Goal: Task Accomplishment & Management: Manage account settings

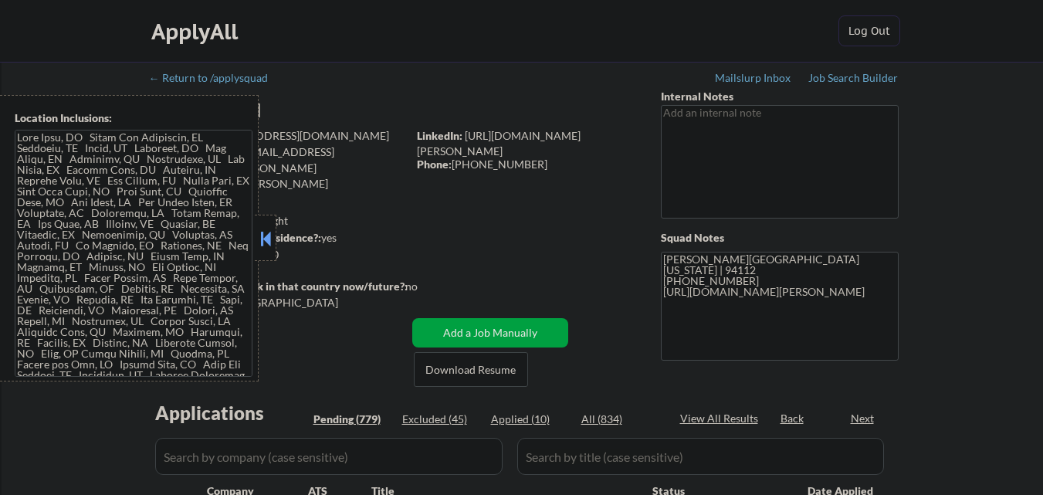
select select ""pending""
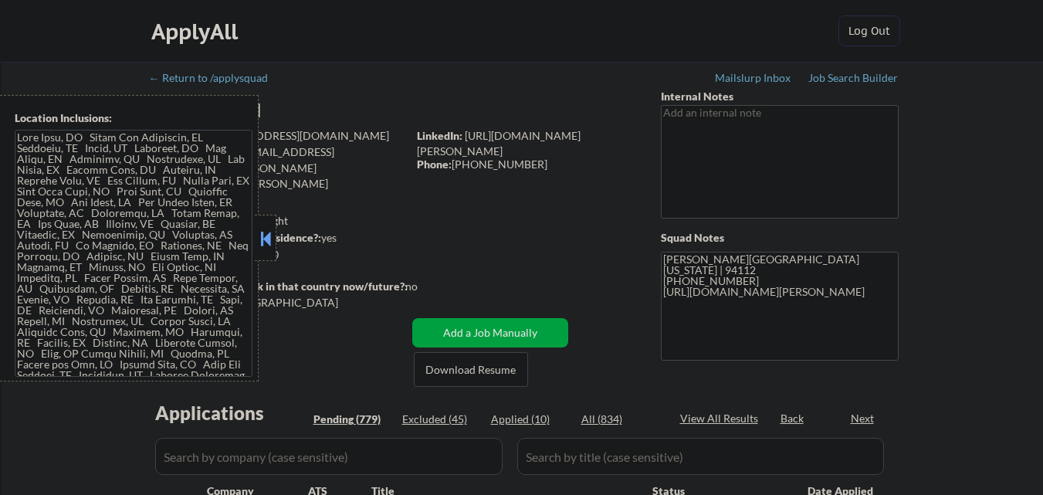
select select ""pending""
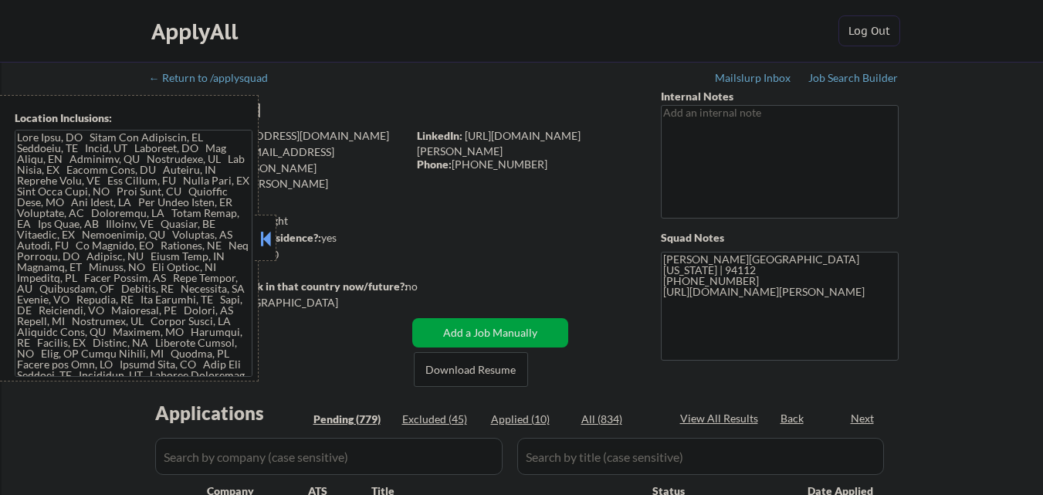
select select ""pending""
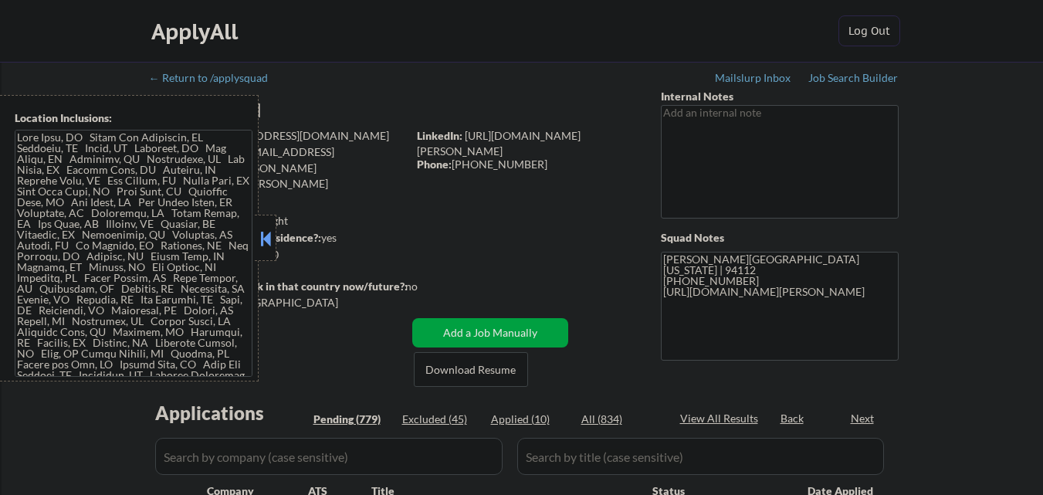
select select ""pending""
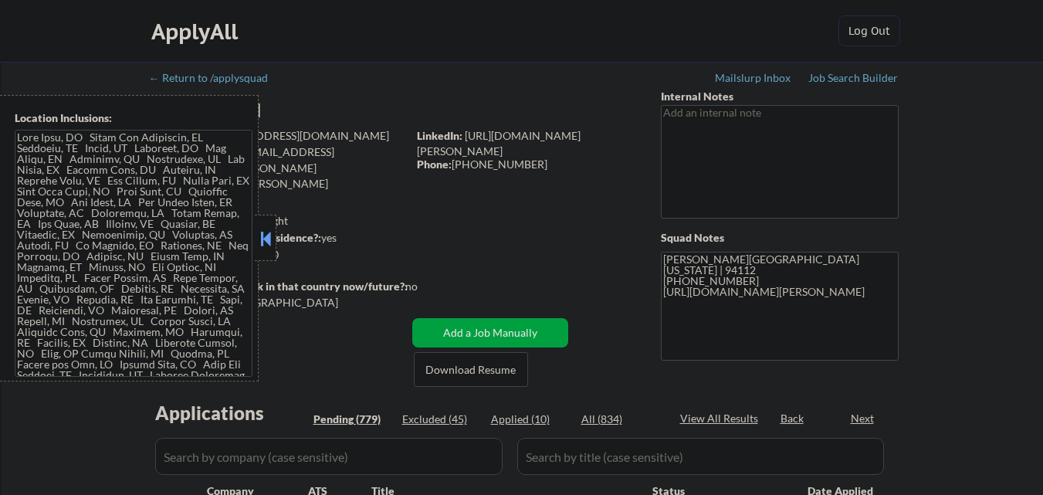
select select ""pending""
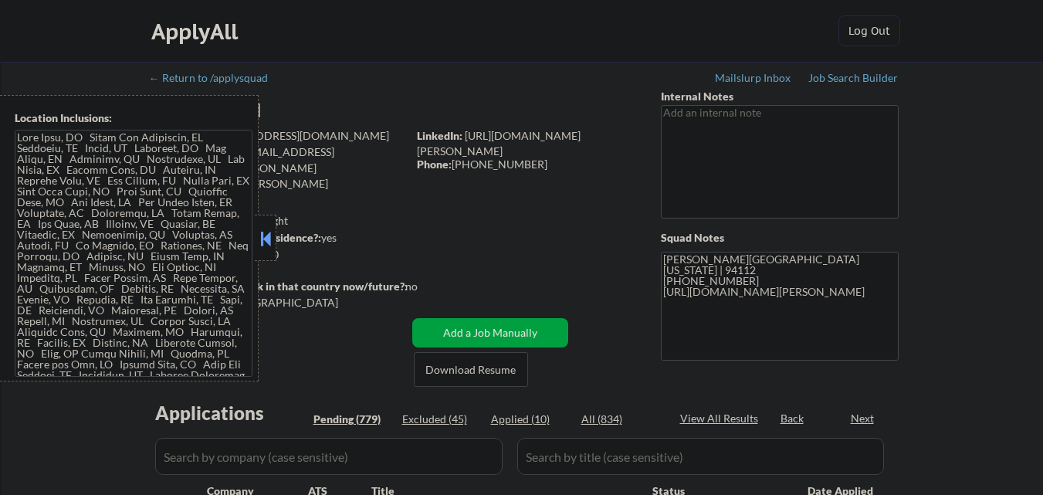
select select ""pending""
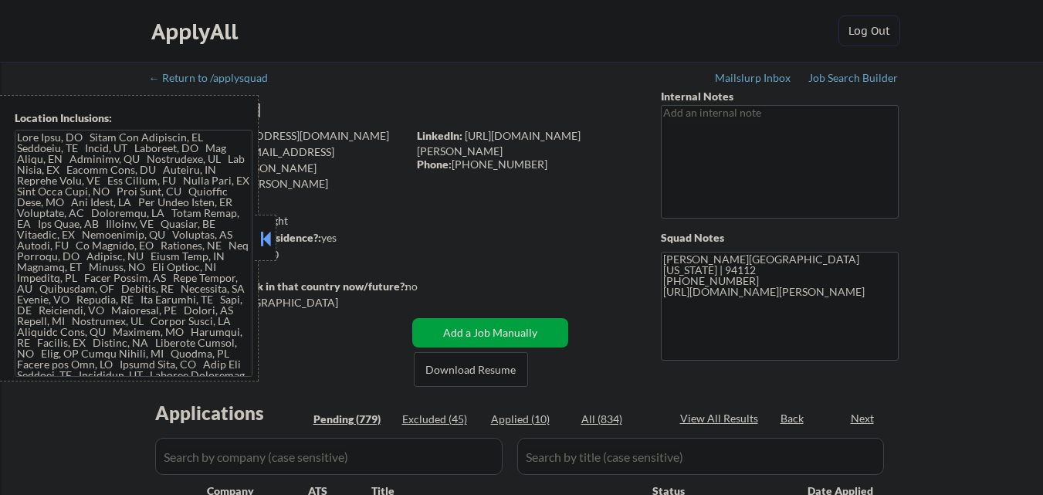
select select ""pending""
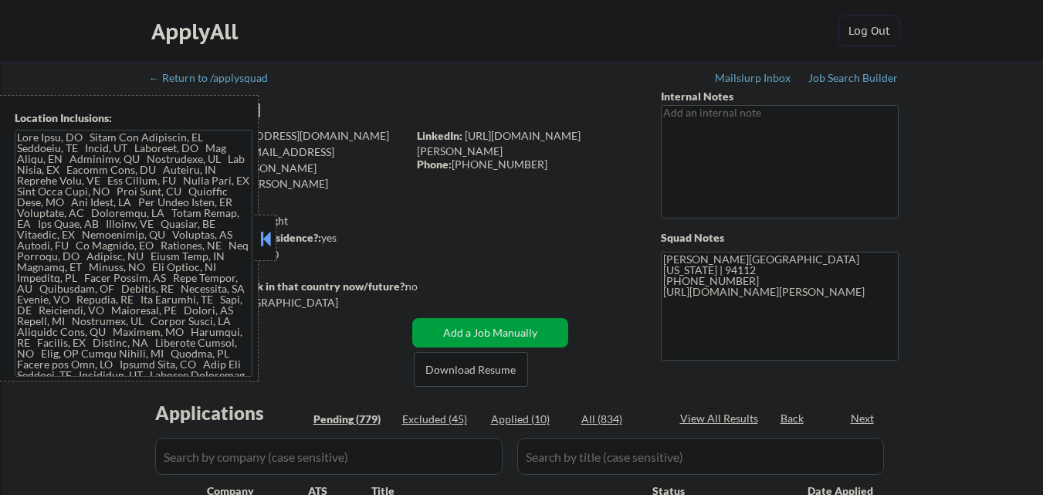
select select ""pending""
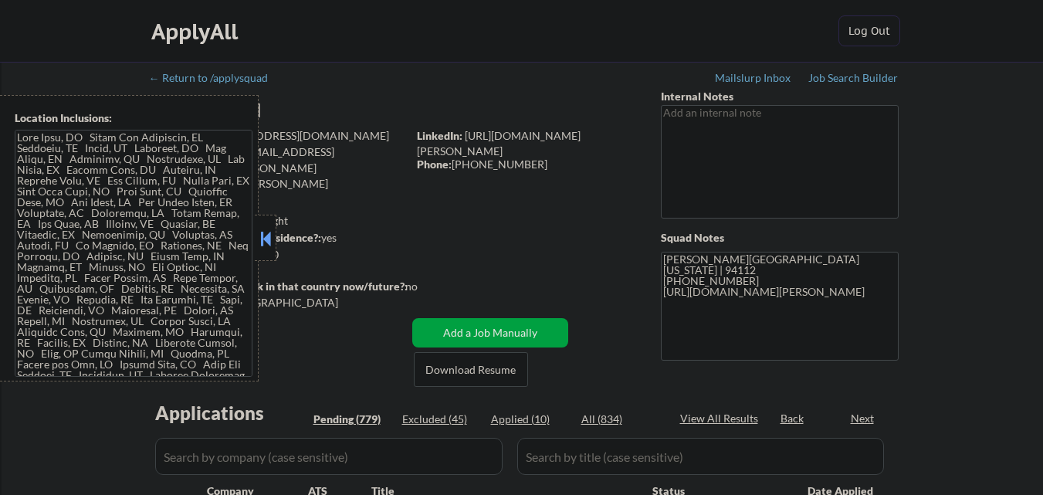
select select ""pending""
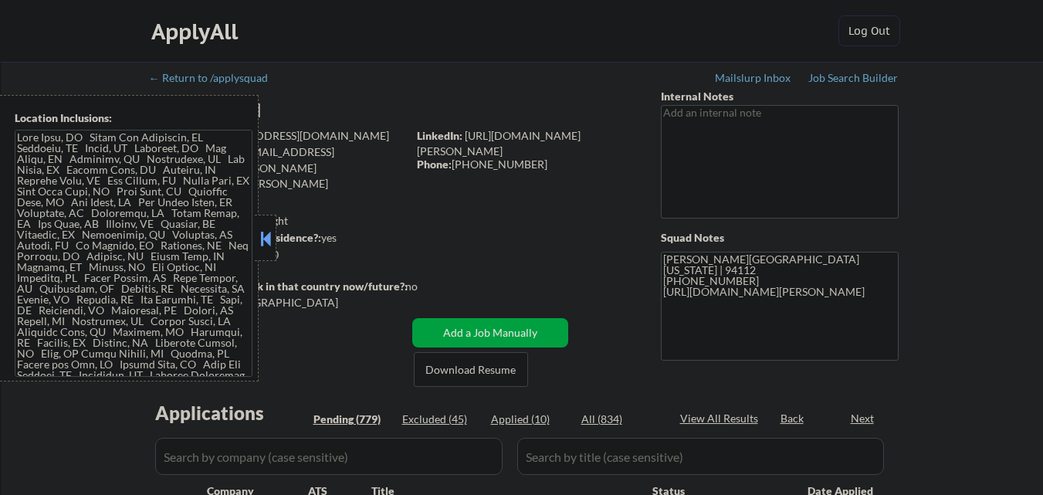
select select ""pending""
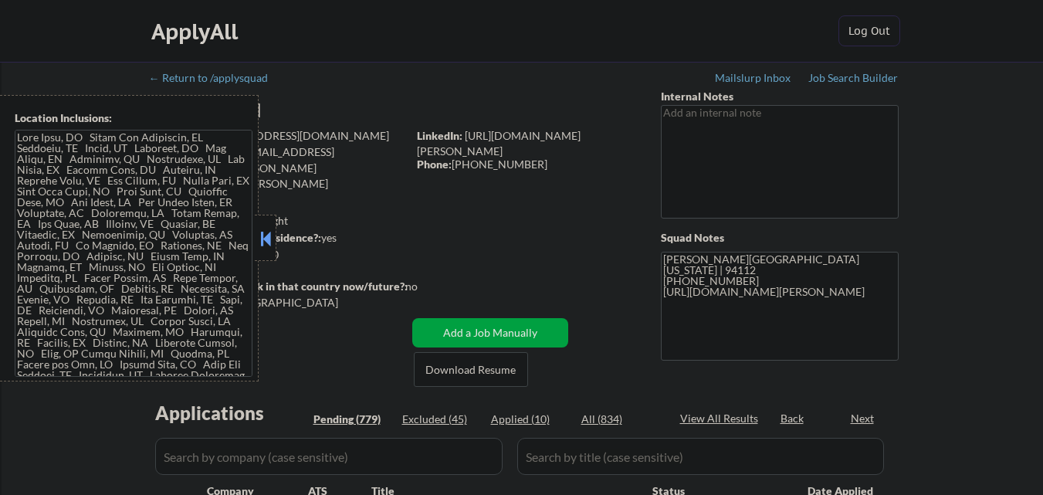
select select ""pending""
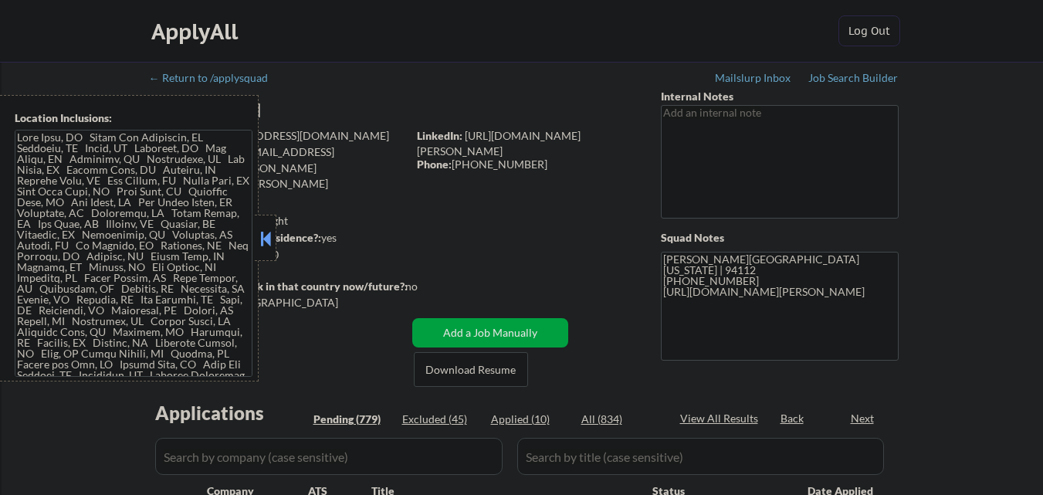
select select ""pending""
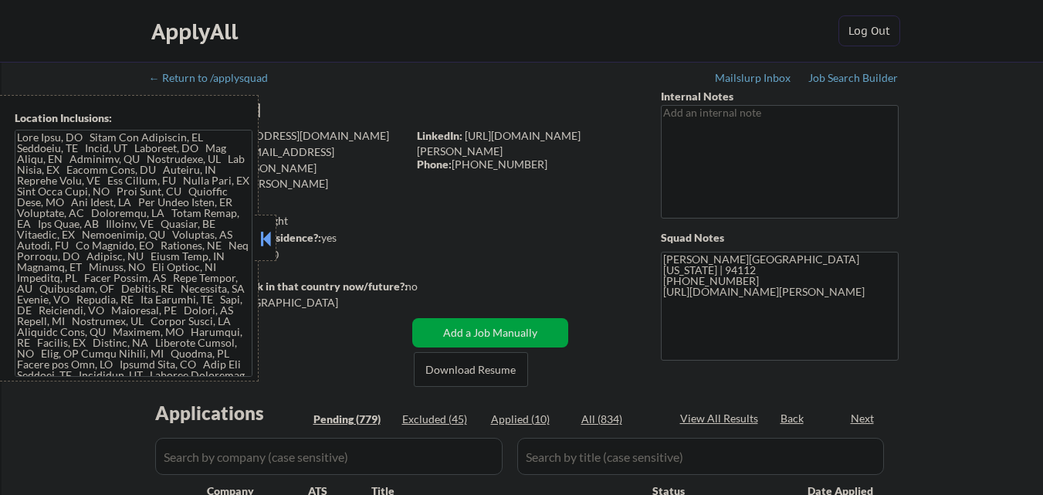
select select ""pending""
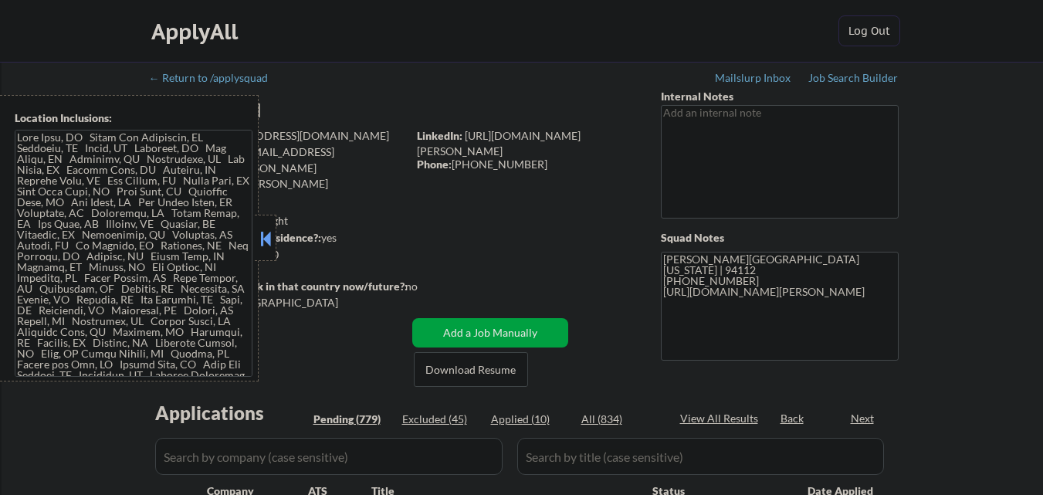
select select ""pending""
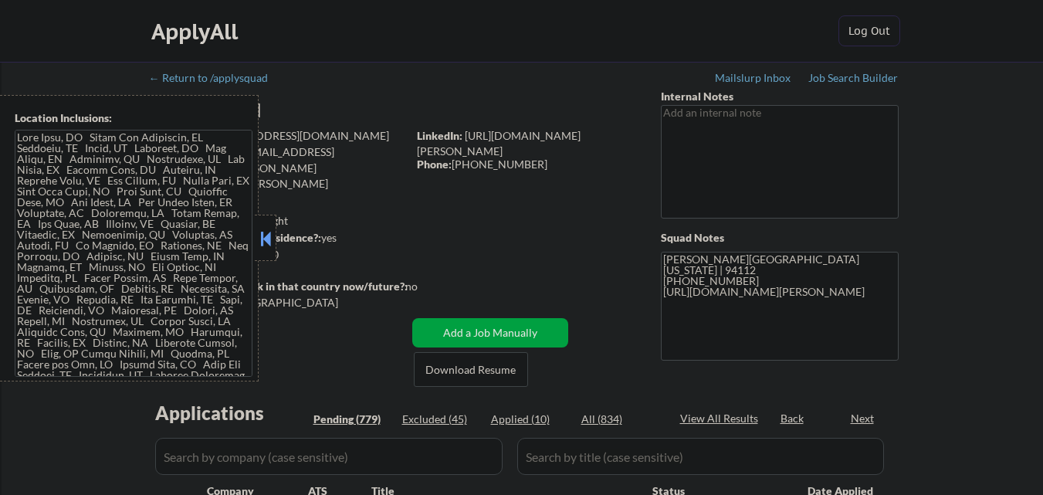
select select ""pending""
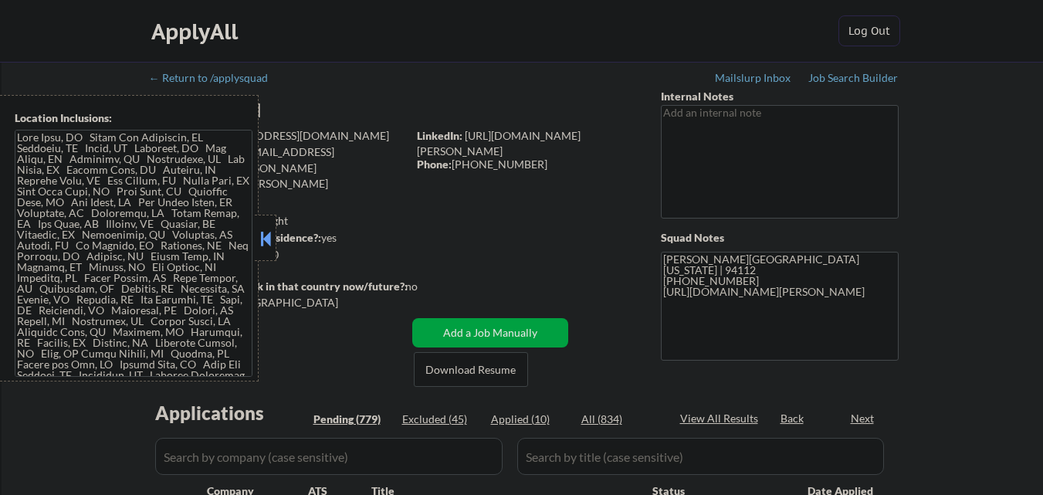
select select ""pending""
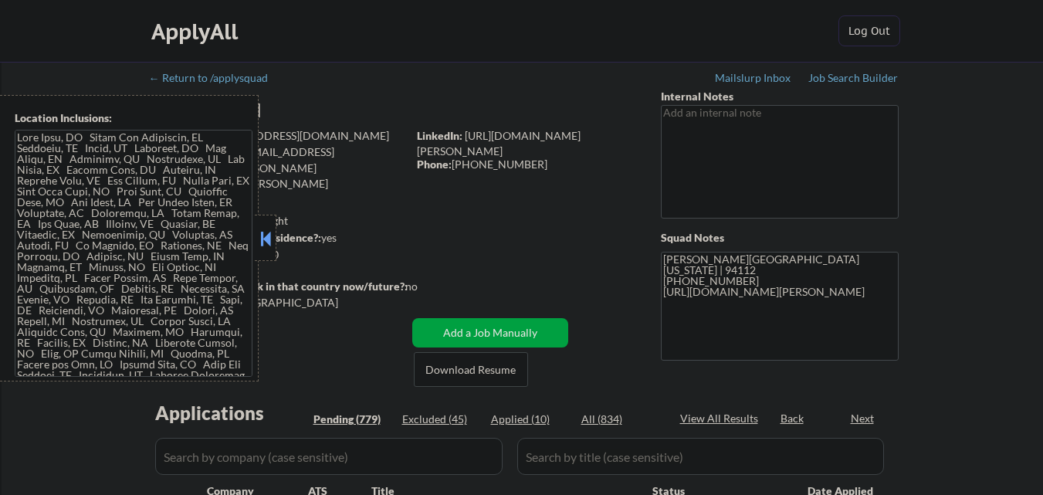
select select ""pending""
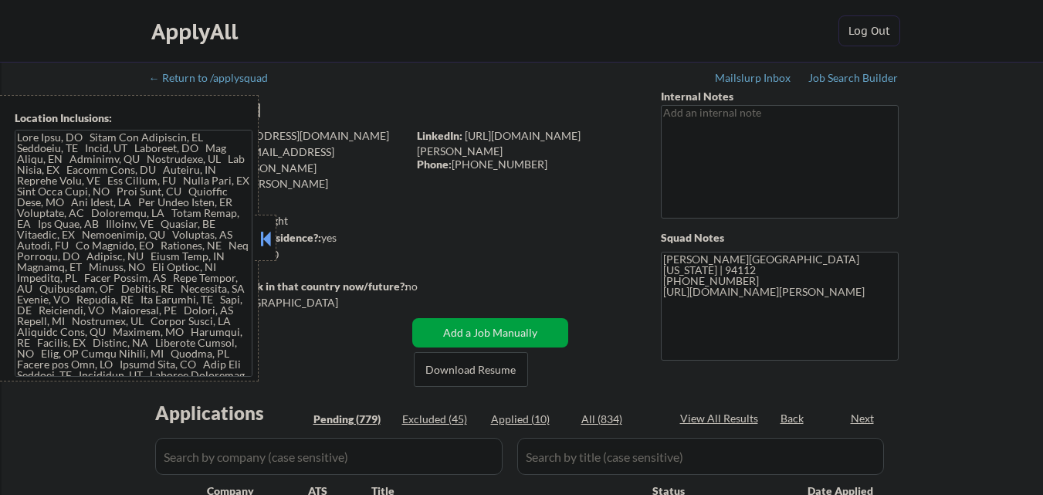
select select ""pending""
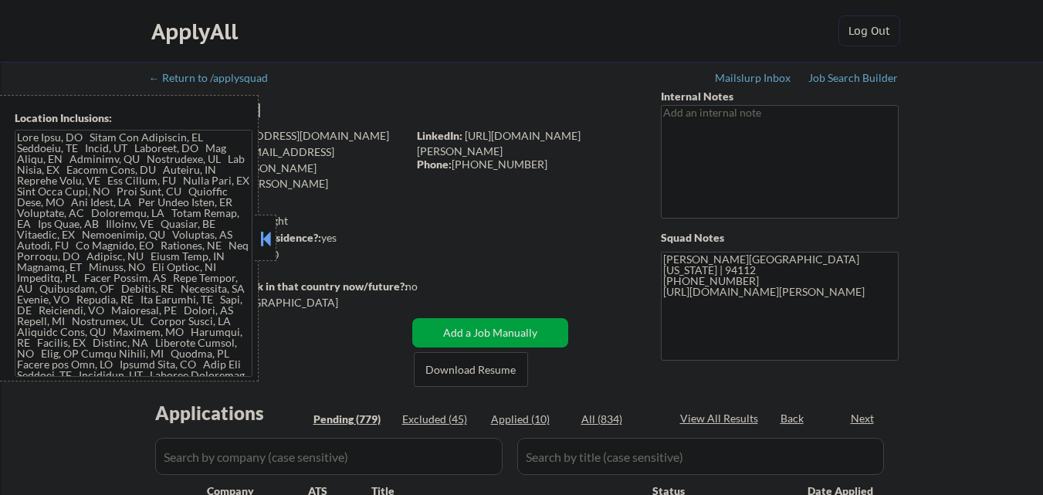
select select ""pending""
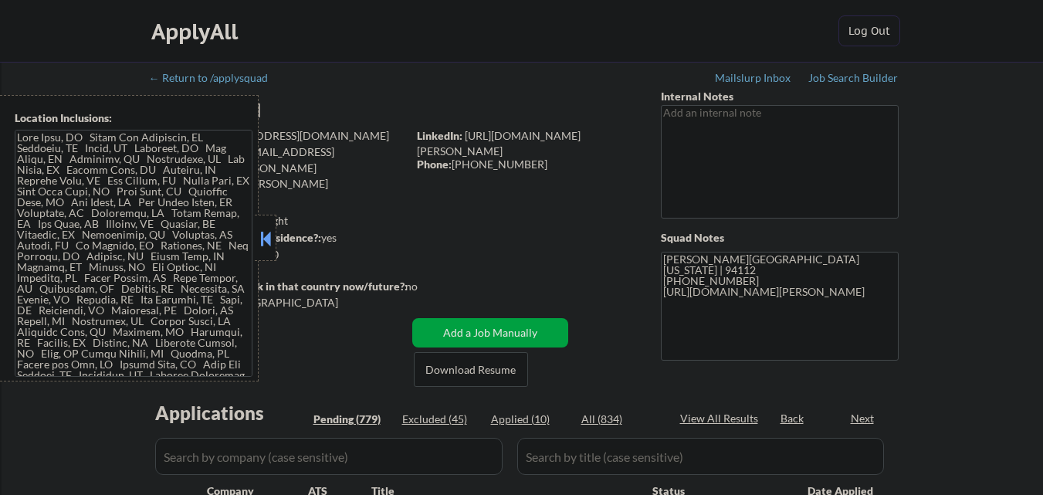
select select ""pending""
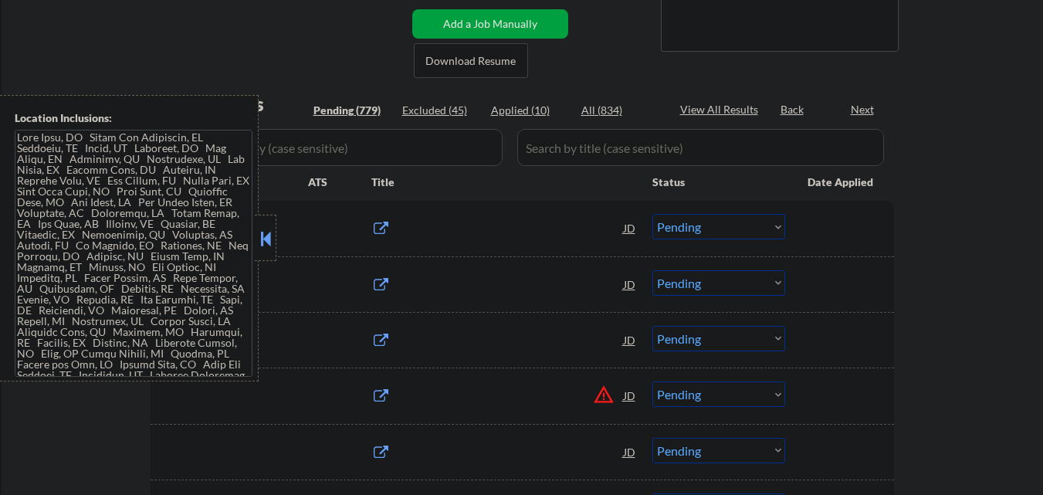
click at [262, 235] on button at bounding box center [265, 238] width 17 height 23
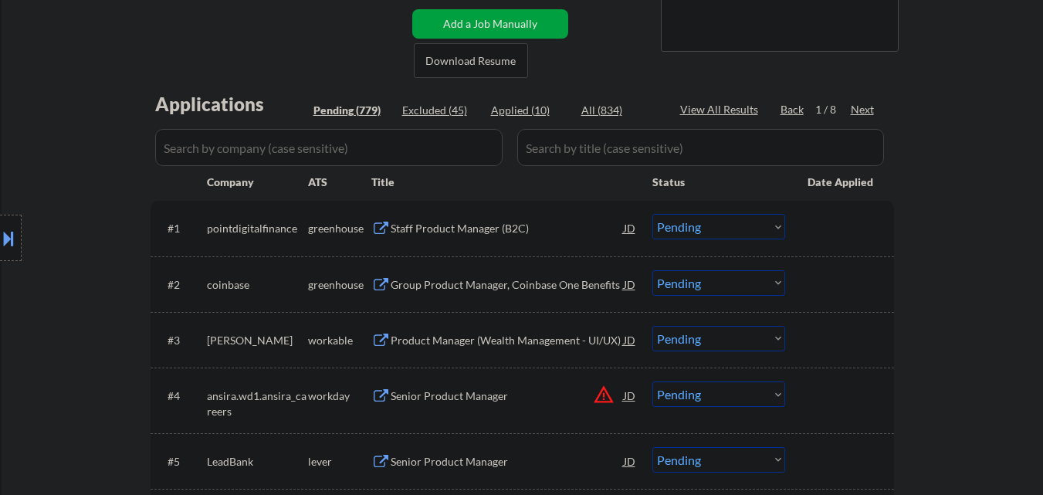
scroll to position [386, 0]
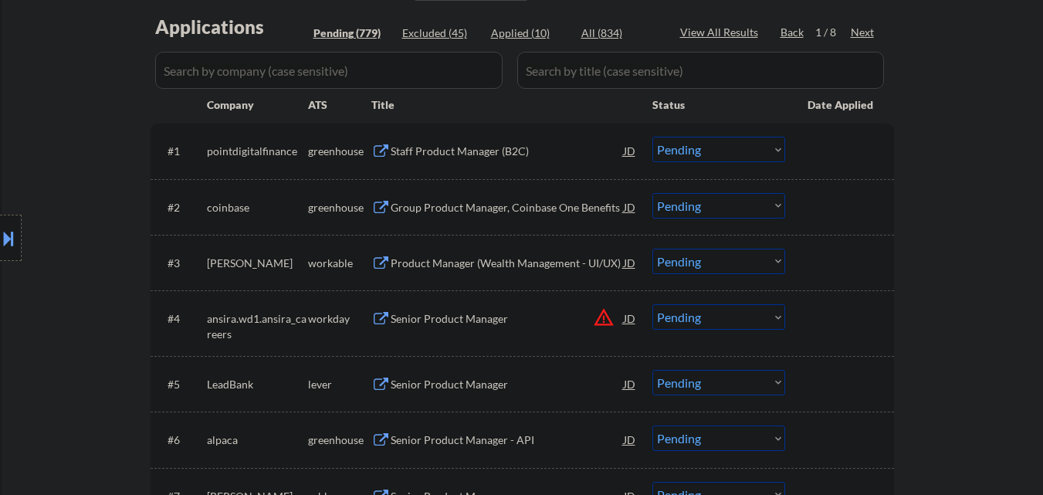
click at [482, 156] on div "Staff Product Manager (B2C)" at bounding box center [507, 151] width 233 height 15
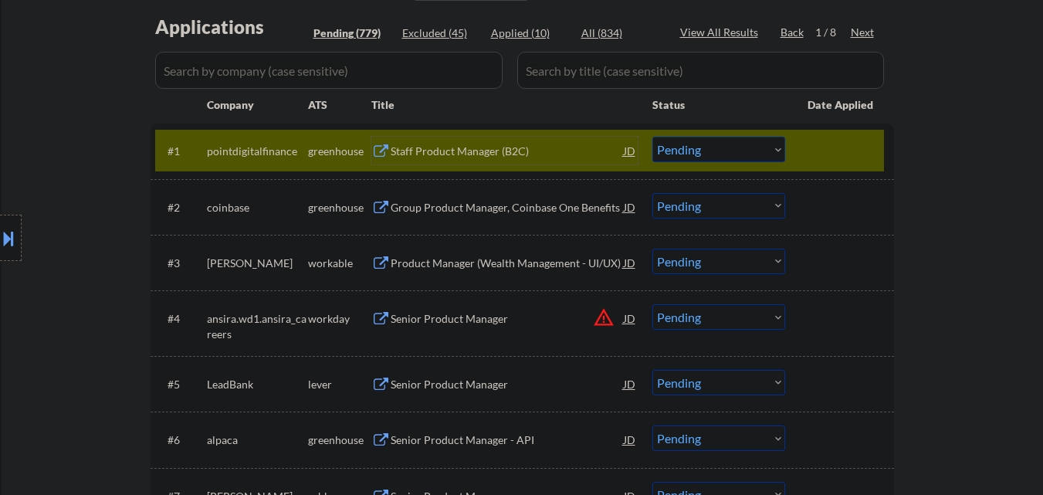
drag, startPoint x: 845, startPoint y: 151, endPoint x: 801, endPoint y: 208, distance: 72.1
click at [840, 158] on div at bounding box center [841, 151] width 68 height 28
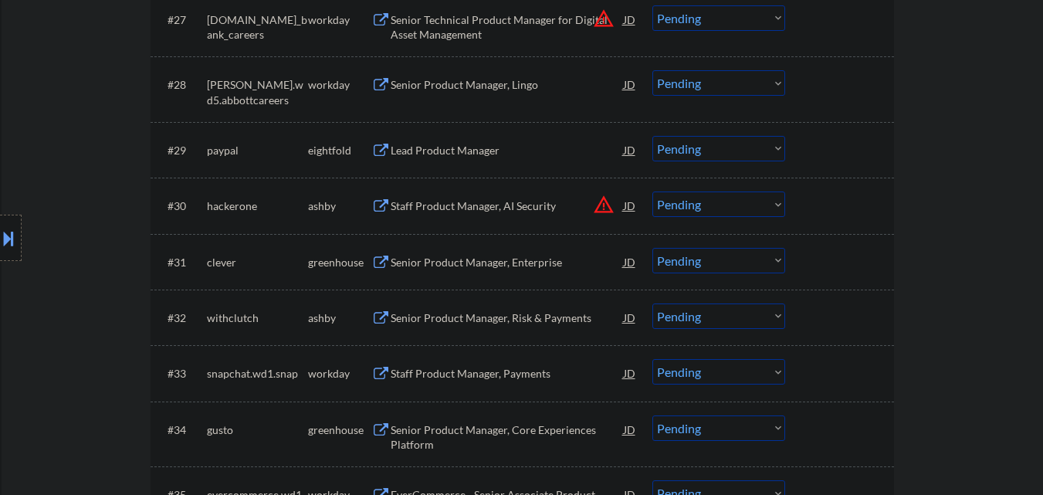
scroll to position [2084, 0]
click at [468, 263] on div "Senior Product Manager, Enterprise" at bounding box center [507, 261] width 233 height 15
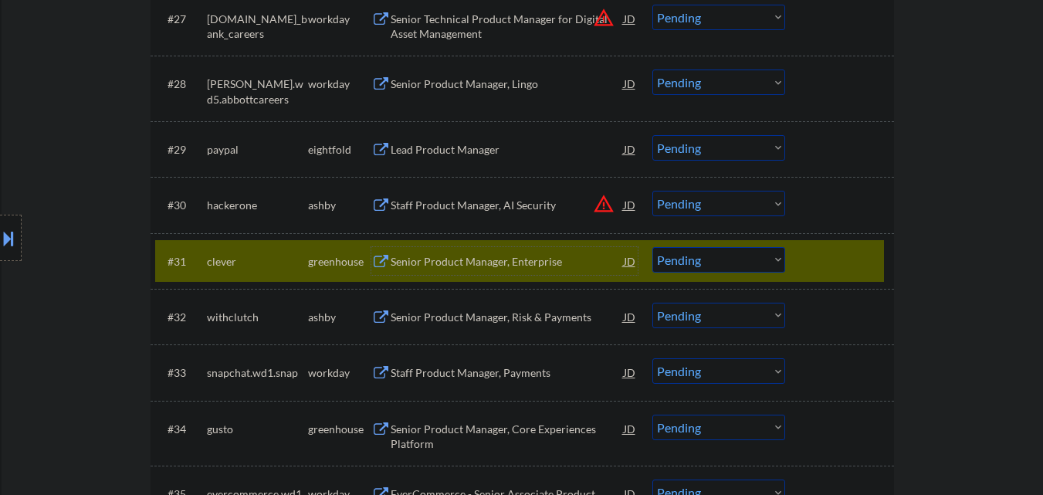
click at [756, 269] on select "Choose an option... Pending Applied Excluded (Questions) Excluded (Expired) Exc…" at bounding box center [718, 259] width 133 height 25
click at [652, 247] on select "Choose an option... Pending Applied Excluded (Questions) Excluded (Expired) Exc…" at bounding box center [718, 259] width 133 height 25
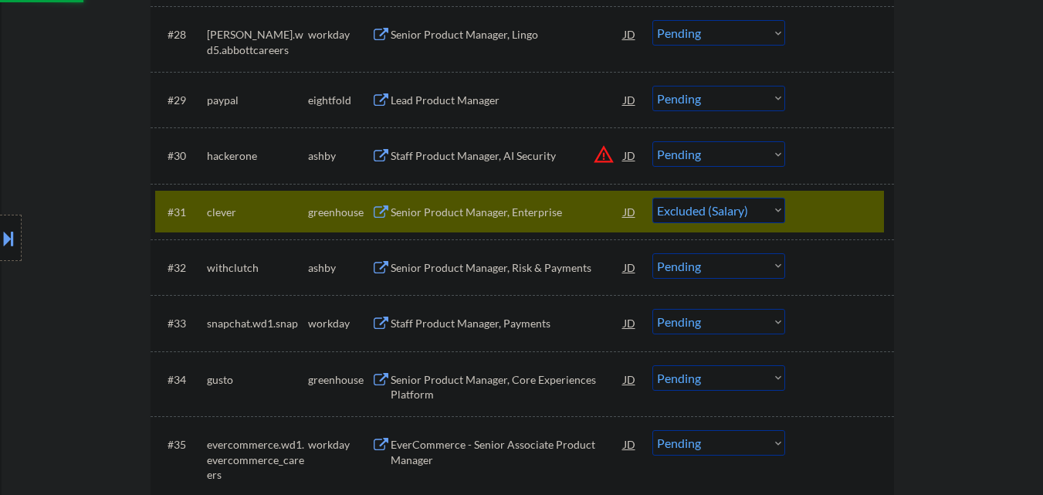
scroll to position [2161, 0]
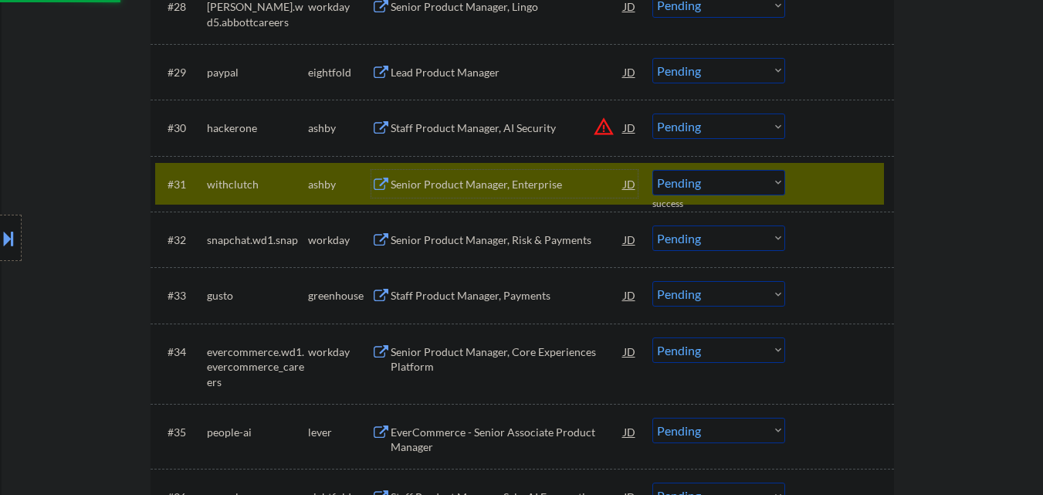
click at [459, 188] on div "Senior Product Manager, Enterprise" at bounding box center [507, 184] width 233 height 15
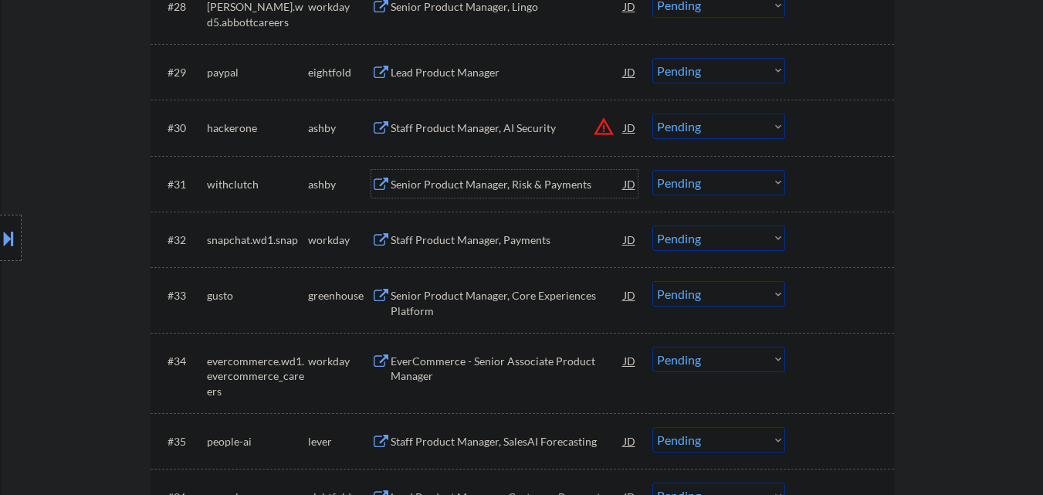
click at [728, 191] on select "Choose an option... Pending Applied Excluded (Questions) Excluded (Expired) Exc…" at bounding box center [718, 182] width 133 height 25
click at [652, 170] on select "Choose an option... Pending Applied Excluded (Questions) Excluded (Expired) Exc…" at bounding box center [718, 182] width 133 height 25
select select ""pending""
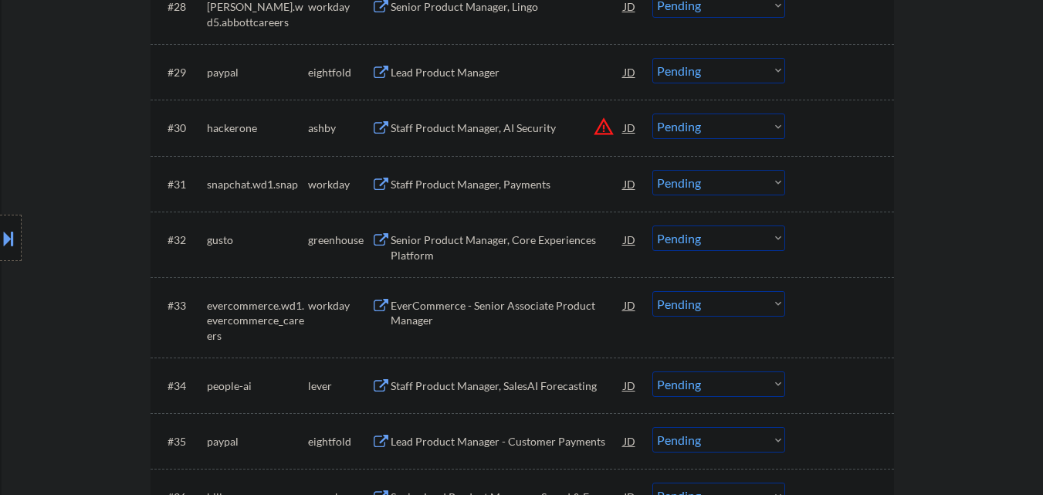
click at [512, 241] on div "Senior Product Manager, Core Experiences Platform" at bounding box center [507, 247] width 233 height 30
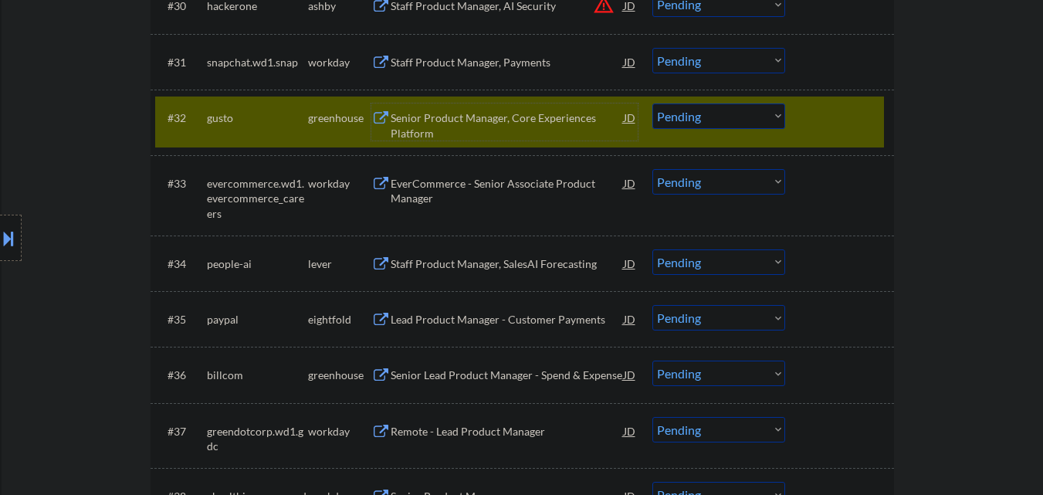
scroll to position [2315, 0]
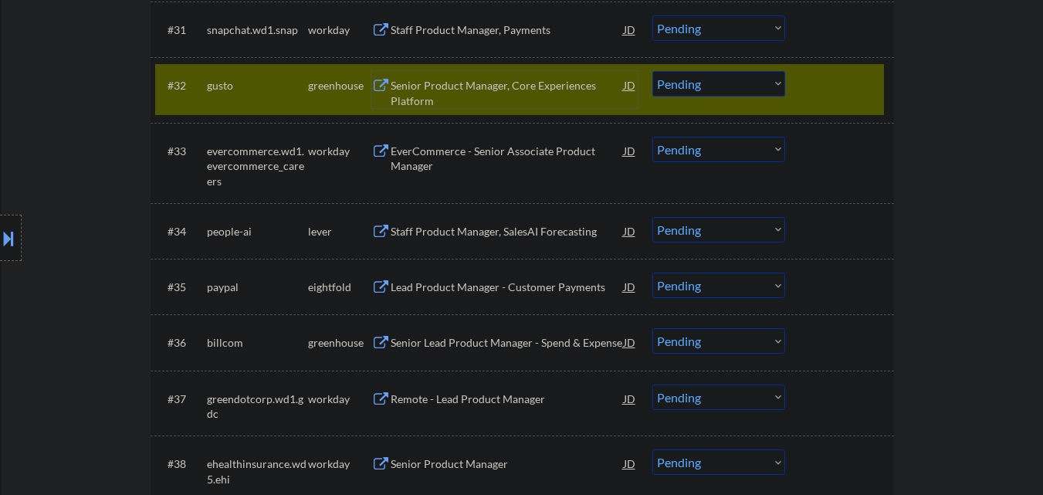
click at [739, 91] on select "Choose an option... Pending Applied Excluded (Questions) Excluded (Expired) Exc…" at bounding box center [718, 83] width 133 height 25
click at [652, 71] on select "Choose an option... Pending Applied Excluded (Questions) Excluded (Expired) Exc…" at bounding box center [718, 83] width 133 height 25
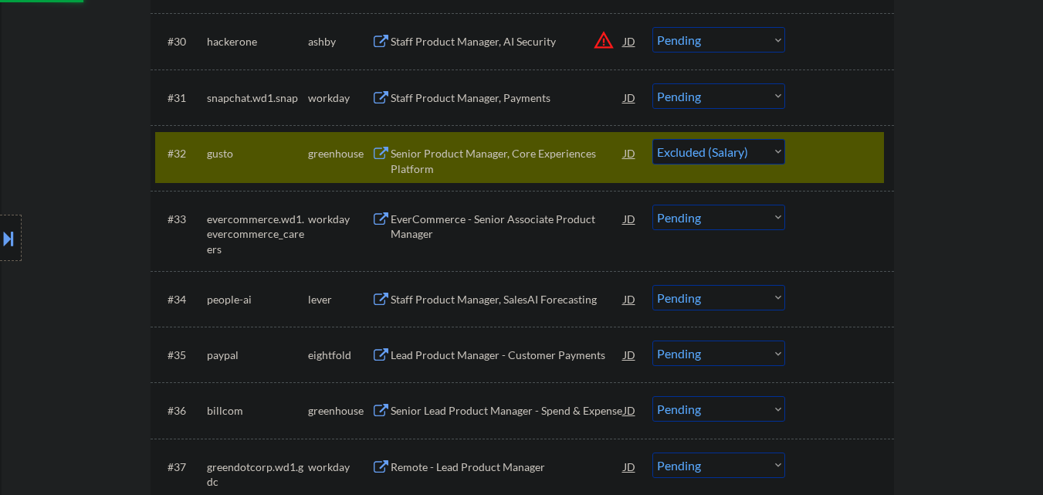
scroll to position [2161, 0]
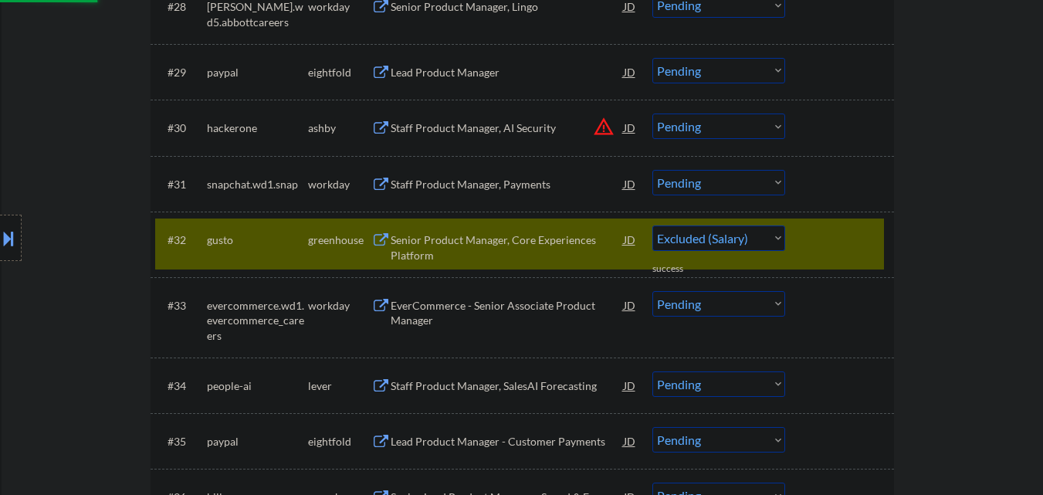
select select ""pending""
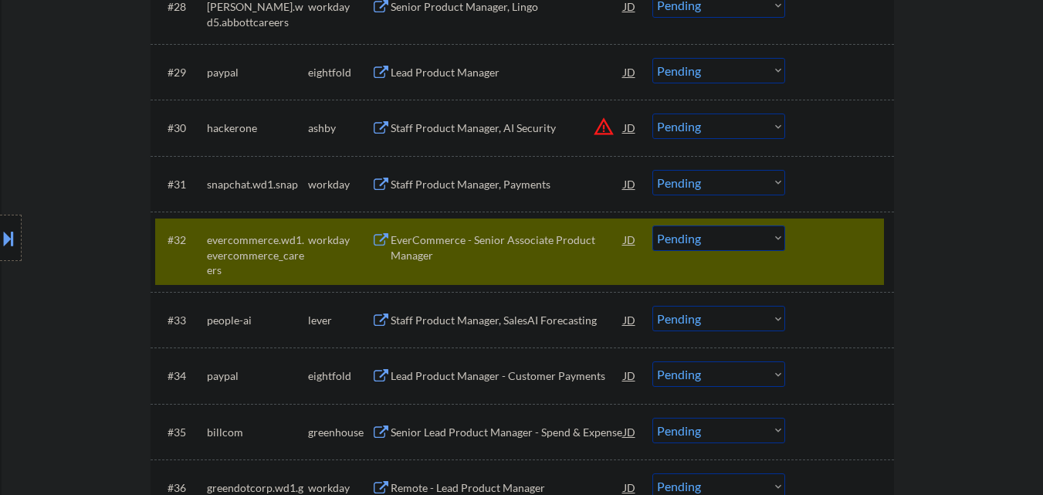
drag, startPoint x: 851, startPoint y: 247, endPoint x: 838, endPoint y: 240, distance: 14.2
click at [851, 246] on div at bounding box center [841, 239] width 68 height 28
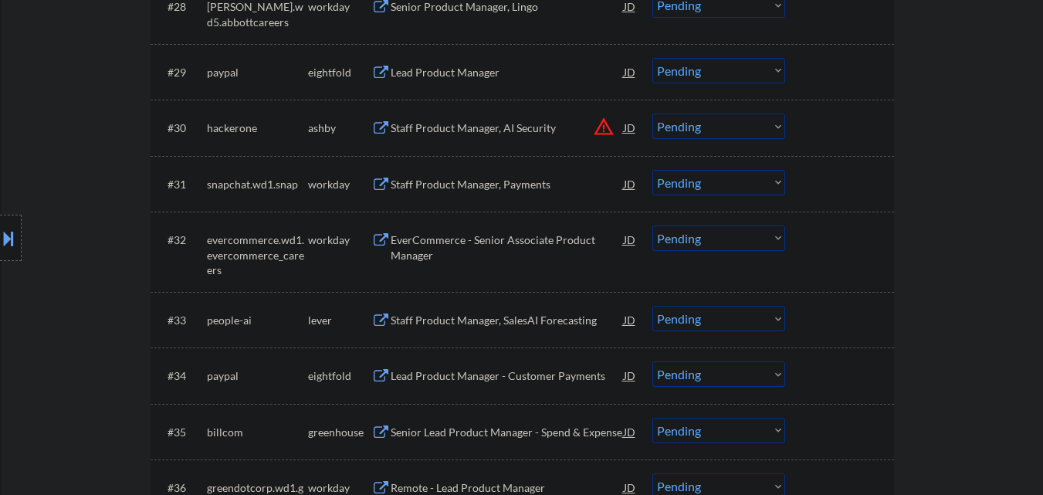
click at [502, 124] on div "Staff Product Manager, AI Security" at bounding box center [507, 127] width 233 height 15
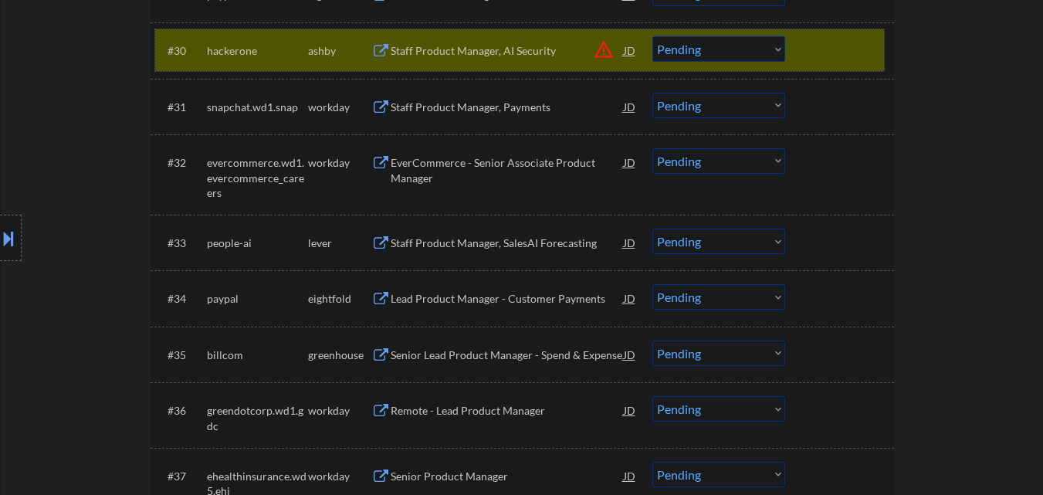
click at [840, 48] on div at bounding box center [841, 50] width 68 height 28
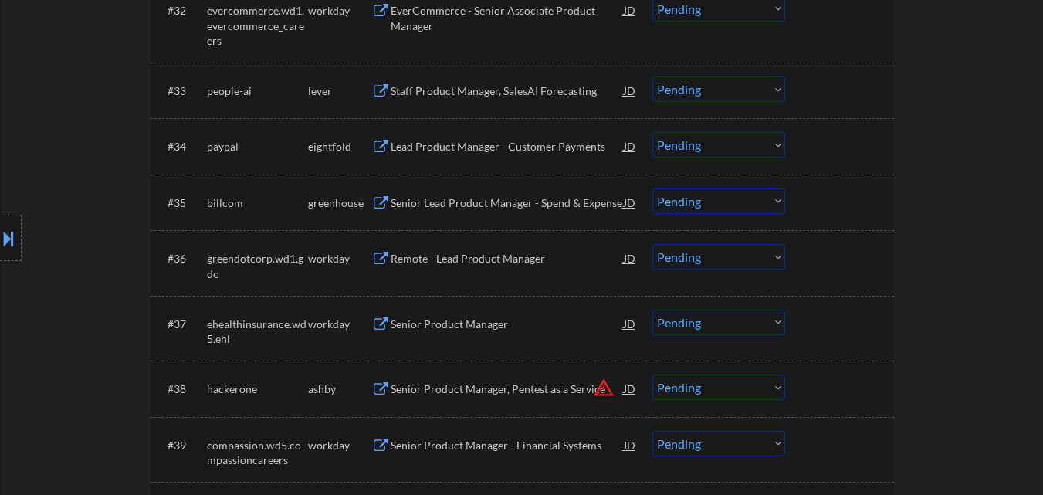
scroll to position [2393, 0]
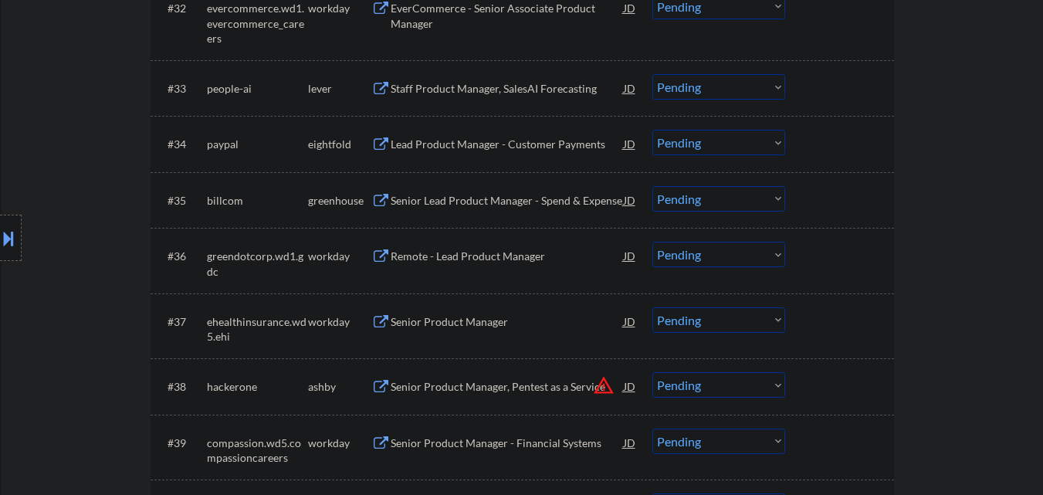
click at [539, 96] on div "Staff Product Manager, SalesAI Forecasting" at bounding box center [507, 88] width 233 height 15
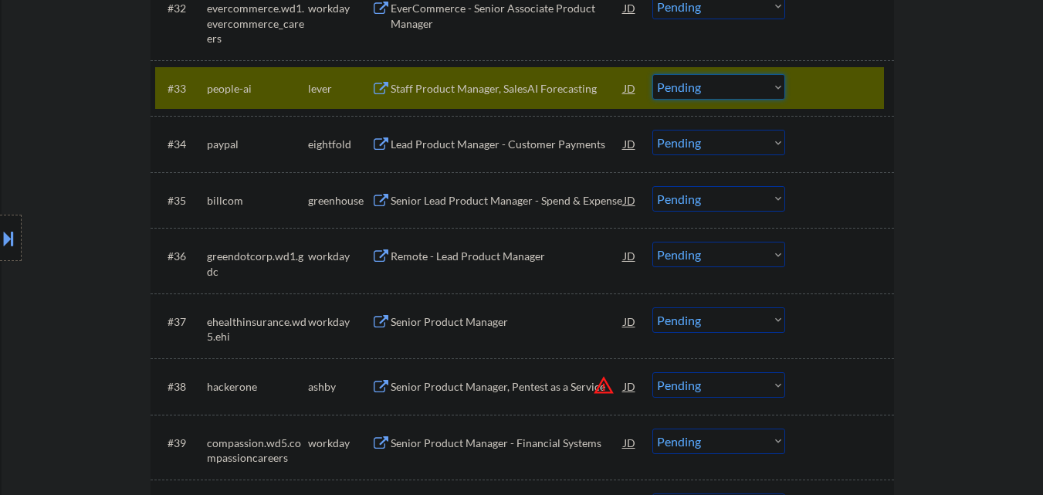
click at [729, 84] on select "Choose an option... Pending Applied Excluded (Questions) Excluded (Expired) Exc…" at bounding box center [718, 86] width 133 height 25
click at [652, 74] on select "Choose an option... Pending Applied Excluded (Questions) Excluded (Expired) Exc…" at bounding box center [718, 86] width 133 height 25
select select ""pending""
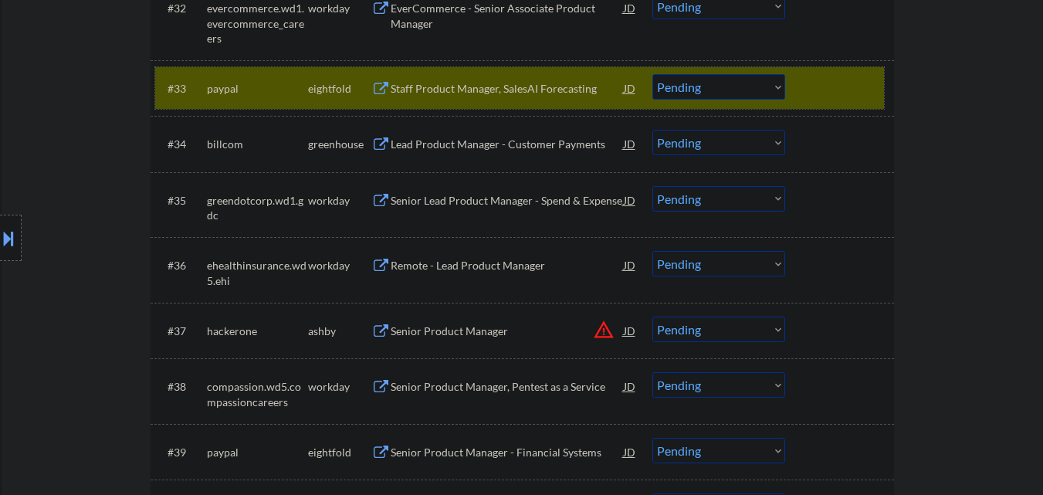
drag, startPoint x: 822, startPoint y: 87, endPoint x: 653, endPoint y: 121, distance: 172.4
click at [820, 88] on div at bounding box center [841, 88] width 68 height 28
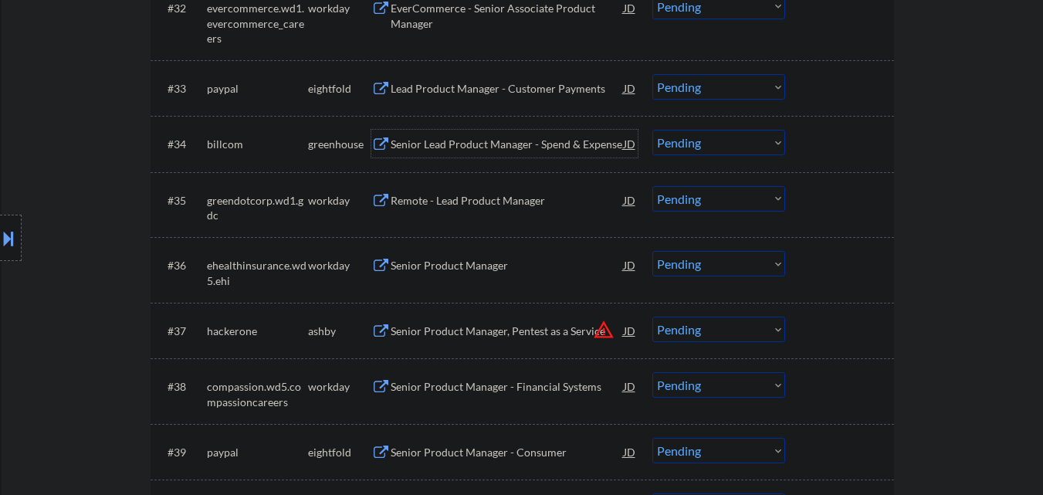
click at [479, 138] on div "Senior Lead Product Manager - Spend & Expense" at bounding box center [507, 144] width 233 height 15
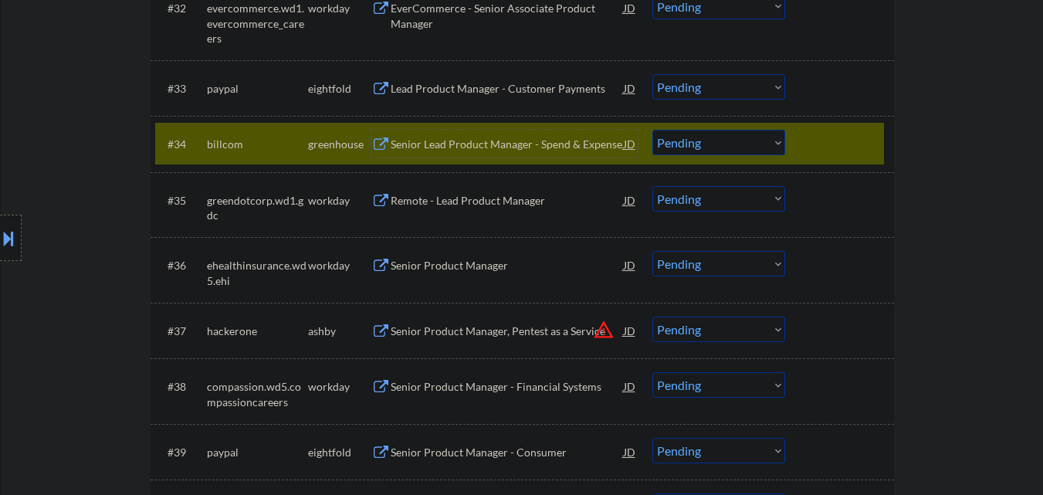
click at [723, 145] on select "Choose an option... Pending Applied Excluded (Questions) Excluded (Expired) Exc…" at bounding box center [718, 142] width 133 height 25
click at [652, 130] on select "Choose an option... Pending Applied Excluded (Questions) Excluded (Expired) Exc…" at bounding box center [718, 142] width 133 height 25
click at [859, 139] on div at bounding box center [841, 144] width 68 height 28
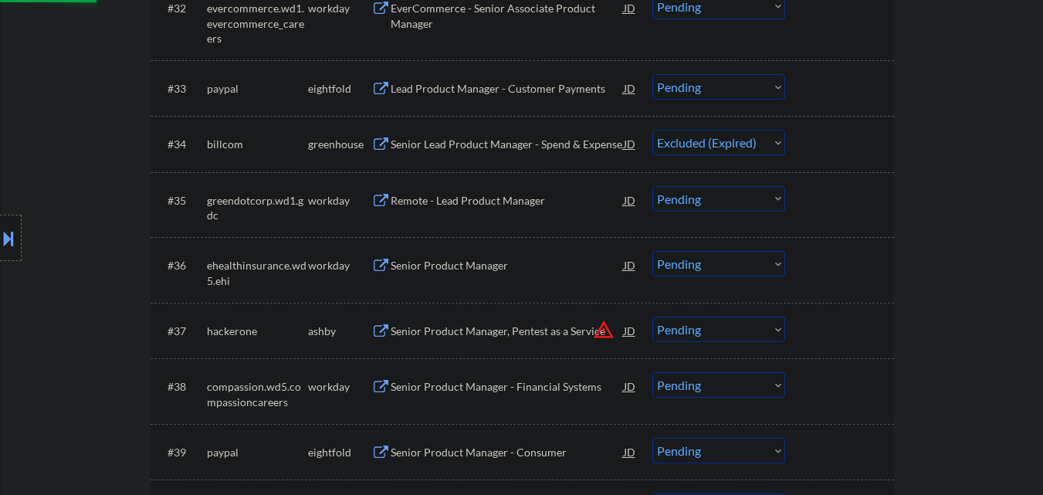
scroll to position [2470, 0]
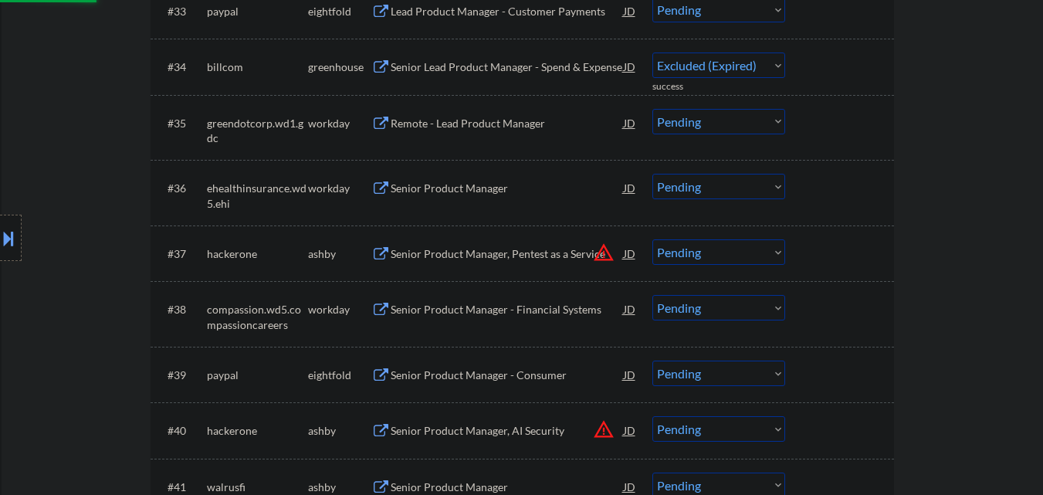
select select ""pending""
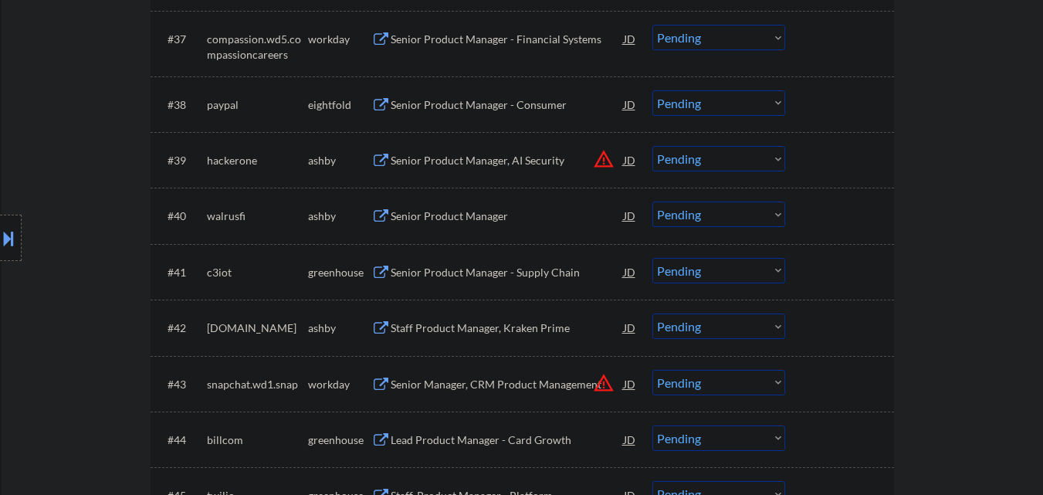
scroll to position [2701, 0]
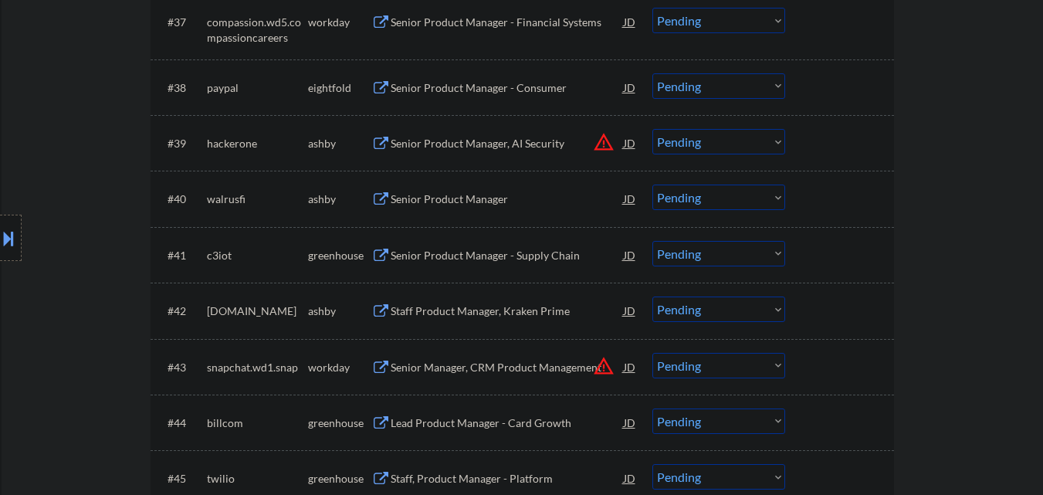
click at [497, 201] on div "Senior Product Manager" at bounding box center [507, 198] width 233 height 15
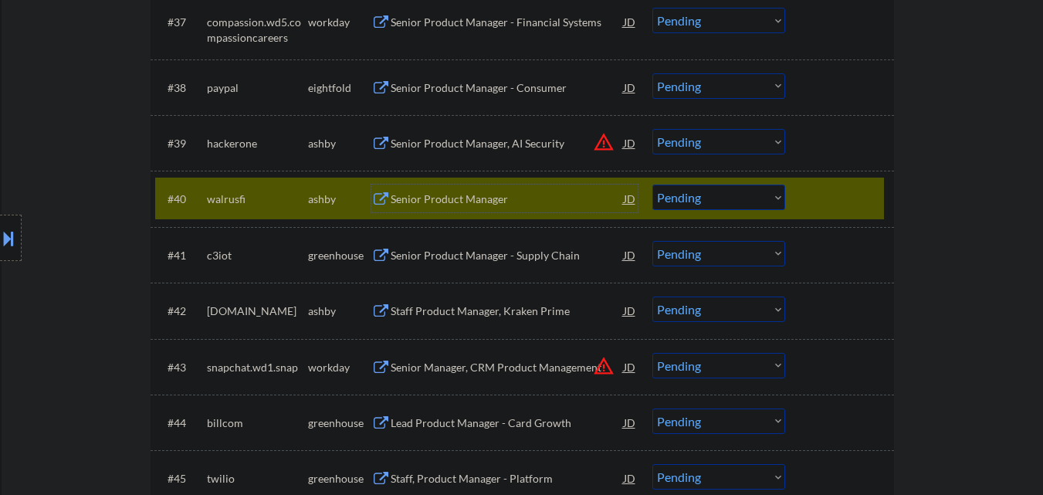
click at [712, 204] on select "Choose an option... Pending Applied Excluded (Questions) Excluded (Expired) Exc…" at bounding box center [718, 196] width 133 height 25
click at [652, 184] on select "Choose an option... Pending Applied Excluded (Questions) Excluded (Expired) Exc…" at bounding box center [718, 196] width 133 height 25
click at [861, 191] on div at bounding box center [841, 198] width 68 height 28
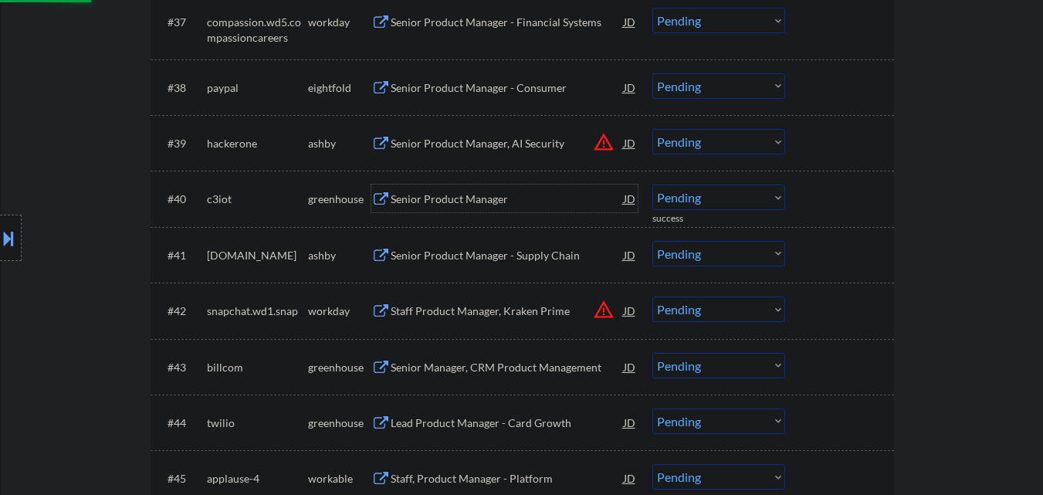
click at [554, 198] on div "Senior Product Manager" at bounding box center [507, 198] width 233 height 15
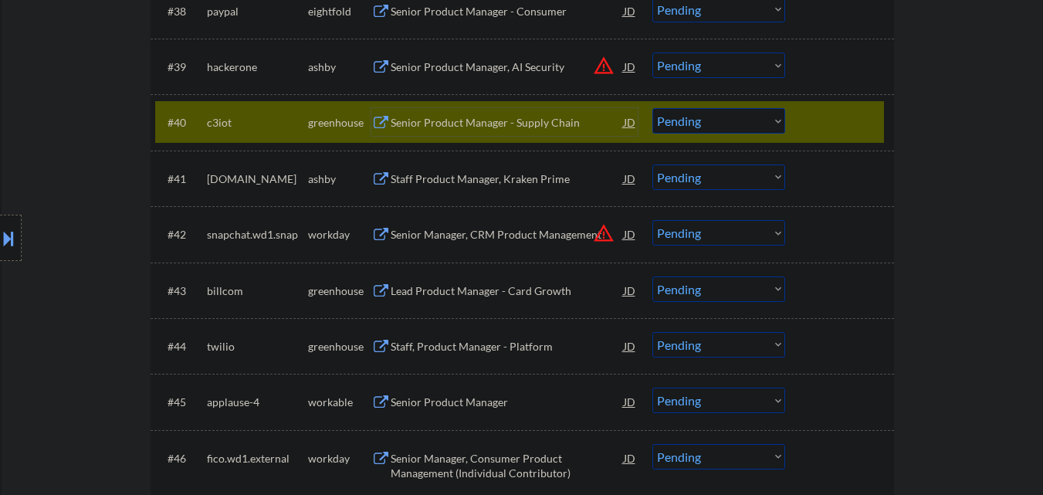
scroll to position [2778, 0]
click at [768, 120] on select "Choose an option... Pending Applied Excluded (Questions) Excluded (Expired) Exc…" at bounding box center [718, 119] width 133 height 25
click at [652, 107] on select "Choose an option... Pending Applied Excluded (Questions) Excluded (Expired) Exc…" at bounding box center [718, 119] width 133 height 25
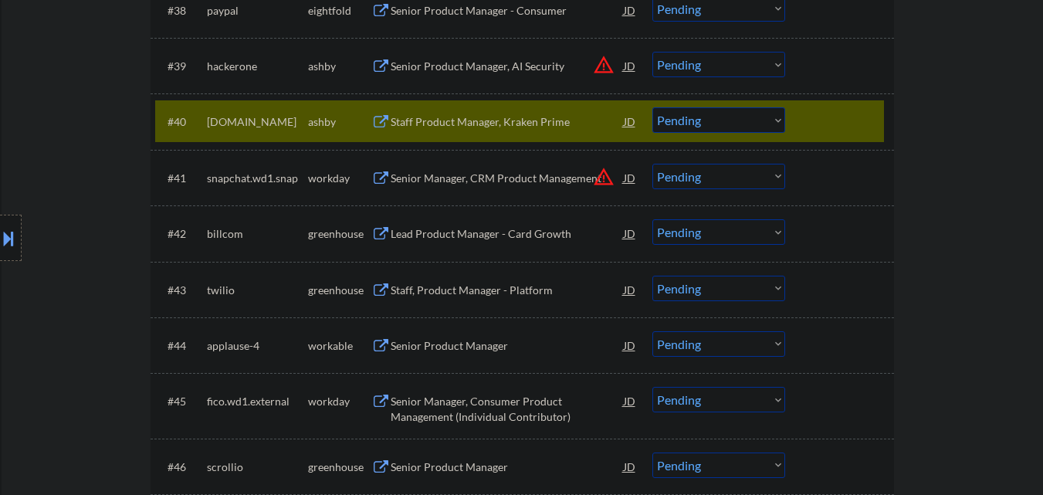
click at [510, 118] on div "Staff Product Manager, Kraken Prime" at bounding box center [507, 121] width 233 height 15
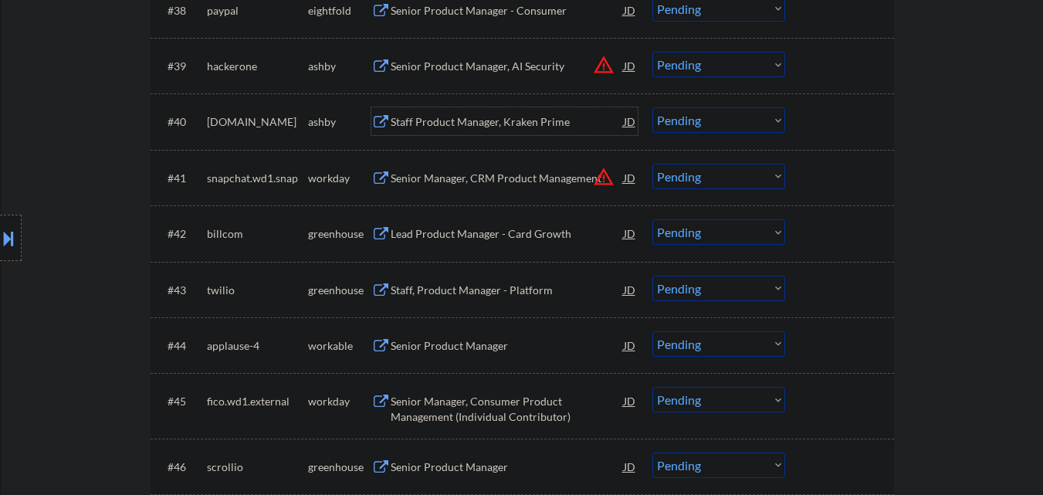
click at [732, 118] on select "Choose an option... Pending Applied Excluded (Questions) Excluded (Expired) Exc…" at bounding box center [718, 119] width 133 height 25
click at [652, 107] on select "Choose an option... Pending Applied Excluded (Questions) Excluded (Expired) Exc…" at bounding box center [718, 119] width 133 height 25
select select ""pending""
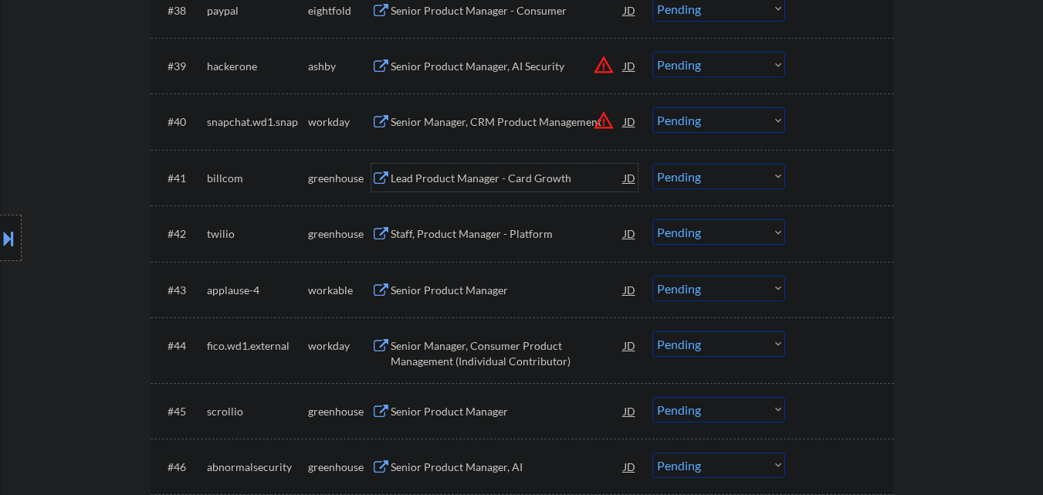
click at [526, 180] on div "Lead Product Manager - Card Growth" at bounding box center [507, 178] width 233 height 15
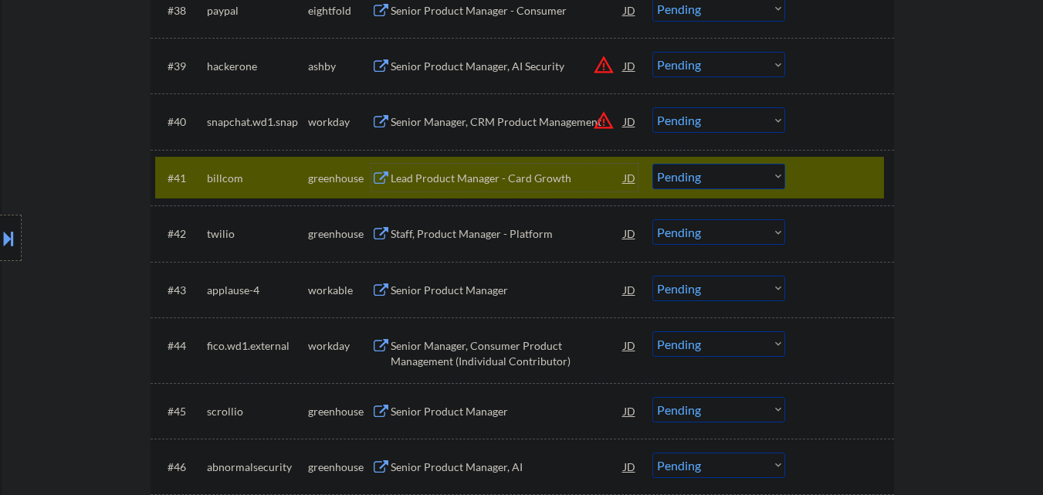
click at [742, 184] on select "Choose an option... Pending Applied Excluded (Questions) Excluded (Expired) Exc…" at bounding box center [718, 176] width 133 height 25
click at [652, 164] on select "Choose an option... Pending Applied Excluded (Questions) Excluded (Expired) Exc…" at bounding box center [718, 176] width 133 height 25
click at [489, 176] on div "Lead Product Manager - Card Growth" at bounding box center [507, 178] width 233 height 15
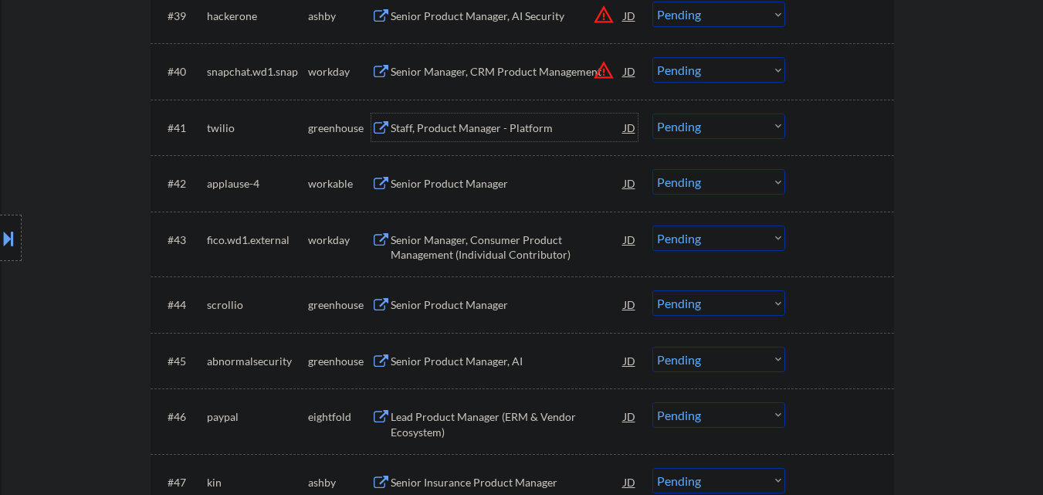
scroll to position [2856, 0]
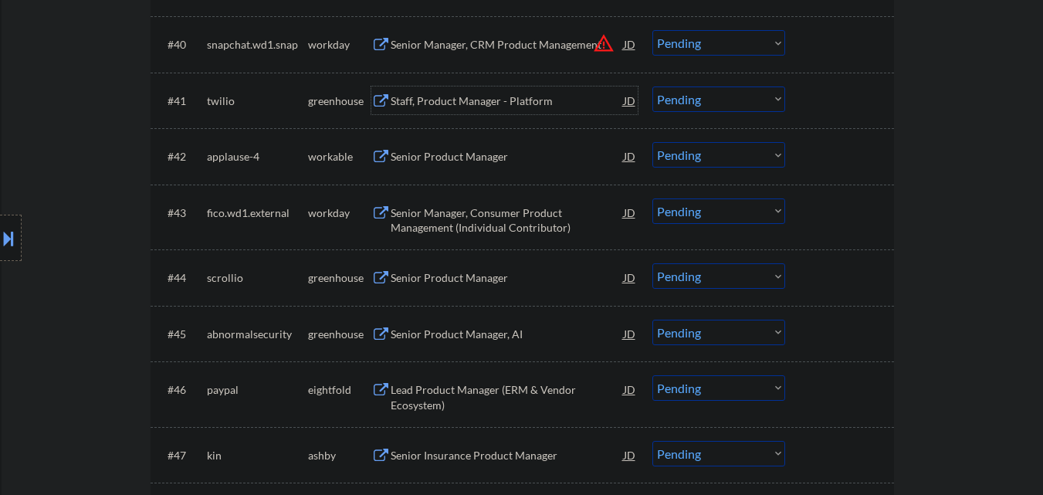
click at [761, 99] on select "Choose an option... Pending Applied Excluded (Questions) Excluded (Expired) Exc…" at bounding box center [718, 98] width 133 height 25
click at [652, 86] on select "Choose an option... Pending Applied Excluded (Questions) Excluded (Expired) Exc…" at bounding box center [718, 98] width 133 height 25
click at [501, 99] on div "Staff, Product Manager - Platform" at bounding box center [507, 100] width 233 height 15
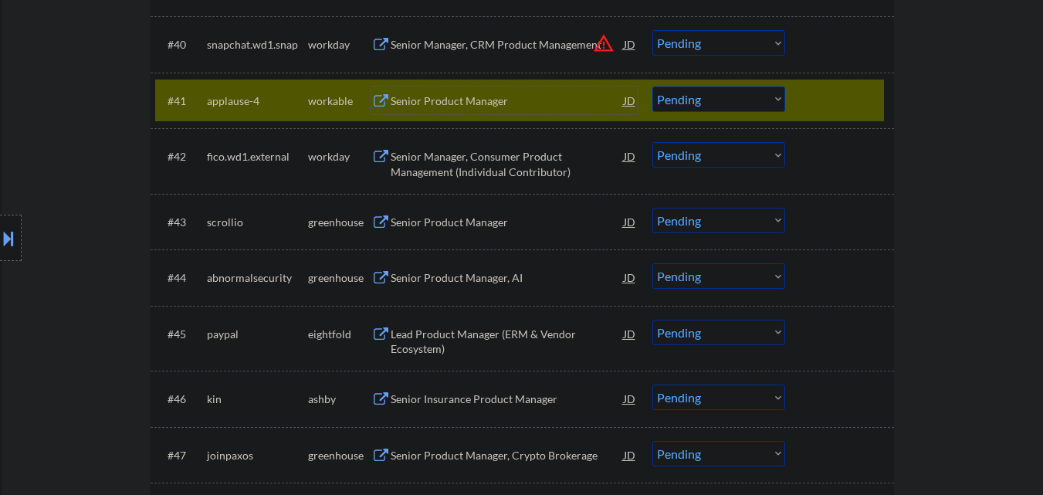
click at [758, 92] on select "Choose an option... Pending Applied Excluded (Questions) Excluded (Expired) Exc…" at bounding box center [718, 98] width 133 height 25
click at [652, 86] on select "Choose an option... Pending Applied Excluded (Questions) Excluded (Expired) Exc…" at bounding box center [718, 98] width 133 height 25
select select ""pending""
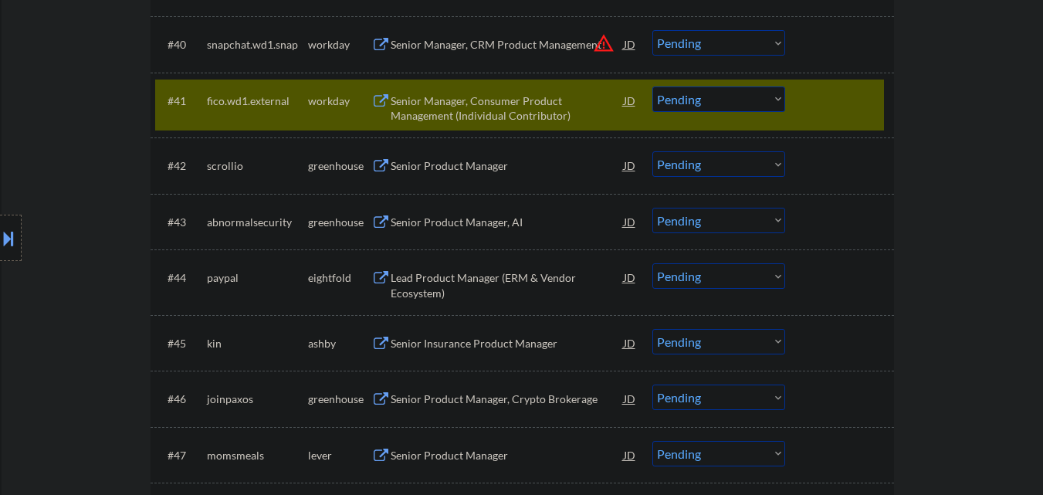
click at [817, 107] on div at bounding box center [841, 100] width 68 height 28
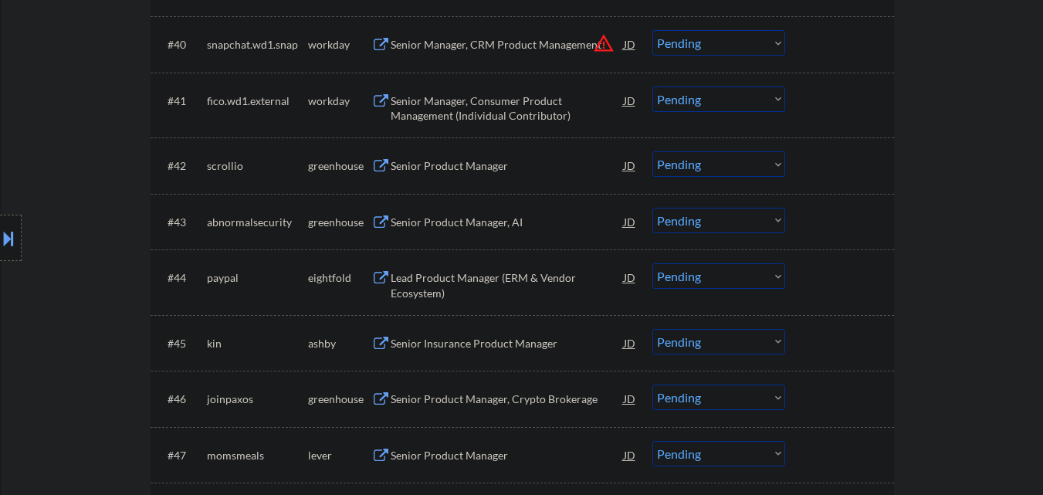
click at [501, 157] on div "Senior Product Manager" at bounding box center [507, 165] width 233 height 28
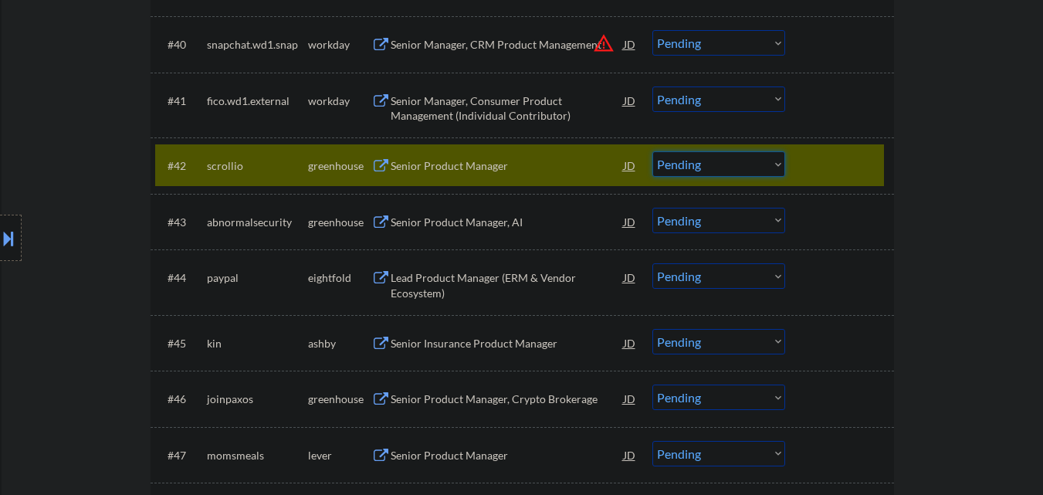
drag, startPoint x: 722, startPoint y: 157, endPoint x: 729, endPoint y: 169, distance: 14.2
click at [722, 159] on select "Choose an option... Pending Applied Excluded (Questions) Excluded (Expired) Exc…" at bounding box center [718, 163] width 133 height 25
click at [652, 151] on select "Choose an option... Pending Applied Excluded (Questions) Excluded (Expired) Exc…" at bounding box center [718, 163] width 133 height 25
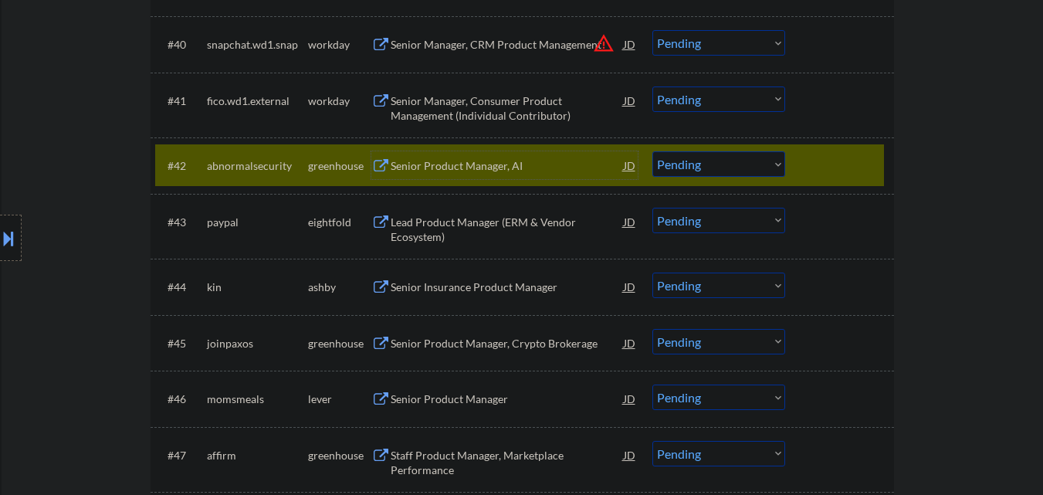
click at [514, 168] on div "Senior Product Manager, AI" at bounding box center [507, 165] width 233 height 15
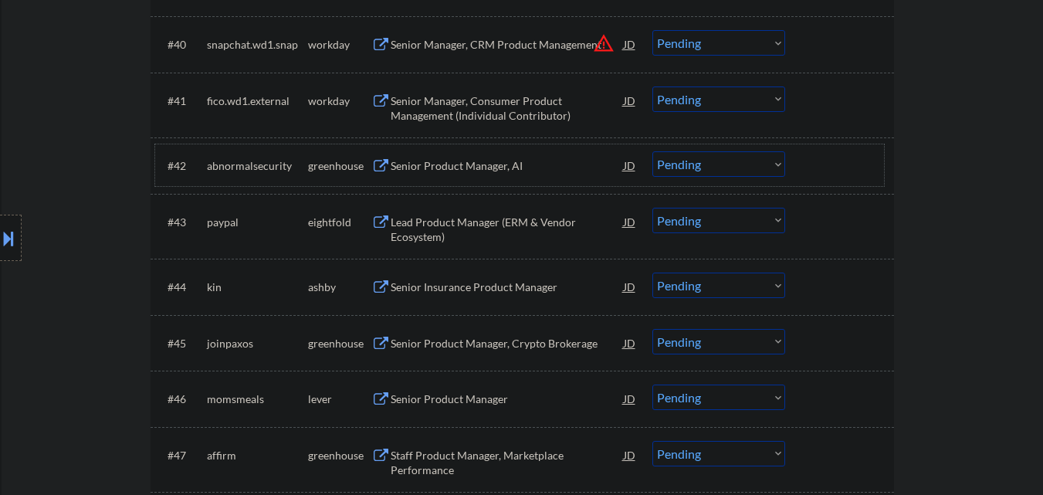
click at [792, 163] on div "#42 abnormalsecurity greenhouse Senior Product Manager, AI JD warning_amber Cho…" at bounding box center [519, 165] width 729 height 42
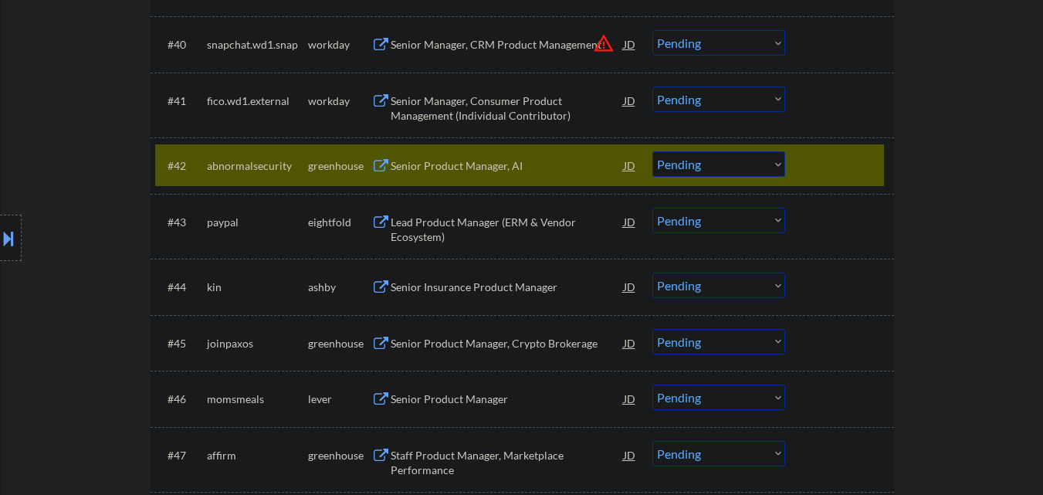
click at [763, 160] on select "Choose an option... Pending Applied Excluded (Questions) Excluded (Expired) Exc…" at bounding box center [718, 163] width 133 height 25
click at [652, 151] on select "Choose an option... Pending Applied Excluded (Questions) Excluded (Expired) Exc…" at bounding box center [718, 163] width 133 height 25
select select ""pending""
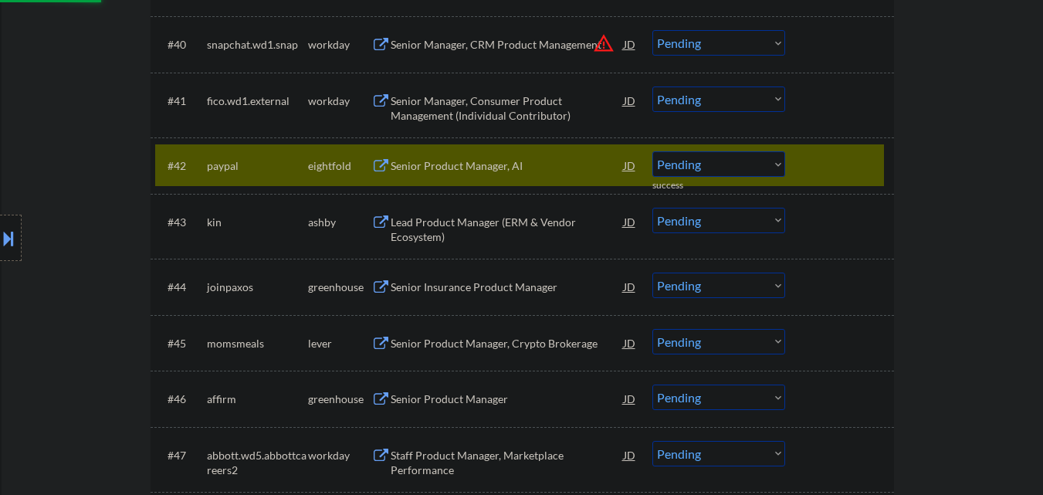
click at [877, 162] on div "#42 paypal eightfold Senior Product Manager, AI JD warning_amber Choose an opti…" at bounding box center [519, 165] width 729 height 42
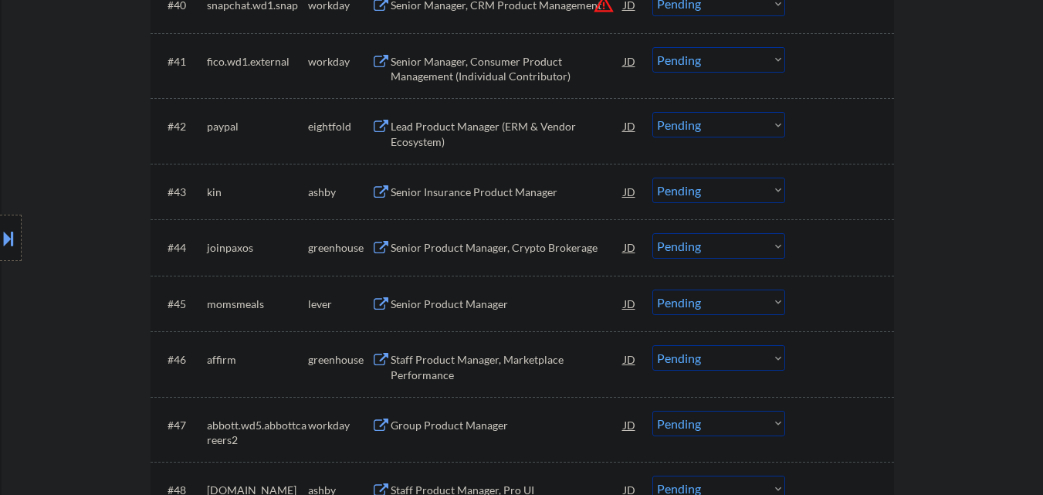
scroll to position [3010, 0]
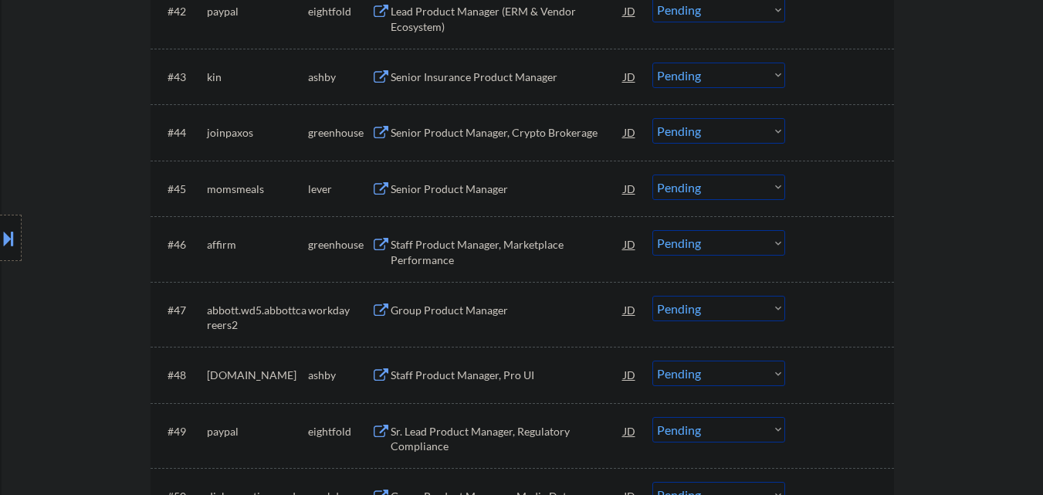
click at [503, 128] on div "Senior Product Manager, Crypto Brokerage" at bounding box center [507, 132] width 233 height 15
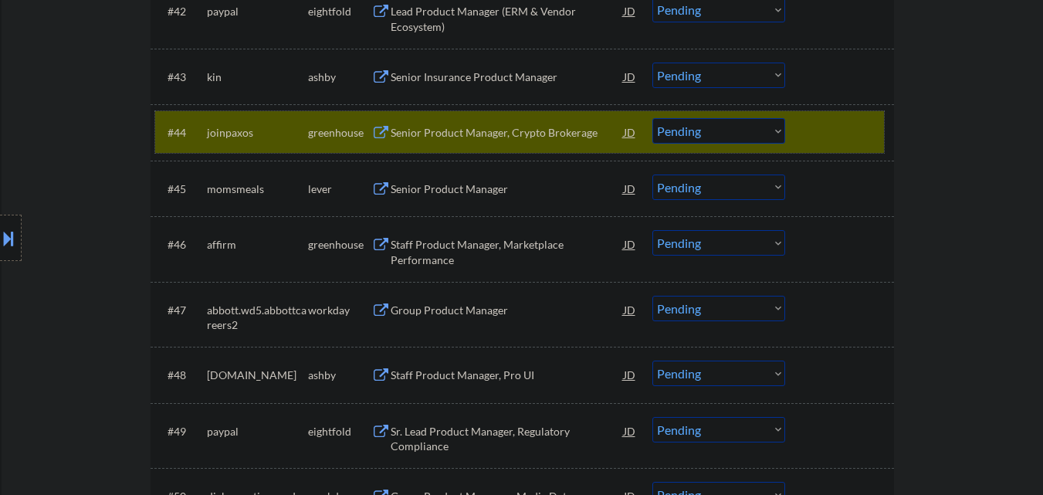
click at [866, 130] on div at bounding box center [841, 132] width 68 height 28
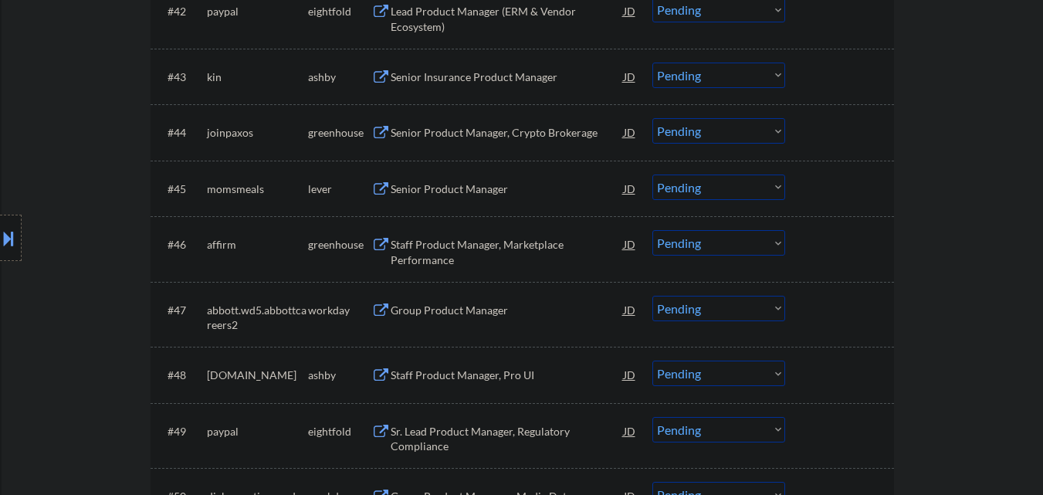
click at [521, 76] on div "Senior Insurance Product Manager" at bounding box center [507, 76] width 233 height 15
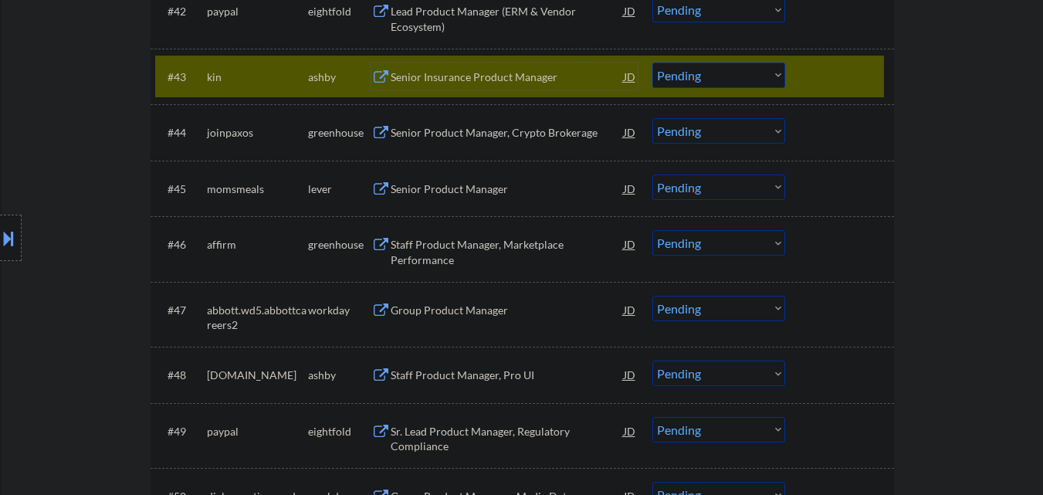
click at [755, 73] on select "Choose an option... Pending Applied Excluded (Questions) Excluded (Expired) Exc…" at bounding box center [718, 75] width 133 height 25
click at [652, 63] on select "Choose an option... Pending Applied Excluded (Questions) Excluded (Expired) Exc…" at bounding box center [718, 75] width 133 height 25
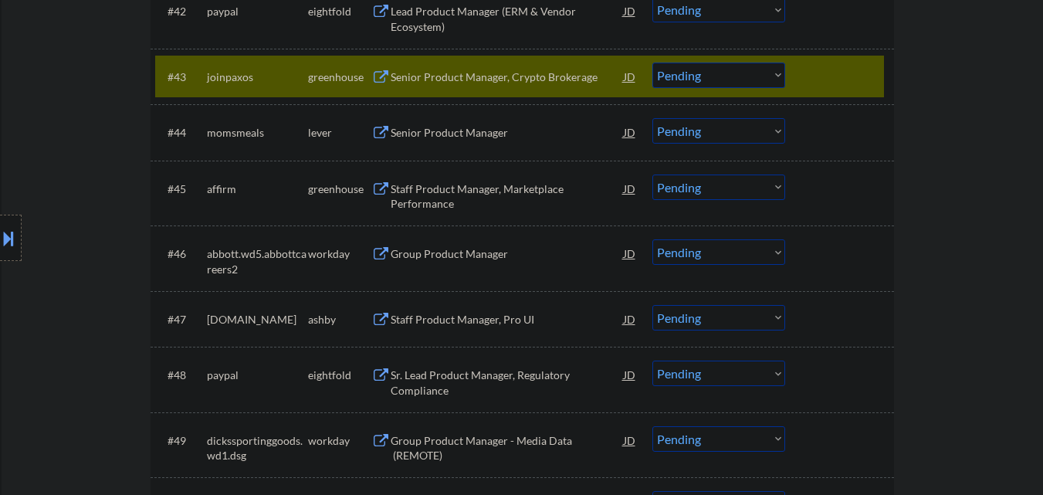
click at [541, 81] on div "Senior Product Manager, Crypto Brokerage" at bounding box center [507, 76] width 233 height 15
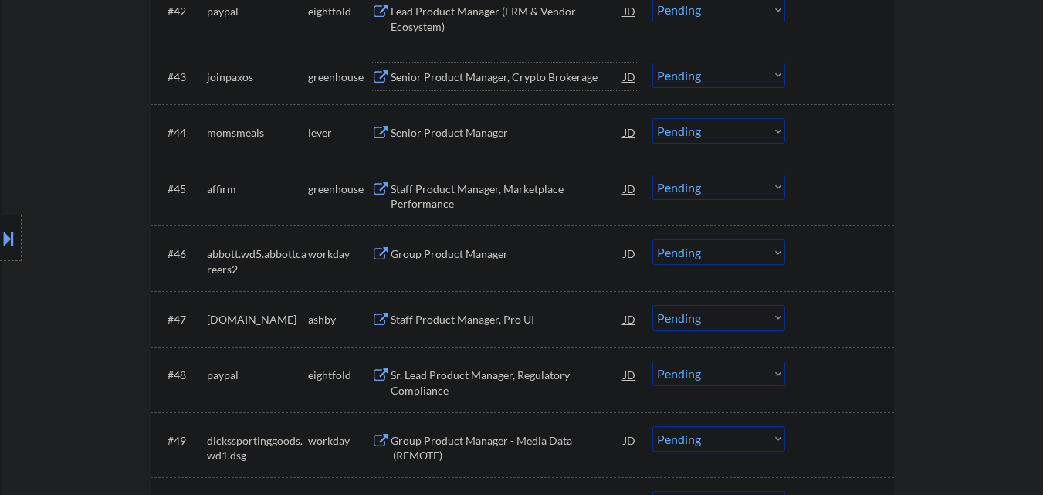
click at [760, 73] on select "Choose an option... Pending Applied Excluded (Questions) Excluded (Expired) Exc…" at bounding box center [718, 75] width 133 height 25
click at [652, 63] on select "Choose an option... Pending Applied Excluded (Questions) Excluded (Expired) Exc…" at bounding box center [718, 75] width 133 height 25
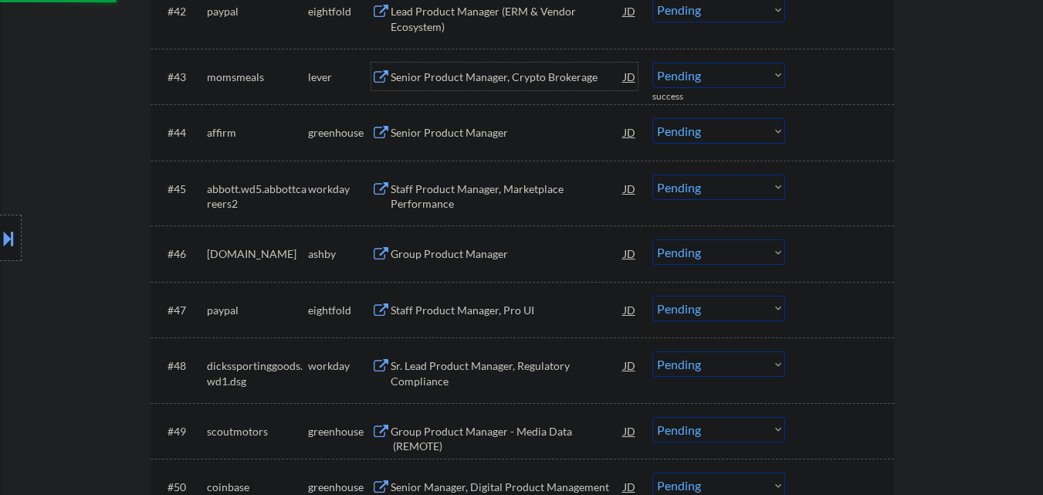
click at [569, 78] on div "Senior Product Manager, Crypto Brokerage" at bounding box center [507, 76] width 233 height 15
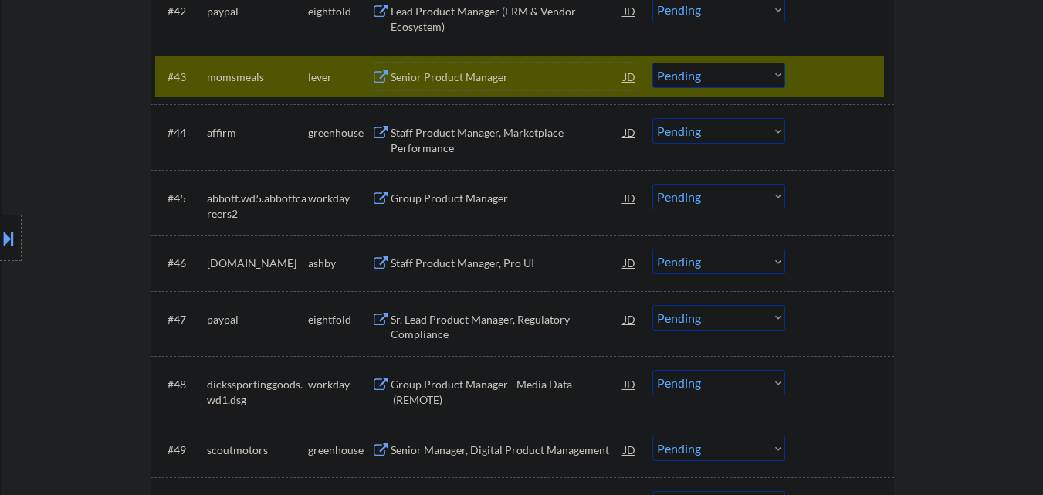
click at [746, 78] on select "Choose an option... Pending Applied Excluded (Questions) Excluded (Expired) Exc…" at bounding box center [718, 75] width 133 height 25
click at [652, 63] on select "Choose an option... Pending Applied Excluded (Questions) Excluded (Expired) Exc…" at bounding box center [718, 75] width 133 height 25
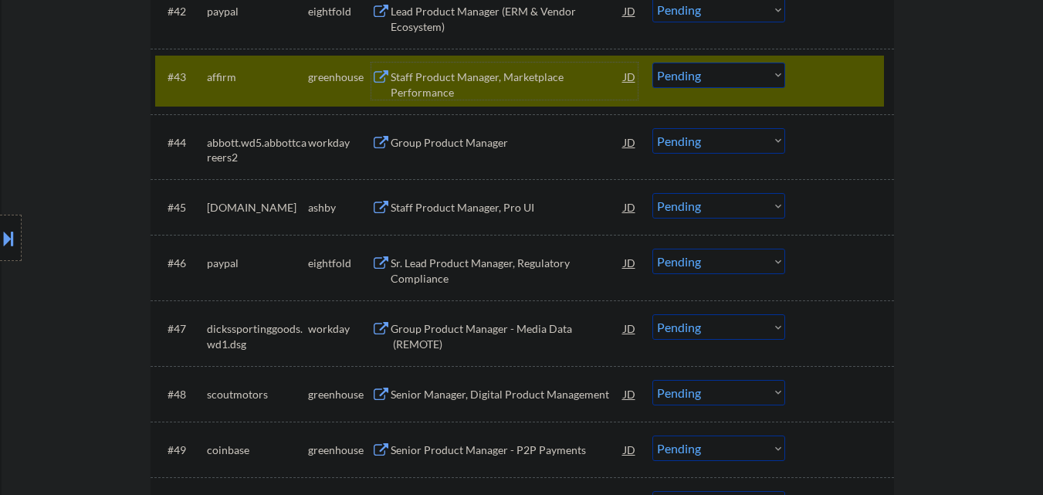
click at [506, 74] on div "Staff Product Manager, Marketplace Performance" at bounding box center [507, 84] width 233 height 30
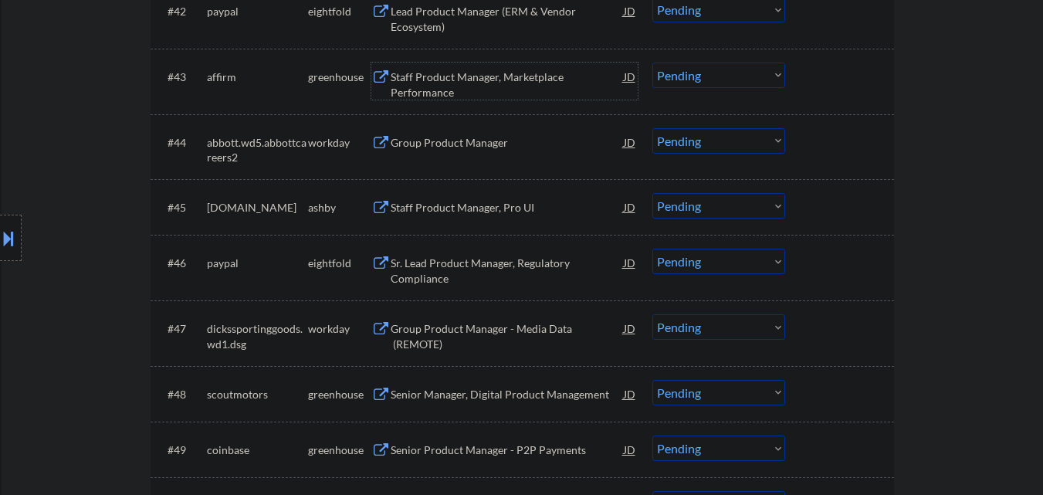
click at [719, 80] on select "Choose an option... Pending Applied Excluded (Questions) Excluded (Expired) Exc…" at bounding box center [718, 75] width 133 height 25
click at [652, 63] on select "Choose an option... Pending Applied Excluded (Questions) Excluded (Expired) Exc…" at bounding box center [718, 75] width 133 height 25
select select ""pending""
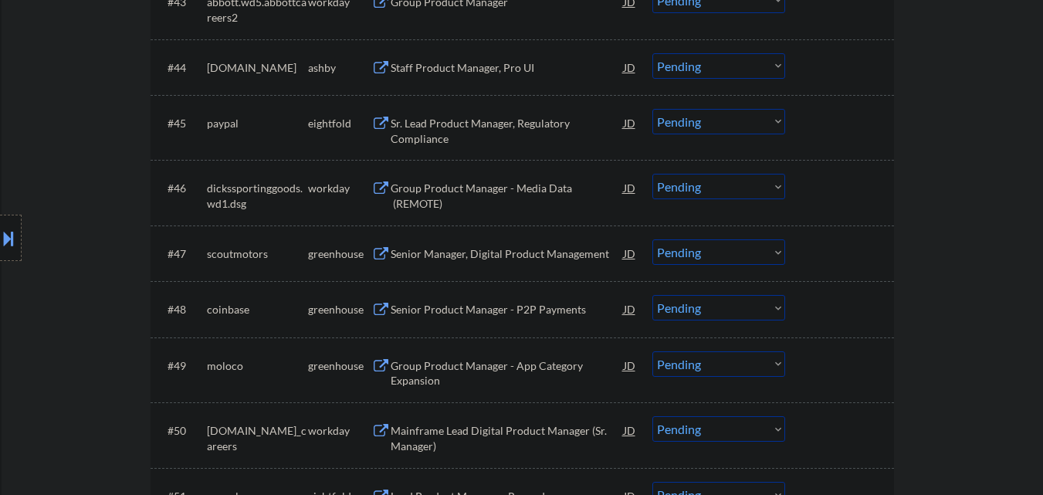
scroll to position [3164, 0]
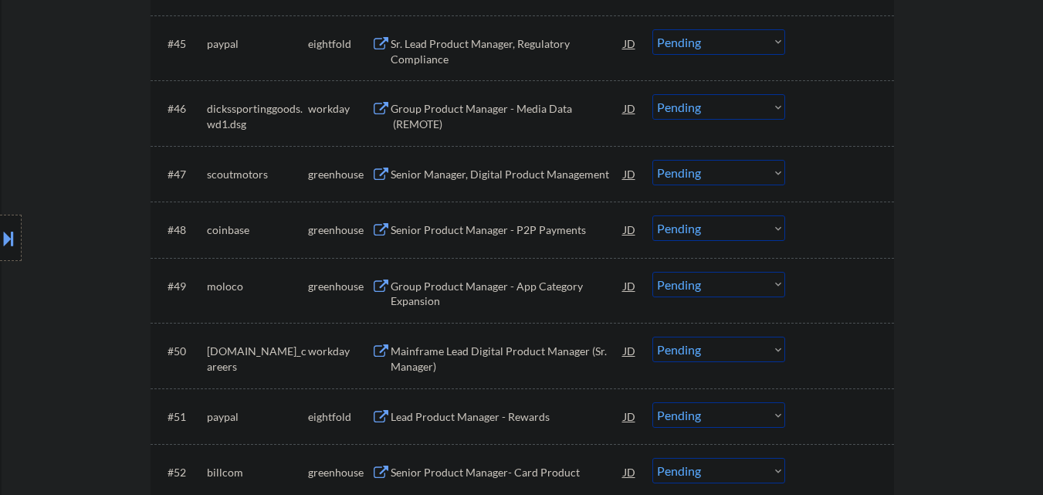
click at [495, 174] on div "Senior Manager, Digital Product Management" at bounding box center [507, 174] width 233 height 15
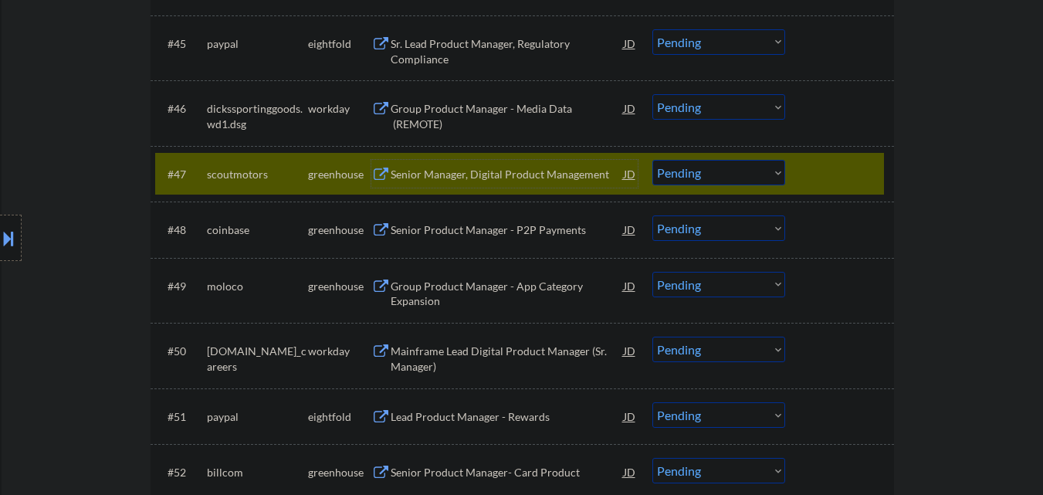
drag, startPoint x: 715, startPoint y: 174, endPoint x: 719, endPoint y: 182, distance: 9.3
click at [716, 174] on select "Choose an option... Pending Applied Excluded (Questions) Excluded (Expired) Exc…" at bounding box center [718, 172] width 133 height 25
click at [652, 160] on select "Choose an option... Pending Applied Excluded (Questions) Excluded (Expired) Exc…" at bounding box center [718, 172] width 133 height 25
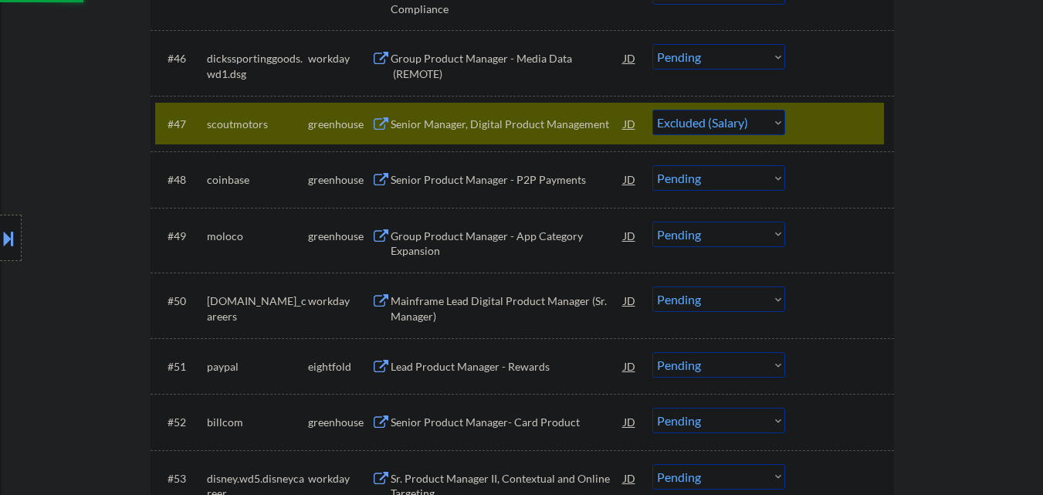
scroll to position [3242, 0]
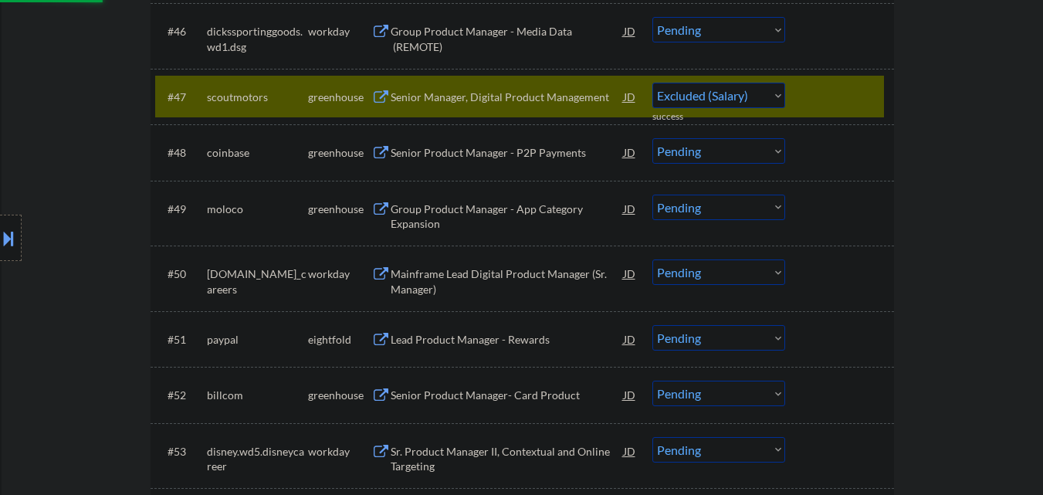
select select ""pending""
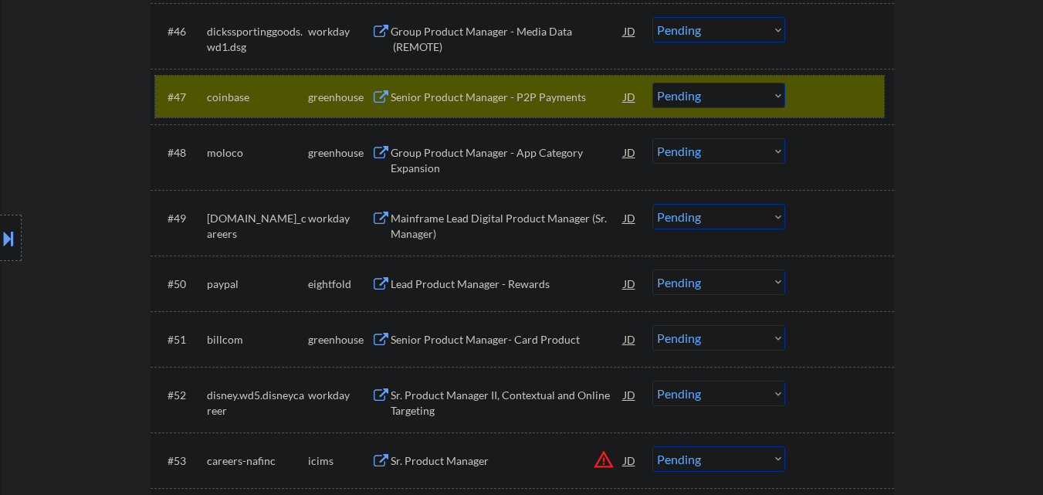
drag, startPoint x: 861, startPoint y: 94, endPoint x: 826, endPoint y: 93, distance: 35.5
click at [861, 94] on div at bounding box center [841, 97] width 68 height 28
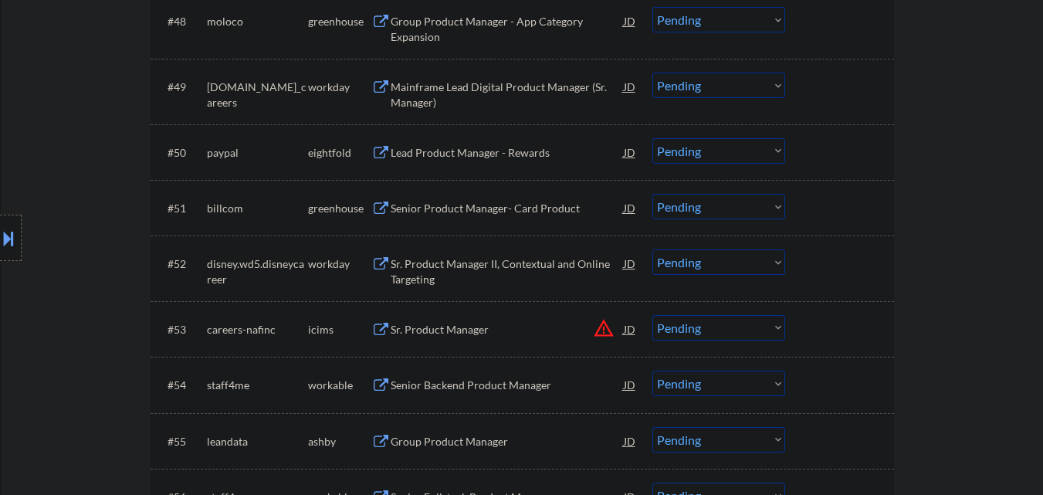
scroll to position [3396, 0]
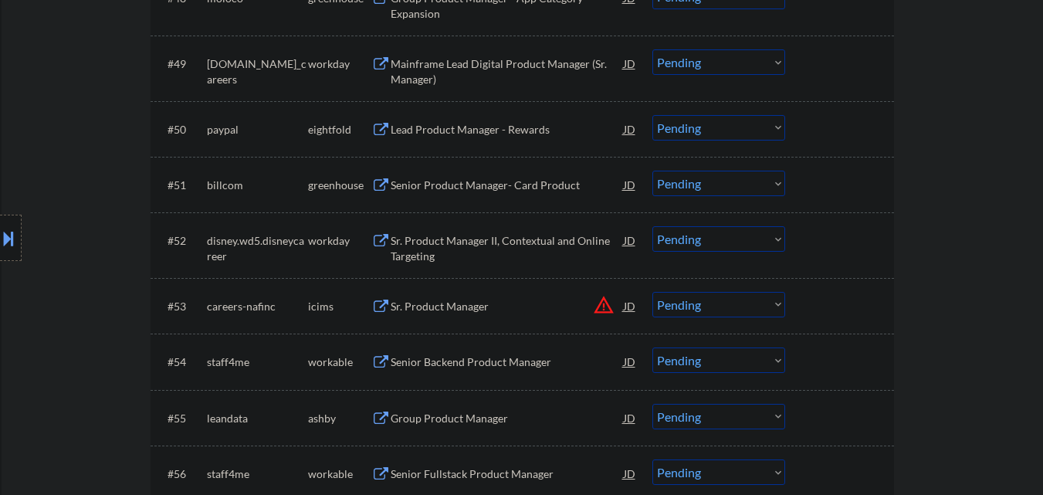
click at [489, 181] on div "Senior Product Manager- Card Product" at bounding box center [507, 185] width 233 height 15
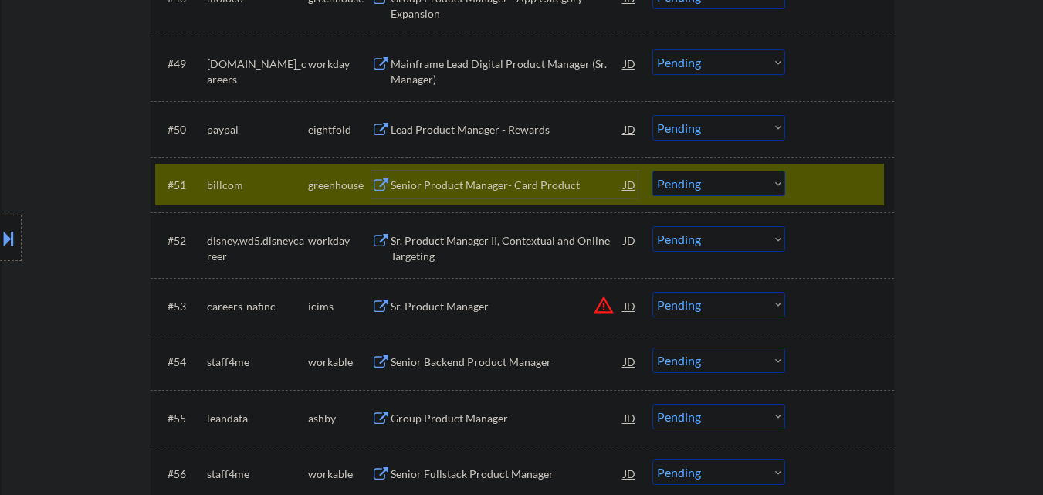
drag, startPoint x: 768, startPoint y: 186, endPoint x: 775, endPoint y: 194, distance: 11.0
click at [773, 188] on select "Choose an option... Pending Applied Excluded (Questions) Excluded (Expired) Exc…" at bounding box center [718, 183] width 133 height 25
click at [652, 171] on select "Choose an option... Pending Applied Excluded (Questions) Excluded (Expired) Exc…" at bounding box center [718, 183] width 133 height 25
select select ""pending""
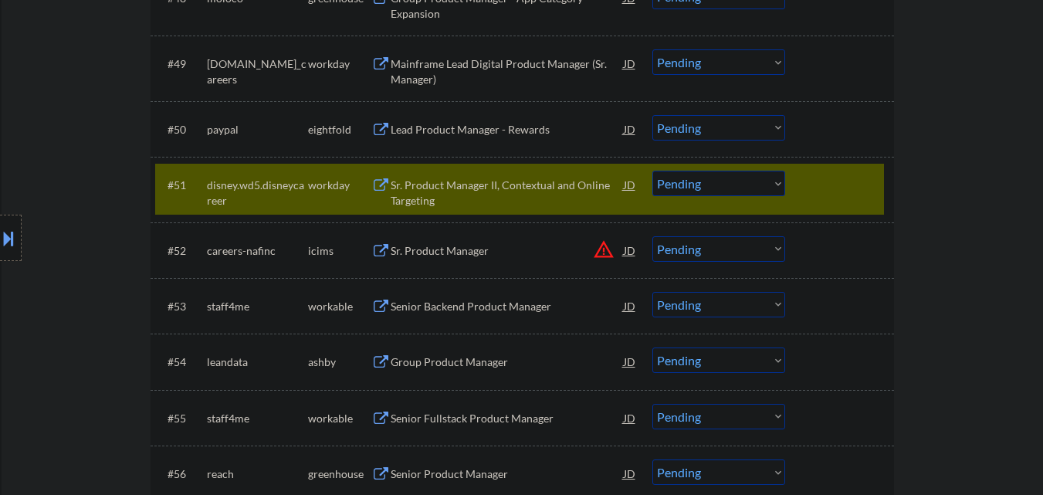
click at [851, 174] on div at bounding box center [841, 185] width 68 height 28
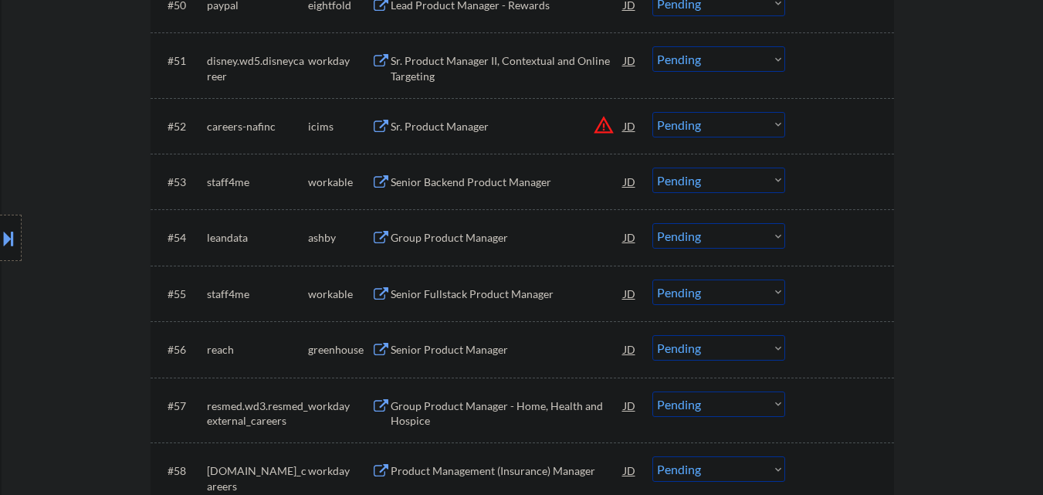
scroll to position [3550, 0]
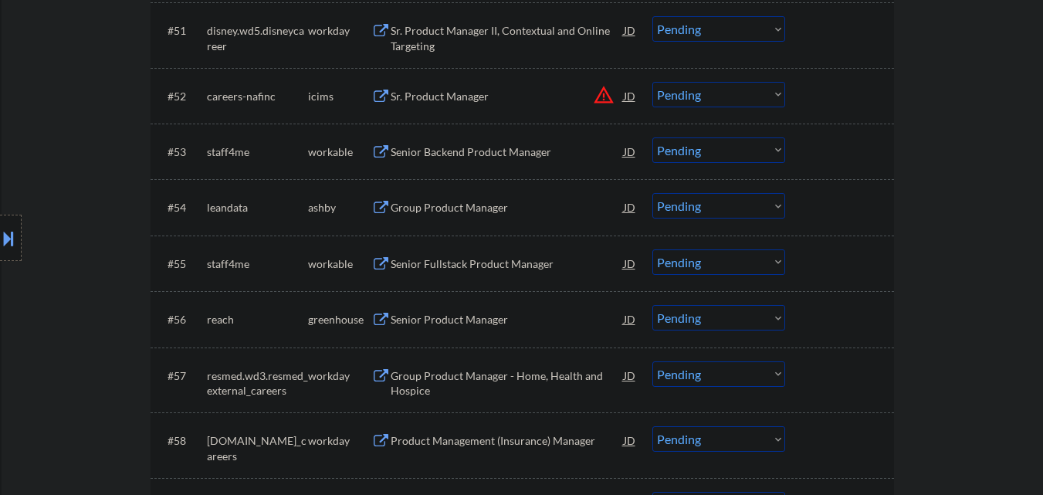
click at [505, 153] on div "Senior Backend Product Manager" at bounding box center [507, 151] width 233 height 15
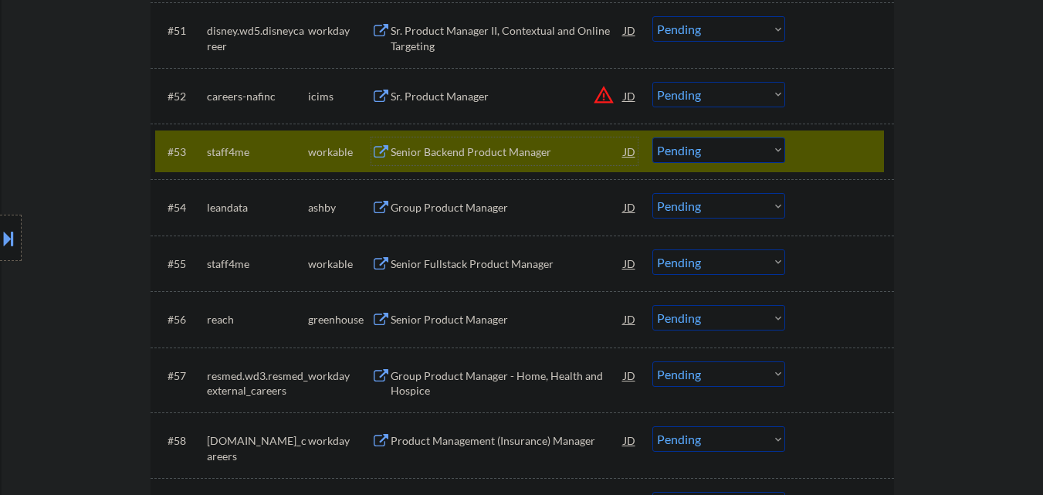
click at [764, 154] on select "Choose an option... Pending Applied Excluded (Questions) Excluded (Expired) Exc…" at bounding box center [718, 149] width 133 height 25
click at [652, 137] on select "Choose an option... Pending Applied Excluded (Questions) Excluded (Expired) Exc…" at bounding box center [718, 149] width 133 height 25
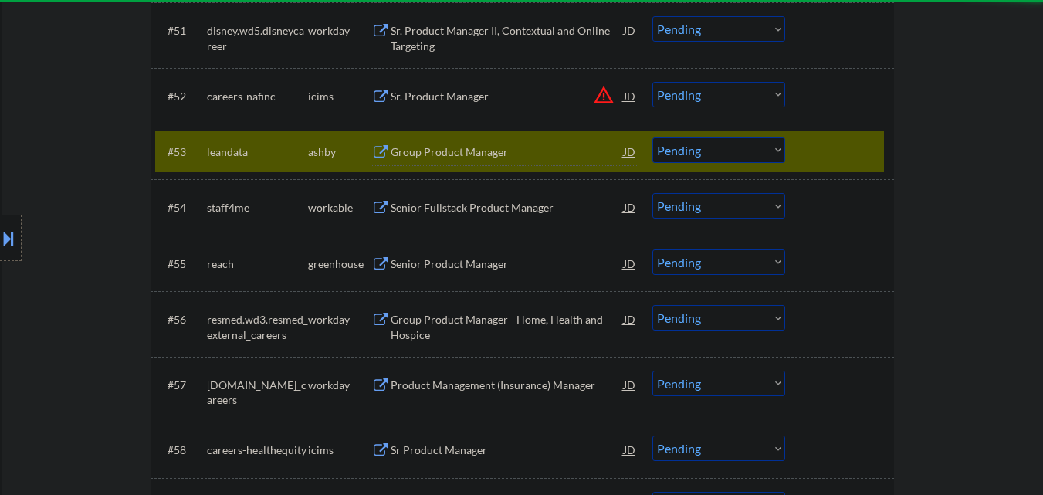
click at [532, 147] on div "Group Product Manager" at bounding box center [507, 151] width 233 height 15
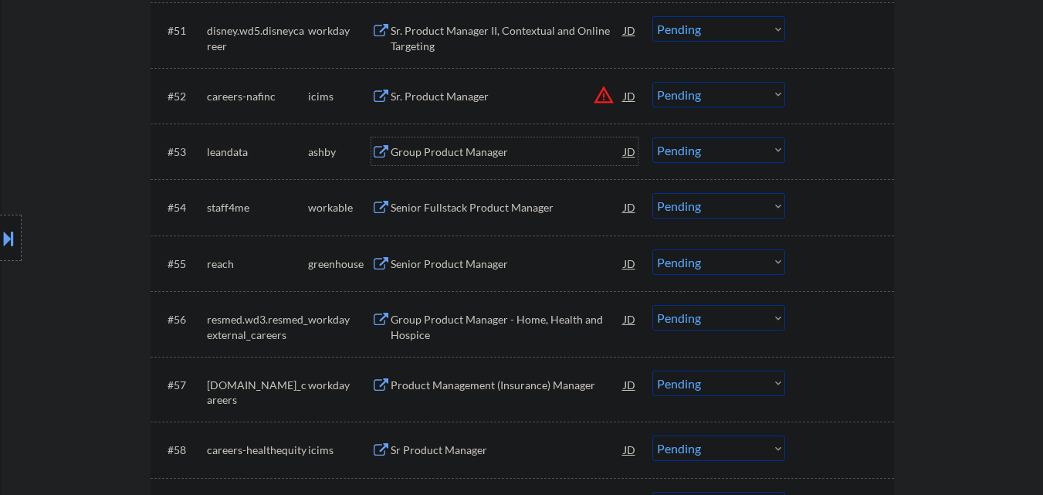
click at [718, 149] on select "Choose an option... Pending Applied Excluded (Questions) Excluded (Expired) Exc…" at bounding box center [718, 149] width 133 height 25
click at [652, 137] on select "Choose an option... Pending Applied Excluded (Questions) Excluded (Expired) Exc…" at bounding box center [718, 149] width 133 height 25
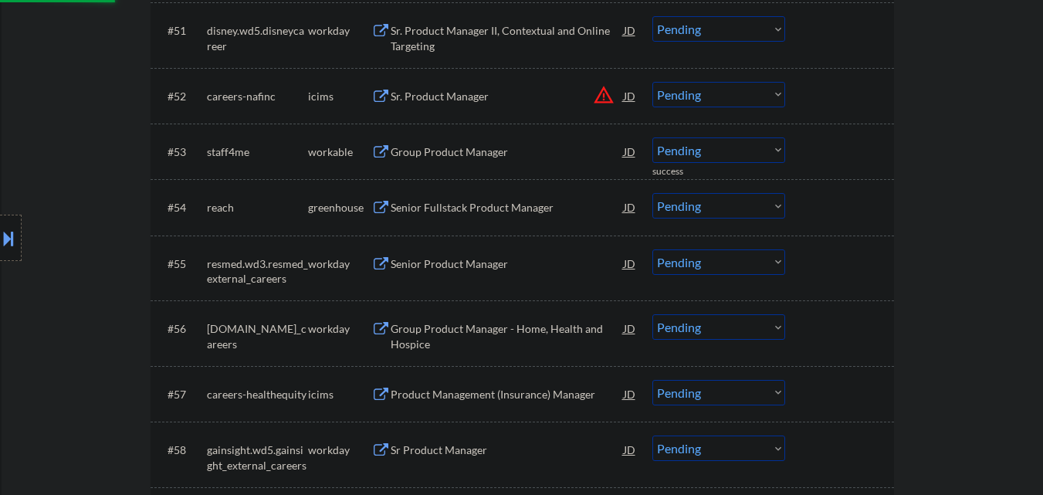
click at [485, 150] on div "Group Product Manager" at bounding box center [507, 151] width 233 height 15
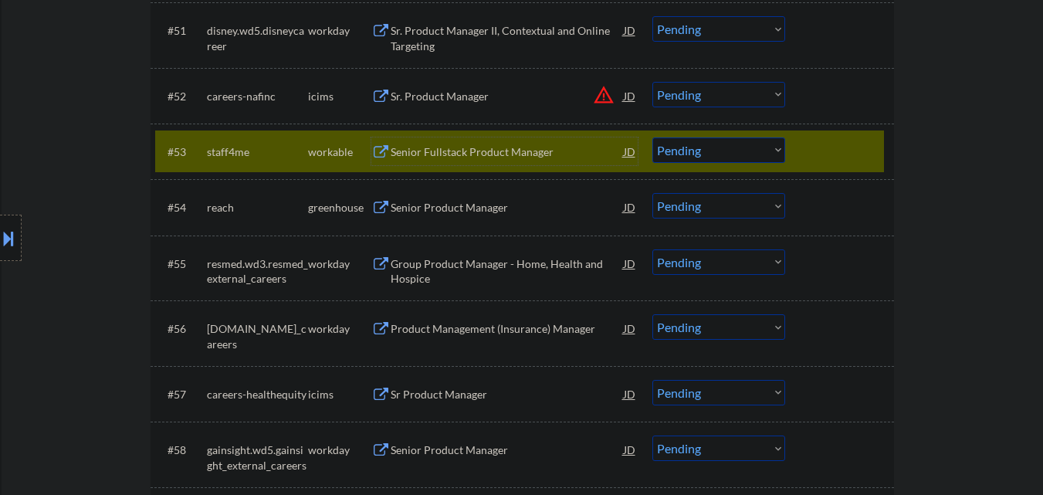
drag, startPoint x: 746, startPoint y: 147, endPoint x: 747, endPoint y: 157, distance: 9.3
click at [746, 147] on select "Choose an option... Pending Applied Excluded (Questions) Excluded (Expired) Exc…" at bounding box center [718, 149] width 133 height 25
click at [652, 137] on select "Choose an option... Pending Applied Excluded (Questions) Excluded (Expired) Exc…" at bounding box center [718, 149] width 133 height 25
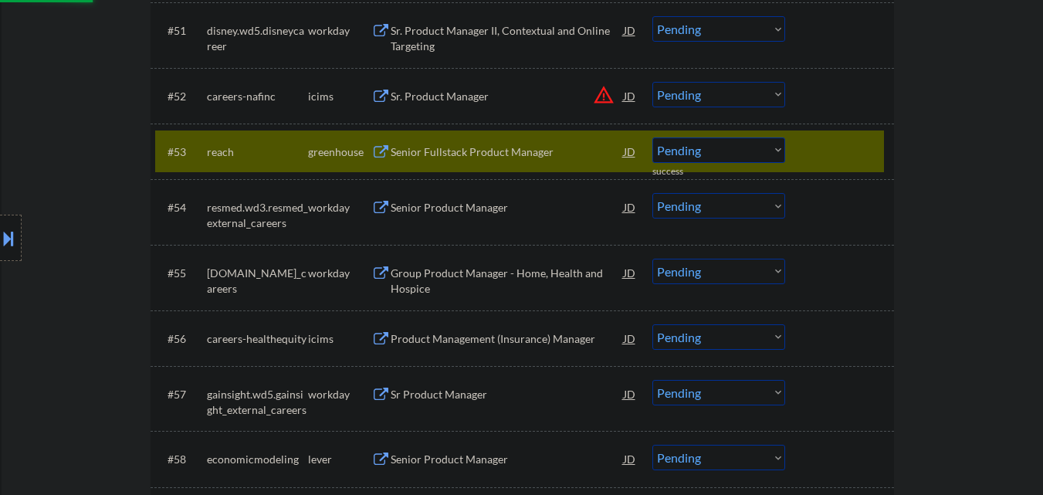
click at [478, 144] on div "Senior Fullstack Product Manager" at bounding box center [507, 151] width 233 height 15
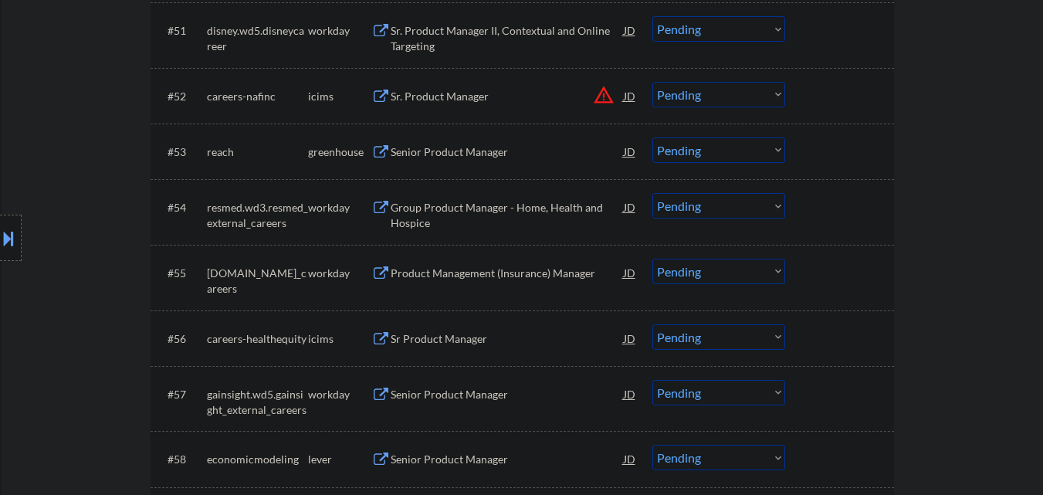
click at [706, 151] on select "Choose an option... Pending Applied Excluded (Questions) Excluded (Expired) Exc…" at bounding box center [718, 149] width 133 height 25
click at [652, 137] on select "Choose an option... Pending Applied Excluded (Questions) Excluded (Expired) Exc…" at bounding box center [718, 149] width 133 height 25
select select ""pending""
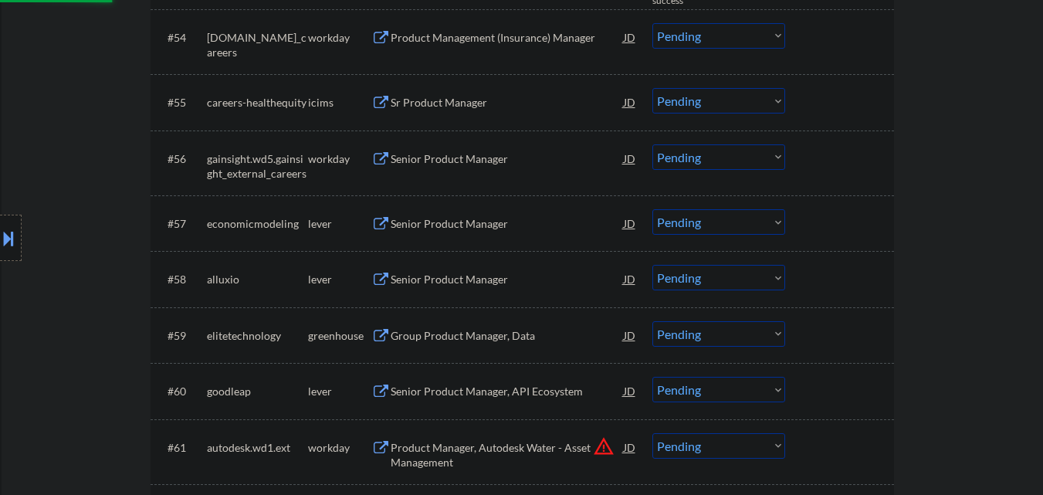
scroll to position [3782, 0]
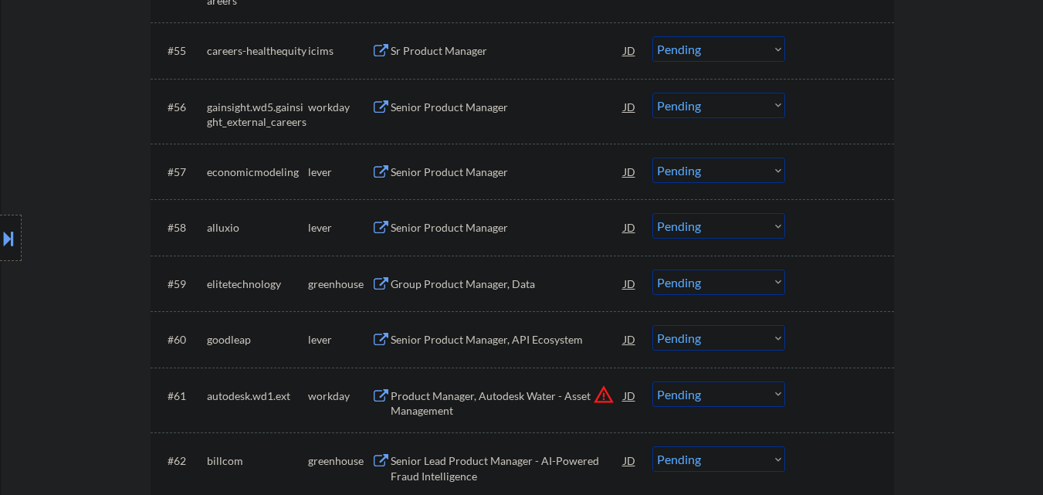
click at [492, 173] on div "Senior Product Manager" at bounding box center [507, 171] width 233 height 15
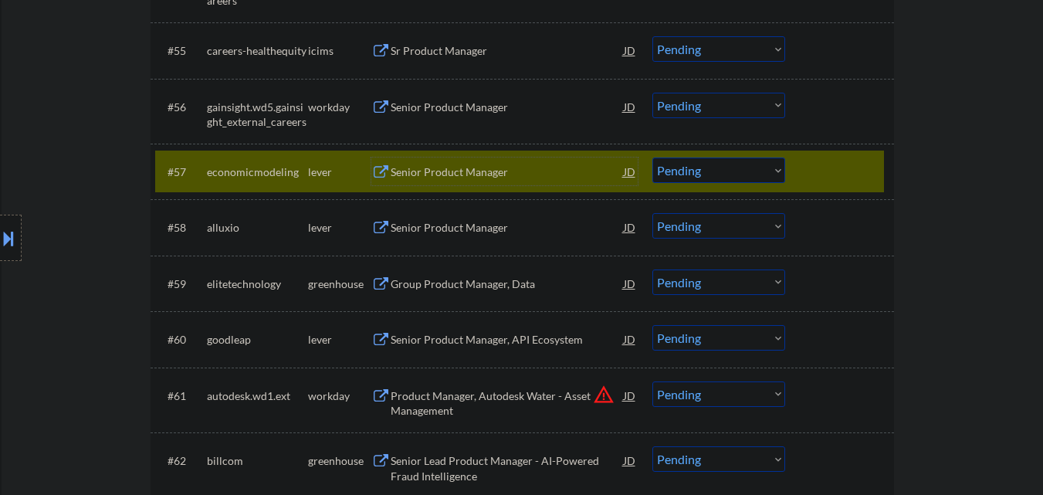
click at [757, 165] on select "Choose an option... Pending Applied Excluded (Questions) Excluded (Expired) Exc…" at bounding box center [718, 169] width 133 height 25
click at [652, 157] on select "Choose an option... Pending Applied Excluded (Questions) Excluded (Expired) Exc…" at bounding box center [718, 169] width 133 height 25
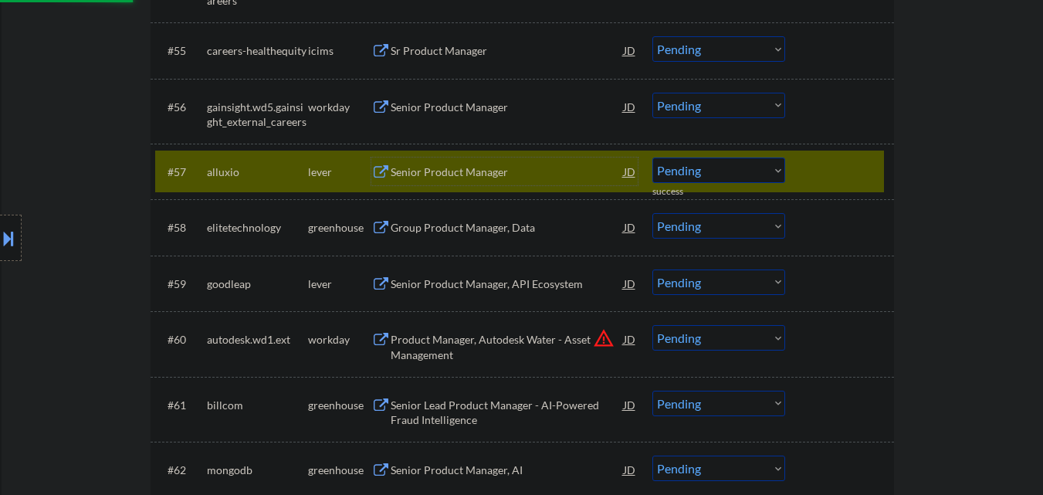
click at [468, 171] on div "Senior Product Manager" at bounding box center [507, 171] width 233 height 15
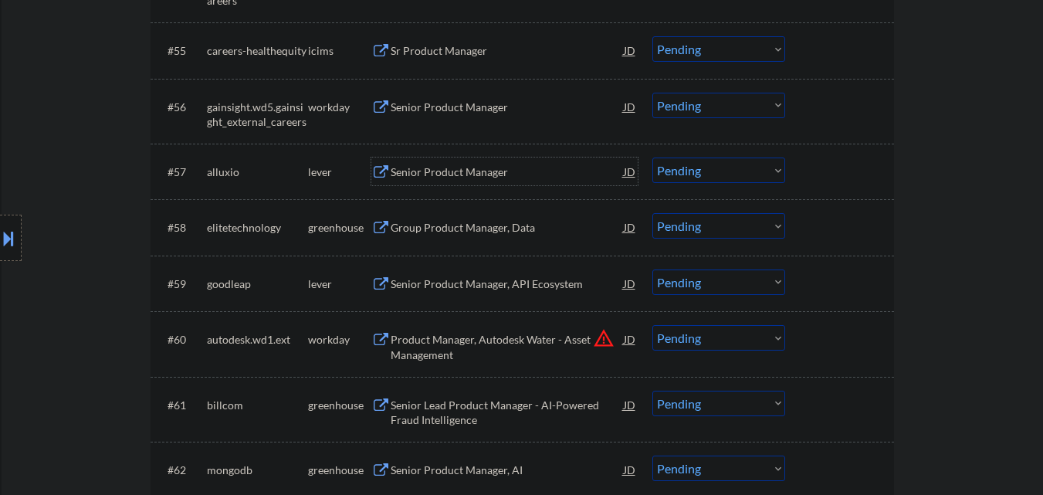
click at [712, 176] on select "Choose an option... Pending Applied Excluded (Questions) Excluded (Expired) Exc…" at bounding box center [718, 169] width 133 height 25
click at [652, 157] on select "Choose an option... Pending Applied Excluded (Questions) Excluded (Expired) Exc…" at bounding box center [718, 169] width 133 height 25
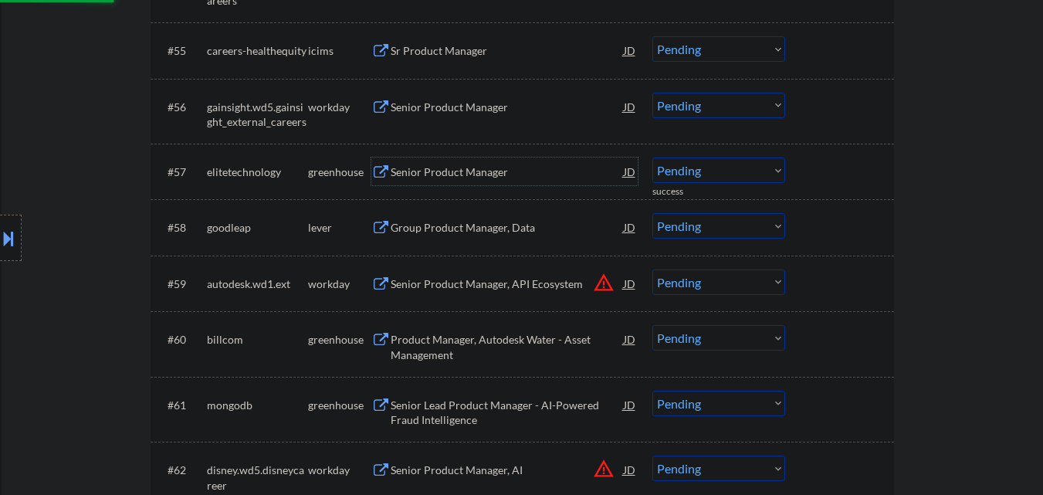
click at [490, 171] on div "Senior Product Manager" at bounding box center [507, 171] width 233 height 15
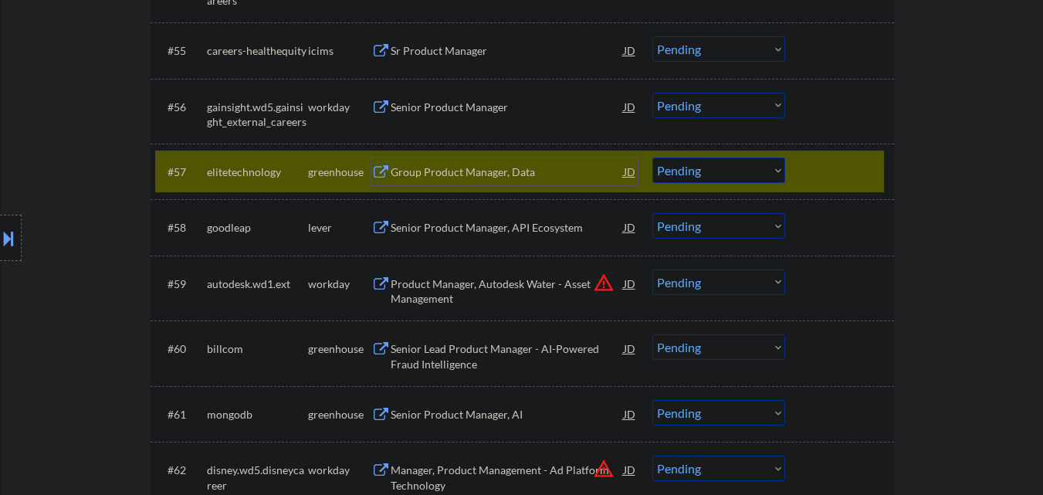
drag, startPoint x: 733, startPoint y: 174, endPoint x: 736, endPoint y: 182, distance: 8.1
click at [734, 174] on select "Choose an option... Pending Applied Excluded (Questions) Excluded (Expired) Exc…" at bounding box center [718, 169] width 133 height 25
click at [652, 157] on select "Choose an option... Pending Applied Excluded (Questions) Excluded (Expired) Exc…" at bounding box center [718, 169] width 133 height 25
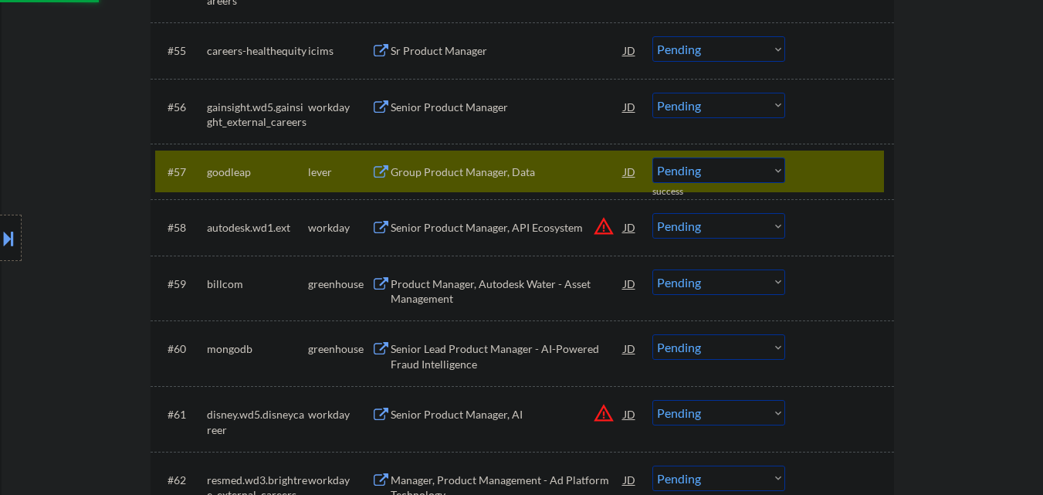
click at [509, 172] on div "Group Product Manager, Data" at bounding box center [507, 171] width 233 height 15
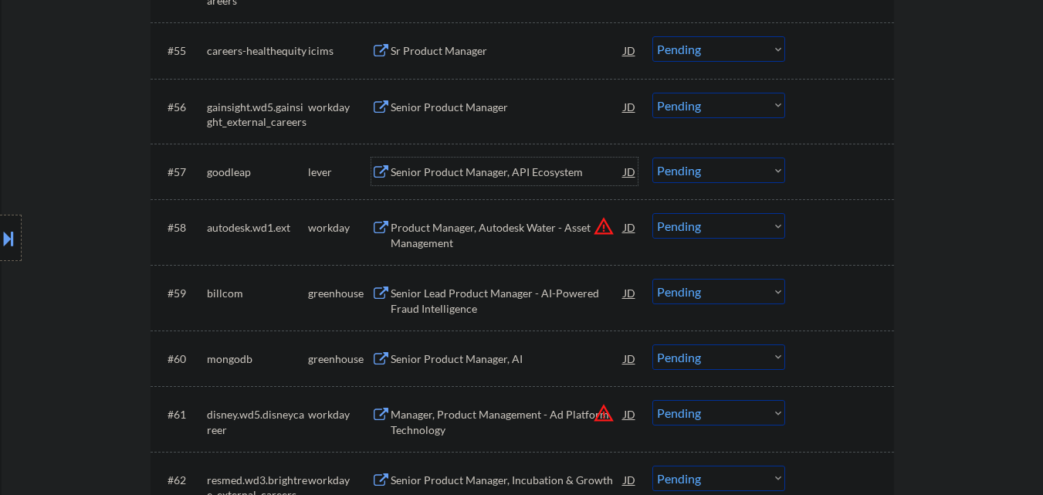
drag, startPoint x: 779, startPoint y: 165, endPoint x: 777, endPoint y: 178, distance: 13.2
click at [779, 167] on select "Choose an option... Pending Applied Excluded (Questions) Excluded (Expired) Exc…" at bounding box center [718, 169] width 133 height 25
click at [652, 157] on select "Choose an option... Pending Applied Excluded (Questions) Excluded (Expired) Exc…" at bounding box center [718, 169] width 133 height 25
select select ""pending""
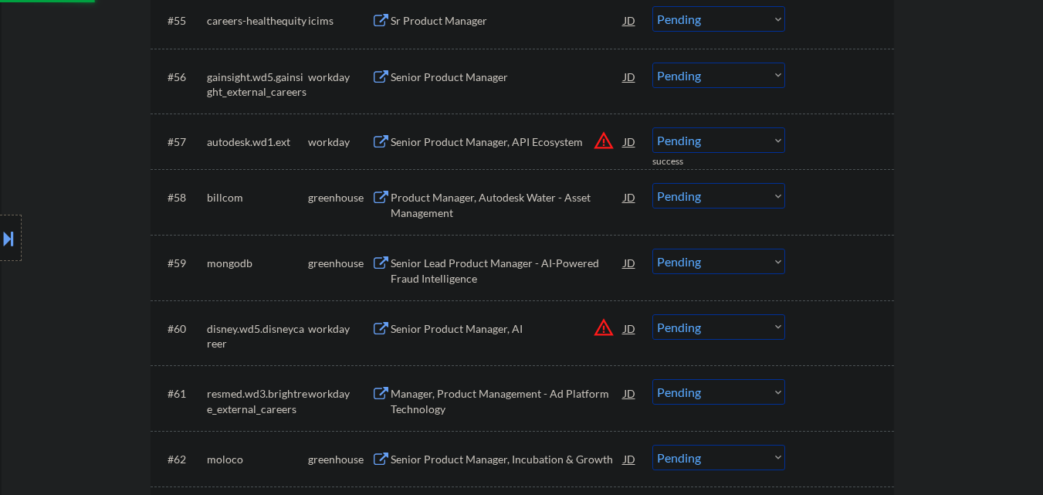
scroll to position [3859, 0]
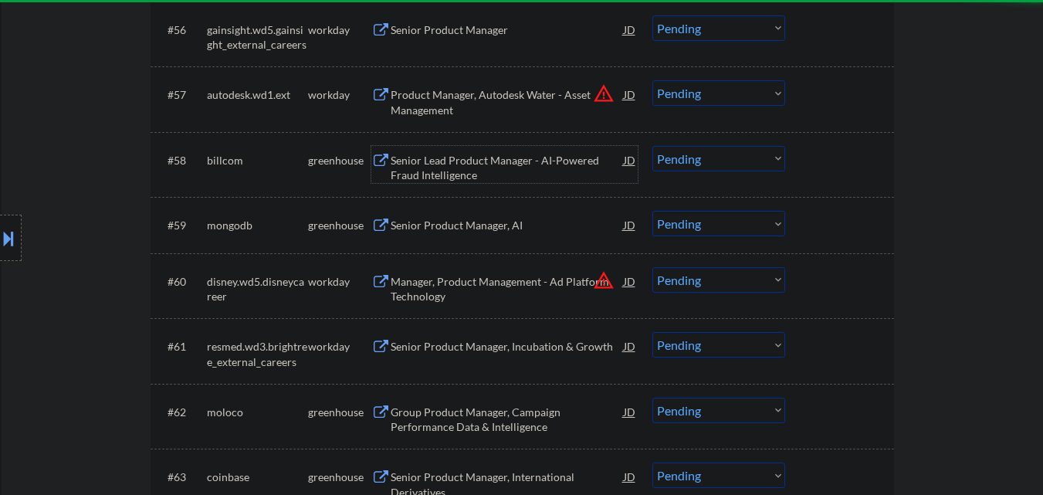
click at [541, 157] on div "Senior Lead Product Manager - AI-Powered Fraud Intelligence" at bounding box center [507, 168] width 233 height 30
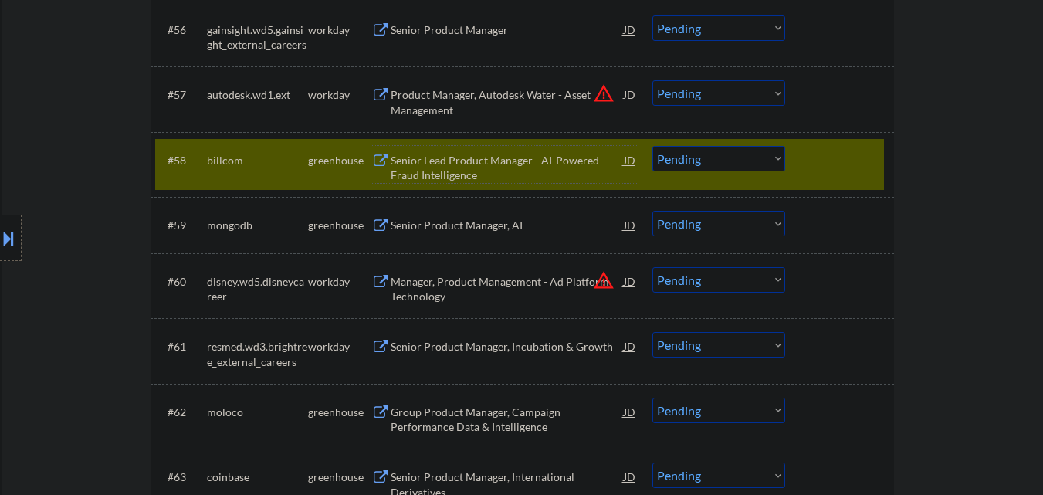
click at [778, 164] on select "Choose an option... Pending Applied Excluded (Questions) Excluded (Expired) Exc…" at bounding box center [718, 158] width 133 height 25
click at [652, 146] on select "Choose an option... Pending Applied Excluded (Questions) Excluded (Expired) Exc…" at bounding box center [718, 158] width 133 height 25
click at [854, 161] on div at bounding box center [841, 160] width 68 height 28
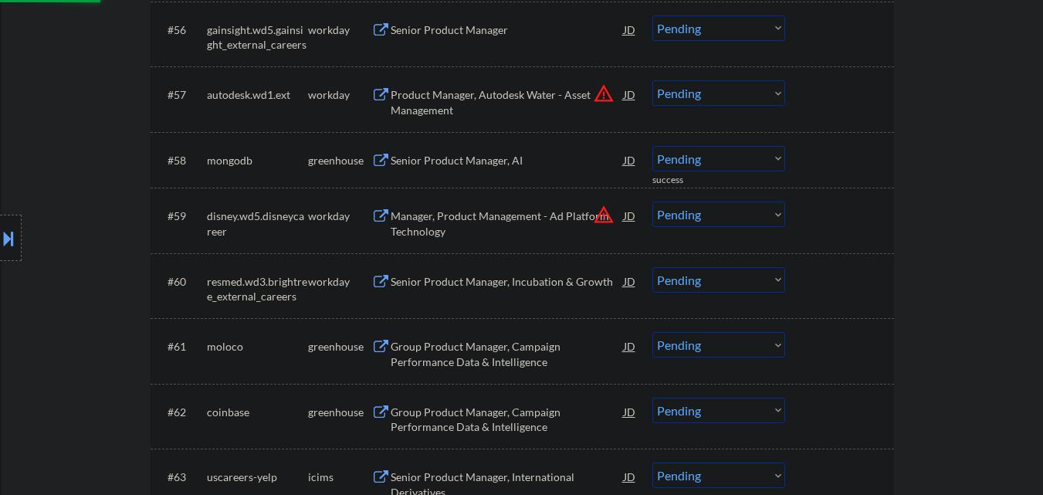
click at [489, 159] on div "Senior Product Manager, AI" at bounding box center [507, 160] width 233 height 15
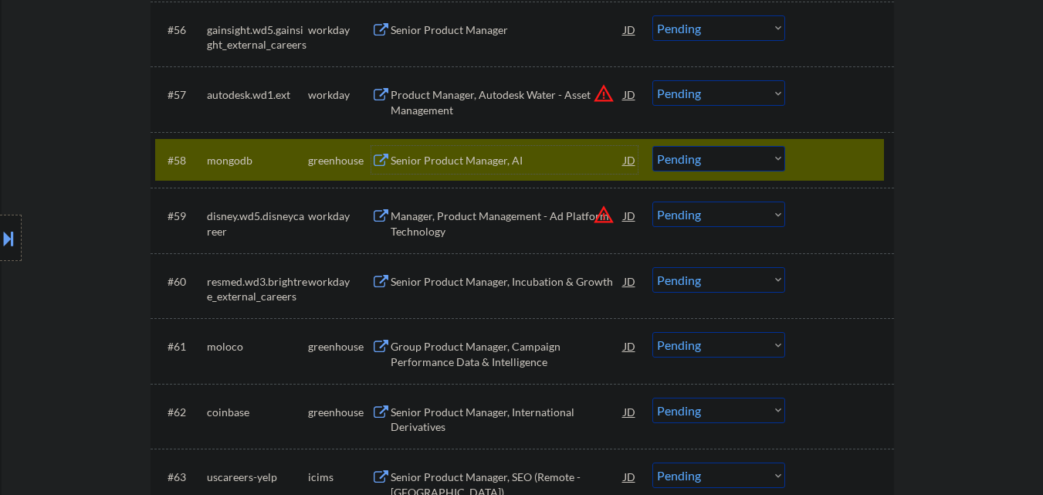
drag, startPoint x: 718, startPoint y: 161, endPoint x: 717, endPoint y: 169, distance: 8.5
click at [718, 161] on select "Choose an option... Pending Applied Excluded (Questions) Excluded (Expired) Exc…" at bounding box center [718, 158] width 133 height 25
click at [652, 146] on select "Choose an option... Pending Applied Excluded (Questions) Excluded (Expired) Exc…" at bounding box center [718, 158] width 133 height 25
select select ""pending""
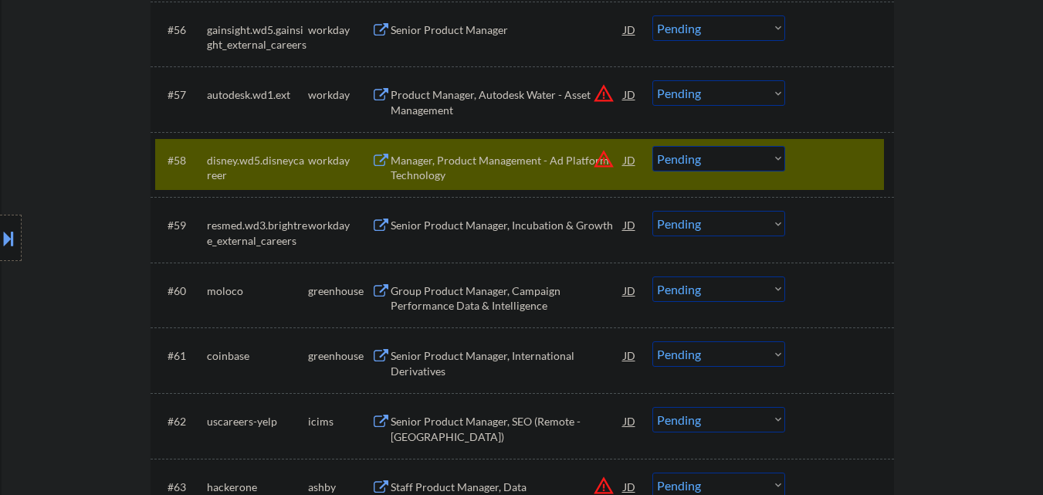
click at [839, 153] on div at bounding box center [841, 160] width 68 height 28
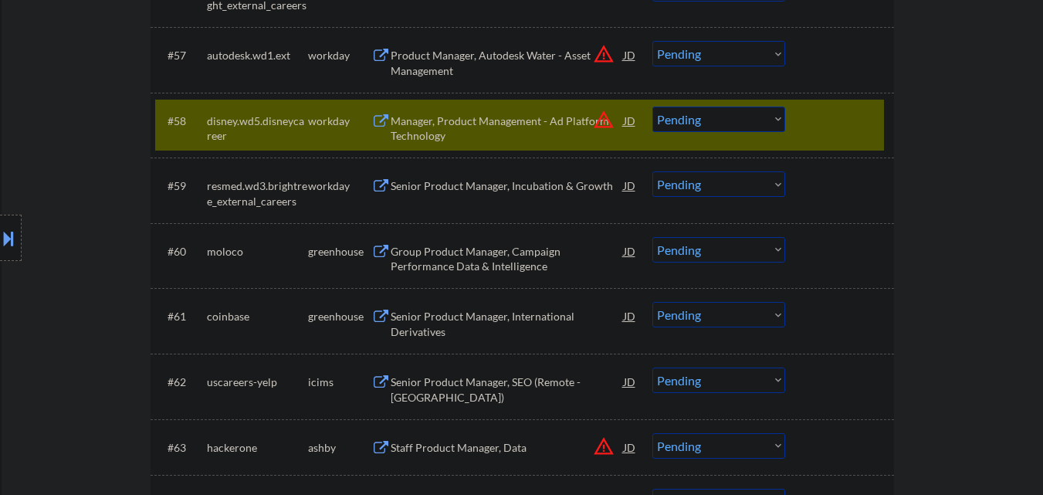
scroll to position [3936, 0]
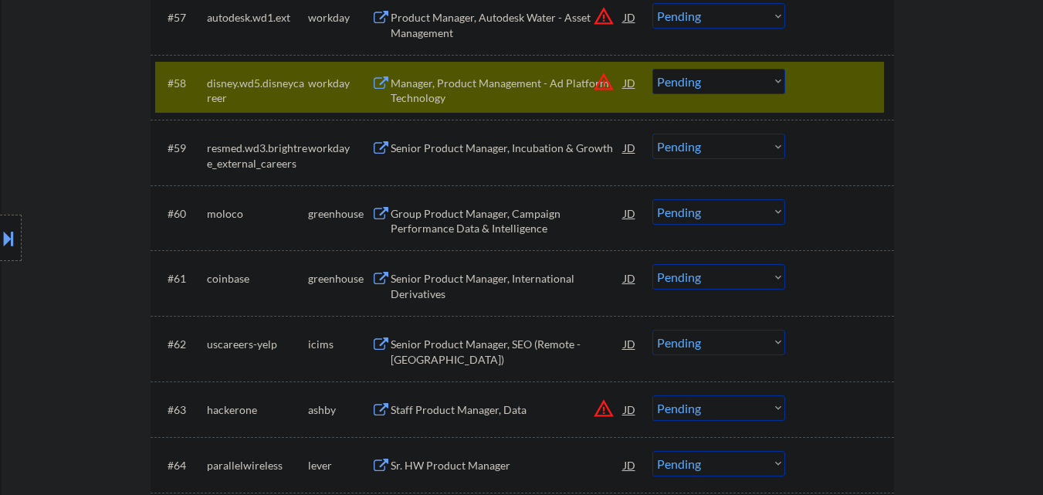
click at [857, 85] on div at bounding box center [841, 83] width 68 height 28
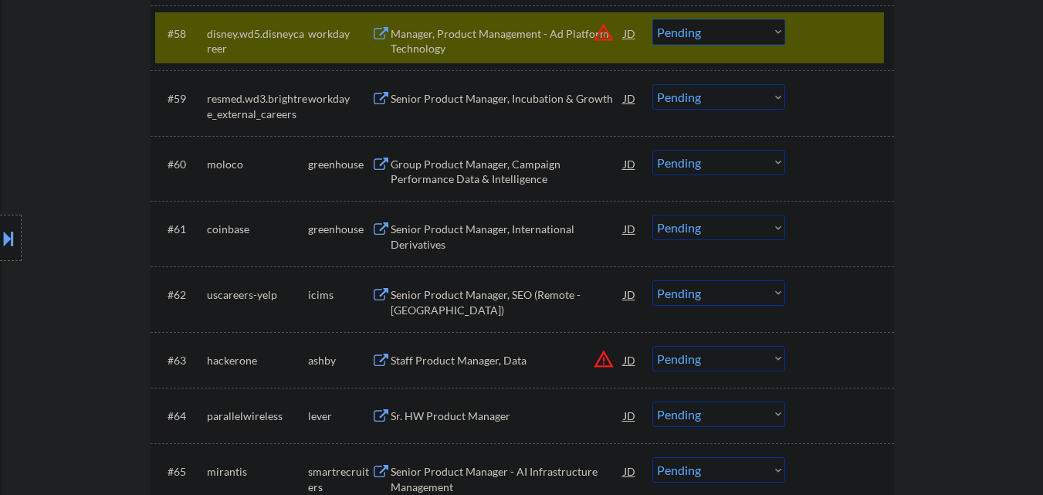
scroll to position [4013, 0]
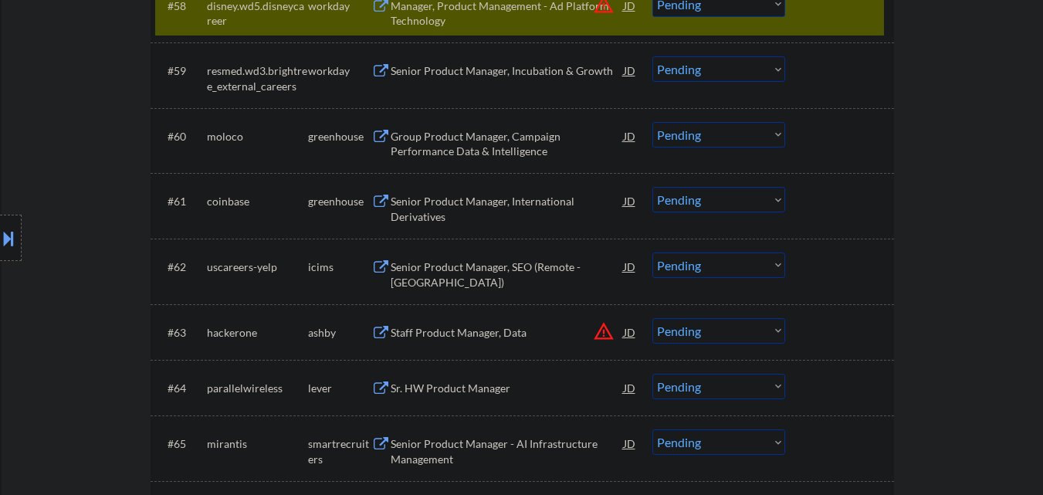
click at [848, 20] on div "#58 disney.wd5.disneycareer workday Manager, Product Management - Ad Platform T…" at bounding box center [519, 10] width 729 height 51
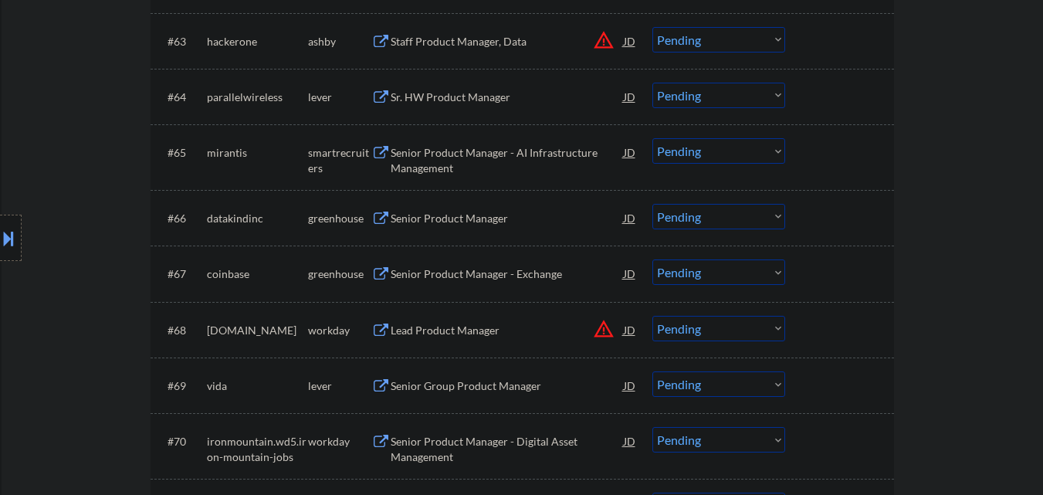
scroll to position [4322, 0]
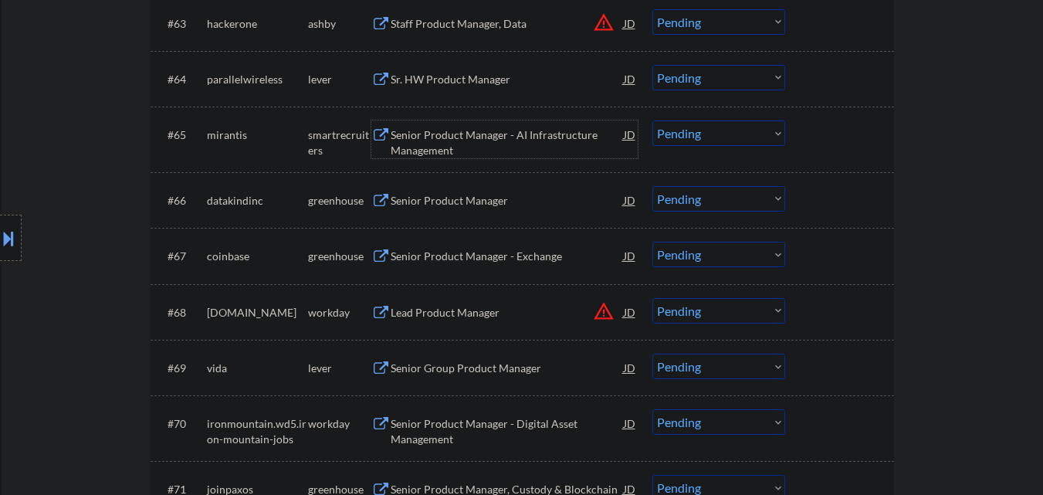
click at [485, 132] on div "Senior Product Manager - AI Infrastructure Management" at bounding box center [507, 142] width 233 height 30
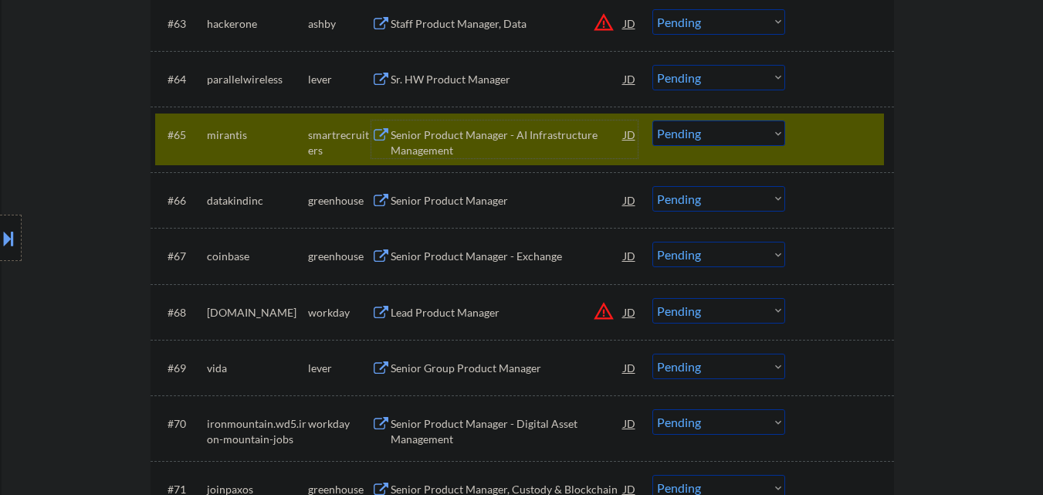
click at [511, 136] on div "Senior Product Manager - AI Infrastructure Management" at bounding box center [507, 142] width 233 height 30
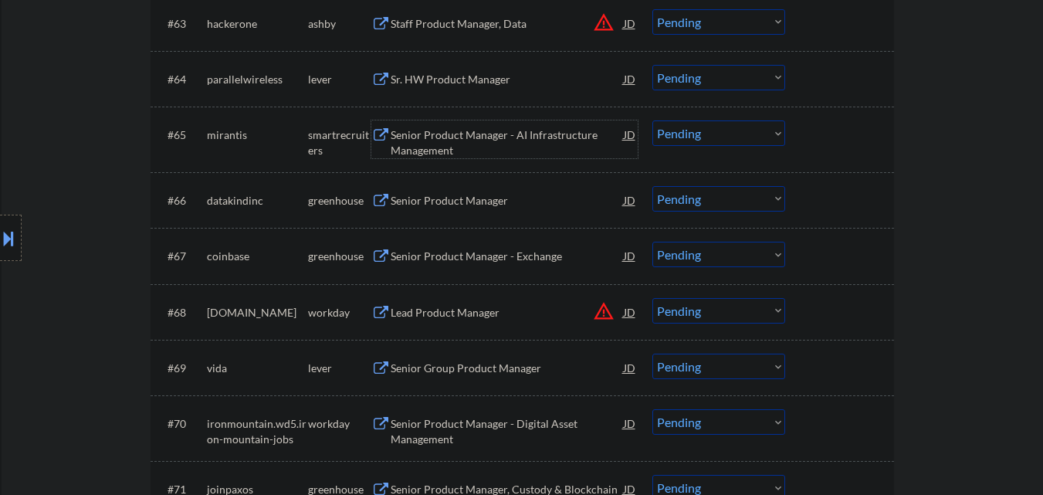
drag, startPoint x: 759, startPoint y: 134, endPoint x: 756, endPoint y: 140, distance: 7.9
click at [759, 134] on select "Choose an option... Pending Applied Excluded (Questions) Excluded (Expired) Exc…" at bounding box center [718, 132] width 133 height 25
click at [652, 120] on select "Choose an option... Pending Applied Excluded (Questions) Excluded (Expired) Exc…" at bounding box center [718, 132] width 133 height 25
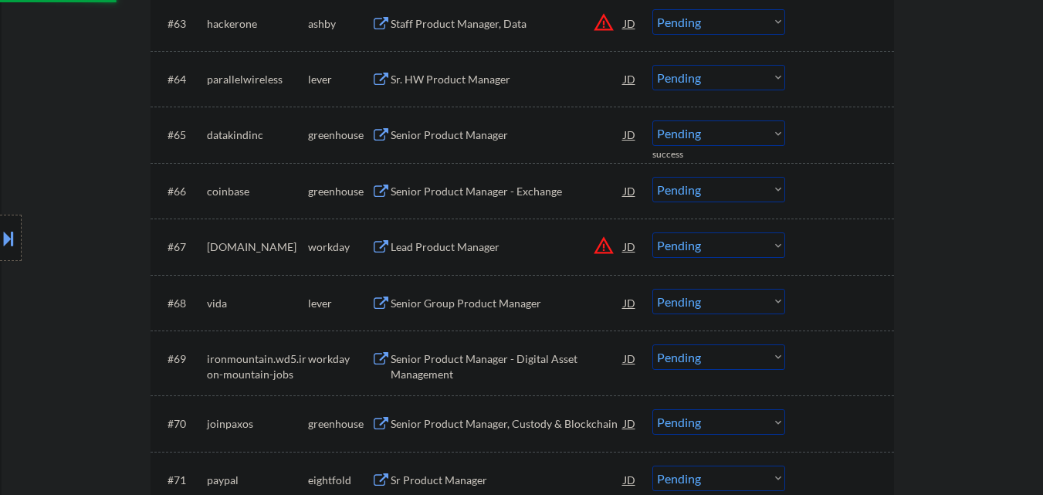
click at [475, 127] on div "Senior Product Manager" at bounding box center [507, 134] width 233 height 15
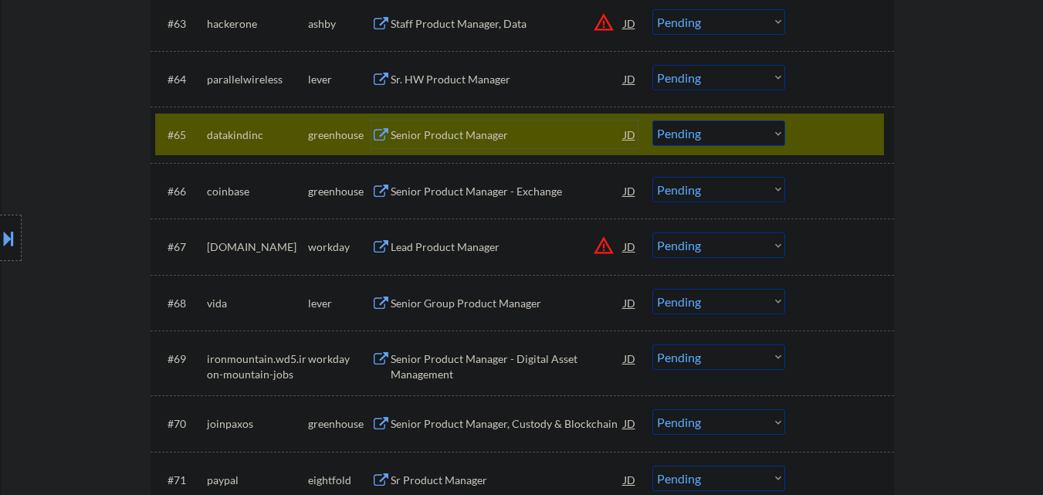
click at [770, 136] on select "Choose an option... Pending Applied Excluded (Questions) Excluded (Expired) Exc…" at bounding box center [718, 132] width 133 height 25
click at [652, 120] on select "Choose an option... Pending Applied Excluded (Questions) Excluded (Expired) Exc…" at bounding box center [718, 132] width 133 height 25
select select ""pending""
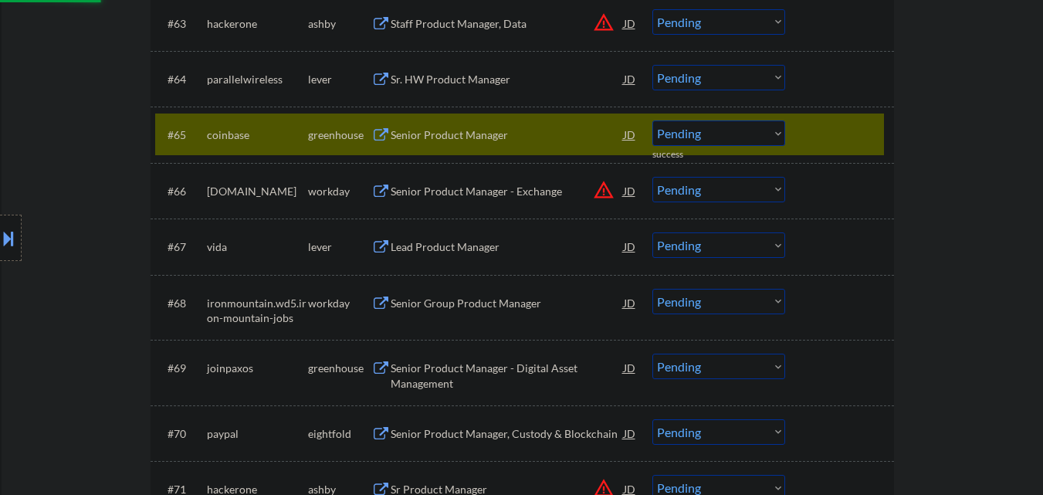
click at [868, 128] on div at bounding box center [841, 134] width 68 height 28
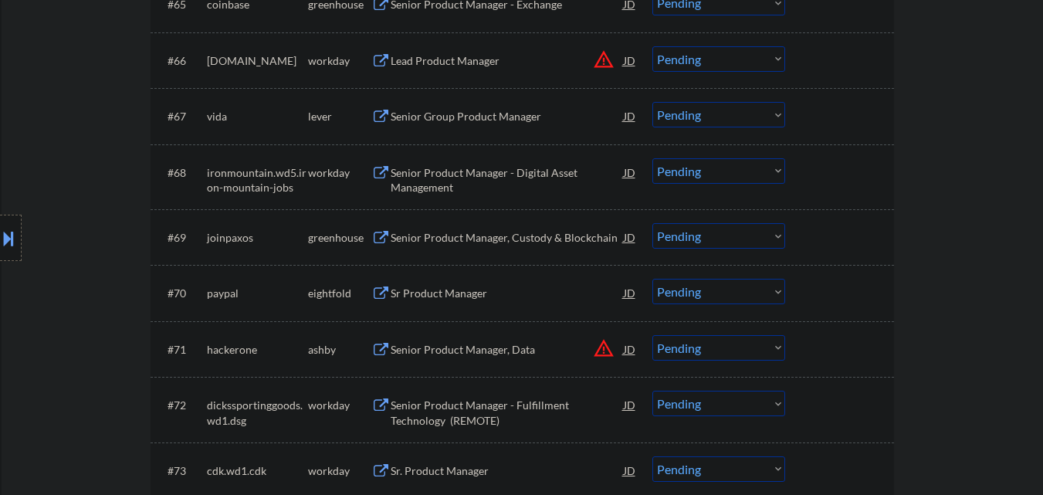
scroll to position [4476, 0]
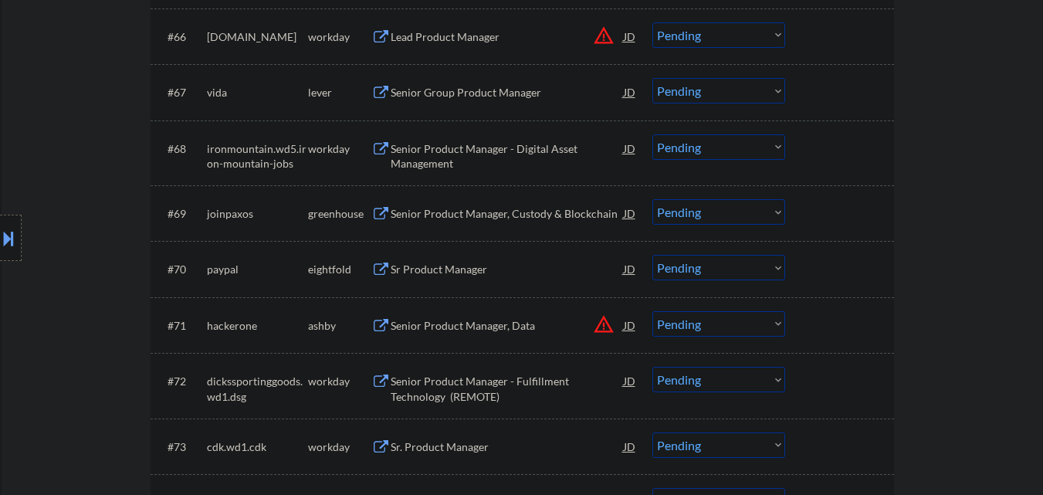
click at [482, 93] on div "Senior Group Product Manager" at bounding box center [507, 92] width 233 height 15
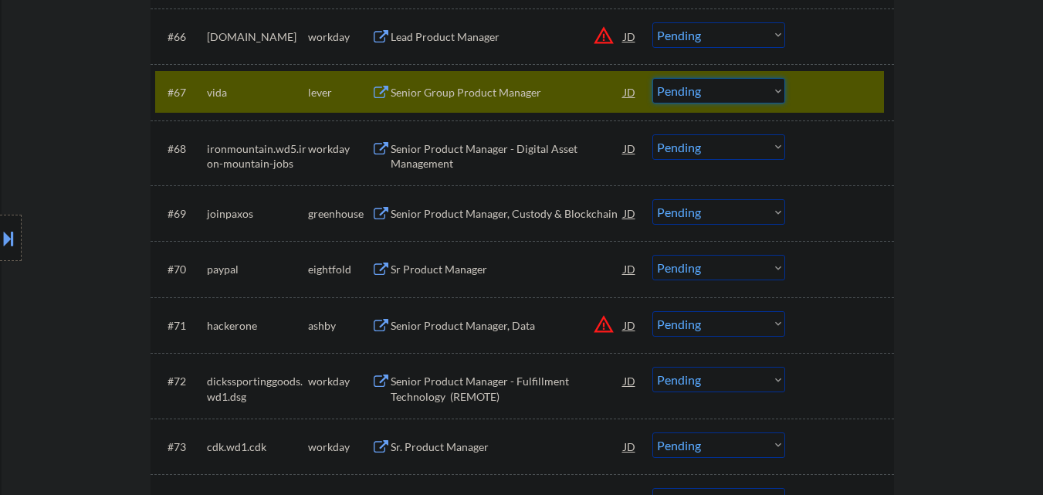
drag, startPoint x: 729, startPoint y: 88, endPoint x: 726, endPoint y: 101, distance: 13.3
click at [729, 88] on select "Choose an option... Pending Applied Excluded (Questions) Excluded (Expired) Exc…" at bounding box center [718, 90] width 133 height 25
click at [652, 78] on select "Choose an option... Pending Applied Excluded (Questions) Excluded (Expired) Exc…" at bounding box center [718, 90] width 133 height 25
select select ""pending""
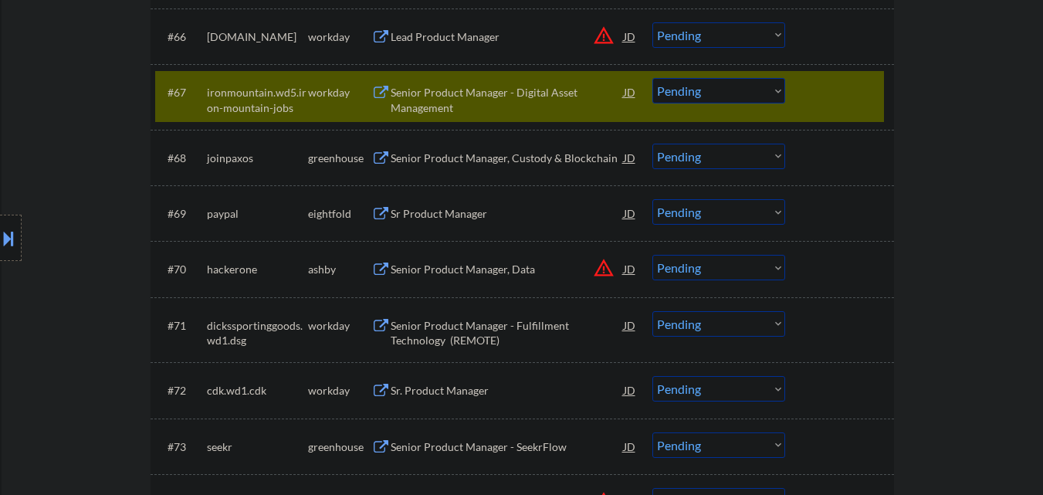
click at [838, 90] on div at bounding box center [841, 92] width 68 height 28
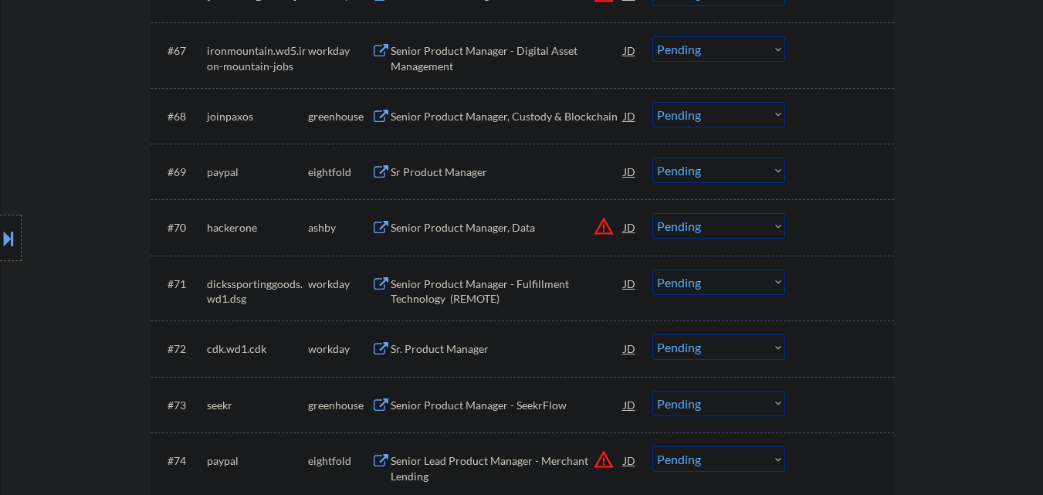
scroll to position [4554, 0]
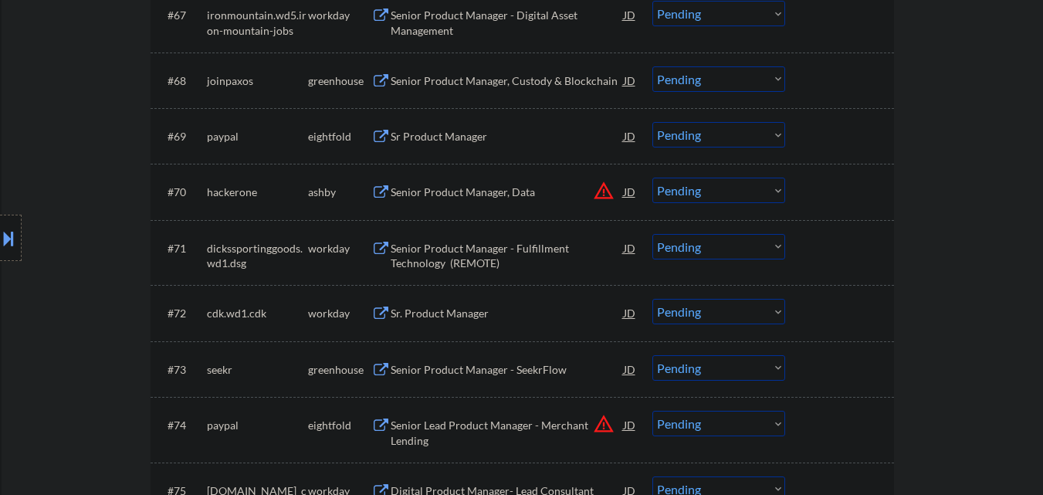
click at [505, 78] on div "Senior Product Manager, Custody & Blockchain" at bounding box center [507, 80] width 233 height 15
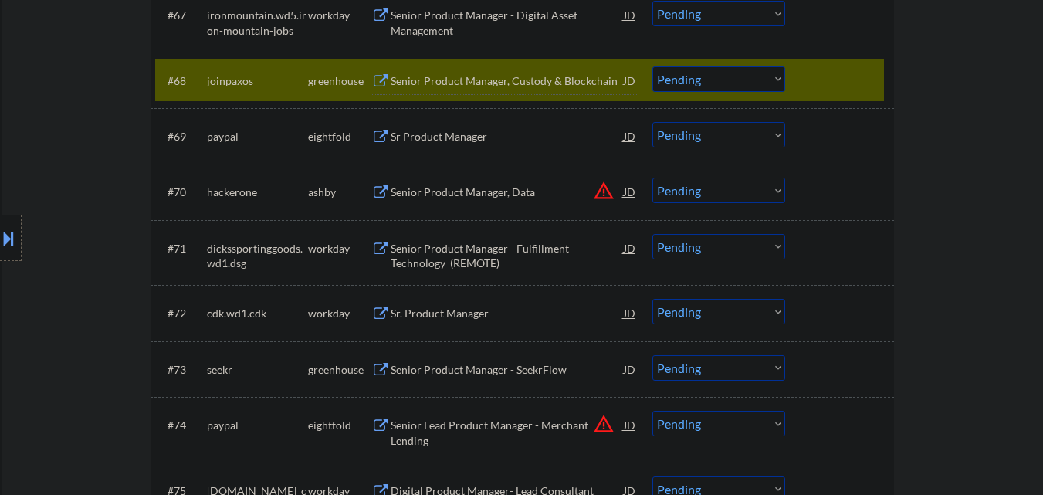
drag, startPoint x: 746, startPoint y: 77, endPoint x: 746, endPoint y: 86, distance: 8.5
click at [746, 77] on select "Choose an option... Pending Applied Excluded (Questions) Excluded (Expired) Exc…" at bounding box center [718, 78] width 133 height 25
click at [652, 66] on select "Choose an option... Pending Applied Excluded (Questions) Excluded (Expired) Exc…" at bounding box center [718, 78] width 133 height 25
select select ""pending""
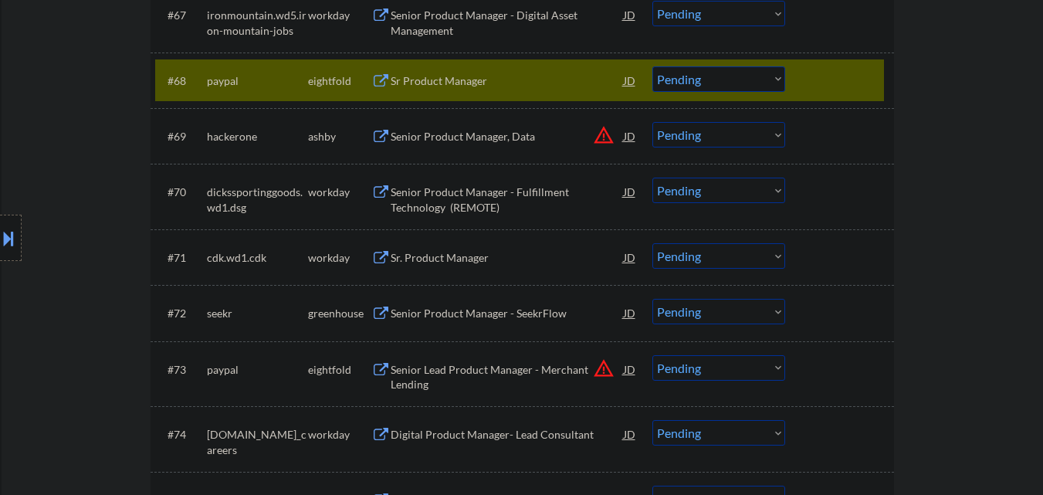
drag, startPoint x: 824, startPoint y: 75, endPoint x: 837, endPoint y: 61, distance: 19.1
click at [833, 76] on div at bounding box center [841, 80] width 68 height 28
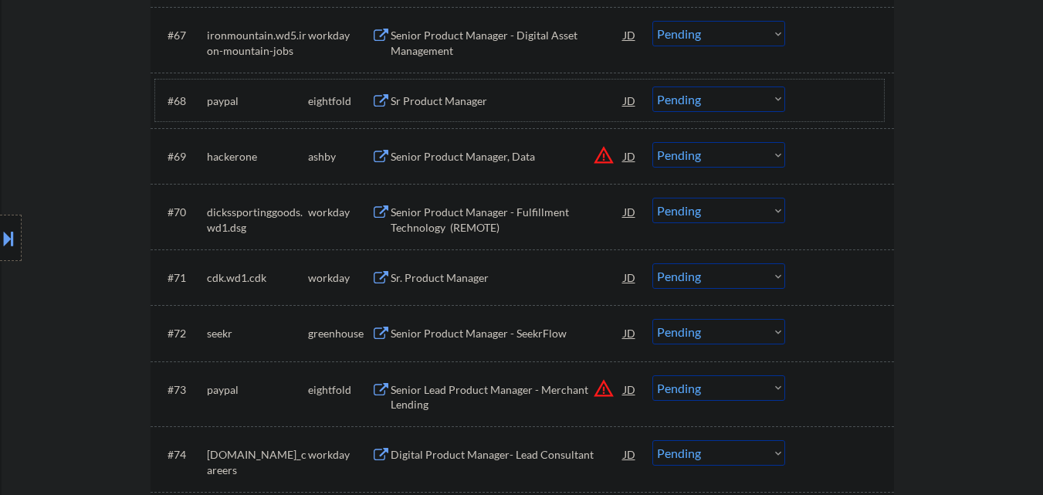
scroll to position [4631, 0]
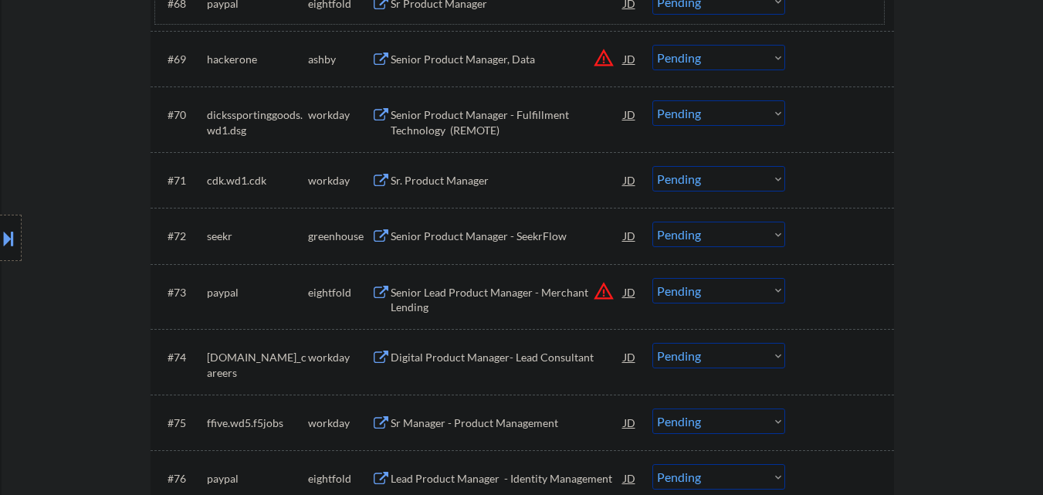
click at [504, 242] on div "Senior Product Manager - SeekrFlow" at bounding box center [507, 235] width 233 height 15
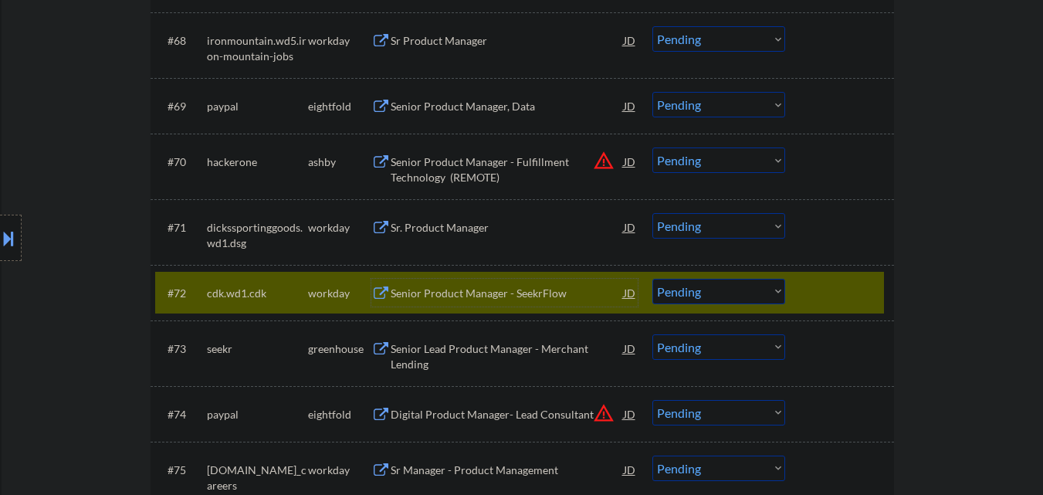
scroll to position [4708, 0]
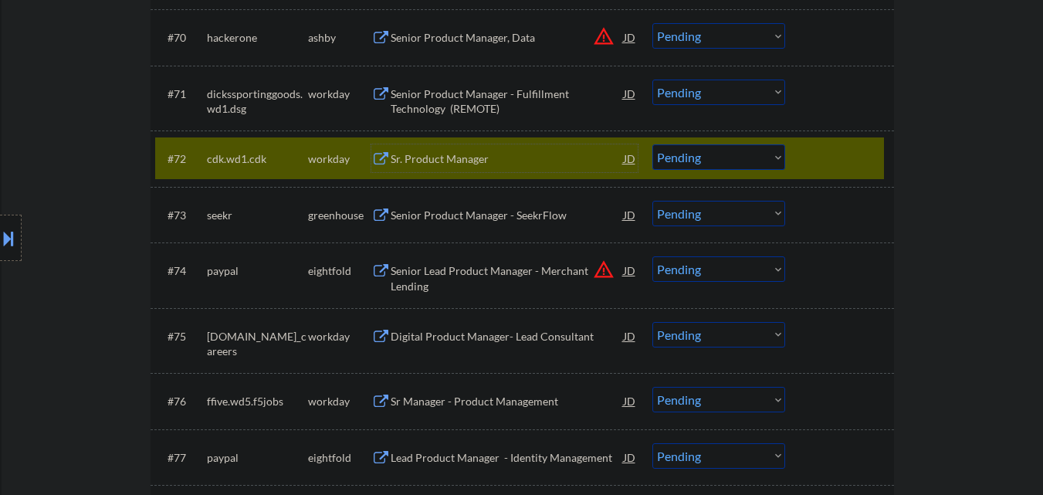
click at [830, 156] on div at bounding box center [841, 158] width 68 height 28
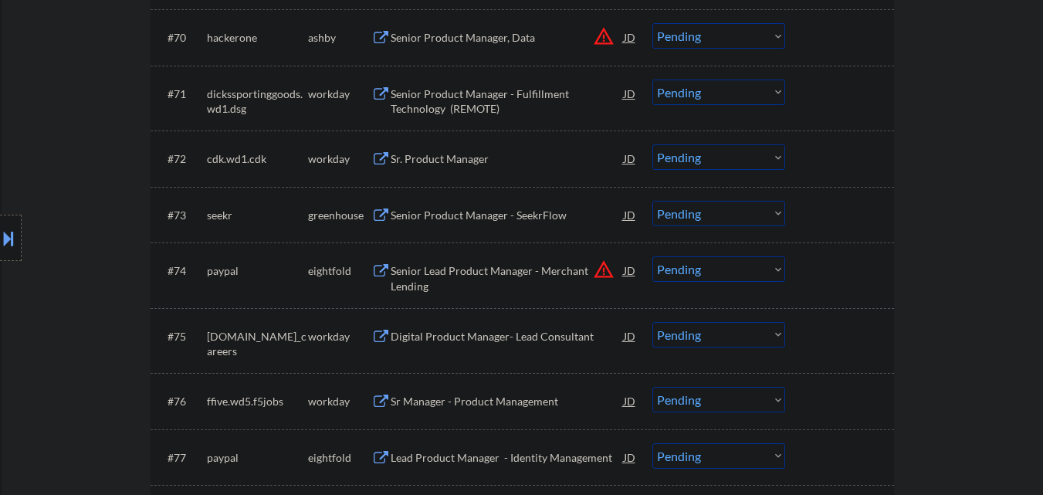
click at [480, 208] on div "Senior Product Manager - SeekrFlow" at bounding box center [507, 215] width 233 height 15
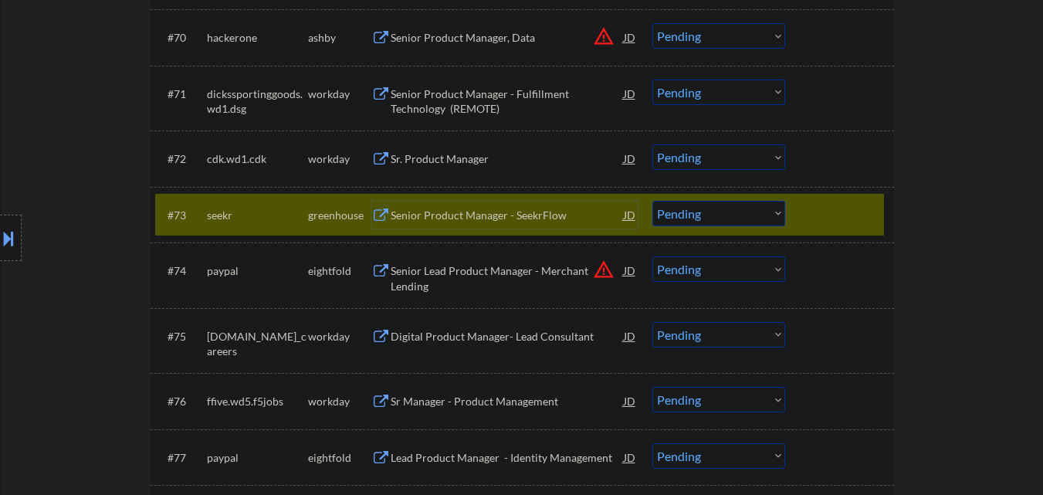
drag, startPoint x: 730, startPoint y: 211, endPoint x: 715, endPoint y: 225, distance: 19.7
click at [730, 212] on select "Choose an option... Pending Applied Excluded (Questions) Excluded (Expired) Exc…" at bounding box center [718, 213] width 133 height 25
click at [652, 201] on select "Choose an option... Pending Applied Excluded (Questions) Excluded (Expired) Exc…" at bounding box center [718, 213] width 133 height 25
select select ""pending""
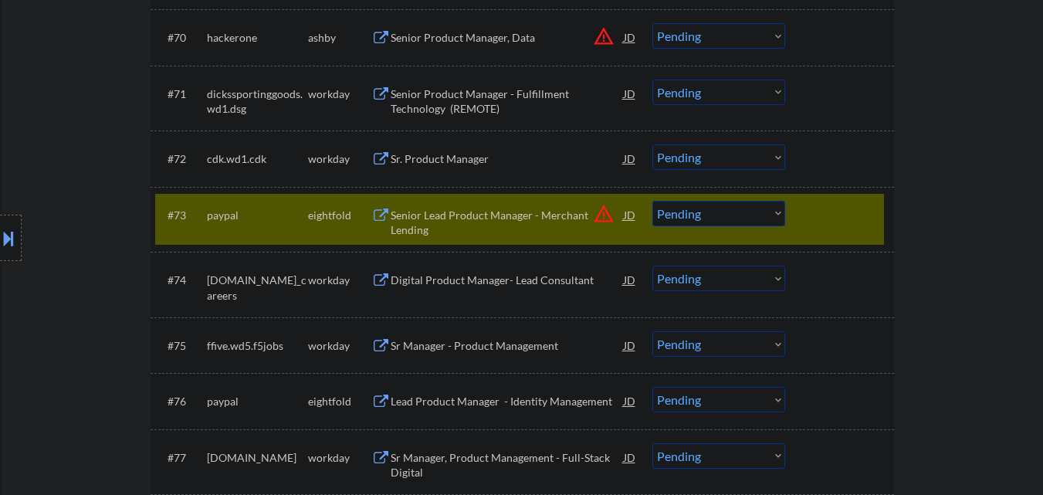
click at [839, 213] on div at bounding box center [841, 215] width 68 height 28
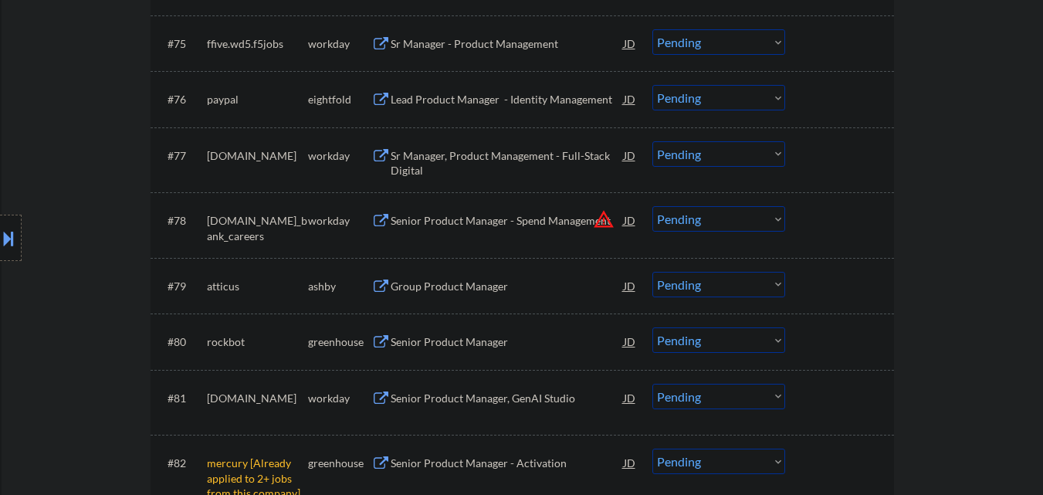
scroll to position [5017, 0]
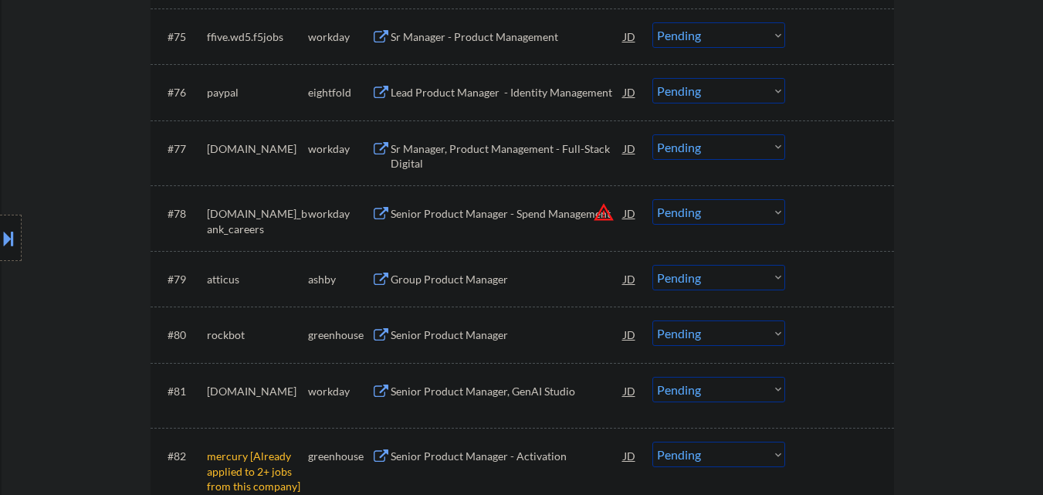
click at [492, 283] on div "Group Product Manager" at bounding box center [507, 279] width 233 height 15
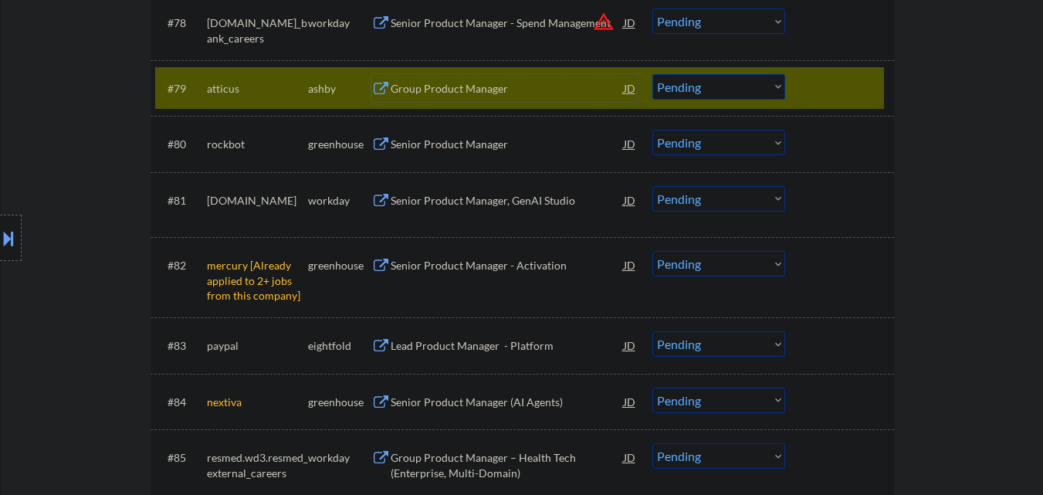
scroll to position [5208, 0]
click at [734, 97] on select "Choose an option... Pending Applied Excluded (Questions) Excluded (Expired) Exc…" at bounding box center [718, 85] width 133 height 25
click at [652, 73] on select "Choose an option... Pending Applied Excluded (Questions) Excluded (Expired) Exc…" at bounding box center [718, 85] width 133 height 25
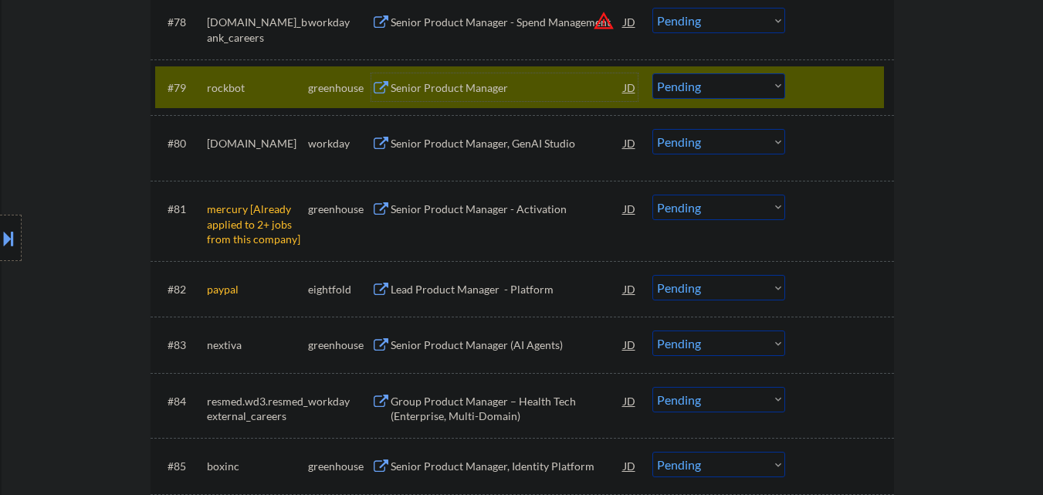
click at [527, 83] on div "Senior Product Manager" at bounding box center [507, 87] width 233 height 15
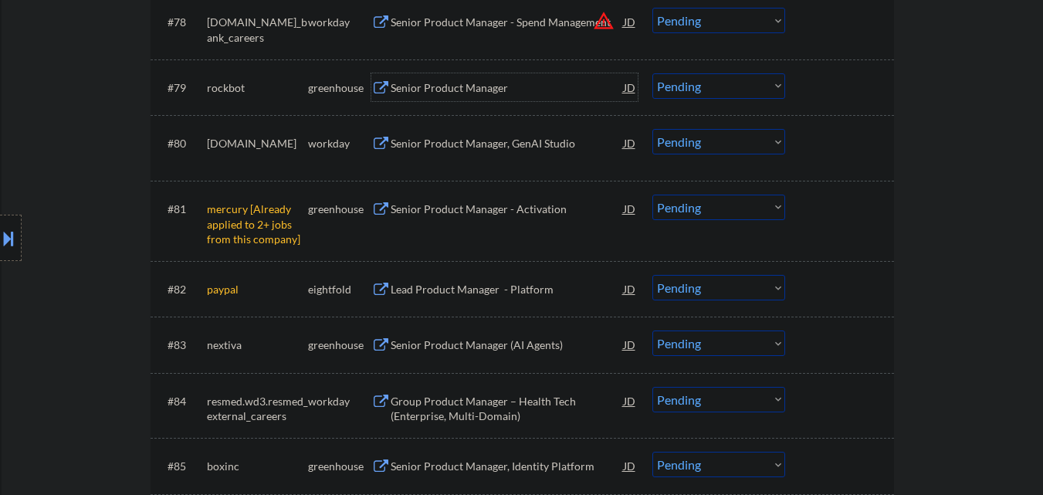
drag, startPoint x: 775, startPoint y: 85, endPoint x: 773, endPoint y: 94, distance: 9.5
click at [775, 85] on select "Choose an option... Pending Applied Excluded (Questions) Excluded (Expired) Exc…" at bounding box center [718, 85] width 133 height 25
click at [652, 73] on select "Choose an option... Pending Applied Excluded (Questions) Excluded (Expired) Exc…" at bounding box center [718, 85] width 133 height 25
select select ""pending""
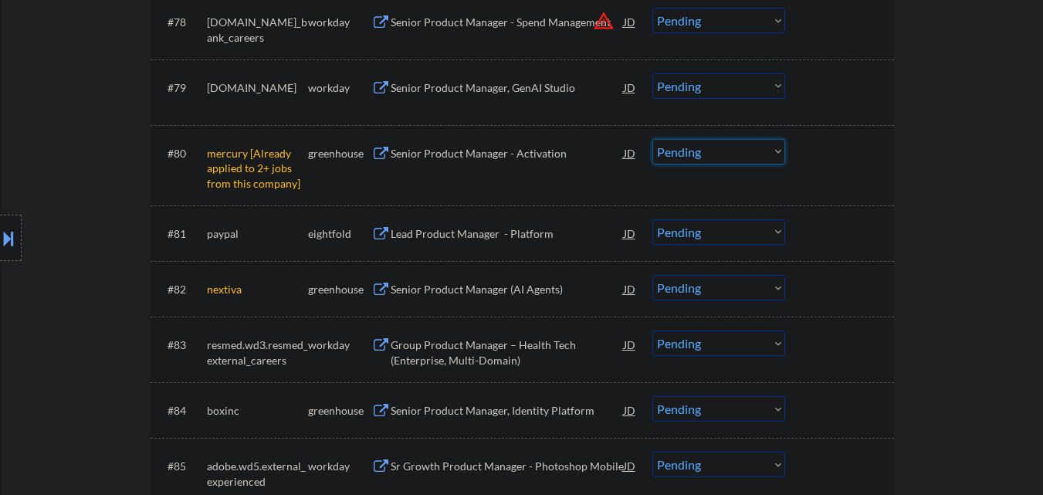
click at [753, 157] on select "Choose an option... Pending Applied Excluded (Questions) Excluded (Expired) Exc…" at bounding box center [718, 151] width 133 height 25
click at [652, 139] on select "Choose an option... Pending Applied Excluded (Questions) Excluded (Expired) Exc…" at bounding box center [718, 151] width 133 height 25
select select ""pending""
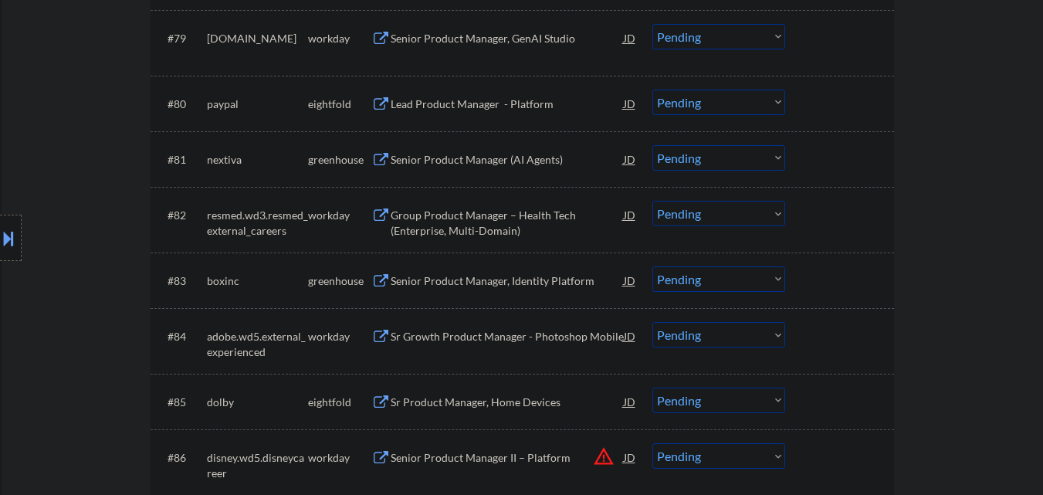
scroll to position [5285, 0]
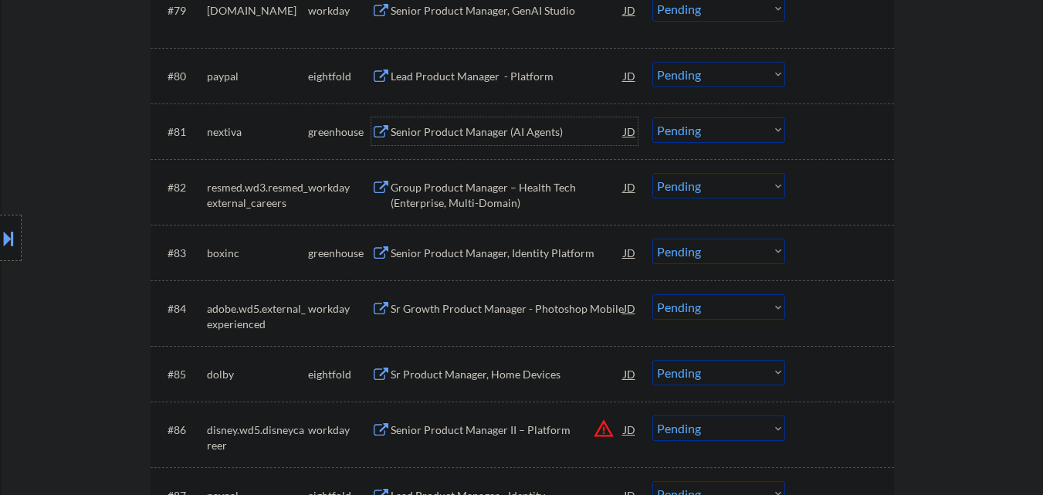
click at [519, 125] on div "Senior Product Manager (AI Agents)" at bounding box center [507, 131] width 233 height 15
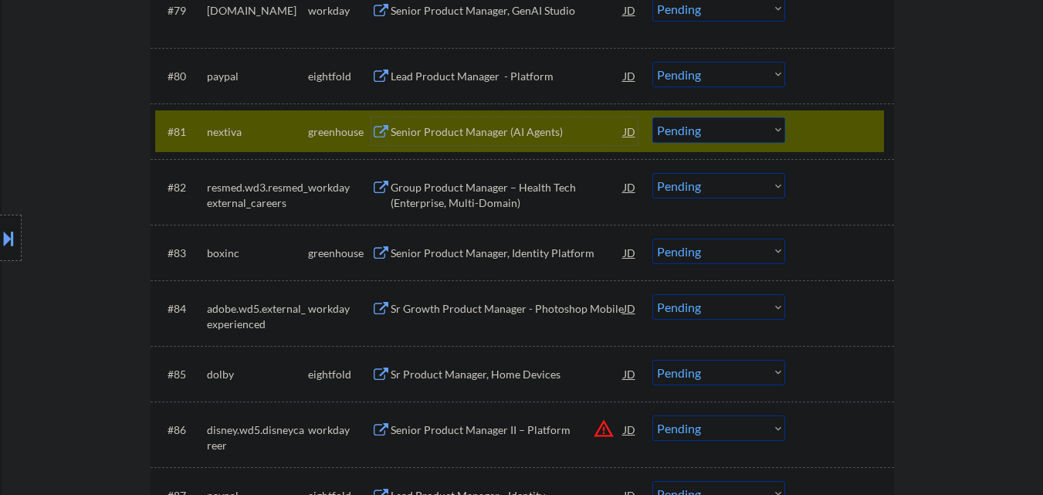
click at [744, 130] on select "Choose an option... Pending Applied Excluded (Questions) Excluded (Expired) Exc…" at bounding box center [718, 129] width 133 height 25
click at [652, 117] on select "Choose an option... Pending Applied Excluded (Questions) Excluded (Expired) Exc…" at bounding box center [718, 129] width 133 height 25
select select ""pending""
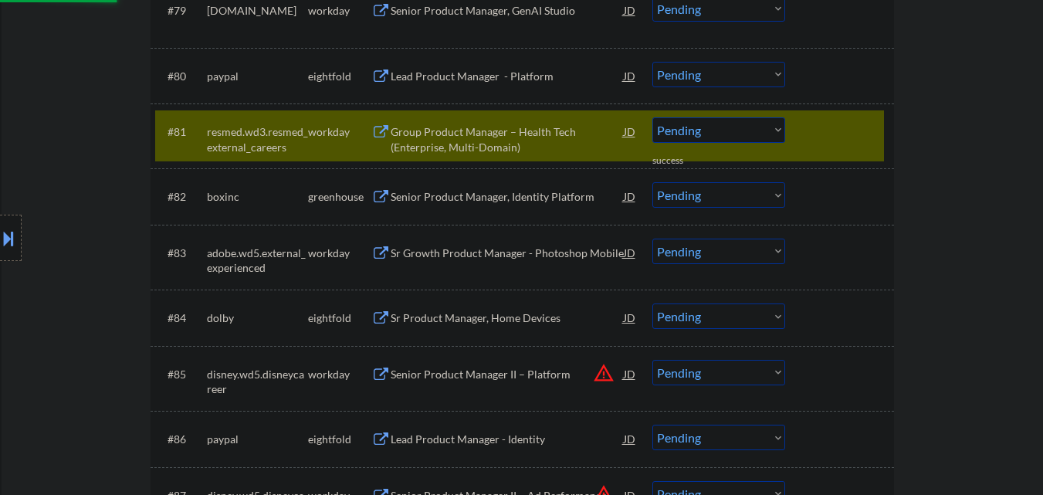
click at [820, 132] on div at bounding box center [841, 131] width 68 height 28
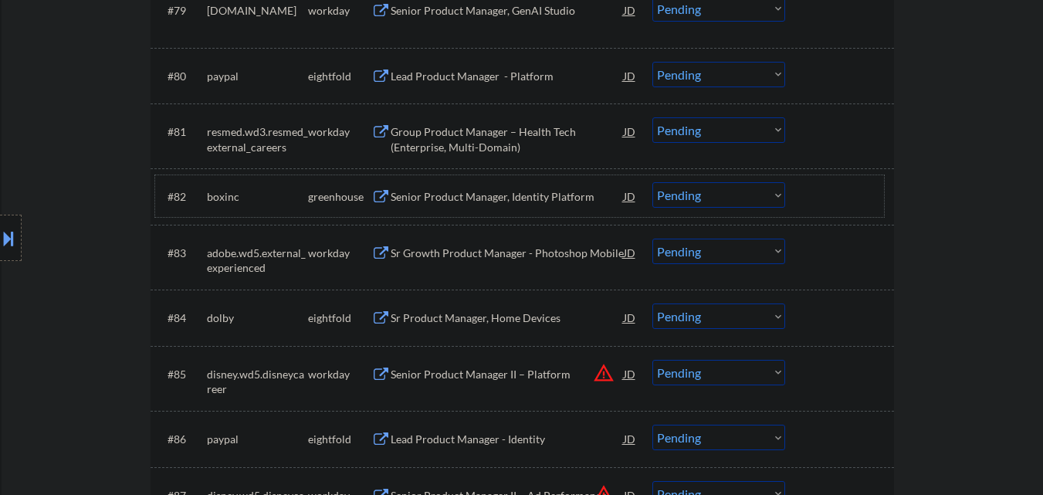
click at [575, 182] on div "#82 boxinc greenhouse Senior Product Manager, Identity Platform JD warning_ambe…" at bounding box center [519, 196] width 729 height 42
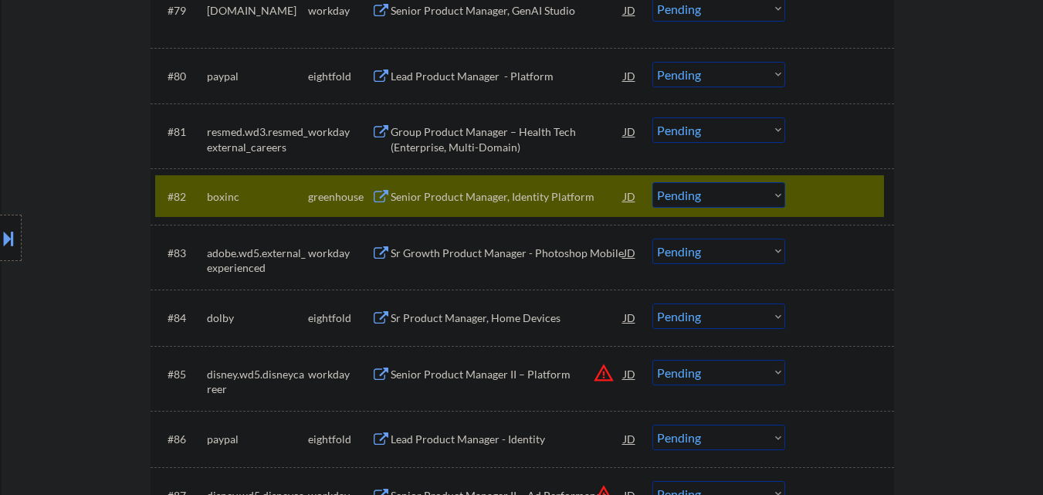
click at [549, 188] on div "Senior Product Manager, Identity Platform" at bounding box center [507, 196] width 233 height 28
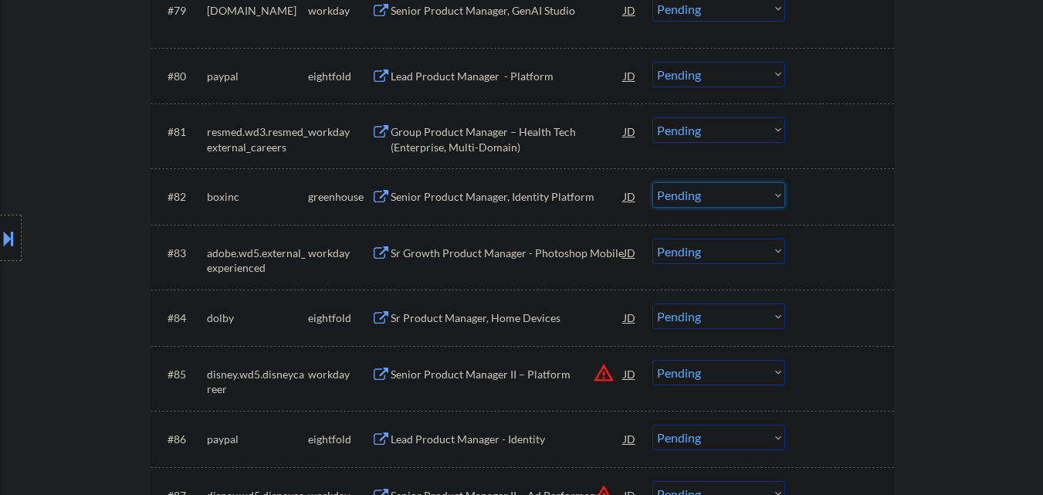
drag, startPoint x: 756, startPoint y: 194, endPoint x: 757, endPoint y: 205, distance: 11.6
click at [757, 194] on select "Choose an option... Pending Applied Excluded (Questions) Excluded (Expired) Exc…" at bounding box center [718, 194] width 133 height 25
click at [652, 182] on select "Choose an option... Pending Applied Excluded (Questions) Excluded (Expired) Exc…" at bounding box center [718, 194] width 133 height 25
select select ""pending""
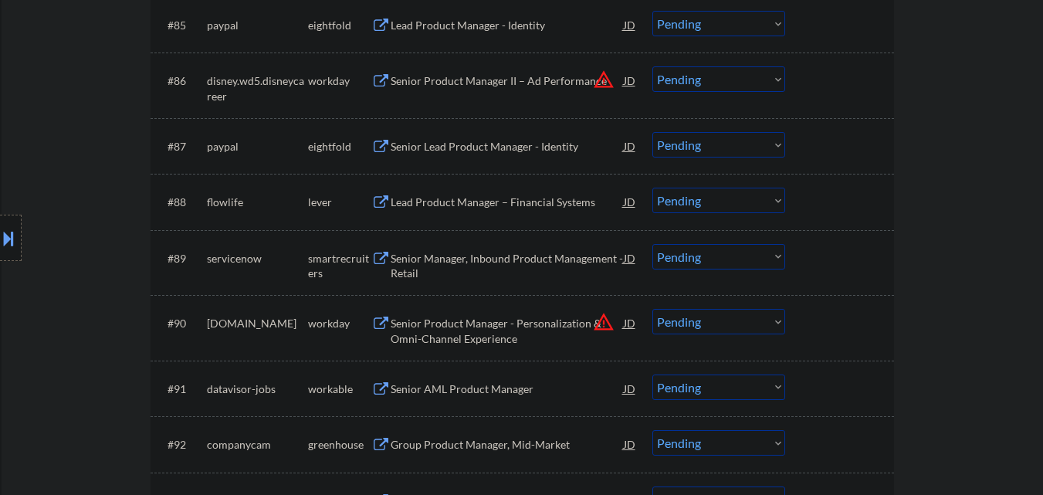
scroll to position [5671, 0]
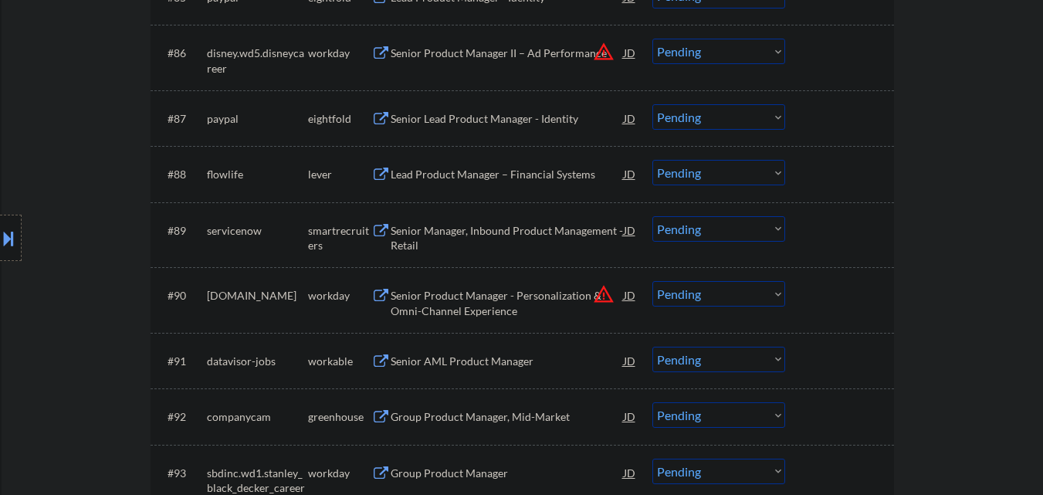
click at [521, 176] on div "Lead Product Manager – Financial Systems" at bounding box center [507, 174] width 233 height 15
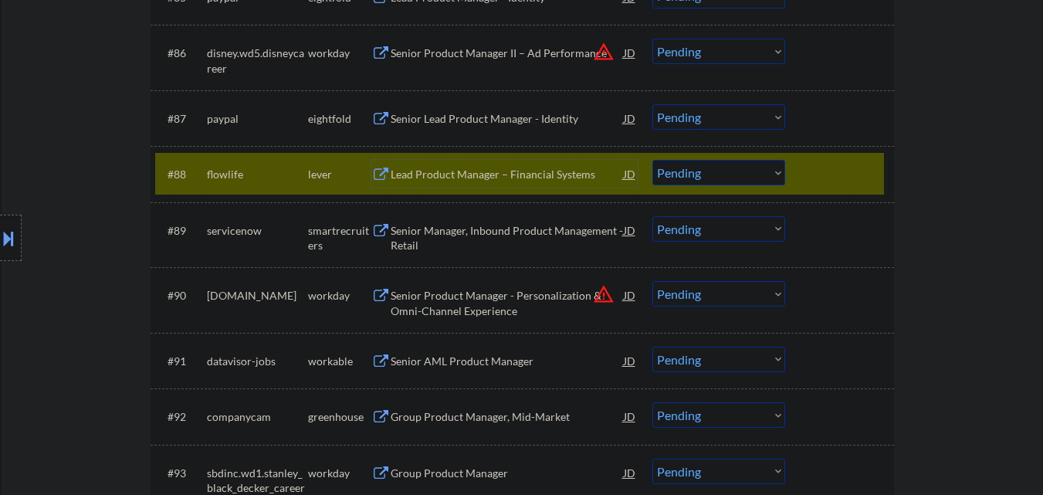
drag, startPoint x: 769, startPoint y: 172, endPoint x: 769, endPoint y: 184, distance: 12.3
click at [769, 172] on select "Choose an option... Pending Applied Excluded (Questions) Excluded (Expired) Exc…" at bounding box center [718, 172] width 133 height 25
click at [652, 160] on select "Choose an option... Pending Applied Excluded (Questions) Excluded (Expired) Exc…" at bounding box center [718, 172] width 133 height 25
click at [856, 168] on div at bounding box center [841, 174] width 68 height 28
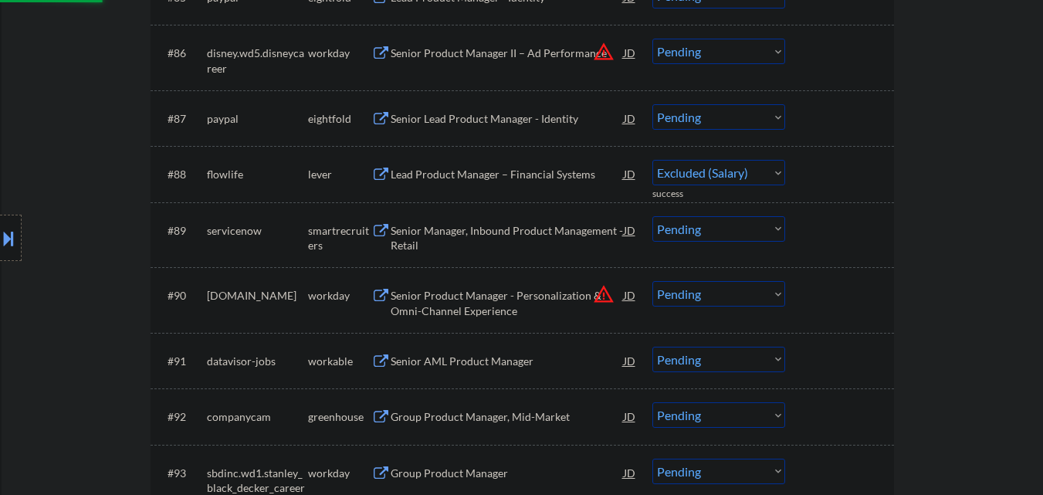
select select ""pending""
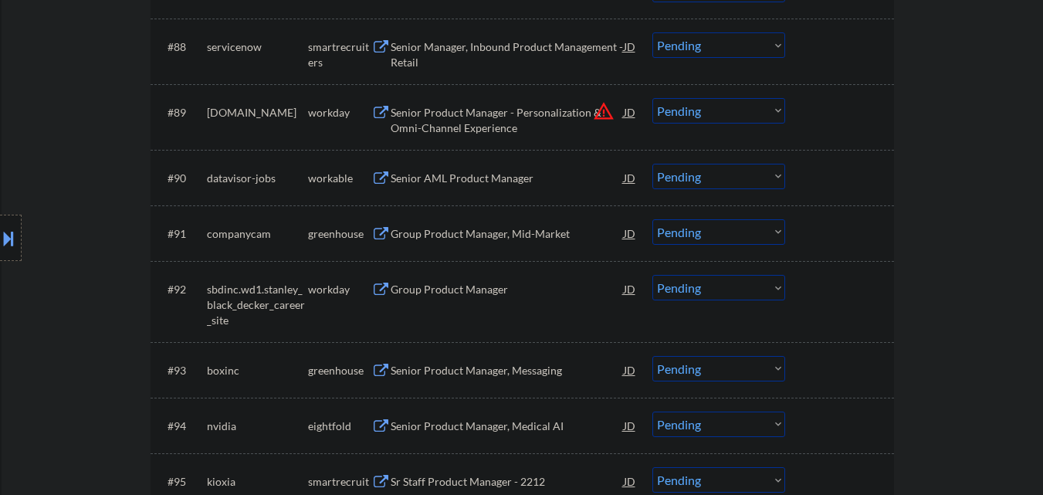
scroll to position [5826, 0]
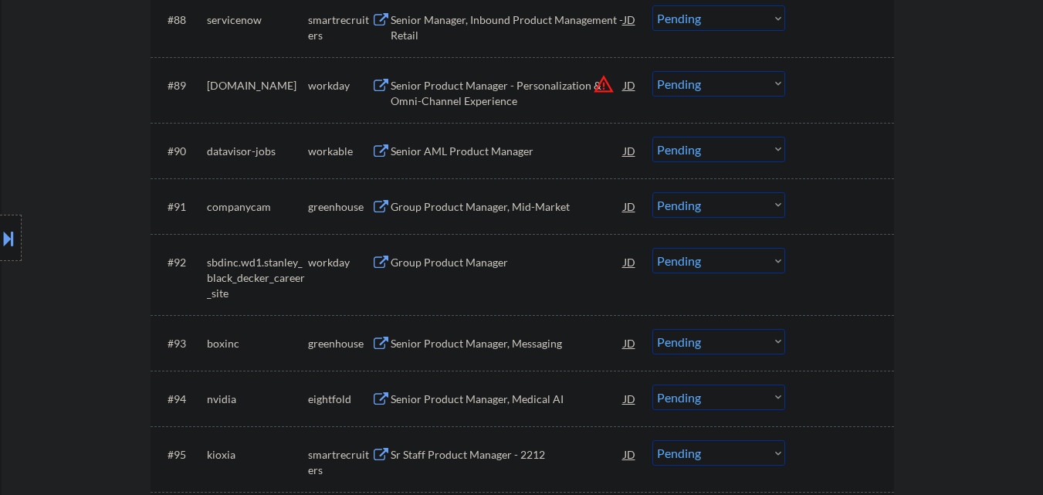
click at [475, 151] on div "Senior AML Product Manager" at bounding box center [507, 151] width 233 height 15
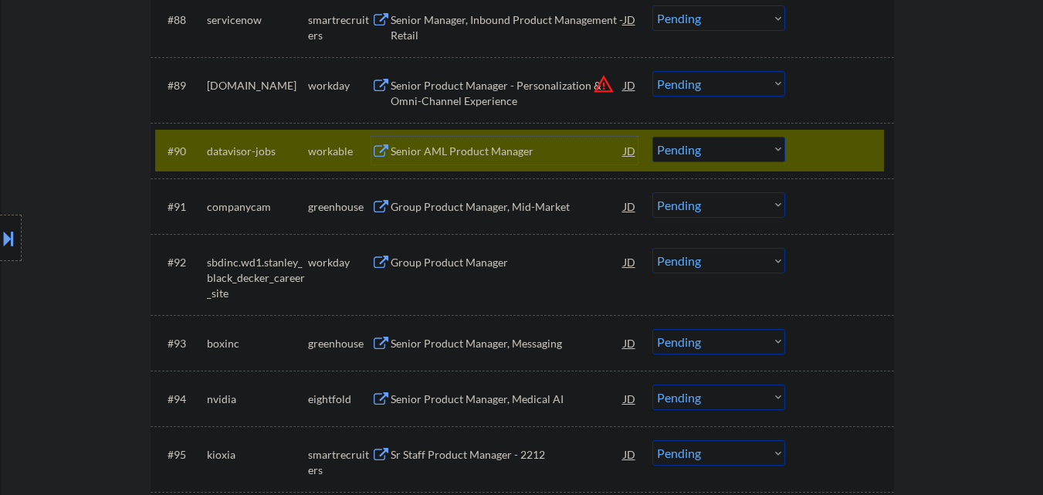
drag, startPoint x: 683, startPoint y: 138, endPoint x: 685, endPoint y: 146, distance: 8.1
click at [684, 142] on select "Choose an option... Pending Applied Excluded (Questions) Excluded (Expired) Exc…" at bounding box center [718, 149] width 133 height 25
click at [652, 137] on select "Choose an option... Pending Applied Excluded (Questions) Excluded (Expired) Exc…" at bounding box center [718, 149] width 133 height 25
click at [846, 139] on div at bounding box center [841, 151] width 68 height 28
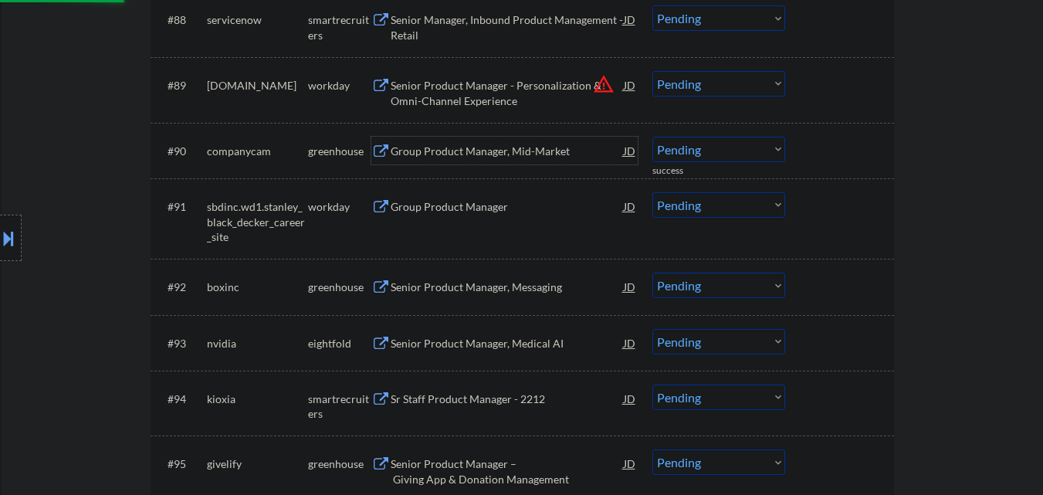
click at [498, 149] on div "Group Product Manager, Mid-Market" at bounding box center [507, 151] width 233 height 15
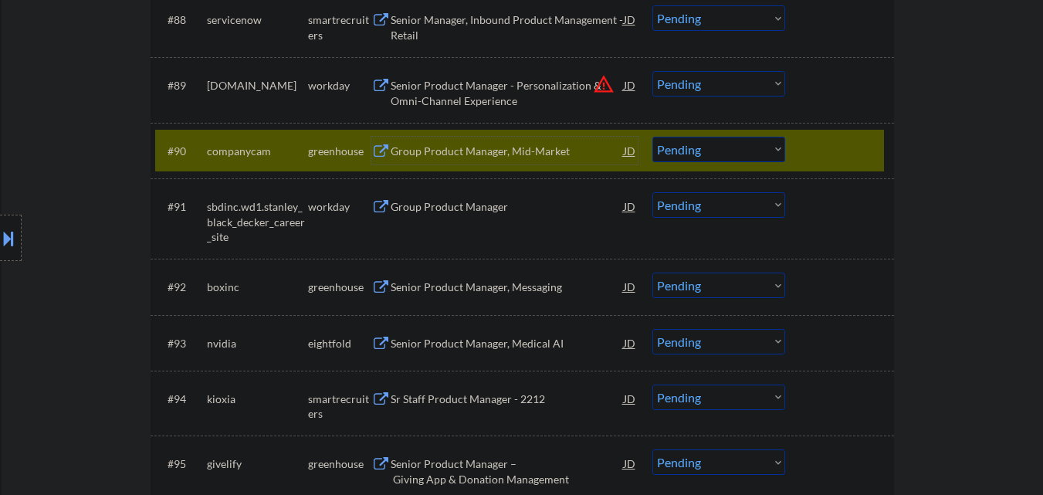
click at [749, 151] on select "Choose an option... Pending Applied Excluded (Questions) Excluded (Expired) Exc…" at bounding box center [718, 149] width 133 height 25
click at [652, 137] on select "Choose an option... Pending Applied Excluded (Questions) Excluded (Expired) Exc…" at bounding box center [718, 149] width 133 height 25
select select ""pending""
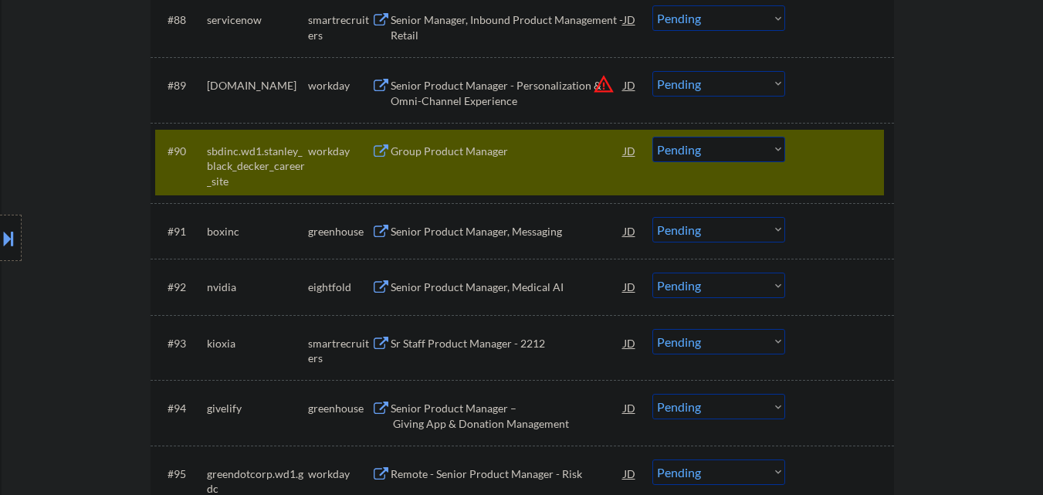
click at [839, 154] on div at bounding box center [841, 151] width 68 height 28
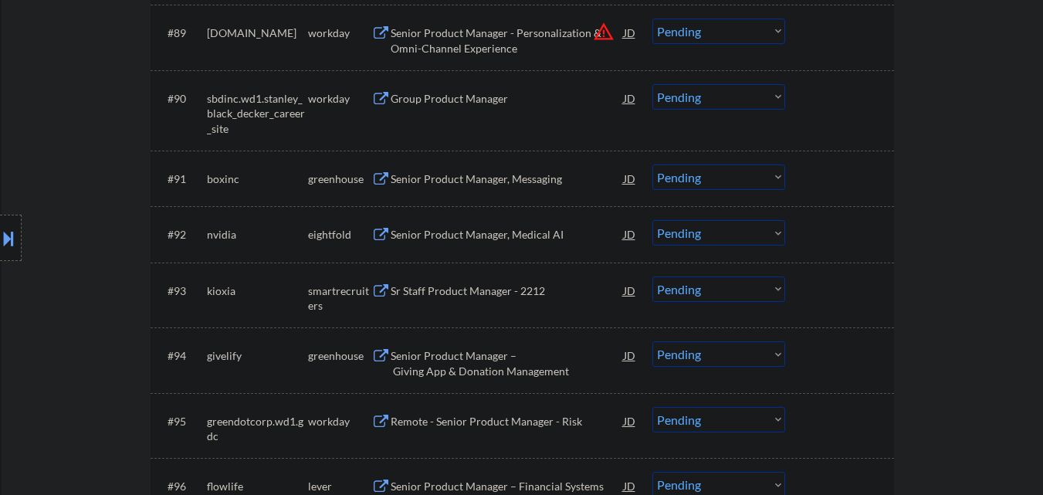
scroll to position [5903, 0]
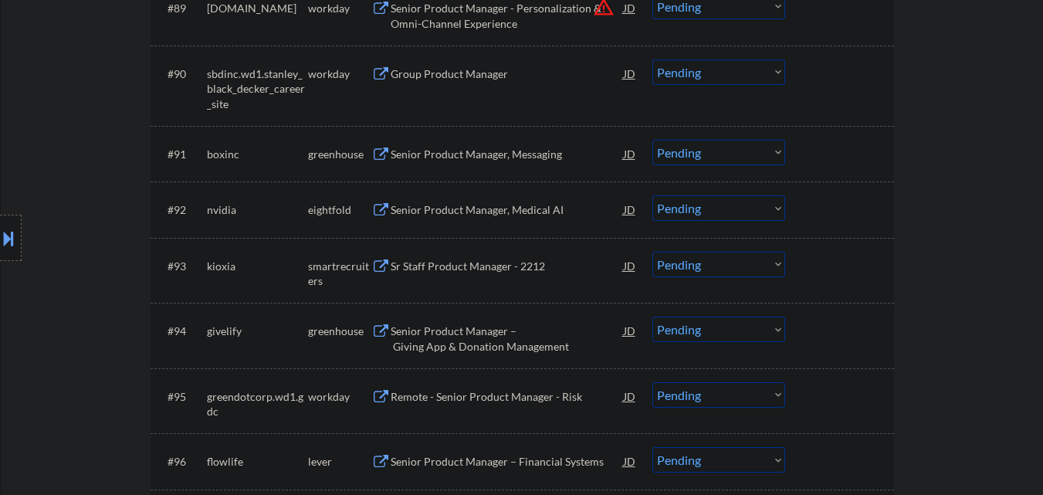
click at [472, 145] on div "Senior Product Manager, Messaging" at bounding box center [507, 154] width 233 height 28
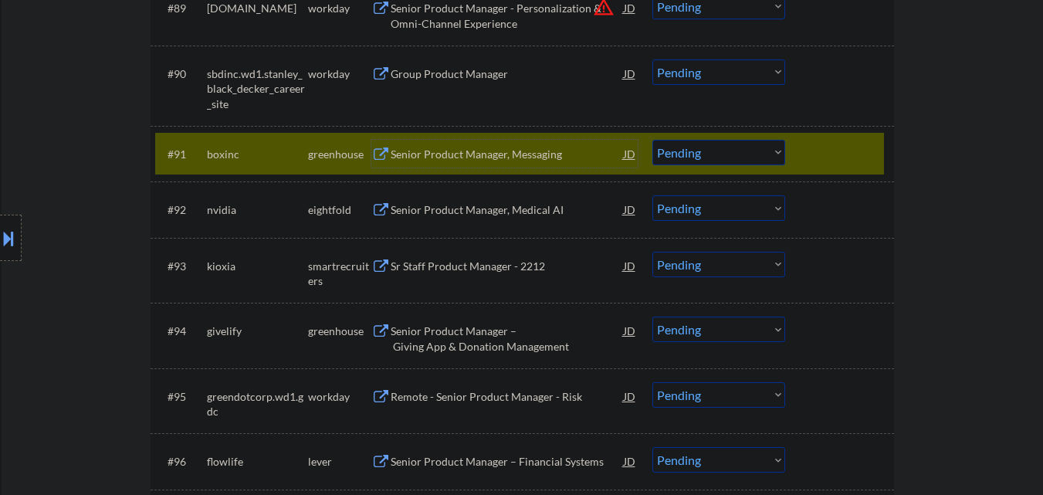
click at [727, 157] on select "Choose an option... Pending Applied Excluded (Questions) Excluded (Expired) Exc…" at bounding box center [718, 152] width 133 height 25
click at [652, 140] on select "Choose an option... Pending Applied Excluded (Questions) Excluded (Expired) Exc…" at bounding box center [718, 152] width 133 height 25
click at [852, 147] on div at bounding box center [841, 154] width 68 height 28
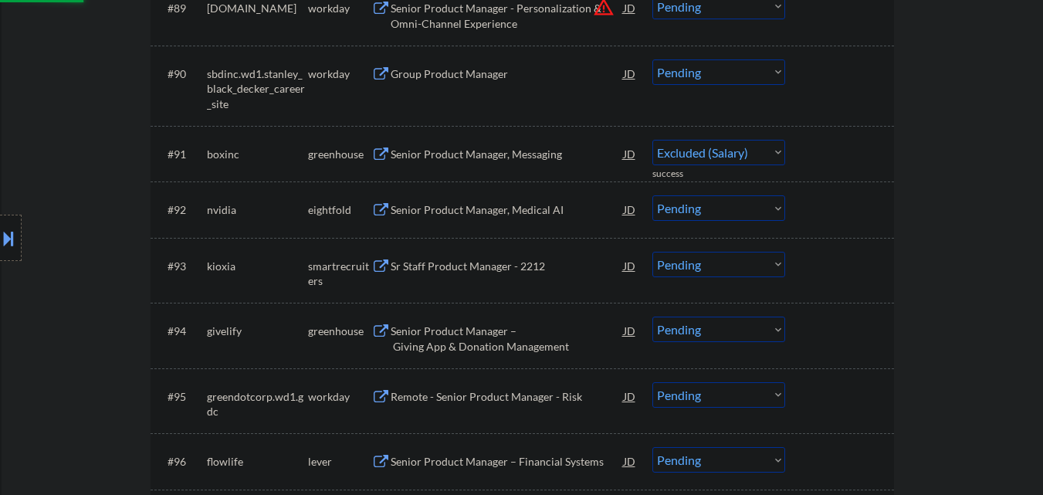
select select ""pending""
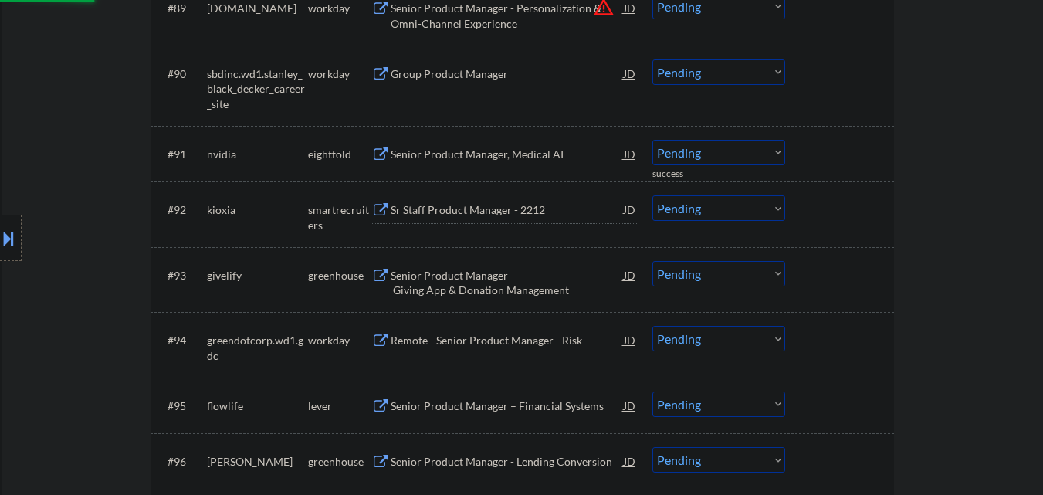
click at [495, 213] on div "Sr Staff Product Manager - 2212" at bounding box center [507, 209] width 233 height 15
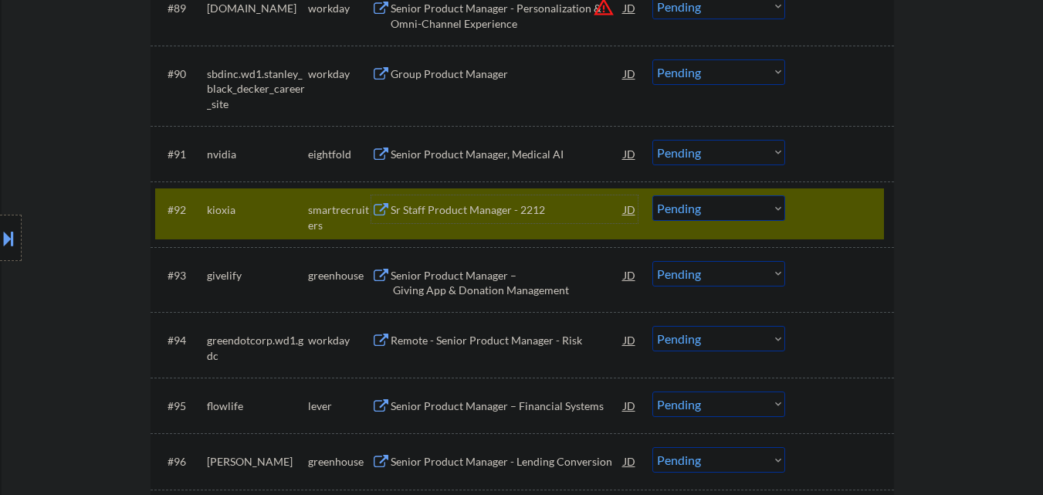
drag, startPoint x: 731, startPoint y: 209, endPoint x: 722, endPoint y: 213, distance: 10.0
click at [731, 209] on select "Choose an option... Pending Applied Excluded (Questions) Excluded (Expired) Exc…" at bounding box center [718, 207] width 133 height 25
click at [652, 195] on select "Choose an option... Pending Applied Excluded (Questions) Excluded (Expired) Exc…" at bounding box center [718, 207] width 133 height 25
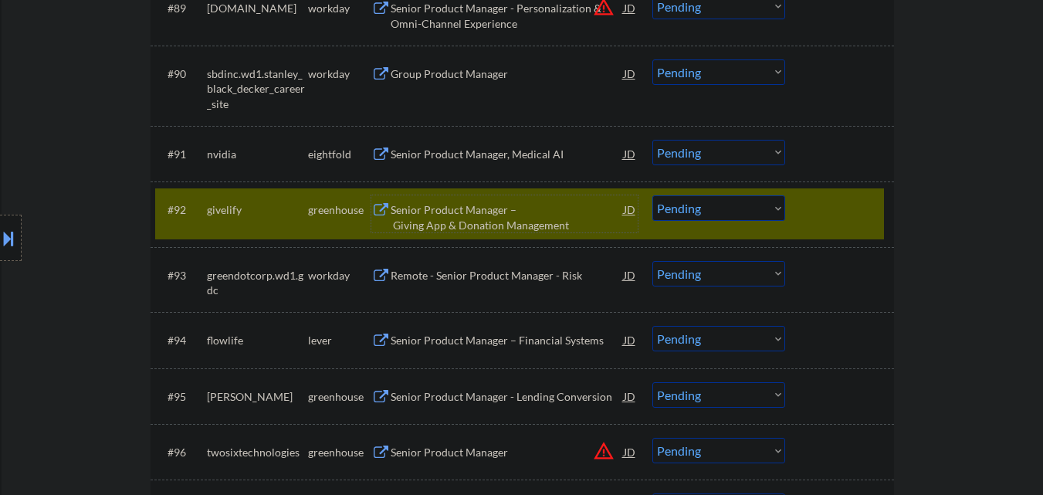
click at [518, 212] on div "Senior Product Manager – Giving App & Donation Management" at bounding box center [507, 217] width 233 height 30
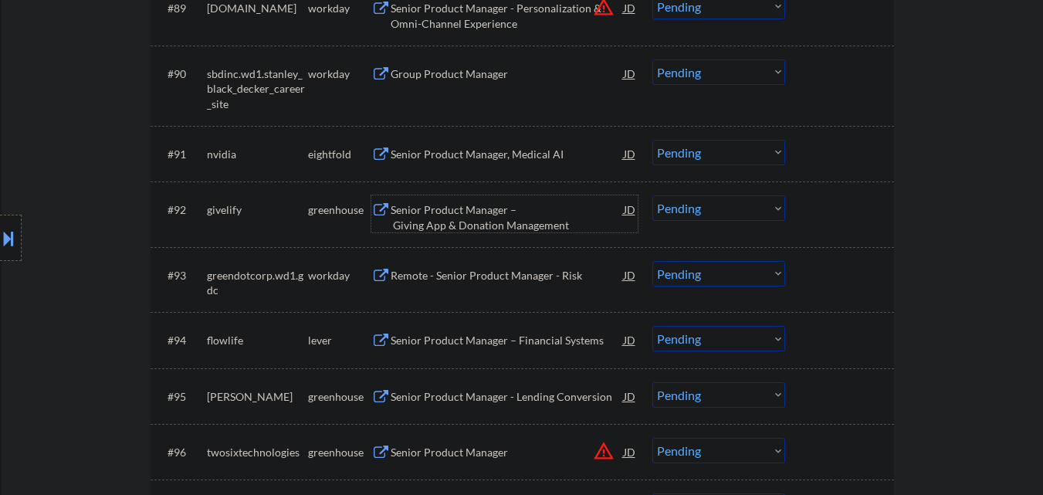
click at [761, 210] on select "Choose an option... Pending Applied Excluded (Questions) Excluded (Expired) Exc…" at bounding box center [718, 207] width 133 height 25
click at [652, 195] on select "Choose an option... Pending Applied Excluded (Questions) Excluded (Expired) Exc…" at bounding box center [718, 207] width 133 height 25
select select ""pending""
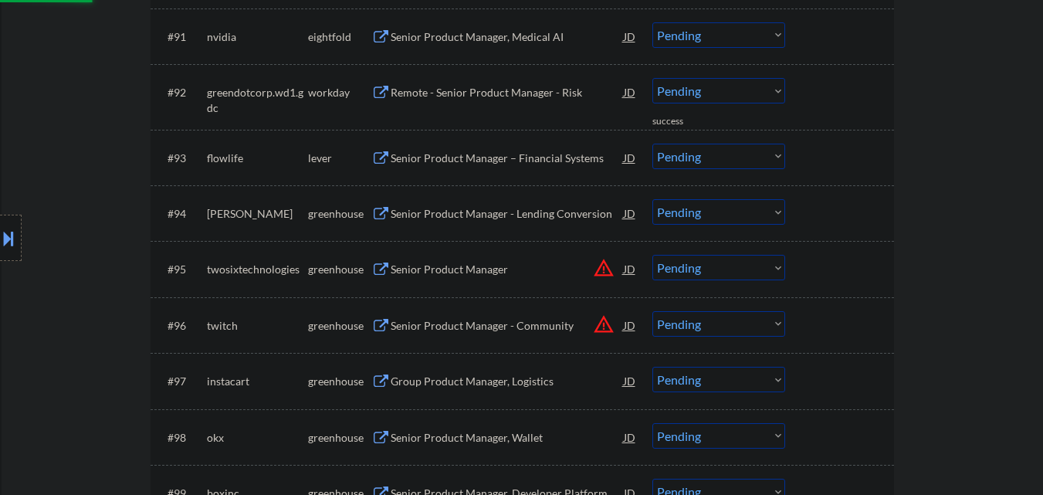
scroll to position [6057, 0]
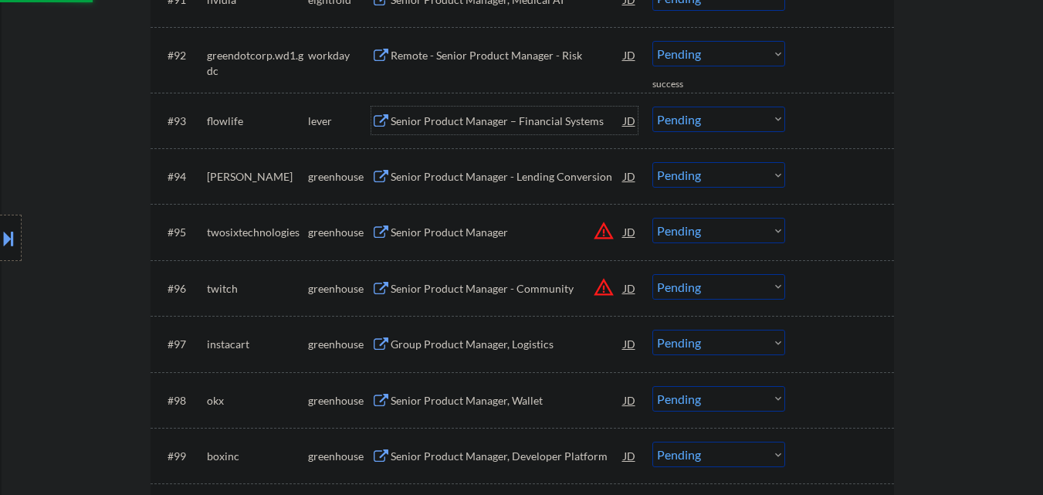
click at [480, 124] on div "Senior Product Manager – Financial Systems" at bounding box center [507, 120] width 233 height 15
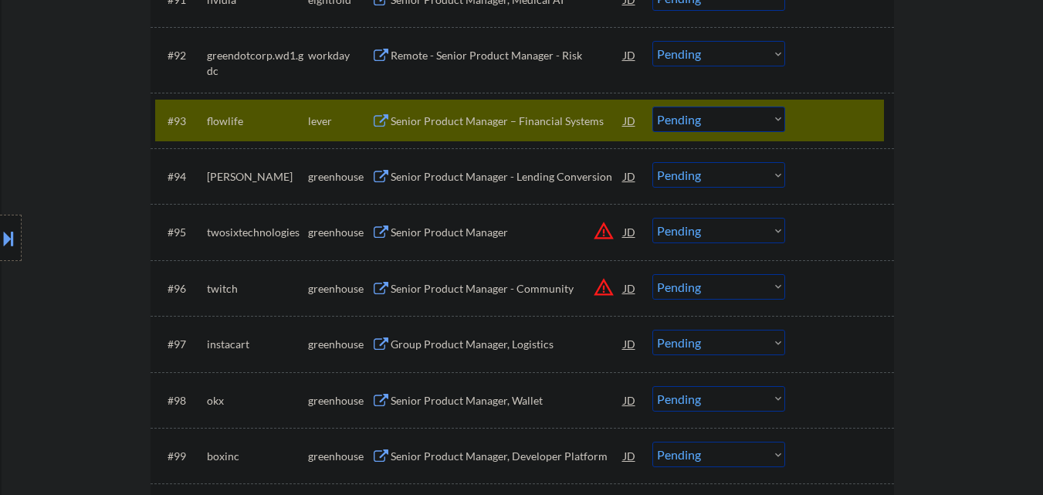
click at [0, 236] on button at bounding box center [8, 237] width 17 height 25
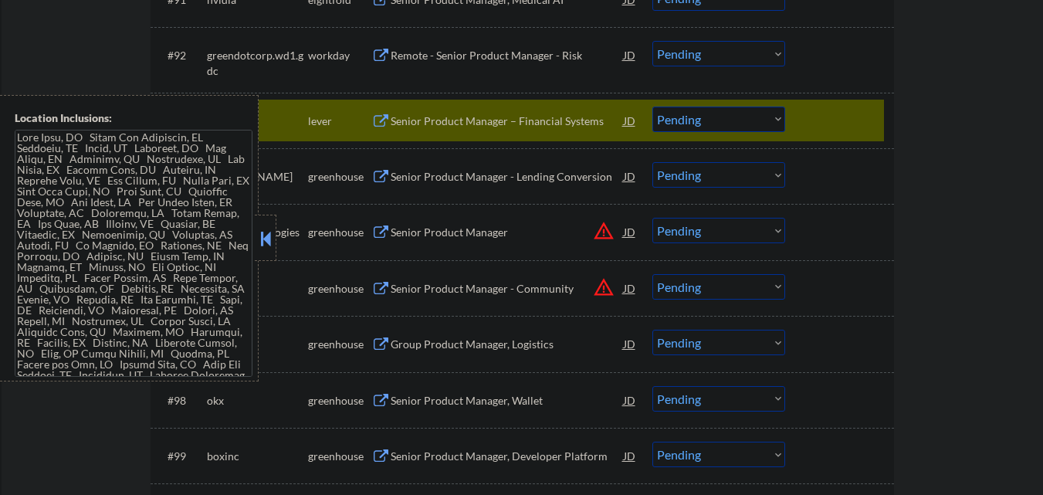
drag, startPoint x: 269, startPoint y: 240, endPoint x: 316, endPoint y: 225, distance: 48.8
click at [275, 238] on div at bounding box center [266, 238] width 22 height 46
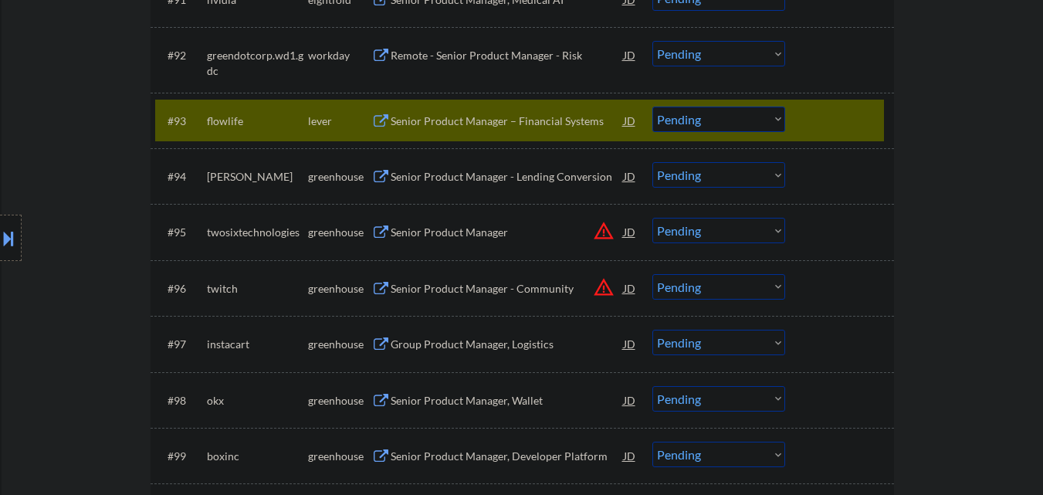
click at [735, 116] on select "Choose an option... Pending Applied Excluded (Questions) Excluded (Expired) Exc…" at bounding box center [718, 119] width 133 height 25
click at [652, 107] on select "Choose an option... Pending Applied Excluded (Questions) Excluded (Expired) Exc…" at bounding box center [718, 119] width 133 height 25
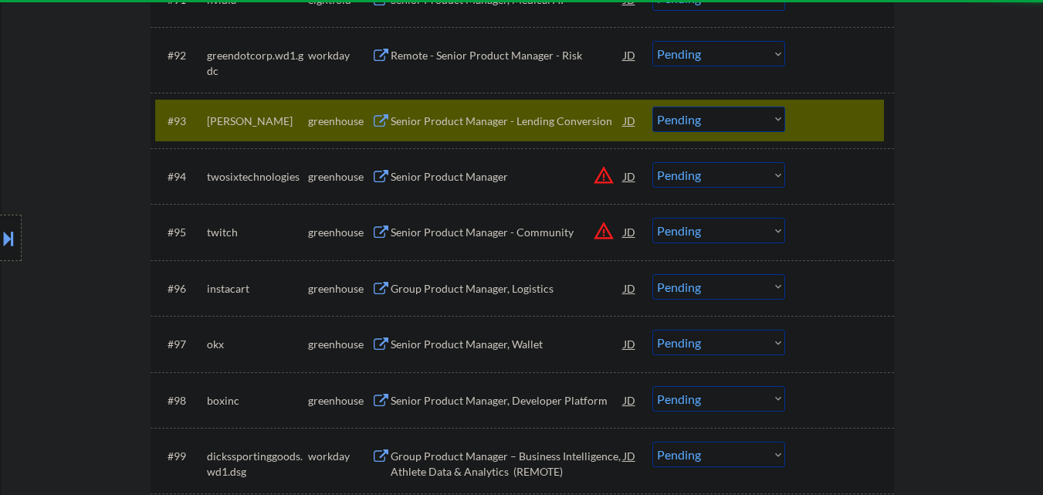
click at [540, 120] on div "Senior Product Manager - Lending Conversion" at bounding box center [507, 120] width 233 height 15
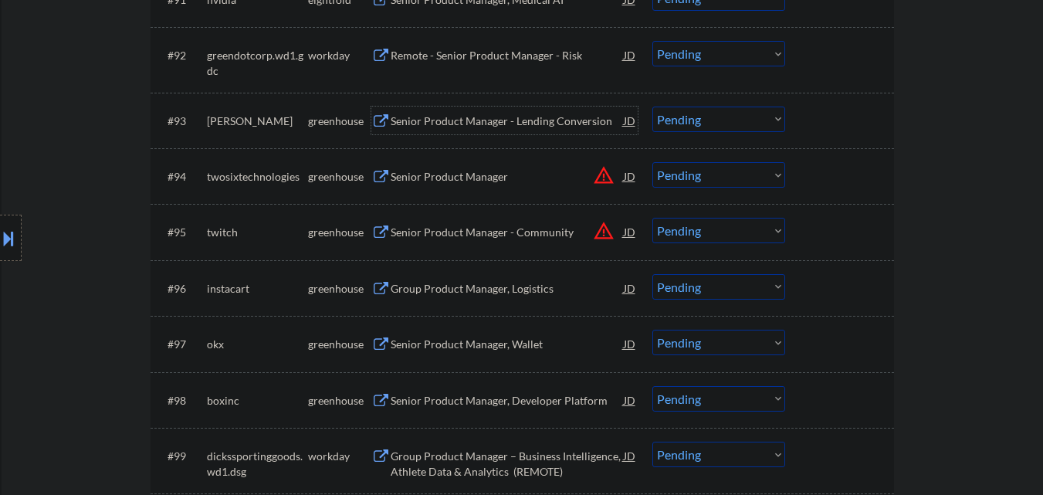
click at [751, 121] on select "Choose an option... Pending Applied Excluded (Questions) Excluded (Expired) Exc…" at bounding box center [718, 119] width 133 height 25
click at [652, 107] on select "Choose an option... Pending Applied Excluded (Questions) Excluded (Expired) Exc…" at bounding box center [718, 119] width 133 height 25
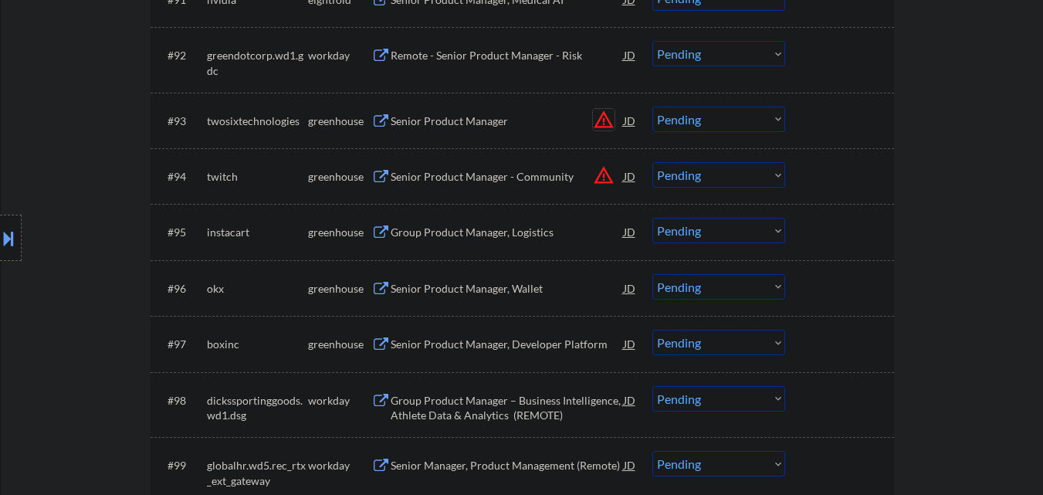
click at [597, 115] on button "warning_amber" at bounding box center [604, 120] width 22 height 22
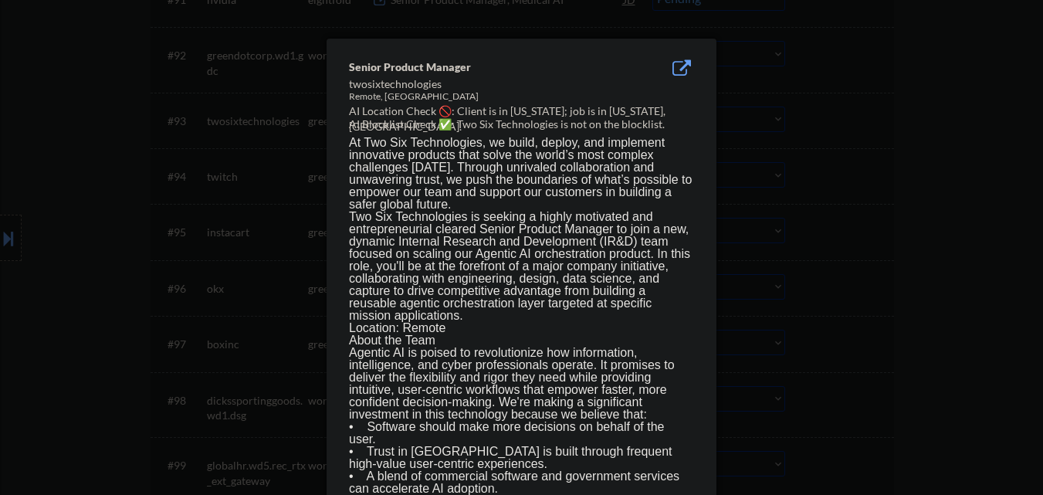
click at [816, 124] on div at bounding box center [521, 247] width 1043 height 495
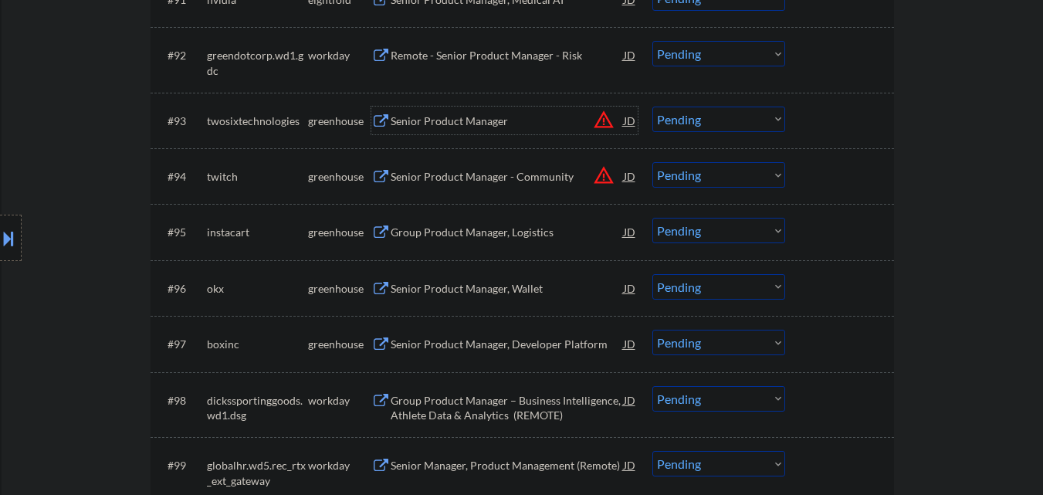
click at [495, 120] on div "Senior Product Manager" at bounding box center [507, 120] width 233 height 15
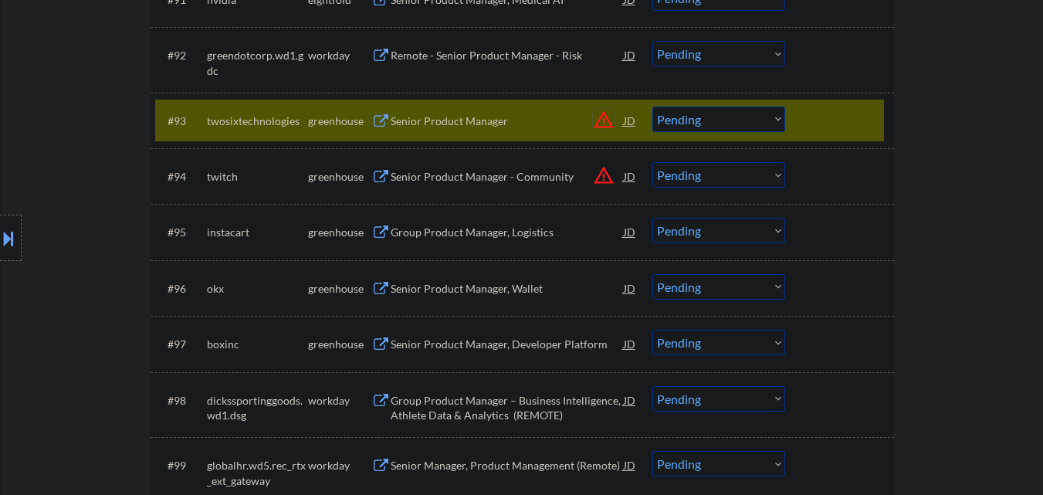
click at [602, 118] on button "warning_amber" at bounding box center [604, 120] width 22 height 22
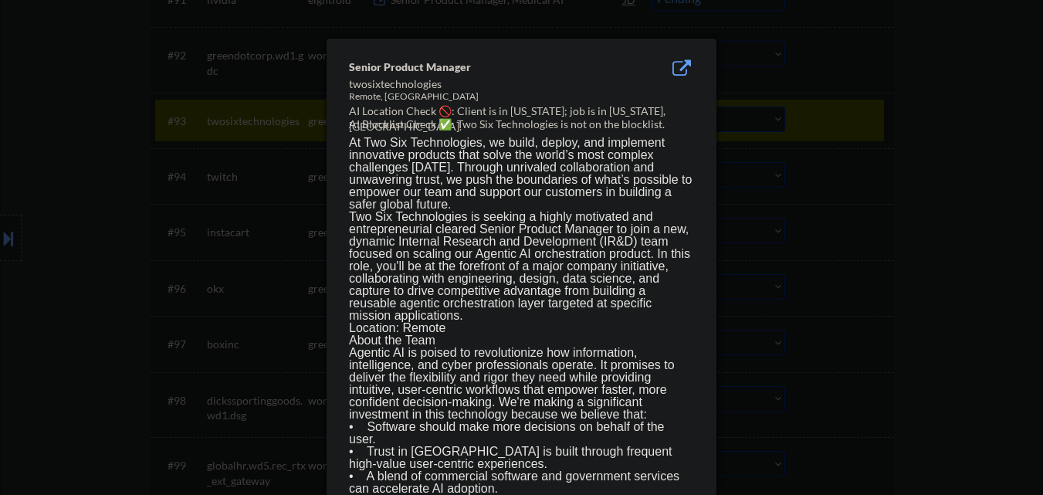
click at [915, 128] on div at bounding box center [521, 247] width 1043 height 495
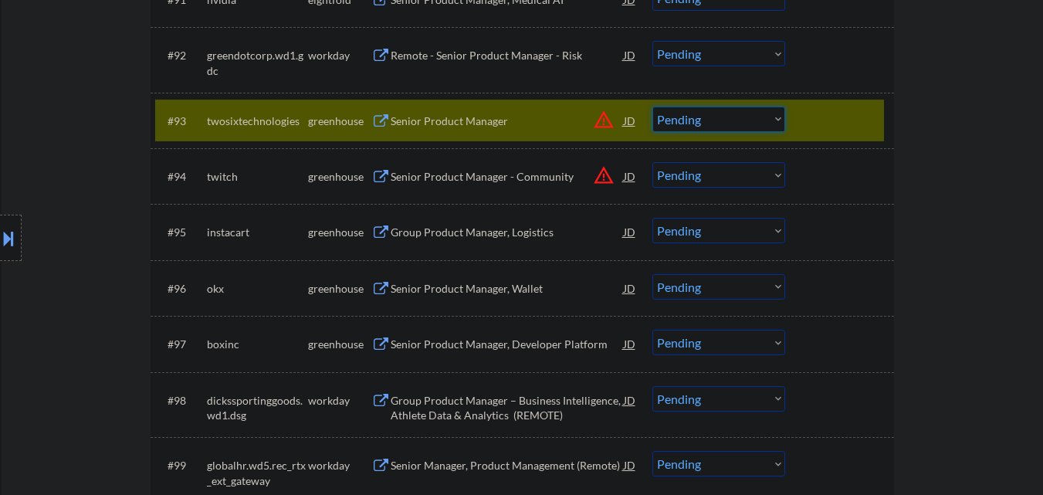
drag, startPoint x: 763, startPoint y: 120, endPoint x: 763, endPoint y: 131, distance: 10.8
click at [763, 120] on select "Choose an option... Pending Applied Excluded (Questions) Excluded (Expired) Exc…" at bounding box center [718, 119] width 133 height 25
click at [652, 107] on select "Choose an option... Pending Applied Excluded (Questions) Excluded (Expired) Exc…" at bounding box center [718, 119] width 133 height 25
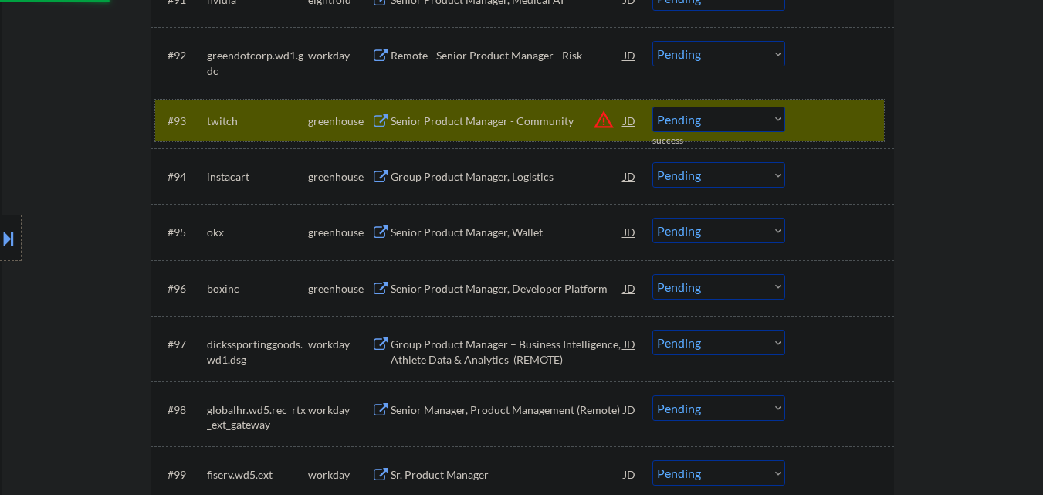
click at [861, 107] on div at bounding box center [841, 121] width 68 height 28
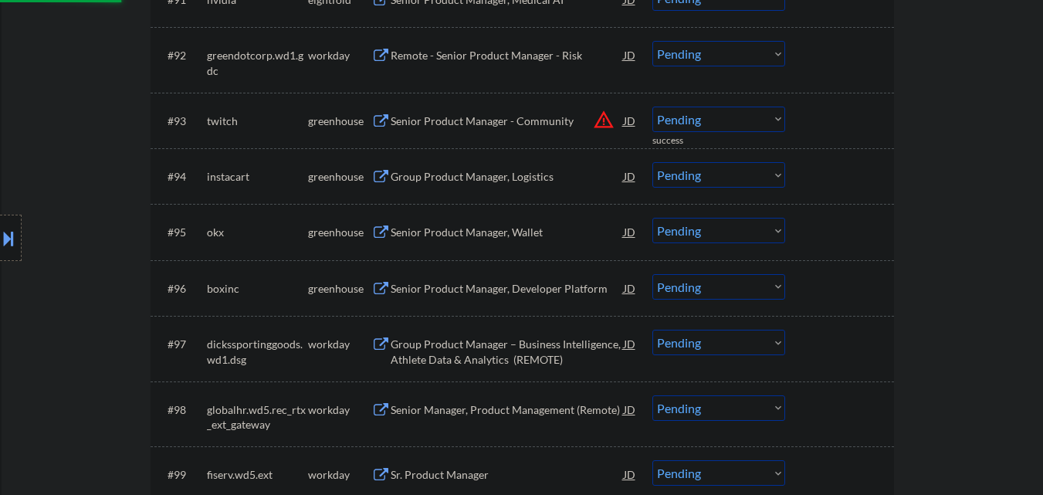
click at [527, 103] on div "#93 twitch greenhouse Senior Product Manager - Community JD warning_amber Choos…" at bounding box center [519, 121] width 729 height 42
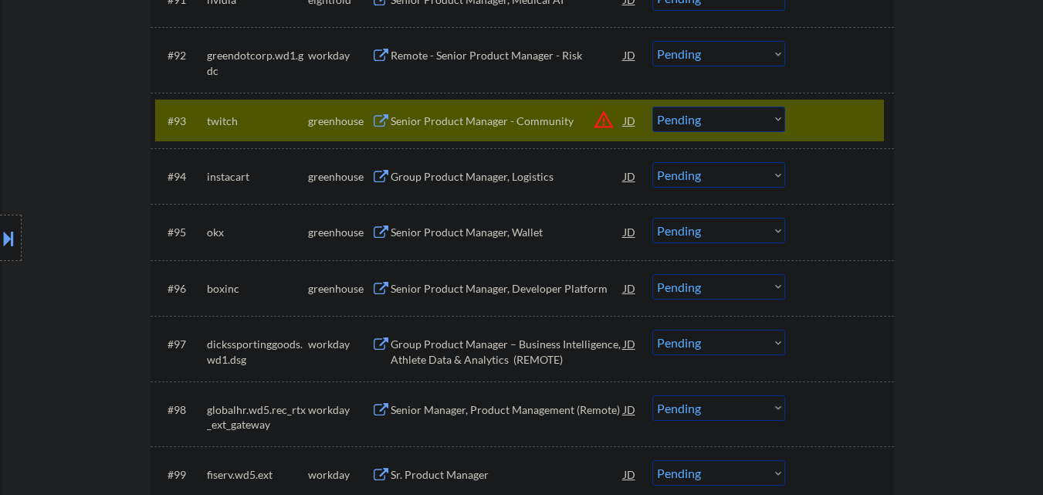
click at [525, 112] on div "Senior Product Manager - Community" at bounding box center [507, 121] width 233 height 28
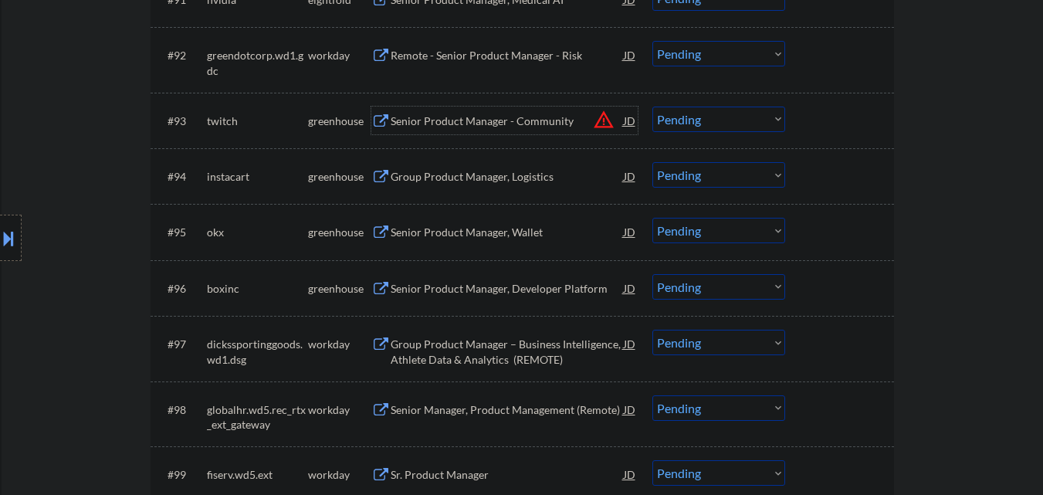
click at [743, 122] on select "Choose an option... Pending Applied Excluded (Questions) Excluded (Expired) Exc…" at bounding box center [718, 119] width 133 height 25
click at [652, 107] on select "Choose an option... Pending Applied Excluded (Questions) Excluded (Expired) Exc…" at bounding box center [718, 119] width 133 height 25
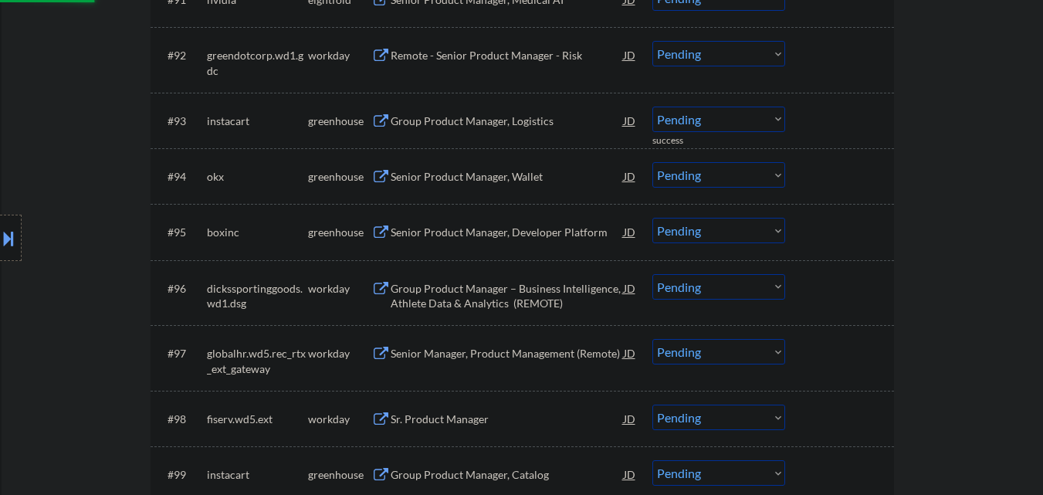
click at [511, 112] on div "Group Product Manager, Logistics" at bounding box center [507, 121] width 233 height 28
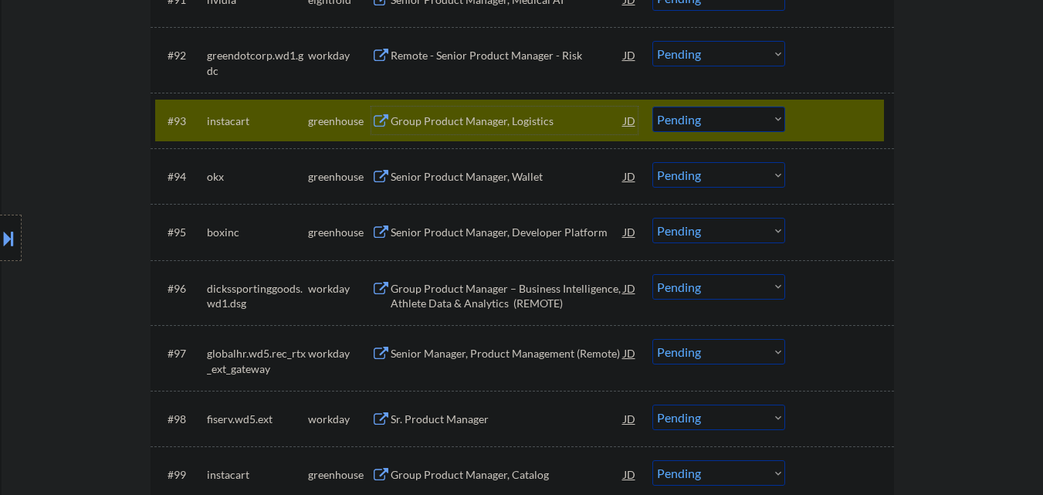
drag, startPoint x: 708, startPoint y: 116, endPoint x: 706, endPoint y: 127, distance: 11.7
click at [709, 116] on select "Choose an option... Pending Applied Excluded (Questions) Excluded (Expired) Exc…" at bounding box center [718, 119] width 133 height 25
click at [652, 107] on select "Choose an option... Pending Applied Excluded (Questions) Excluded (Expired) Exc…" at bounding box center [718, 119] width 133 height 25
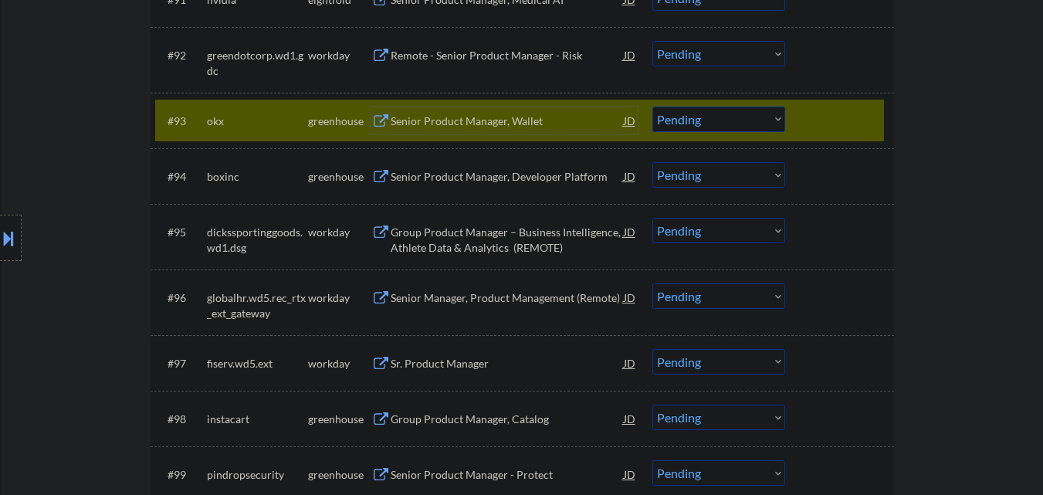
click at [472, 113] on div "Senior Product Manager, Wallet" at bounding box center [507, 120] width 233 height 15
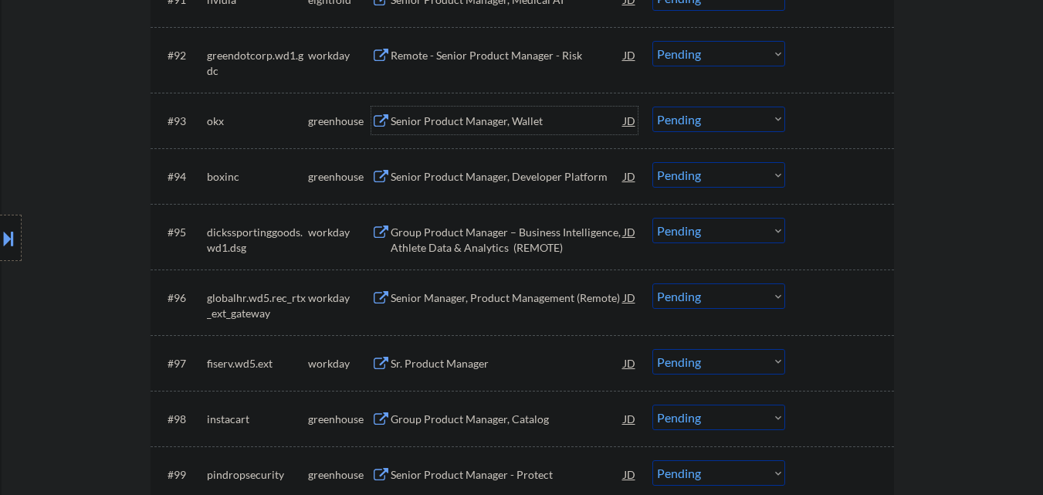
click at [729, 124] on select "Choose an option... Pending Applied Excluded (Questions) Excluded (Expired) Exc…" at bounding box center [718, 119] width 133 height 25
click at [652, 107] on select "Choose an option... Pending Applied Excluded (Questions) Excluded (Expired) Exc…" at bounding box center [718, 119] width 133 height 25
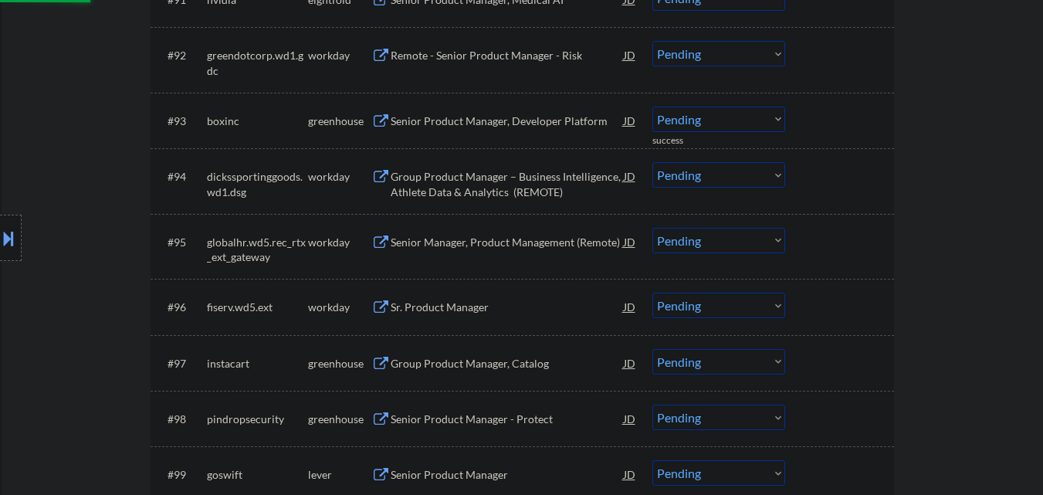
click at [514, 119] on div "Senior Product Manager, Developer Platform" at bounding box center [507, 120] width 233 height 15
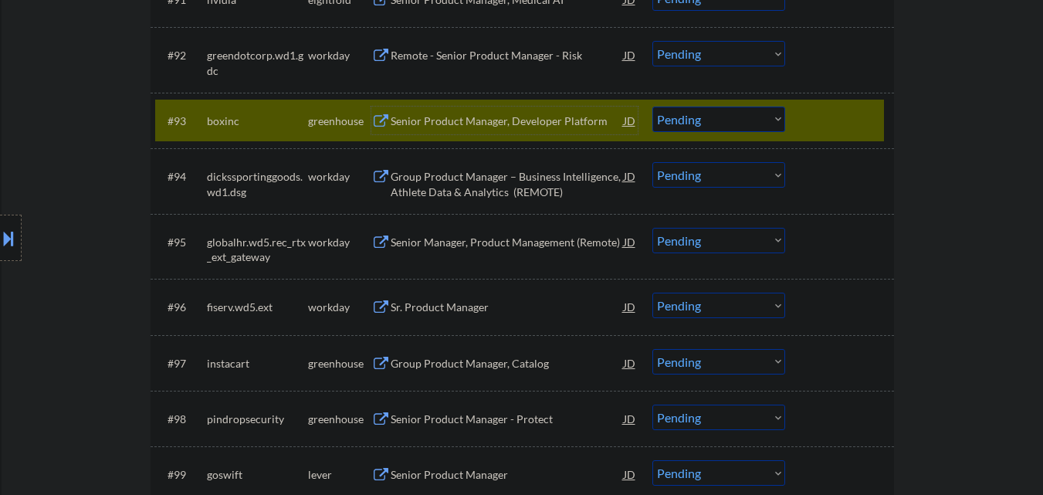
drag, startPoint x: 751, startPoint y: 120, endPoint x: 750, endPoint y: 131, distance: 10.8
click at [751, 120] on select "Choose an option... Pending Applied Excluded (Questions) Excluded (Expired) Exc…" at bounding box center [718, 119] width 133 height 25
click at [652, 107] on select "Choose an option... Pending Applied Excluded (Questions) Excluded (Expired) Exc…" at bounding box center [718, 119] width 133 height 25
click at [833, 114] on div at bounding box center [841, 121] width 68 height 28
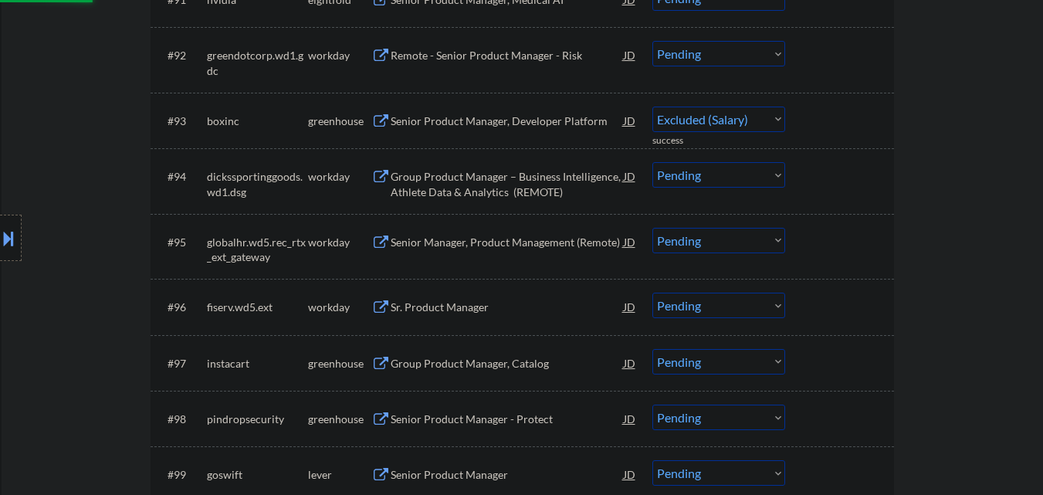
select select ""pending""
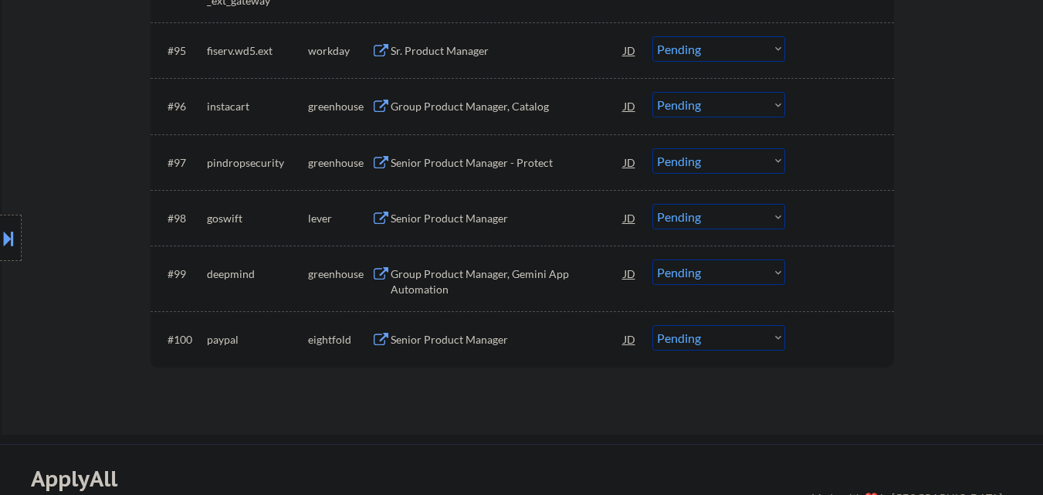
scroll to position [6289, 0]
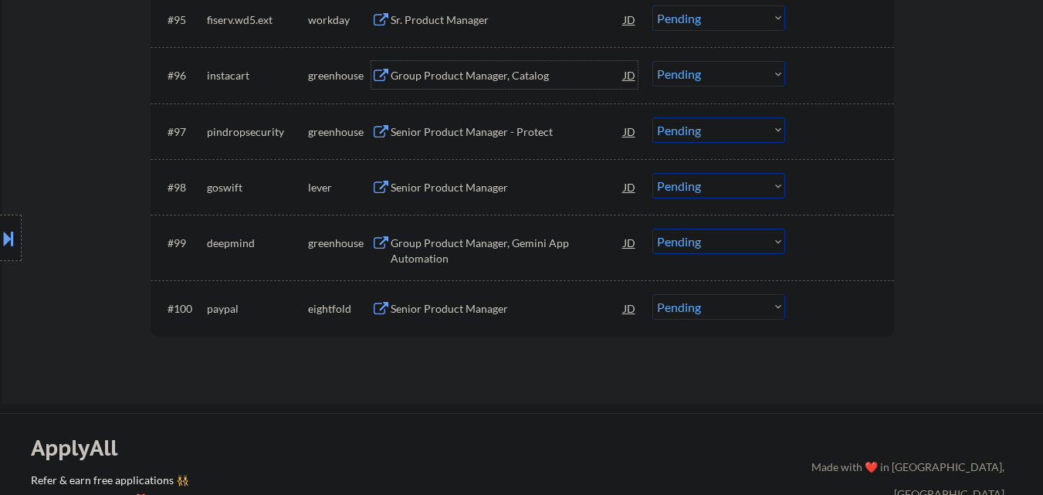
click at [508, 69] on div "Group Product Manager, Catalog" at bounding box center [507, 75] width 233 height 15
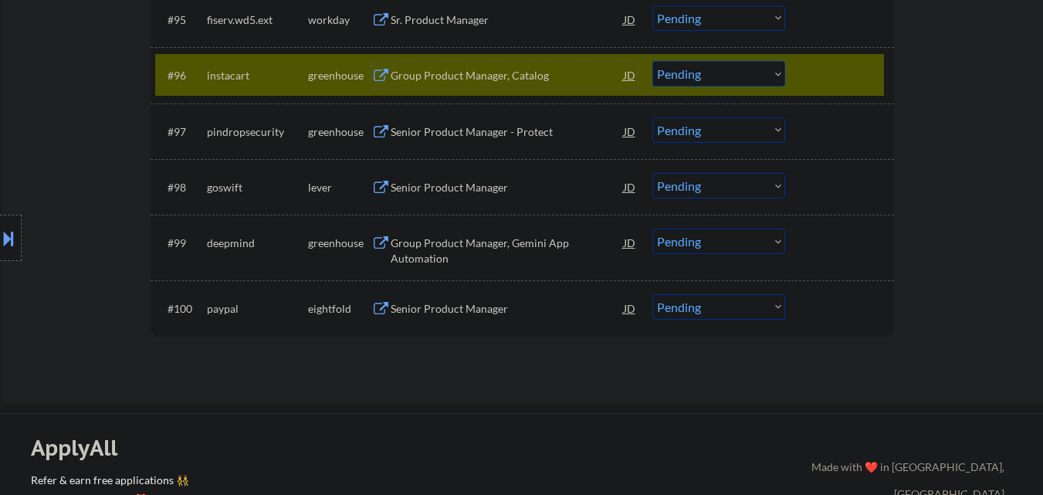
click at [499, 74] on div "Group Product Manager, Catalog" at bounding box center [507, 75] width 233 height 15
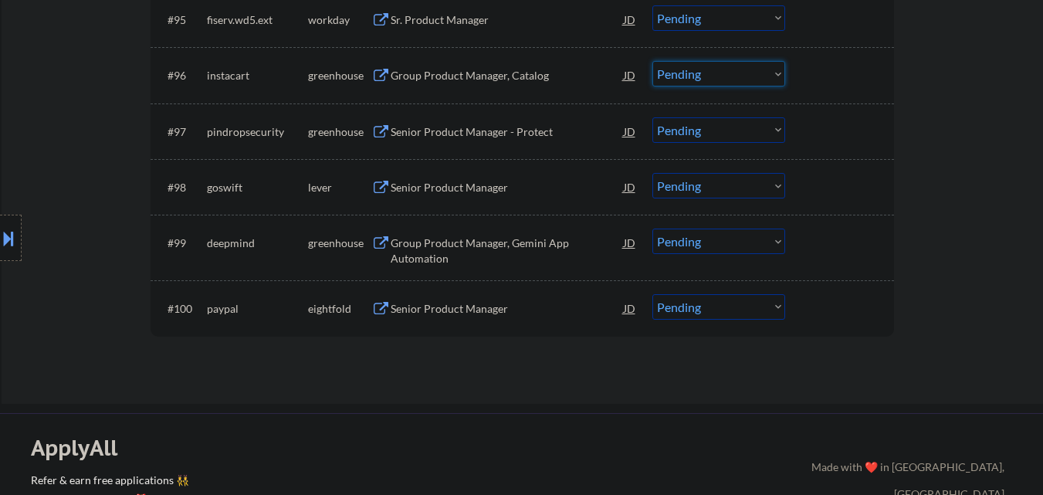
click at [755, 78] on select "Choose an option... Pending Applied Excluded (Questions) Excluded (Expired) Exc…" at bounding box center [718, 73] width 133 height 25
click at [652, 61] on select "Choose an option... Pending Applied Excluded (Questions) Excluded (Expired) Exc…" at bounding box center [718, 73] width 133 height 25
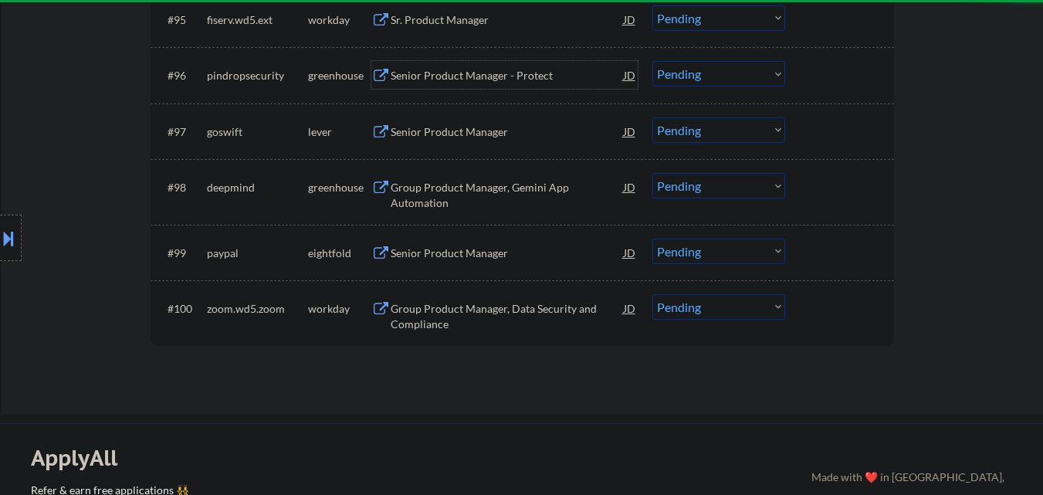
click at [518, 69] on div "Senior Product Manager - Protect" at bounding box center [507, 75] width 233 height 15
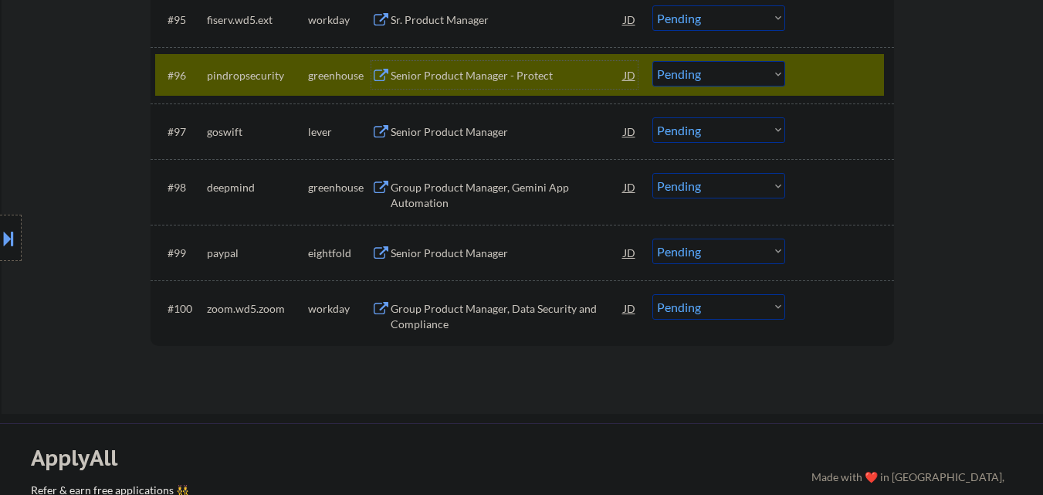
click at [738, 75] on select "Choose an option... Pending Applied Excluded (Questions) Excluded (Expired) Exc…" at bounding box center [718, 73] width 133 height 25
click at [652, 61] on select "Choose an option... Pending Applied Excluded (Questions) Excluded (Expired) Exc…" at bounding box center [718, 73] width 133 height 25
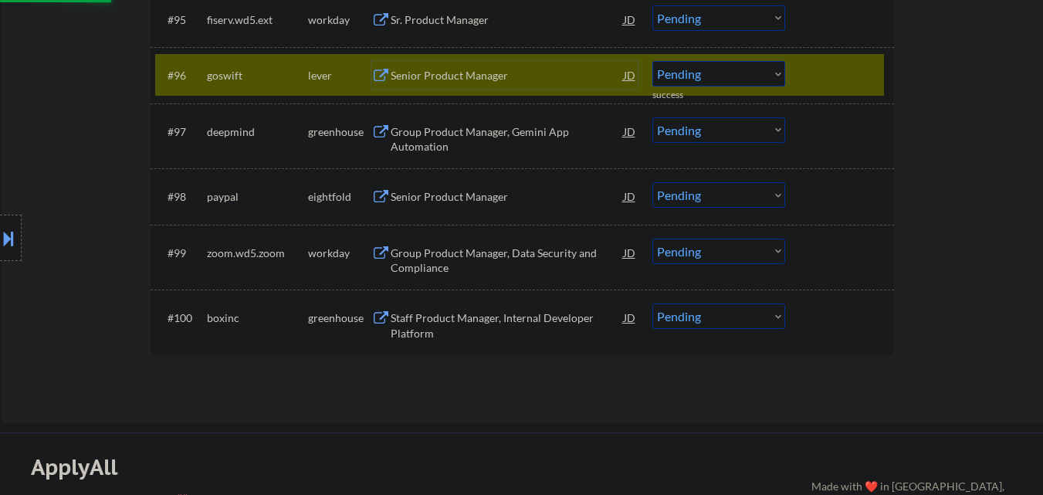
click at [493, 75] on div "Senior Product Manager" at bounding box center [507, 75] width 233 height 15
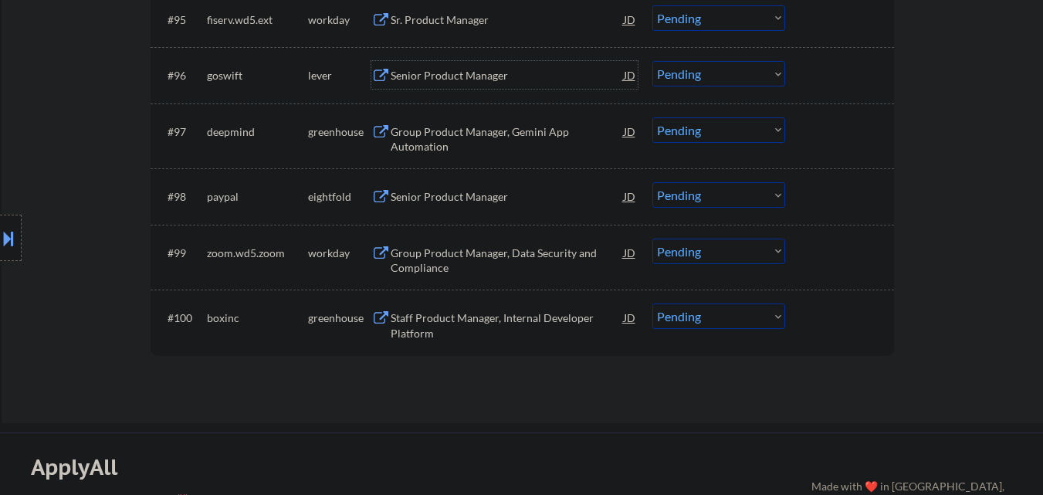
click at [749, 73] on select "Choose an option... Pending Applied Excluded (Questions) Excluded (Expired) Exc…" at bounding box center [718, 73] width 133 height 25
click at [652, 61] on select "Choose an option... Pending Applied Excluded (Questions) Excluded (Expired) Exc…" at bounding box center [718, 73] width 133 height 25
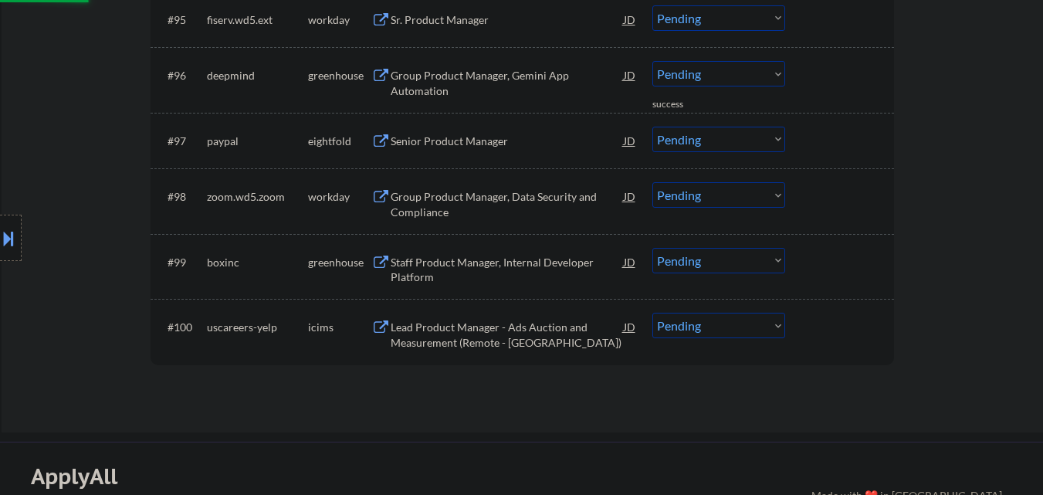
click at [496, 70] on div "Group Product Manager, Gemini App Automation" at bounding box center [507, 83] width 233 height 30
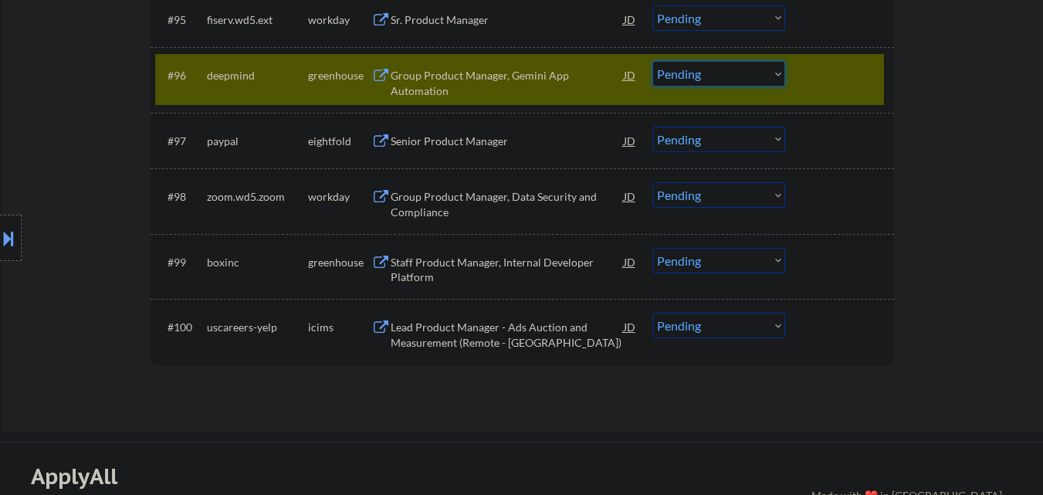
drag, startPoint x: 765, startPoint y: 76, endPoint x: 766, endPoint y: 83, distance: 7.8
click at [766, 76] on select "Choose an option... Pending Applied Excluded (Questions) Excluded (Expired) Exc…" at bounding box center [718, 73] width 133 height 25
click at [652, 61] on select "Choose an option... Pending Applied Excluded (Questions) Excluded (Expired) Exc…" at bounding box center [718, 73] width 133 height 25
click at [847, 63] on div at bounding box center [841, 75] width 68 height 28
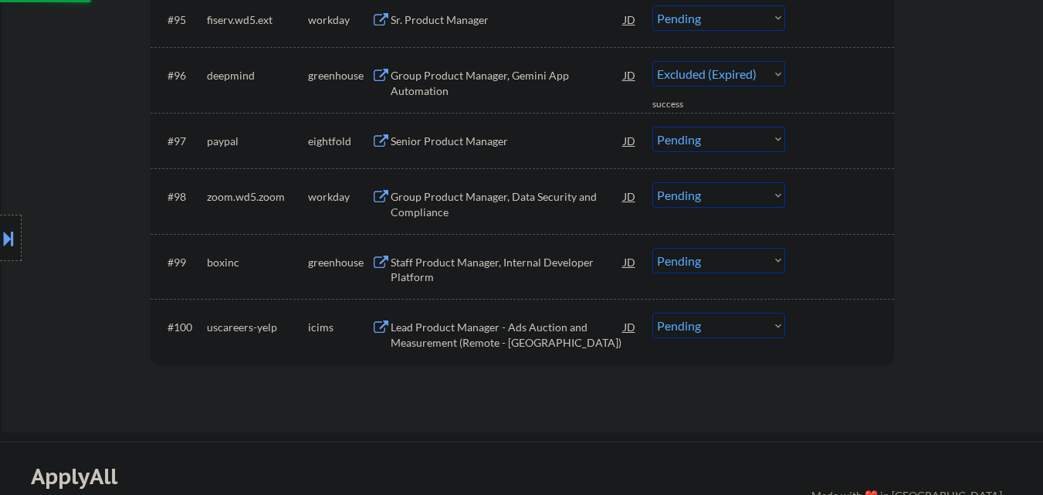
select select ""pending""
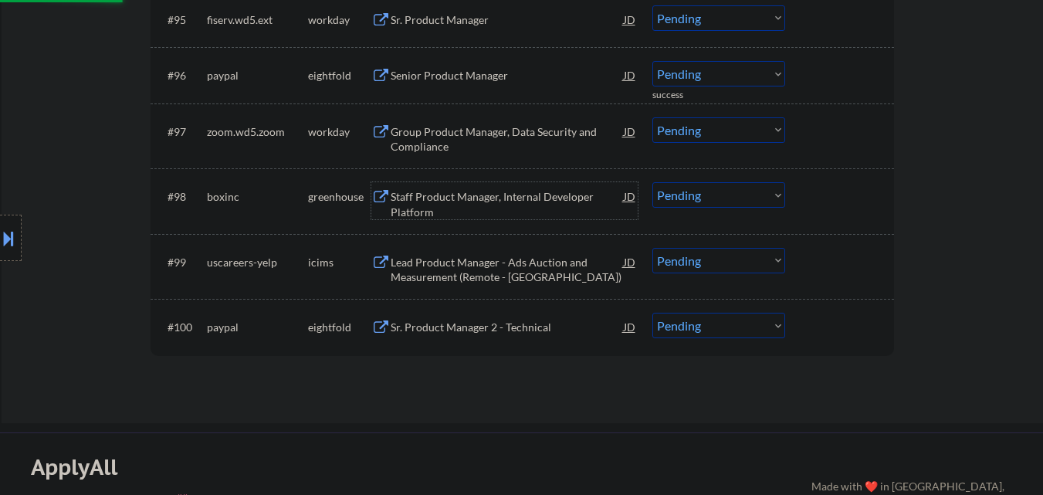
click at [479, 193] on div "Staff Product Manager, Internal Developer Platform" at bounding box center [507, 204] width 233 height 30
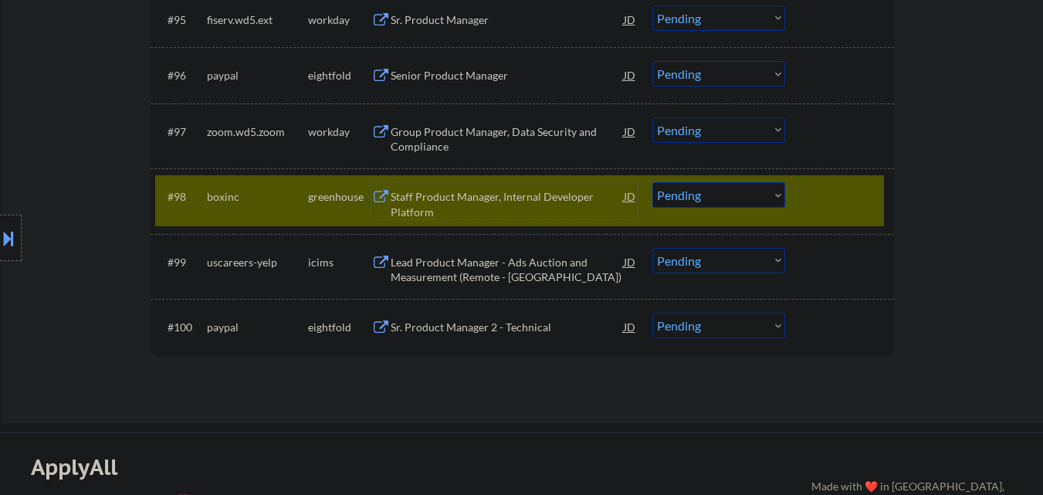
click at [713, 201] on select "Choose an option... Pending Applied Excluded (Questions) Excluded (Expired) Exc…" at bounding box center [718, 194] width 133 height 25
click at [652, 182] on select "Choose an option... Pending Applied Excluded (Questions) Excluded (Expired) Exc…" at bounding box center [718, 194] width 133 height 25
select select ""pending""
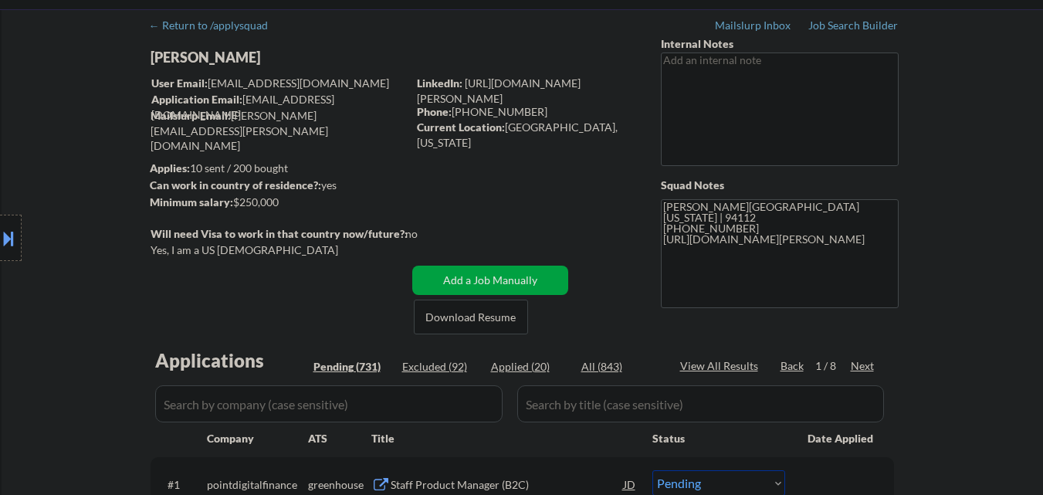
scroll to position [154, 0]
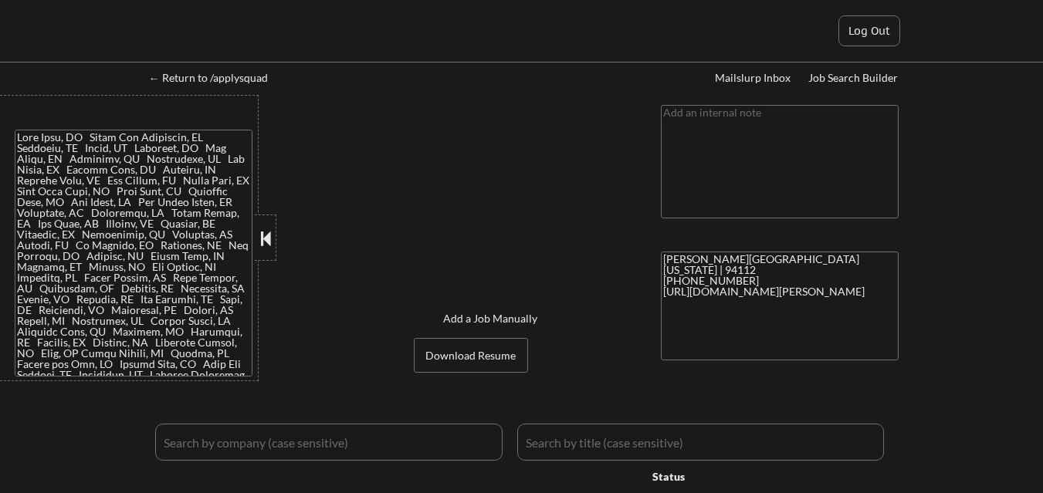
select select ""applied""
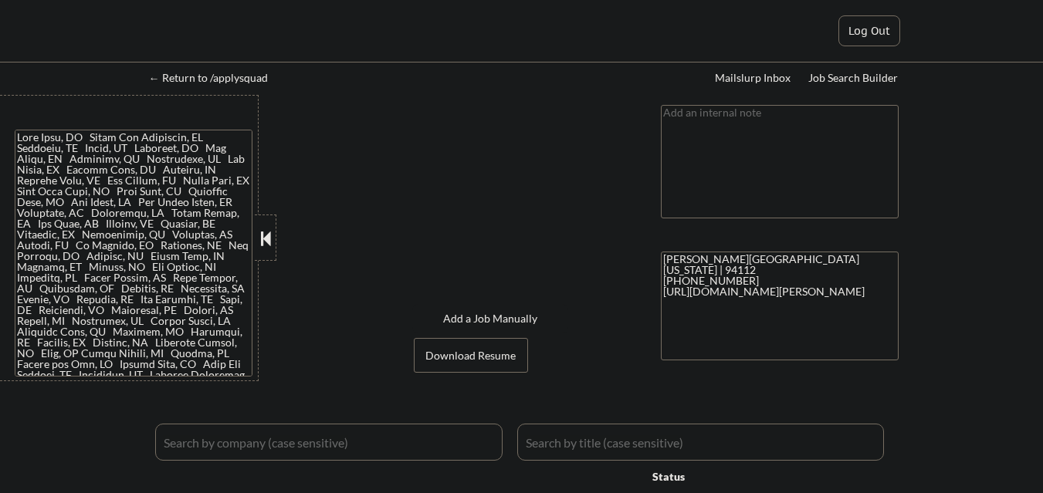
select select ""applied""
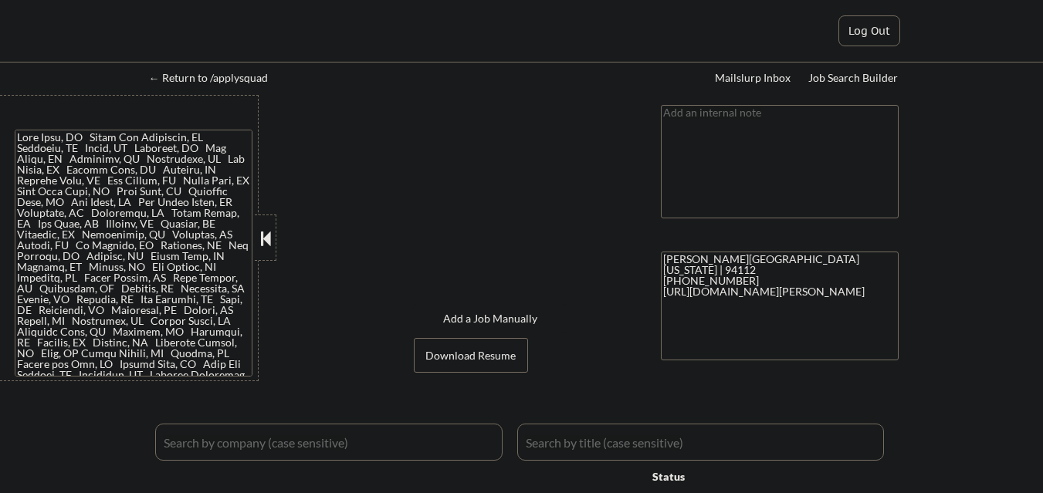
select select ""pending""
select select ""excluded__expired_""
select select ""excluded__salary_""
select select ""excluded__expired_""
select select ""pending""
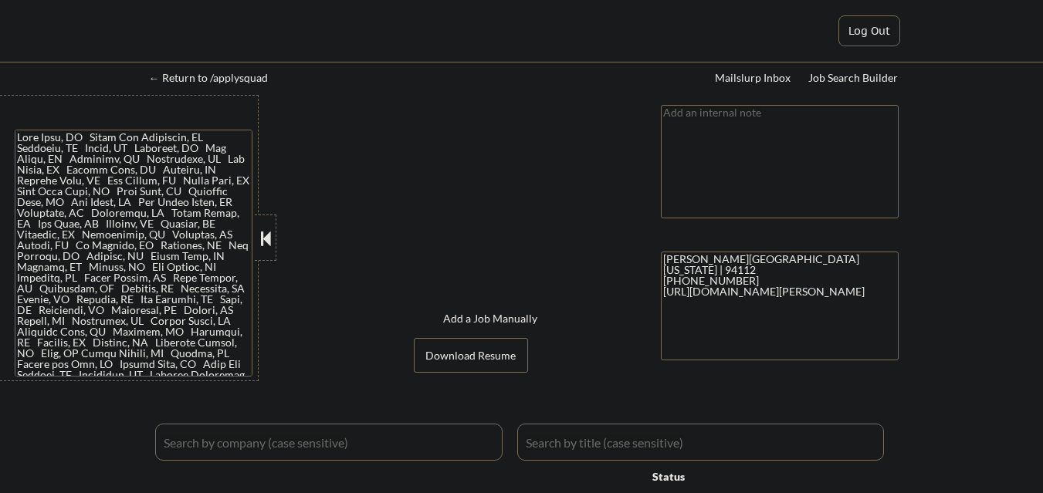
select select ""pending""
select select ""excluded__blocklist_""
select select ""pending""
select select ""excluded__expired_""
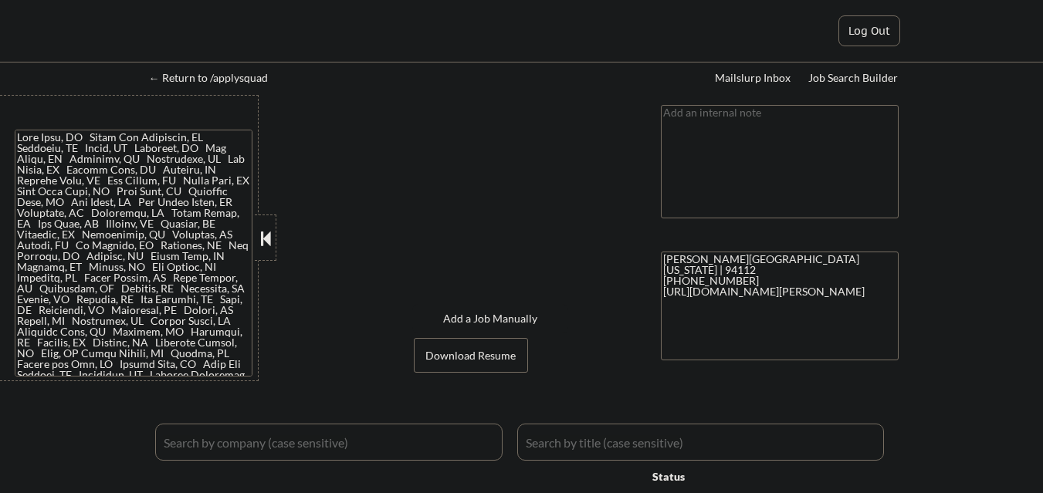
select select ""pending""
select select ""excluded__salary_""
select select ""pending""
select select ""excluded__salary_""
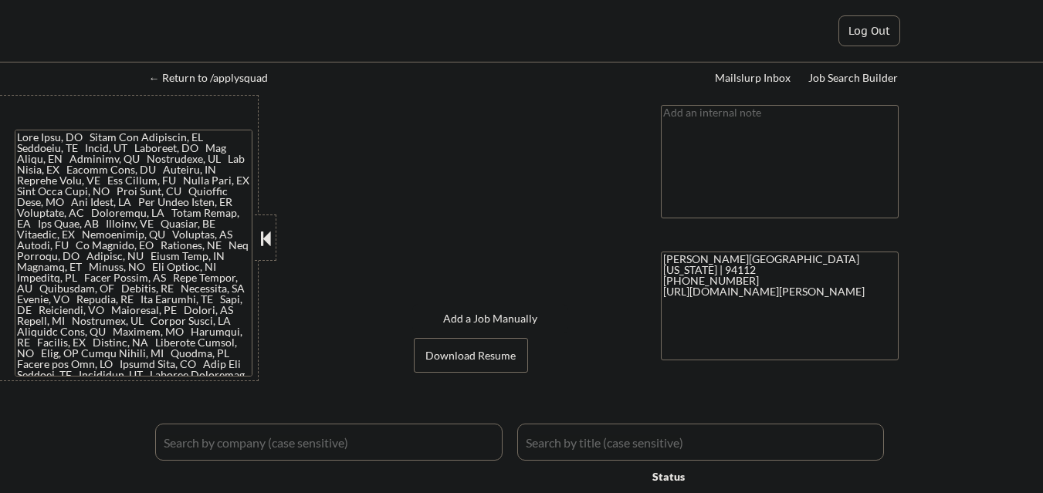
select select ""excluded__expired_""
select select ""excluded__salary_""
select select ""excluded__expired_""
select select ""excluded""
select select ""excluded__expired_""
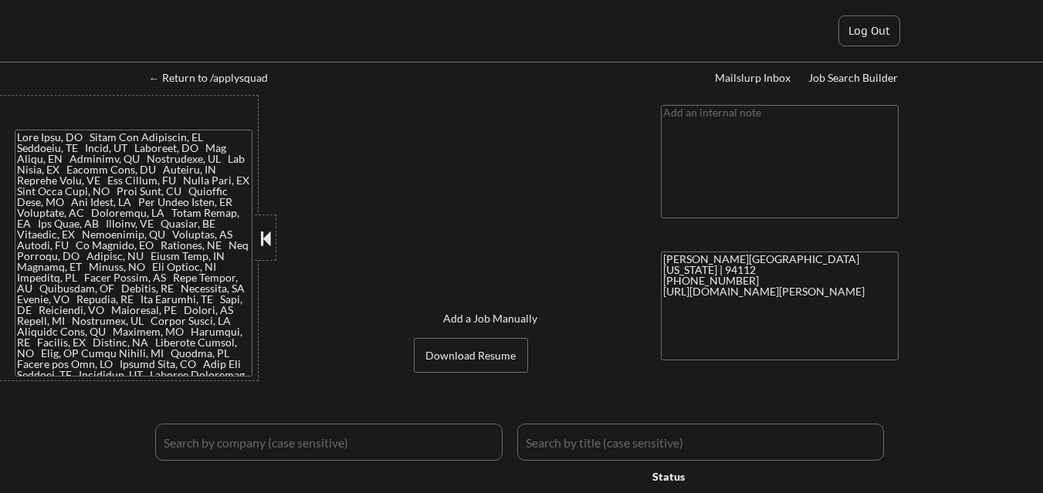
select select ""excluded__salary_""
select select ""excluded__expired_""
select select ""pending""
select select ""excluded__expired_""
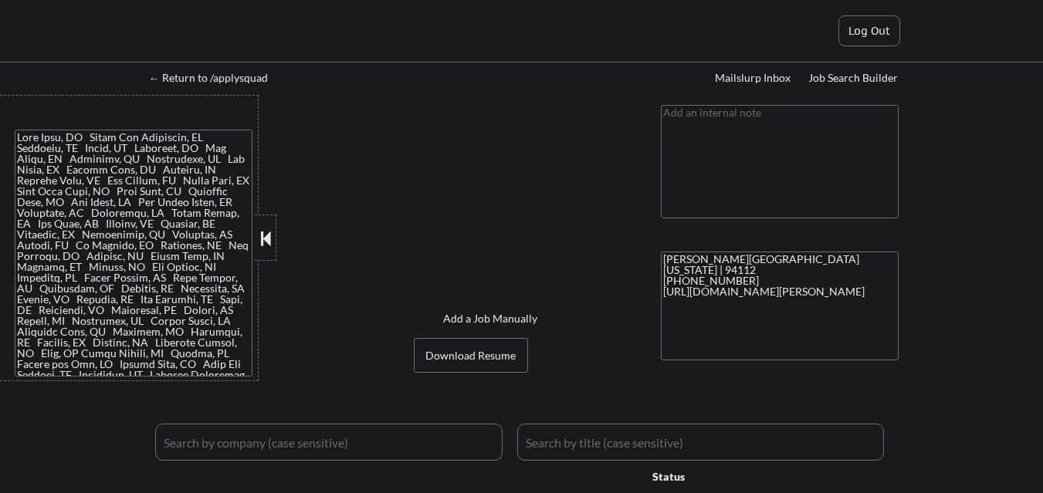
select select ""pending""
select select ""excluded__salary_""
select select ""excluded__expired_""
select select ""excluded__salary_""
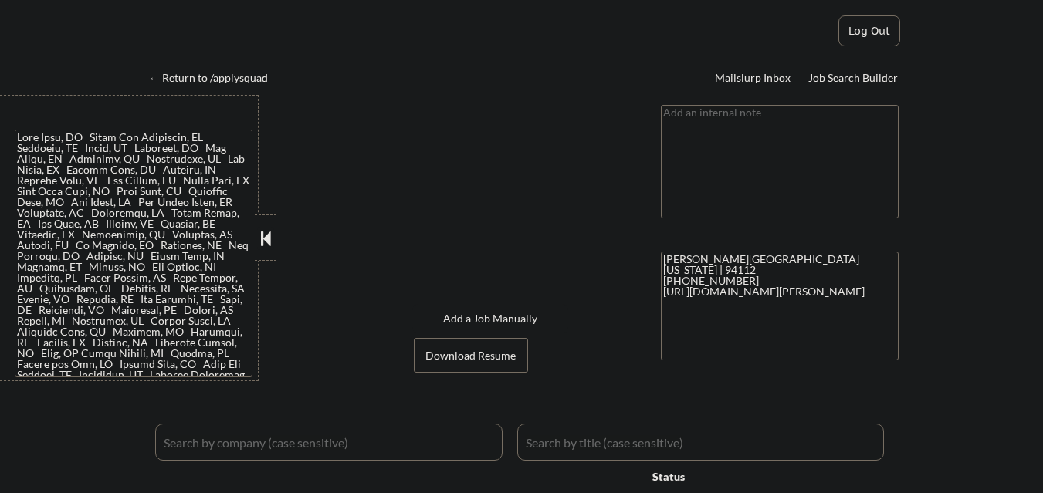
select select ""pending""
select select ""excluded__expired_""
select select ""pending""
select select ""excluded__salary_""
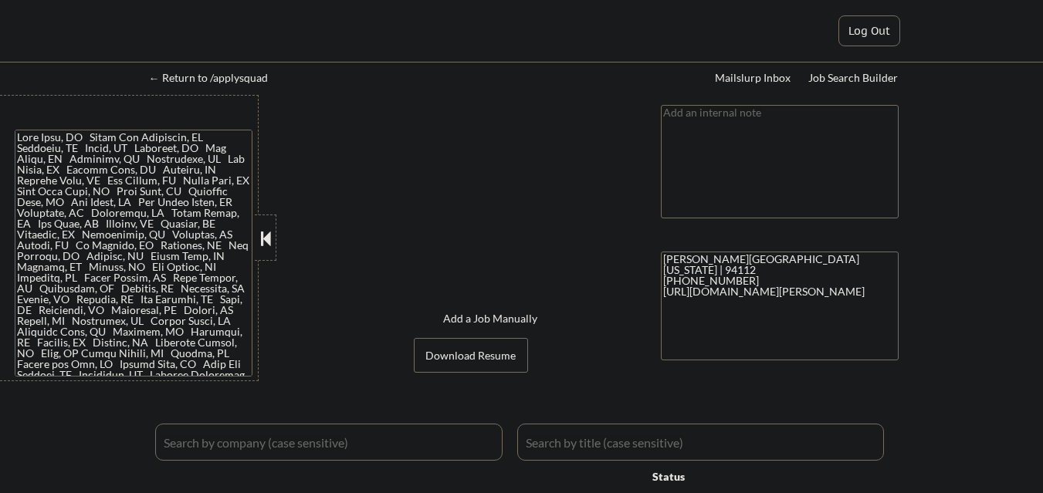
select select ""pending""
select select ""excluded__salary_""
select select ""pending""
select select ""excluded__expired_""
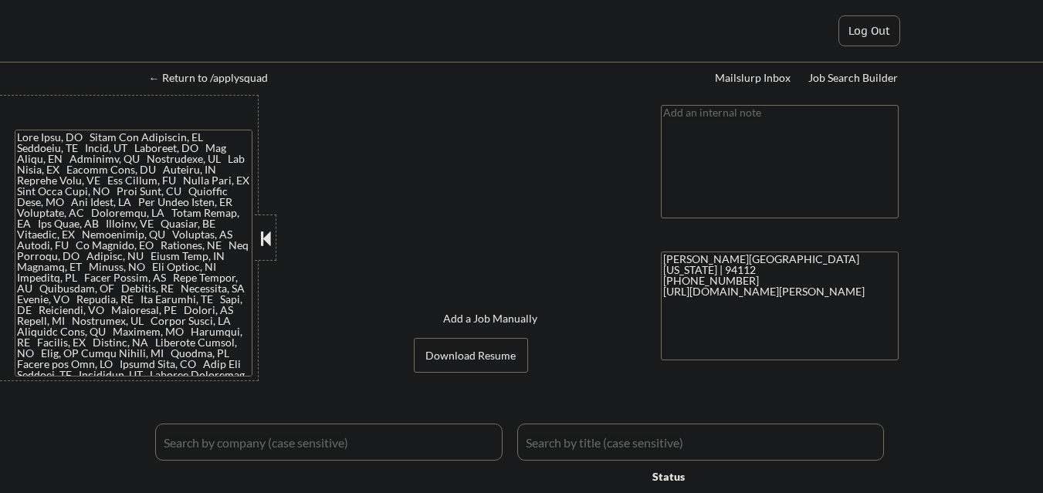
select select ""pending""
select select ""excluded__expired_""
select select ""pending""
select select ""excluded__expired_""
select select ""pending""
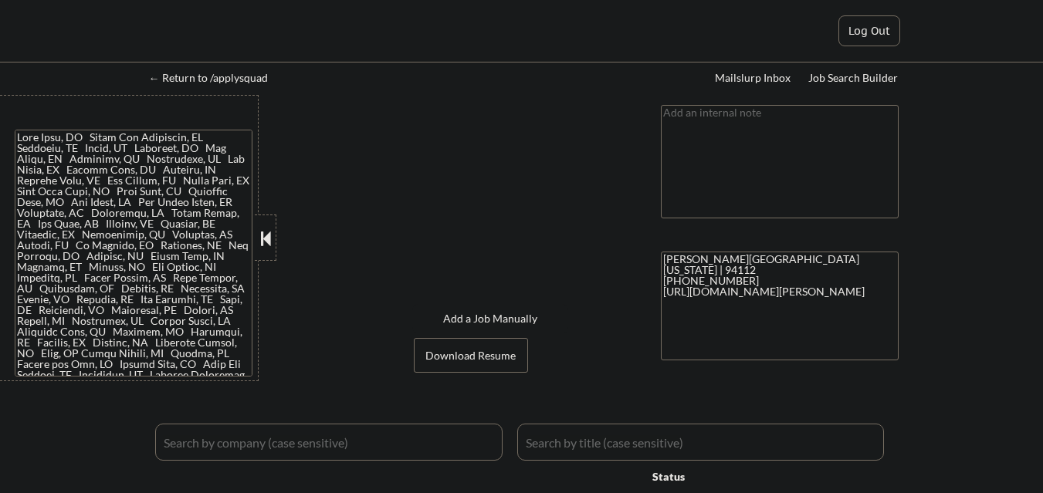
select select ""pending""
select select ""excluded__salary_""
select select ""excluded__location_""
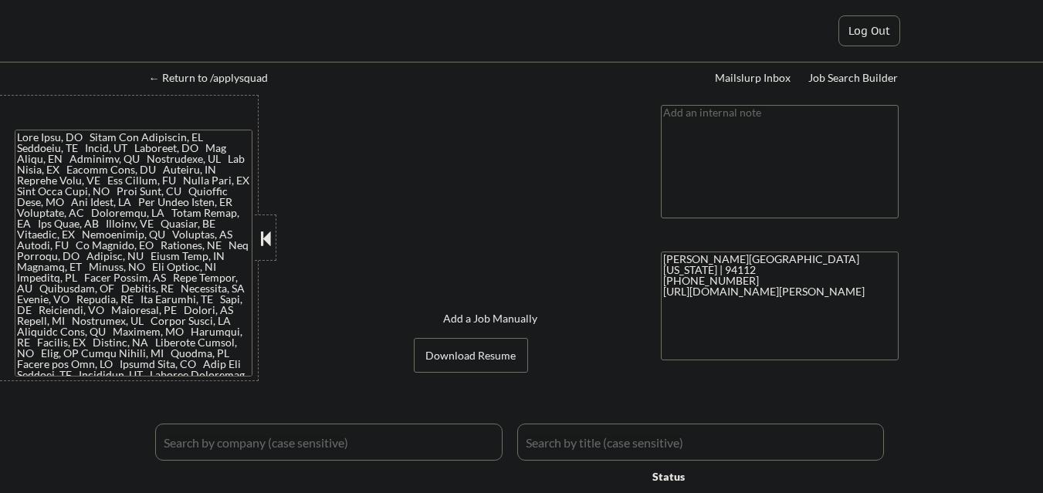
select select ""pending""
select select ""excluded__salary_""
select select ""excluded__expired_""
select select ""pending""
select select ""excluded__salary_""
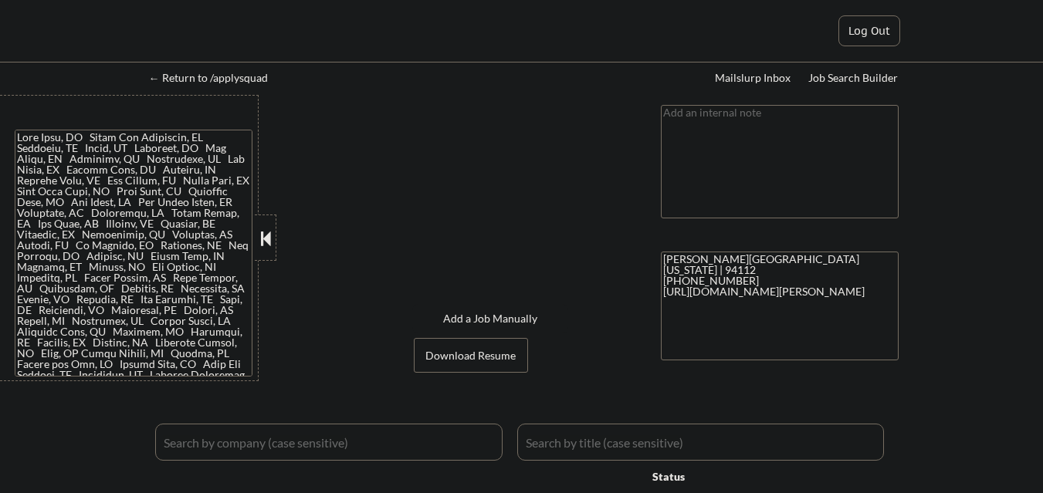
select select ""excluded__salary_""
select select ""excluded__expired_""
select select ""pending""
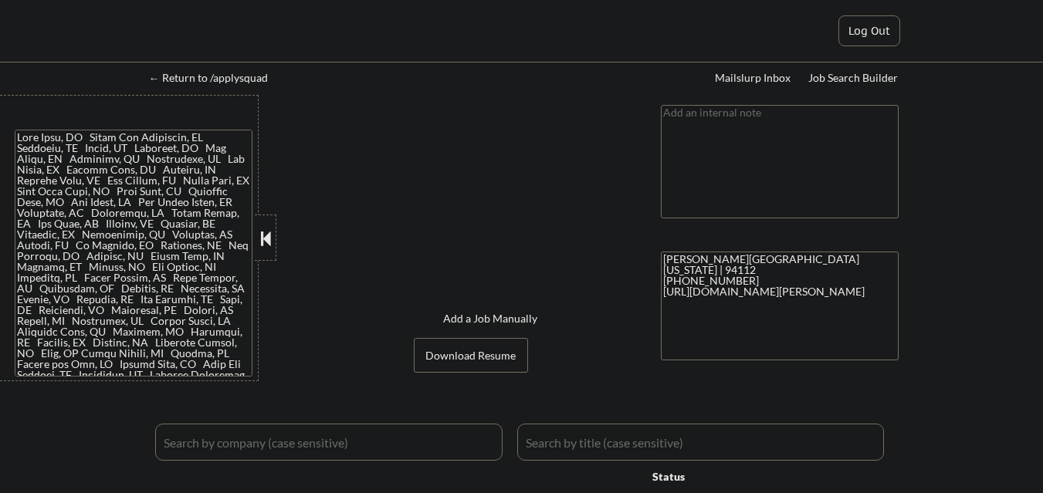
select select ""pending""
select select ""excluded__expired_""
select select ""pending""
select select ""excluded__expired_""
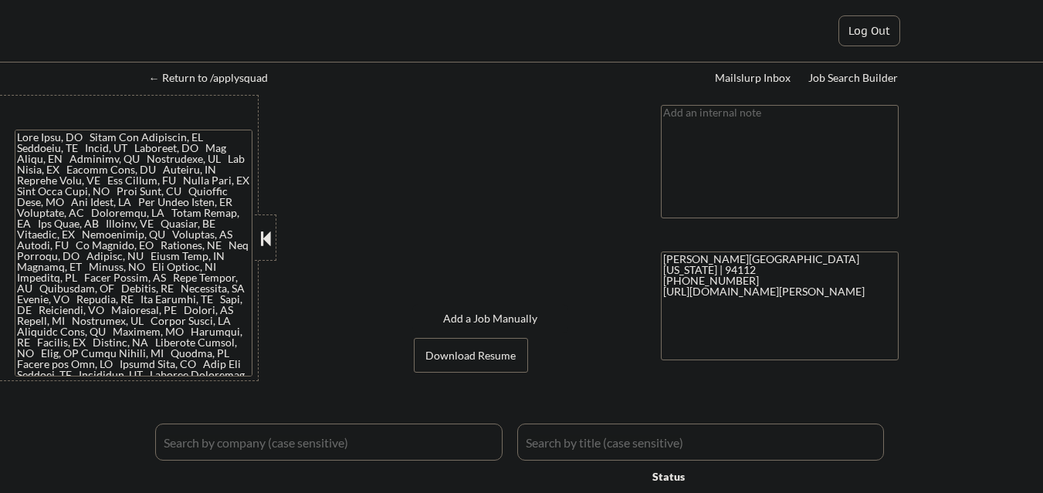
select select ""excluded__salary_""
select select ""excluded__expired_""
select select ""excluded__bad_match_""
select select ""pending""
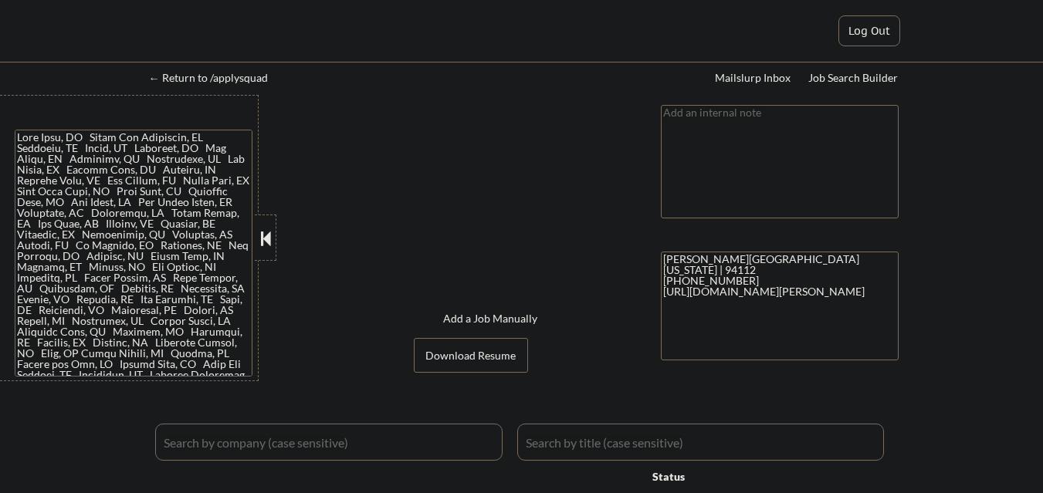
select select ""pending""
select select ""excluded__expired_""
select select ""excluded__salary_""
select select ""pending""
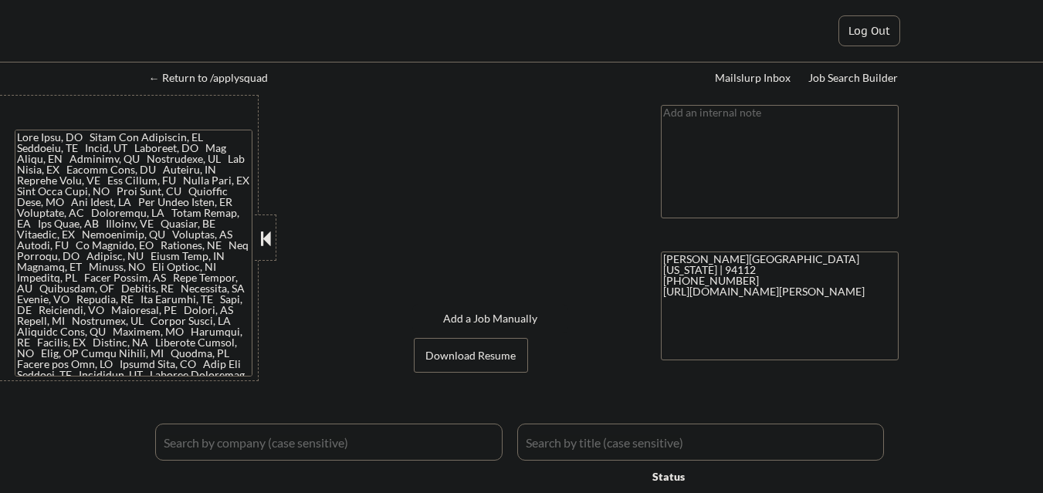
select select ""pending""
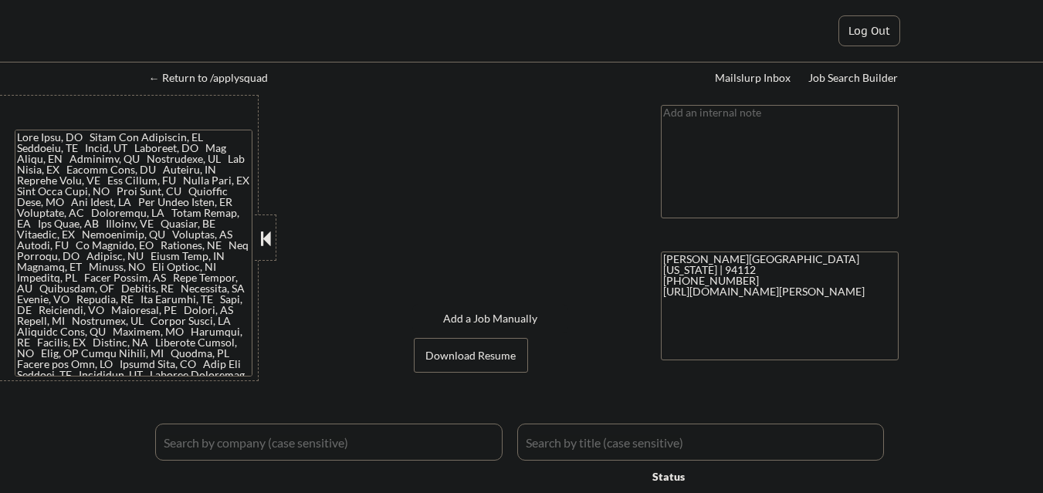
select select ""pending""
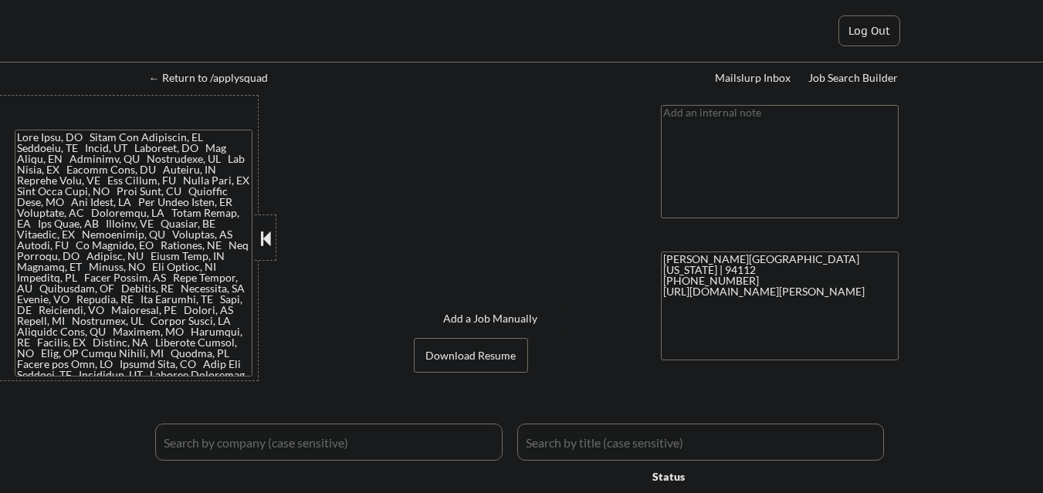
select select ""pending""
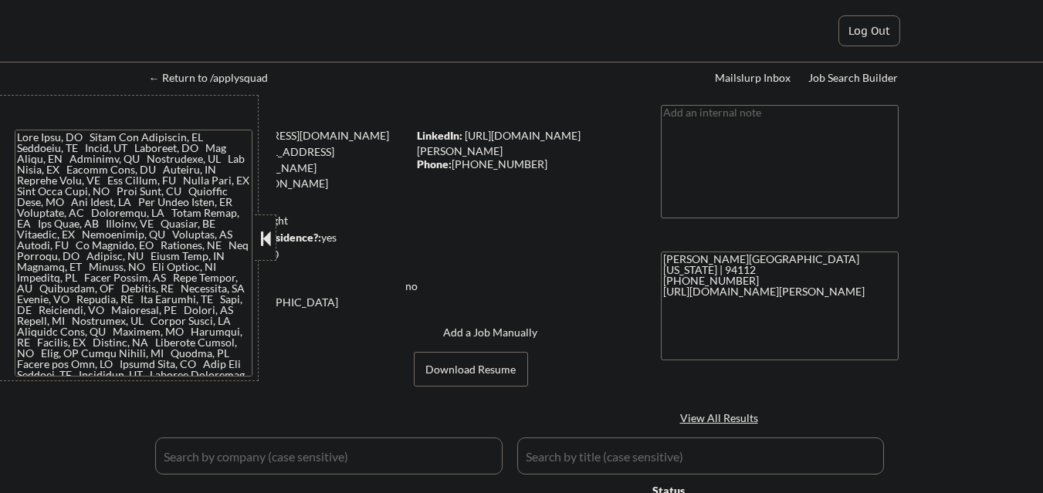
select select ""pending""
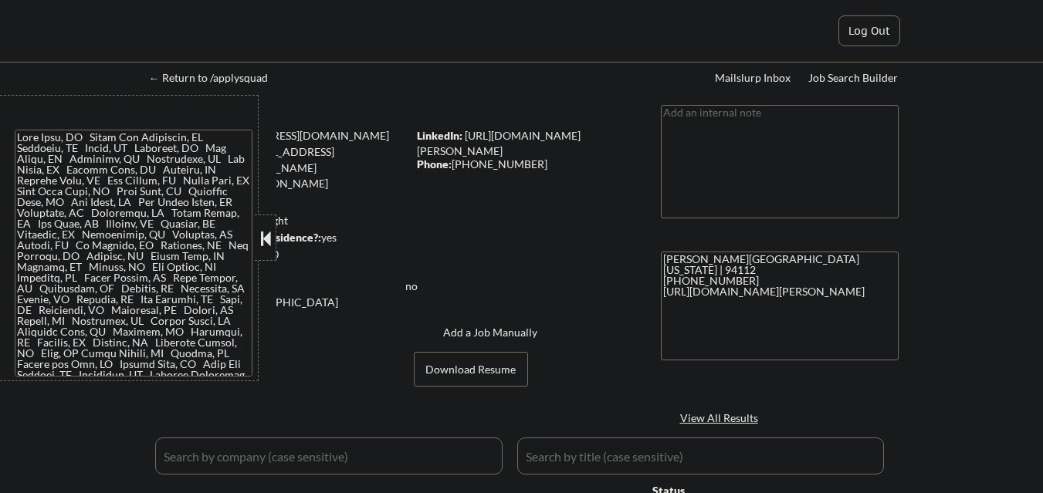
select select ""pending""
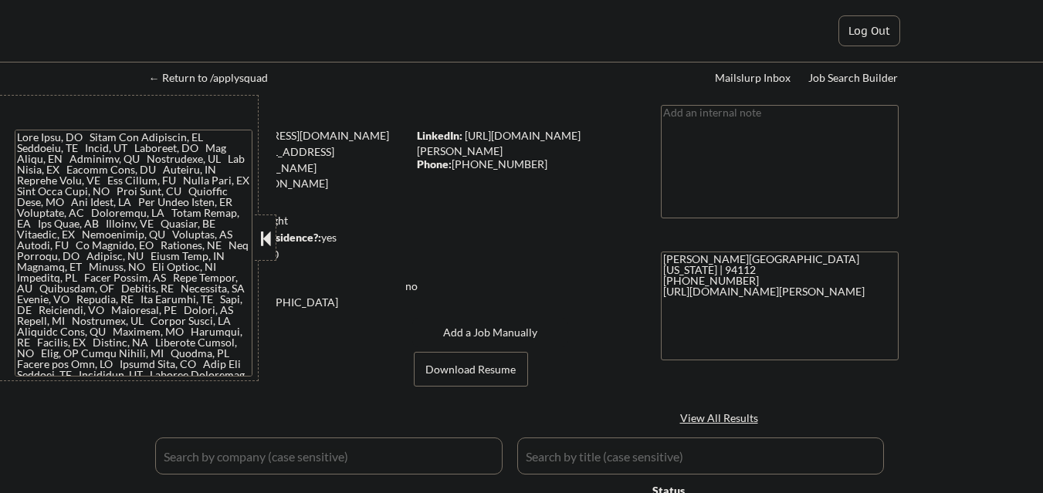
select select ""pending""
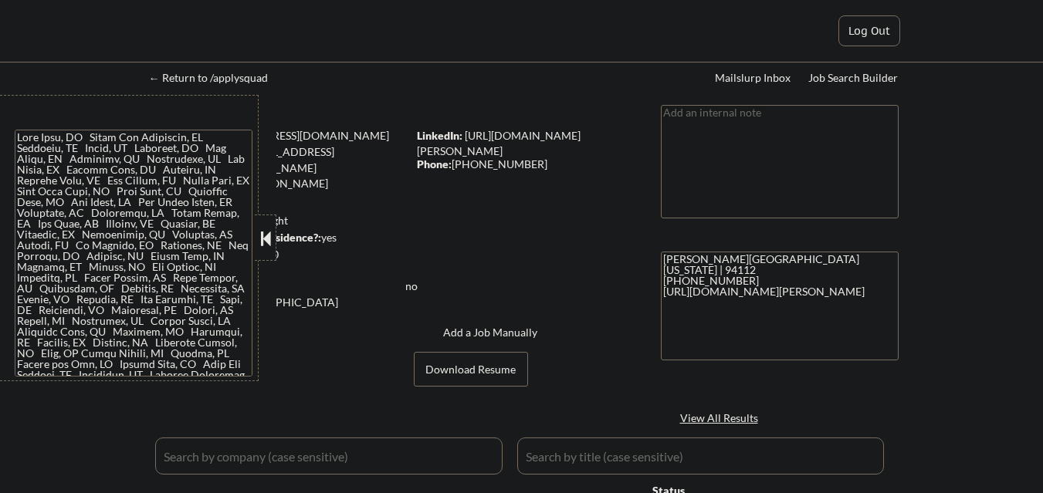
select select ""pending""
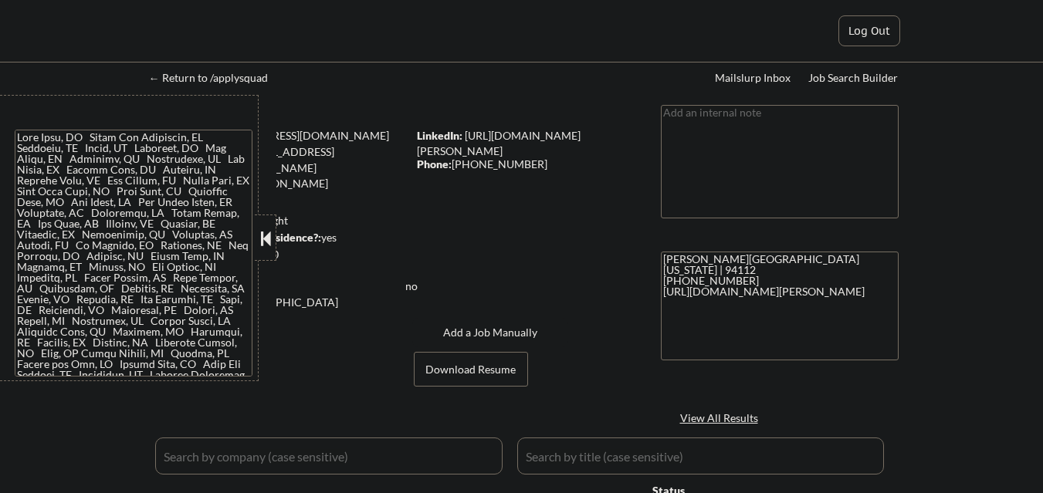
select select ""pending""
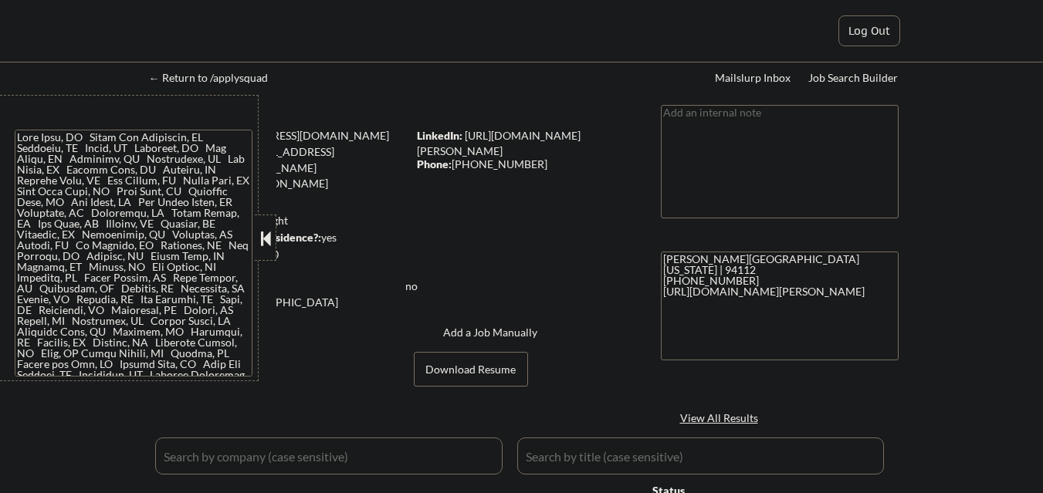
select select ""pending""
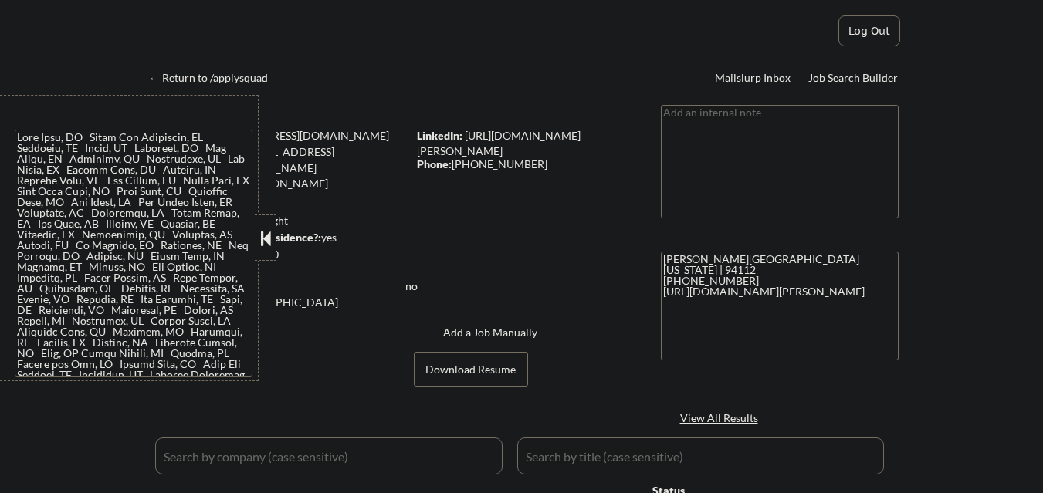
select select ""pending""
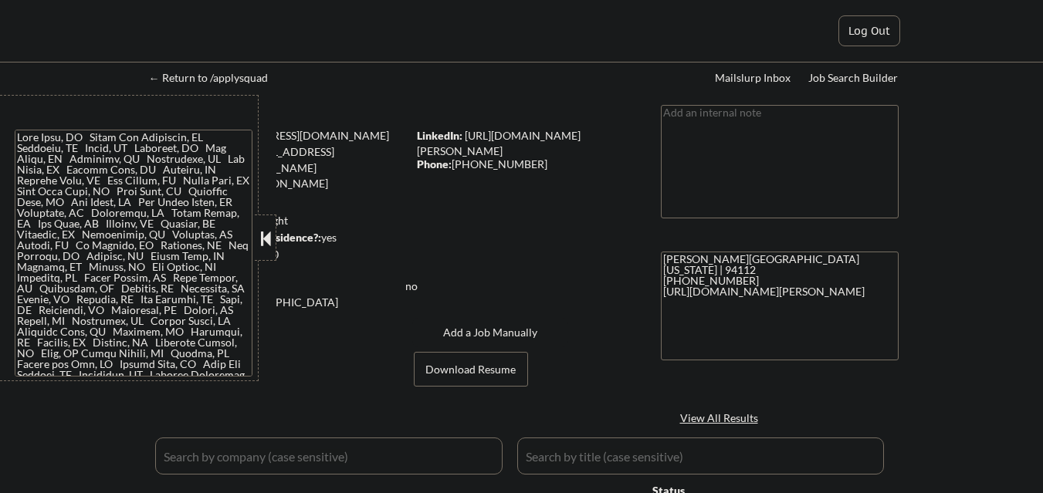
select select ""pending""
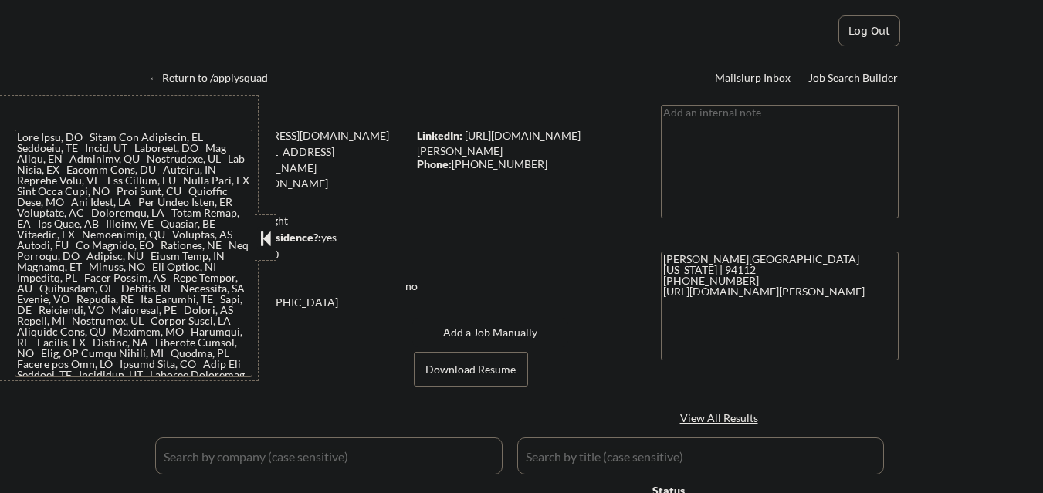
select select ""pending""
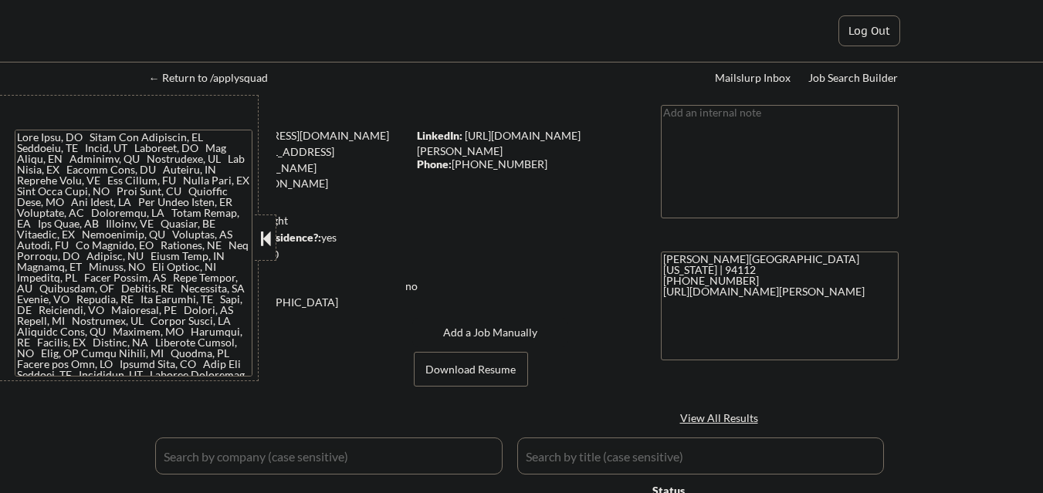
select select ""pending""
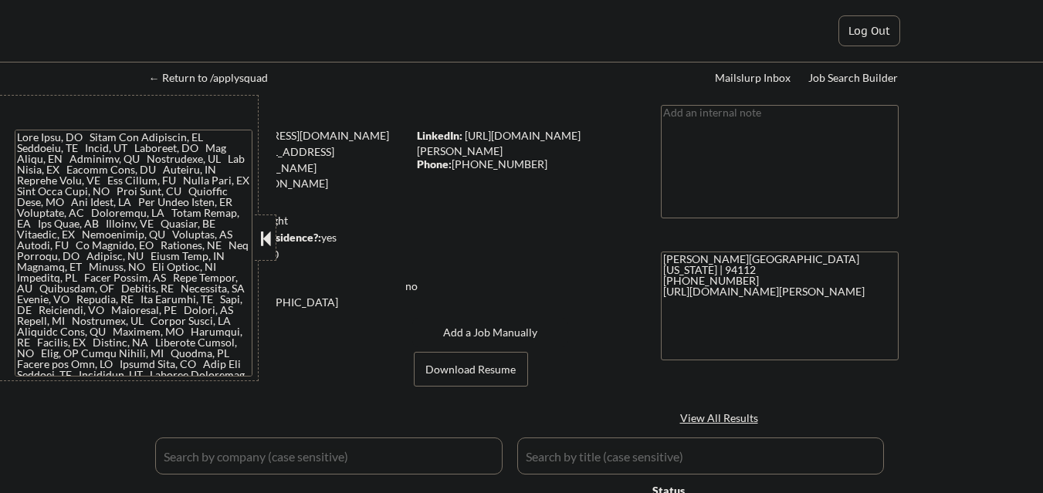
select select ""pending""
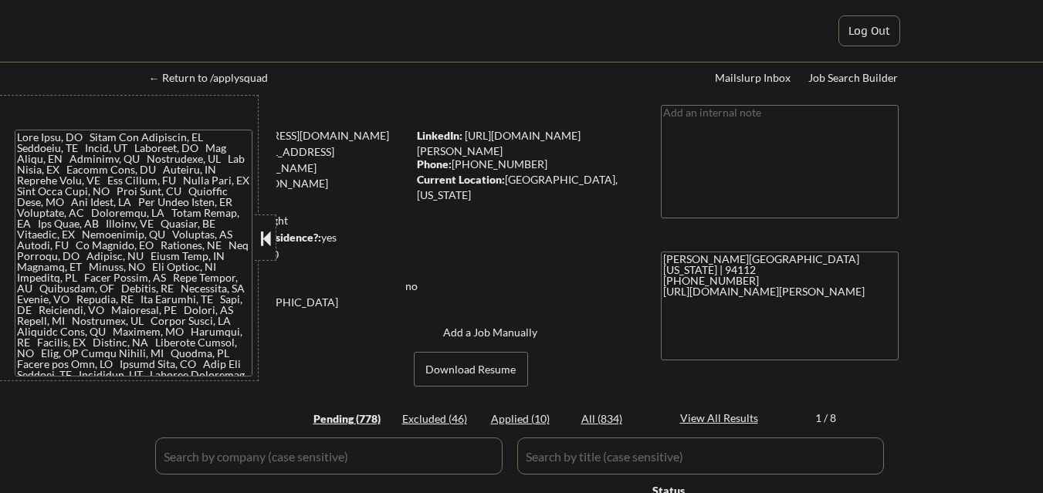
select select ""pending""
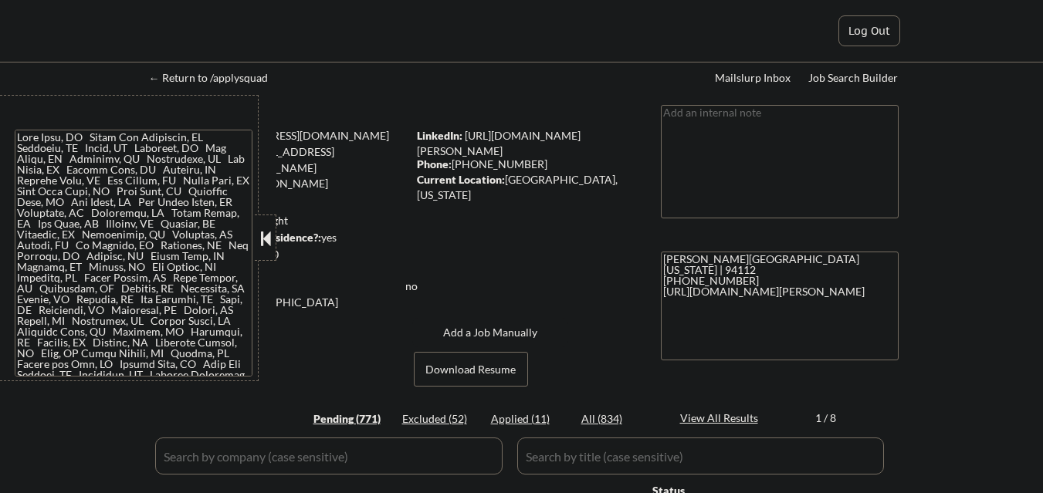
select select ""pending""
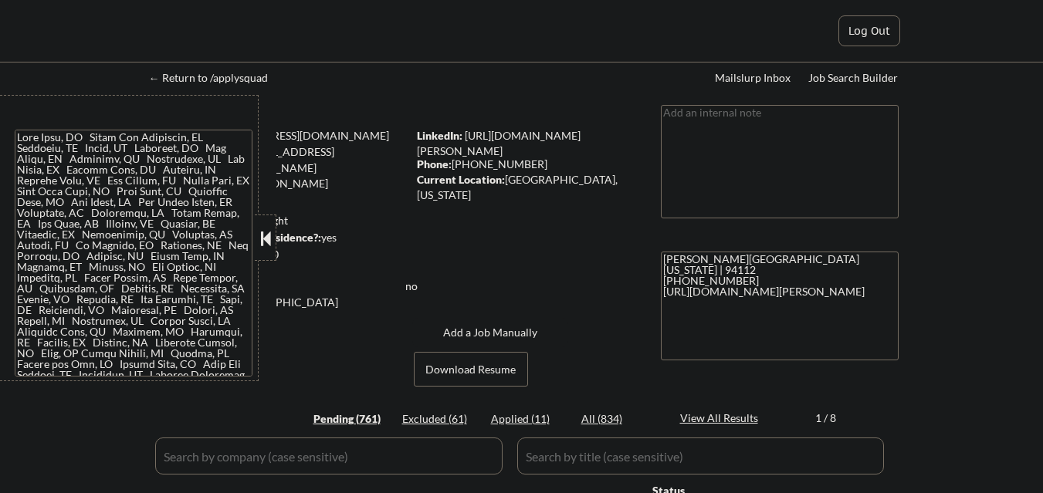
select select ""pending""
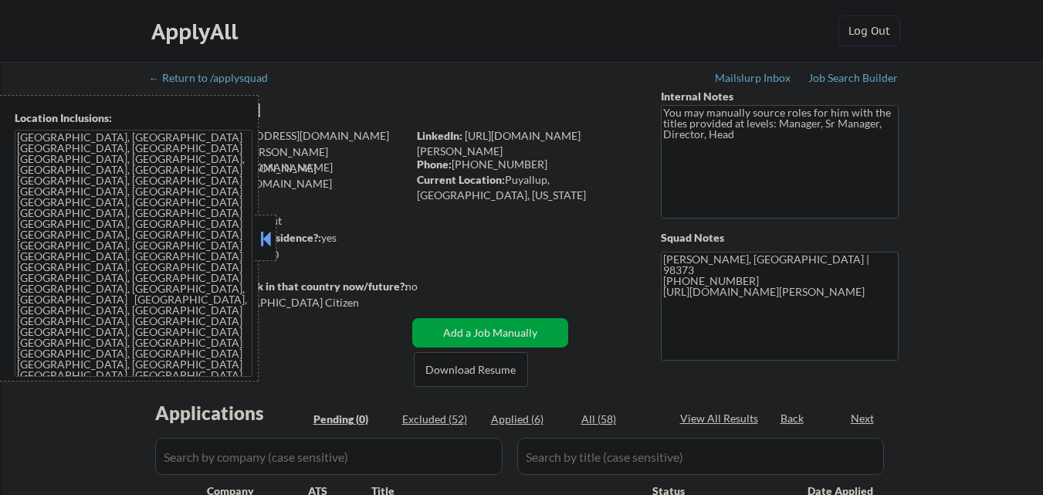
scroll to position [77, 0]
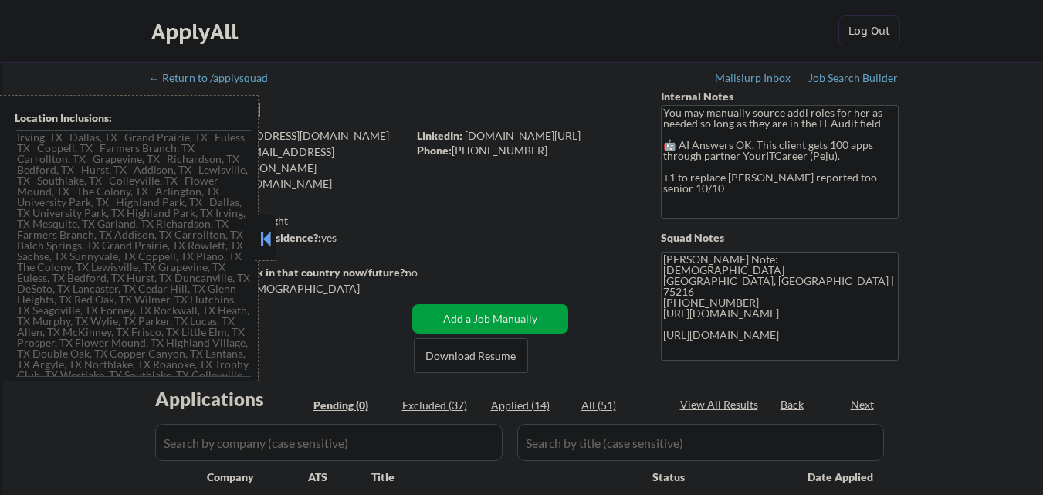
type textarea "[GEOGRAPHIC_DATA], [GEOGRAPHIC_DATA] [GEOGRAPHIC_DATA], [GEOGRAPHIC_DATA] [GEOG…"
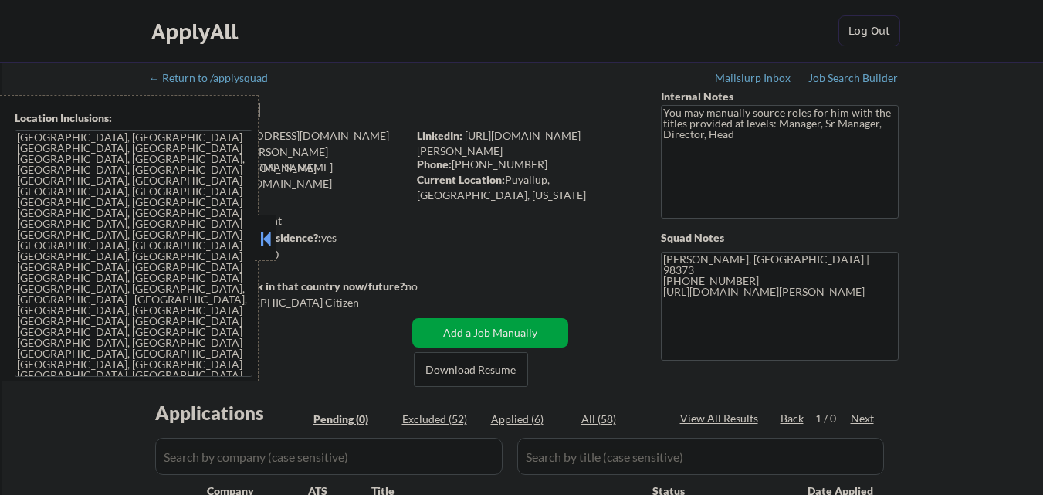
click at [265, 237] on button at bounding box center [265, 238] width 17 height 23
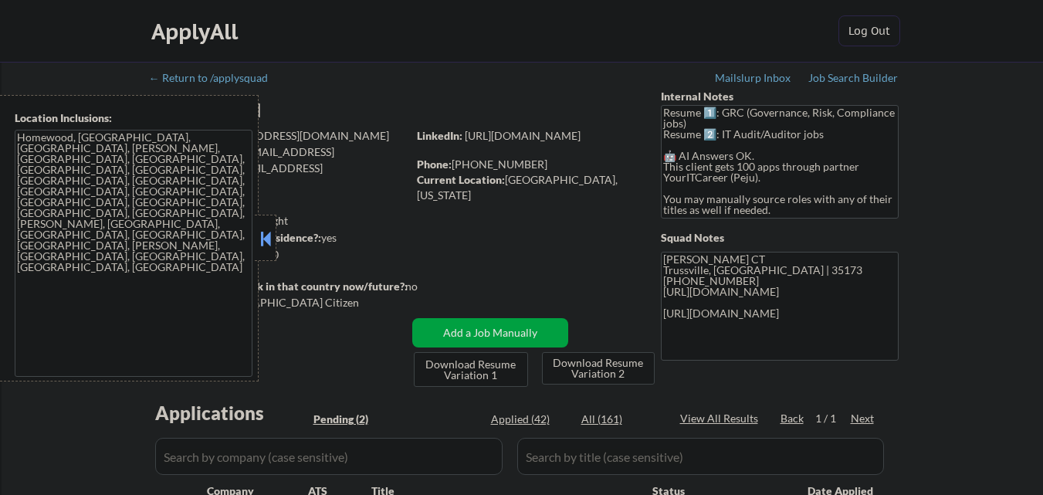
select select ""pending""
drag, startPoint x: 266, startPoint y: 242, endPoint x: 272, endPoint y: 235, distance: 9.3
click at [266, 242] on button at bounding box center [265, 238] width 17 height 23
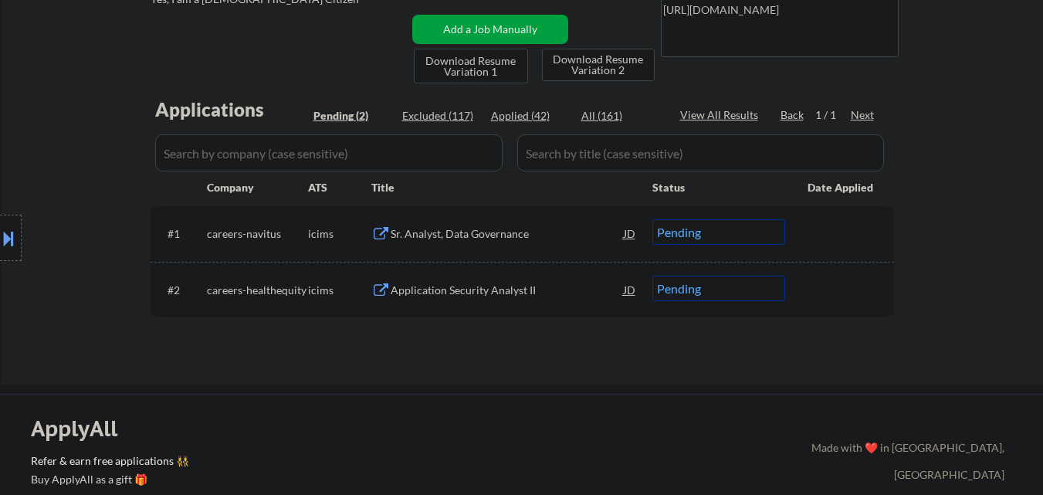
scroll to position [309, 0]
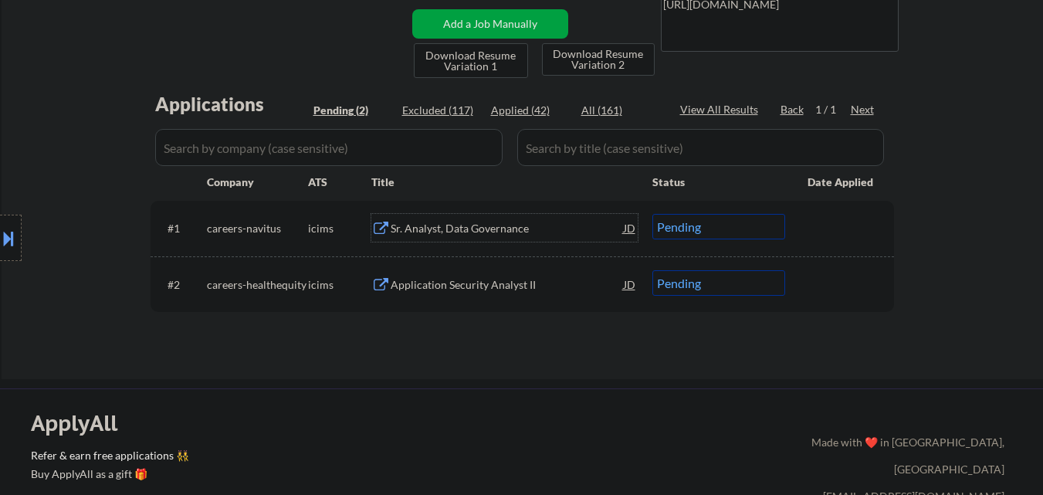
click at [495, 234] on div "Sr. Analyst, Data Governance" at bounding box center [507, 228] width 233 height 15
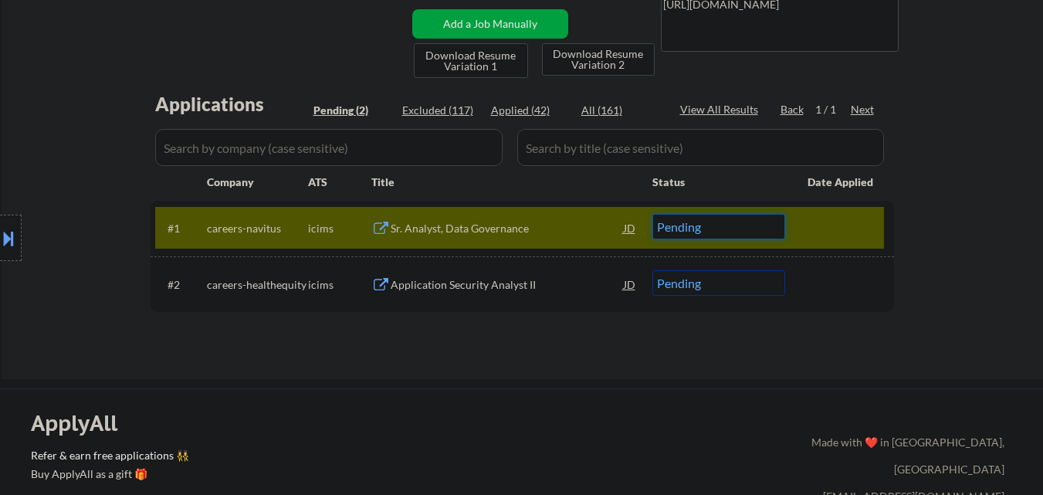
click at [725, 236] on select "Choose an option... Pending Applied Excluded (Questions) Excluded (Expired) Exc…" at bounding box center [718, 226] width 133 height 25
click at [652, 214] on select "Choose an option... Pending Applied Excluded (Questions) Excluded (Expired) Exc…" at bounding box center [718, 226] width 133 height 25
click at [844, 225] on div at bounding box center [841, 228] width 68 height 28
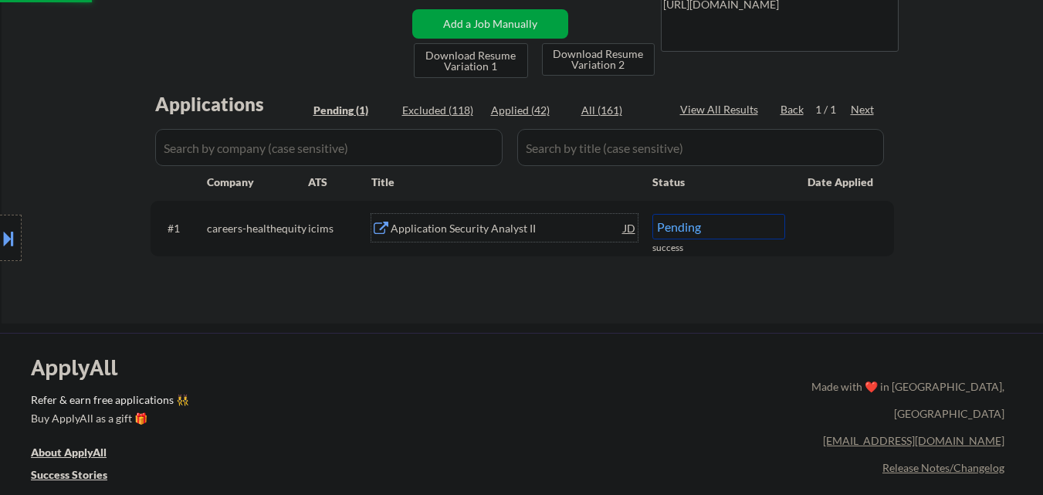
click at [482, 229] on div "Application Security Analyst II" at bounding box center [507, 228] width 233 height 15
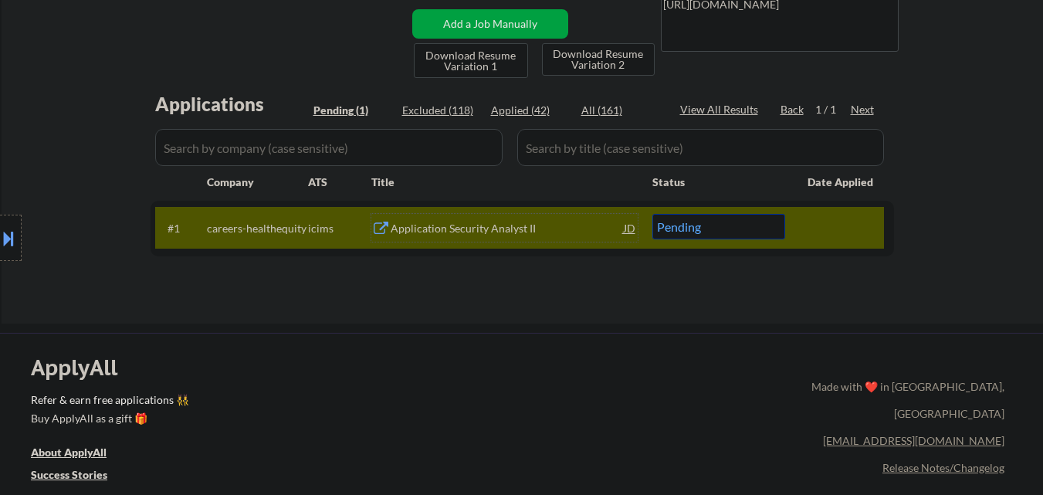
drag, startPoint x: 766, startPoint y: 225, endPoint x: 768, endPoint y: 237, distance: 12.6
click at [767, 225] on select "Choose an option... Pending Applied Excluded (Questions) Excluded (Expired) Exc…" at bounding box center [718, 226] width 133 height 25
select select ""excluded__bad_match_""
click at [652, 214] on select "Choose an option... Pending Applied Excluded (Questions) Excluded (Expired) Exc…" at bounding box center [718, 226] width 133 height 25
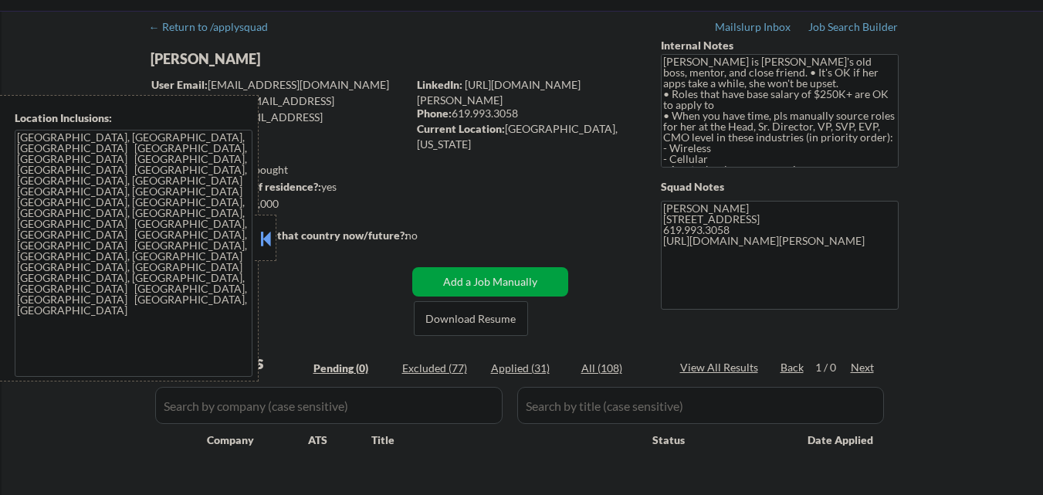
scroll to position [77, 0]
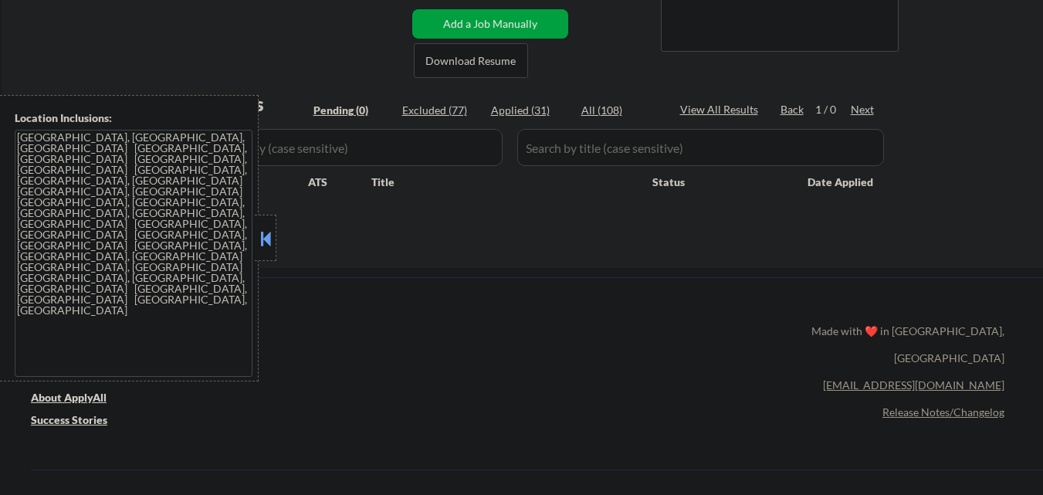
drag, startPoint x: 265, startPoint y: 250, endPoint x: 345, endPoint y: 272, distance: 82.4
click at [274, 249] on div at bounding box center [266, 238] width 22 height 46
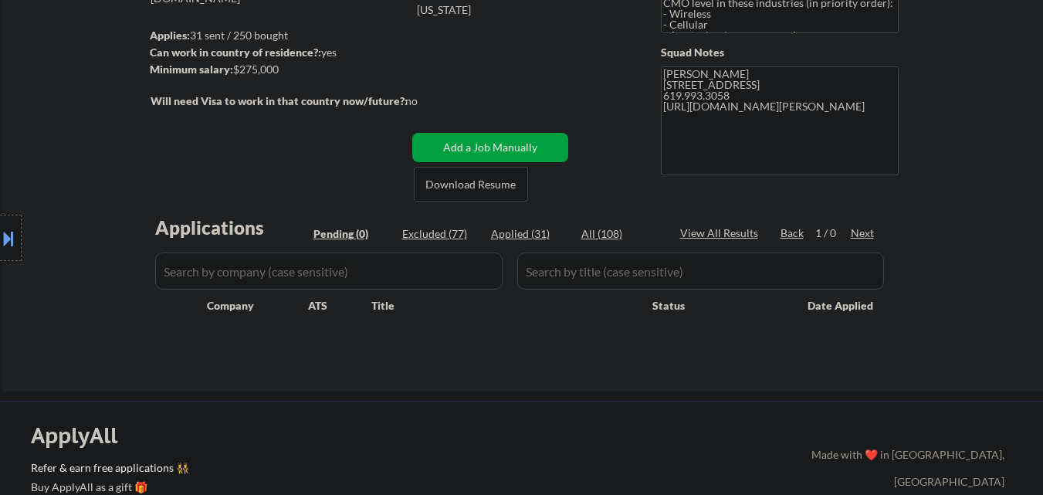
scroll to position [0, 0]
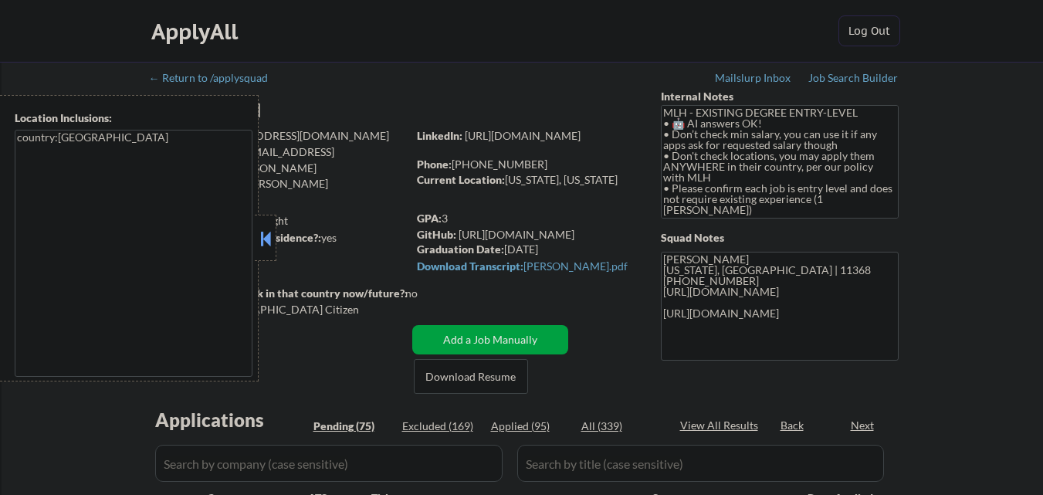
select select ""pending""
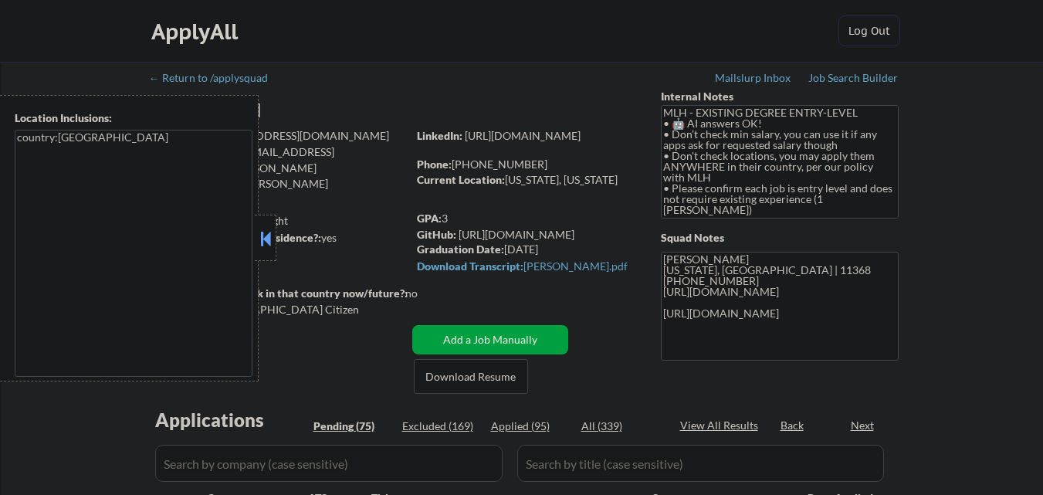
select select ""pending""
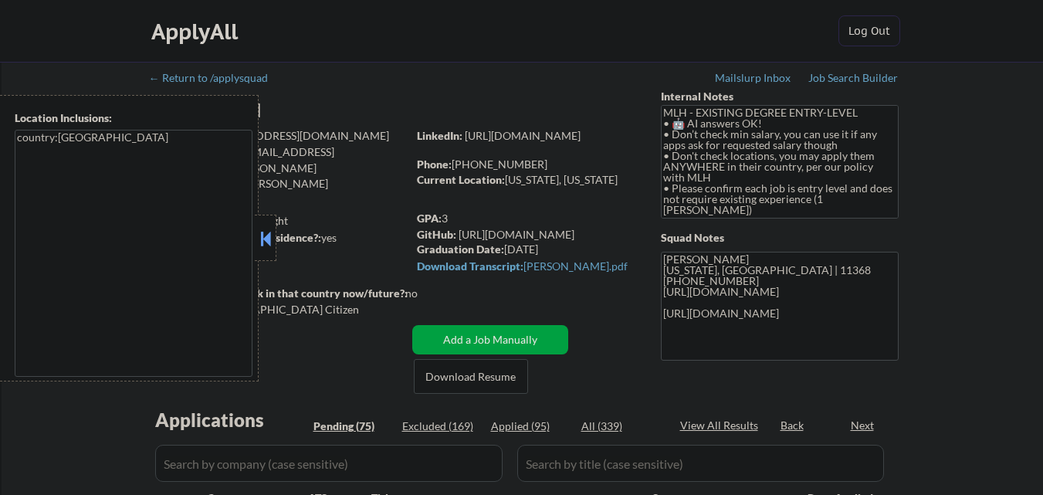
select select ""pending""
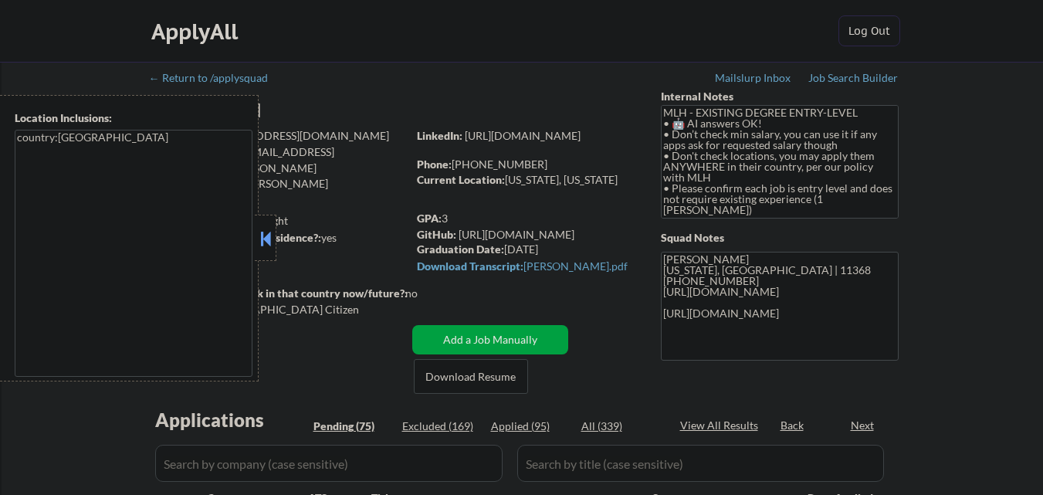
select select ""pending""
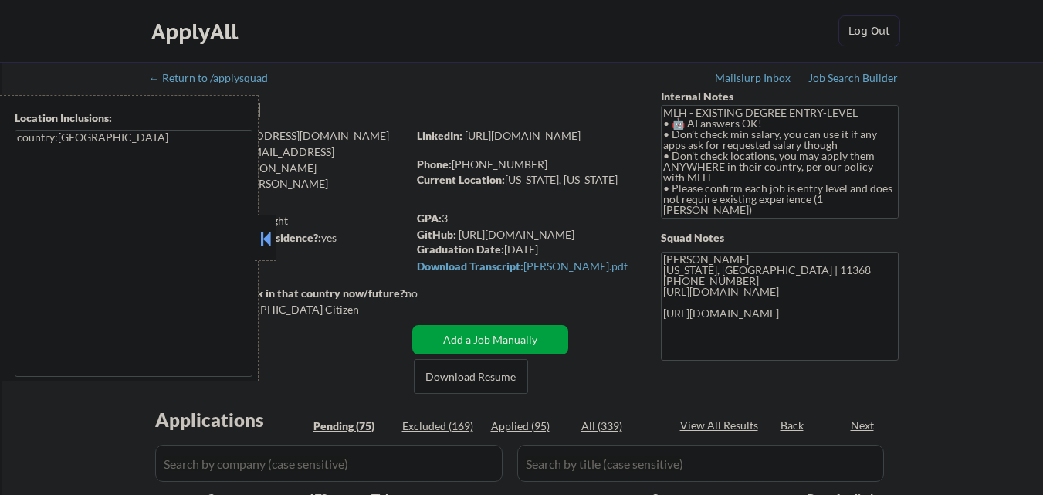
select select ""pending""
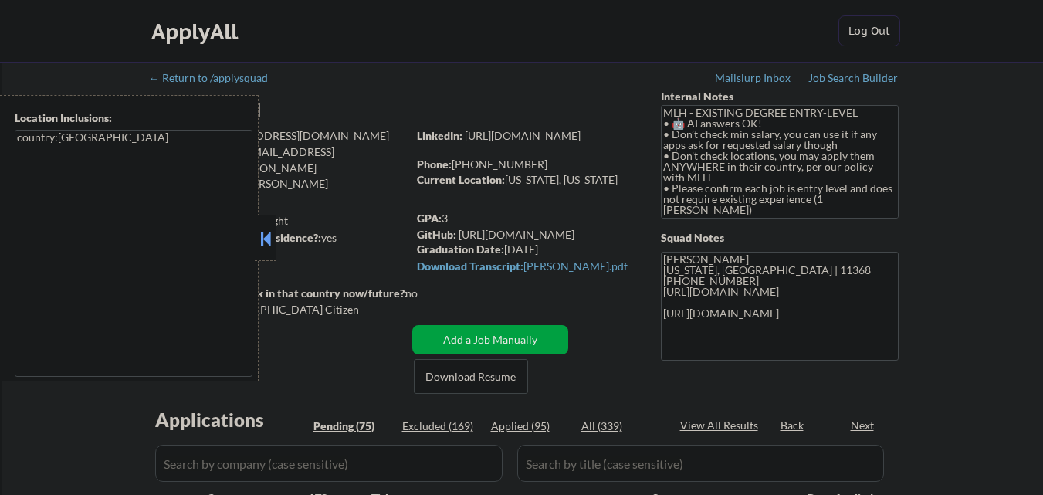
select select ""pending""
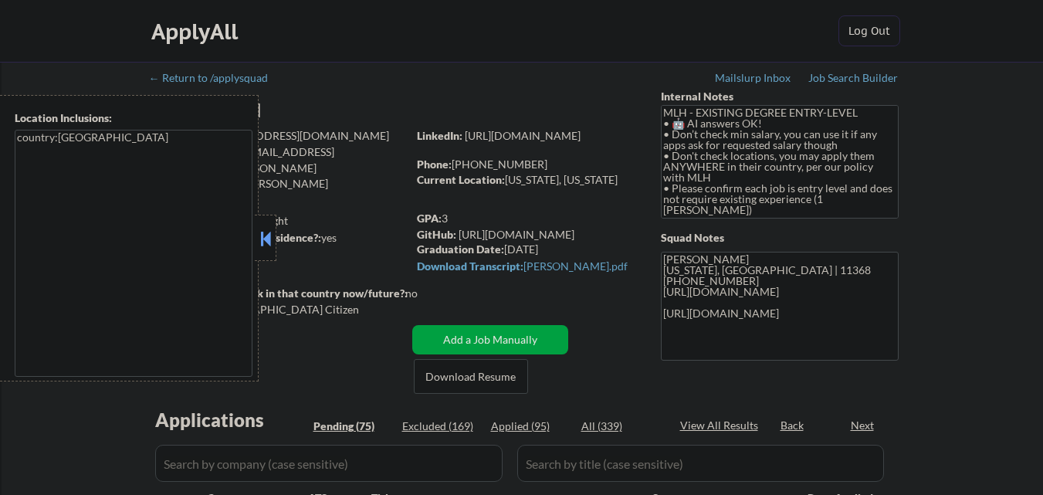
select select ""pending""
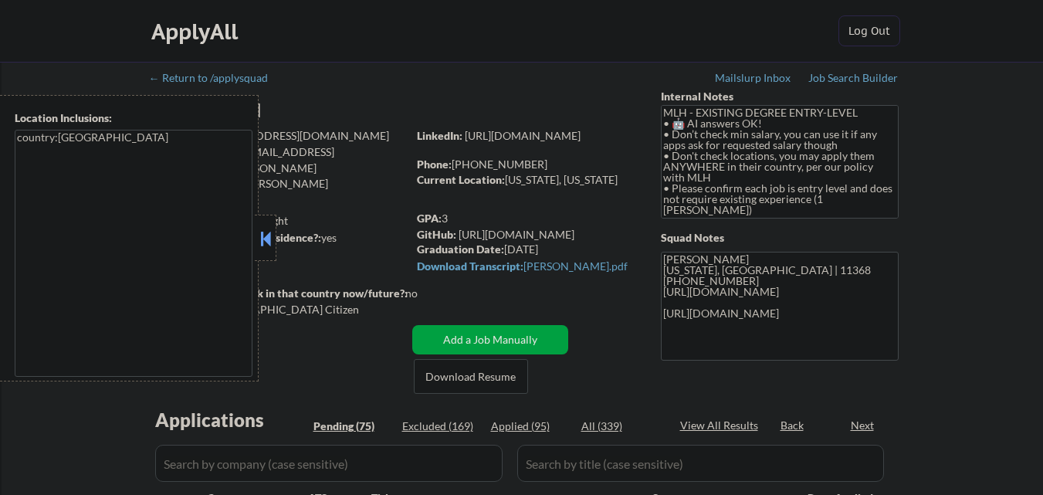
select select ""pending""
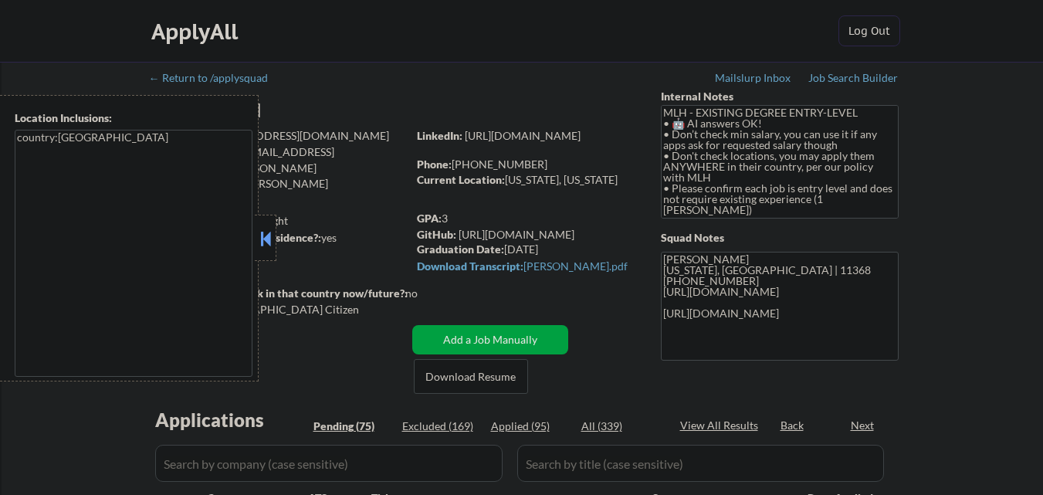
select select ""pending""
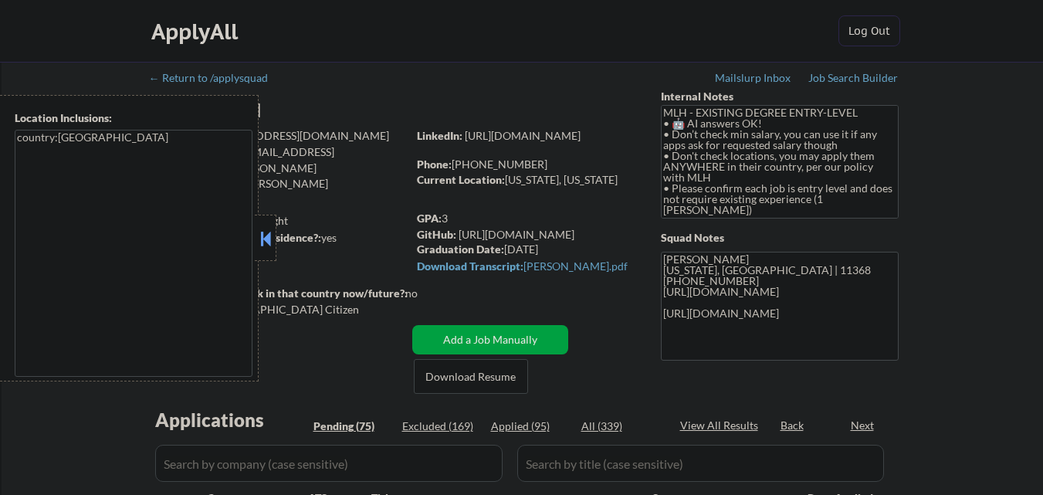
select select ""pending""
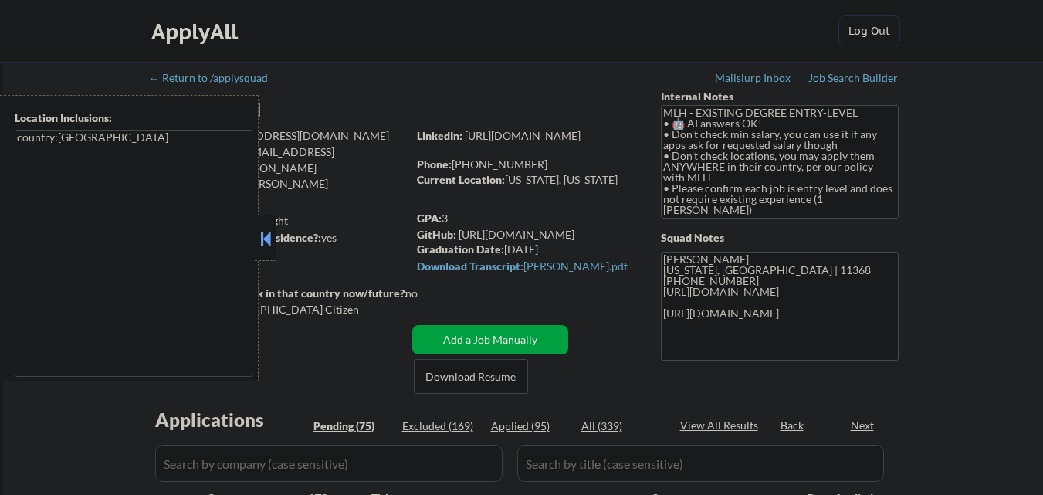
select select ""pending""
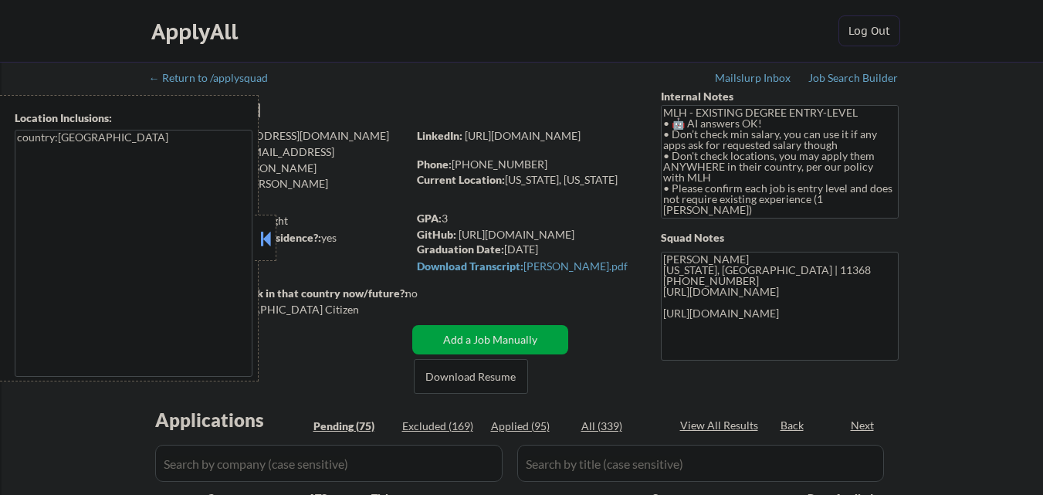
select select ""pending""
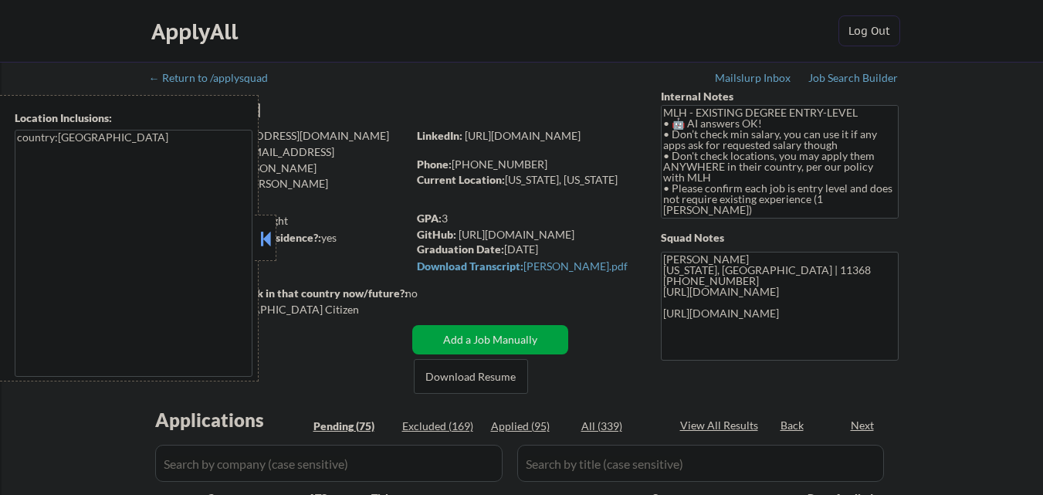
select select ""pending""
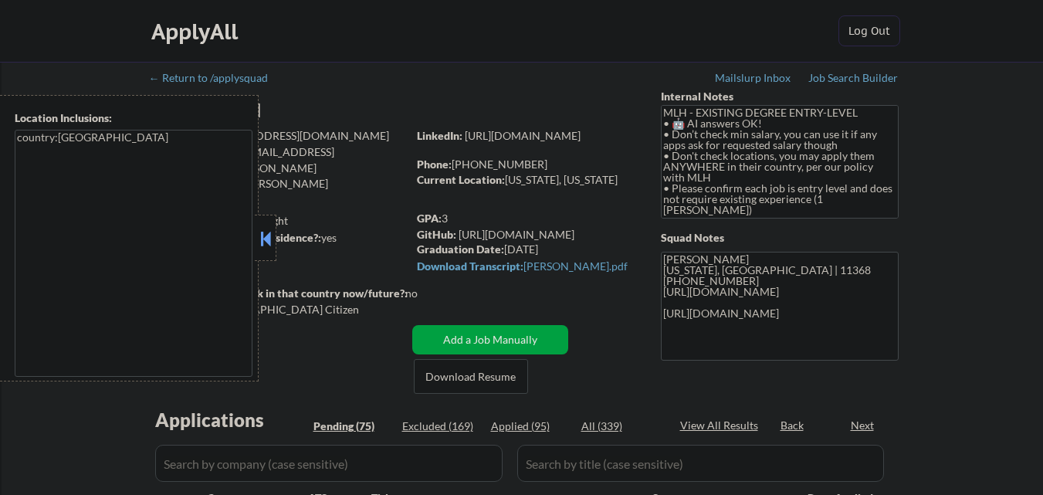
select select ""pending""
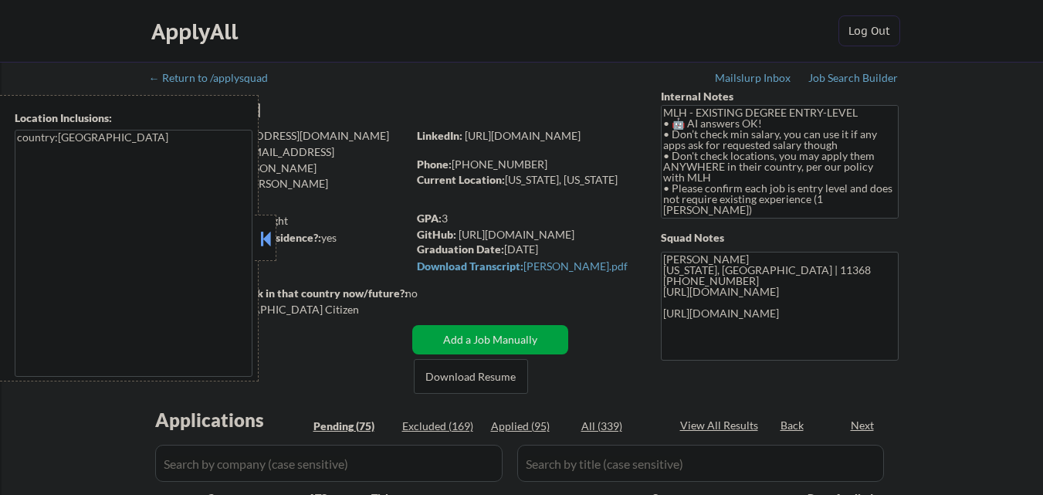
select select ""pending""
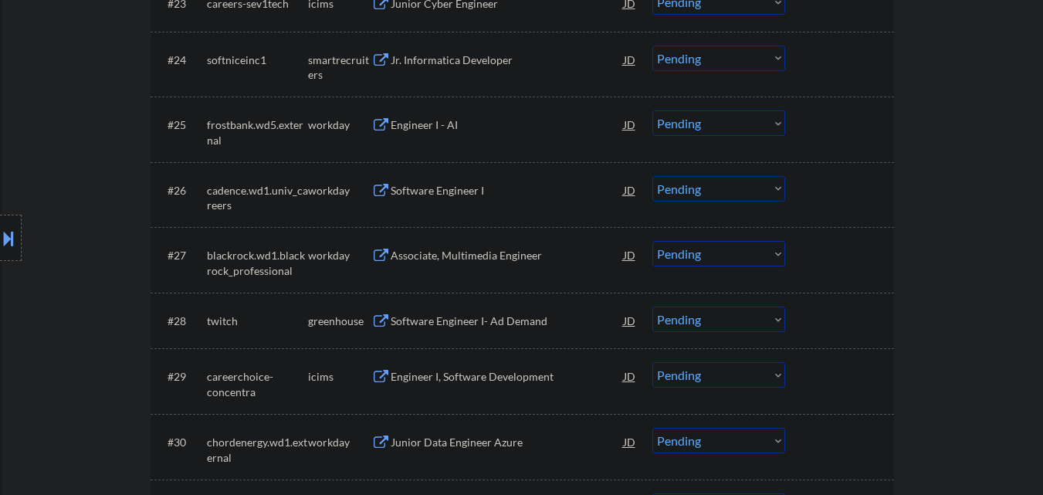
scroll to position [2007, 0]
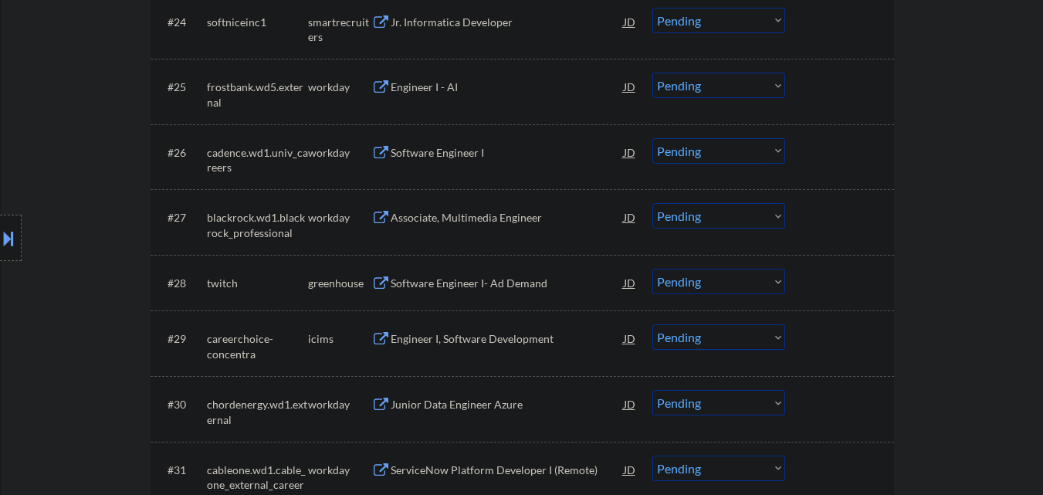
click at [555, 283] on div "Software Engineer I- Ad Demand" at bounding box center [507, 283] width 233 height 15
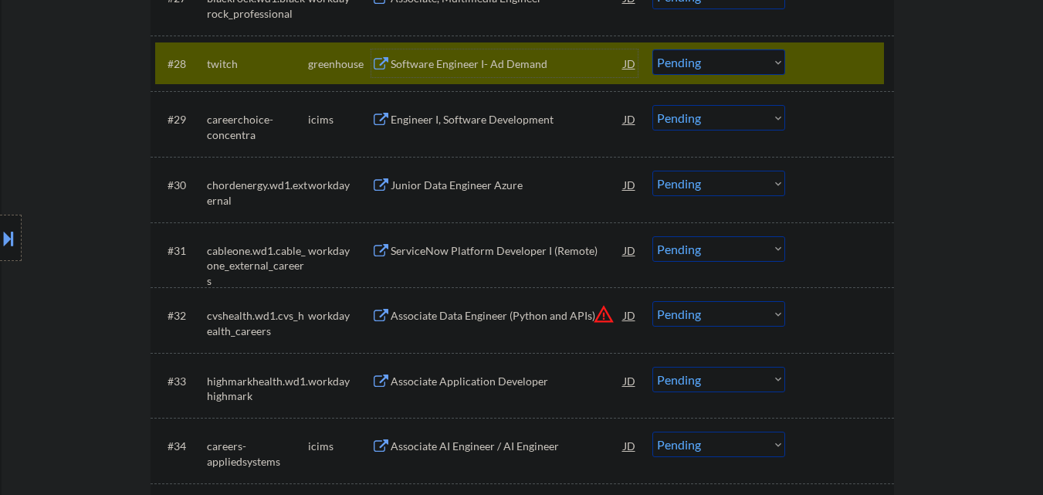
scroll to position [2238, 0]
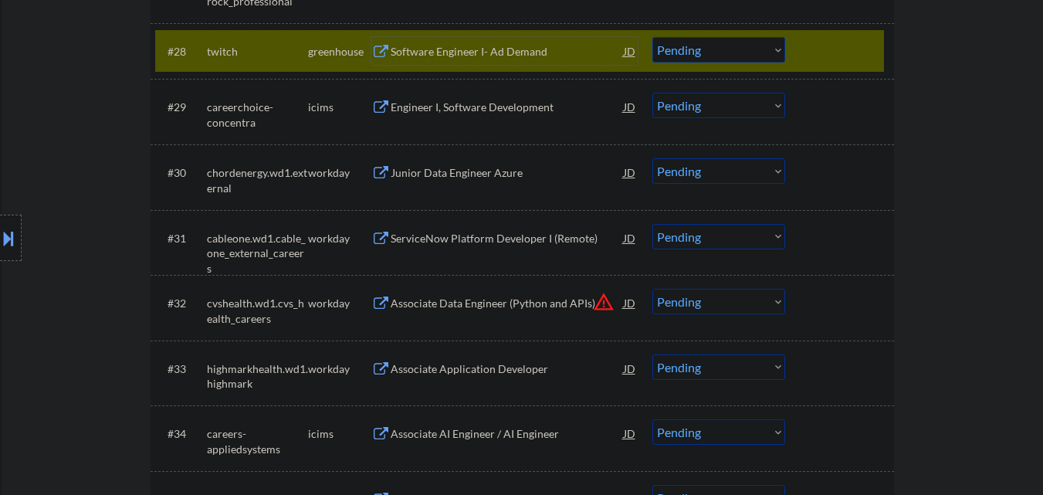
drag, startPoint x: 710, startPoint y: 49, endPoint x: 708, endPoint y: 62, distance: 12.6
click at [710, 49] on select "Choose an option... Pending Applied Excluded (Questions) Excluded (Expired) Exc…" at bounding box center [718, 49] width 133 height 25
click at [652, 37] on select "Choose an option... Pending Applied Excluded (Questions) Excluded (Expired) Exc…" at bounding box center [718, 49] width 133 height 25
select select ""pending""
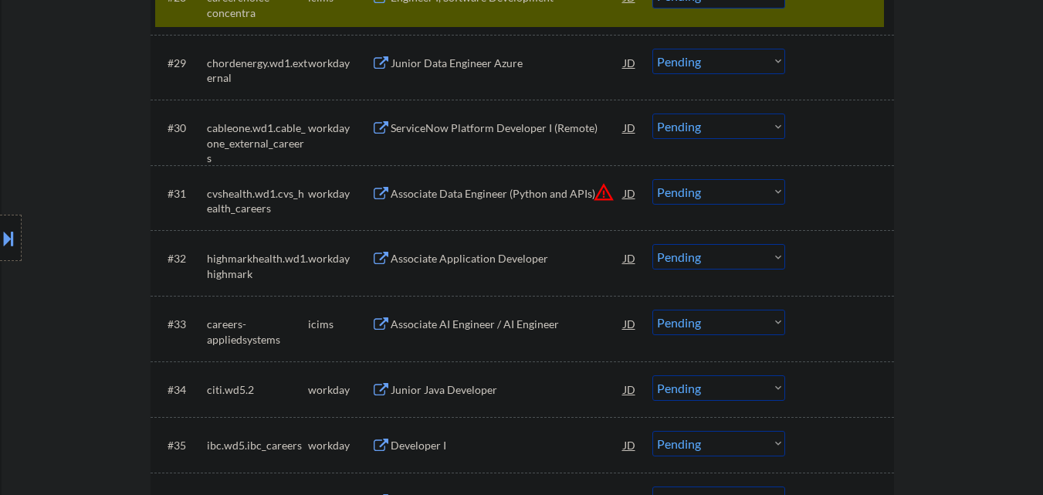
scroll to position [2315, 0]
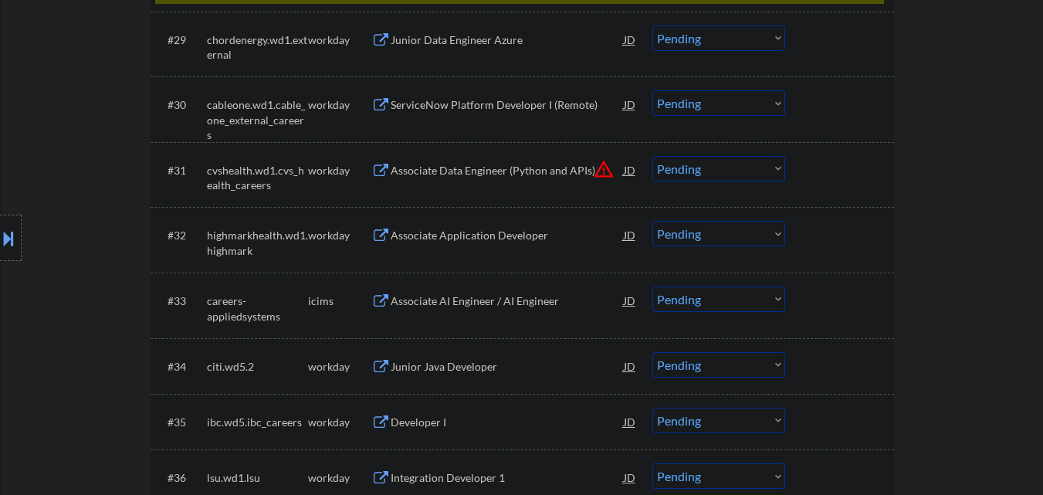
click at [528, 176] on div "Associate Data Engineer (Python and APIs)" at bounding box center [507, 170] width 233 height 15
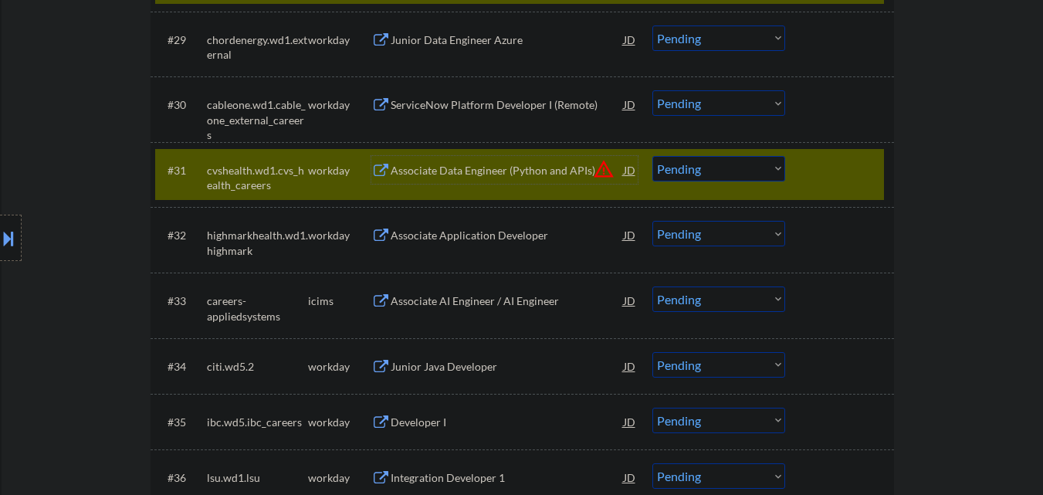
drag, startPoint x: 749, startPoint y: 171, endPoint x: 749, endPoint y: 180, distance: 8.5
click at [749, 172] on select "Choose an option... Pending Applied Excluded (Questions) Excluded (Expired) Exc…" at bounding box center [718, 168] width 133 height 25
click at [652, 156] on select "Choose an option... Pending Applied Excluded (Questions) Excluded (Expired) Exc…" at bounding box center [718, 168] width 133 height 25
click at [854, 170] on div at bounding box center [841, 170] width 68 height 28
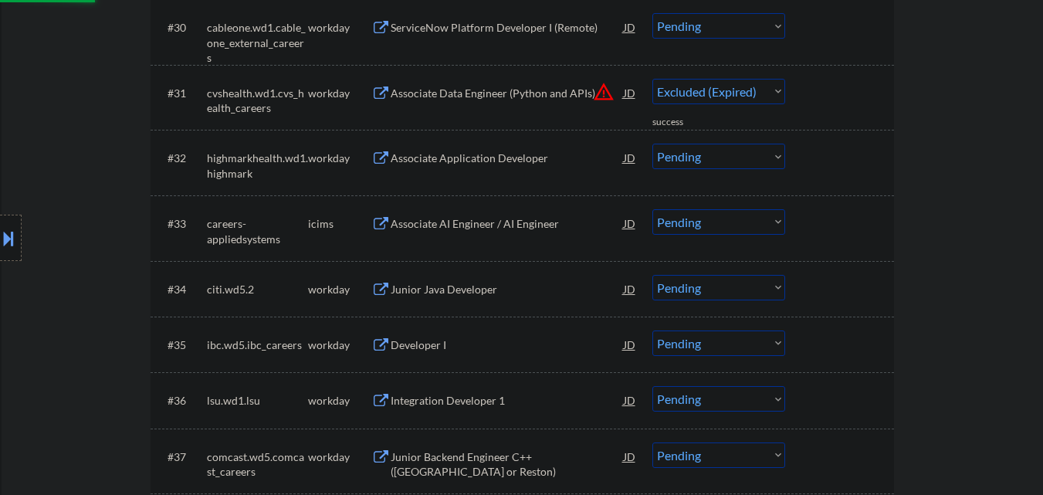
select select ""pending""
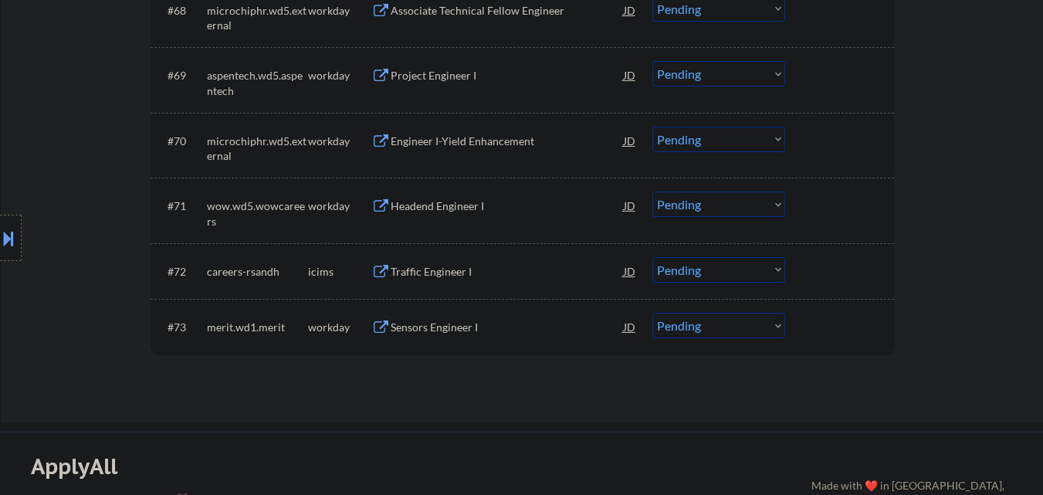
scroll to position [4862, 0]
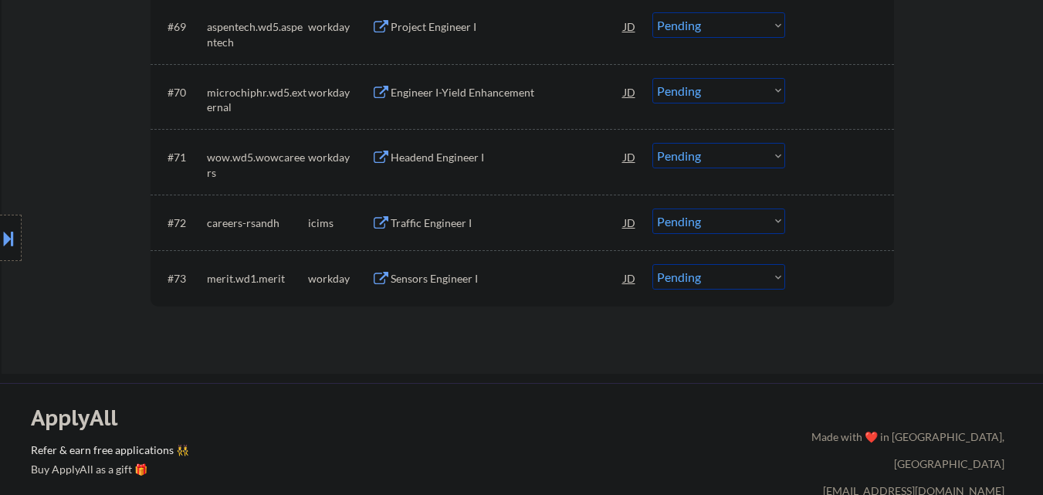
click at [536, 279] on div "Sensors Engineer I" at bounding box center [507, 278] width 233 height 15
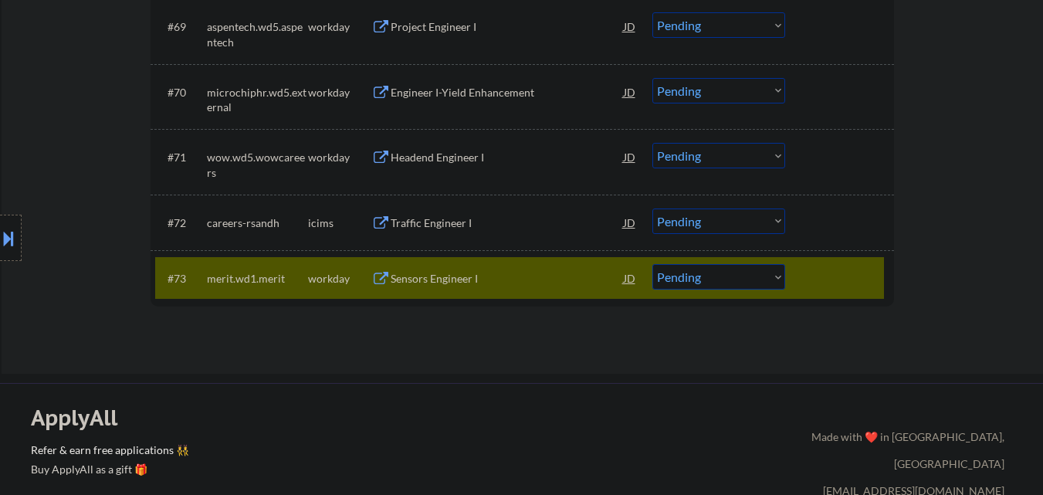
click at [542, 237] on div "#72 careers-rsandh icims Traffic Engineer I JD Choose an option... Pending Appl…" at bounding box center [519, 222] width 729 height 42
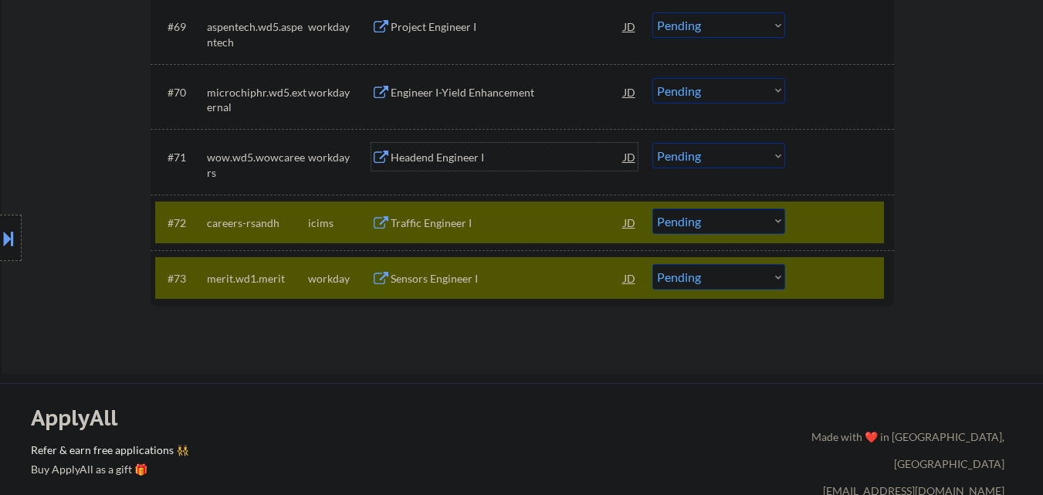
click at [535, 171] on div "Headend Engineer I" at bounding box center [507, 157] width 233 height 28
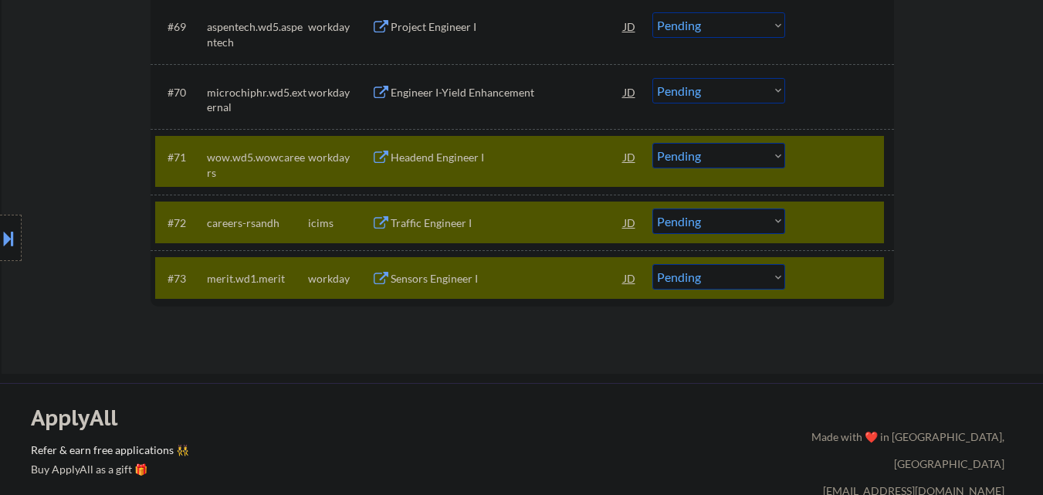
drag, startPoint x: 542, startPoint y: 96, endPoint x: 545, endPoint y: 79, distance: 16.5
click at [543, 93] on div "Engineer I-Yield Enhancement" at bounding box center [507, 92] width 233 height 15
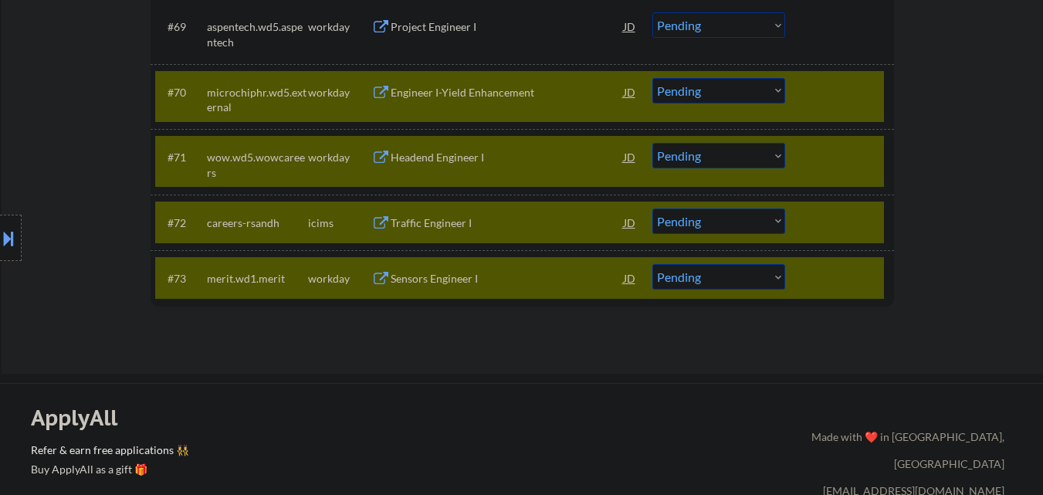
click at [546, 38] on div "Project Engineer I" at bounding box center [507, 26] width 233 height 28
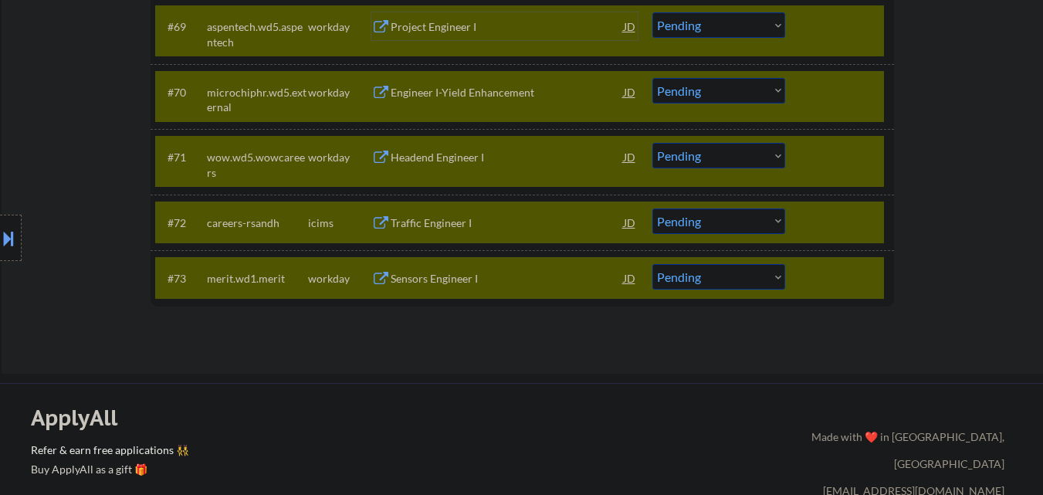
drag, startPoint x: 736, startPoint y: 276, endPoint x: 744, endPoint y: 288, distance: 13.9
click at [739, 280] on select "Choose an option... Pending Applied Excluded (Questions) Excluded (Expired) Exc…" at bounding box center [718, 276] width 133 height 25
select select ""excluded__expired_""
click at [652, 264] on select "Choose an option... Pending Applied Excluded (Questions) Excluded (Expired) Exc…" at bounding box center [718, 276] width 133 height 25
select select ""pending""
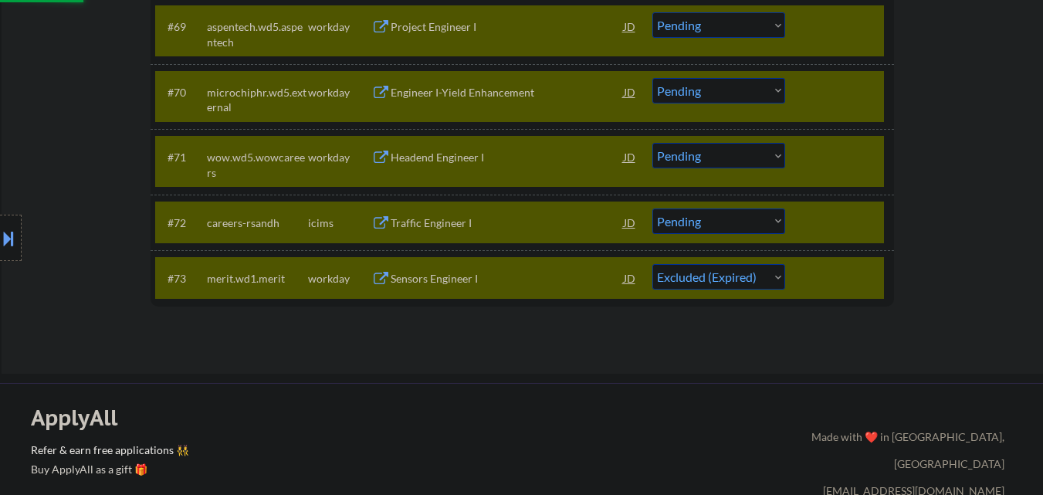
select select ""pending""
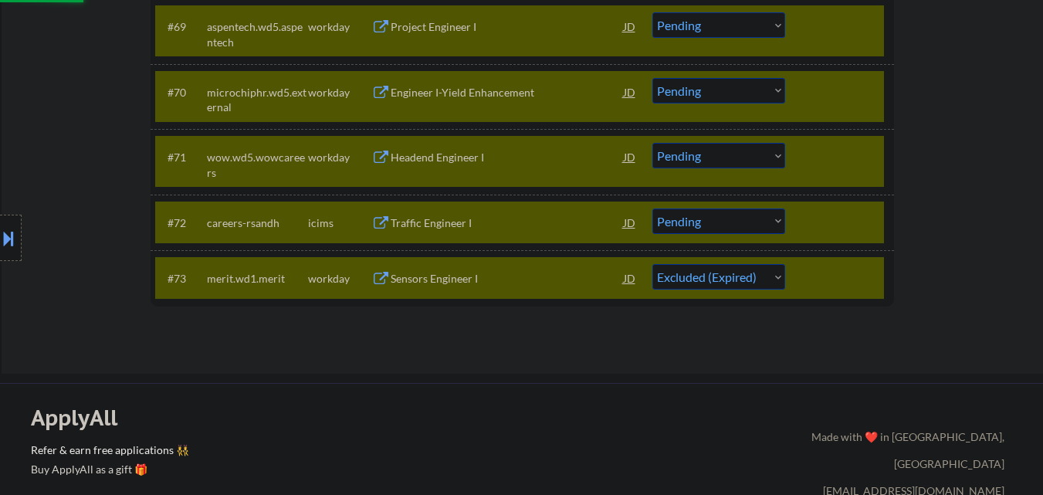
select select ""pending""
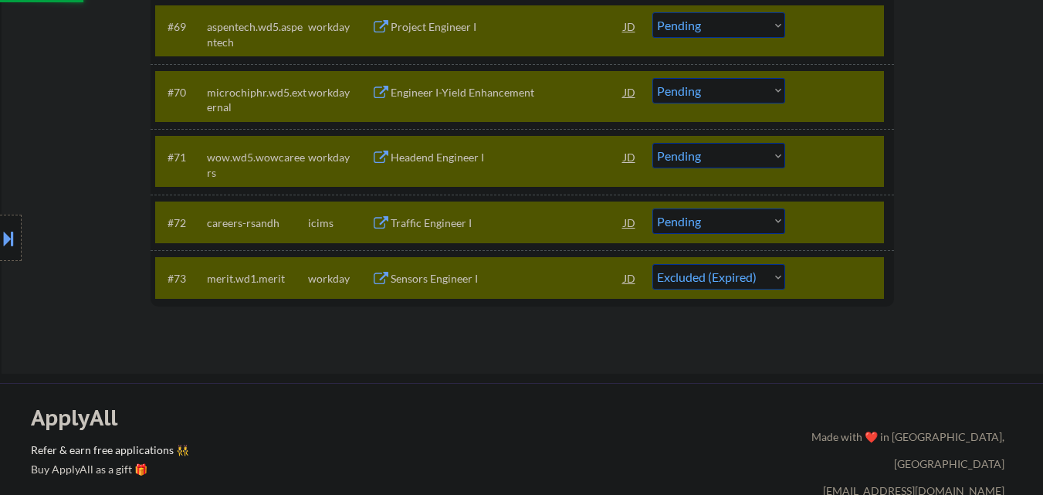
select select ""pending""
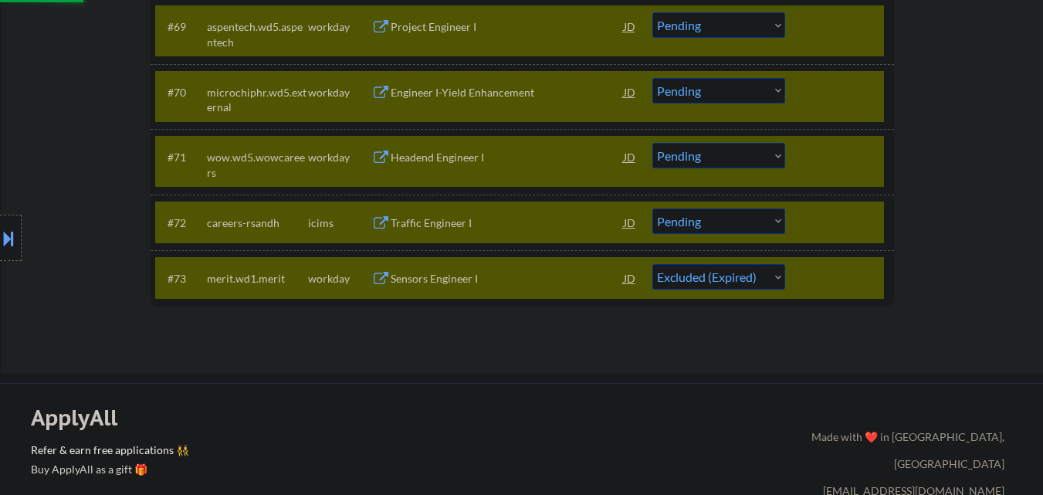
select select ""pending""
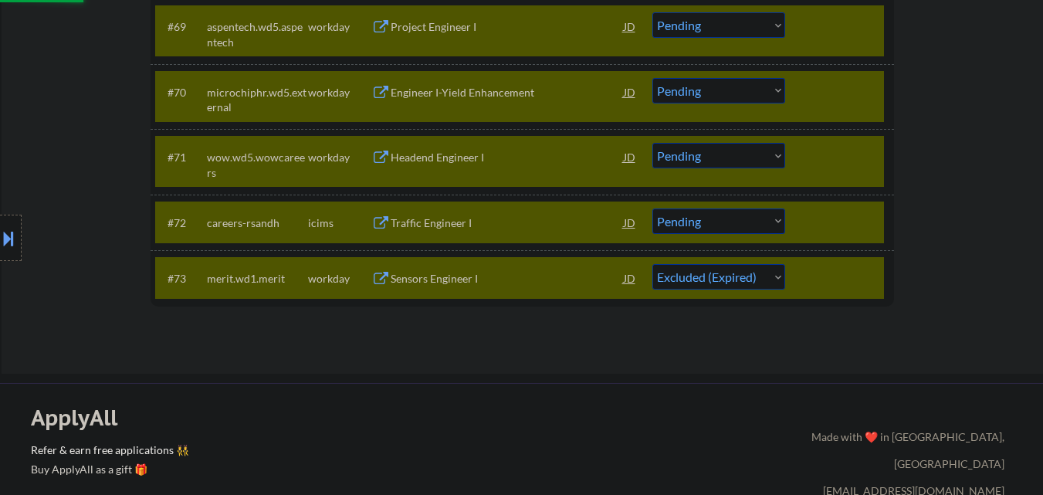
select select ""pending""
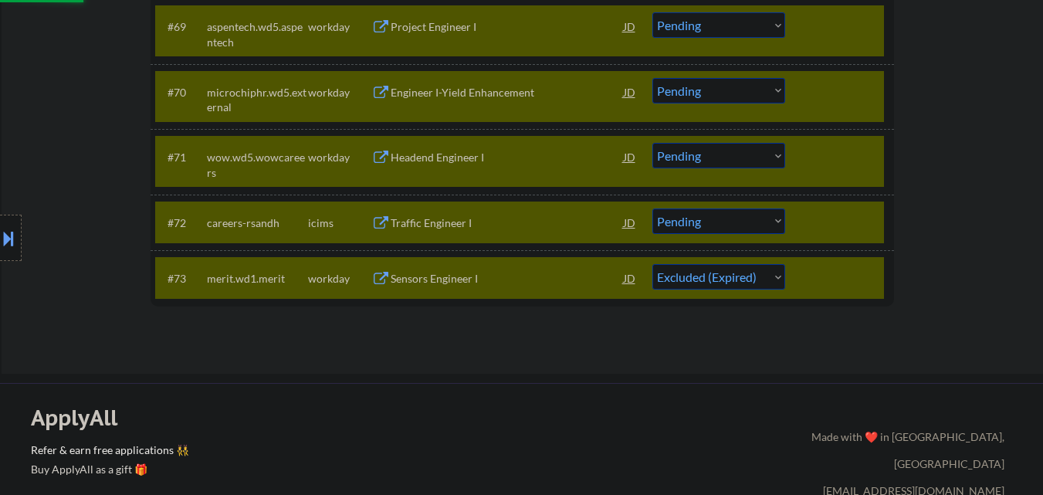
select select ""pending""
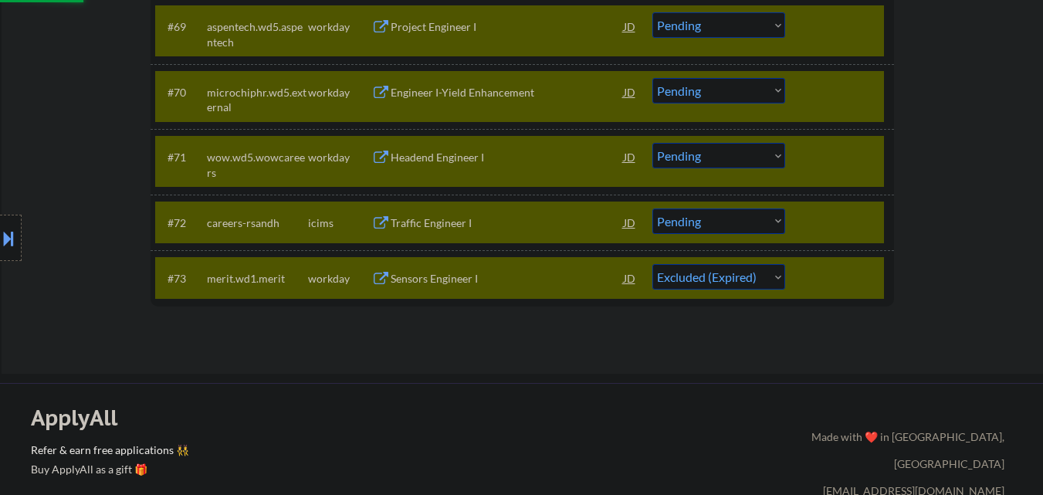
select select ""pending""
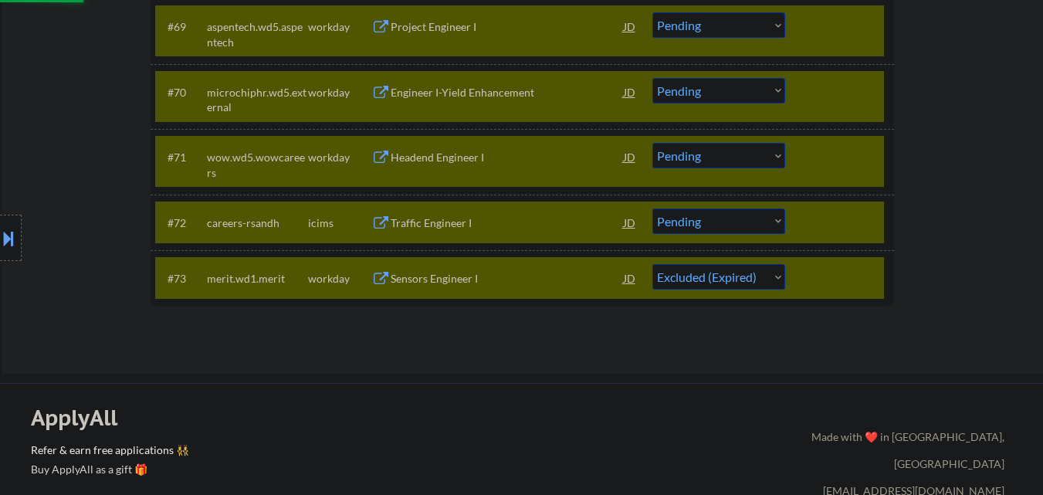
select select ""pending""
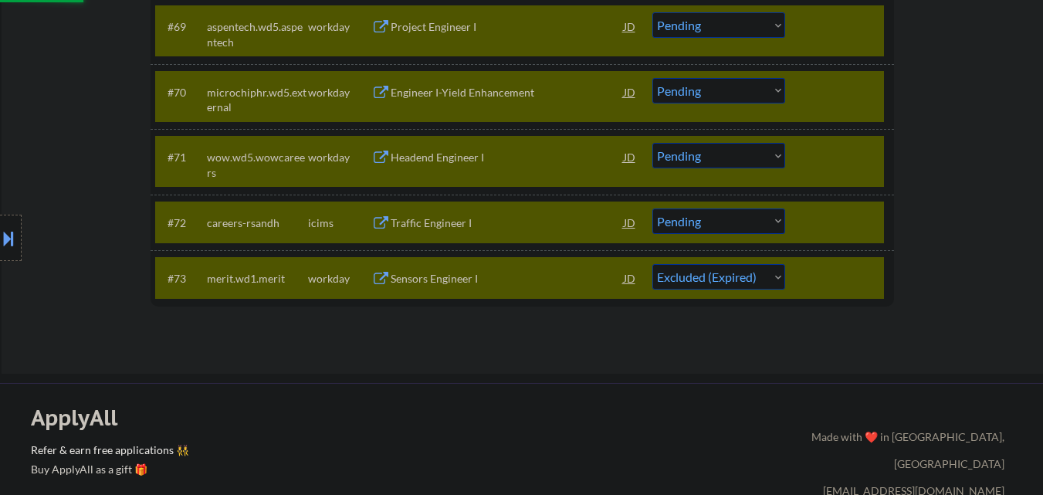
select select ""pending""
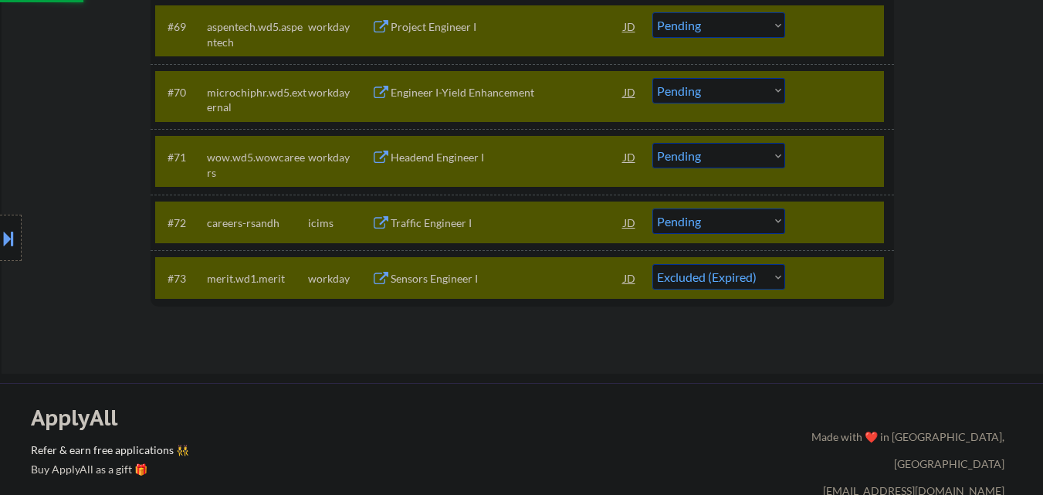
select select ""pending""
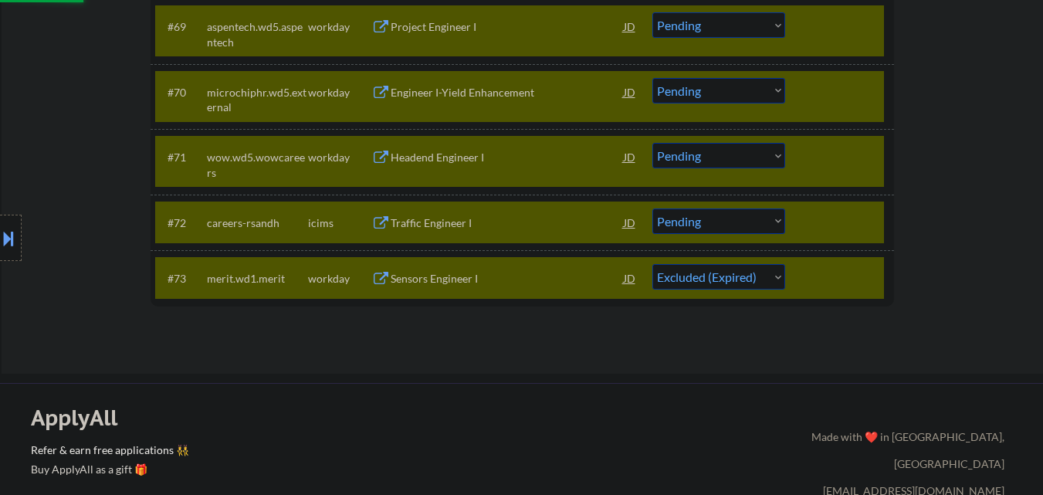
select select ""pending""
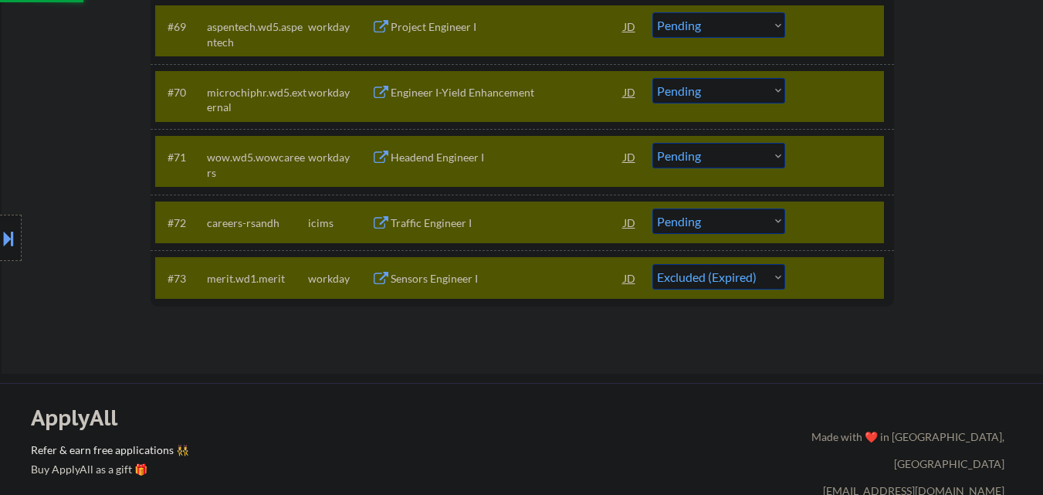
select select ""pending""
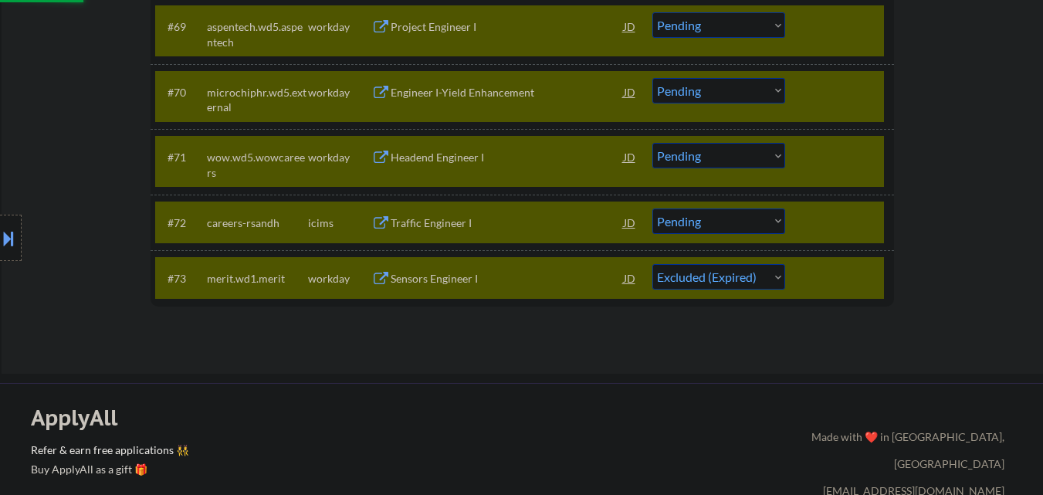
select select ""pending""
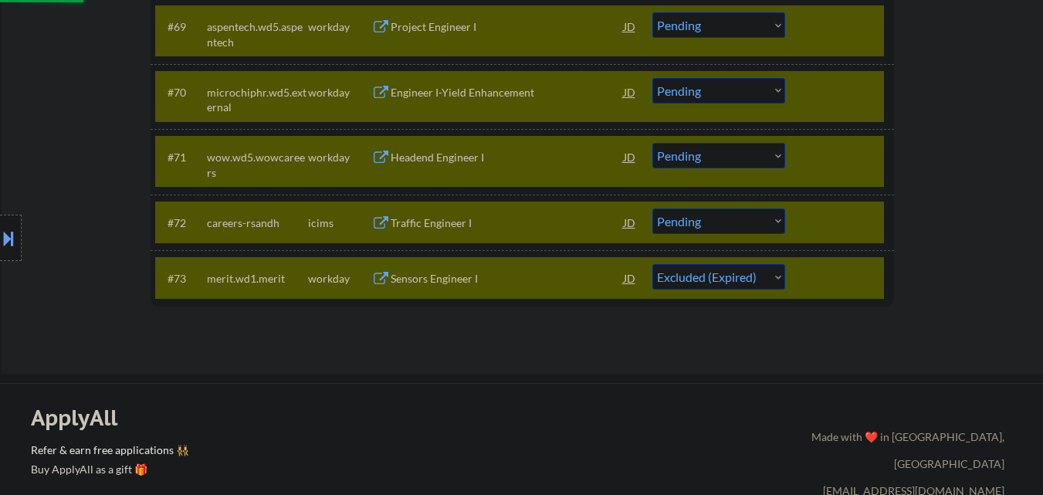
select select ""pending""
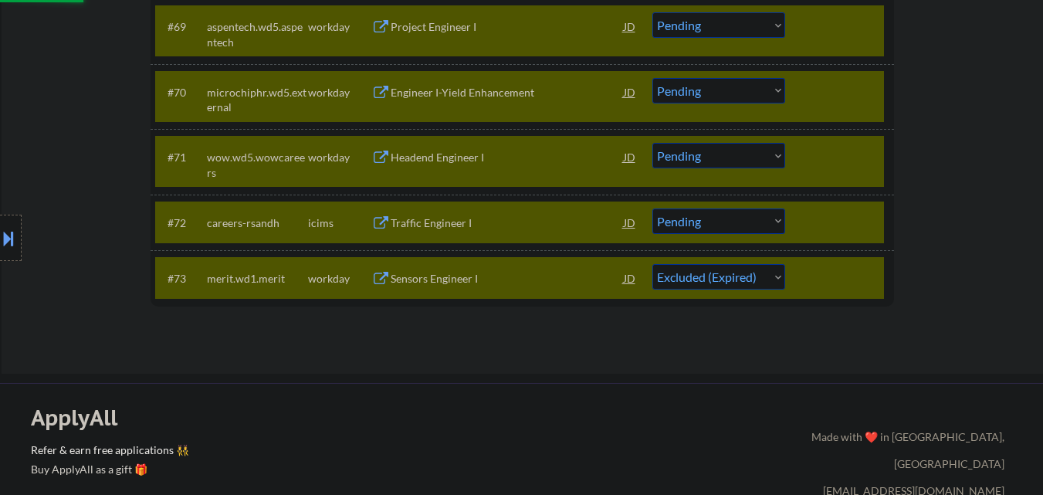
select select ""pending""
select select ""excluded__expired_""
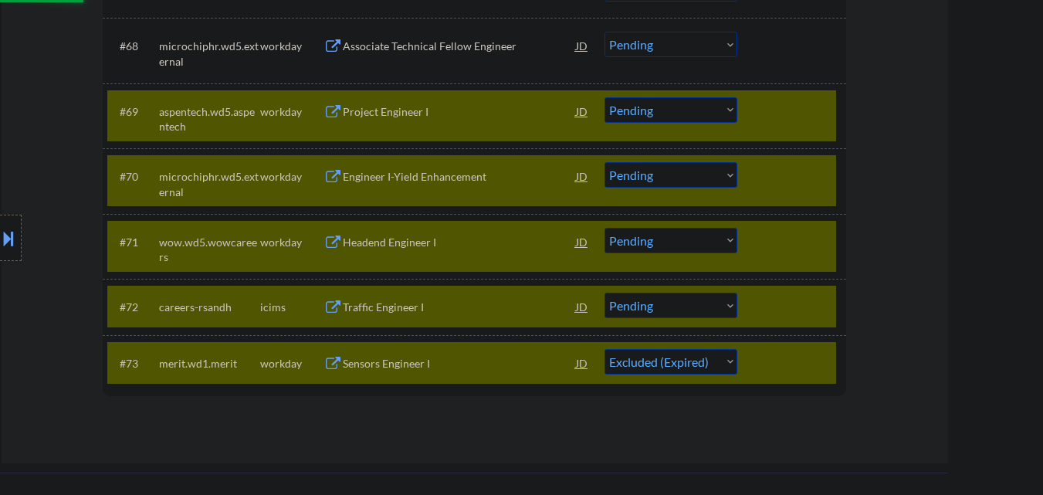
select select ""pending""
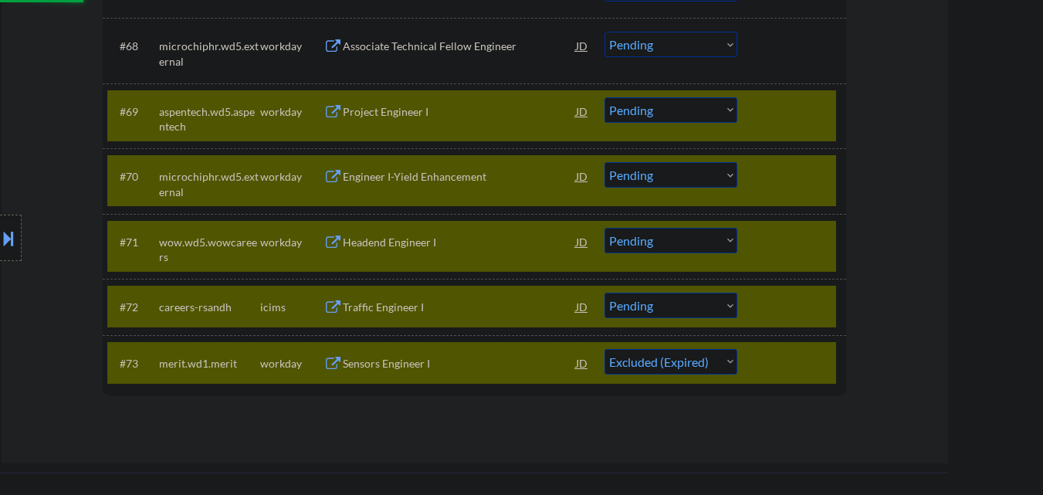
select select ""pending""
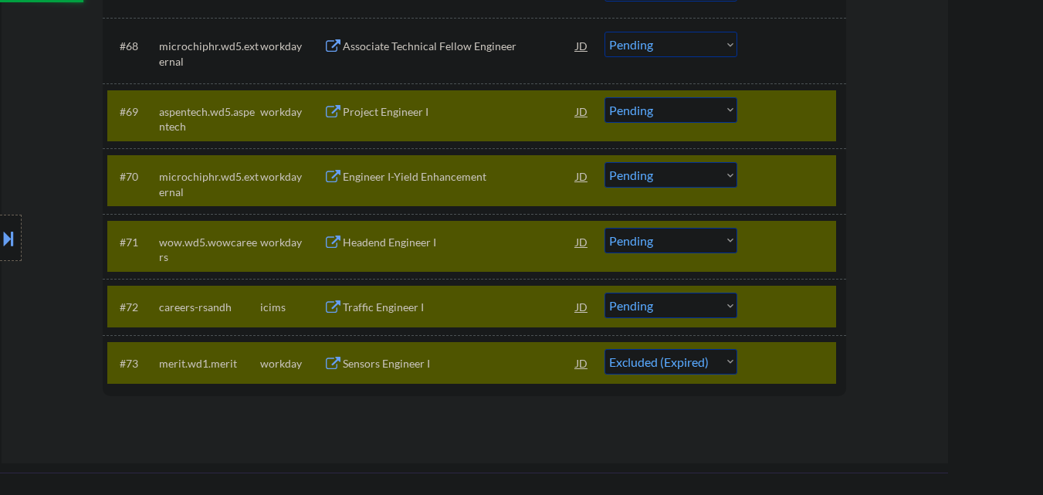
select select ""pending""
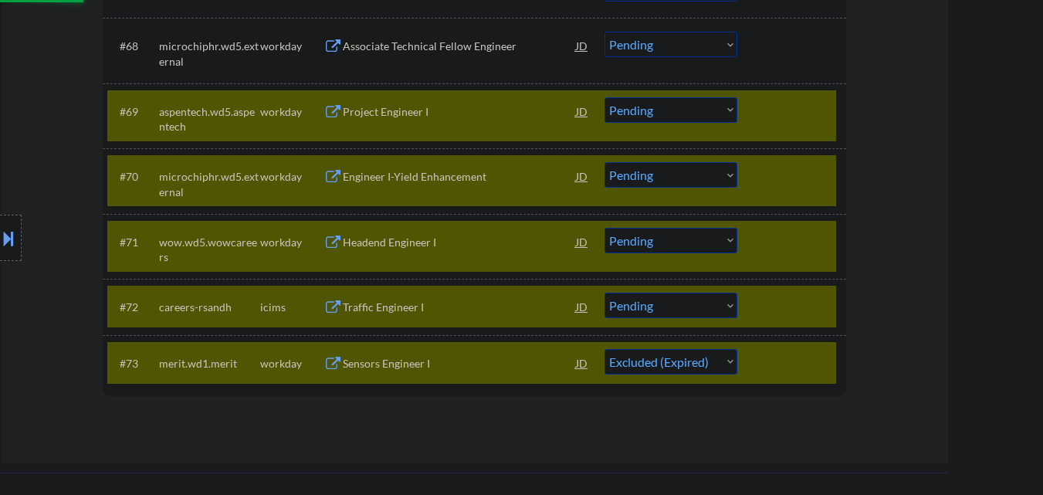
select select ""pending""
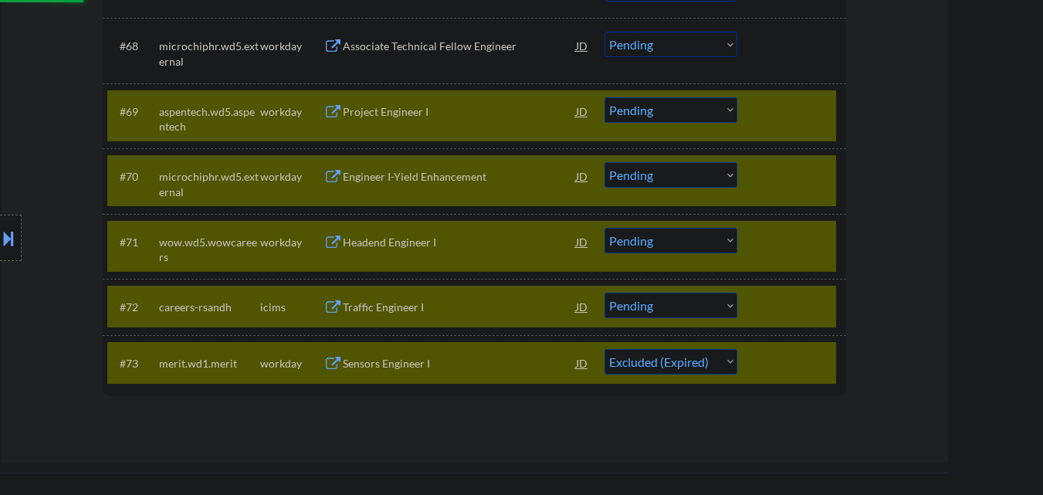
select select ""pending""
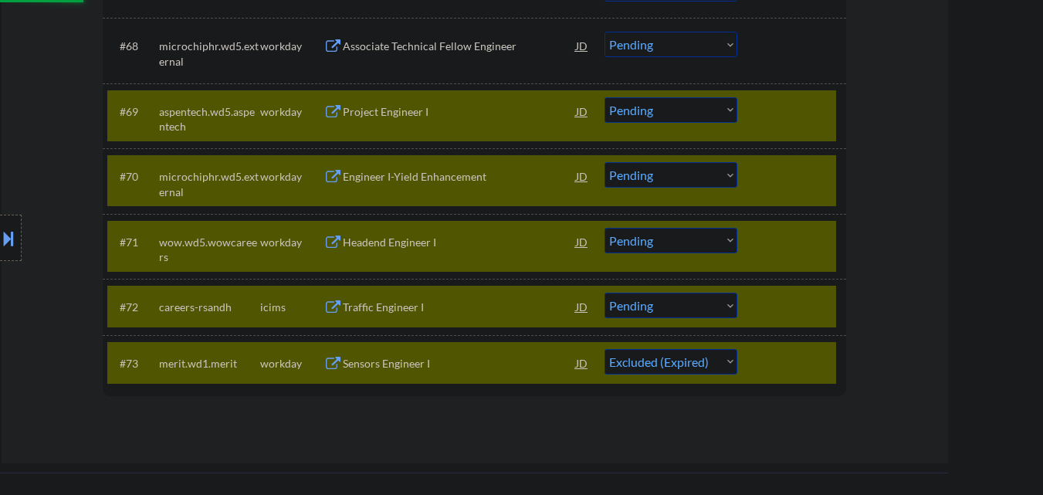
select select ""pending""
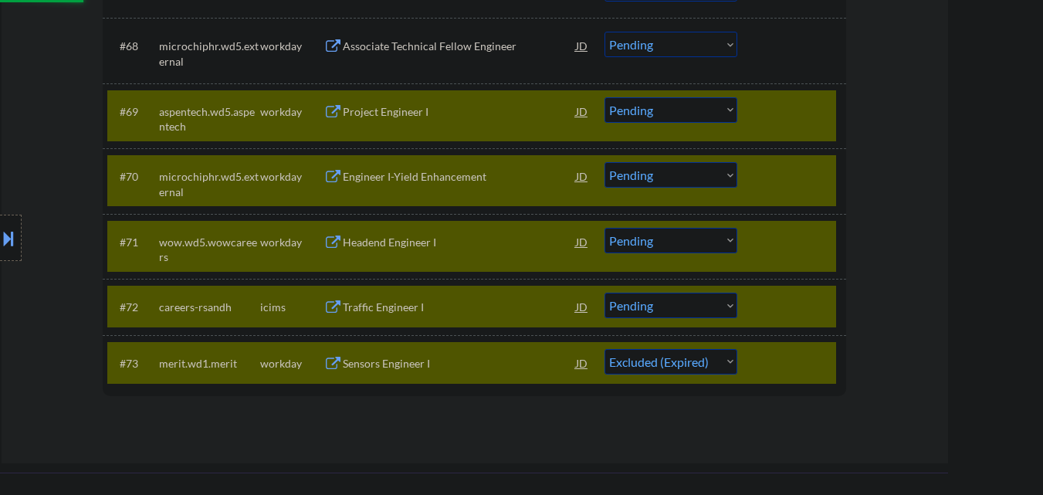
select select ""pending""
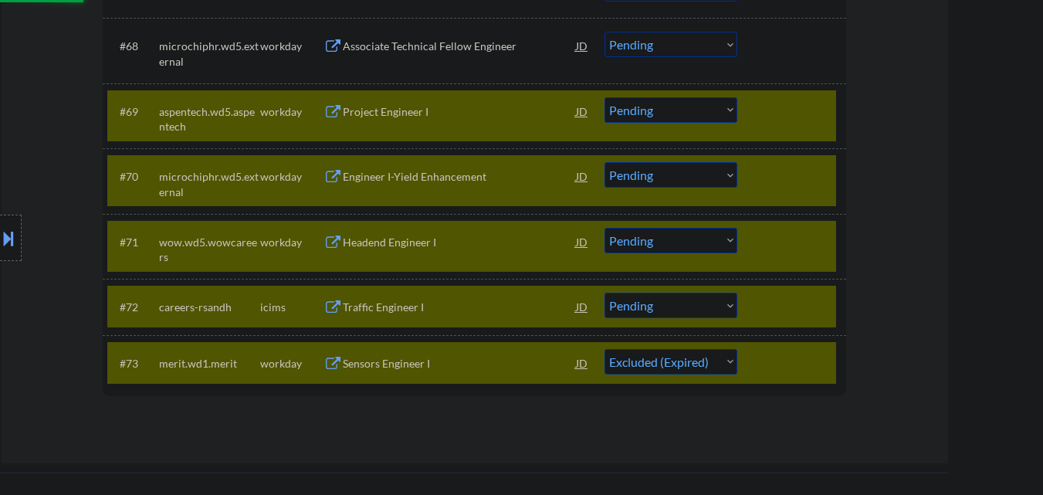
select select ""pending""
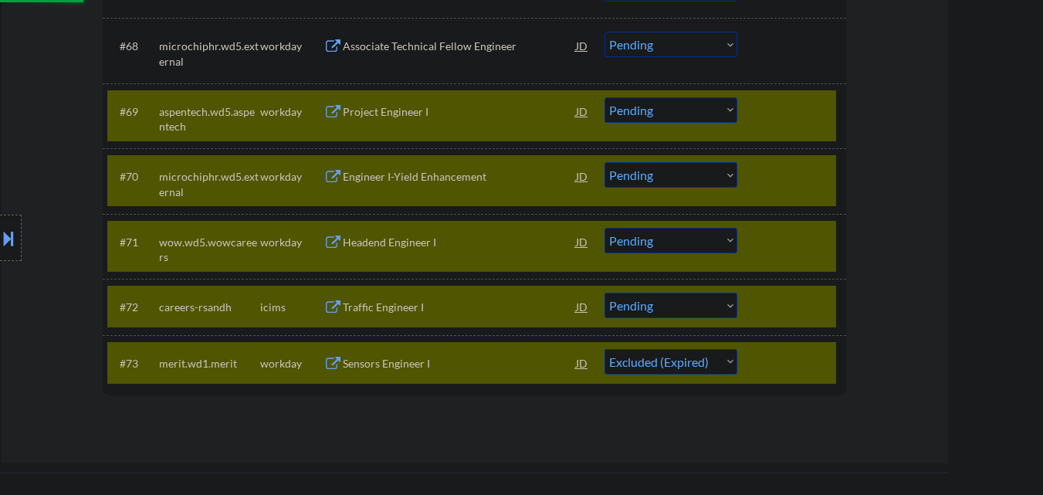
select select ""pending""
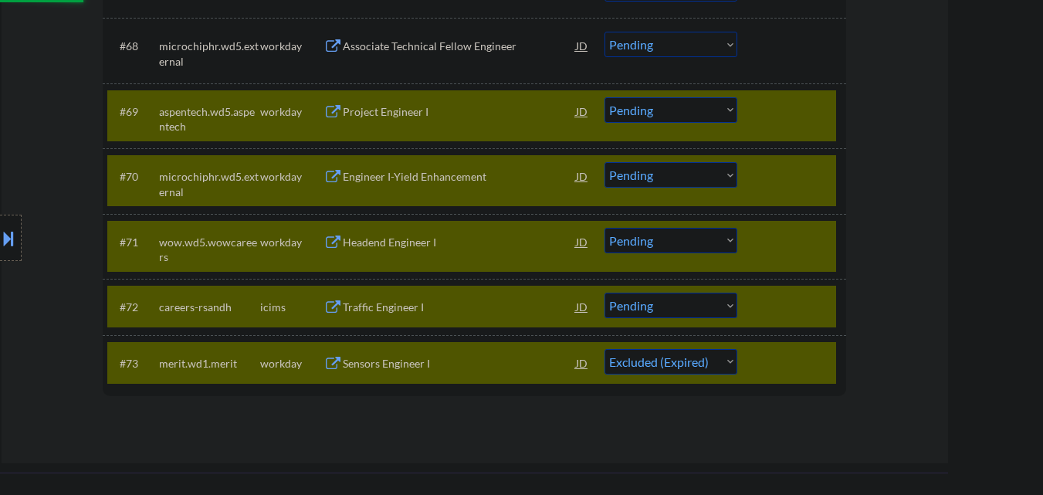
select select ""pending""
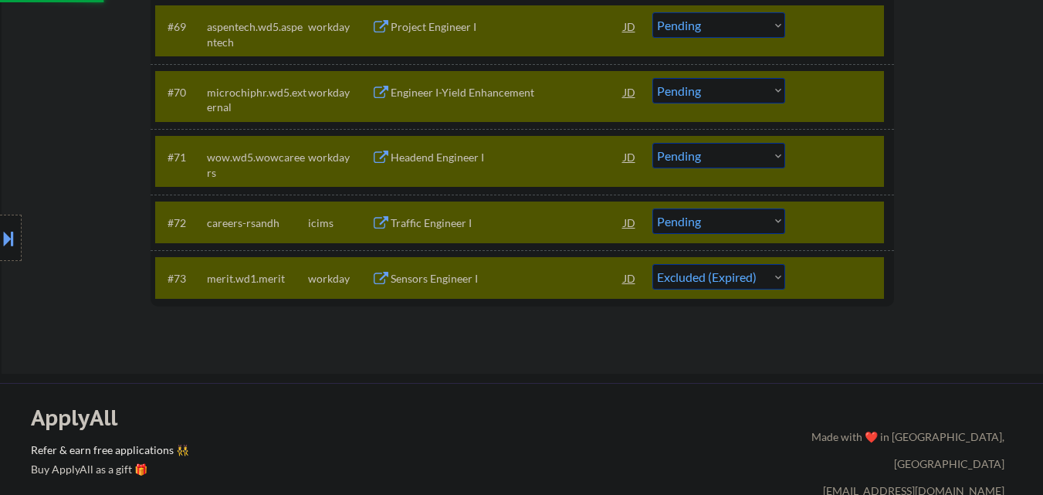
scroll to position [4849, 0]
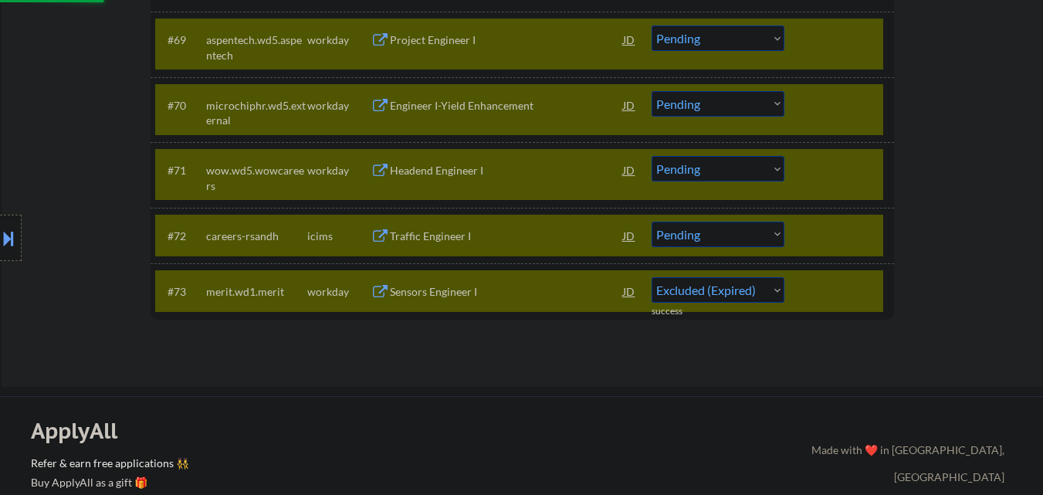
click at [736, 288] on select "Choose an option... Pending Applied Excluded (Questions) Excluded (Expired) Exc…" at bounding box center [717, 289] width 133 height 25
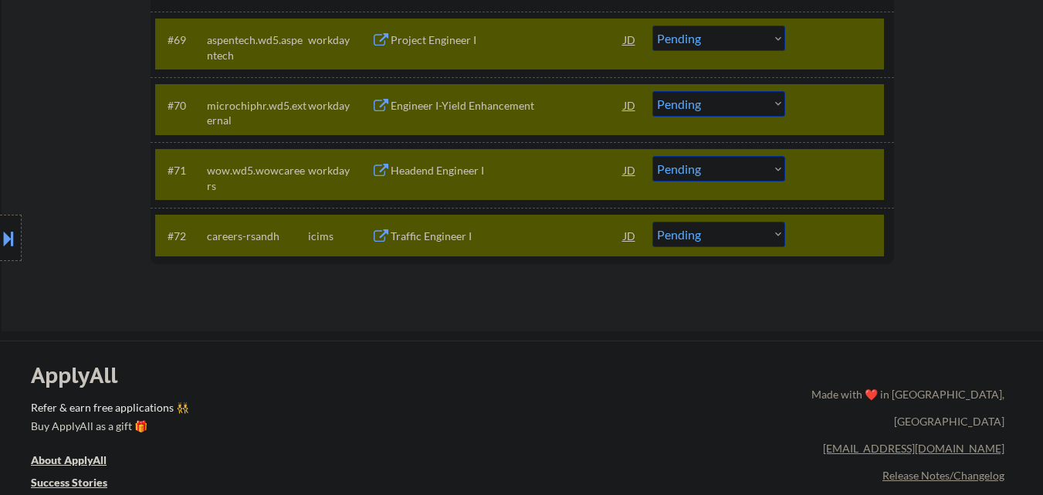
click at [541, 231] on div "Traffic Engineer I" at bounding box center [507, 235] width 233 height 15
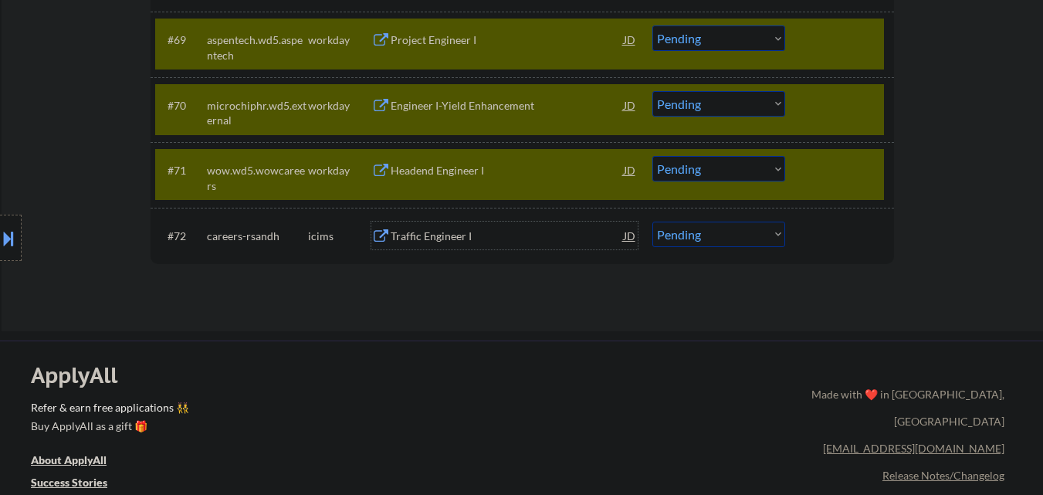
click at [755, 175] on select "Choose an option... Pending Applied Excluded (Questions) Excluded (Expired) Exc…" at bounding box center [718, 168] width 133 height 25
click at [652, 156] on select "Choose an option... Pending Applied Excluded (Questions) Excluded (Expired) Exc…" at bounding box center [718, 168] width 133 height 25
click at [754, 116] on select "Choose an option... Pending Applied Excluded (Questions) Excluded (Expired) Exc…" at bounding box center [718, 103] width 133 height 25
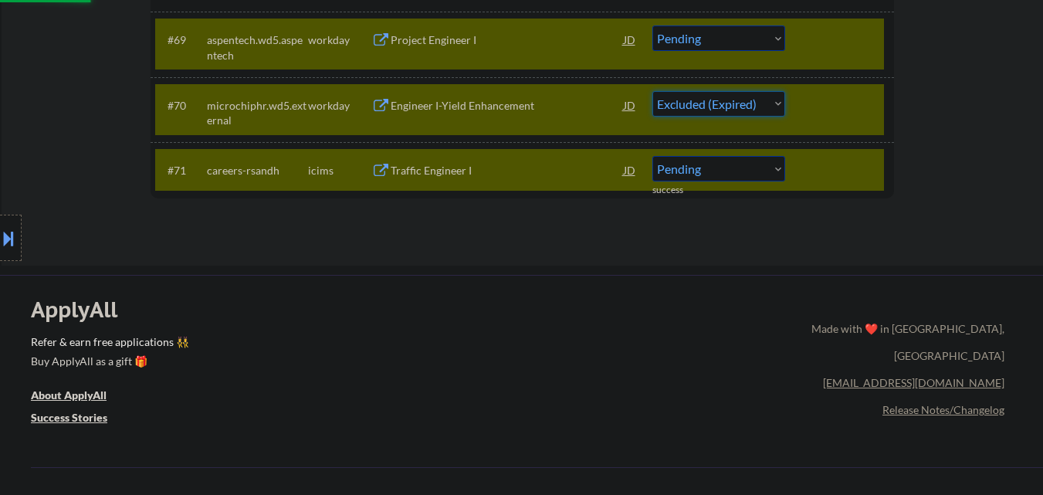
click at [652, 91] on select "Choose an option... Pending Applied Excluded (Questions) Excluded (Expired) Exc…" at bounding box center [718, 103] width 133 height 25
click at [744, 42] on select "Choose an option... Pending Applied Excluded (Questions) Excluded (Expired) Exc…" at bounding box center [718, 37] width 133 height 25
click at [652, 25] on select "Choose an option... Pending Applied Excluded (Questions) Excluded (Expired) Exc…" at bounding box center [718, 37] width 133 height 25
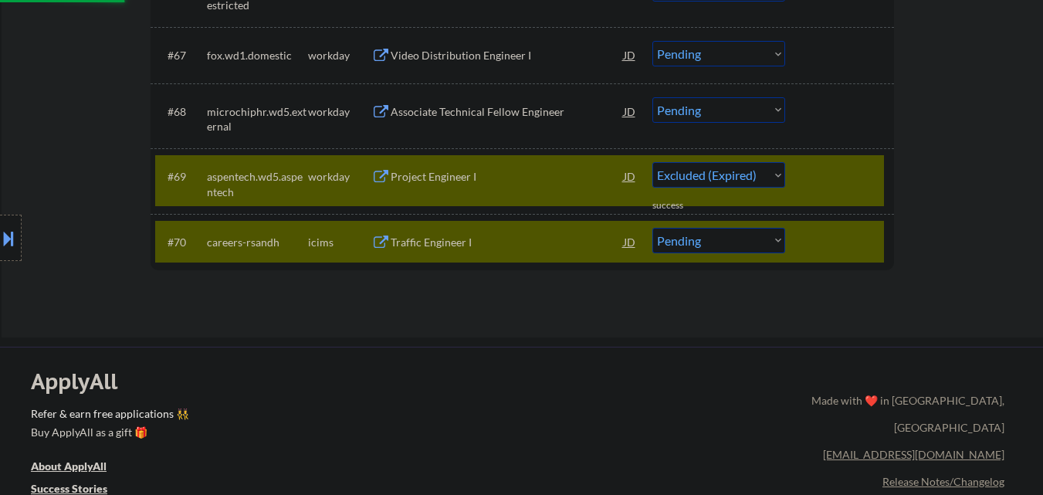
scroll to position [4695, 0]
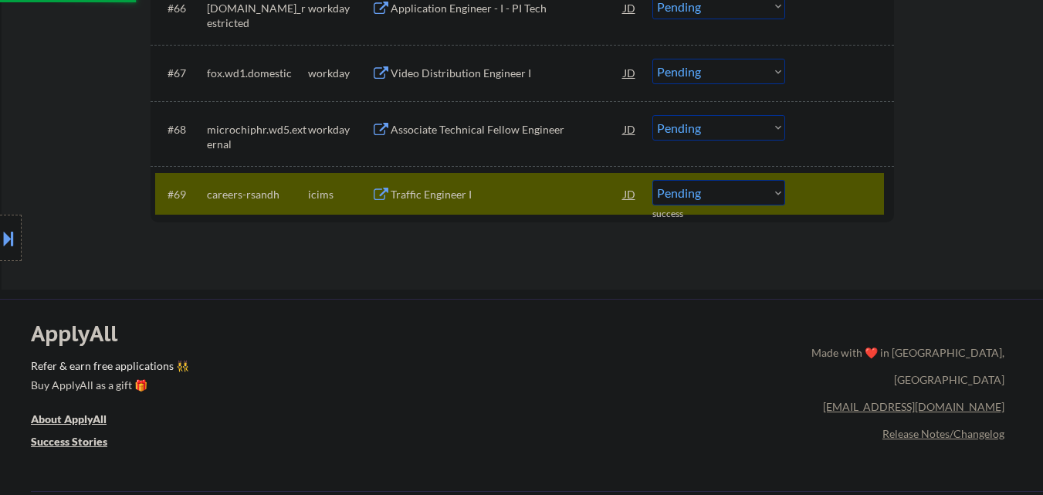
click at [861, 195] on div at bounding box center [841, 194] width 68 height 28
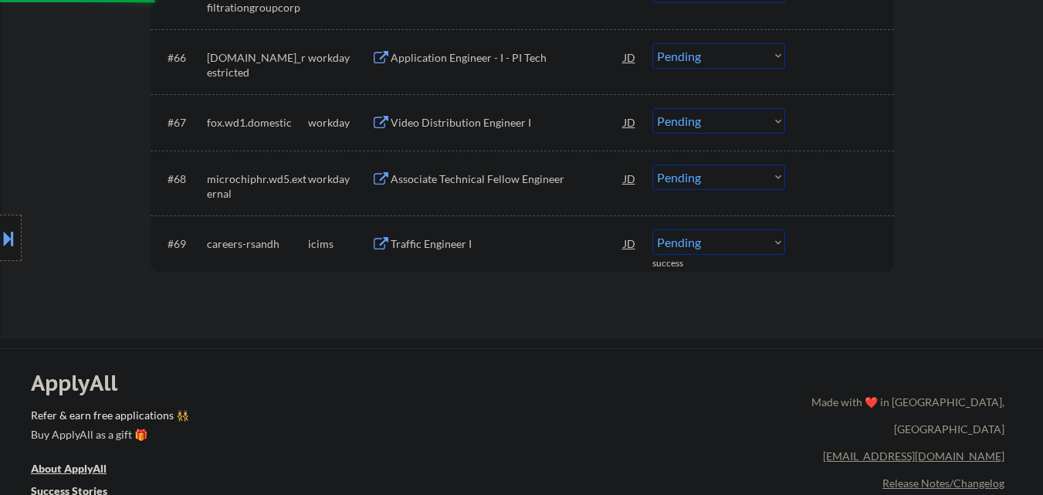
scroll to position [4618, 0]
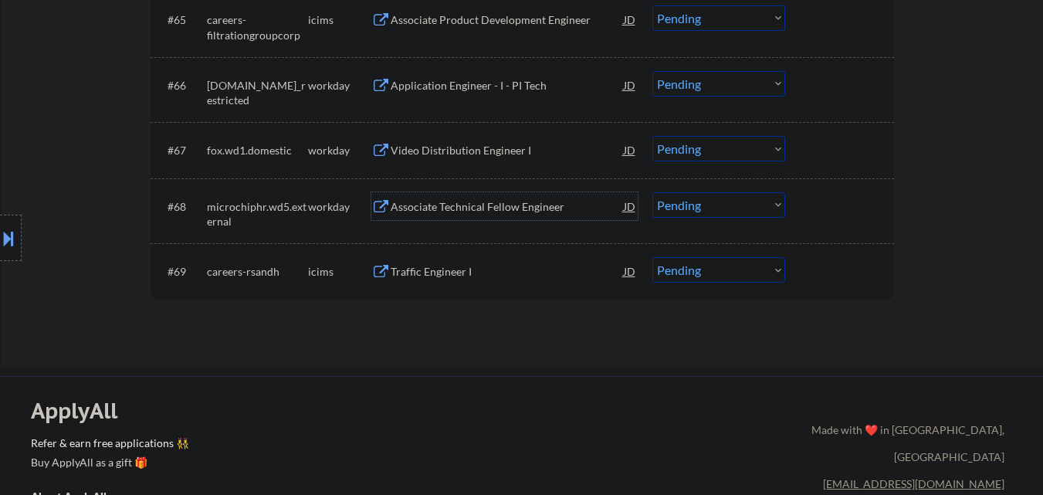
click at [482, 203] on div "Associate Technical Fellow Engineer" at bounding box center [507, 206] width 233 height 15
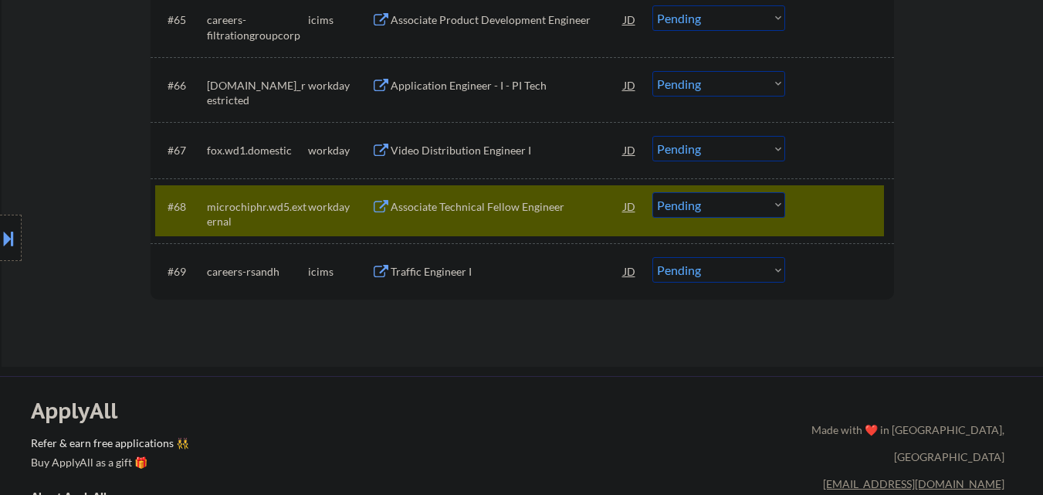
click at [486, 157] on div "Video Distribution Engineer I" at bounding box center [507, 150] width 233 height 28
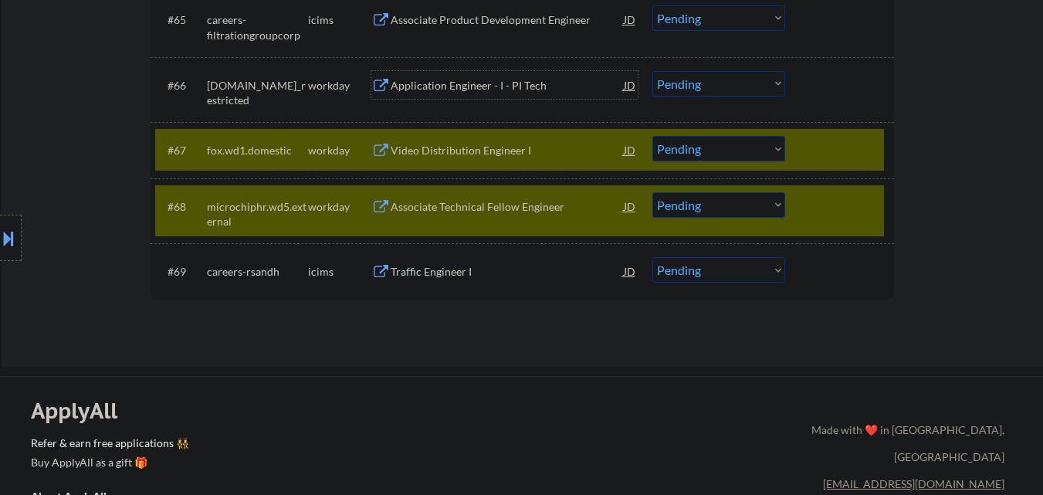
click at [489, 88] on div "Application Engineer - I - PI Tech" at bounding box center [507, 85] width 233 height 15
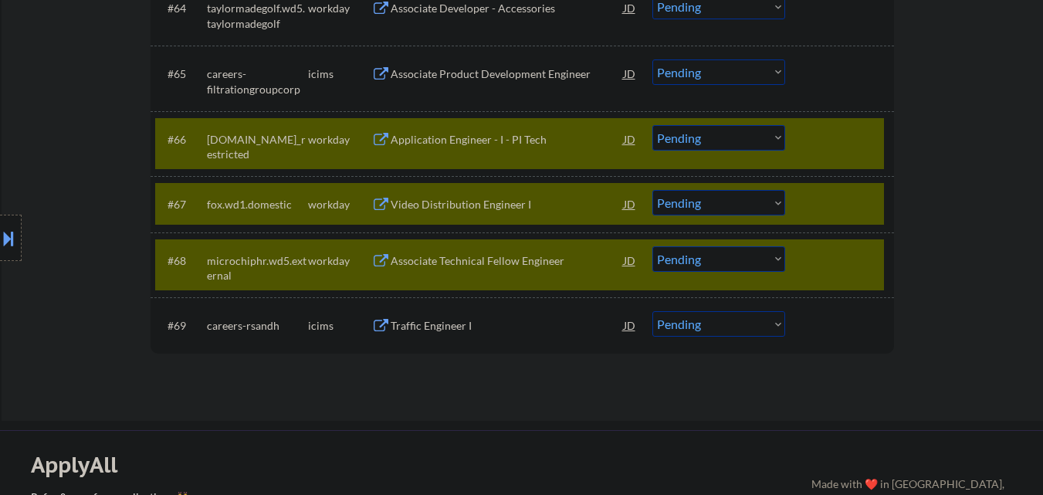
scroll to position [4541, 0]
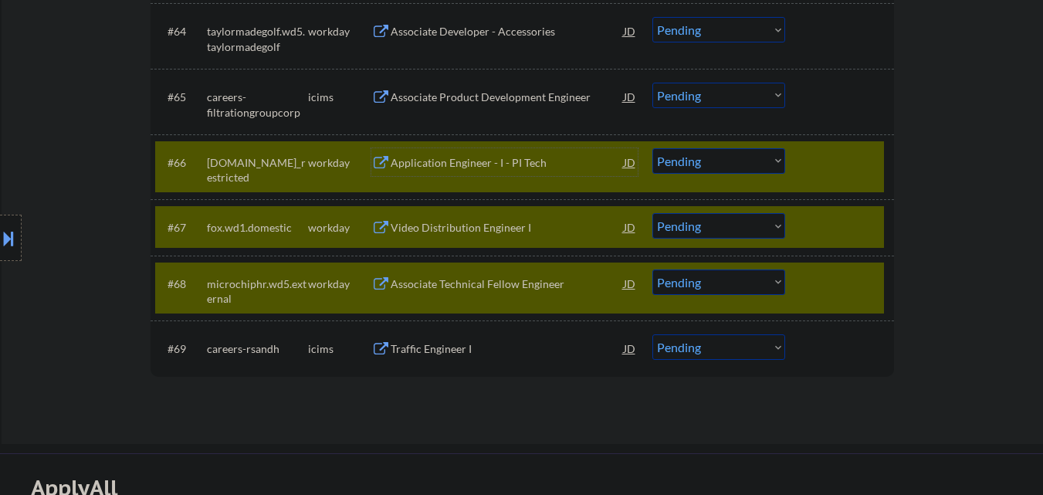
click at [746, 284] on select "Choose an option... Pending Applied Excluded (Questions) Excluded (Expired) Exc…" at bounding box center [718, 281] width 133 height 25
click at [652, 269] on select "Choose an option... Pending Applied Excluded (Questions) Excluded (Expired) Exc…" at bounding box center [718, 281] width 133 height 25
click at [850, 286] on div at bounding box center [841, 283] width 68 height 28
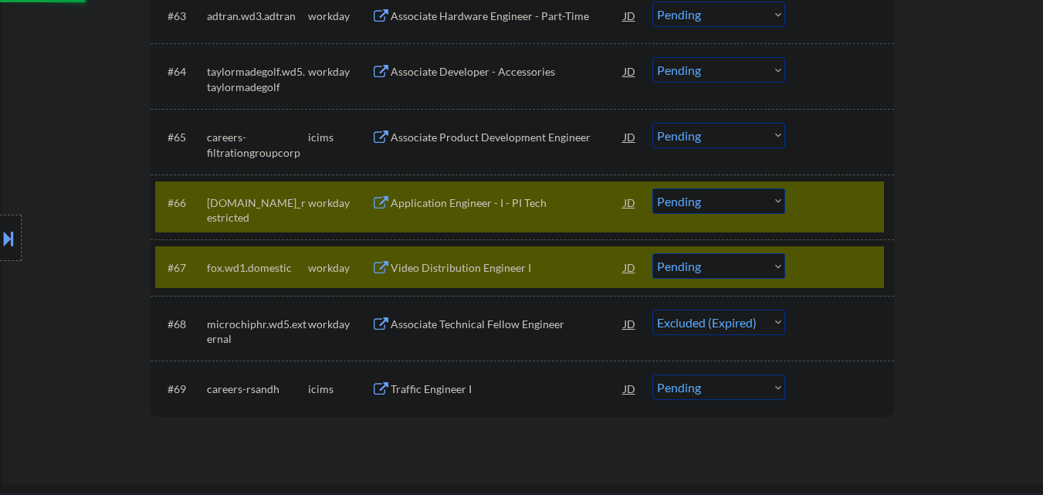
scroll to position [4463, 0]
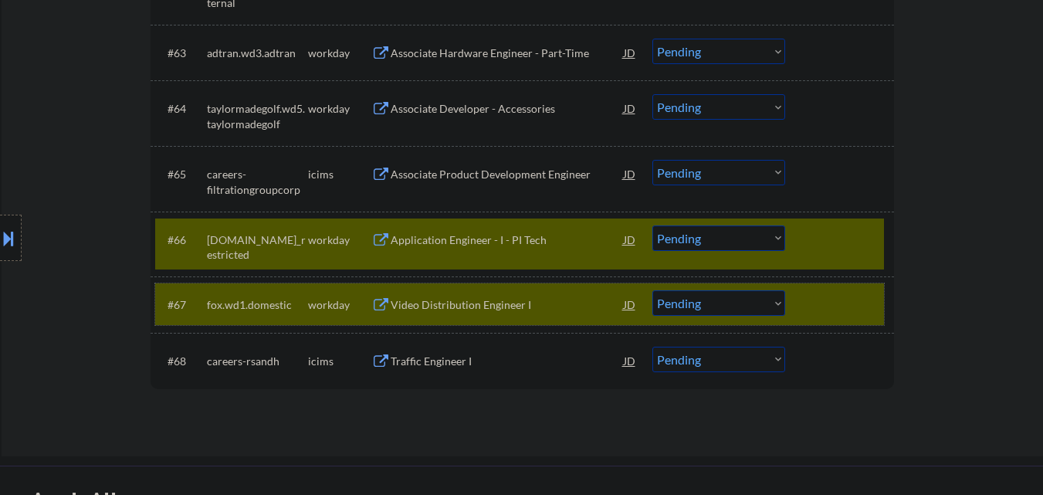
click at [831, 300] on div at bounding box center [841, 304] width 68 height 28
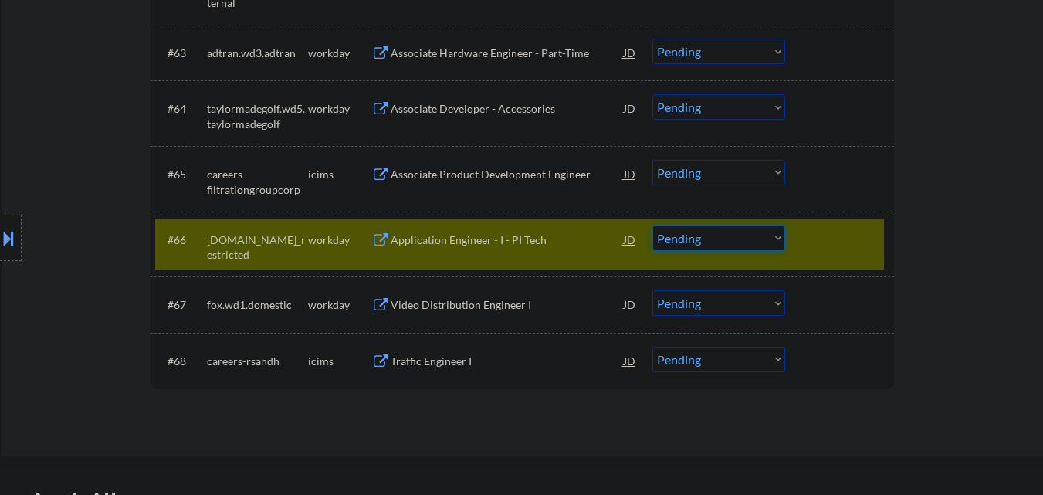
click at [726, 243] on select "Choose an option... Pending Applied Excluded (Questions) Excluded (Expired) Exc…" at bounding box center [718, 237] width 133 height 25
click at [652, 225] on select "Choose an option... Pending Applied Excluded (Questions) Excluded (Expired) Exc…" at bounding box center [718, 237] width 133 height 25
click at [842, 237] on div at bounding box center [841, 239] width 68 height 28
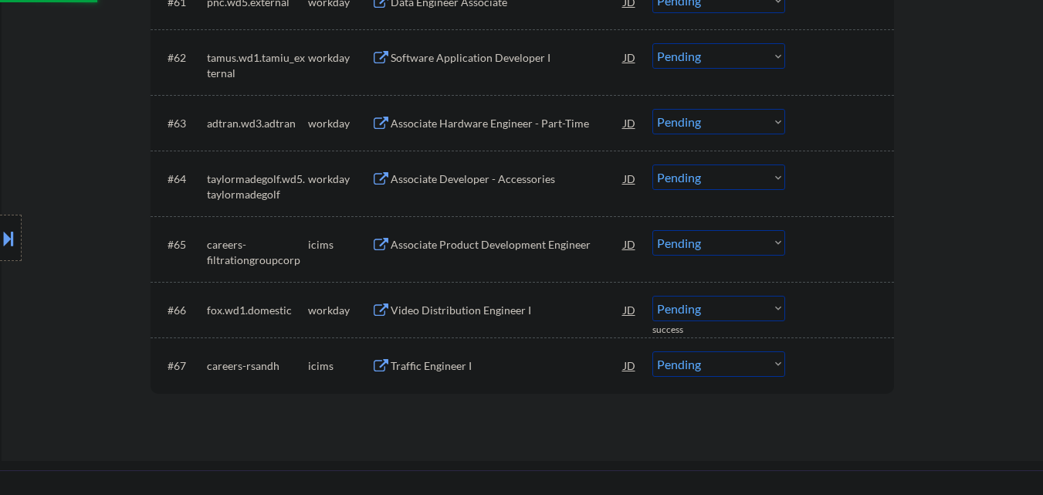
scroll to position [4386, 0]
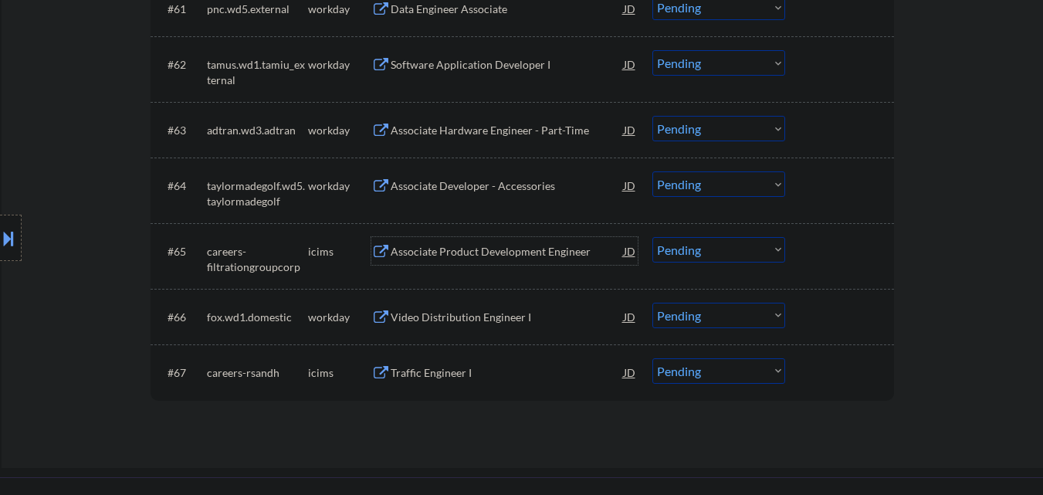
click at [508, 249] on div "Associate Product Development Engineer" at bounding box center [507, 251] width 233 height 15
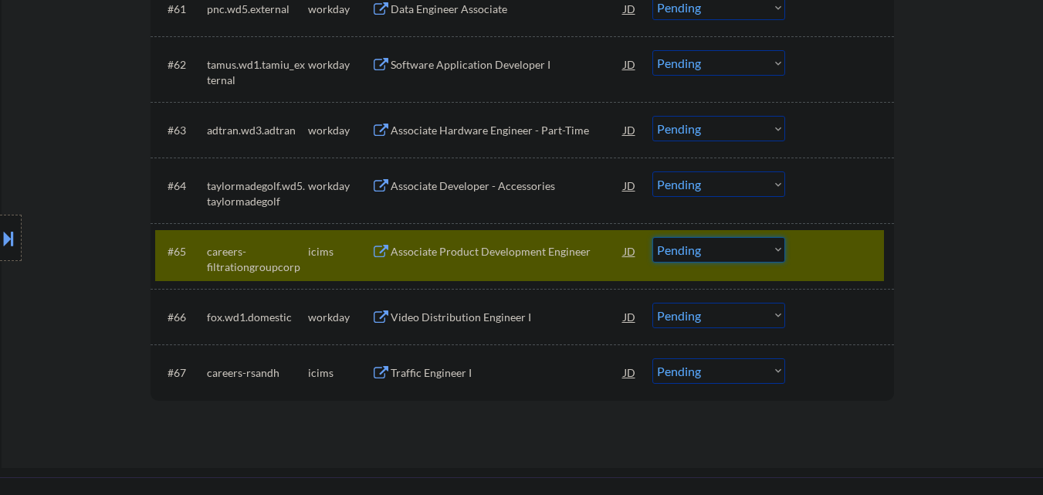
click at [741, 252] on select "Choose an option... Pending Applied Excluded (Questions) Excluded (Expired) Exc…" at bounding box center [718, 249] width 133 height 25
click at [652, 237] on select "Choose an option... Pending Applied Excluded (Questions) Excluded (Expired) Exc…" at bounding box center [718, 249] width 133 height 25
click at [853, 238] on div at bounding box center [841, 251] width 68 height 28
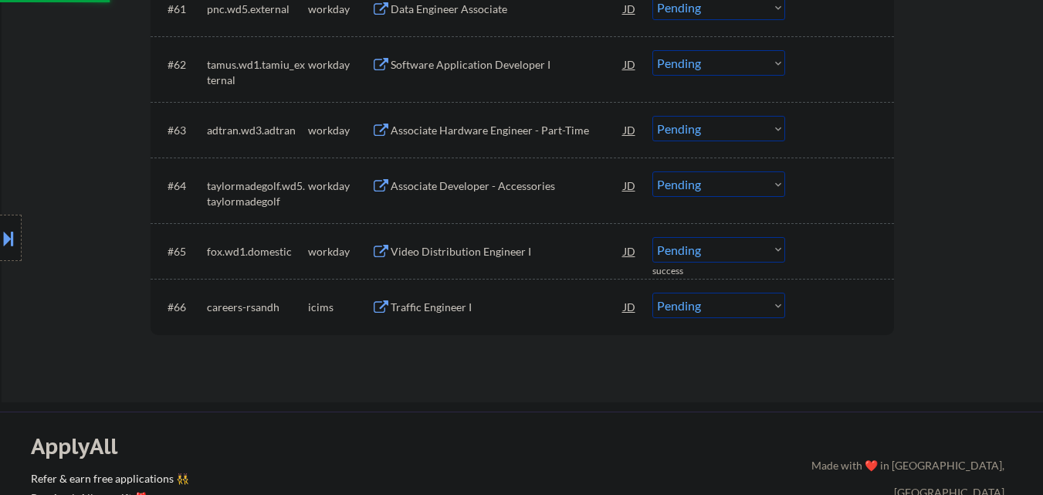
click at [535, 188] on div "Associate Developer - Accessories" at bounding box center [507, 185] width 233 height 15
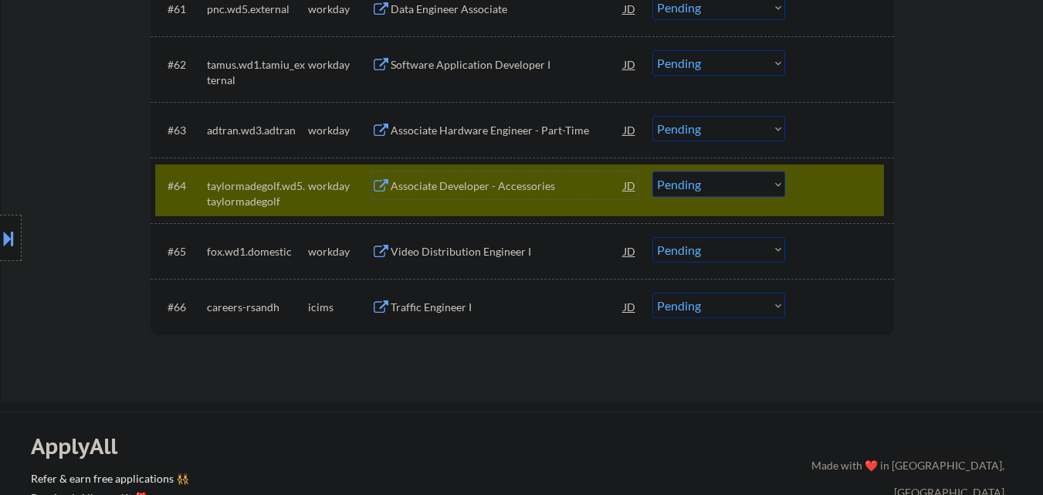
click at [829, 188] on div at bounding box center [841, 185] width 68 height 28
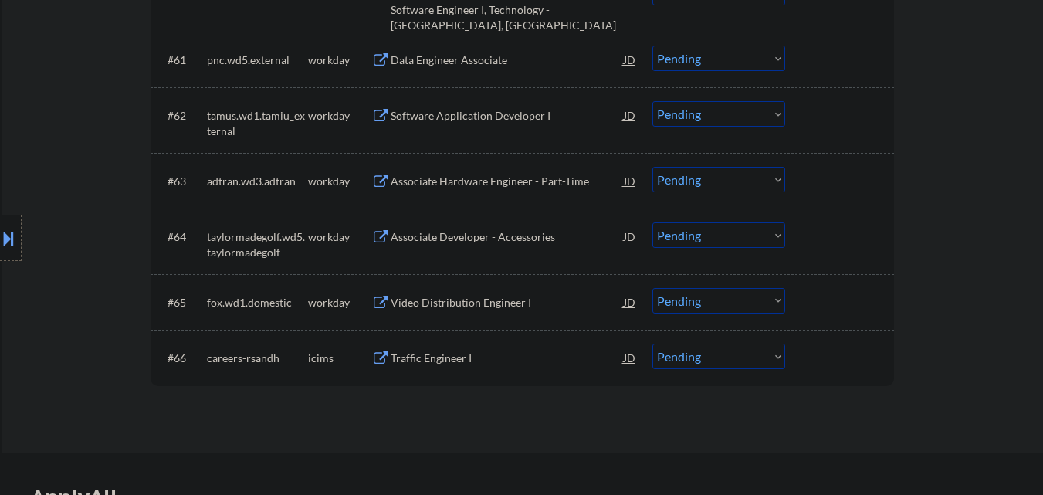
scroll to position [4309, 0]
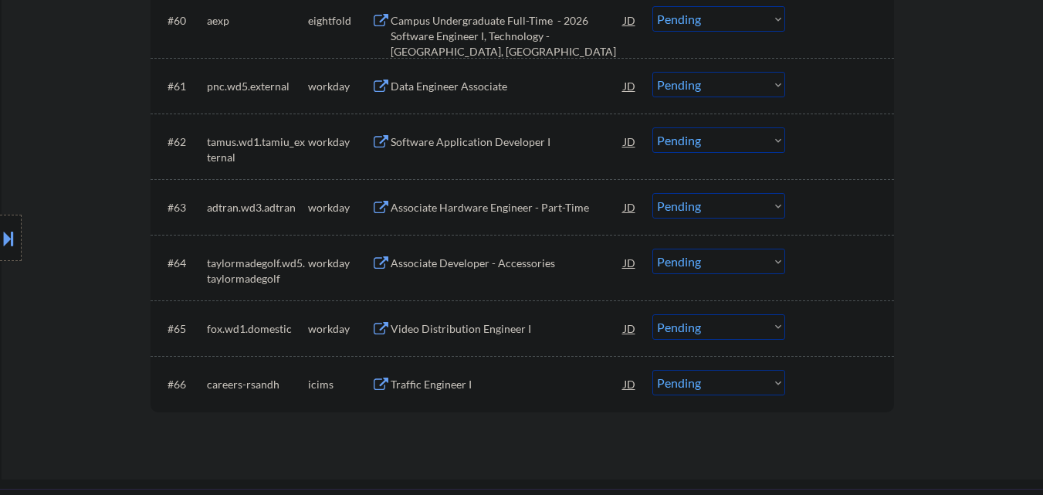
click at [472, 206] on div "Associate Hardware Engineer - Part-Time" at bounding box center [507, 207] width 233 height 15
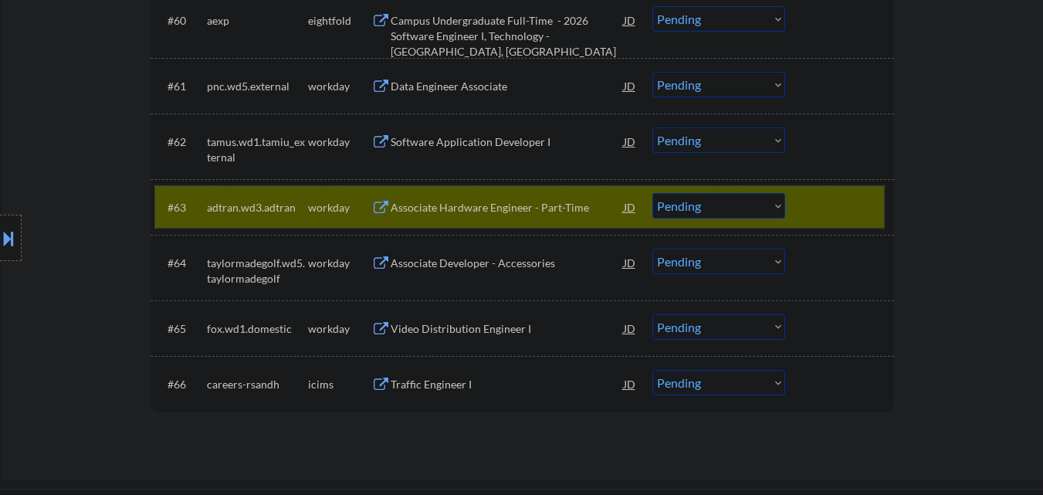
click at [836, 216] on div at bounding box center [841, 207] width 68 height 28
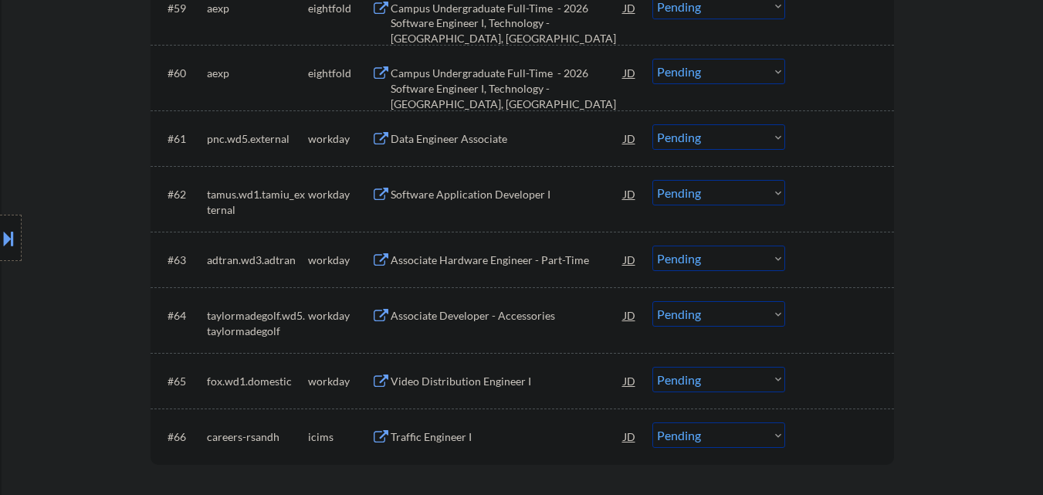
scroll to position [4232, 0]
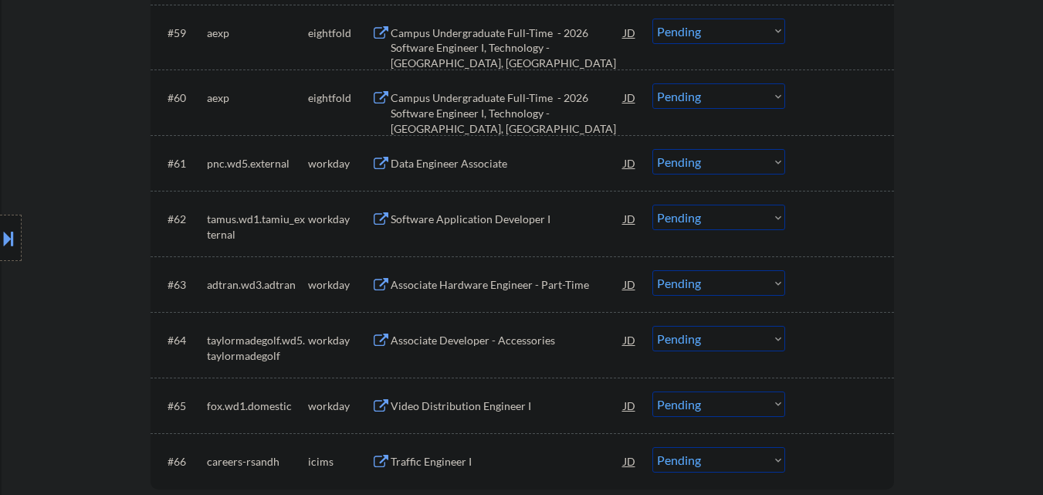
click at [451, 217] on div "Software Application Developer I" at bounding box center [507, 218] width 233 height 15
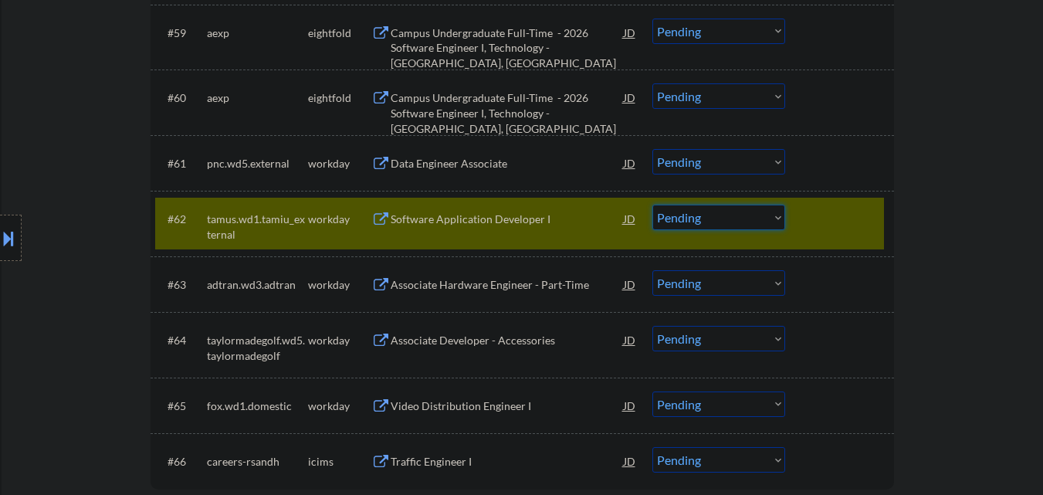
click at [760, 215] on select "Choose an option... Pending Applied Excluded (Questions) Excluded (Expired) Exc…" at bounding box center [718, 217] width 133 height 25
click at [652, 205] on select "Choose an option... Pending Applied Excluded (Questions) Excluded (Expired) Exc…" at bounding box center [718, 217] width 133 height 25
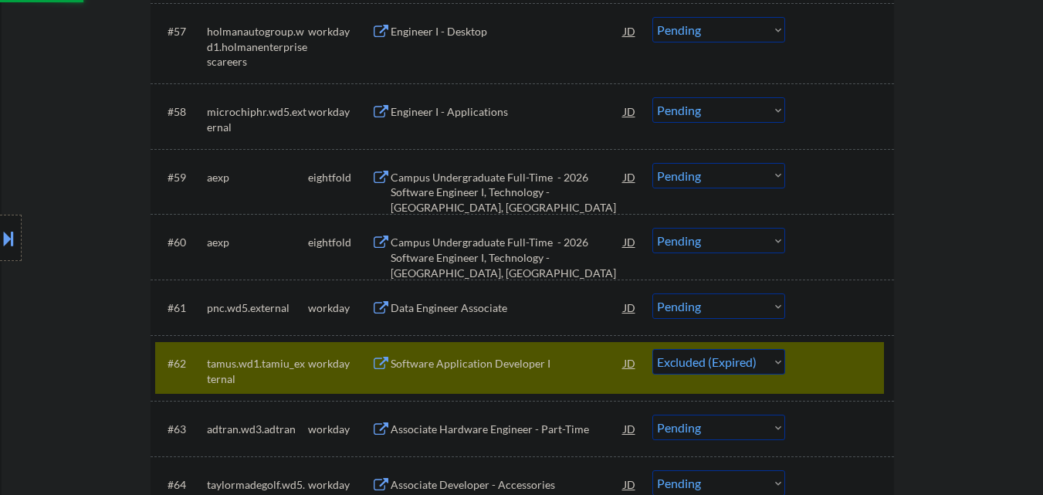
scroll to position [4077, 0]
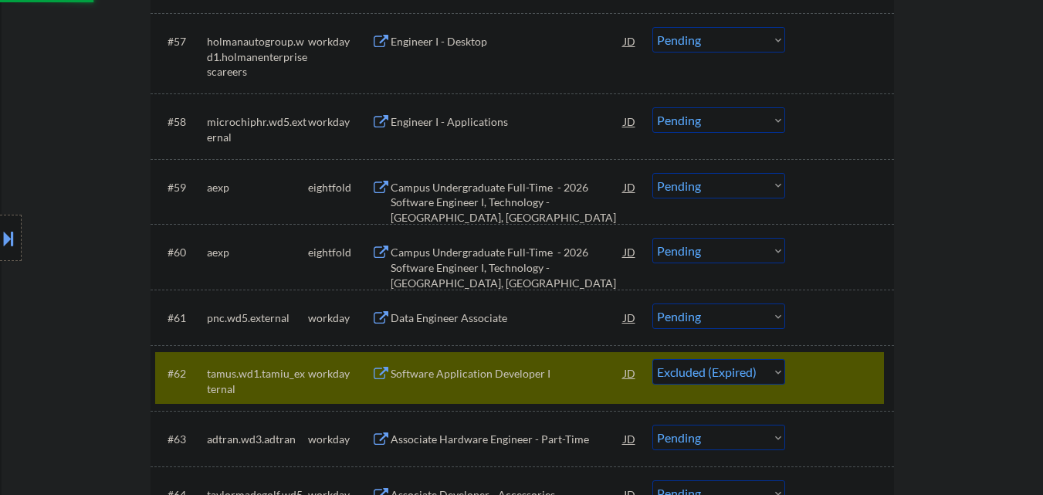
click at [845, 367] on div at bounding box center [841, 373] width 68 height 28
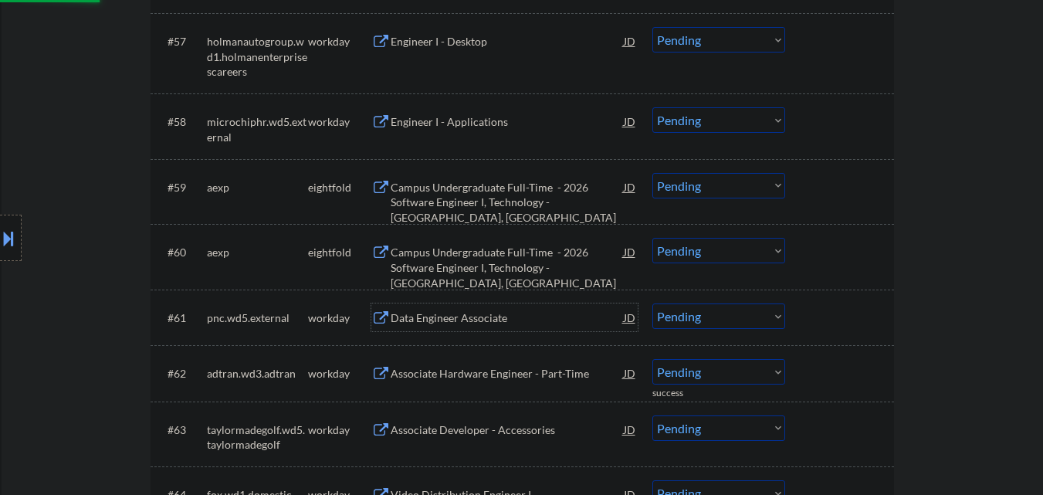
click at [532, 308] on div "Data Engineer Associate" at bounding box center [507, 317] width 233 height 28
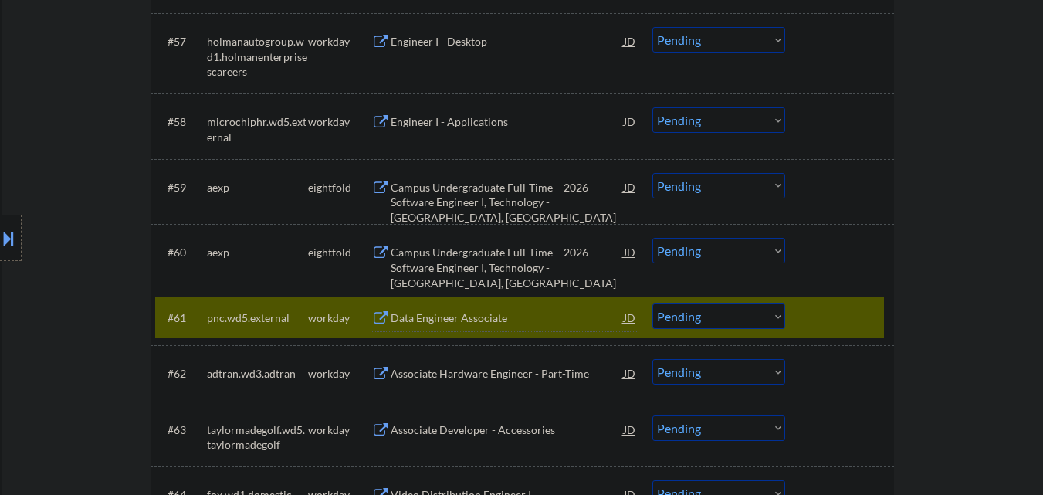
click at [736, 312] on select "Choose an option... Pending Applied Excluded (Questions) Excluded (Expired) Exc…" at bounding box center [718, 315] width 133 height 25
click at [652, 303] on select "Choose an option... Pending Applied Excluded (Questions) Excluded (Expired) Exc…" at bounding box center [718, 315] width 133 height 25
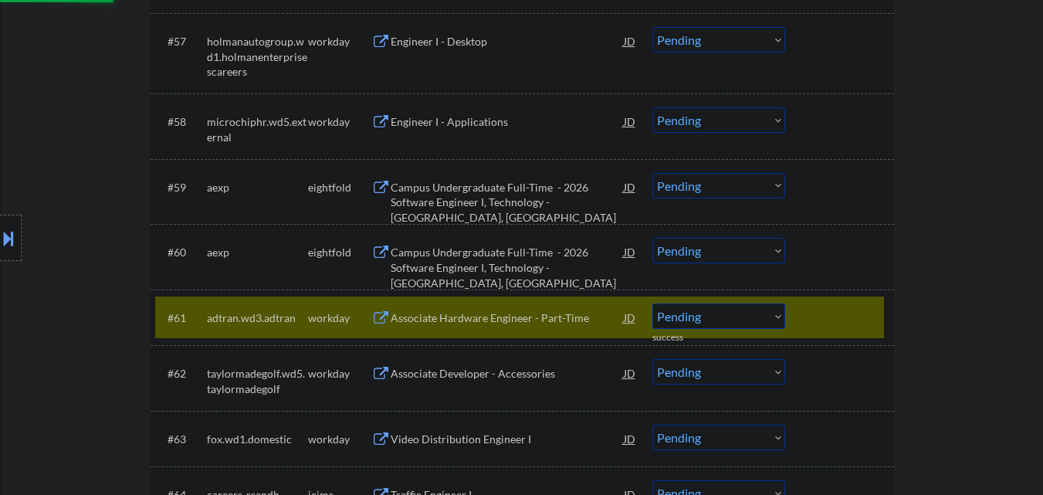
click at [844, 303] on div at bounding box center [841, 317] width 68 height 28
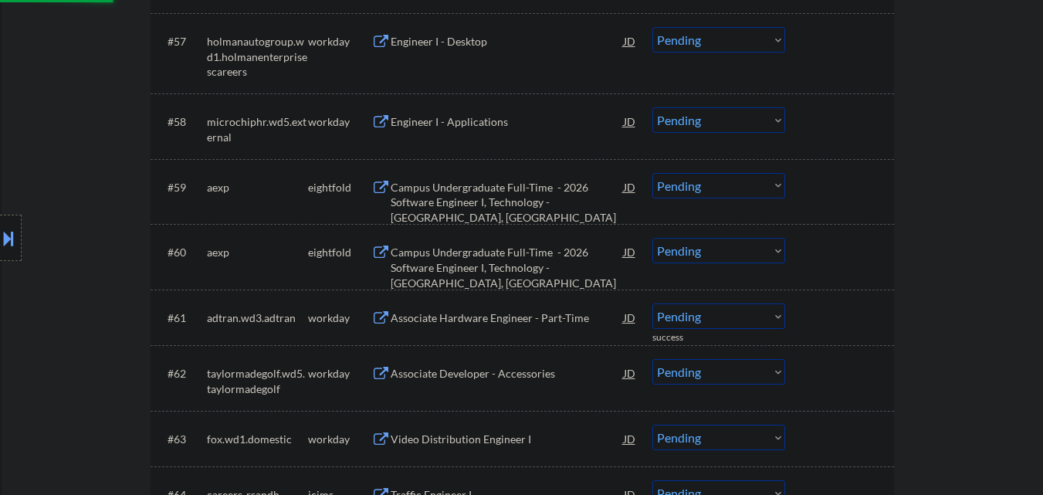
scroll to position [4000, 0]
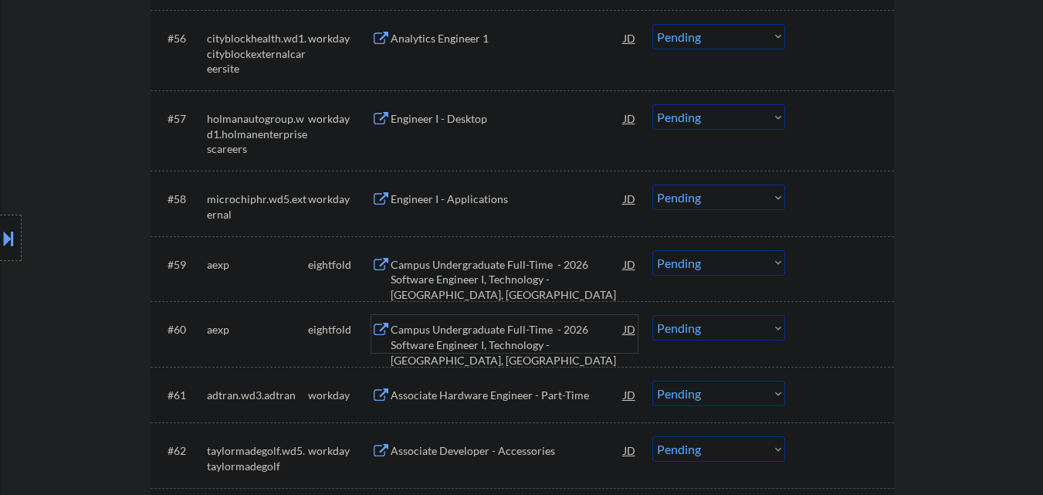
click at [500, 333] on div "Campus Undergraduate Full-Time - 2026 Software Engineer I, Technology - [GEOGRA…" at bounding box center [507, 345] width 233 height 46
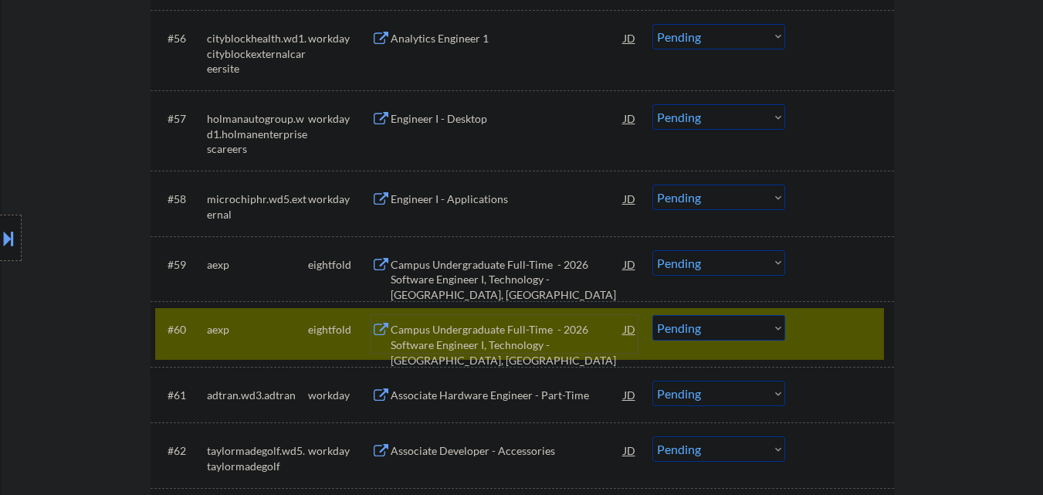
click at [859, 337] on div at bounding box center [841, 329] width 68 height 28
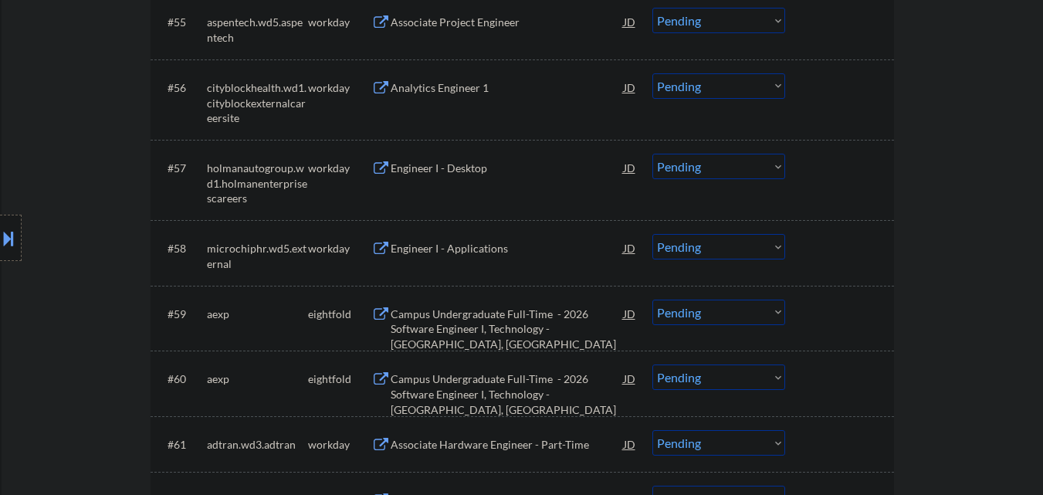
scroll to position [3923, 0]
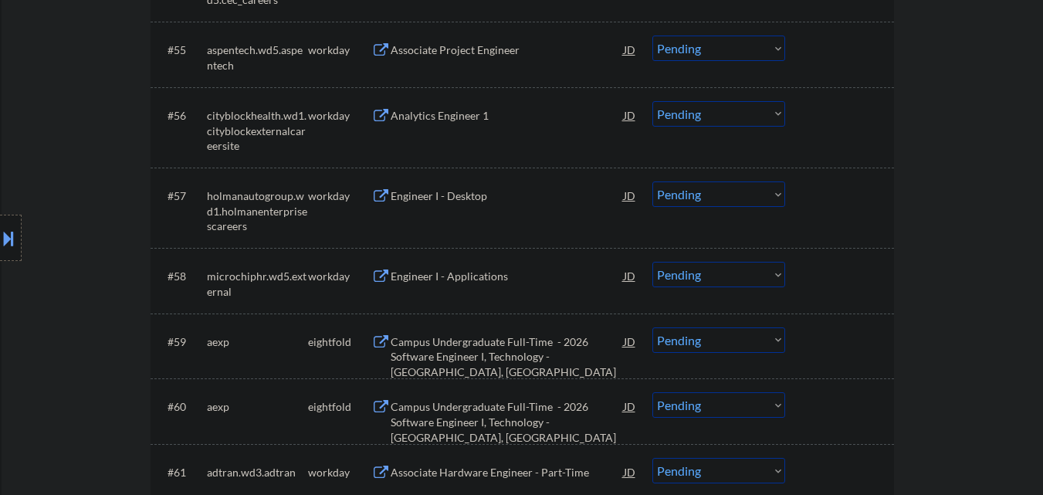
click at [458, 340] on div "Campus Undergraduate Full-Time - 2026 Software Engineer I, Technology - [GEOGRA…" at bounding box center [507, 357] width 233 height 46
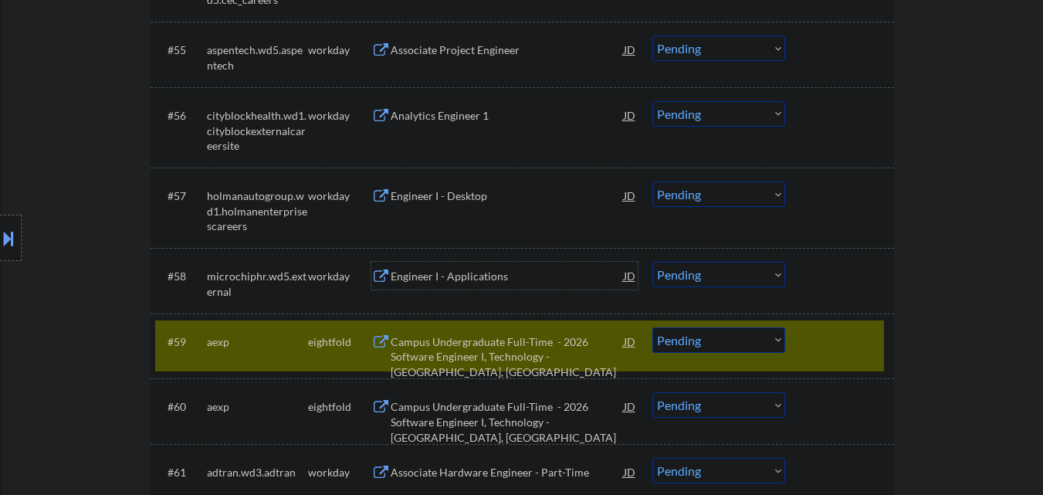
click at [475, 273] on div "Engineer I - Applications" at bounding box center [507, 276] width 233 height 15
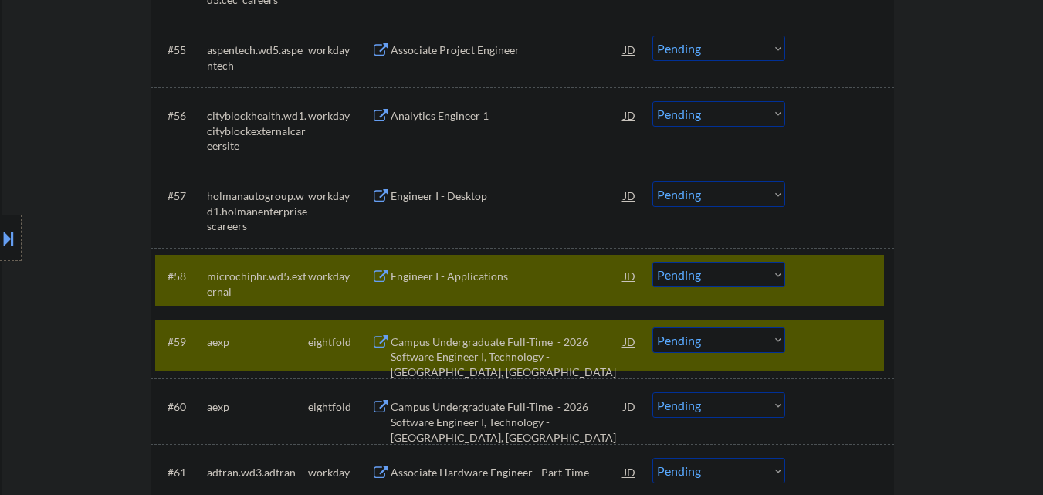
click at [475, 208] on div "Engineer I - Desktop" at bounding box center [507, 195] width 233 height 28
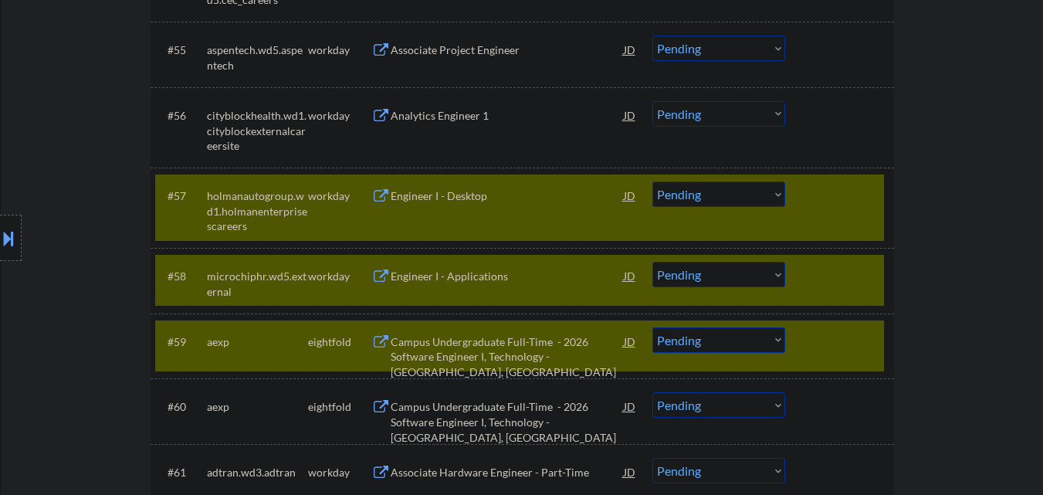
drag, startPoint x: 482, startPoint y: 114, endPoint x: 483, endPoint y: 102, distance: 12.4
click at [482, 113] on div "Analytics Engineer 1" at bounding box center [507, 115] width 233 height 15
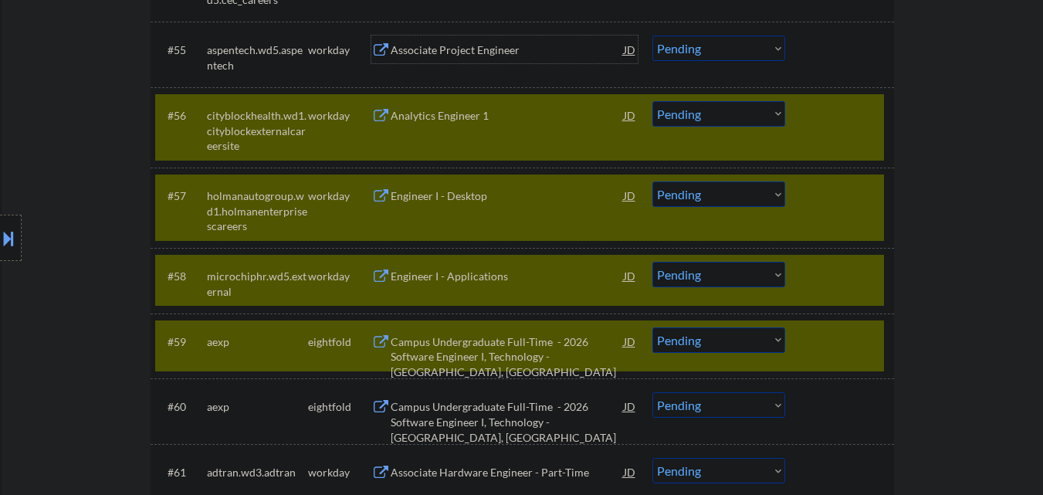
click at [484, 54] on div "Associate Project Engineer" at bounding box center [507, 49] width 233 height 15
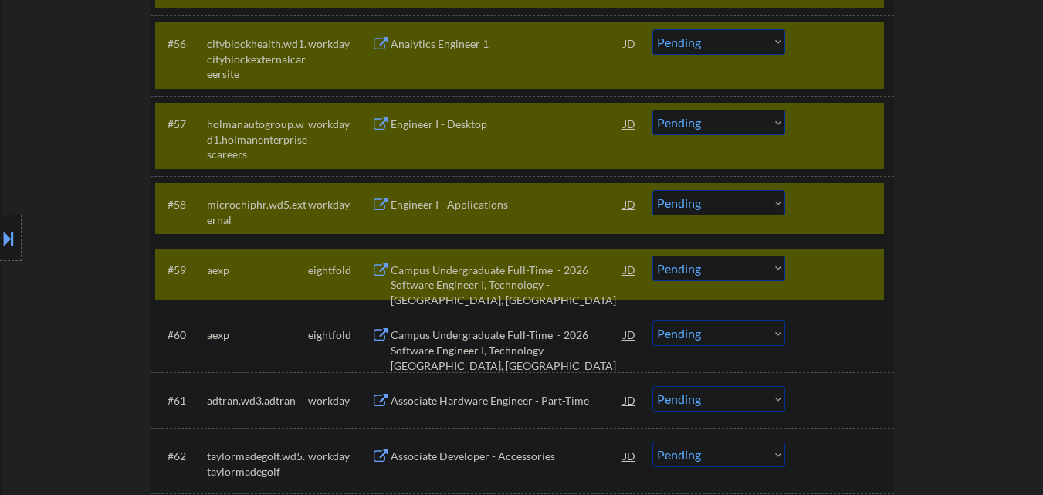
scroll to position [4000, 0]
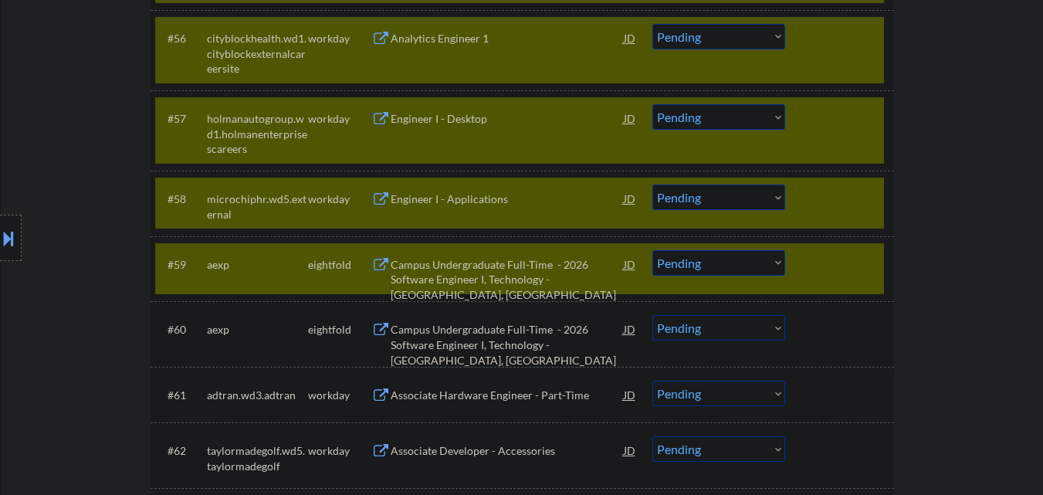
click at [737, 192] on select "Choose an option... Pending Applied Excluded (Questions) Excluded (Expired) Exc…" at bounding box center [718, 196] width 133 height 25
click at [652, 184] on select "Choose an option... Pending Applied Excluded (Questions) Excluded (Expired) Exc…" at bounding box center [718, 196] width 133 height 25
click at [849, 265] on div at bounding box center [841, 264] width 68 height 28
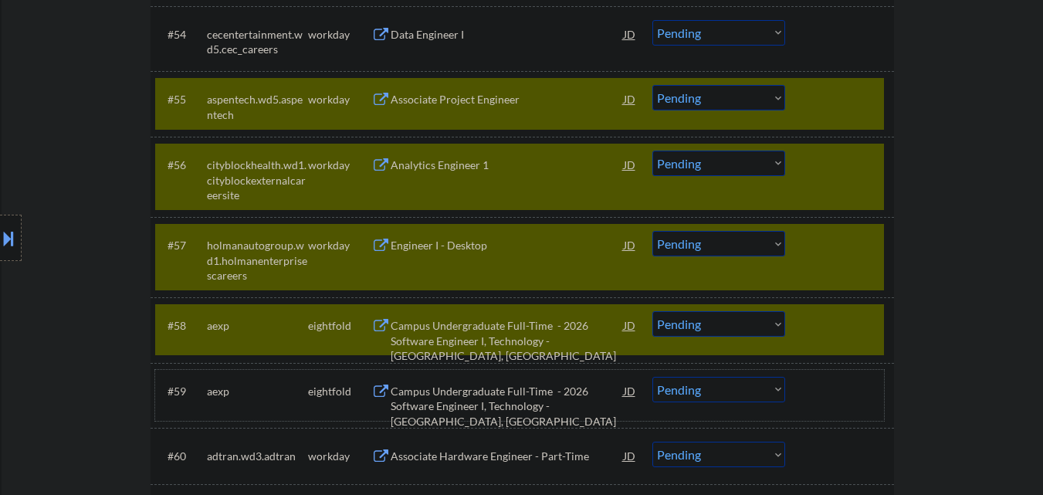
scroll to position [3846, 0]
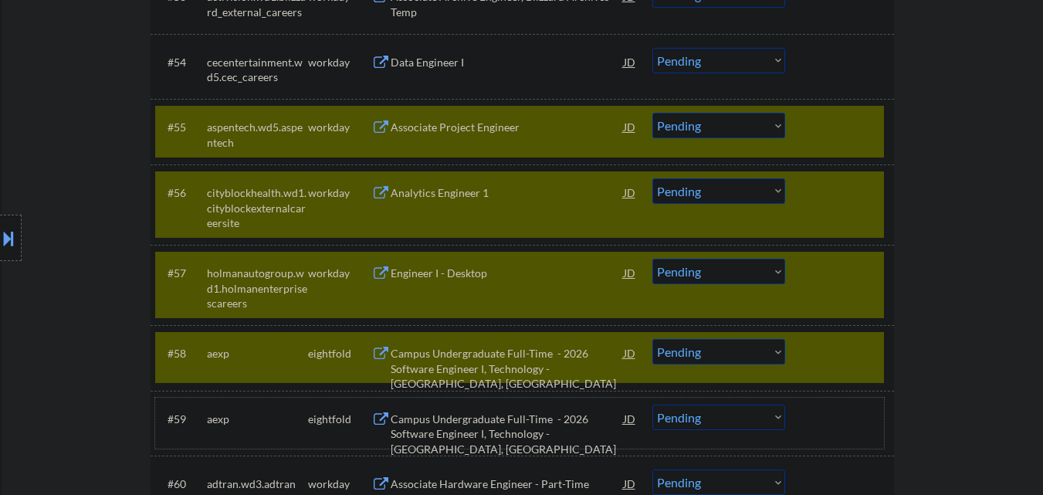
drag, startPoint x: 871, startPoint y: 357, endPoint x: 867, endPoint y: 349, distance: 9.3
click at [869, 354] on div at bounding box center [841, 353] width 68 height 28
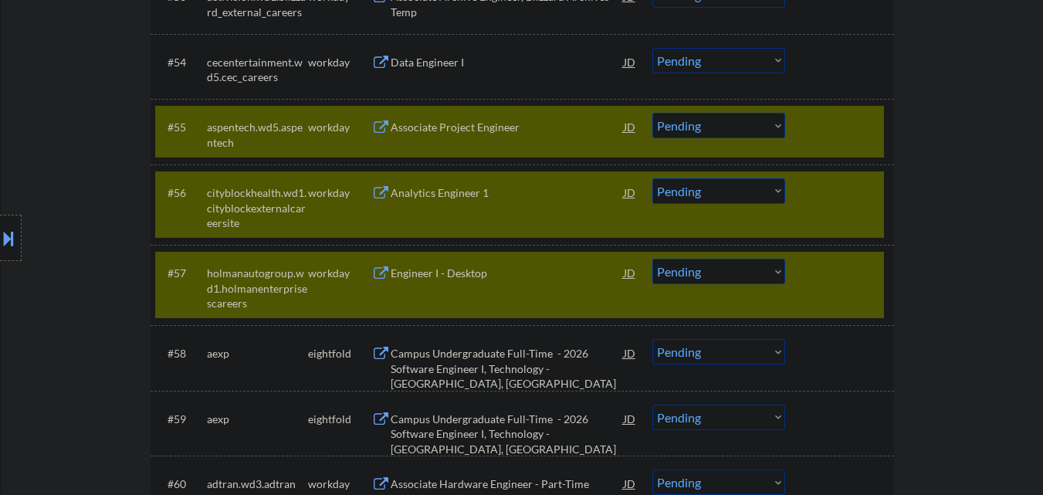
click at [851, 296] on div "#57 holmanautogroup.wd1.holmanenterprisescareers workday Engineer I - Desktop J…" at bounding box center [519, 285] width 729 height 66
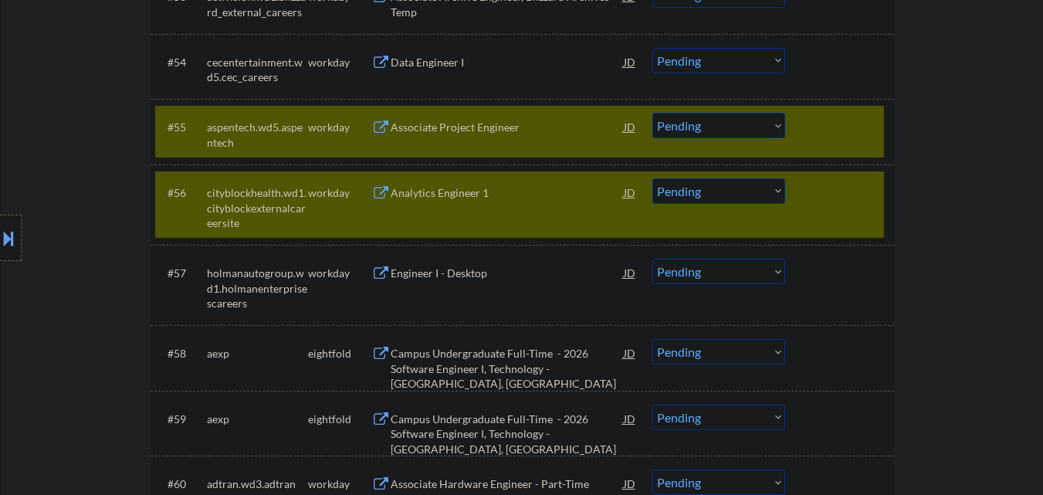
click at [753, 186] on select "Choose an option... Pending Applied Excluded (Questions) Excluded (Expired) Exc…" at bounding box center [718, 190] width 133 height 25
click at [652, 178] on select "Choose an option... Pending Applied Excluded (Questions) Excluded (Expired) Exc…" at bounding box center [718, 190] width 133 height 25
click at [841, 205] on div at bounding box center [841, 192] width 68 height 28
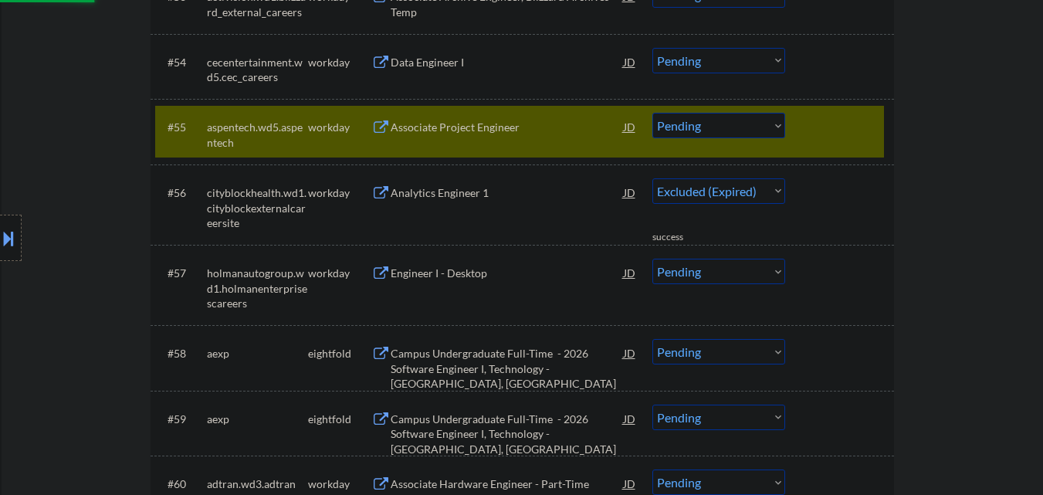
drag, startPoint x: 734, startPoint y: 127, endPoint x: 737, endPoint y: 137, distance: 9.8
click at [734, 127] on select "Choose an option... Pending Applied Excluded (Questions) Excluded (Expired) Exc…" at bounding box center [718, 125] width 133 height 25
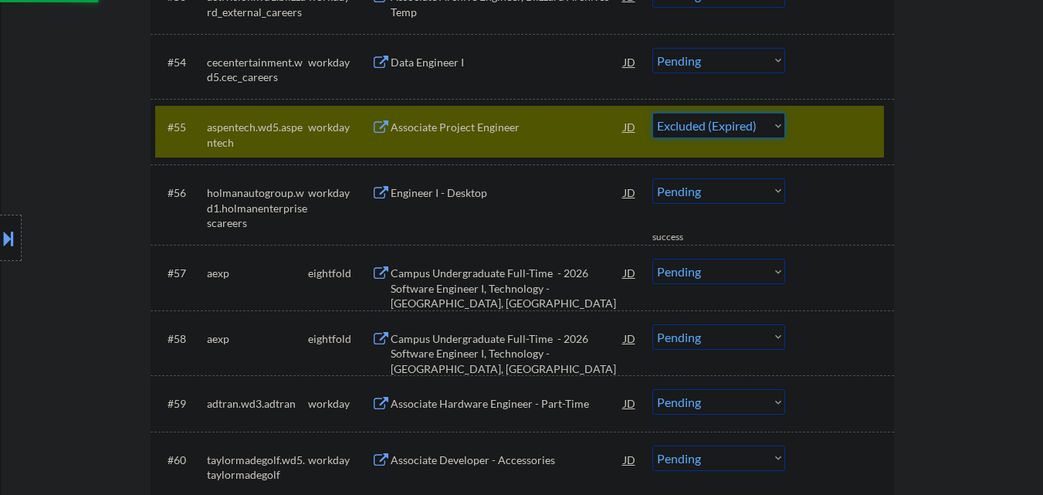
click at [652, 113] on select "Choose an option... Pending Applied Excluded (Questions) Excluded (Expired) Exc…" at bounding box center [718, 125] width 133 height 25
click at [836, 136] on div at bounding box center [841, 127] width 68 height 28
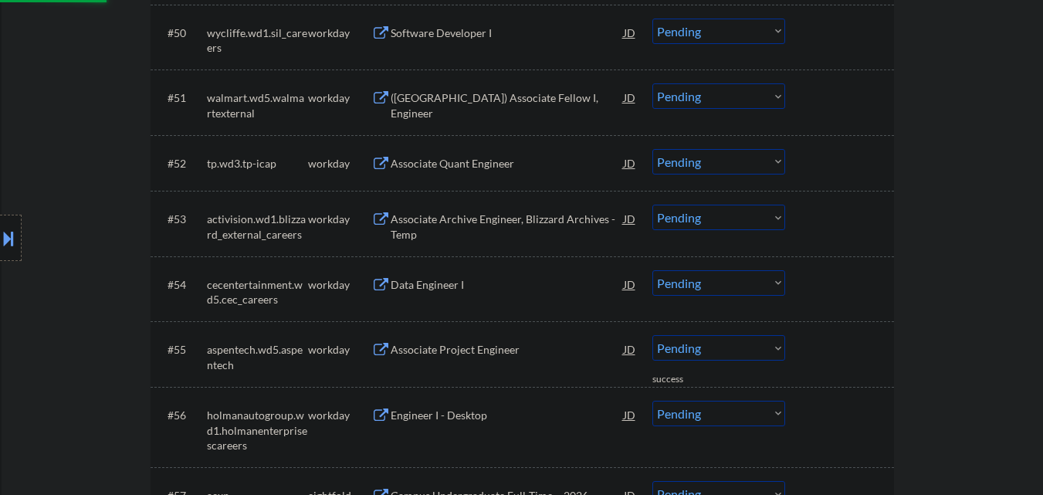
scroll to position [3614, 0]
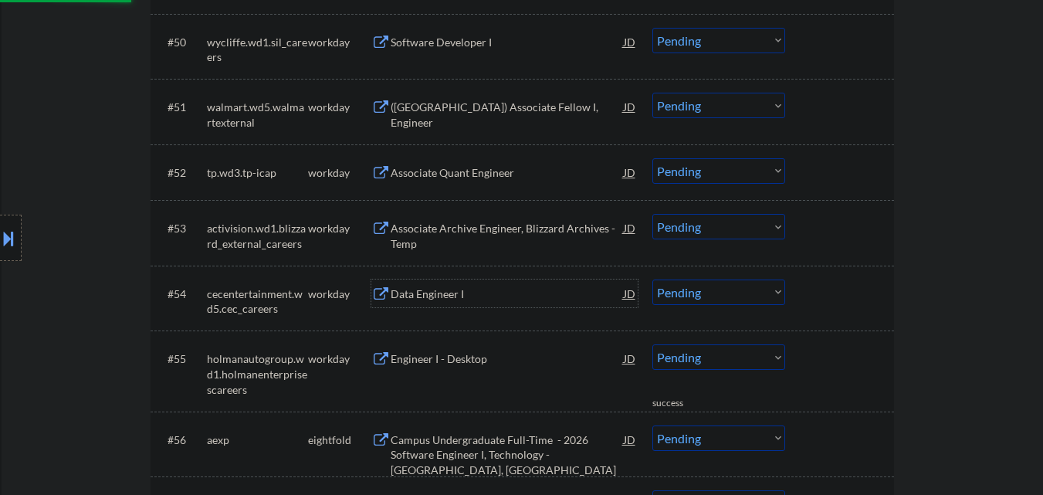
click at [471, 296] on div "Data Engineer I" at bounding box center [507, 293] width 233 height 15
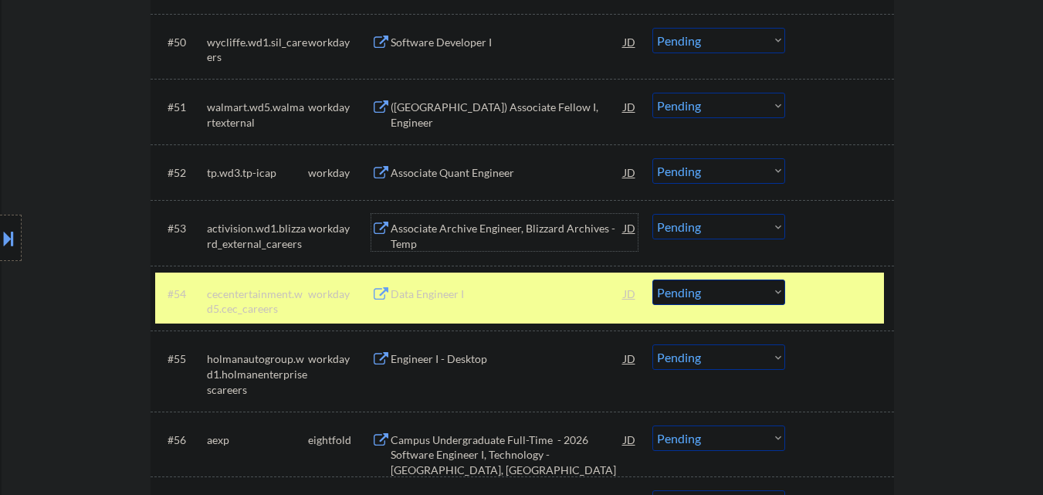
drag, startPoint x: 474, startPoint y: 229, endPoint x: 477, endPoint y: 198, distance: 31.8
click at [474, 228] on div "Associate Archive Engineer, Blizzard Archives - Temp" at bounding box center [507, 236] width 233 height 30
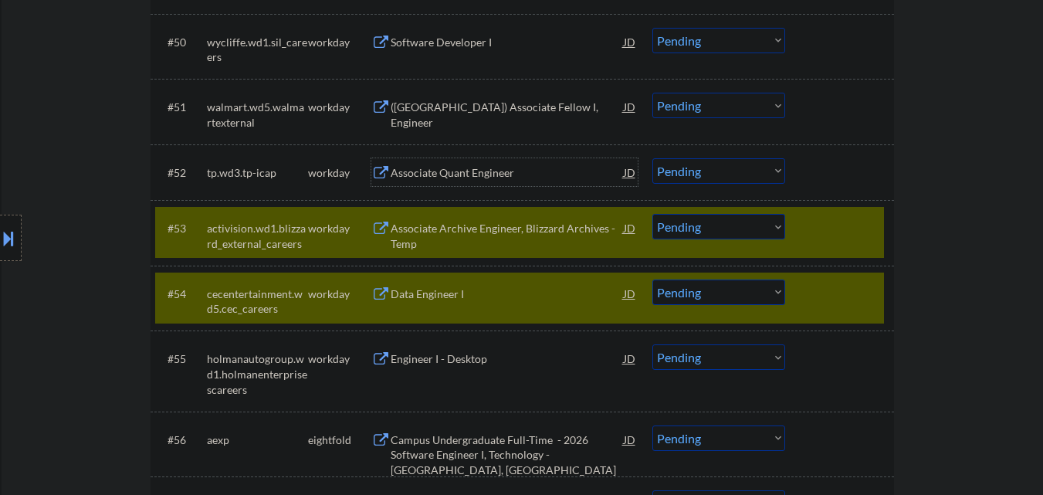
click at [477, 172] on div "Associate Quant Engineer" at bounding box center [507, 172] width 233 height 15
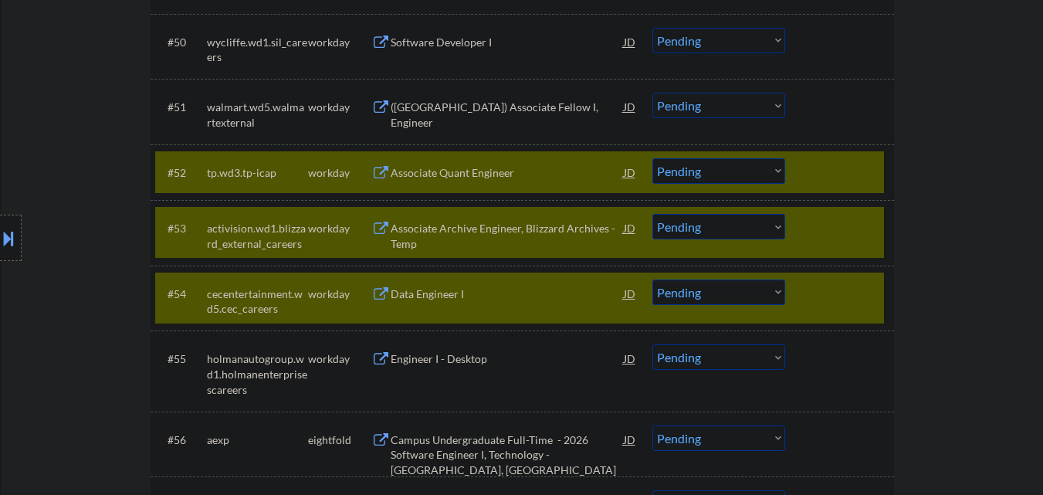
click at [490, 112] on div "([GEOGRAPHIC_DATA]) Associate Fellow I, Engineer" at bounding box center [507, 115] width 233 height 30
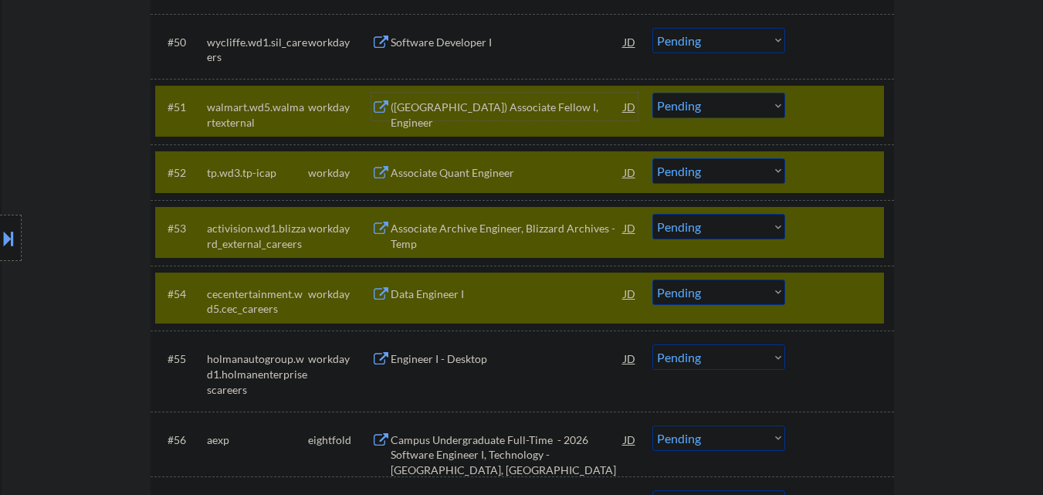
click at [747, 290] on select "Choose an option... Pending Applied Excluded (Questions) Excluded (Expired) Exc…" at bounding box center [718, 291] width 133 height 25
click at [652, 279] on select "Choose an option... Pending Applied Excluded (Questions) Excluded (Expired) Exc…" at bounding box center [718, 291] width 133 height 25
click at [835, 289] on div at bounding box center [841, 293] width 68 height 28
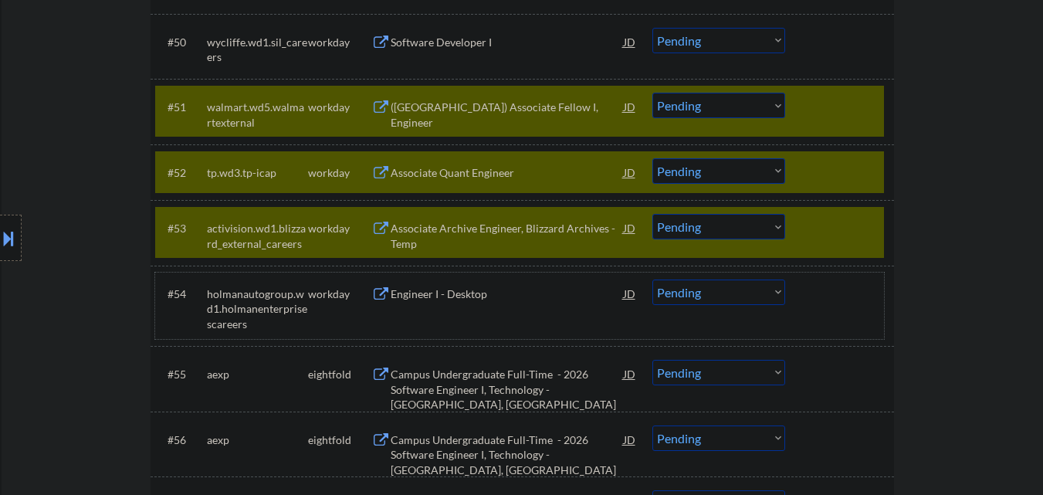
click at [738, 229] on select "Choose an option... Pending Applied Excluded (Questions) Excluded (Expired) Exc…" at bounding box center [718, 226] width 133 height 25
click at [652, 214] on select "Choose an option... Pending Applied Excluded (Questions) Excluded (Expired) Exc…" at bounding box center [718, 226] width 133 height 25
drag, startPoint x: 740, startPoint y: 174, endPoint x: 741, endPoint y: 182, distance: 7.8
click at [740, 174] on select "Choose an option... Pending Applied Excluded (Questions) Excluded (Expired) Exc…" at bounding box center [718, 170] width 133 height 25
click at [652, 158] on select "Choose an option... Pending Applied Excluded (Questions) Excluded (Expired) Exc…" at bounding box center [718, 170] width 133 height 25
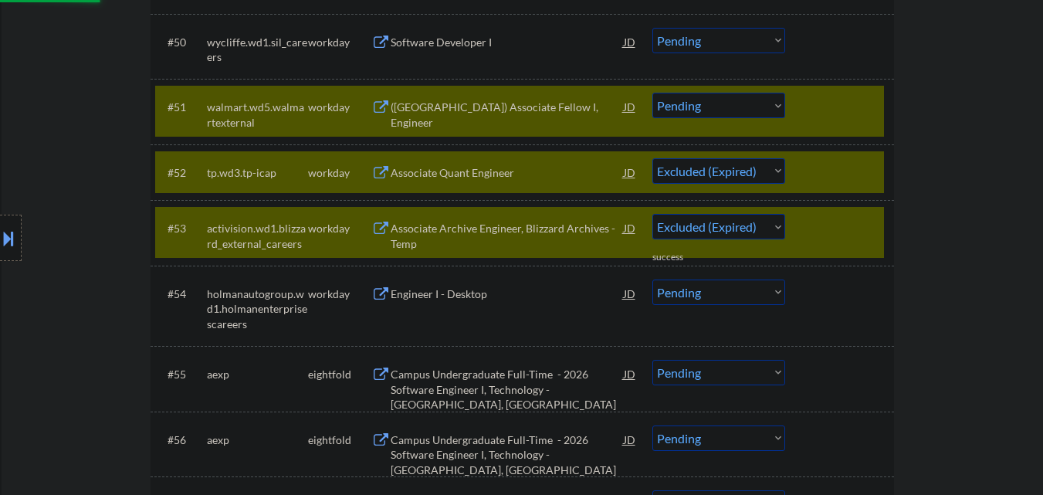
click at [734, 106] on select "Choose an option... Pending Applied Excluded (Questions) Excluded (Expired) Exc…" at bounding box center [718, 105] width 133 height 25
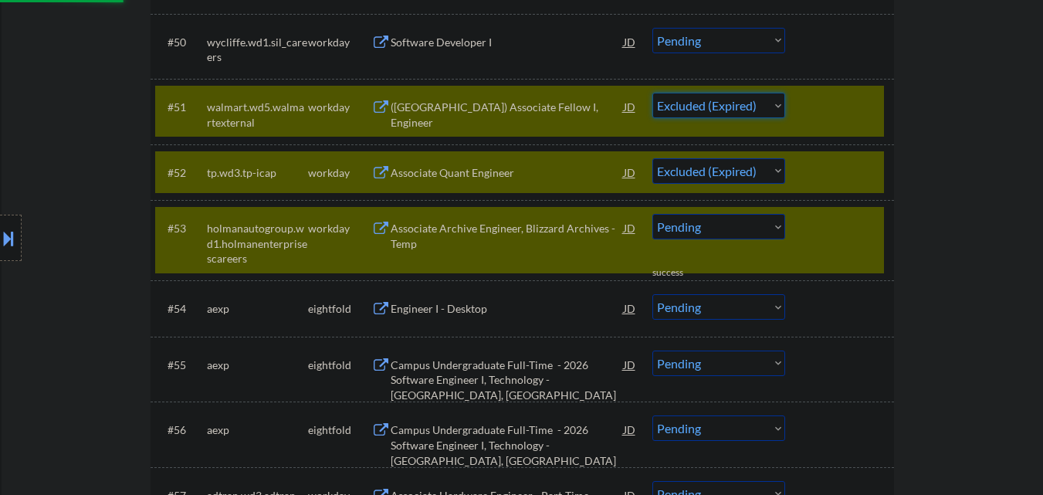
click at [652, 93] on select "Choose an option... Pending Applied Excluded (Questions) Excluded (Expired) Exc…" at bounding box center [718, 105] width 133 height 25
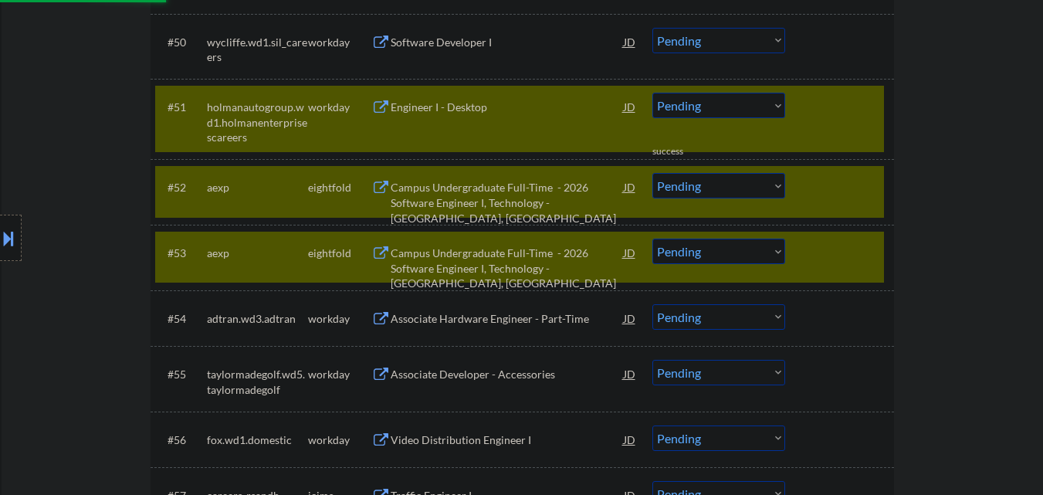
click at [880, 238] on div "#53 aexp eightfold Campus Undergraduate Full-Time - 2026 Software Engineer I, T…" at bounding box center [519, 257] width 729 height 51
drag, startPoint x: 870, startPoint y: 190, endPoint x: 871, endPoint y: 140, distance: 49.4
click at [870, 189] on div at bounding box center [841, 187] width 68 height 28
click at [871, 129] on div "#51 holmanautogroup.wd1.holmanenterprisescareers workday Engineer I - Desktop J…" at bounding box center [519, 119] width 729 height 66
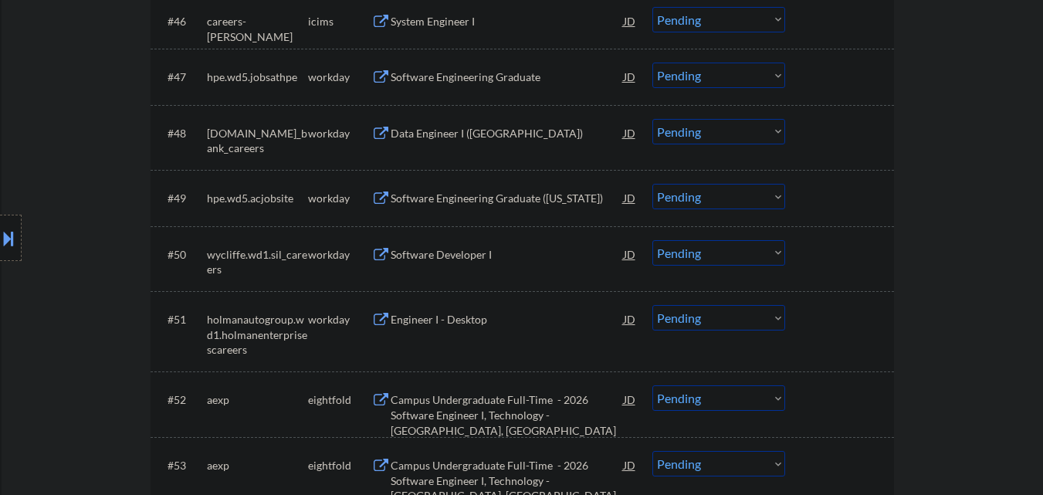
scroll to position [3383, 0]
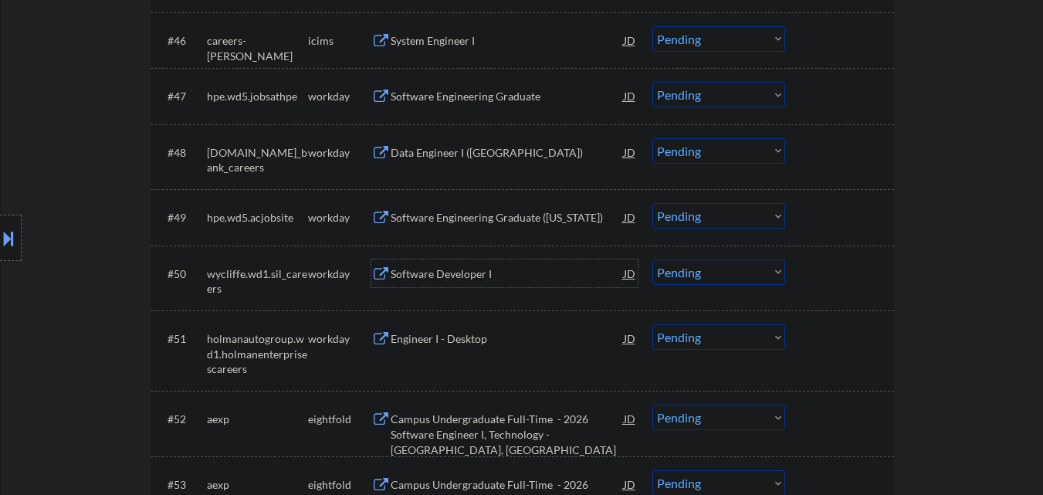
click at [485, 269] on div "Software Developer I" at bounding box center [507, 273] width 233 height 15
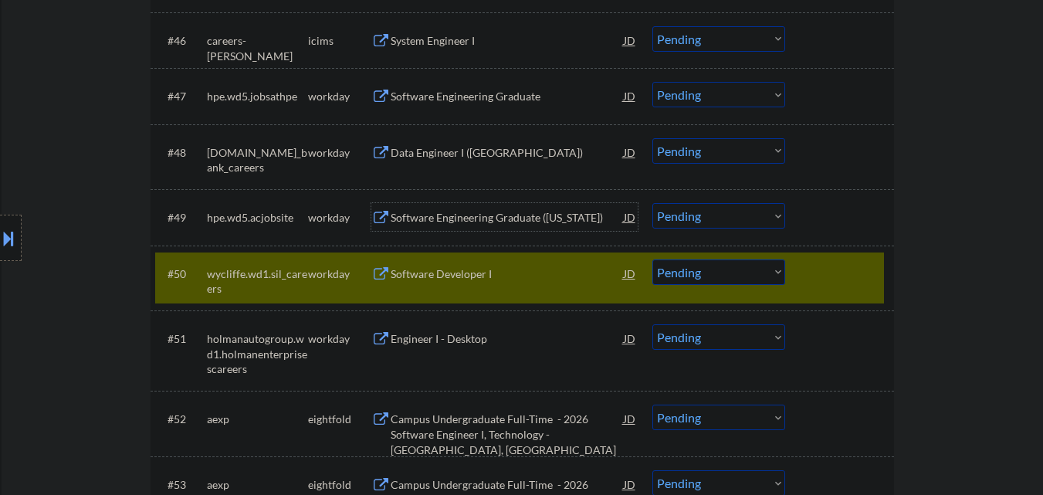
click at [479, 212] on div "Software Engineering Graduate ([US_STATE])" at bounding box center [507, 217] width 233 height 15
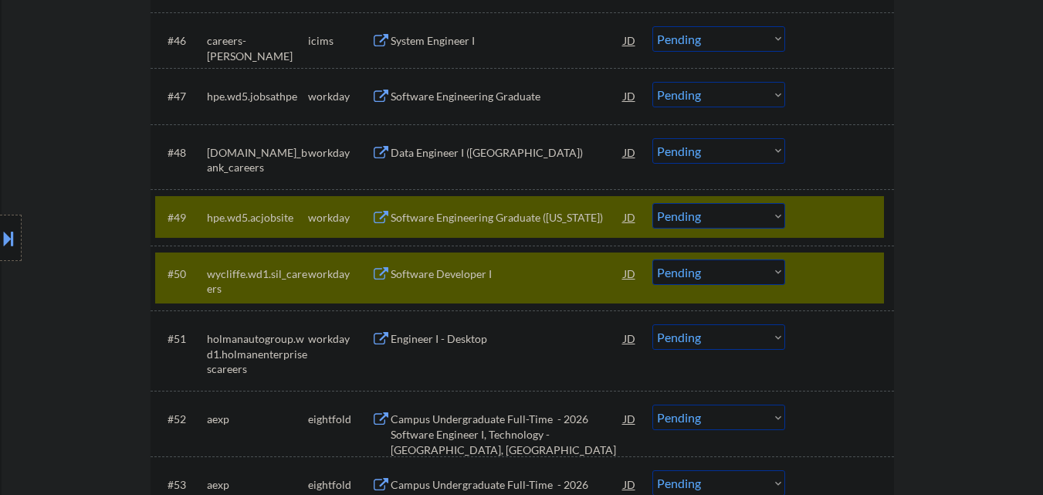
click at [477, 158] on div "Data Engineer I ([GEOGRAPHIC_DATA])" at bounding box center [507, 152] width 233 height 15
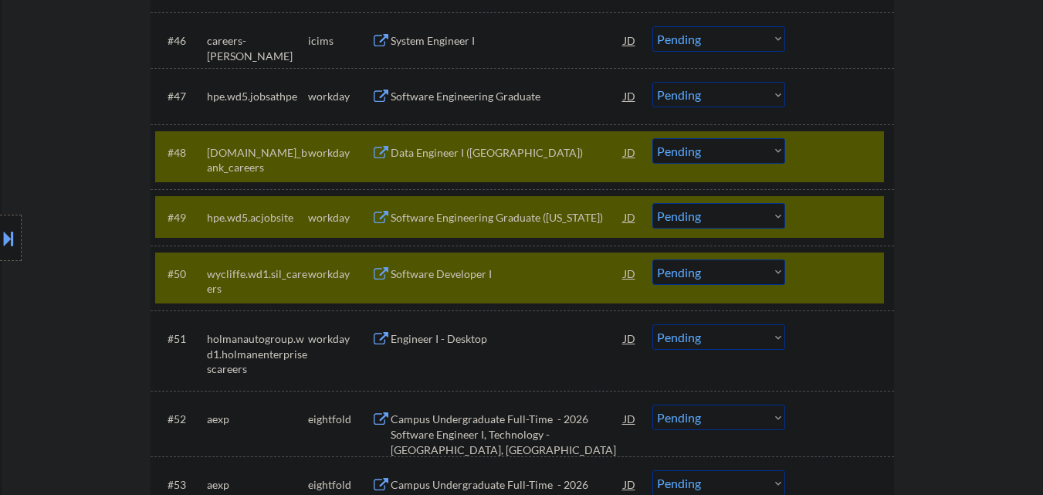
click at [483, 89] on div "Software Engineering Graduate" at bounding box center [507, 96] width 233 height 15
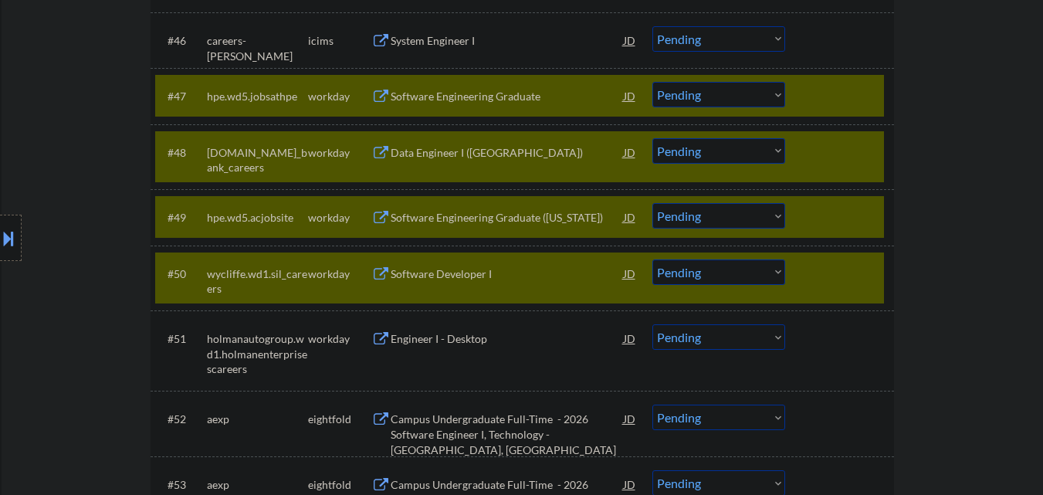
click at [494, 49] on div "System Engineer I" at bounding box center [507, 40] width 233 height 28
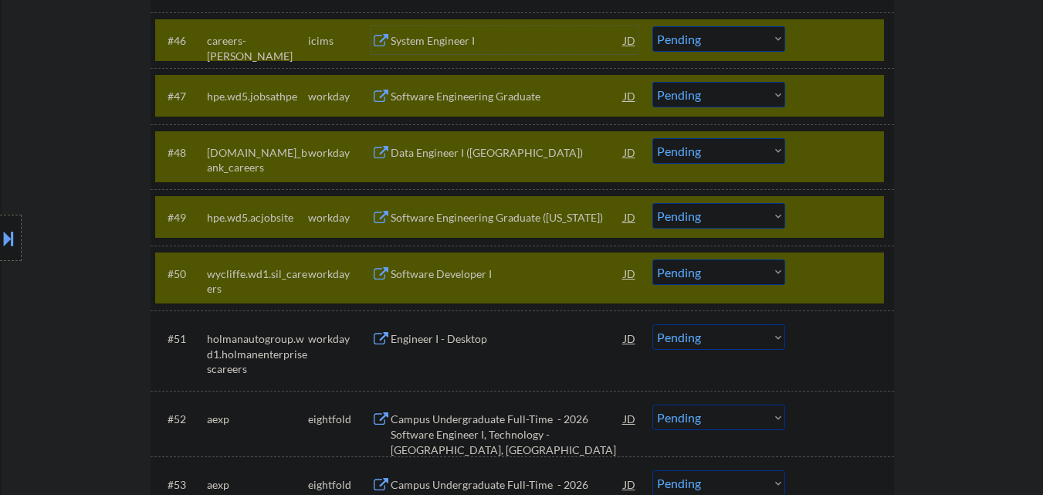
click at [732, 272] on select "Choose an option... Pending Applied Excluded (Questions) Excluded (Expired) Exc…" at bounding box center [718, 271] width 133 height 25
click at [652, 259] on select "Choose an option... Pending Applied Excluded (Questions) Excluded (Expired) Exc…" at bounding box center [718, 271] width 133 height 25
click at [840, 282] on div at bounding box center [841, 273] width 68 height 28
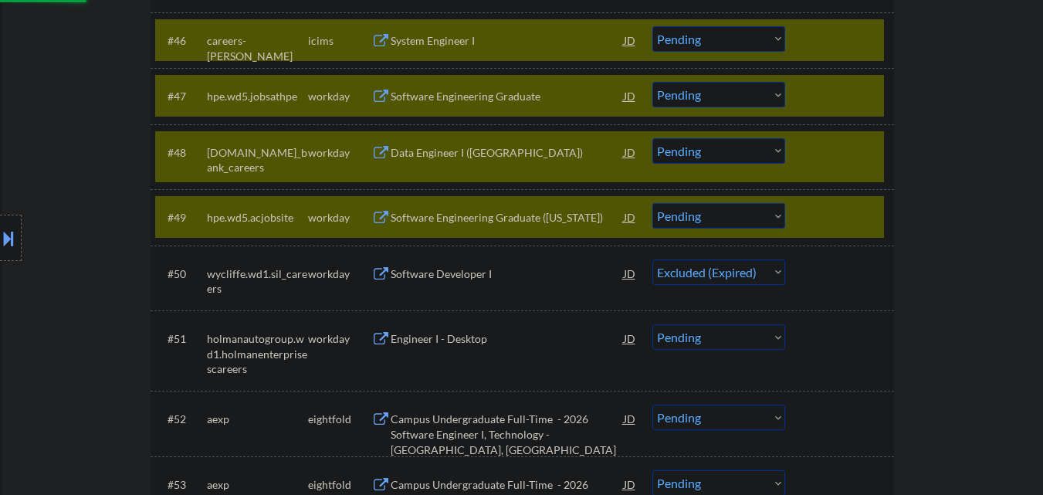
click at [723, 219] on select "Choose an option... Pending Applied Excluded (Questions) Excluded (Expired) Exc…" at bounding box center [718, 215] width 133 height 25
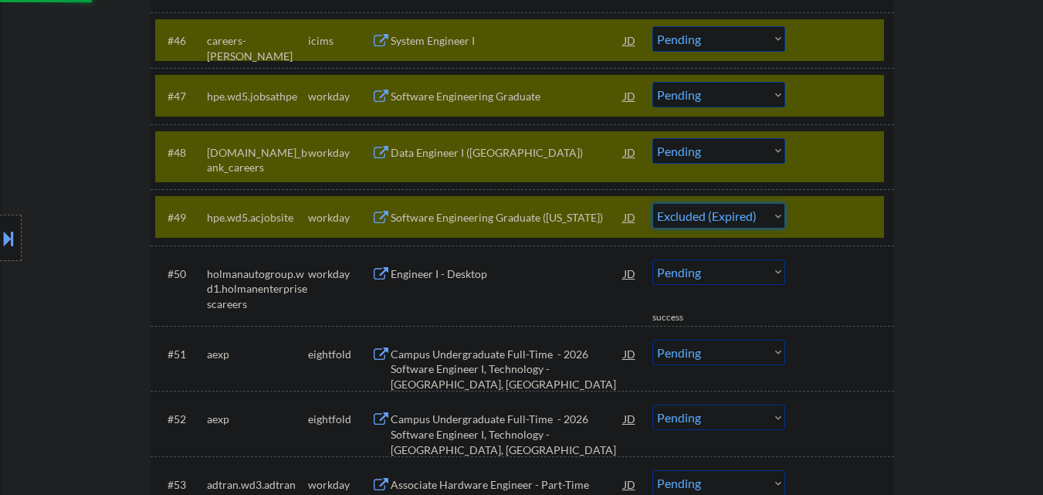
click at [652, 203] on select "Choose an option... Pending Applied Excluded (Questions) Excluded (Expired) Exc…" at bounding box center [718, 215] width 133 height 25
click at [847, 206] on div at bounding box center [841, 217] width 68 height 28
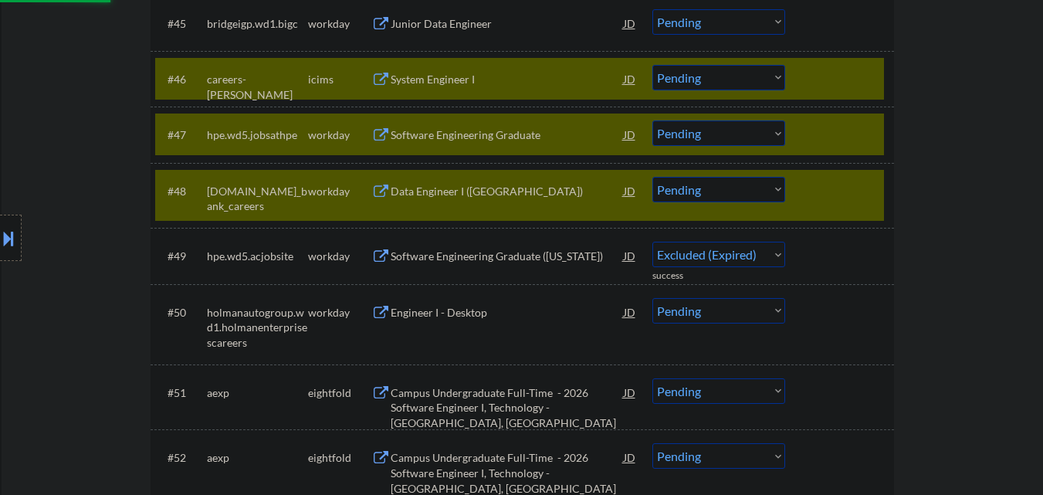
scroll to position [3306, 0]
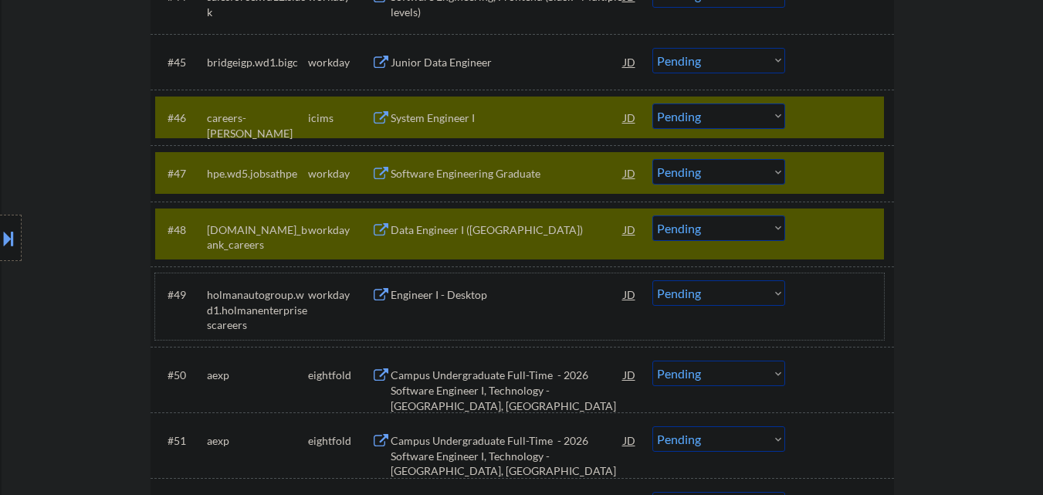
click at [736, 230] on select "Choose an option... Pending Applied Excluded (Questions) Excluded (Expired) Exc…" at bounding box center [718, 227] width 133 height 25
click at [652, 215] on select "Choose an option... Pending Applied Excluded (Questions) Excluded (Expired) Exc…" at bounding box center [718, 227] width 133 height 25
click at [740, 182] on select "Choose an option... Pending Applied Excluded (Questions) Excluded (Expired) Exc…" at bounding box center [718, 171] width 133 height 25
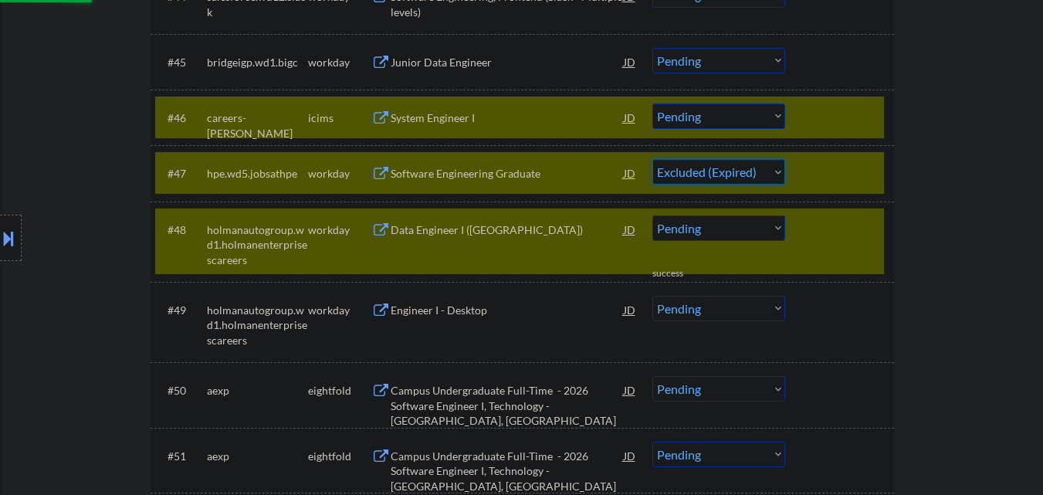
click at [652, 159] on select "Choose an option... Pending Applied Excluded (Questions) Excluded (Expired) Exc…" at bounding box center [718, 171] width 133 height 25
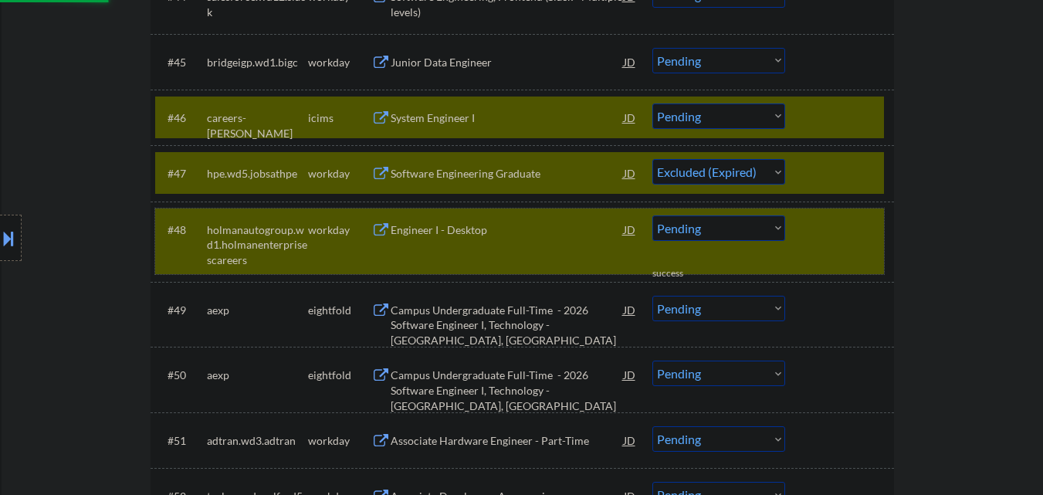
drag, startPoint x: 824, startPoint y: 245, endPoint x: 825, endPoint y: 192, distance: 52.5
click at [826, 239] on div "#48 holmanautogroup.wd1.holmanenterprisescareers workday Engineer I - Desktop J…" at bounding box center [519, 241] width 729 height 66
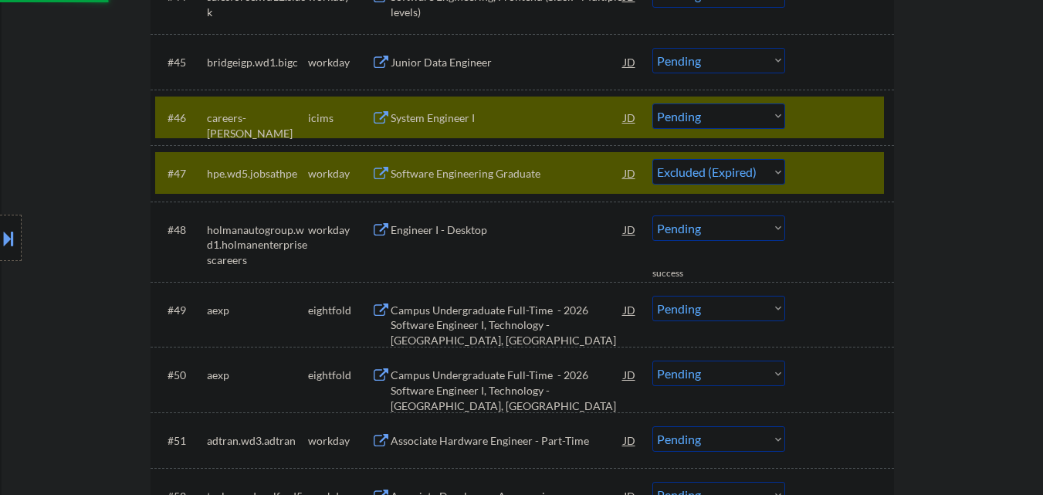
click at [826, 179] on div at bounding box center [841, 173] width 68 height 28
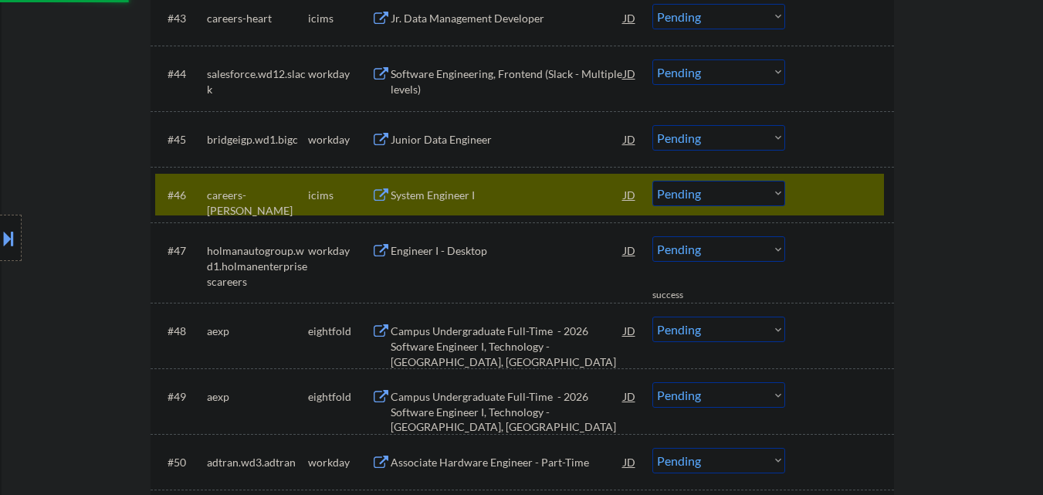
click at [839, 172] on div "#46 careers-berkley icims System Engineer I JD Choose an option... Pending Appl…" at bounding box center [522, 195] width 743 height 56
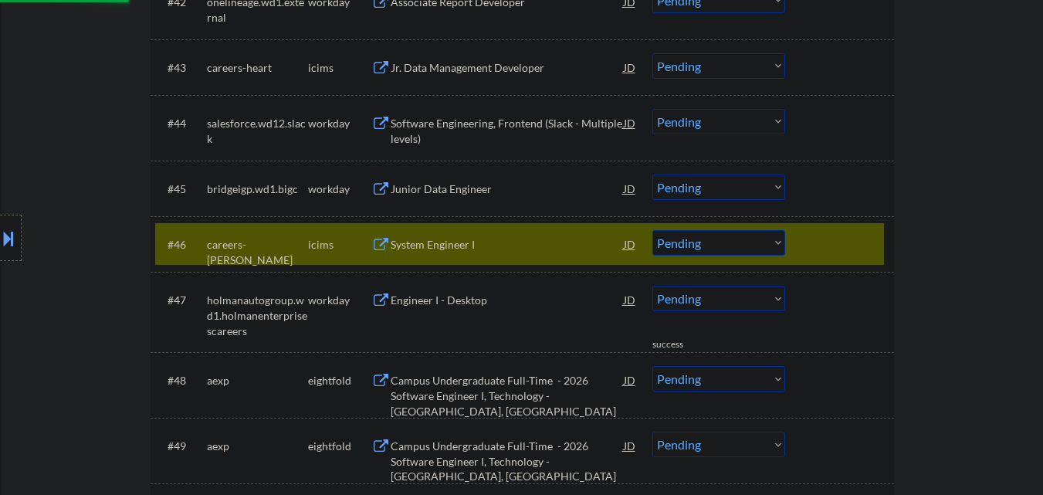
scroll to position [3151, 0]
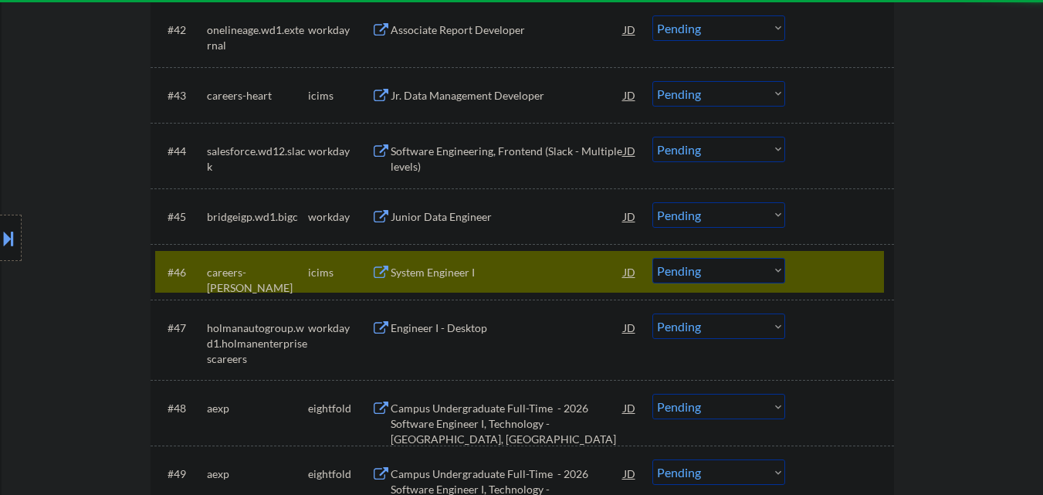
click at [863, 286] on div "#46 careers-berkley icims System Engineer I JD Choose an option... Pending Appl…" at bounding box center [519, 272] width 729 height 42
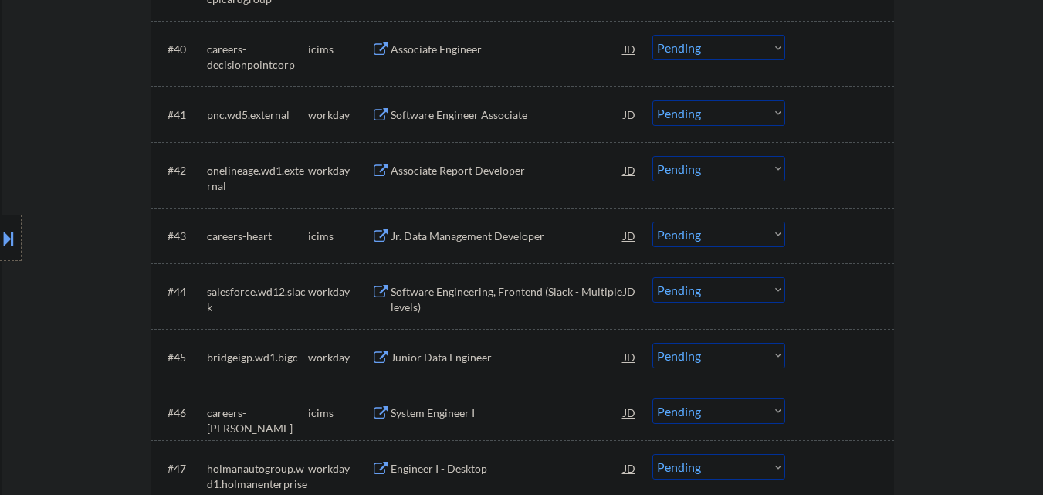
scroll to position [2997, 0]
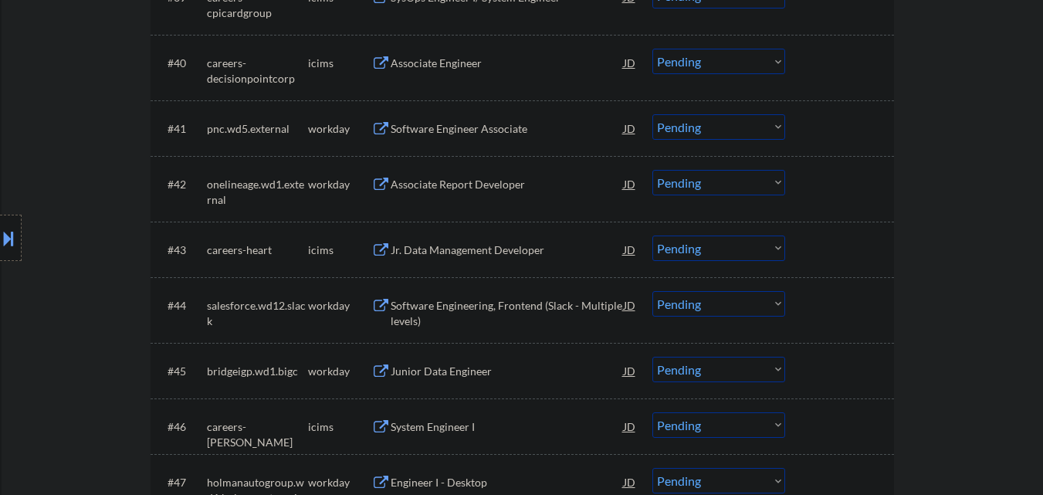
click at [452, 368] on div "Junior Data Engineer" at bounding box center [507, 371] width 233 height 15
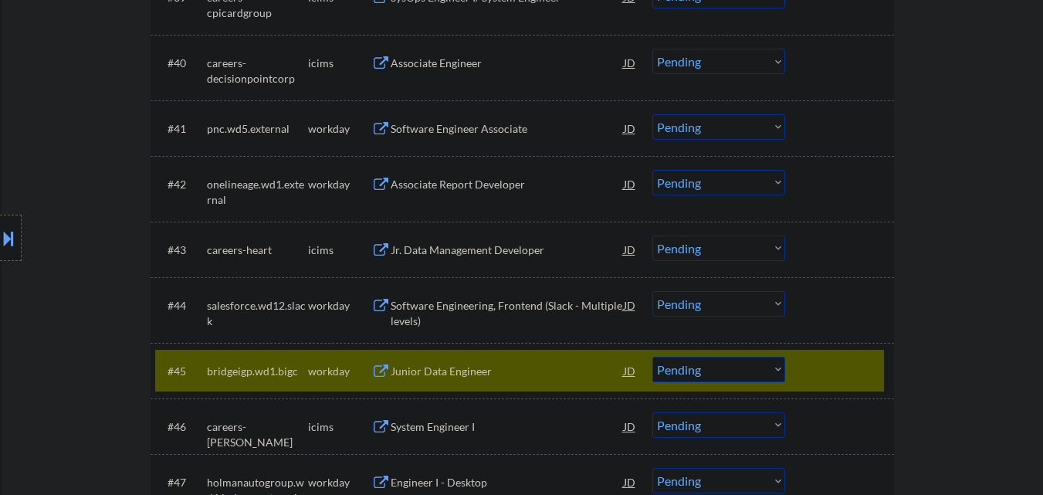
click at [463, 314] on div "Software Engineering, Frontend (Slack - Multiple levels)" at bounding box center [507, 313] width 233 height 30
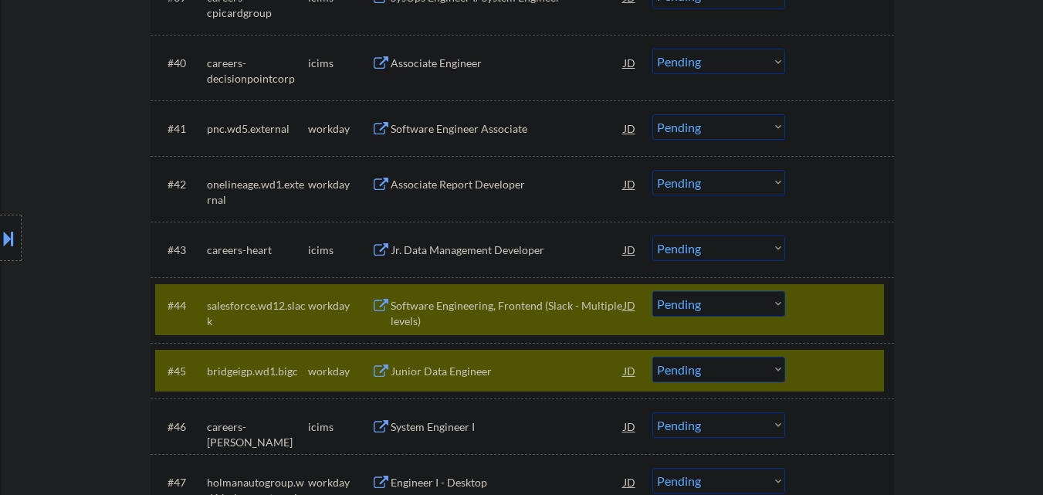
drag, startPoint x: 456, startPoint y: 247, endPoint x: 462, endPoint y: 218, distance: 29.1
click at [458, 247] on div "Jr. Data Management Developer" at bounding box center [507, 249] width 233 height 15
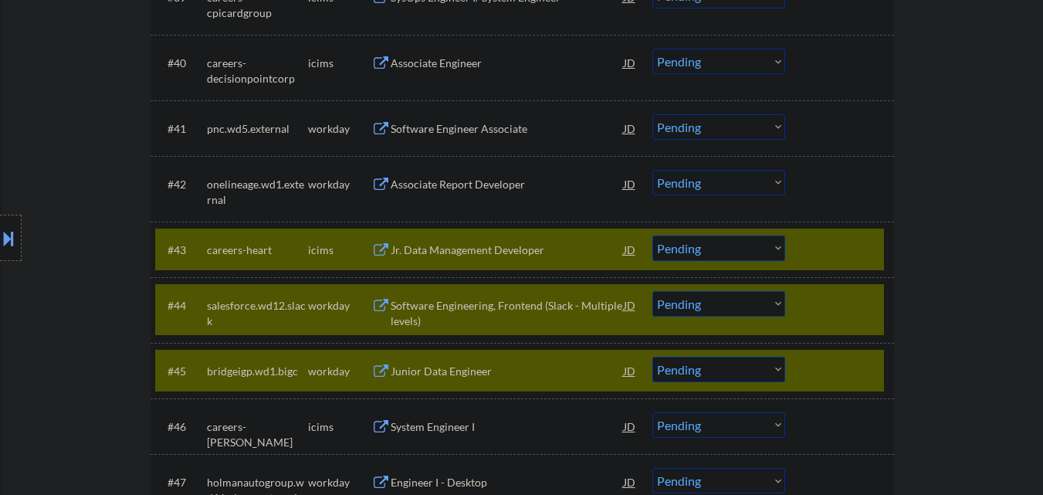
click at [455, 173] on div "Associate Report Developer" at bounding box center [507, 184] width 233 height 28
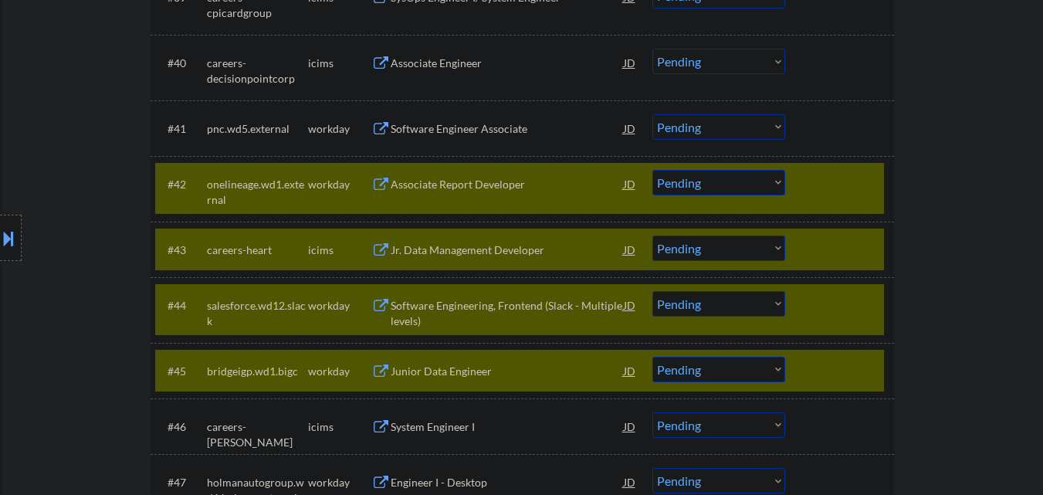
click at [490, 115] on div "Software Engineer Associate" at bounding box center [507, 128] width 233 height 28
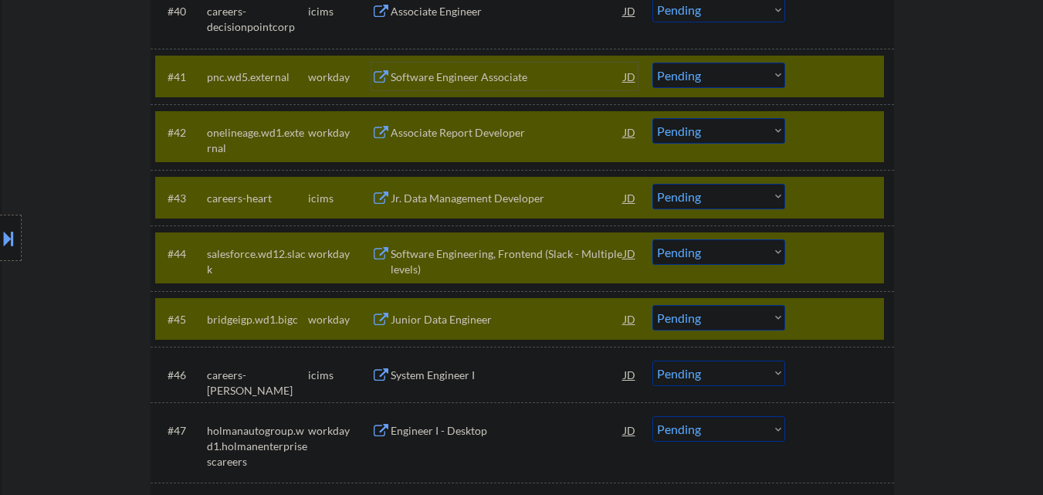
scroll to position [3074, 0]
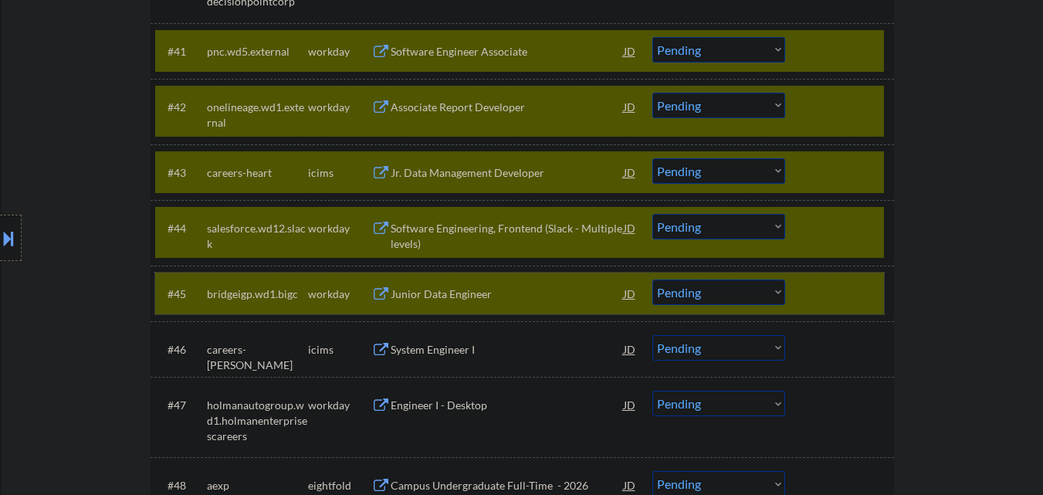
drag, startPoint x: 831, startPoint y: 276, endPoint x: 835, endPoint y: 268, distance: 8.6
click at [831, 275] on div "#45 bridgeigp.wd1.bigc workday Junior Data Engineer JD Choose an option... Pend…" at bounding box center [519, 293] width 729 height 42
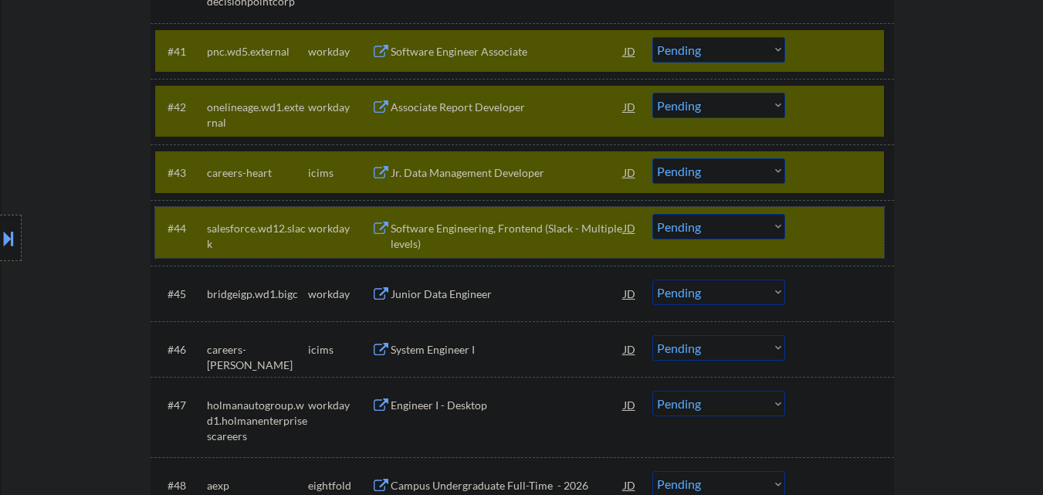
click at [839, 223] on div at bounding box center [841, 228] width 68 height 28
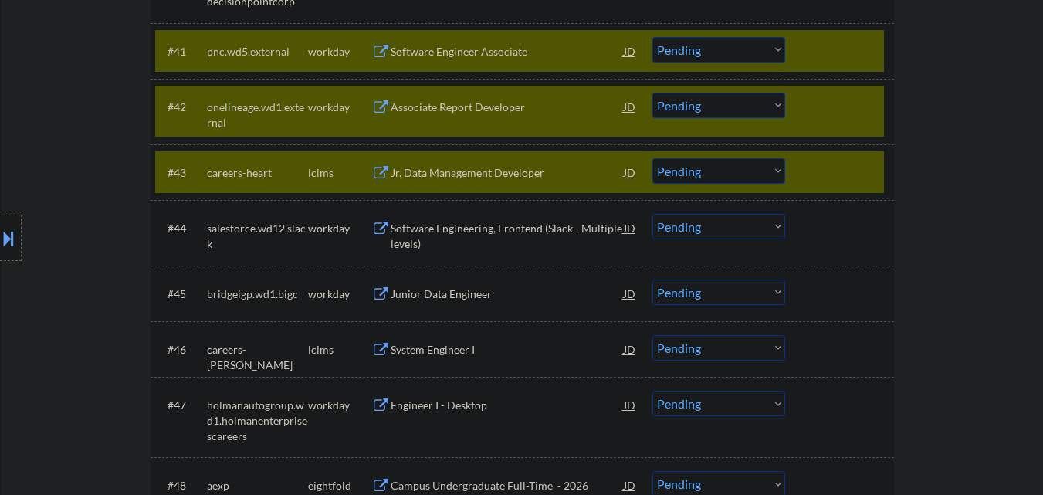
click at [734, 171] on select "Choose an option... Pending Applied Excluded (Questions) Excluded (Expired) Exc…" at bounding box center [718, 170] width 133 height 25
click at [652, 158] on select "Choose an option... Pending Applied Excluded (Questions) Excluded (Expired) Exc…" at bounding box center [718, 170] width 133 height 25
click at [845, 169] on div at bounding box center [841, 172] width 68 height 28
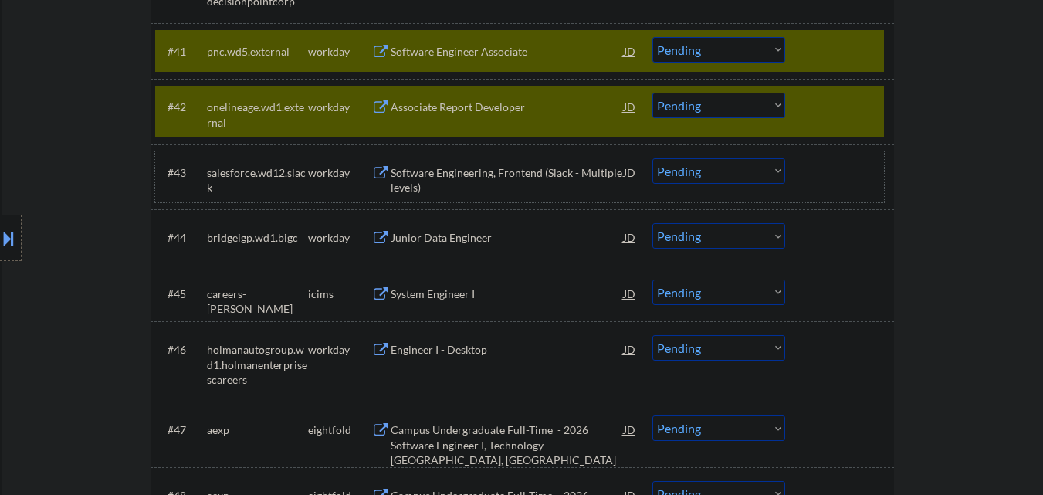
scroll to position [2997, 0]
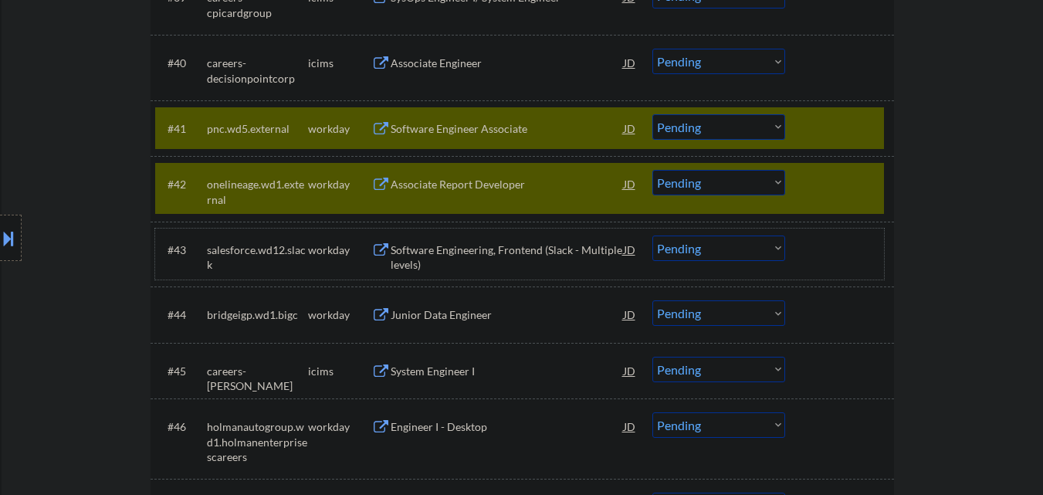
click at [836, 194] on div at bounding box center [841, 184] width 68 height 28
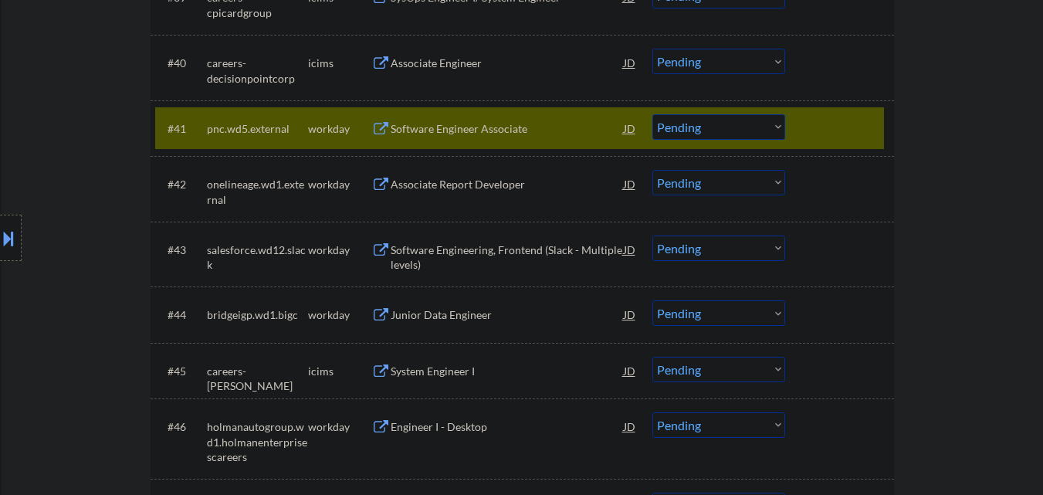
click at [736, 127] on select "Choose an option... Pending Applied Excluded (Questions) Excluded (Expired) Exc…" at bounding box center [718, 126] width 133 height 25
click at [652, 114] on select "Choose an option... Pending Applied Excluded (Questions) Excluded (Expired) Exc…" at bounding box center [718, 126] width 133 height 25
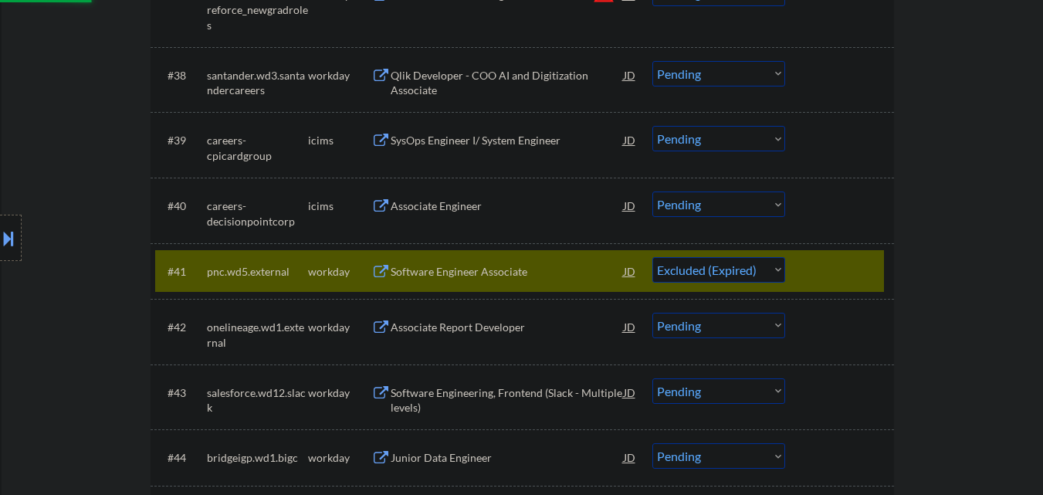
scroll to position [2843, 0]
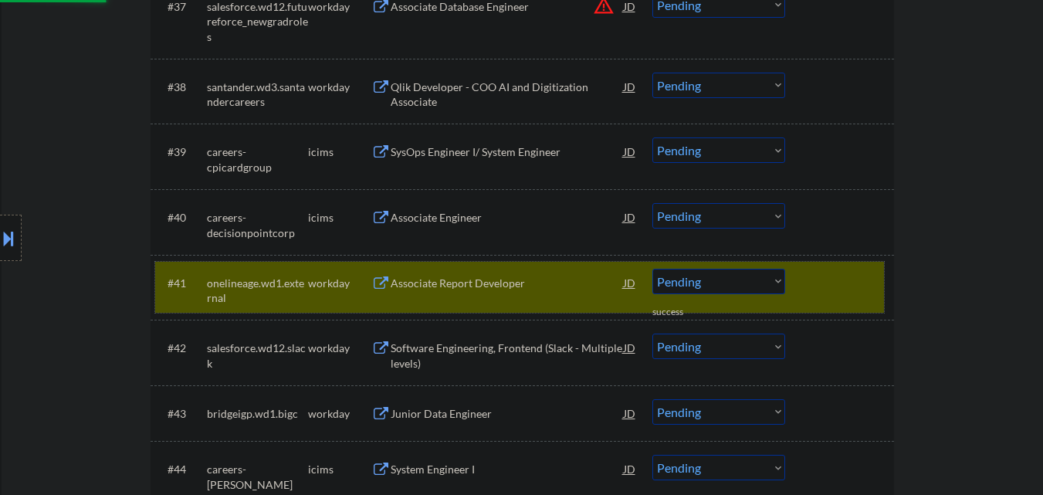
click at [874, 282] on div at bounding box center [841, 283] width 68 height 28
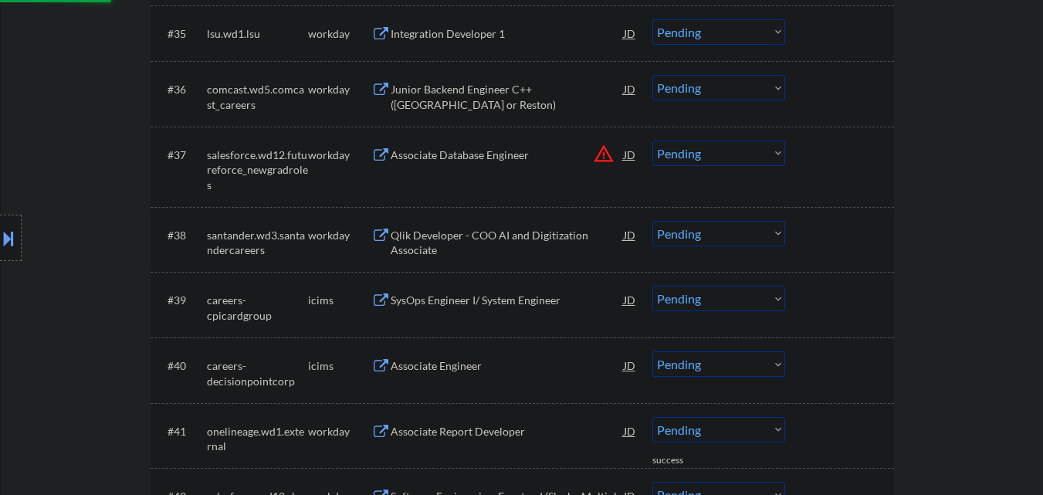
scroll to position [2688, 0]
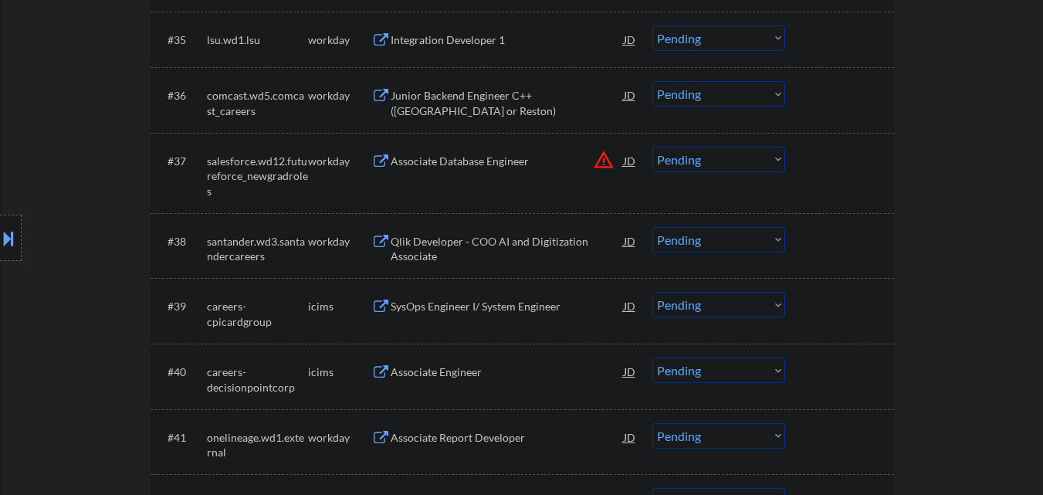
click at [444, 366] on div "Associate Engineer" at bounding box center [507, 371] width 233 height 15
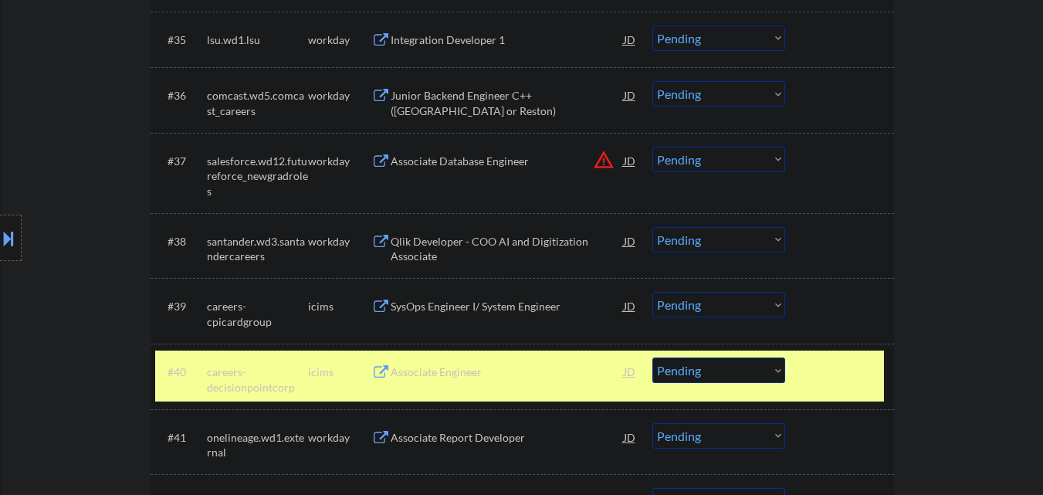
click at [448, 309] on div "SysOps Engineer I/ System Engineer" at bounding box center [507, 306] width 233 height 15
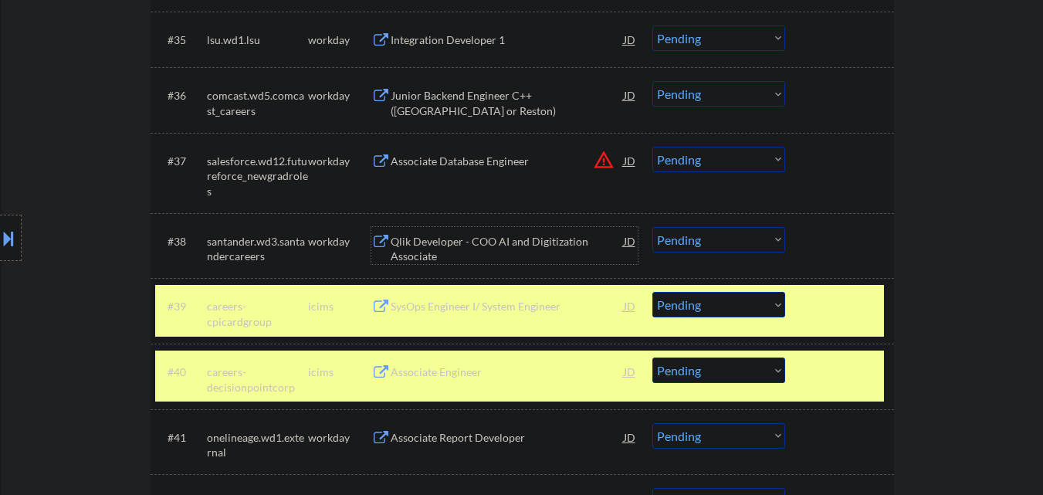
drag, startPoint x: 445, startPoint y: 252, endPoint x: 452, endPoint y: 208, distance: 44.7
click at [445, 249] on div "Qlik Developer - COO AI and Digitization Associate" at bounding box center [507, 249] width 233 height 30
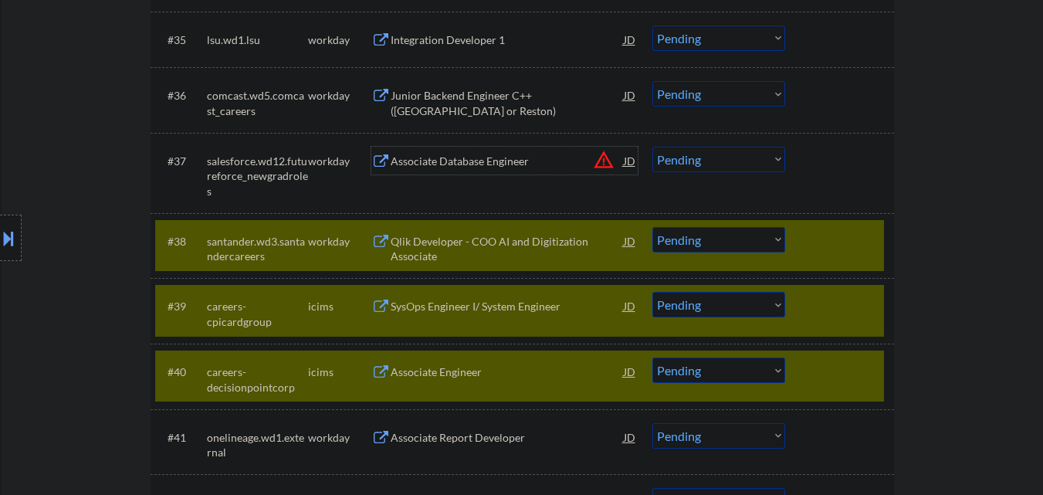
click at [449, 158] on div "Associate Database Engineer" at bounding box center [507, 161] width 233 height 15
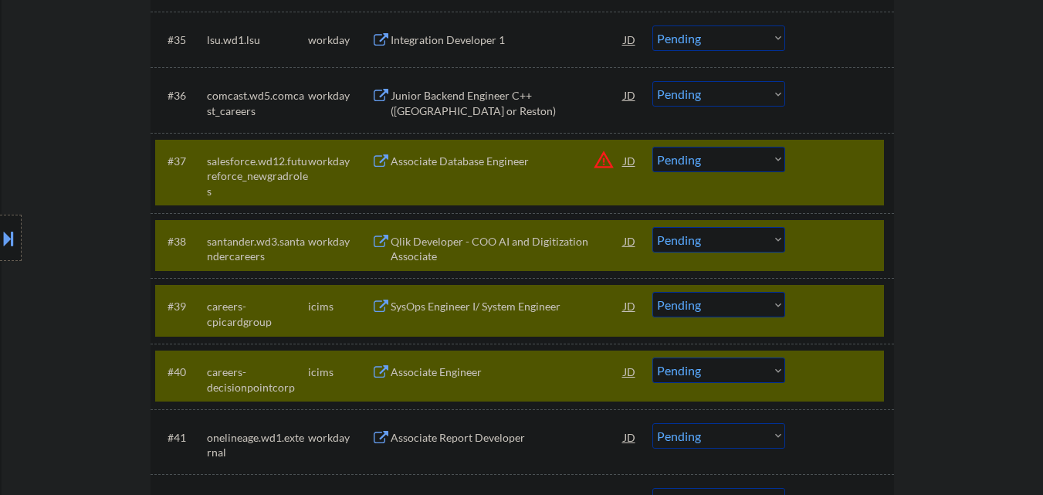
click at [454, 90] on div "Junior Backend Engineer C++ ([GEOGRAPHIC_DATA] or Reston)" at bounding box center [507, 103] width 233 height 30
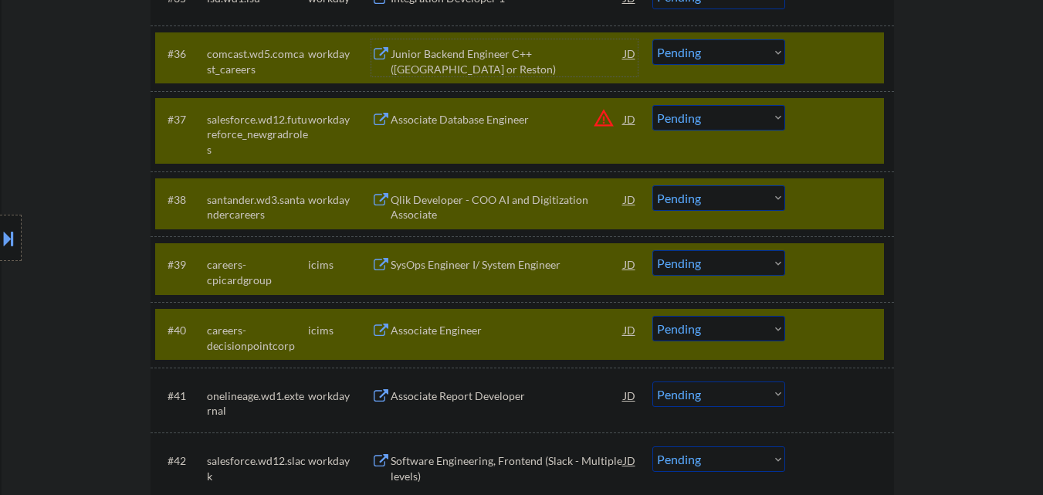
scroll to position [2765, 0]
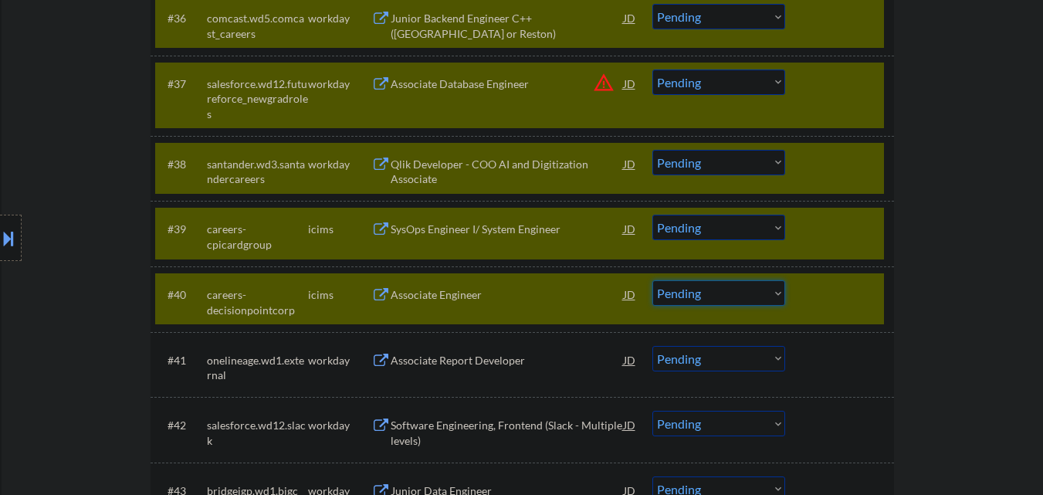
click at [769, 293] on select "Choose an option... Pending Applied Excluded (Questions) Excluded (Expired) Exc…" at bounding box center [718, 292] width 133 height 25
click at [652, 280] on select "Choose an option... Pending Applied Excluded (Questions) Excluded (Expired) Exc…" at bounding box center [718, 292] width 133 height 25
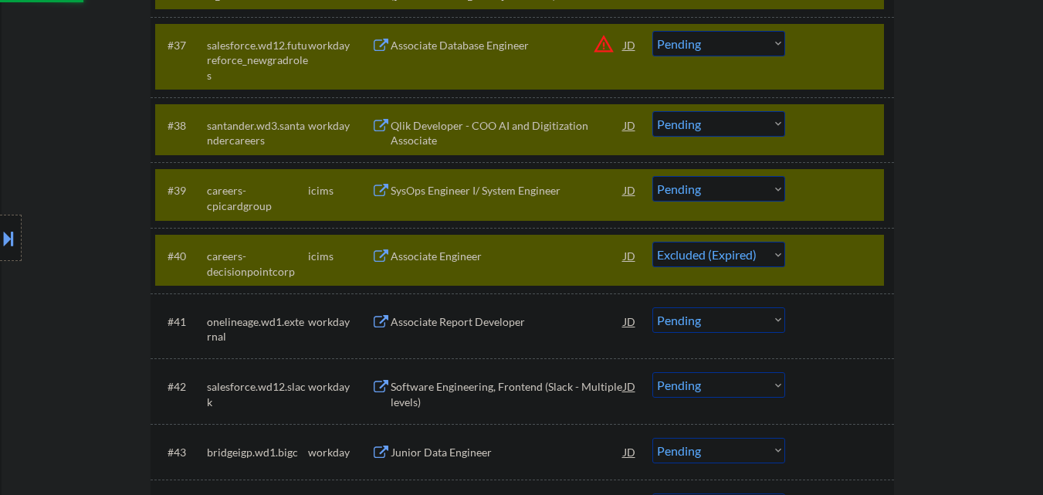
scroll to position [2843, 0]
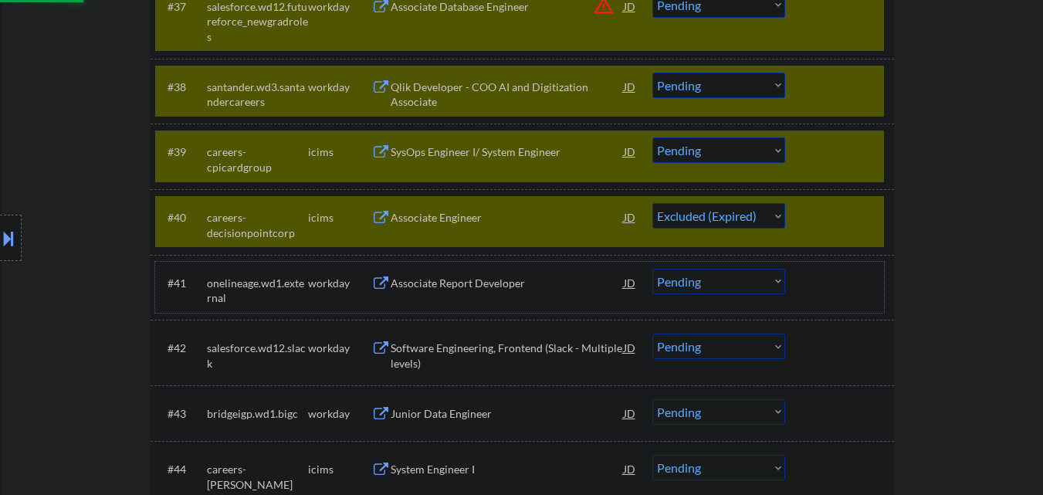
click at [837, 310] on div "#41 onelineage.wd1.external workday Associate Report Developer JD Choose an opt…" at bounding box center [519, 287] width 729 height 51
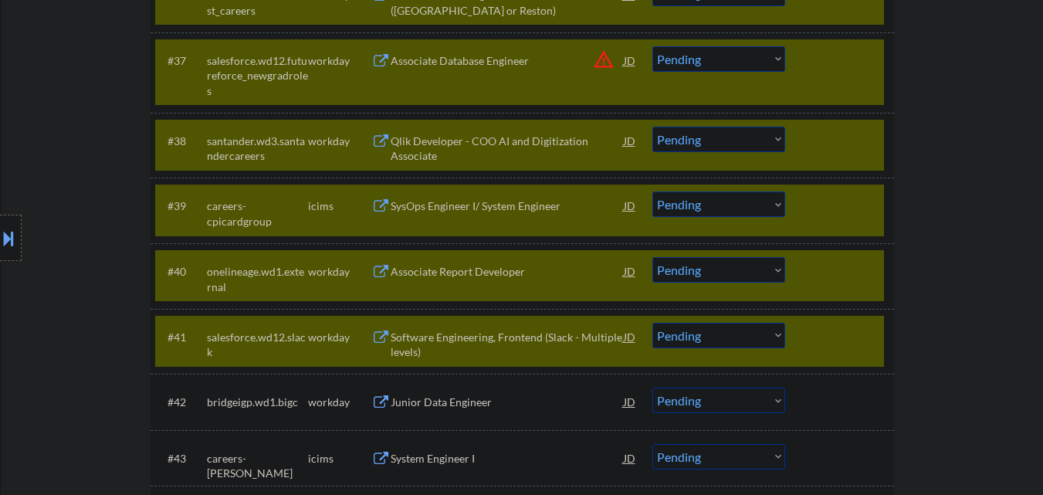
scroll to position [2765, 0]
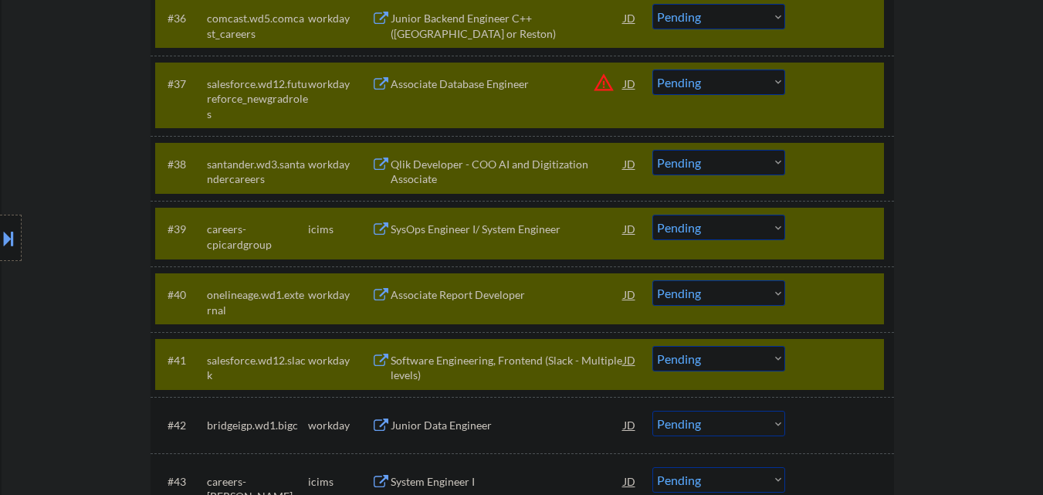
click at [881, 356] on div "#41 salesforce.wd12.slack workday Software Engineering, Frontend (Slack - Multi…" at bounding box center [519, 364] width 729 height 51
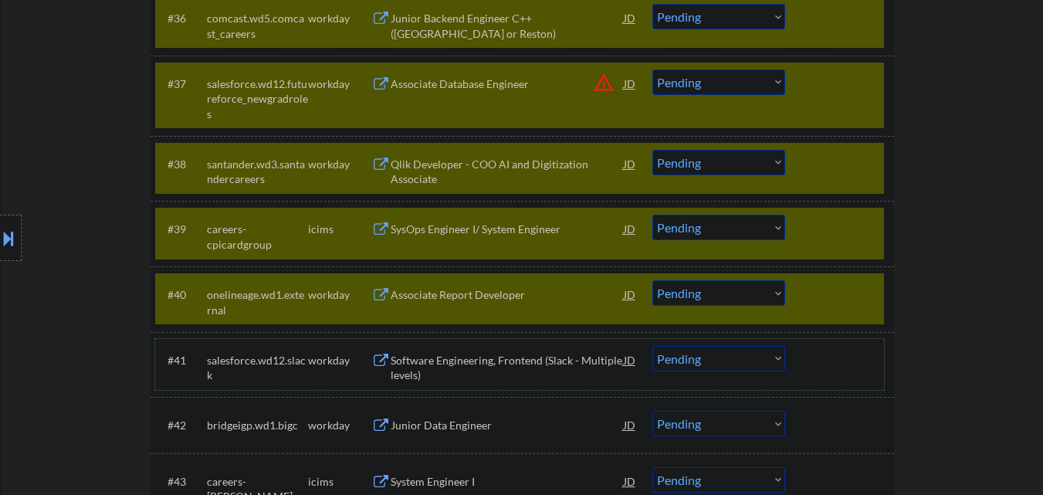
click at [866, 289] on div at bounding box center [841, 294] width 68 height 28
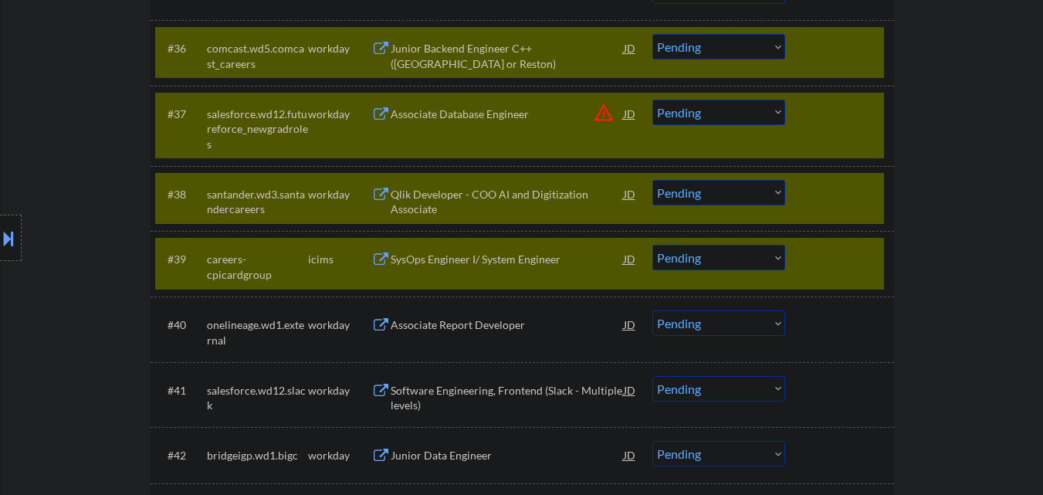
scroll to position [2688, 0]
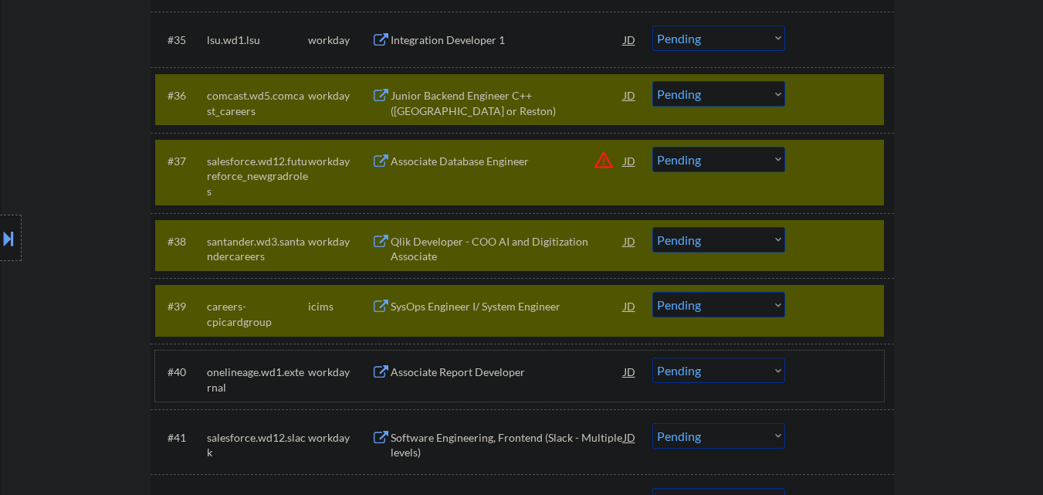
click at [844, 301] on div at bounding box center [841, 306] width 68 height 28
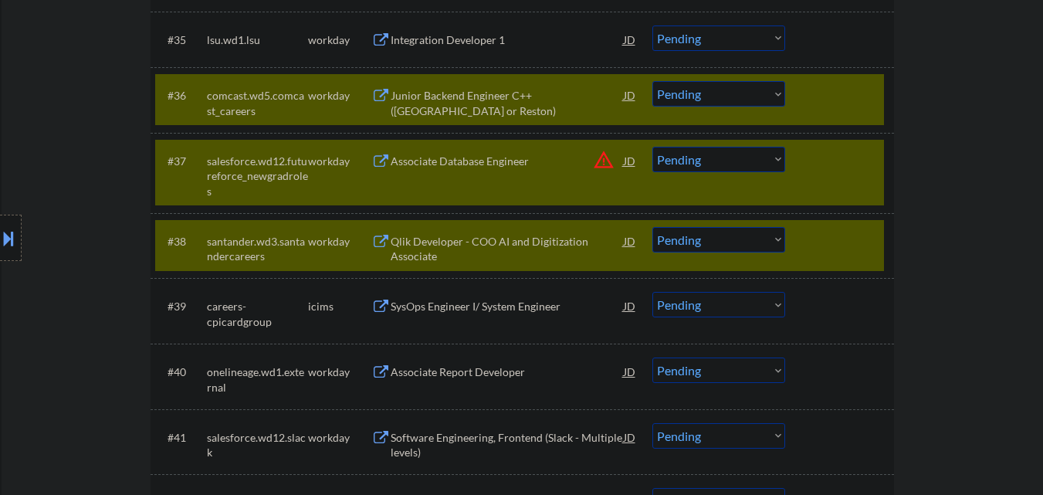
click at [721, 240] on select "Choose an option... Pending Applied Excluded (Questions) Excluded (Expired) Exc…" at bounding box center [718, 239] width 133 height 25
click at [652, 227] on select "Choose an option... Pending Applied Excluded (Questions) Excluded (Expired) Exc…" at bounding box center [718, 239] width 133 height 25
drag, startPoint x: 729, startPoint y: 157, endPoint x: 729, endPoint y: 170, distance: 12.3
click at [729, 158] on select "Choose an option... Pending Applied Excluded (Questions) Excluded (Expired) Exc…" at bounding box center [718, 159] width 133 height 25
click at [652, 147] on select "Choose an option... Pending Applied Excluded (Questions) Excluded (Expired) Exc…" at bounding box center [718, 159] width 133 height 25
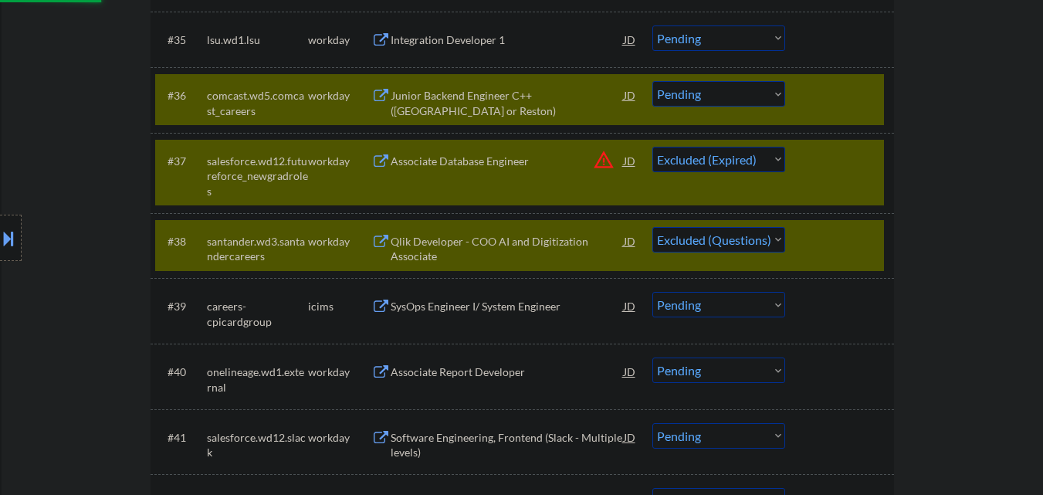
drag, startPoint x: 733, startPoint y: 85, endPoint x: 733, endPoint y: 105, distance: 20.1
click at [734, 87] on select "Choose an option... Pending Applied Excluded (Questions) Excluded (Expired) Exc…" at bounding box center [718, 93] width 133 height 25
click at [652, 81] on select "Choose an option... Pending Applied Excluded (Questions) Excluded (Expired) Exc…" at bounding box center [718, 93] width 133 height 25
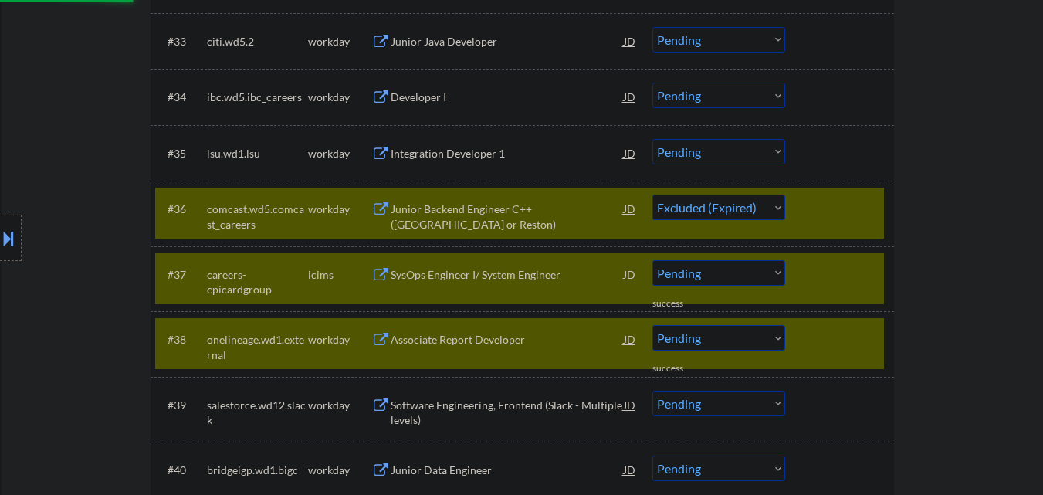
scroll to position [2534, 0]
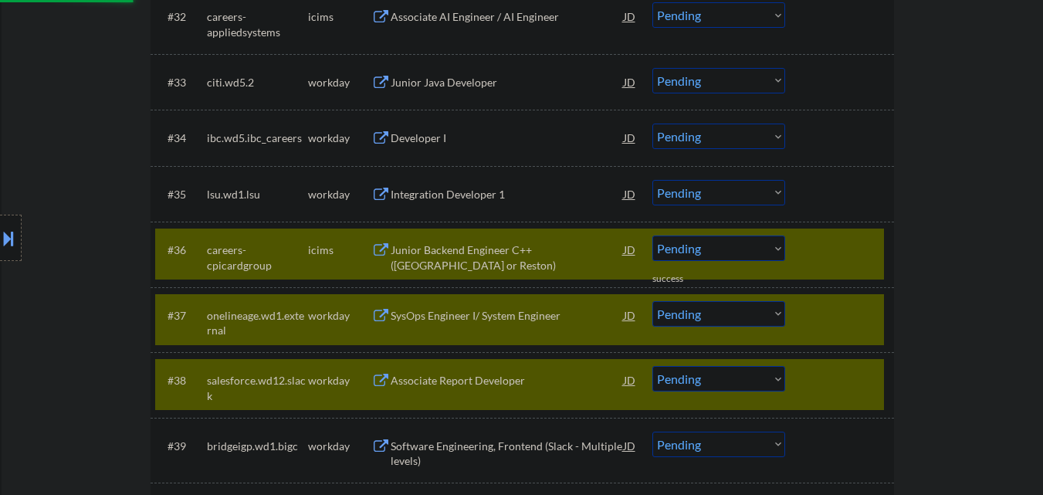
drag, startPoint x: 873, startPoint y: 373, endPoint x: 874, endPoint y: 365, distance: 7.8
click at [874, 367] on div at bounding box center [841, 380] width 68 height 28
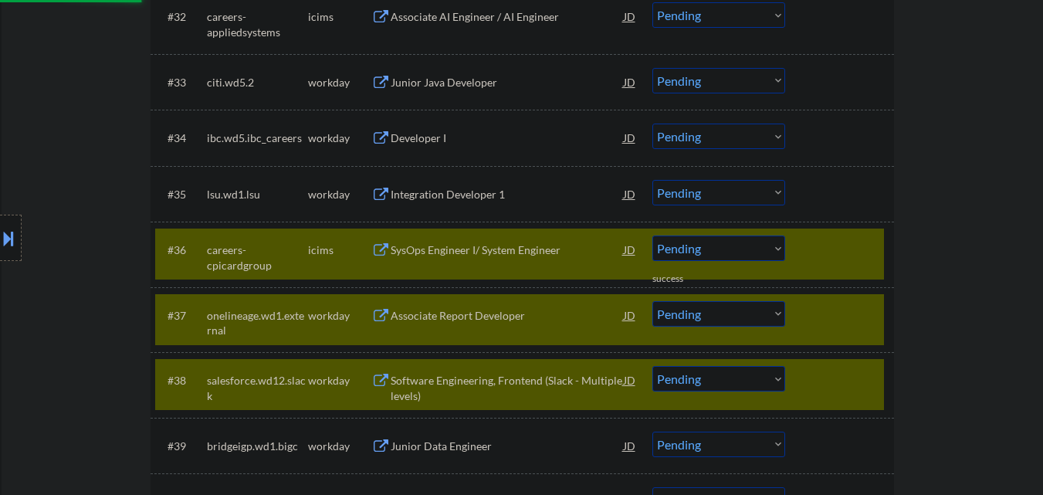
drag, startPoint x: 873, startPoint y: 320, endPoint x: 865, endPoint y: 290, distance: 31.1
click at [871, 315] on div at bounding box center [841, 315] width 68 height 28
click at [861, 265] on div "#36 careers-cpicardgroup icims SysOps Engineer I/ System Engineer JD Choose an …" at bounding box center [519, 253] width 729 height 51
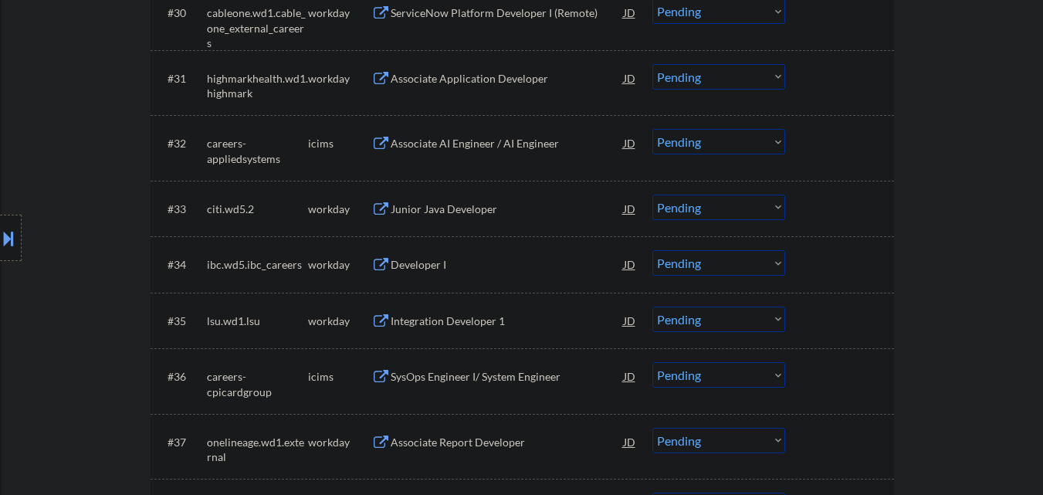
scroll to position [2379, 0]
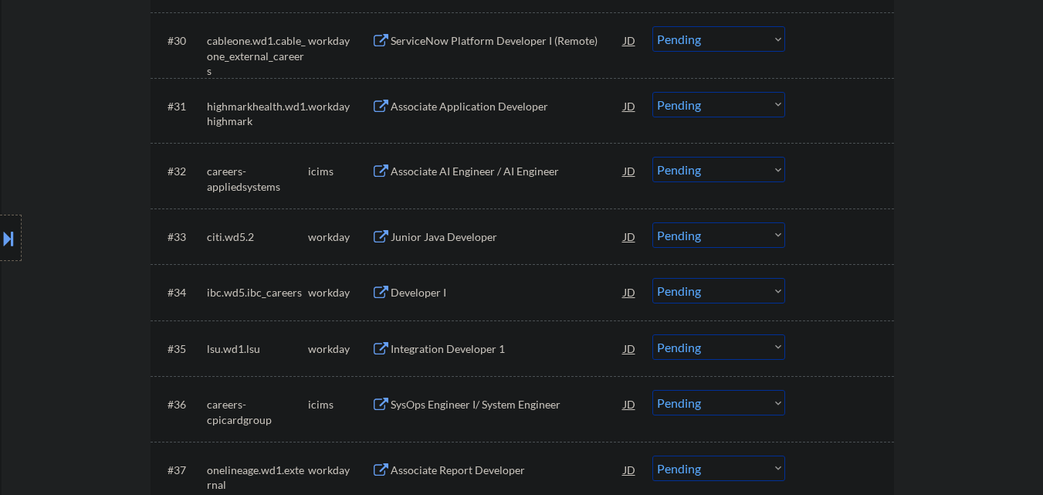
click at [465, 350] on div "Integration Developer 1" at bounding box center [507, 348] width 233 height 15
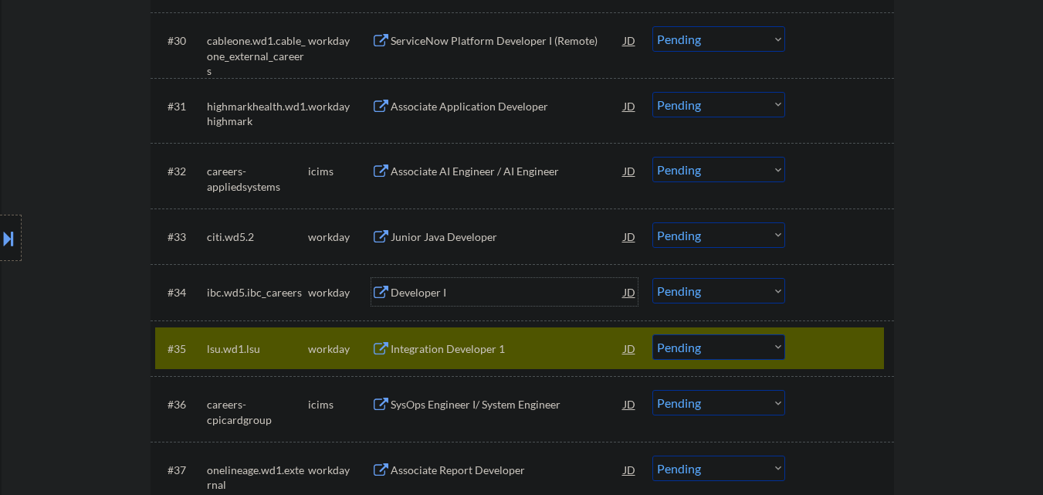
click at [458, 299] on div "Developer I" at bounding box center [507, 292] width 233 height 15
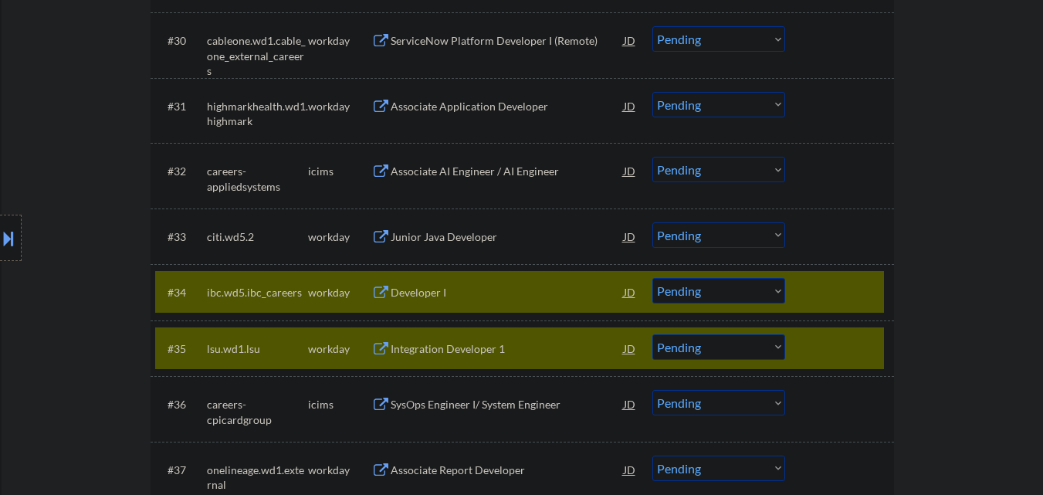
drag, startPoint x: 453, startPoint y: 230, endPoint x: 458, endPoint y: 201, distance: 29.7
click at [453, 226] on div "Junior Java Developer" at bounding box center [507, 236] width 233 height 28
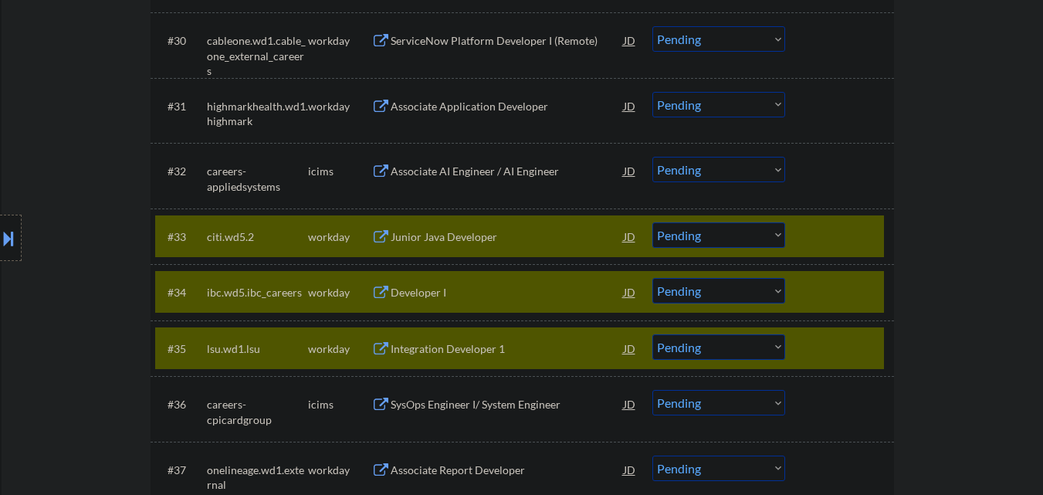
drag, startPoint x: 458, startPoint y: 168, endPoint x: 472, endPoint y: 115, distance: 54.8
click at [460, 163] on div "Associate AI Engineer / AI Engineer" at bounding box center [507, 171] width 233 height 28
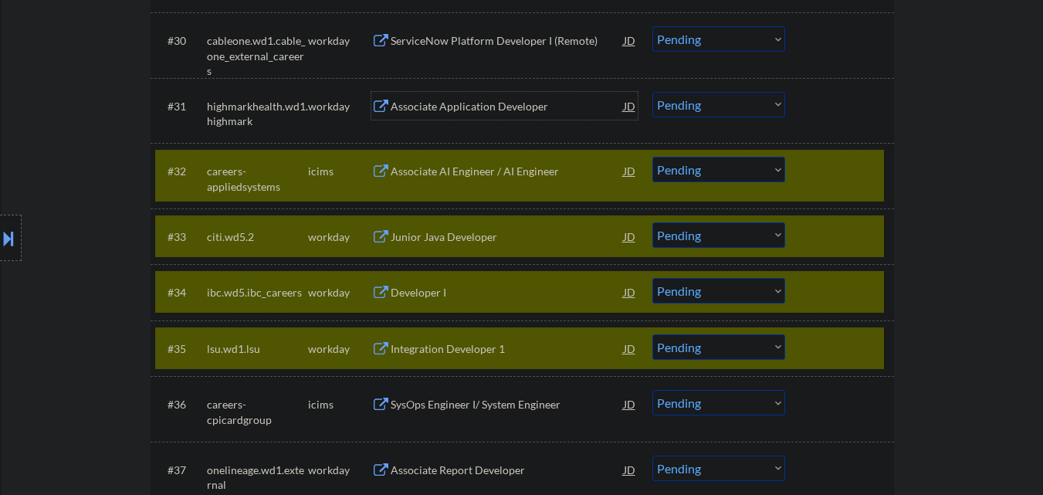
click at [472, 100] on div "Associate Application Developer" at bounding box center [507, 106] width 233 height 15
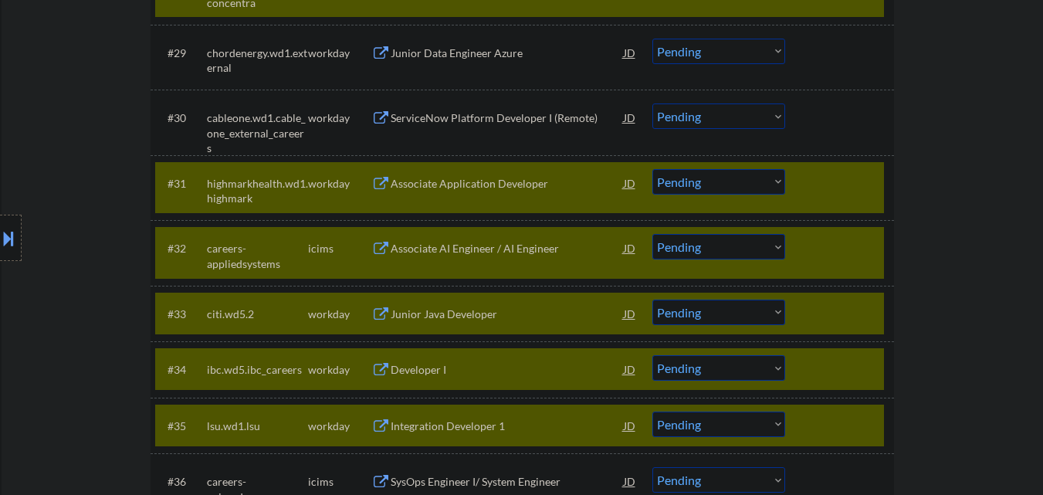
scroll to position [2225, 0]
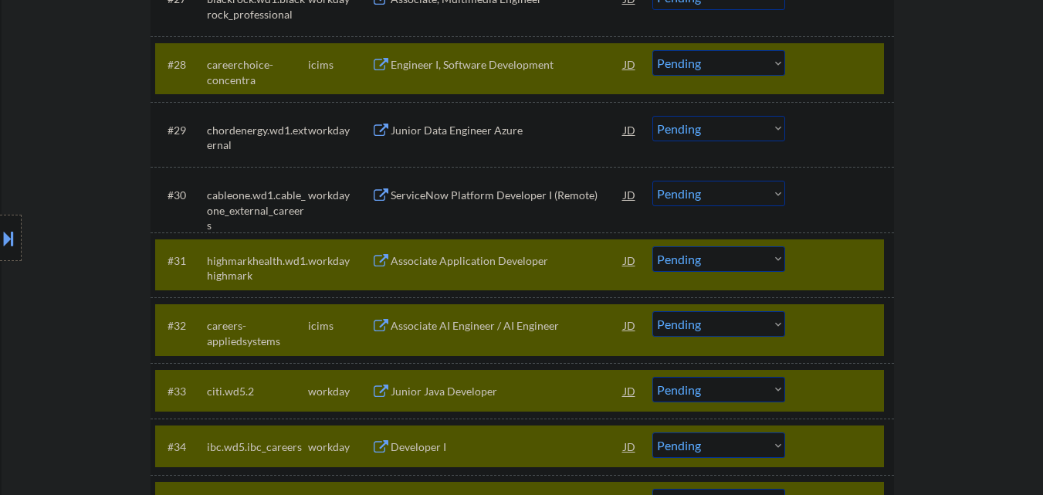
click at [844, 69] on div at bounding box center [841, 64] width 68 height 28
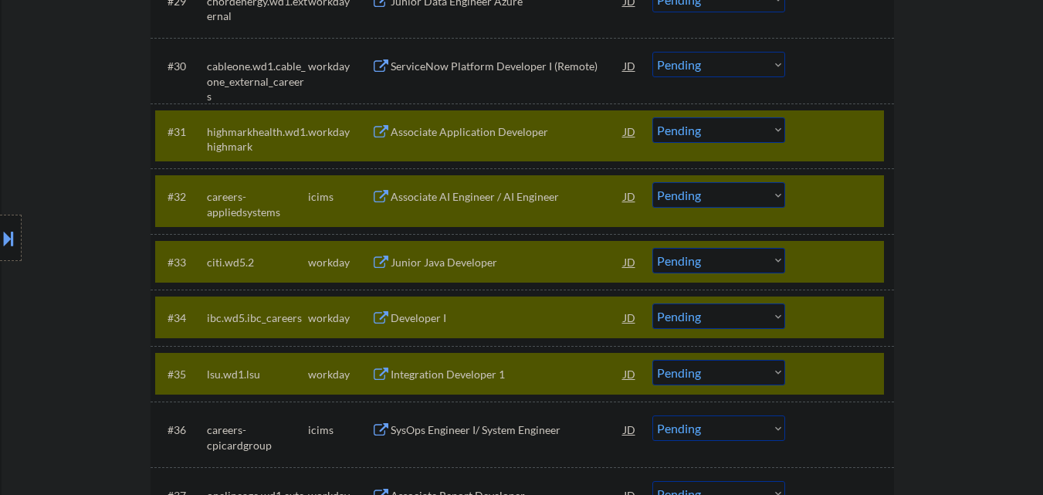
scroll to position [2379, 0]
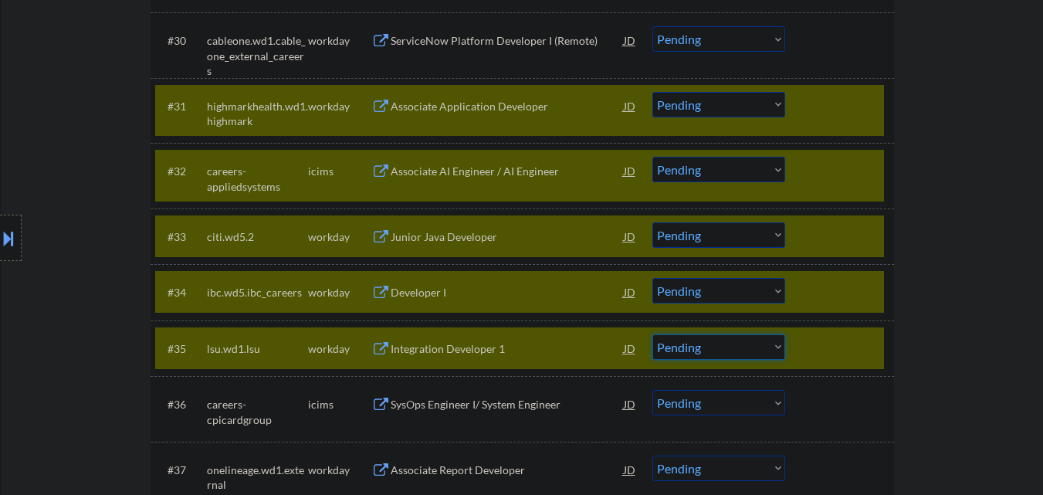
click at [760, 344] on select "Choose an option... Pending Applied Excluded (Questions) Excluded (Expired) Exc…" at bounding box center [718, 346] width 133 height 25
click at [652, 334] on select "Choose an option... Pending Applied Excluded (Questions) Excluded (Expired) Exc…" at bounding box center [718, 346] width 133 height 25
click at [736, 291] on select "Choose an option... Pending Applied Excluded (Questions) Excluded (Expired) Exc…" at bounding box center [718, 290] width 133 height 25
click at [652, 278] on select "Choose an option... Pending Applied Excluded (Questions) Excluded (Expired) Exc…" at bounding box center [718, 290] width 133 height 25
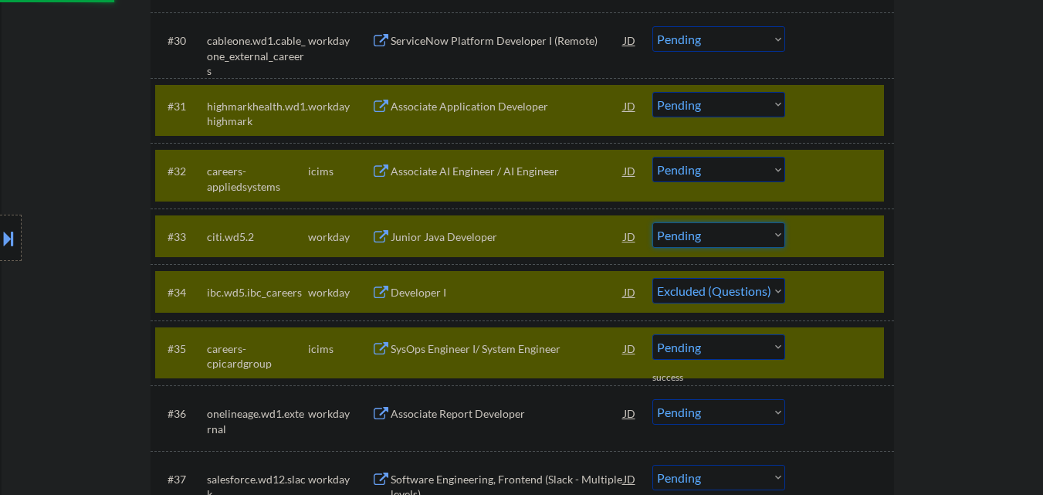
click at [736, 242] on select "Choose an option... Pending Applied Excluded (Questions) Excluded (Expired) Exc…" at bounding box center [718, 234] width 133 height 25
click at [652, 222] on select "Choose an option... Pending Applied Excluded (Questions) Excluded (Expired) Exc…" at bounding box center [718, 234] width 133 height 25
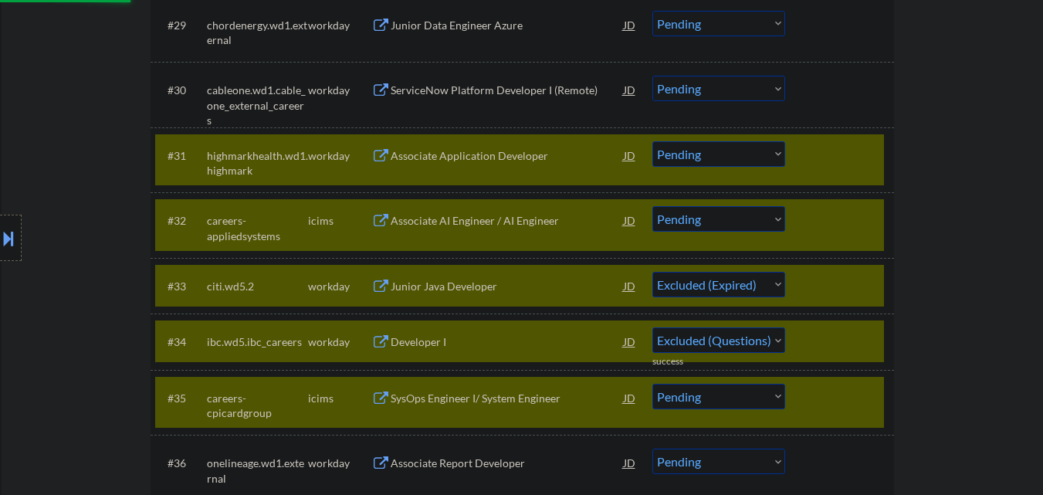
scroll to position [2302, 0]
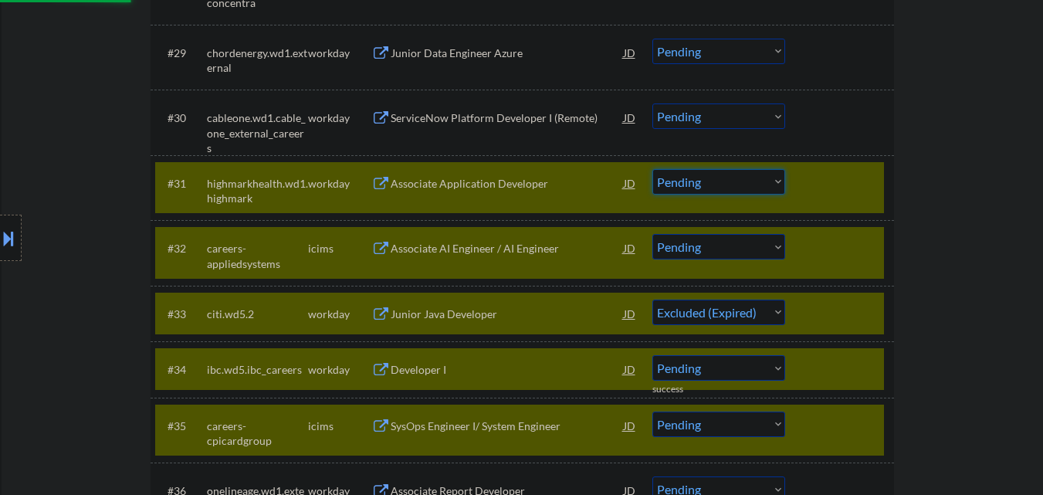
click at [735, 184] on select "Choose an option... Pending Applied Excluded (Questions) Excluded (Expired) Exc…" at bounding box center [718, 181] width 133 height 25
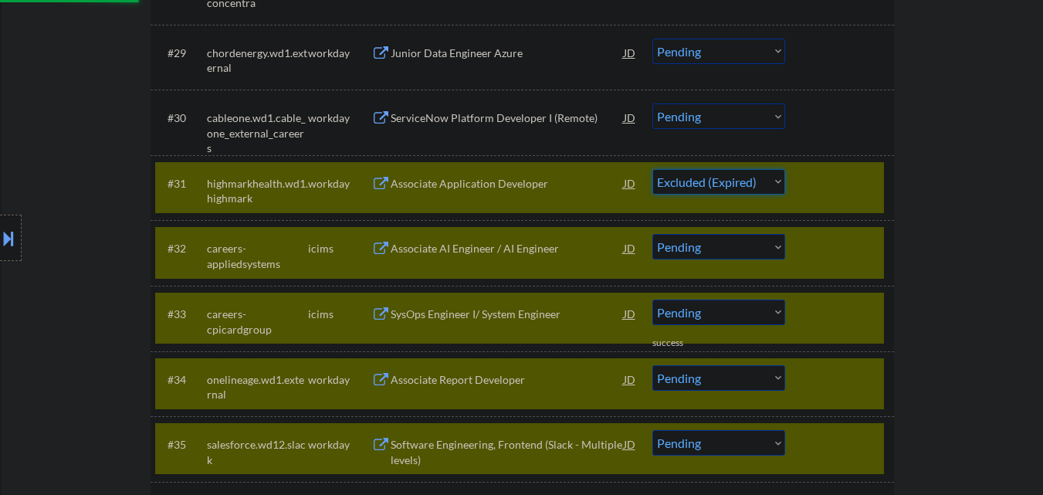
click at [652, 169] on select "Choose an option... Pending Applied Excluded (Questions) Excluded (Expired) Exc…" at bounding box center [718, 181] width 133 height 25
drag, startPoint x: 854, startPoint y: 434, endPoint x: 847, endPoint y: 394, distance: 40.9
click at [851, 426] on div "#35 salesforce.wd12.slack workday Software Engineering, Frontend (Slack - Multi…" at bounding box center [519, 448] width 729 height 51
drag, startPoint x: 847, startPoint y: 387, endPoint x: 847, endPoint y: 343, distance: 43.2
click at [847, 383] on div at bounding box center [841, 379] width 68 height 28
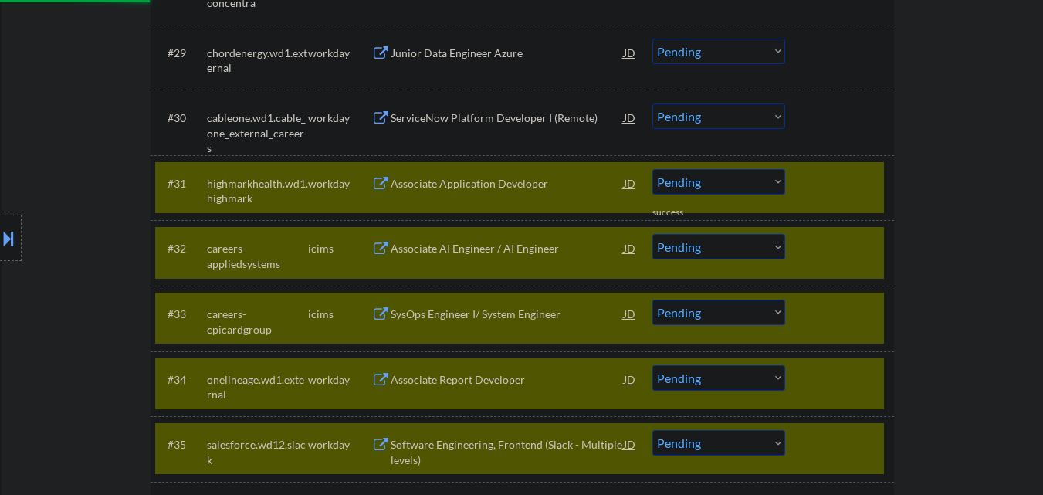
drag, startPoint x: 847, startPoint y: 327, endPoint x: 849, endPoint y: 313, distance: 14.8
click at [847, 323] on div "#33 careers-cpicardgroup icims SysOps Engineer I/ System Engineer JD Choose an …" at bounding box center [519, 318] width 729 height 51
drag, startPoint x: 845, startPoint y: 249, endPoint x: 845, endPoint y: 238, distance: 10.8
click at [845, 245] on div at bounding box center [841, 248] width 68 height 28
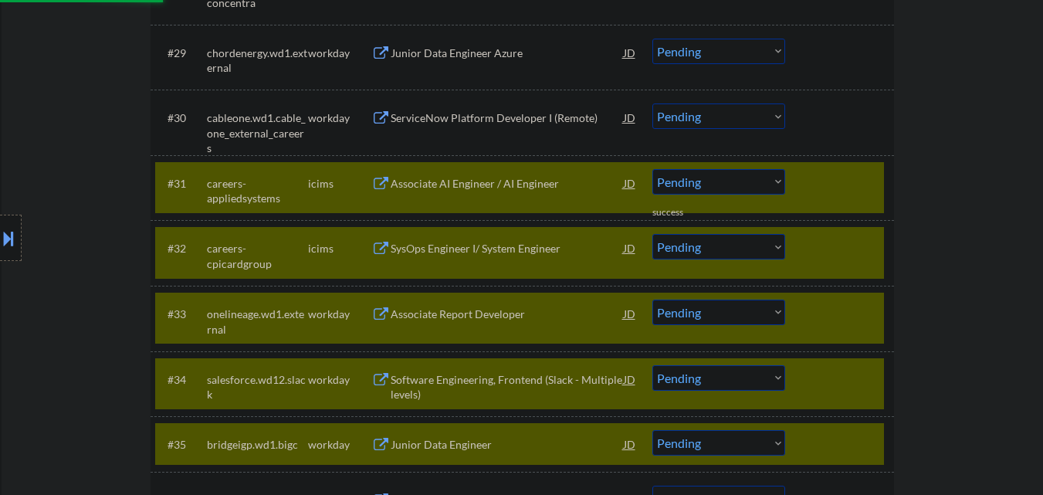
click at [847, 190] on div at bounding box center [841, 183] width 68 height 28
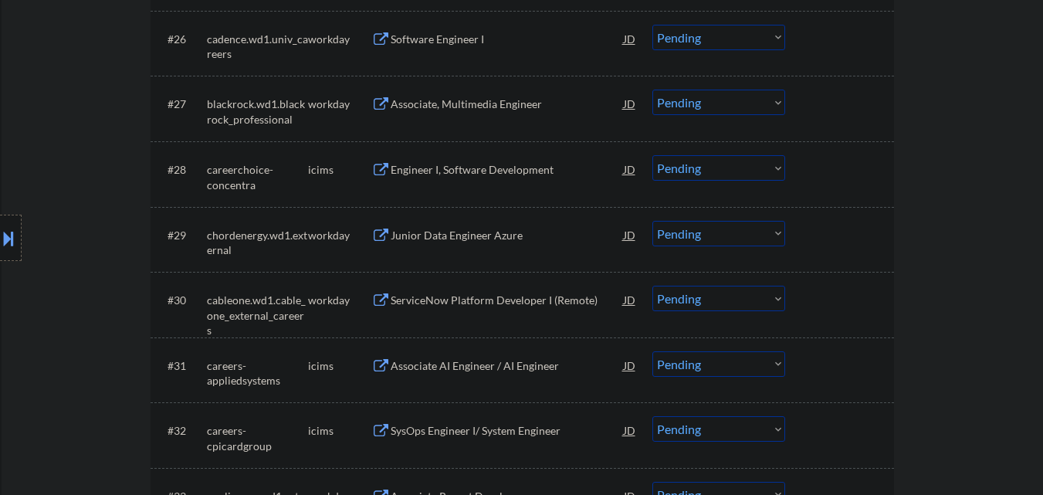
scroll to position [2071, 0]
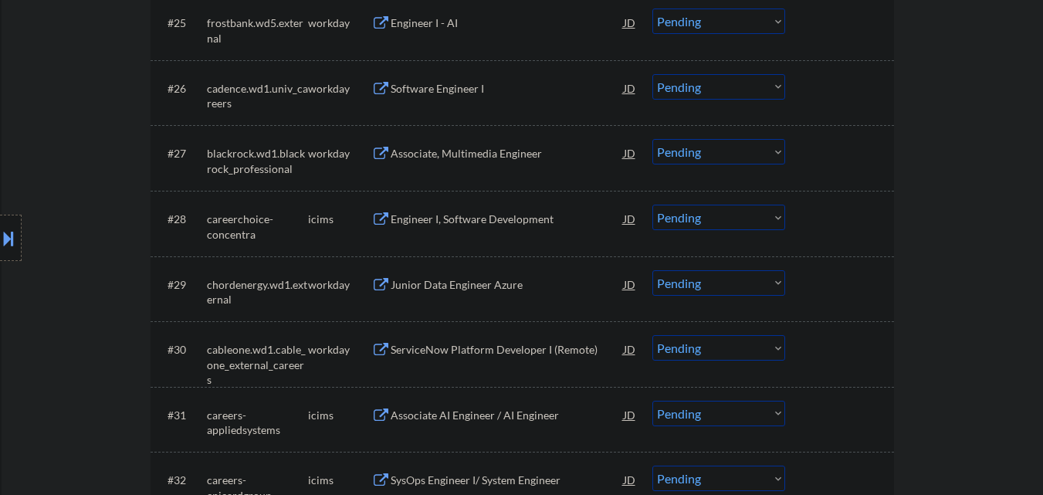
click at [468, 354] on div "ServiceNow Platform Developer I (Remote)" at bounding box center [507, 349] width 233 height 15
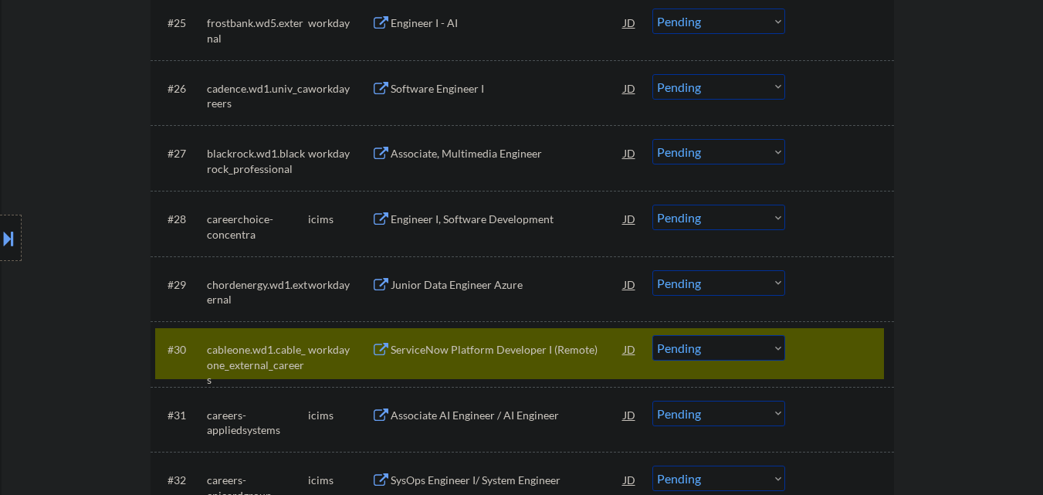
drag, startPoint x: 466, startPoint y: 300, endPoint x: 469, endPoint y: 253, distance: 47.2
click at [466, 299] on div "#29 chordenergy.wd1.external workday Junior Data Engineer [PERSON_NAME] Choose …" at bounding box center [519, 288] width 729 height 51
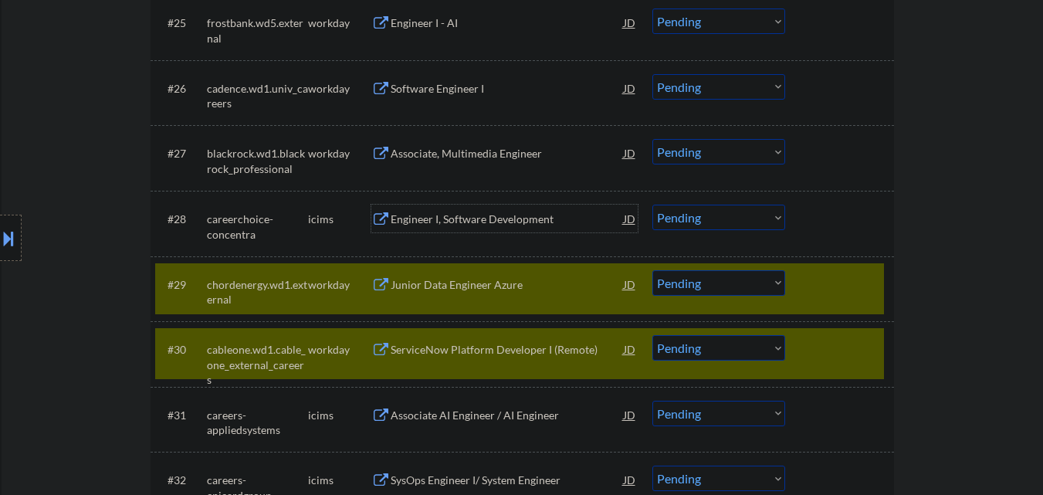
click at [465, 227] on div "Engineer I, Software Development" at bounding box center [507, 219] width 233 height 28
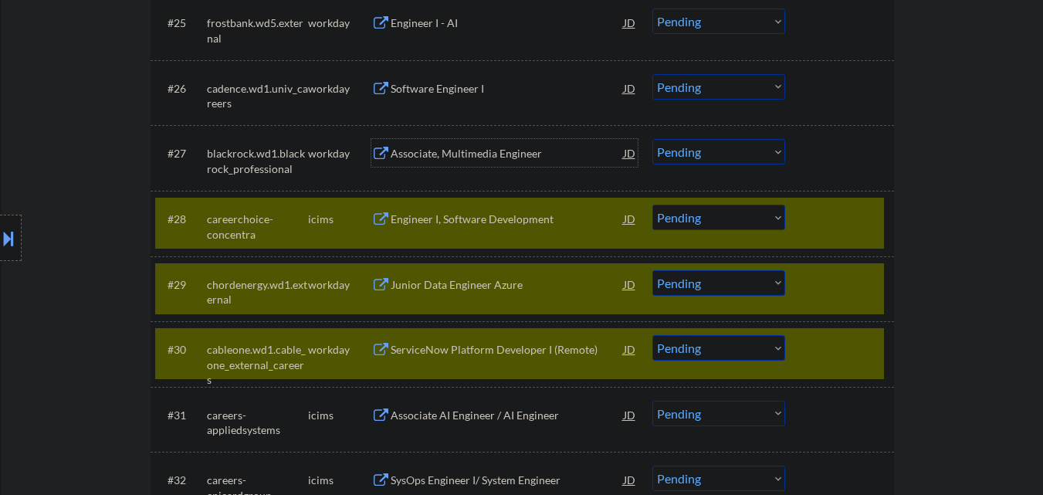
click at [465, 155] on div "Associate, Multimedia Engineer" at bounding box center [507, 153] width 233 height 15
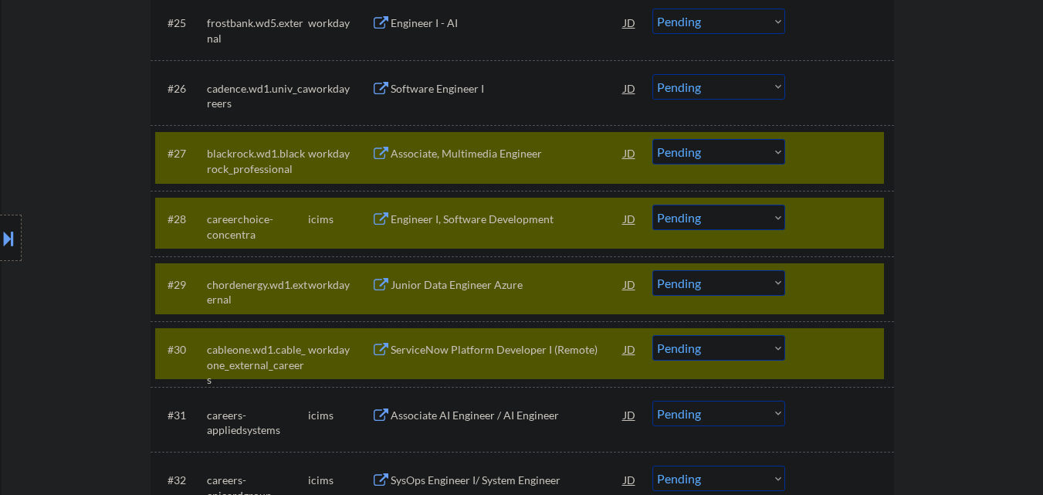
click at [471, 100] on div "Software Engineer I" at bounding box center [507, 88] width 233 height 28
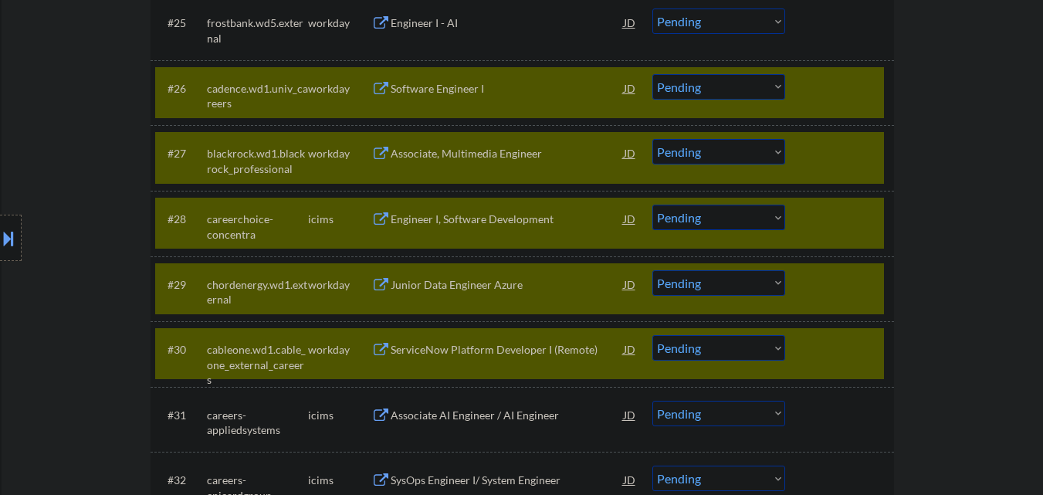
click at [441, 289] on div "Junior Data Engineer Azure" at bounding box center [507, 284] width 233 height 15
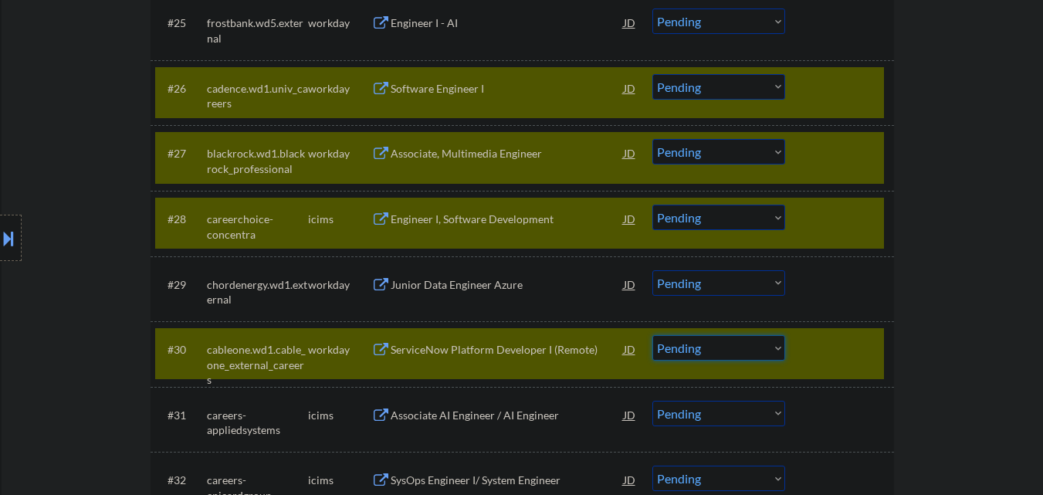
click at [696, 347] on select "Choose an option... Pending Applied Excluded (Questions) Excluded (Expired) Exc…" at bounding box center [718, 347] width 133 height 25
click at [652, 335] on select "Choose an option... Pending Applied Excluded (Questions) Excluded (Expired) Exc…" at bounding box center [718, 347] width 133 height 25
click at [839, 347] on div at bounding box center [841, 349] width 68 height 28
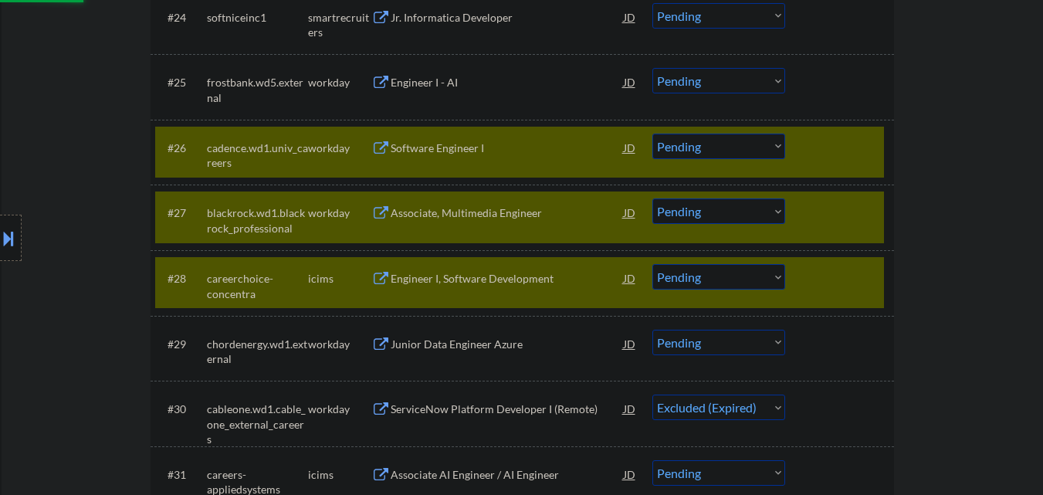
scroll to position [1994, 0]
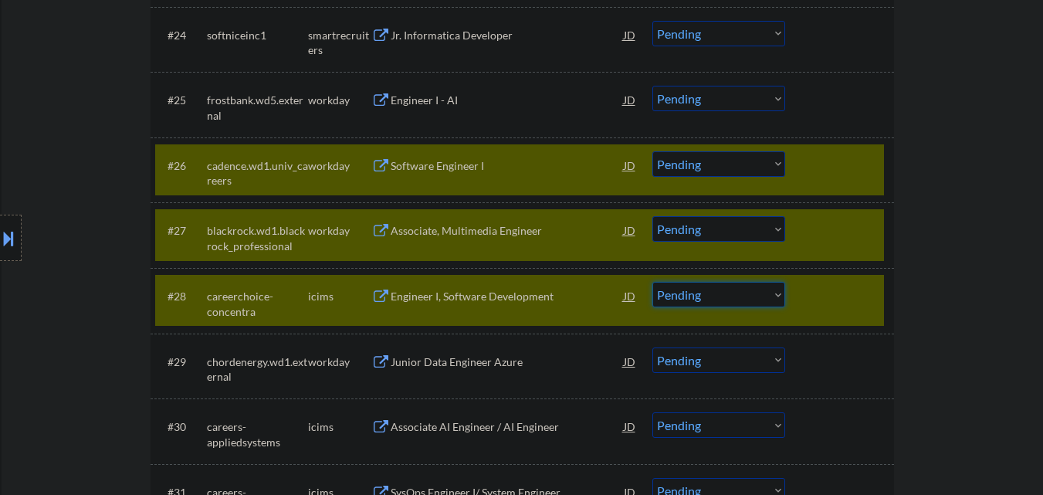
click at [758, 299] on select "Choose an option... Pending Applied Excluded (Questions) Excluded (Expired) Exc…" at bounding box center [718, 294] width 133 height 25
click at [652, 282] on select "Choose an option... Pending Applied Excluded (Questions) Excluded (Expired) Exc…" at bounding box center [718, 294] width 133 height 25
click at [852, 280] on div "#28 careerchoice-concentra icims Engineer I, Software Development JD Choose an …" at bounding box center [519, 300] width 729 height 51
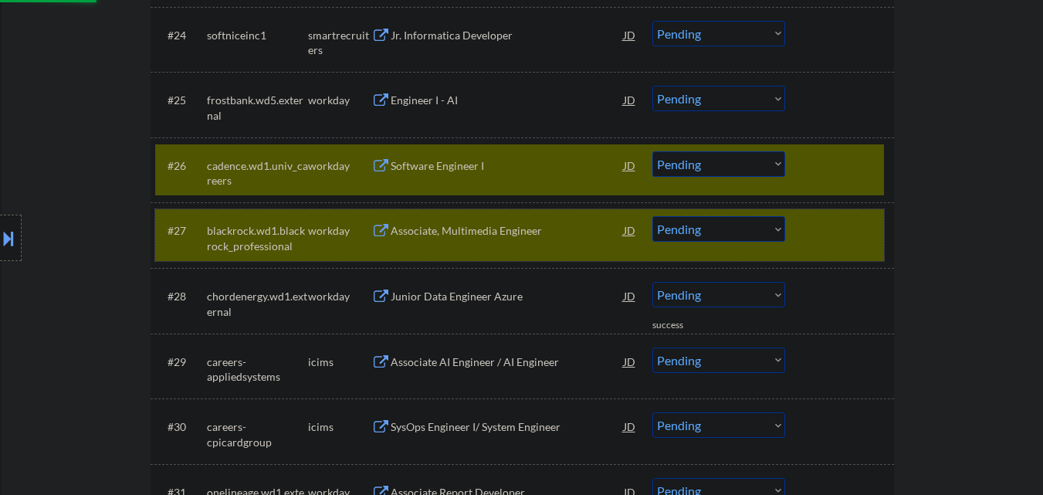
drag, startPoint x: 854, startPoint y: 232, endPoint x: 781, endPoint y: 95, distance: 154.7
click at [848, 224] on div at bounding box center [841, 230] width 68 height 28
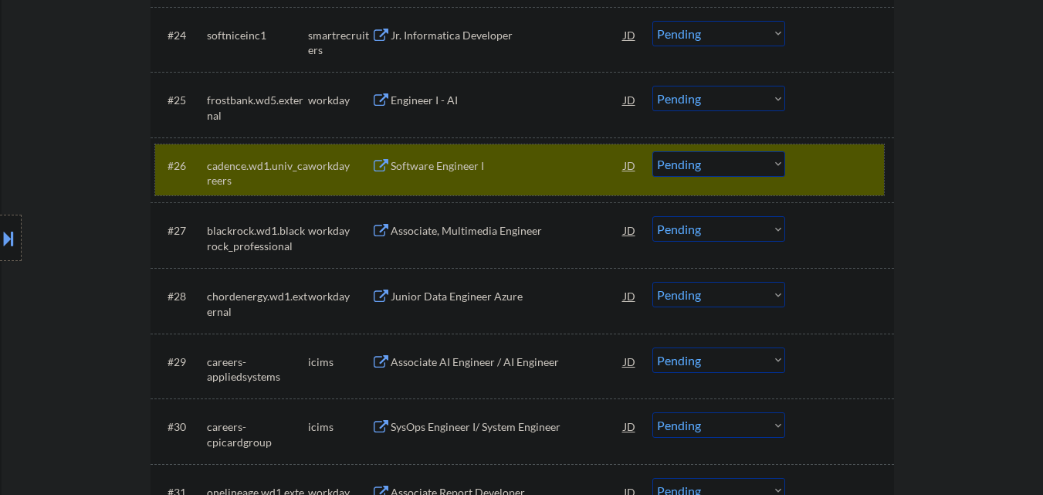
click at [833, 161] on div at bounding box center [841, 165] width 68 height 28
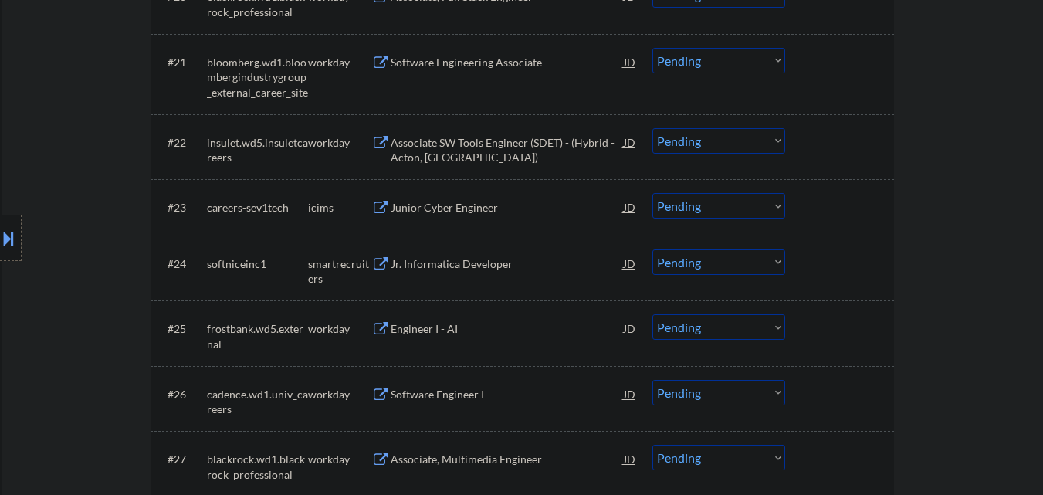
scroll to position [1762, 0]
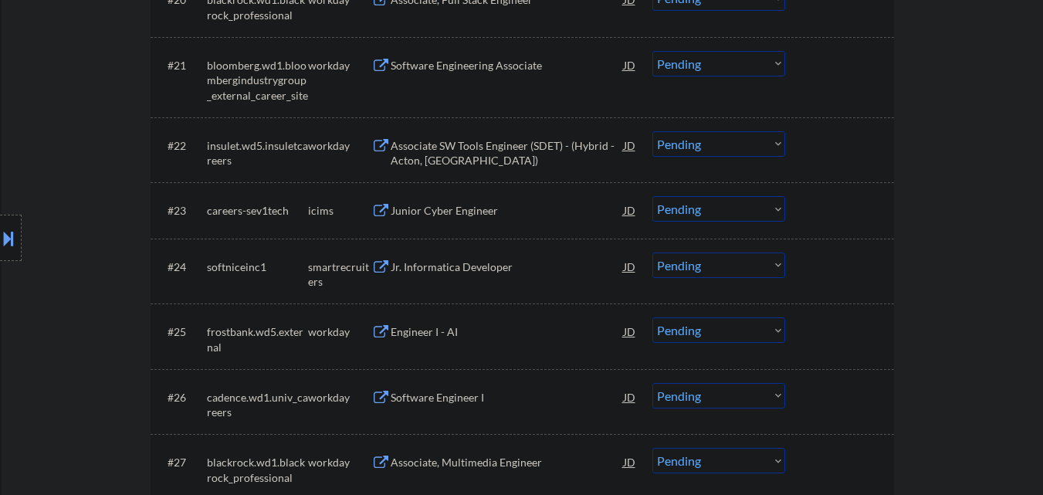
click at [482, 329] on div "Engineer I - AI" at bounding box center [507, 331] width 233 height 15
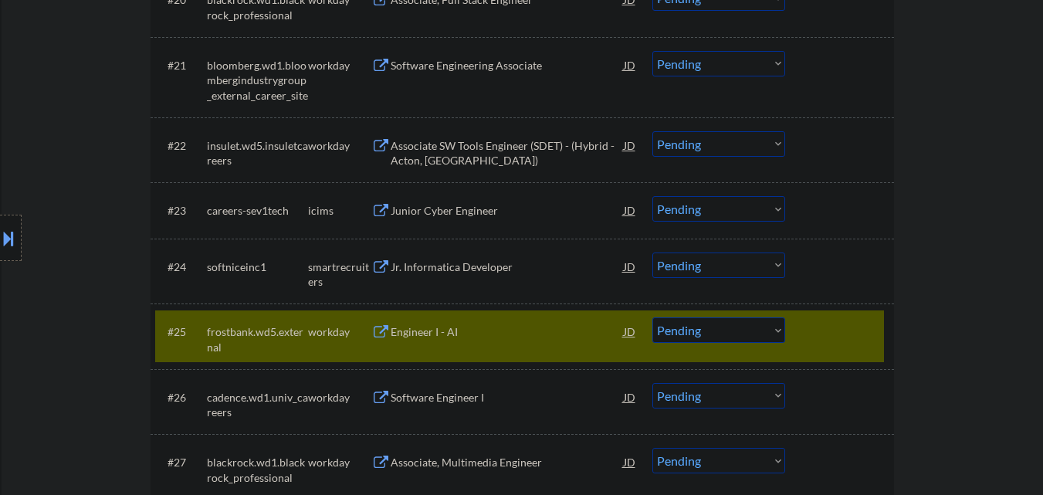
drag, startPoint x: 482, startPoint y: 284, endPoint x: 483, endPoint y: 253, distance: 30.9
click at [482, 281] on div "#24 softniceinc1 smartrecruiters Jr. Informatica Developer JD Choose an option.…" at bounding box center [519, 270] width 729 height 51
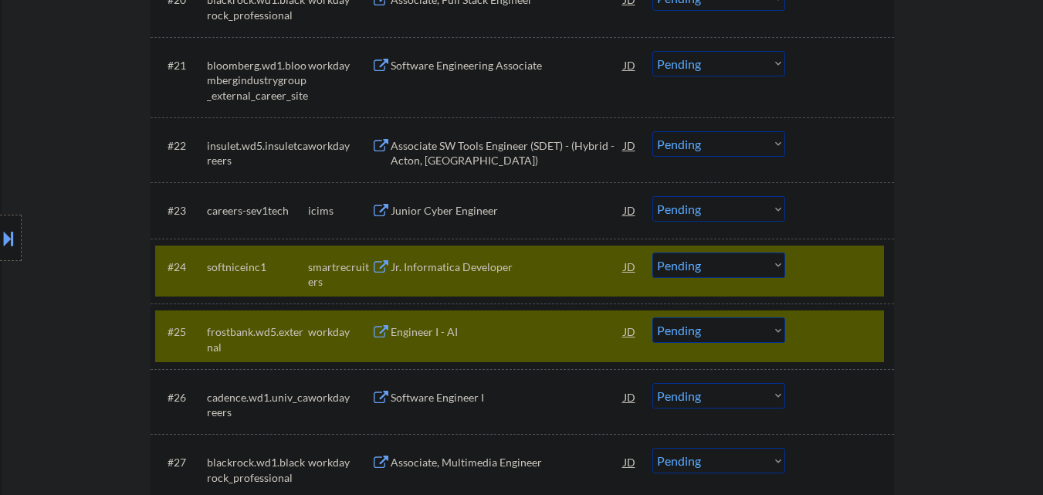
drag, startPoint x: 484, startPoint y: 205, endPoint x: 492, endPoint y: 186, distance: 20.8
click at [485, 204] on div "Junior Cyber Engineer" at bounding box center [507, 210] width 233 height 15
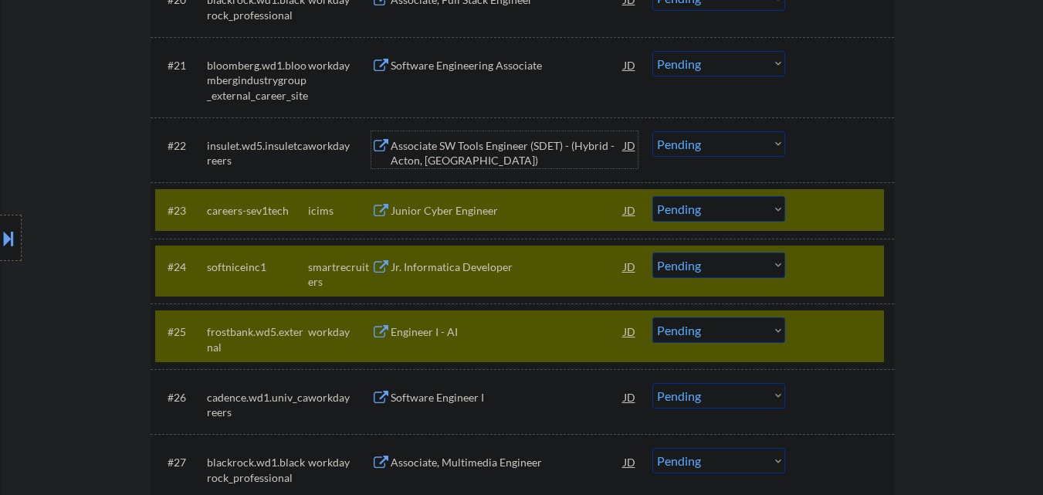
drag, startPoint x: 502, startPoint y: 132, endPoint x: 508, endPoint y: 108, distance: 24.7
click at [503, 130] on div "#22 insulet.wd5.insuletcareers workday Associate SW Tools Engineer (SDET) - (Hy…" at bounding box center [519, 149] width 729 height 51
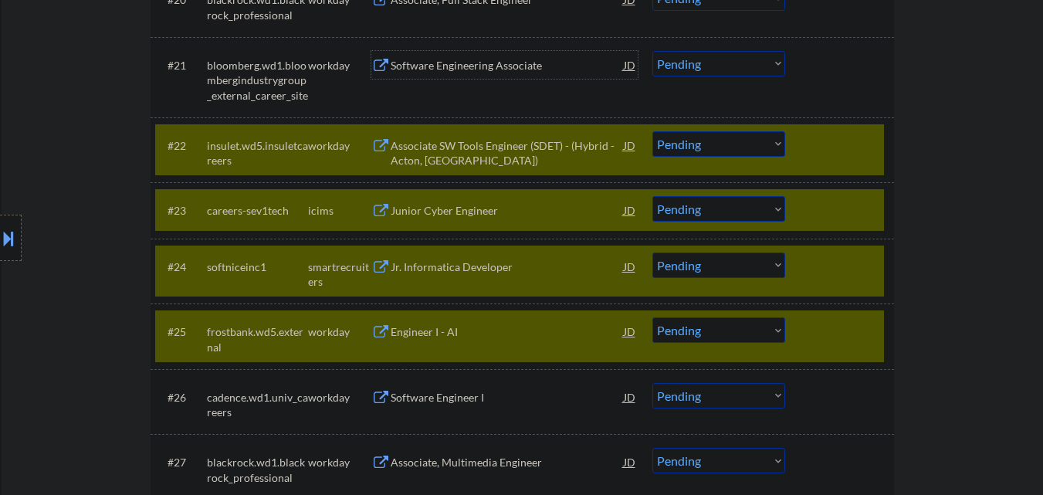
click at [506, 76] on div "Software Engineering Associate" at bounding box center [507, 65] width 233 height 28
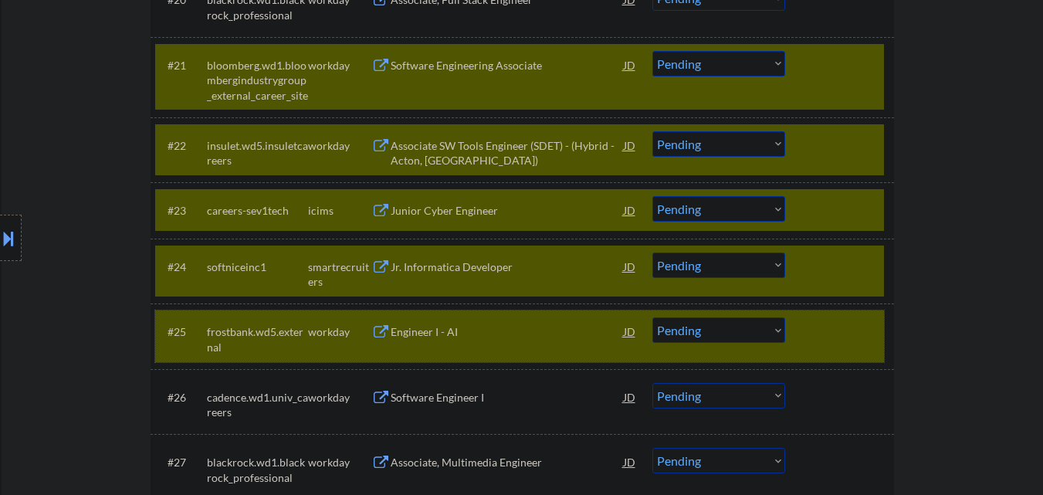
drag, startPoint x: 845, startPoint y: 333, endPoint x: 852, endPoint y: 294, distance: 39.2
click at [845, 332] on div at bounding box center [841, 331] width 68 height 28
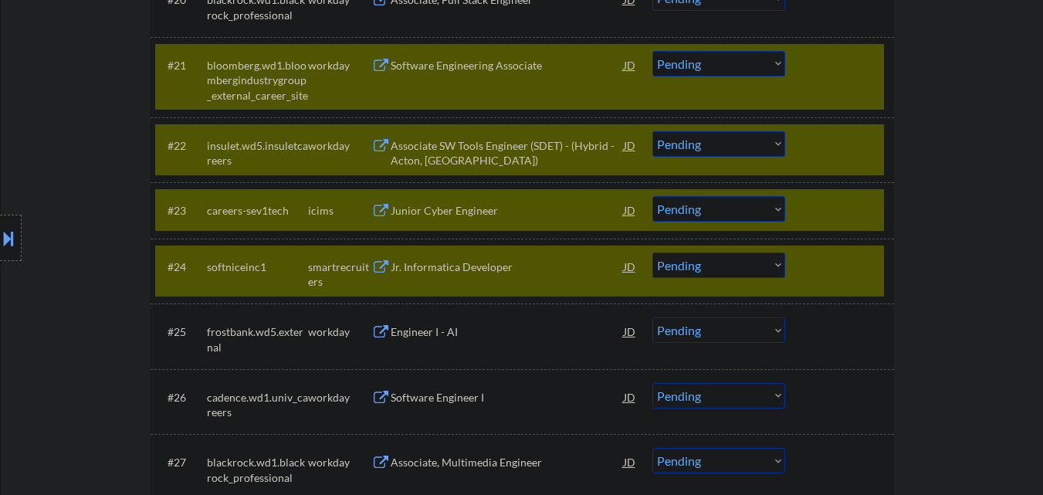
drag, startPoint x: 853, startPoint y: 286, endPoint x: 854, endPoint y: 270, distance: 15.5
click at [854, 277] on div "#24 softniceinc1 smartrecruiters Jr. Informatica Developer JD Choose an option.…" at bounding box center [519, 270] width 729 height 51
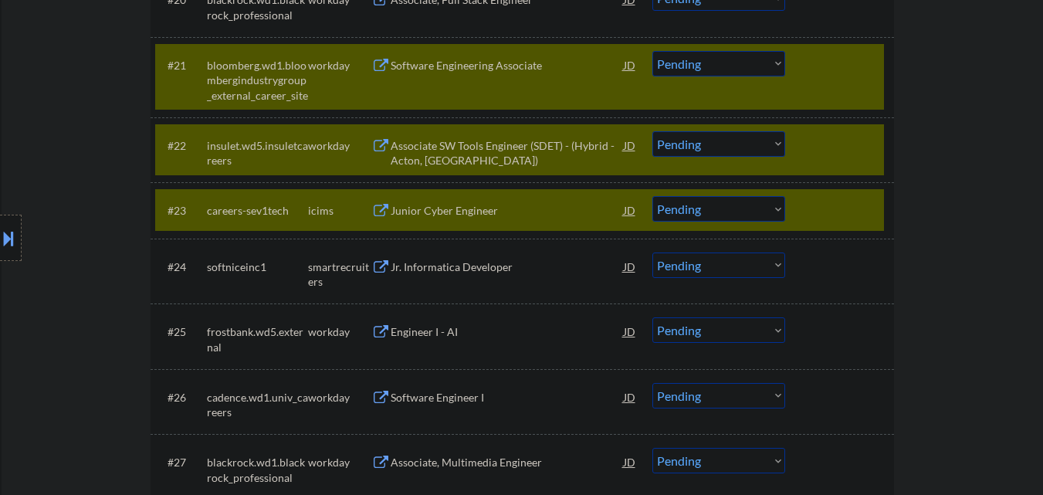
drag, startPoint x: 847, startPoint y: 223, endPoint x: 846, endPoint y: 192, distance: 30.9
click at [847, 222] on div at bounding box center [841, 210] width 68 height 28
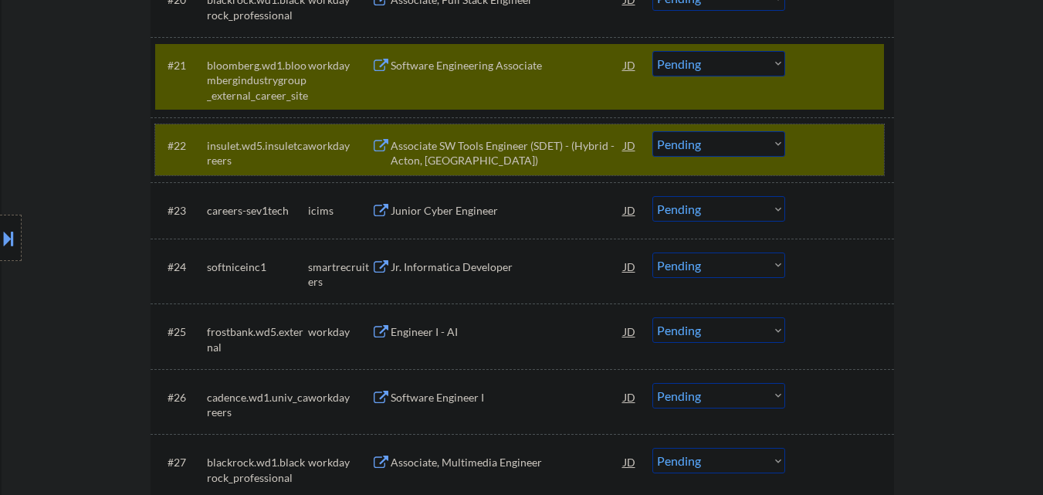
drag, startPoint x: 839, startPoint y: 170, endPoint x: 833, endPoint y: 146, distance: 24.7
click at [839, 169] on div "#22 insulet.wd5.insuletcareers workday Associate SW Tools Engineer (SDET) - (Hy…" at bounding box center [519, 149] width 729 height 51
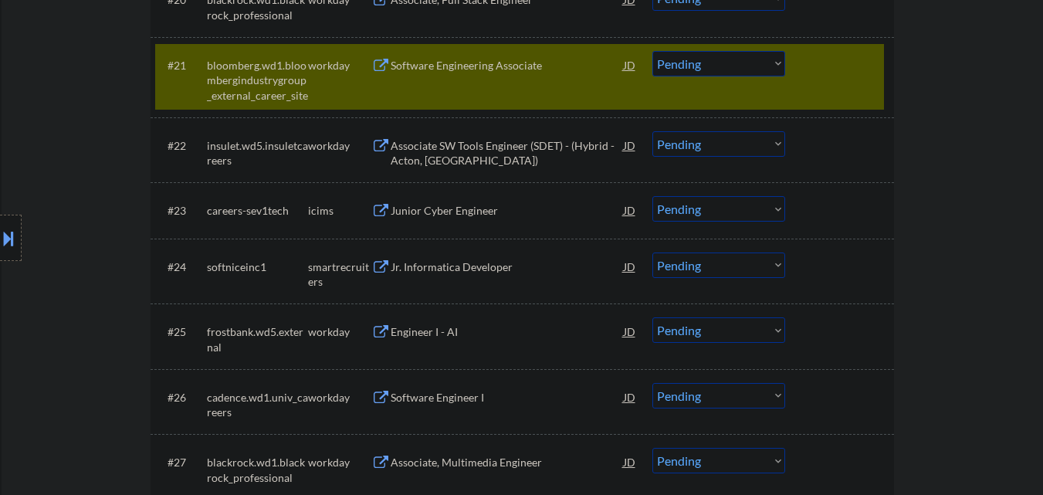
click at [823, 88] on div "#21 bloomberg.wd1.bloombergindustrygroup_external_career_site workday Software …" at bounding box center [519, 77] width 729 height 66
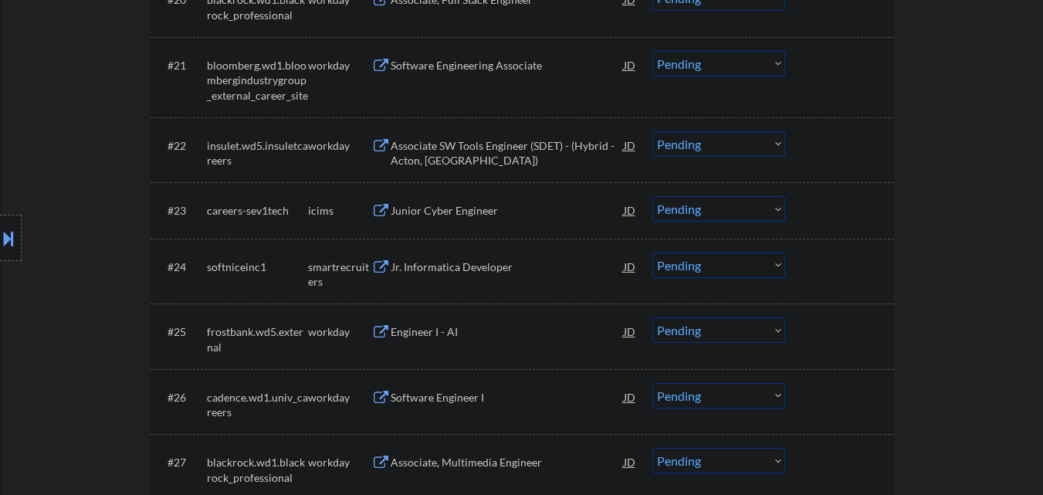
drag, startPoint x: 458, startPoint y: 325, endPoint x: 475, endPoint y: 309, distance: 22.9
click at [459, 320] on div "Engineer I - AI" at bounding box center [507, 331] width 233 height 28
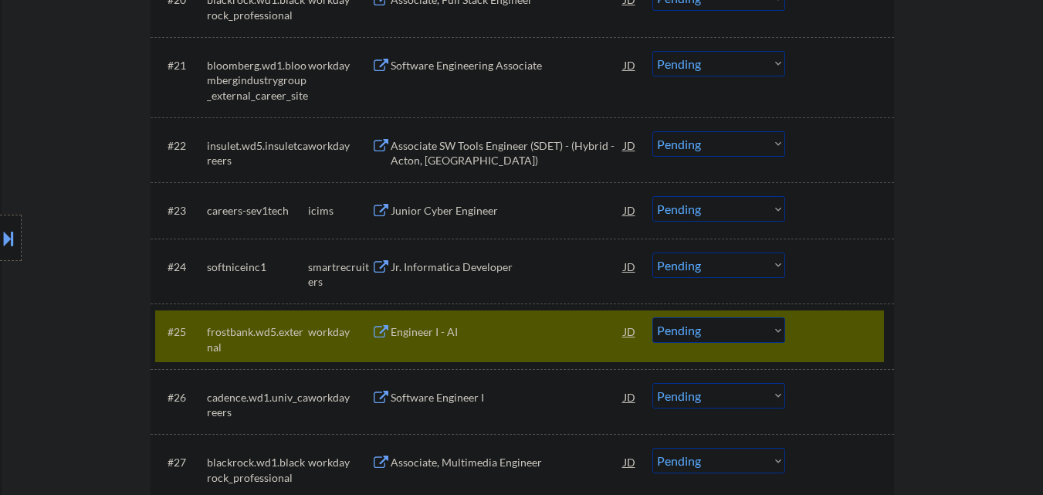
click at [451, 265] on div "Jr. Informatica Developer" at bounding box center [507, 266] width 233 height 15
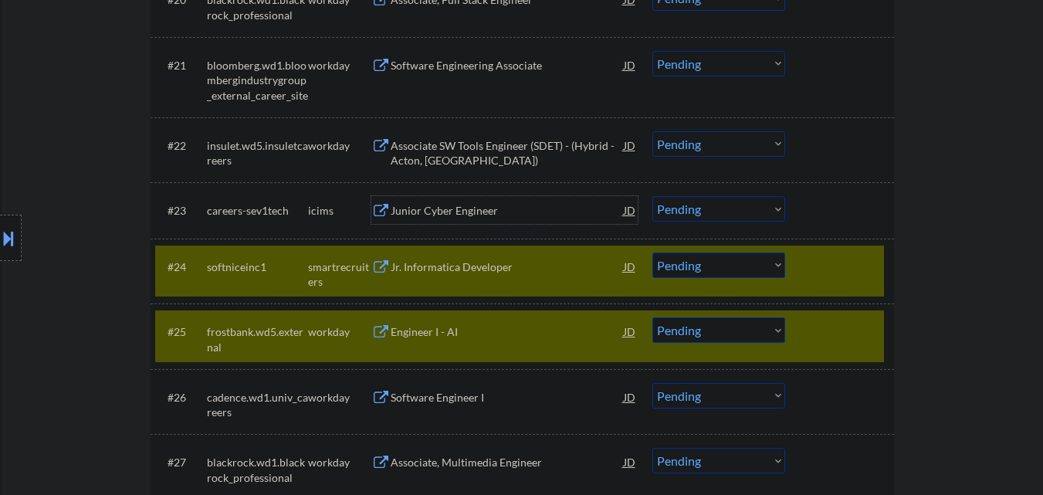
click at [454, 211] on div "Junior Cyber Engineer" at bounding box center [507, 210] width 233 height 15
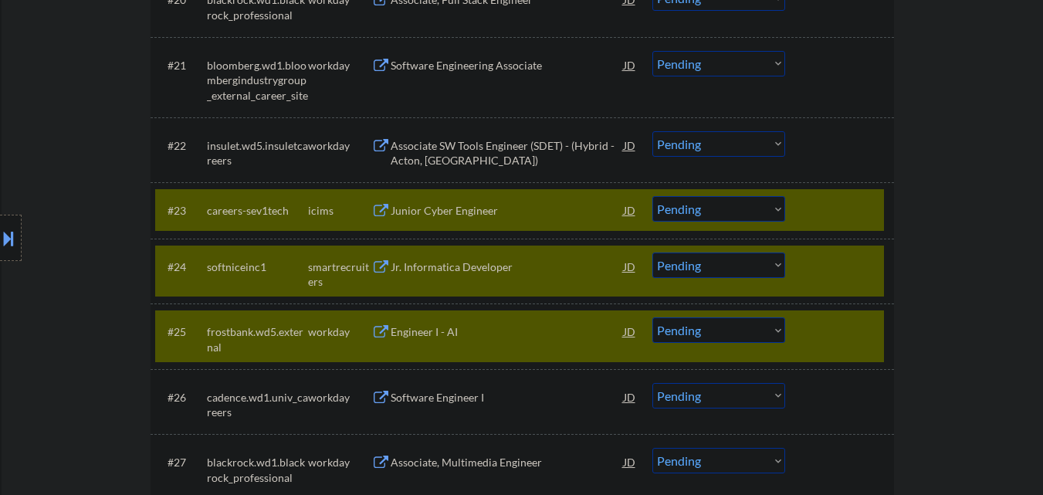
click at [455, 150] on div "Associate SW Tools Engineer (SDET) - (Hybrid - Acton, [GEOGRAPHIC_DATA])" at bounding box center [507, 153] width 233 height 30
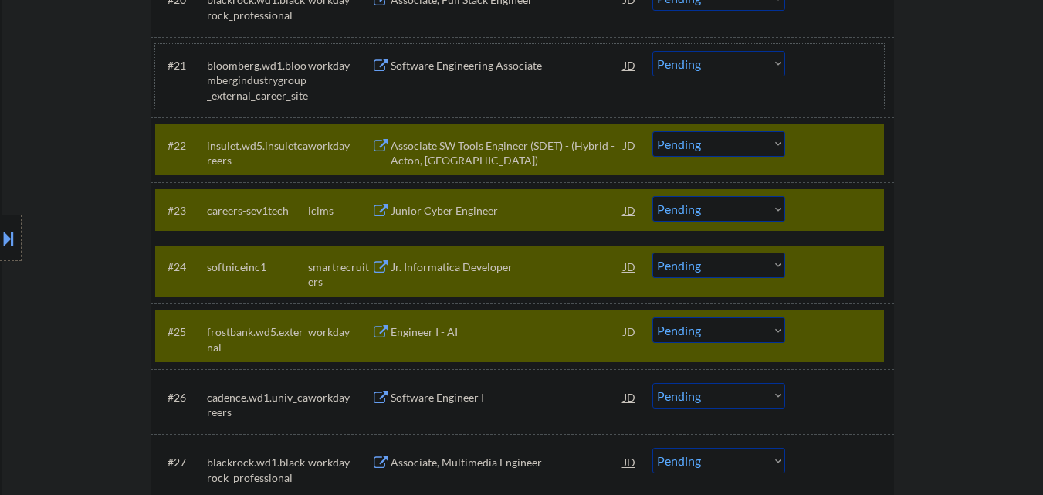
click at [465, 81] on div "#21 bloomberg.wd1.bloombergindustrygroup_external_career_site workday Software …" at bounding box center [519, 77] width 729 height 66
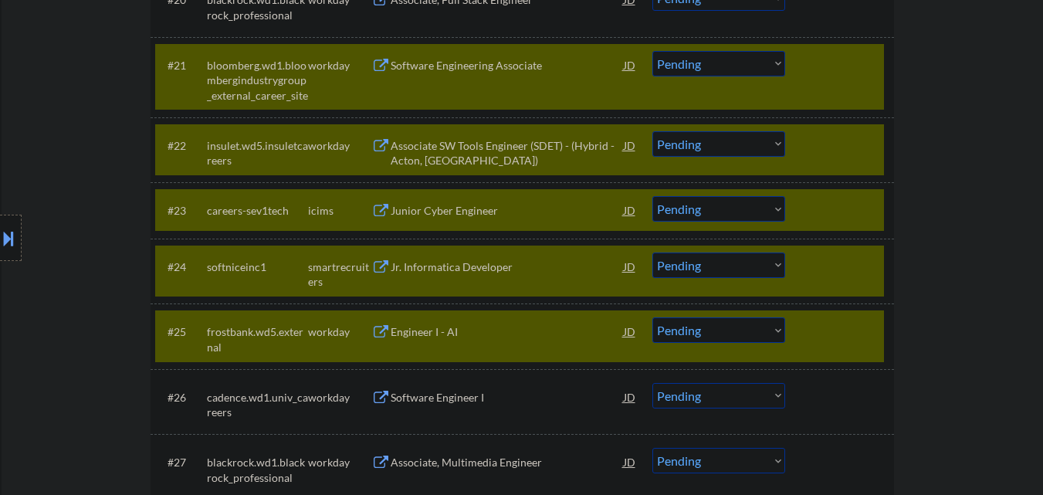
click at [499, 59] on div "Software Engineering Associate" at bounding box center [507, 65] width 233 height 15
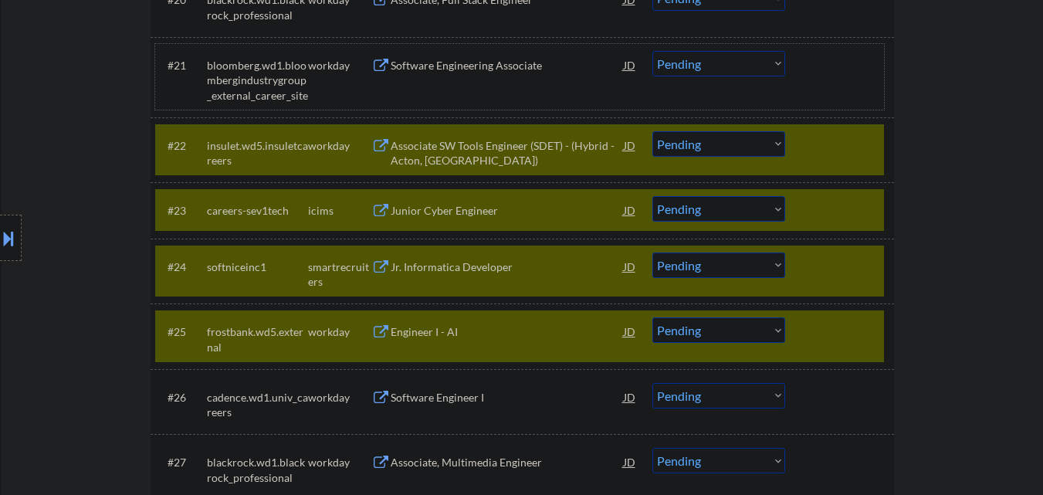
click at [878, 83] on div "#21 bloomberg.wd1.bloombergindustrygroup_external_career_site workday Software …" at bounding box center [519, 77] width 729 height 66
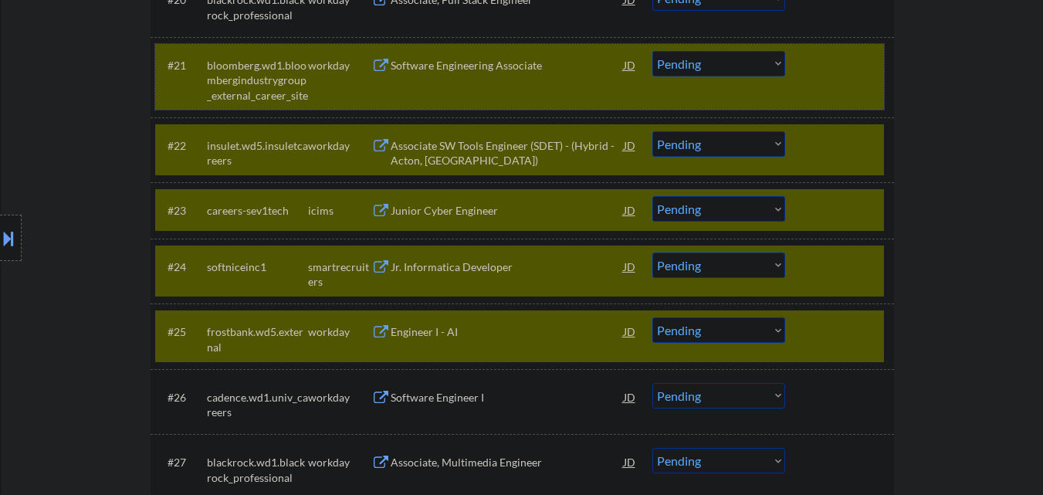
click at [731, 337] on select "Choose an option... Pending Applied Excluded (Questions) Excluded (Expired) Exc…" at bounding box center [718, 329] width 133 height 25
click at [652, 317] on select "Choose an option... Pending Applied Excluded (Questions) Excluded (Expired) Exc…" at bounding box center [718, 329] width 133 height 25
click at [729, 210] on select "Choose an option... Pending Applied Excluded (Questions) Excluded (Expired) Exc…" at bounding box center [718, 208] width 133 height 25
click at [652, 196] on select "Choose an option... Pending Applied Excluded (Questions) Excluded (Expired) Exc…" at bounding box center [718, 208] width 133 height 25
drag, startPoint x: 837, startPoint y: 333, endPoint x: 846, endPoint y: 295, distance: 39.5
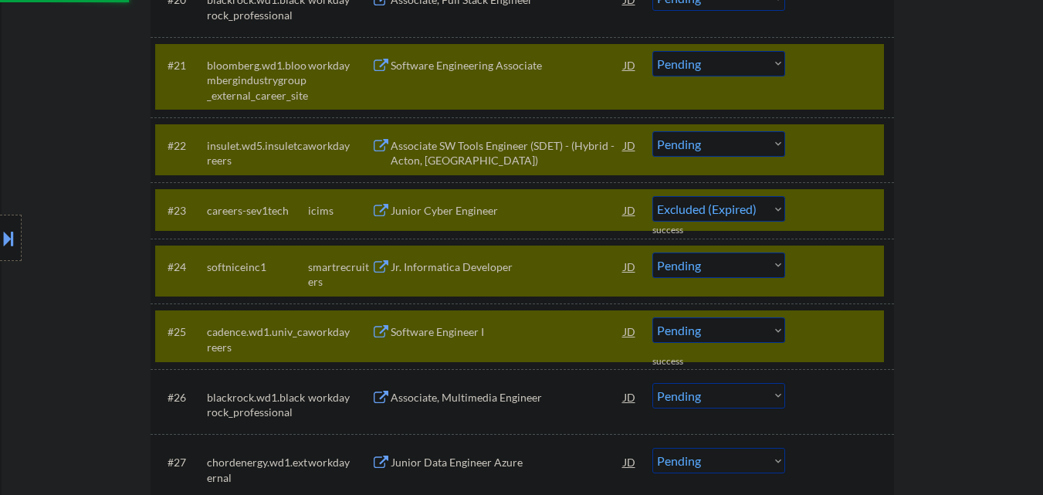
click at [840, 323] on div at bounding box center [841, 331] width 68 height 28
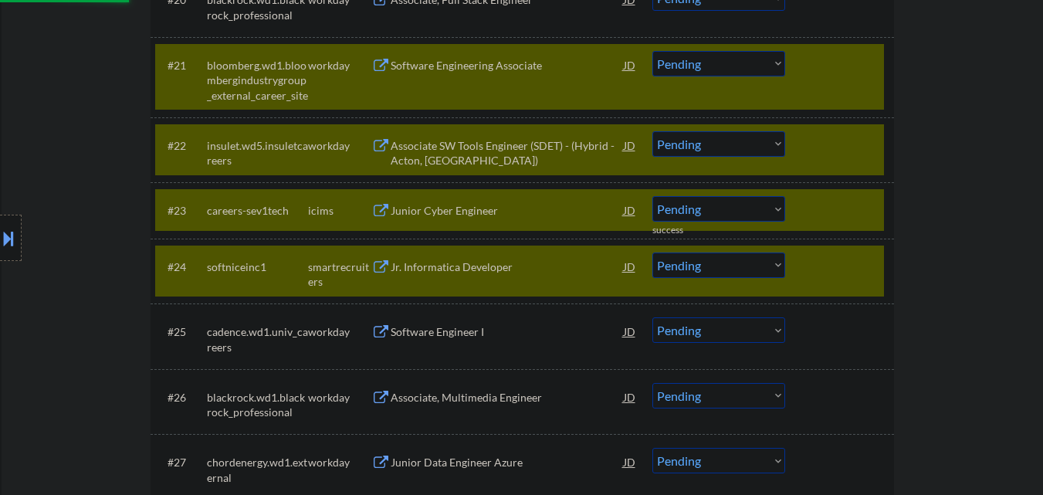
drag, startPoint x: 854, startPoint y: 269, endPoint x: 854, endPoint y: 246, distance: 22.4
click at [854, 267] on div at bounding box center [841, 266] width 68 height 28
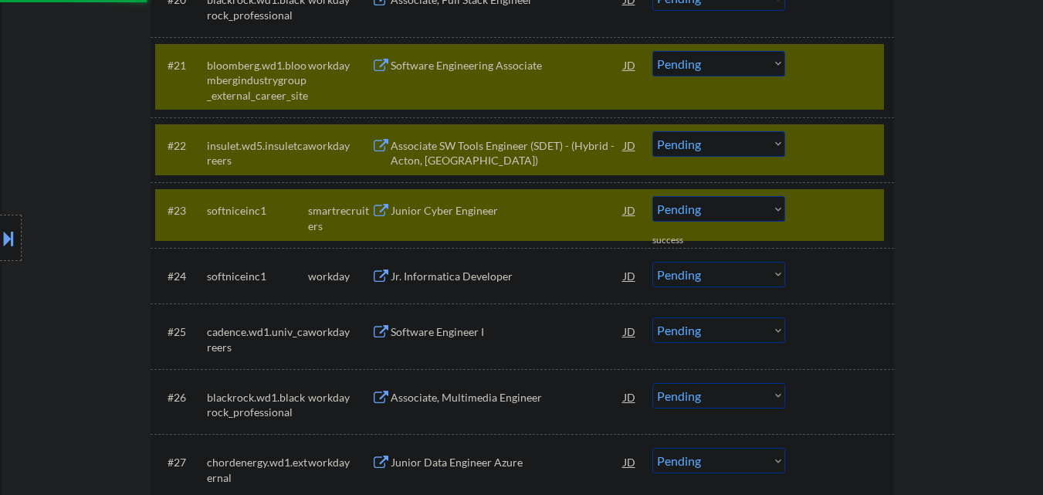
click at [853, 219] on div at bounding box center [841, 210] width 68 height 28
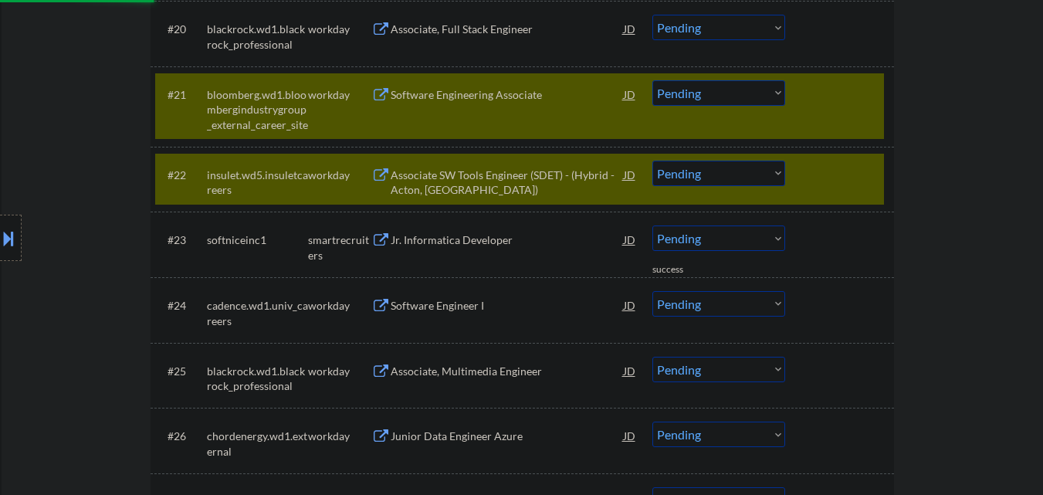
scroll to position [1685, 0]
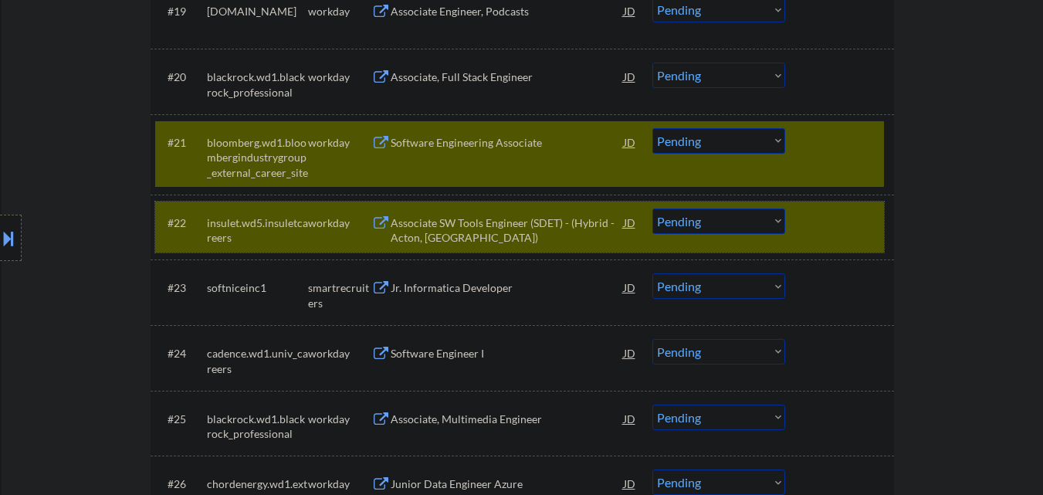
click at [837, 219] on div at bounding box center [841, 222] width 68 height 28
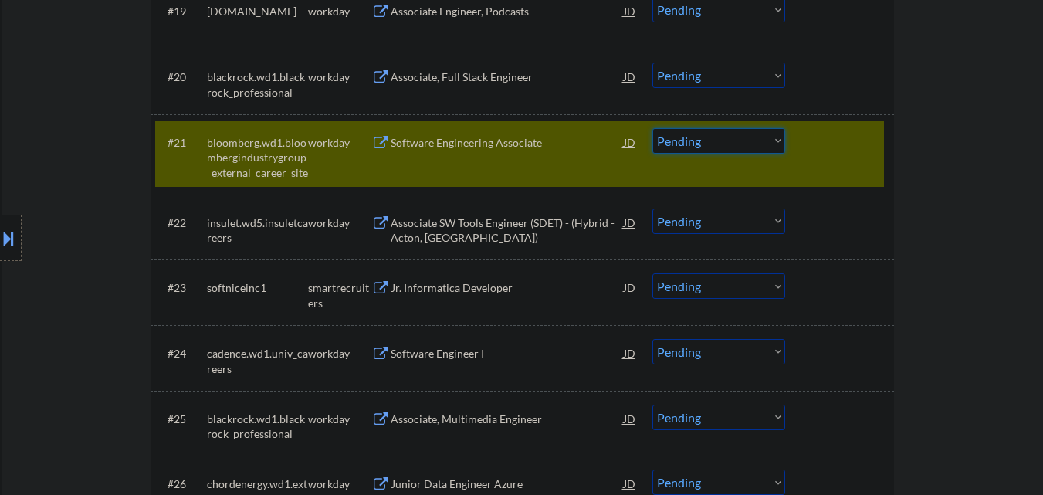
click at [709, 148] on select "Choose an option... Pending Applied Excluded (Questions) Excluded (Expired) Exc…" at bounding box center [718, 140] width 133 height 25
click at [652, 128] on select "Choose an option... Pending Applied Excluded (Questions) Excluded (Expired) Exc…" at bounding box center [718, 140] width 133 height 25
click at [847, 148] on div at bounding box center [841, 142] width 68 height 28
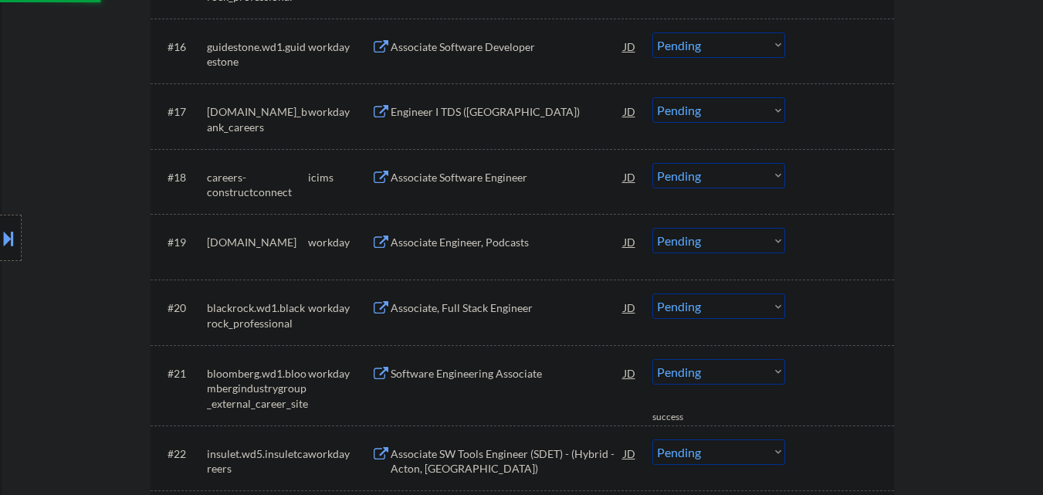
scroll to position [1453, 0]
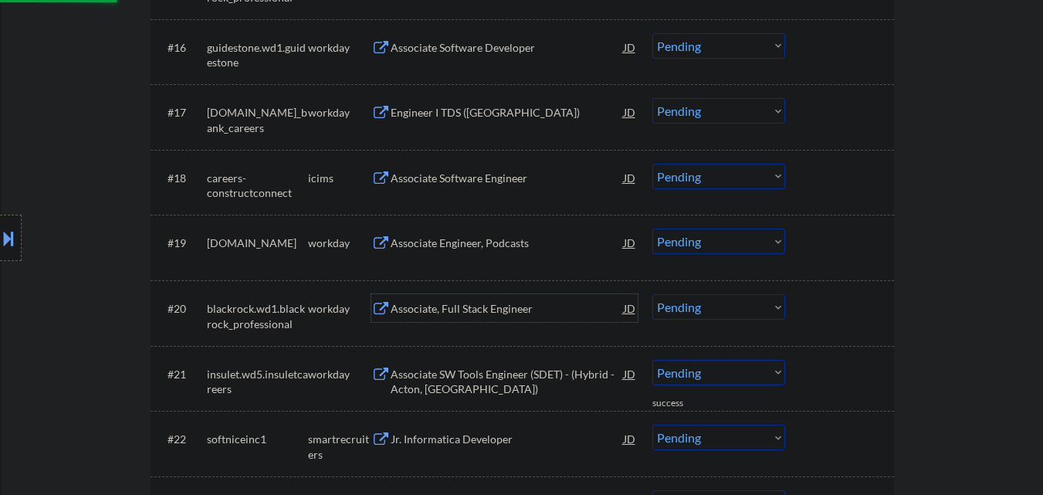
click at [510, 305] on div "Associate, Full Stack Engineer" at bounding box center [507, 308] width 233 height 15
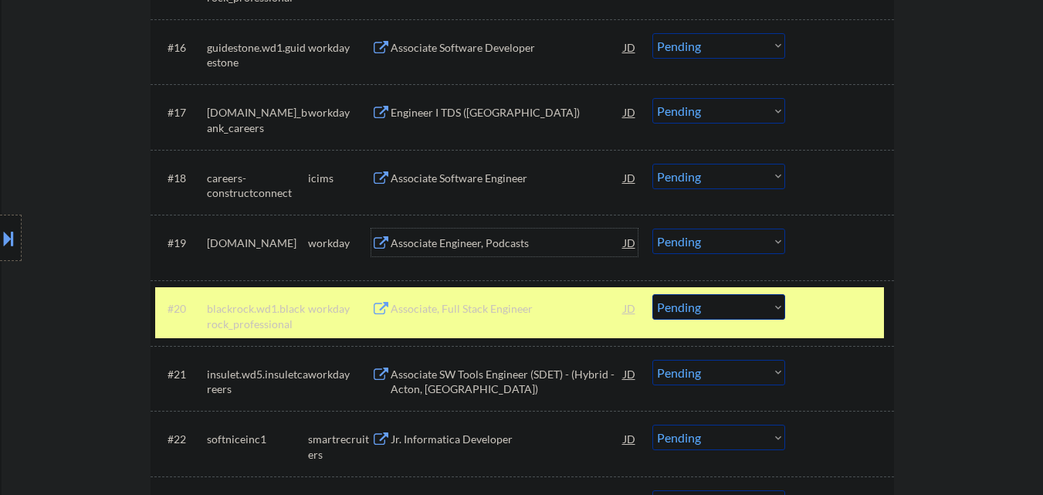
click at [508, 249] on div "Associate Engineer, Podcasts" at bounding box center [507, 242] width 233 height 15
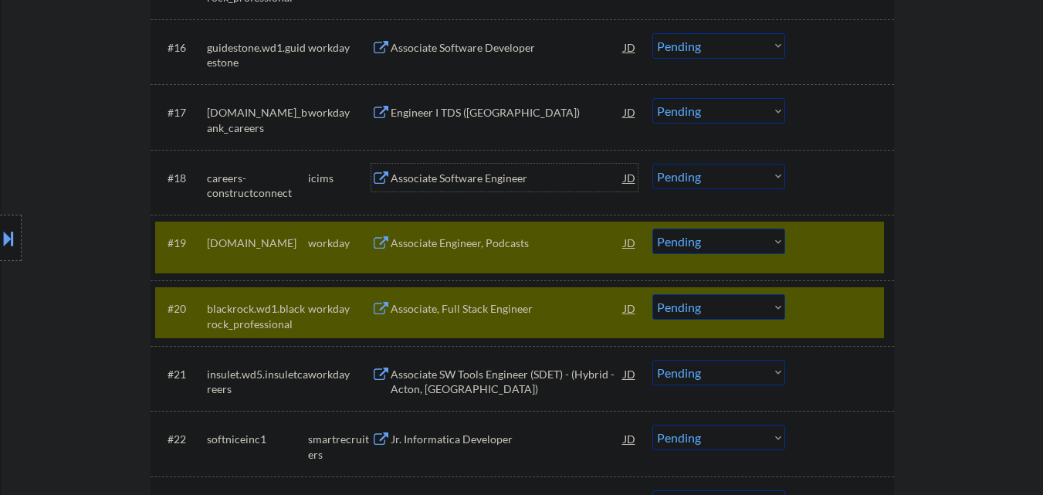
drag, startPoint x: 494, startPoint y: 190, endPoint x: 495, endPoint y: 156, distance: 34.0
click at [494, 189] on div "Associate Software Engineer" at bounding box center [507, 178] width 233 height 28
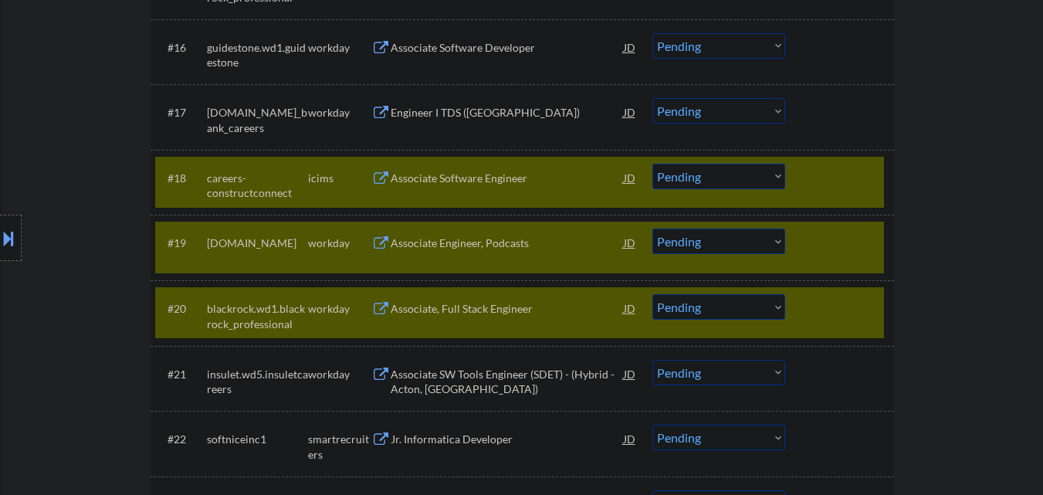
drag, startPoint x: 492, startPoint y: 115, endPoint x: 500, endPoint y: 80, distance: 35.8
click at [492, 112] on div "Engineer I TDS ([GEOGRAPHIC_DATA])" at bounding box center [507, 112] width 233 height 15
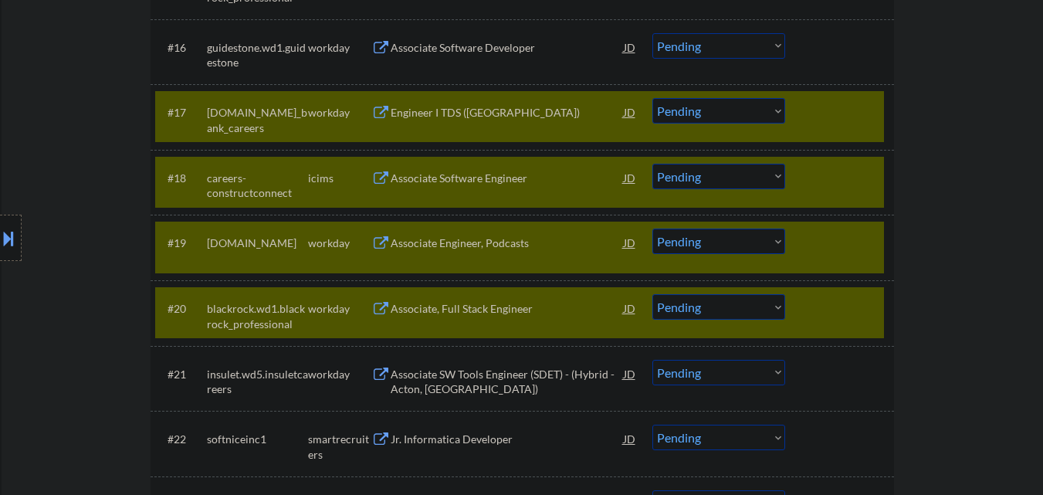
click at [502, 42] on div "Associate Software Developer" at bounding box center [507, 47] width 233 height 15
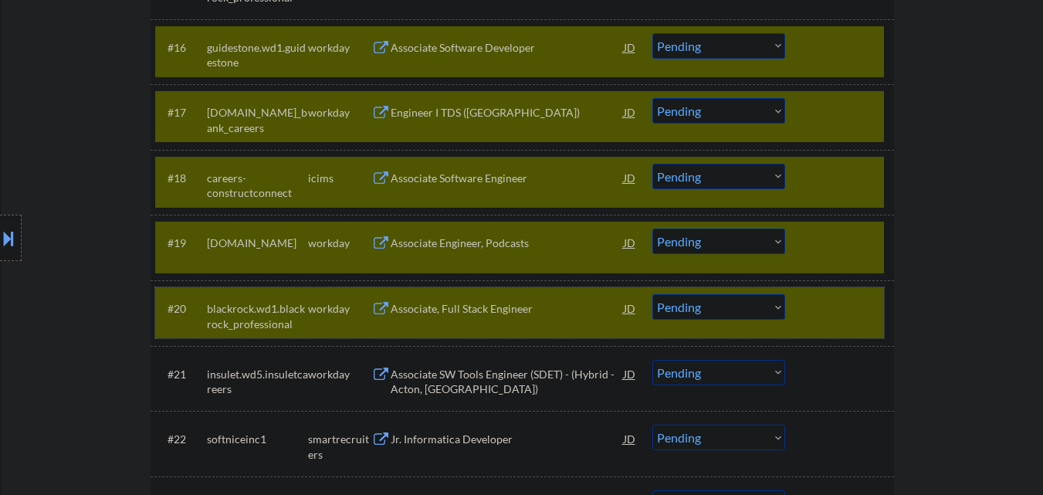
drag, startPoint x: 872, startPoint y: 309, endPoint x: 851, endPoint y: 255, distance: 58.9
click at [870, 306] on div at bounding box center [841, 308] width 68 height 28
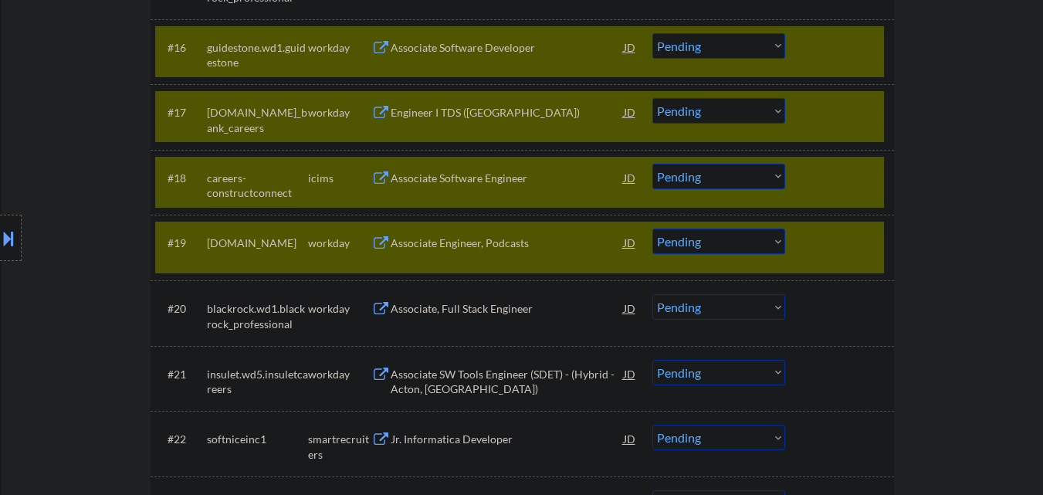
click at [853, 242] on div at bounding box center [841, 242] width 68 height 28
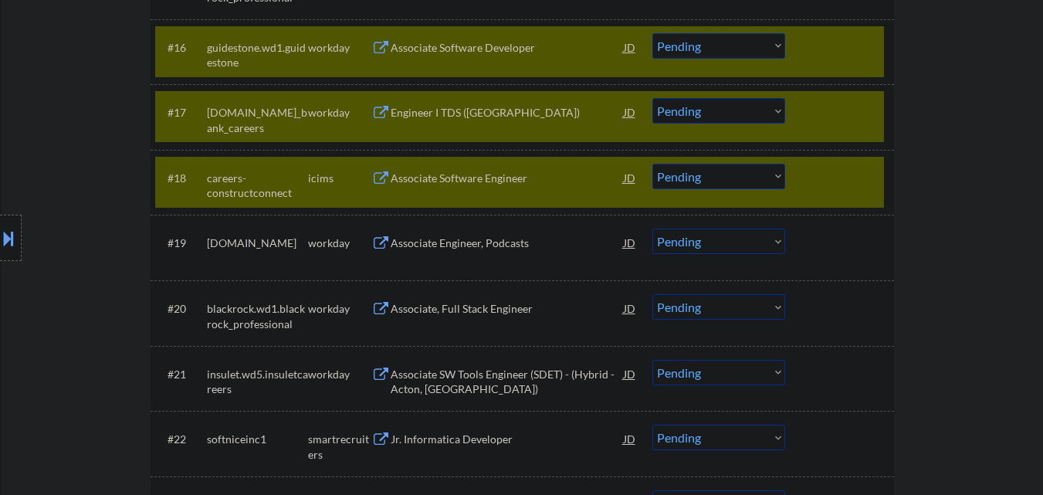
click at [742, 176] on select "Choose an option... Pending Applied Excluded (Questions) Excluded (Expired) Exc…" at bounding box center [718, 176] width 133 height 25
click at [652, 164] on select "Choose an option... Pending Applied Excluded (Questions) Excluded (Expired) Exc…" at bounding box center [718, 176] width 133 height 25
click at [847, 182] on div at bounding box center [841, 178] width 68 height 28
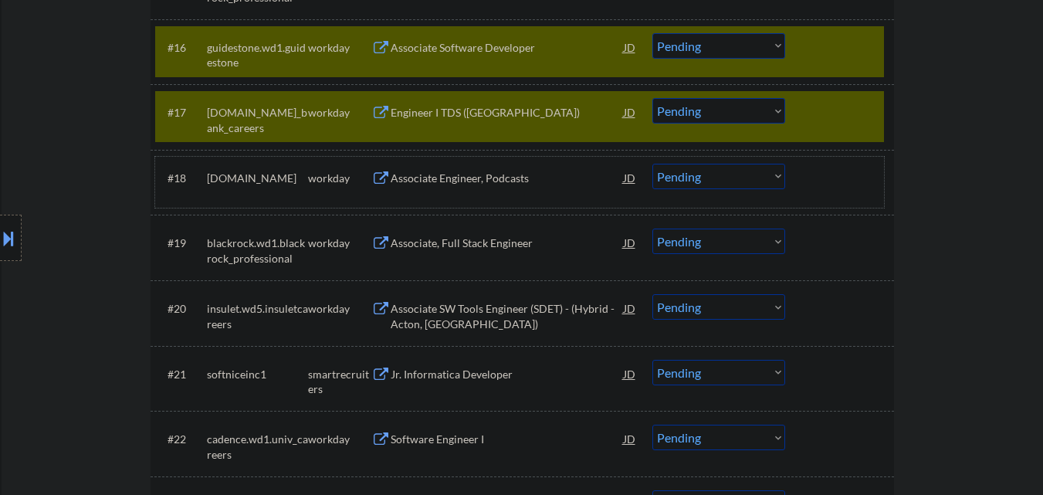
drag, startPoint x: 837, startPoint y: 113, endPoint x: 843, endPoint y: 140, distance: 27.0
click at [838, 116] on div at bounding box center [841, 112] width 68 height 28
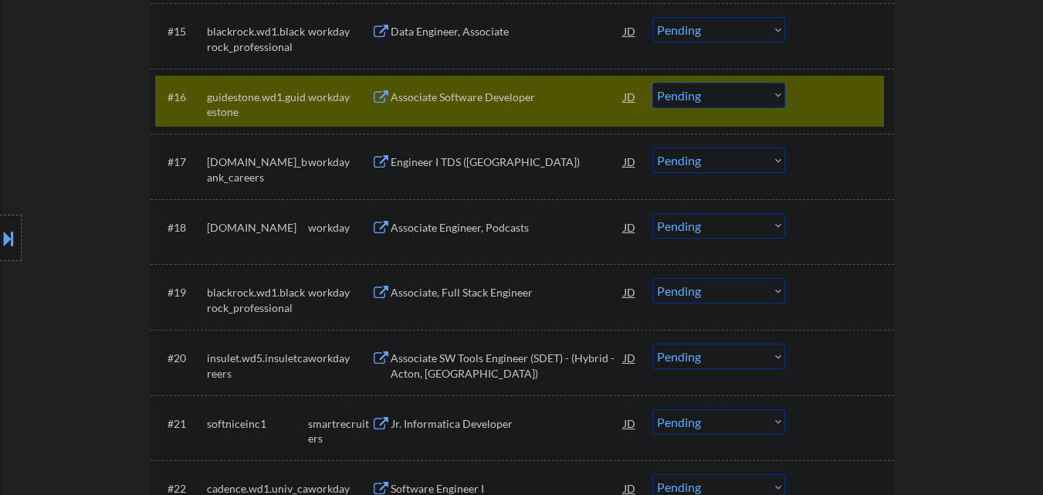
scroll to position [1376, 0]
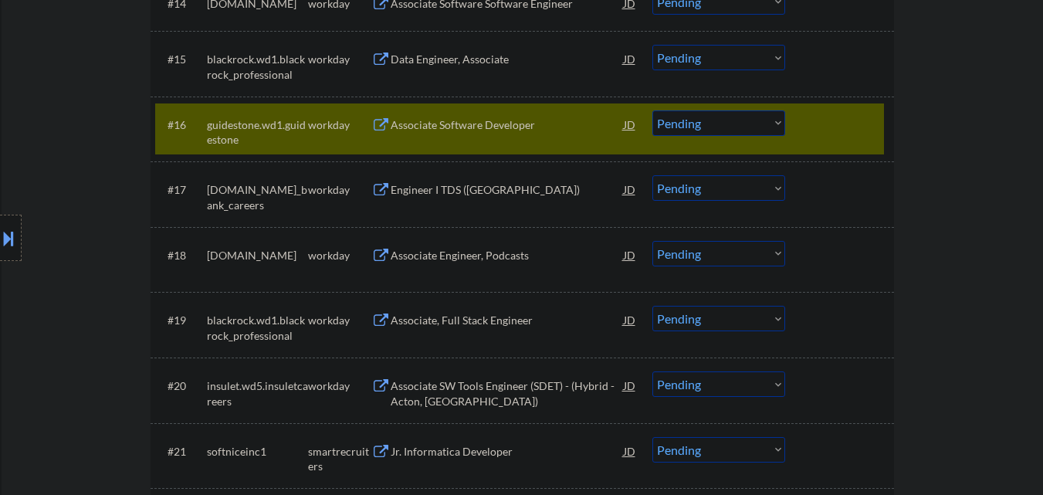
click at [720, 128] on select "Choose an option... Pending Applied Excluded (Questions) Excluded (Expired) Exc…" at bounding box center [718, 122] width 133 height 25
click at [652, 110] on select "Choose an option... Pending Applied Excluded (Questions) Excluded (Expired) Exc…" at bounding box center [718, 122] width 133 height 25
click at [859, 120] on div at bounding box center [841, 124] width 68 height 28
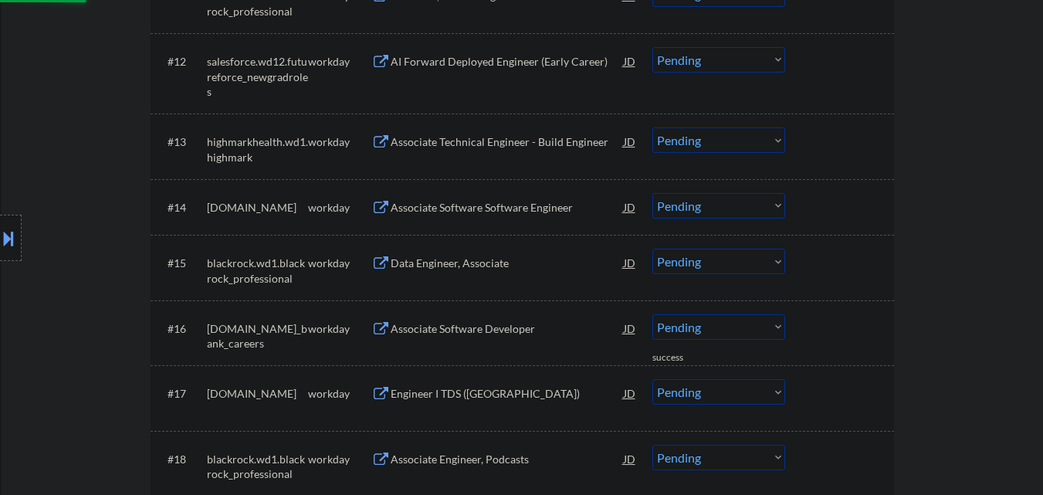
scroll to position [1145, 0]
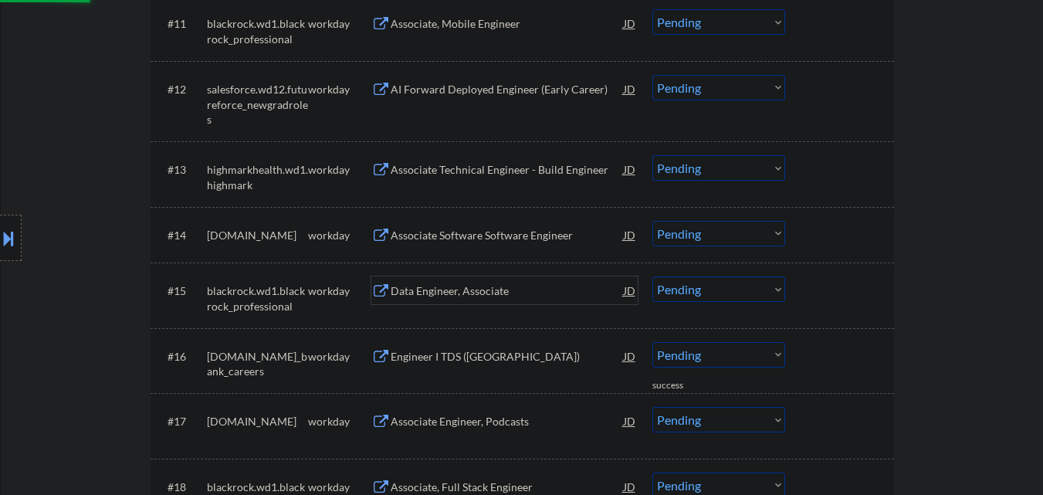
click at [477, 298] on div "Data Engineer, Associate" at bounding box center [507, 290] width 233 height 15
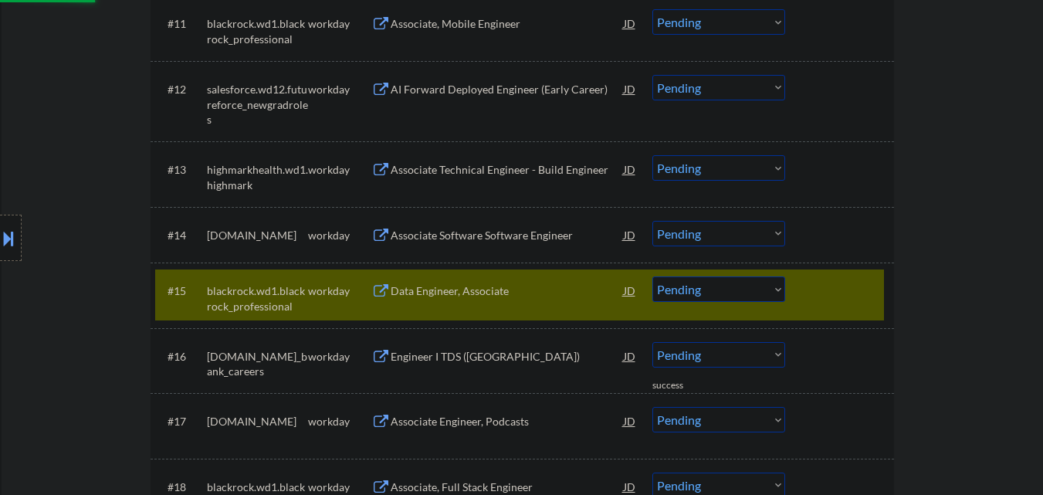
drag, startPoint x: 485, startPoint y: 234, endPoint x: 489, endPoint y: 208, distance: 25.9
click at [485, 233] on div "Associate Software Software Engineer" at bounding box center [507, 235] width 233 height 15
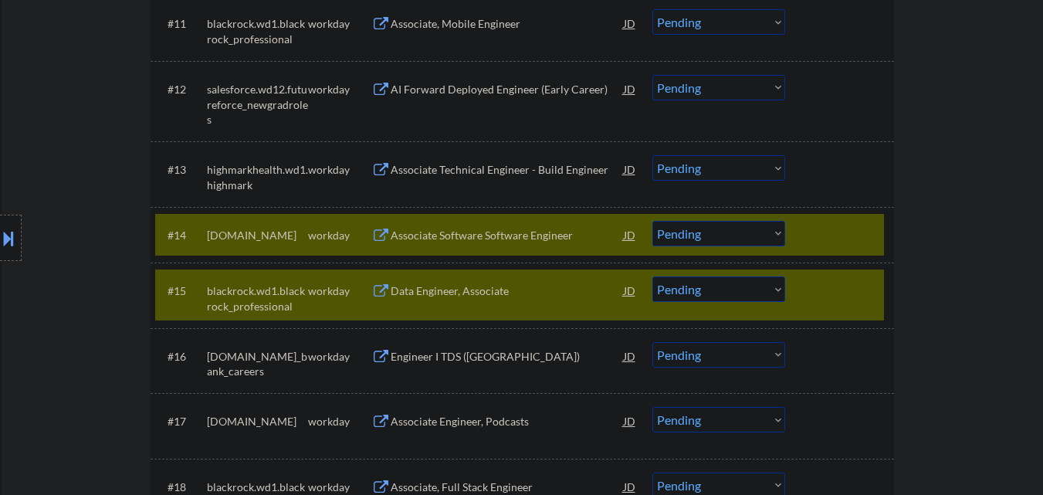
drag, startPoint x: 492, startPoint y: 176, endPoint x: 498, endPoint y: 136, distance: 40.6
click at [493, 173] on div "Associate Technical Engineer - Build Engineer" at bounding box center [507, 169] width 233 height 15
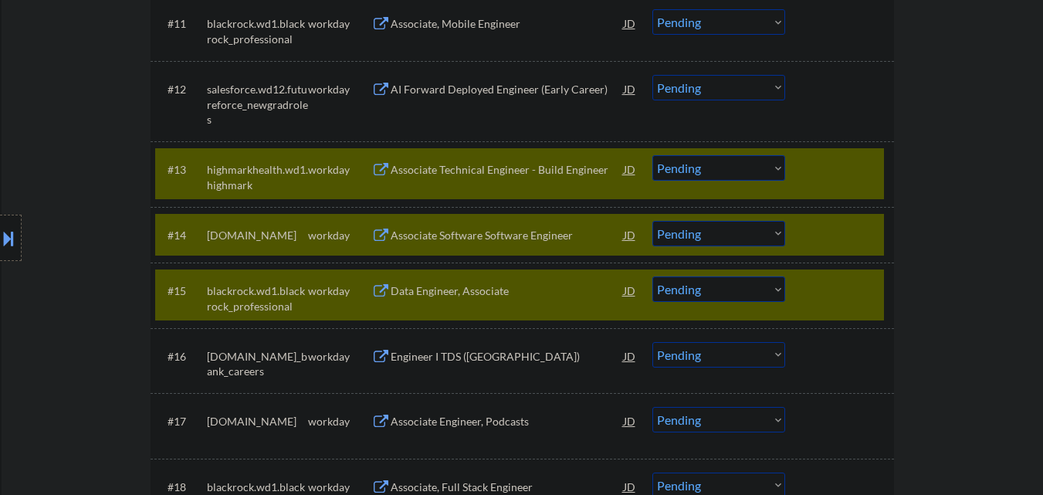
click at [504, 92] on div "AI Forward Deployed Engineer (Early Career)" at bounding box center [507, 89] width 233 height 15
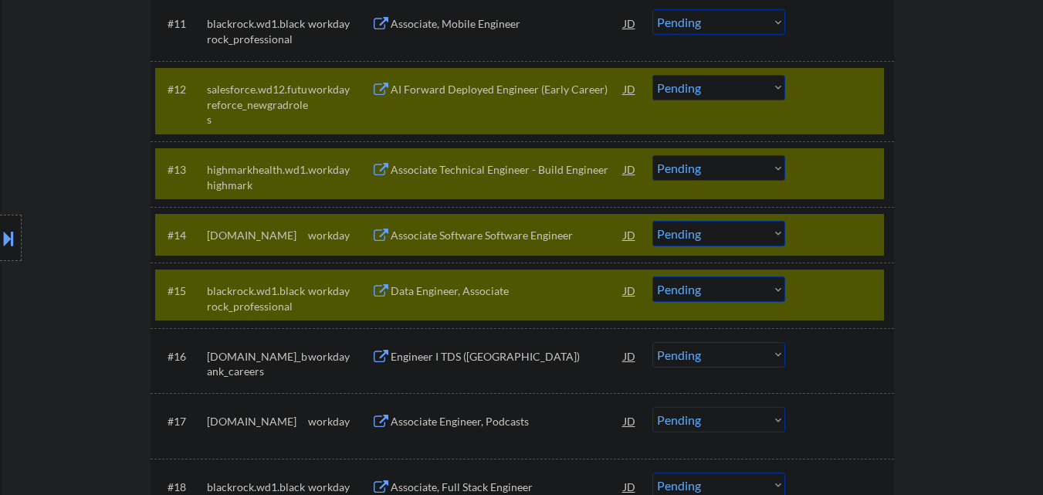
click at [509, 24] on div "Associate, Mobile Engineer" at bounding box center [507, 23] width 233 height 15
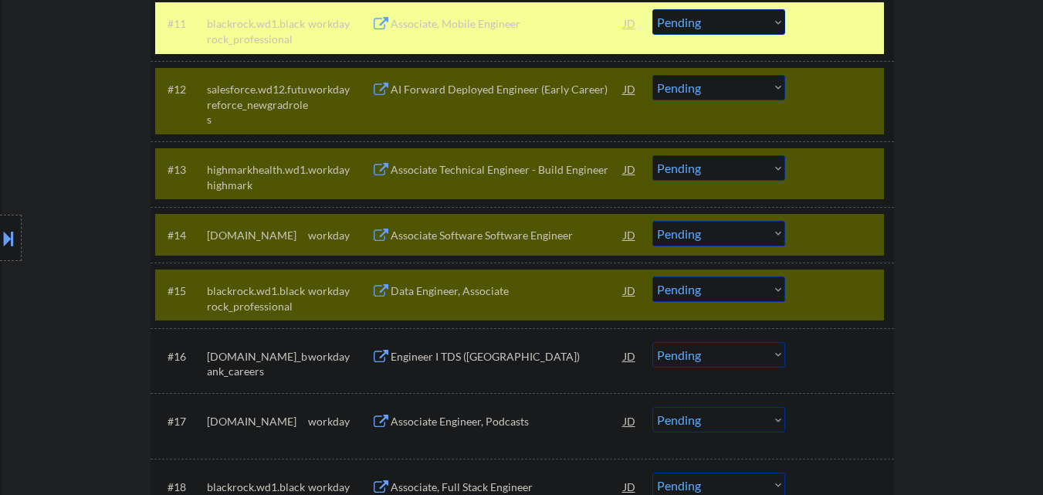
scroll to position [1067, 0]
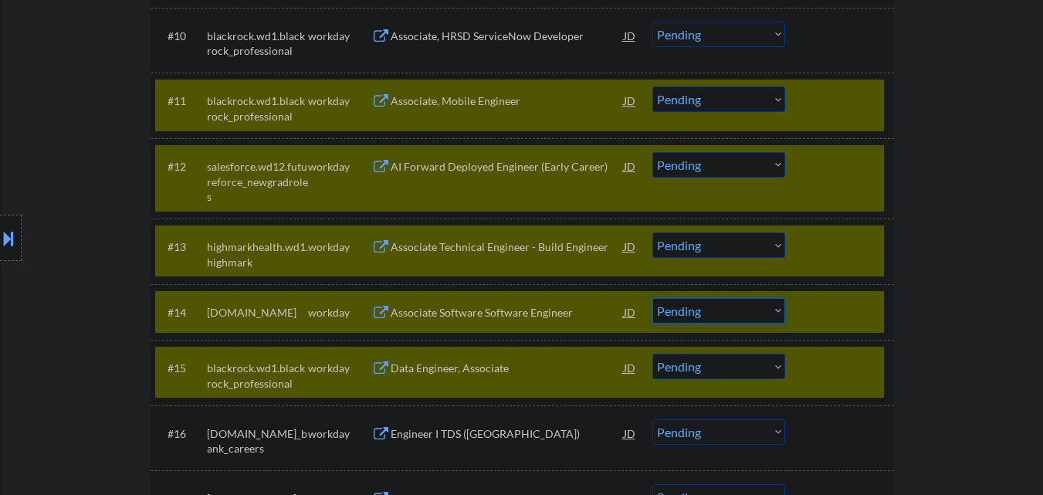
click at [769, 306] on select "Choose an option... Pending Applied Excluded (Questions) Excluded (Expired) Exc…" at bounding box center [718, 310] width 133 height 25
click at [652, 298] on select "Choose an option... Pending Applied Excluded (Questions) Excluded (Expired) Exc…" at bounding box center [718, 310] width 133 height 25
click at [729, 252] on select "Choose an option... Pending Applied Excluded (Questions) Excluded (Expired) Exc…" at bounding box center [718, 244] width 133 height 25
click at [652, 232] on select "Choose an option... Pending Applied Excluded (Questions) Excluded (Expired) Exc…" at bounding box center [718, 244] width 133 height 25
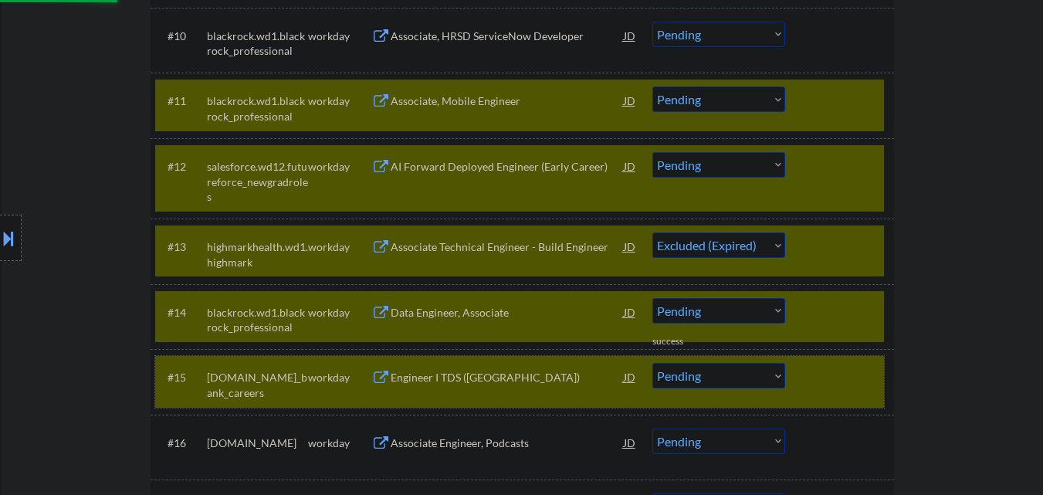
drag, startPoint x: 864, startPoint y: 380, endPoint x: 851, endPoint y: 335, distance: 47.4
click at [862, 376] on div at bounding box center [841, 377] width 68 height 28
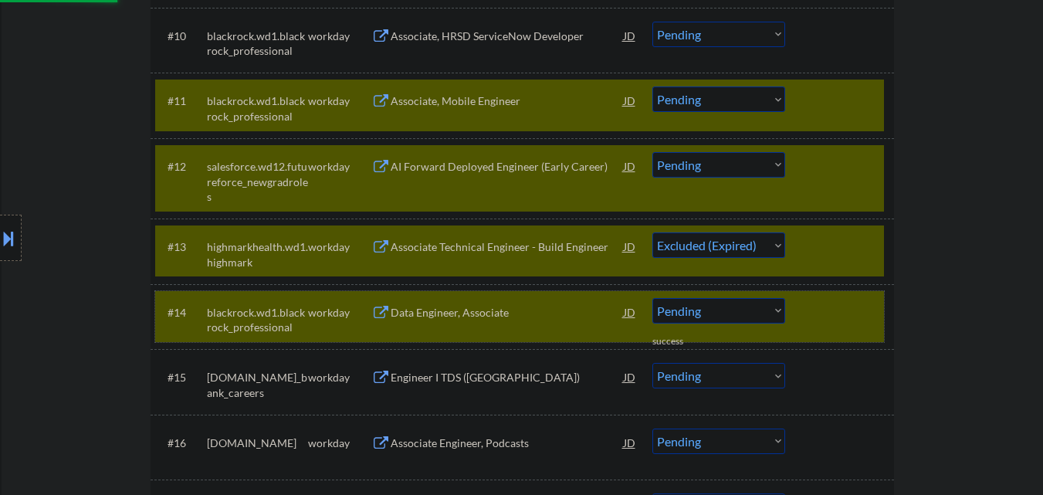
drag, startPoint x: 847, startPoint y: 313, endPoint x: 851, endPoint y: 271, distance: 42.6
click at [847, 312] on div at bounding box center [841, 312] width 68 height 28
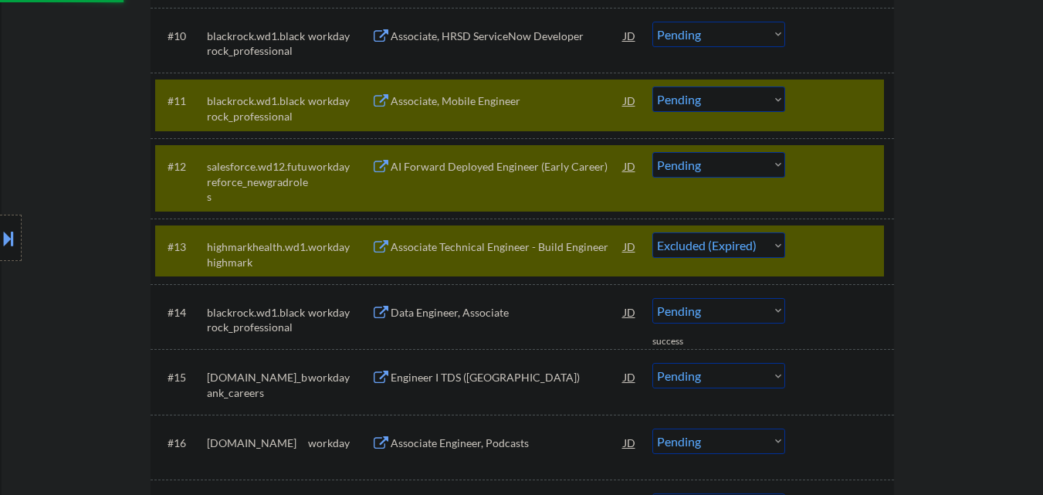
click at [852, 264] on div "#13 highmarkhealth.wd1.highmark workday Associate Technical Engineer - Build En…" at bounding box center [519, 250] width 729 height 51
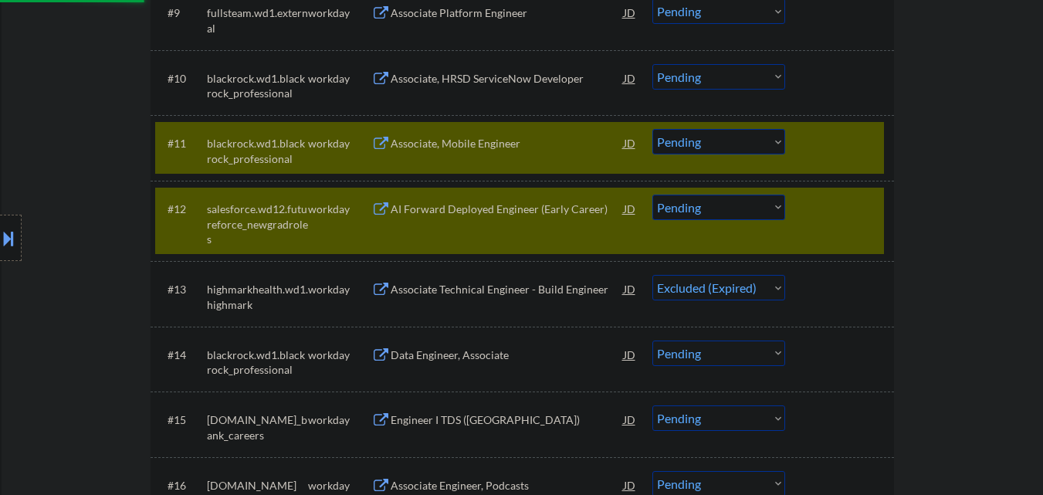
scroll to position [990, 0]
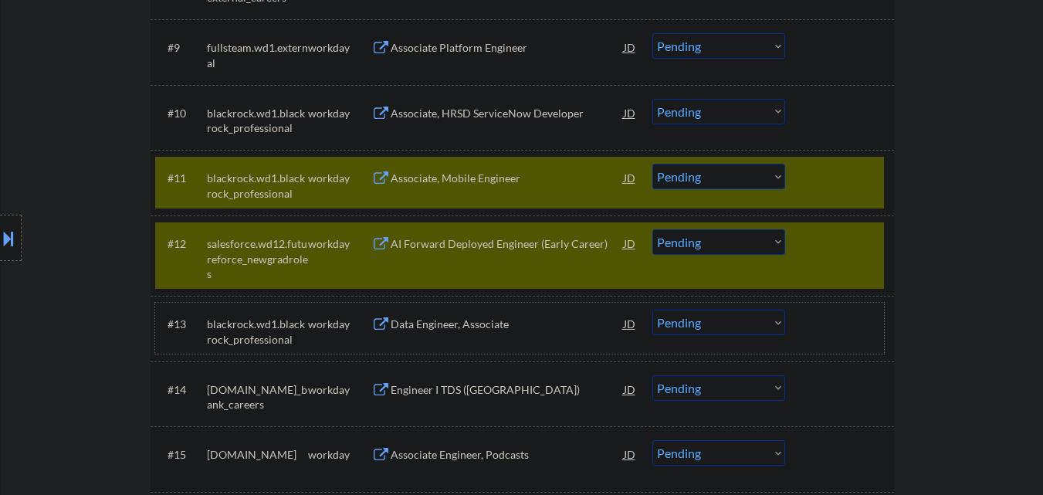
drag, startPoint x: 853, startPoint y: 259, endPoint x: 837, endPoint y: 188, distance: 73.4
click at [853, 249] on div "#12 salesforce.wd12.futureforce_newgradroles workday AI Forward Deployed Engine…" at bounding box center [519, 255] width 729 height 66
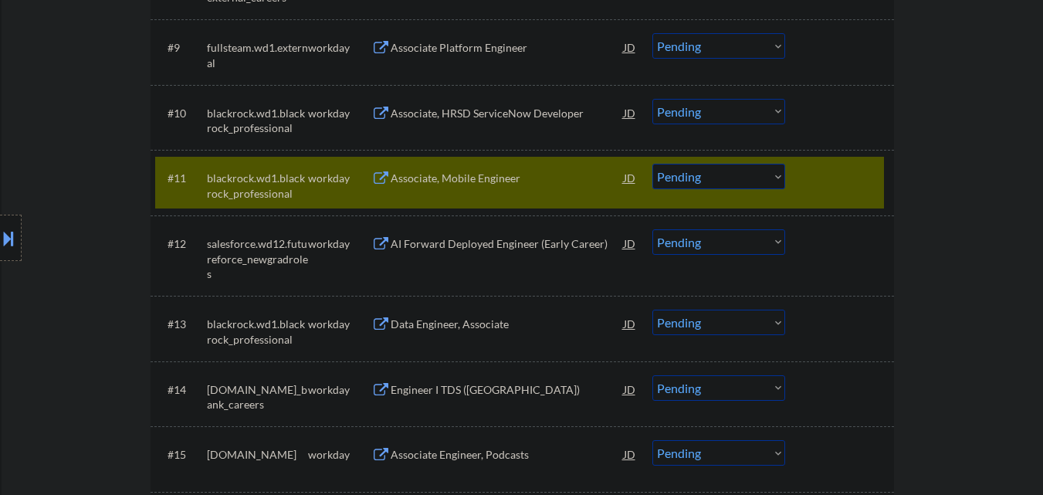
drag, startPoint x: 837, startPoint y: 181, endPoint x: 835, endPoint y: 195, distance: 14.1
click at [837, 182] on div at bounding box center [841, 178] width 68 height 28
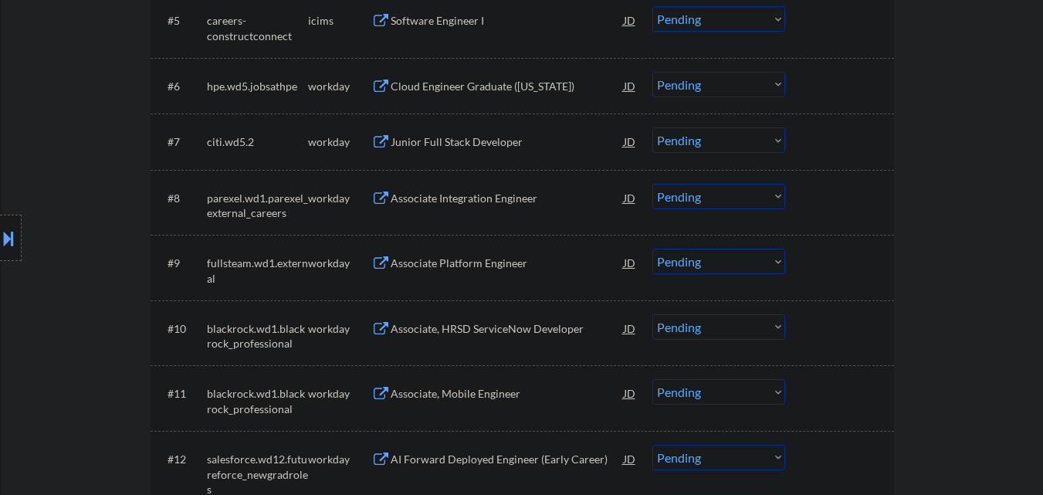
scroll to position [759, 0]
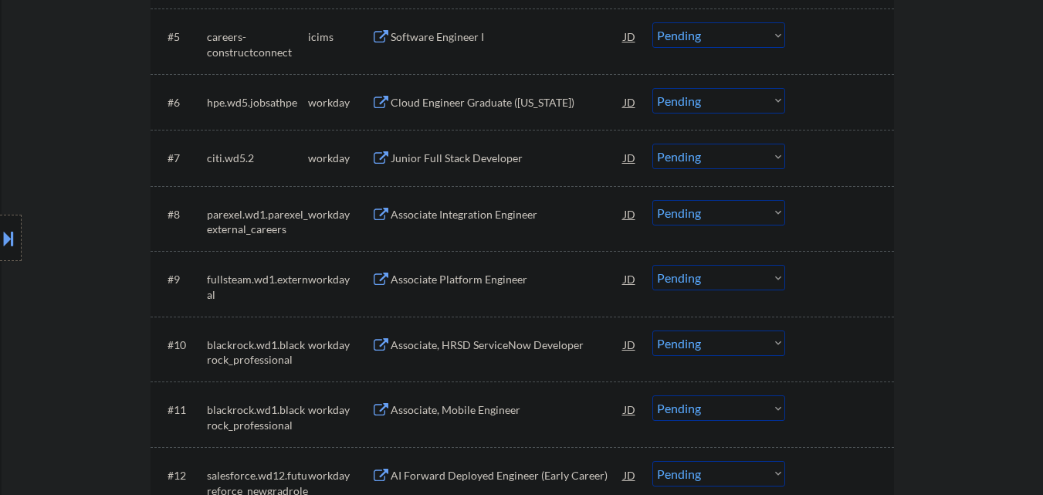
click at [475, 340] on div "Associate, HRSD ServiceNow Developer" at bounding box center [507, 344] width 233 height 15
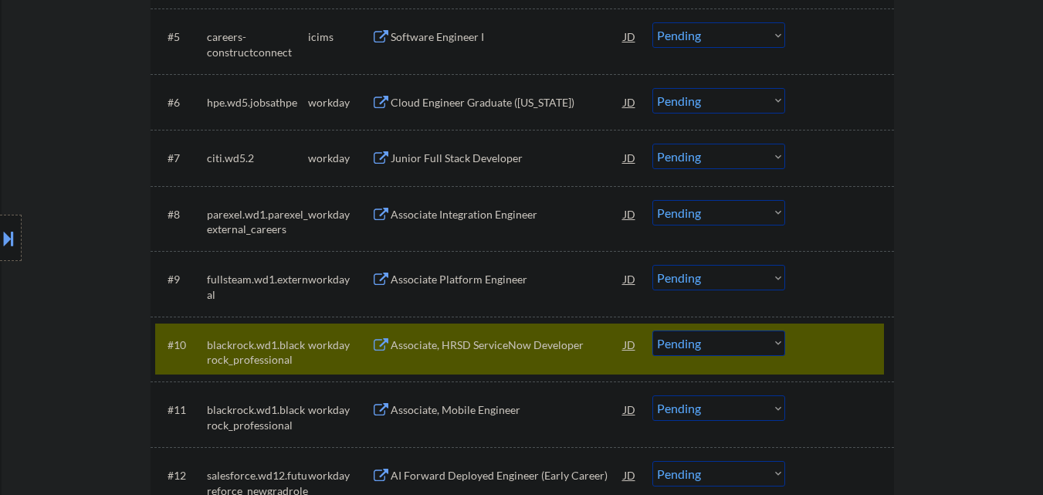
click at [479, 282] on div "Associate Platform Engineer" at bounding box center [507, 279] width 233 height 15
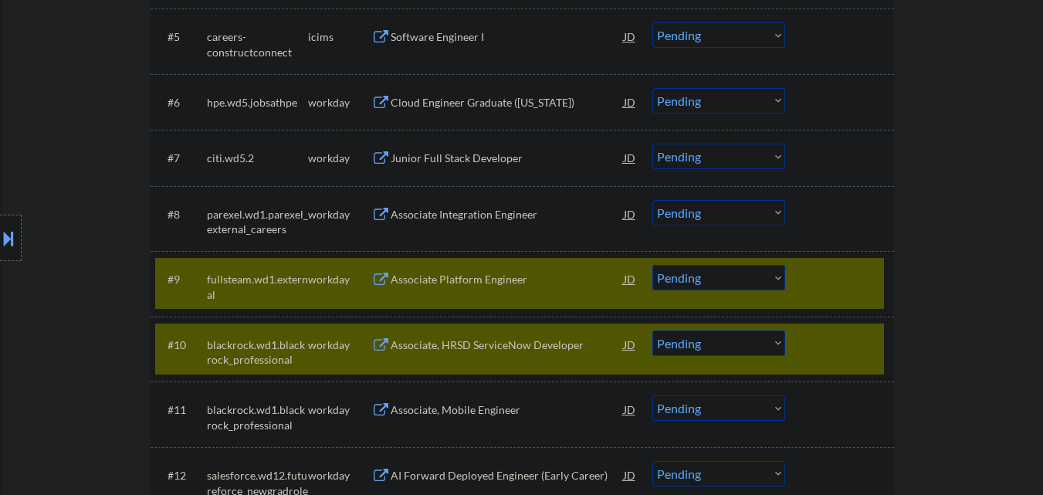
drag, startPoint x: 488, startPoint y: 235, endPoint x: 494, endPoint y: 181, distance: 54.4
click at [489, 232] on div "#8 parexel.wd1.parexel_external_careers workday Associate Integration Engineer …" at bounding box center [519, 218] width 729 height 51
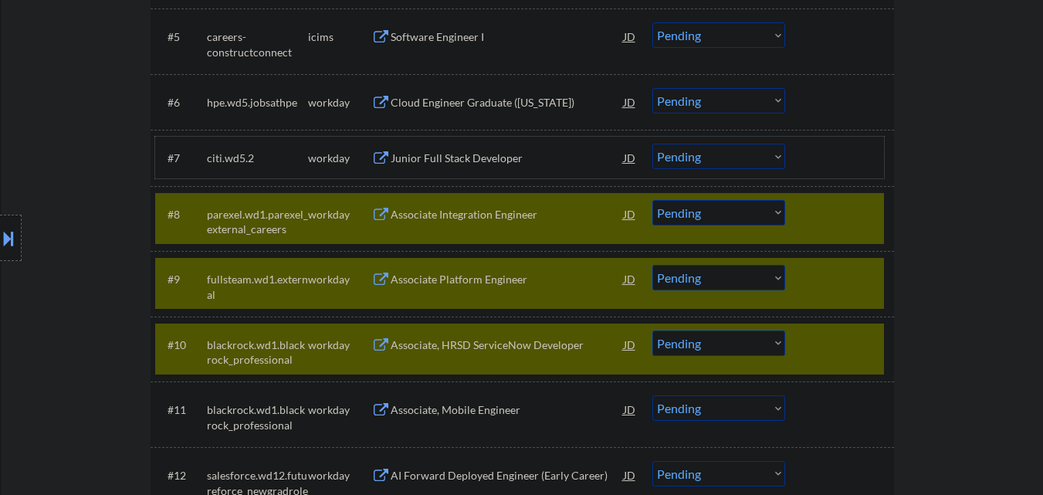
click at [494, 139] on div "#7 citi.wd5.2 workday Junior Full Stack Developer JD Choose an option... Pendin…" at bounding box center [519, 158] width 729 height 42
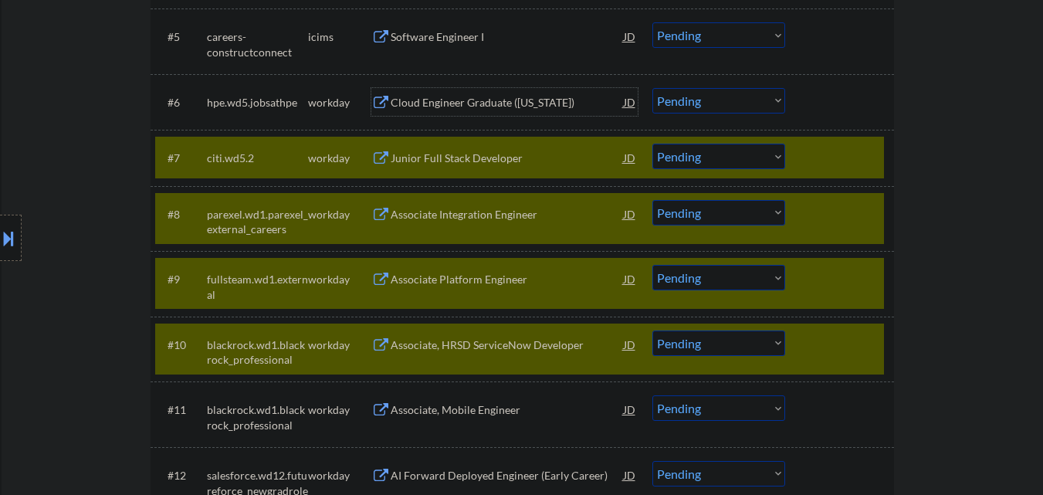
click at [501, 96] on div "Cloud Engineer Graduate ([US_STATE])" at bounding box center [507, 102] width 233 height 15
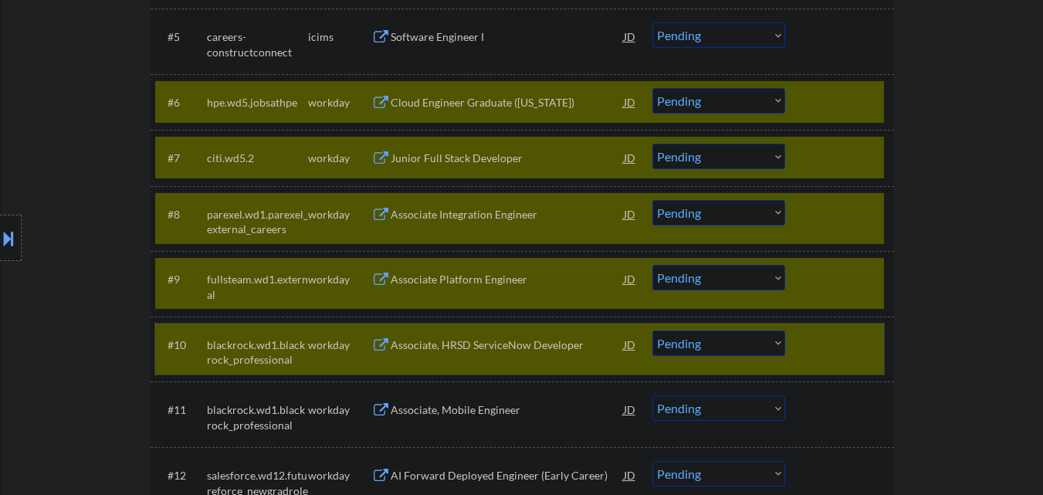
drag, startPoint x: 866, startPoint y: 353, endPoint x: 861, endPoint y: 308, distance: 45.1
click at [866, 347] on div at bounding box center [841, 344] width 68 height 28
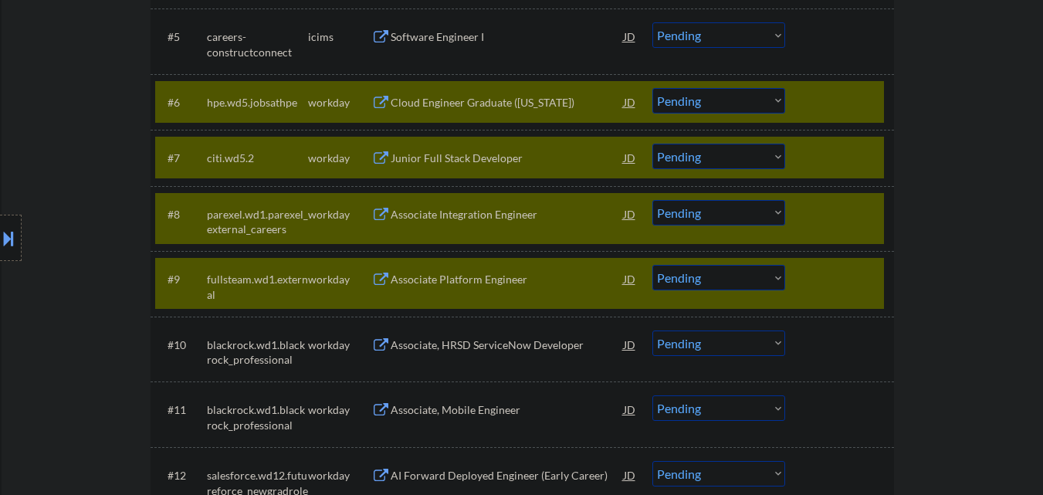
drag, startPoint x: 861, startPoint y: 279, endPoint x: 864, endPoint y: 245, distance: 34.1
click at [863, 269] on div at bounding box center [841, 279] width 68 height 28
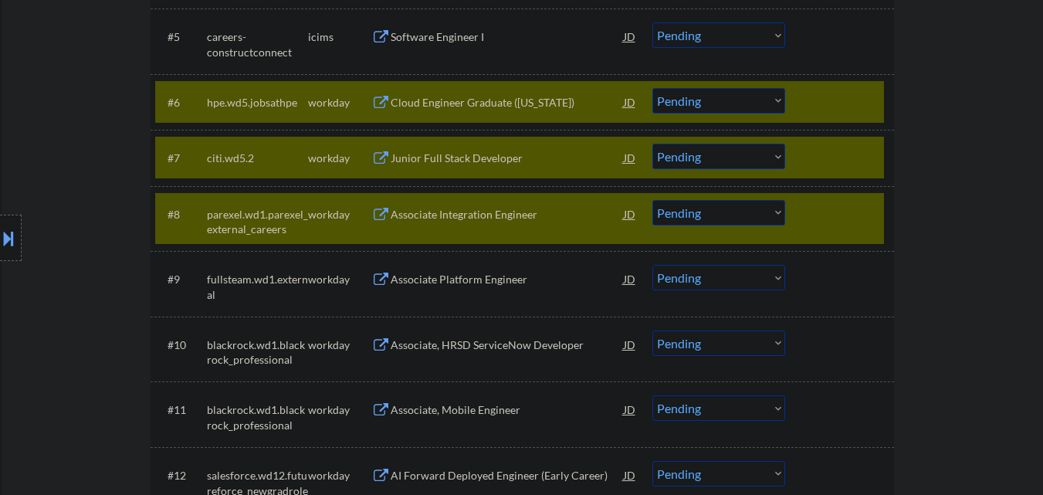
click at [860, 205] on div at bounding box center [841, 214] width 68 height 28
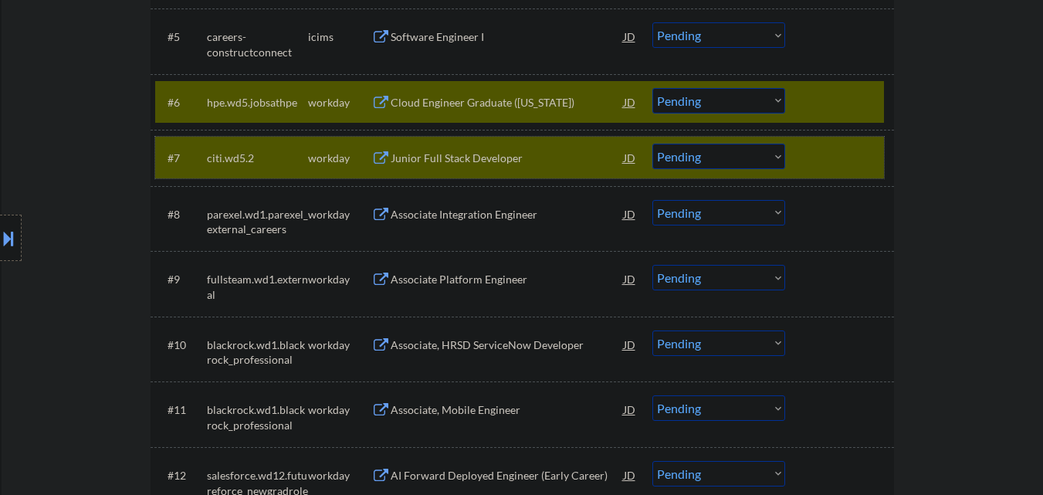
drag, startPoint x: 855, startPoint y: 161, endPoint x: 854, endPoint y: 120, distance: 40.9
click at [855, 157] on div at bounding box center [841, 158] width 68 height 28
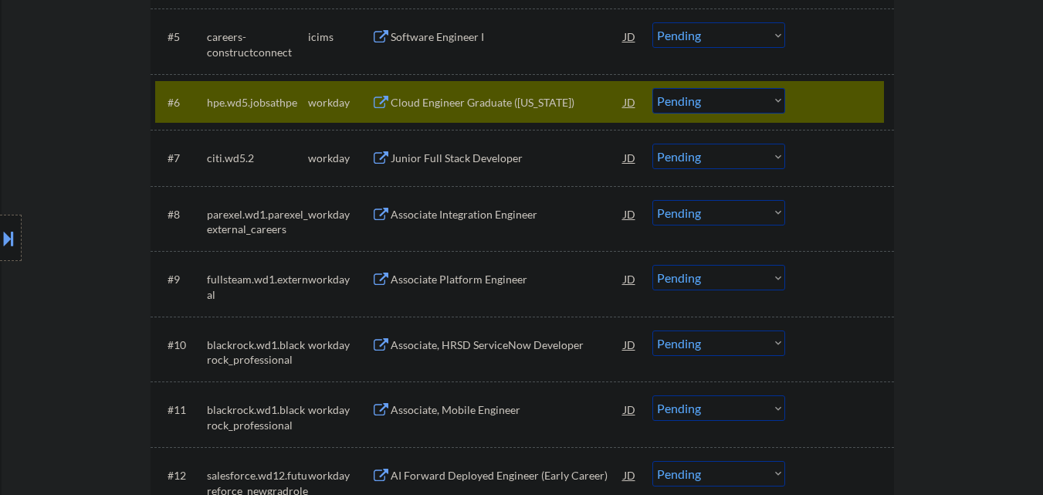
click at [853, 114] on div at bounding box center [841, 102] width 68 height 28
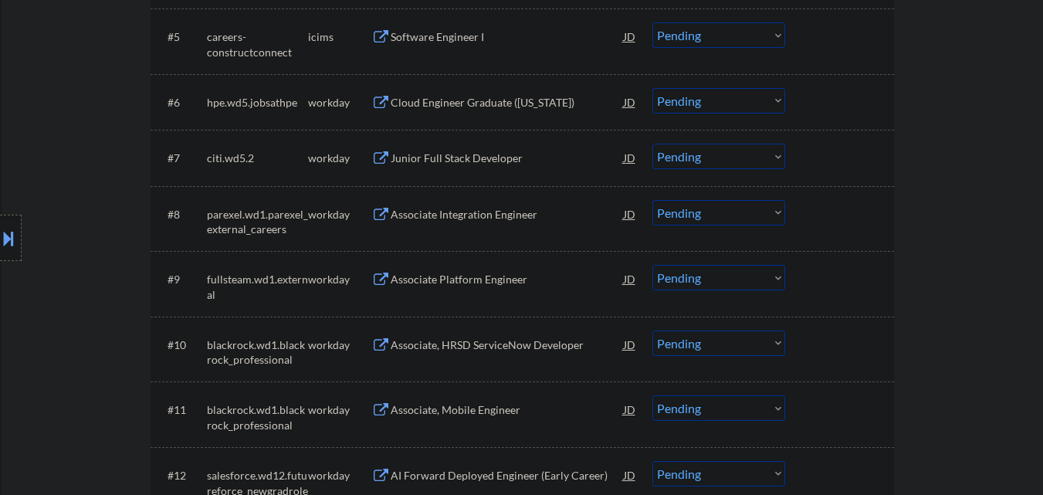
click at [383, 345] on button at bounding box center [380, 345] width 19 height 15
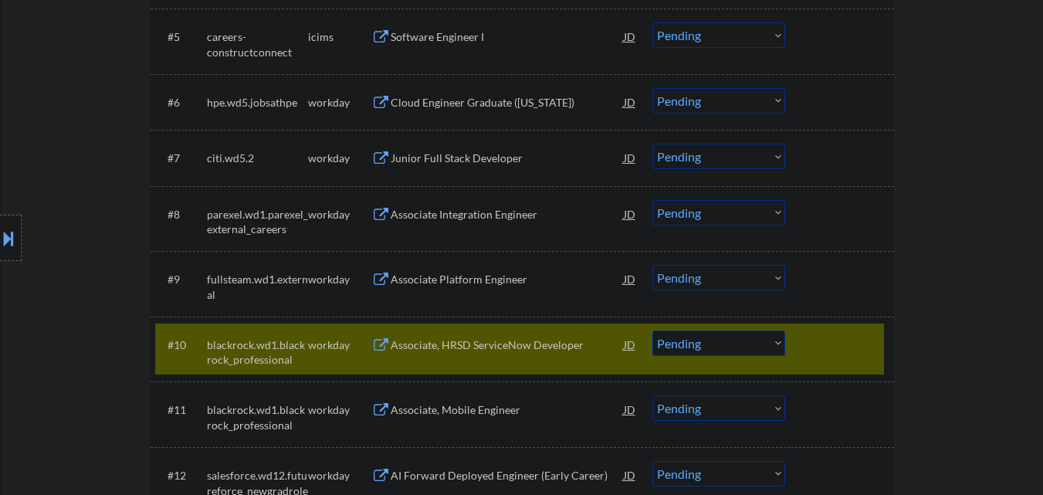
drag, startPoint x: 376, startPoint y: 275, endPoint x: 383, endPoint y: 264, distance: 12.8
click at [378, 272] on button at bounding box center [380, 279] width 19 height 15
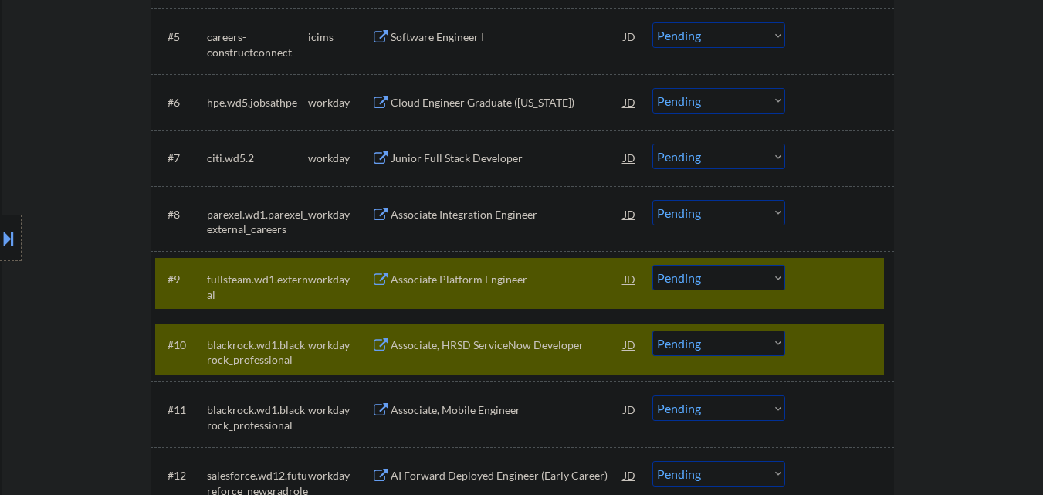
click at [380, 204] on div "Associate Integration Engineer JD" at bounding box center [504, 214] width 266 height 28
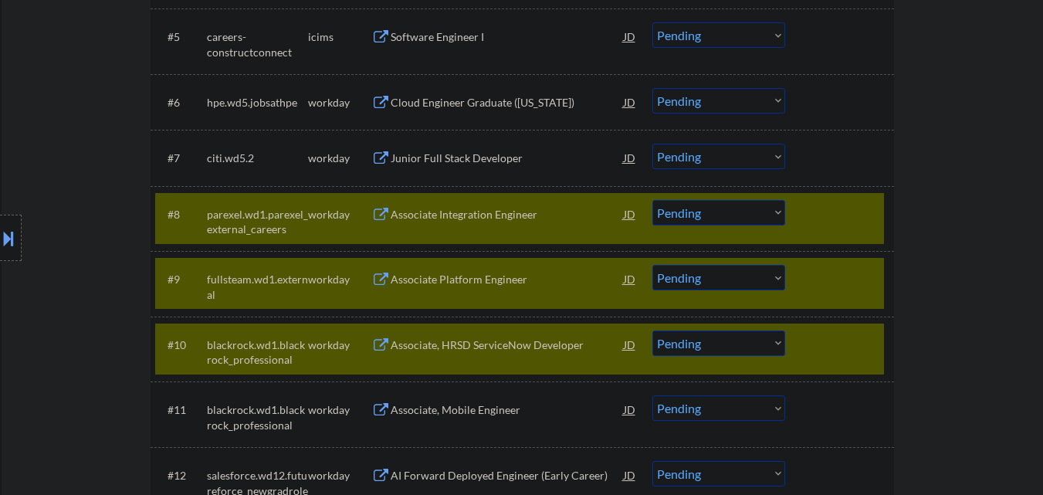
drag, startPoint x: 378, startPoint y: 156, endPoint x: 386, endPoint y: 130, distance: 26.6
click at [378, 155] on button at bounding box center [380, 158] width 19 height 15
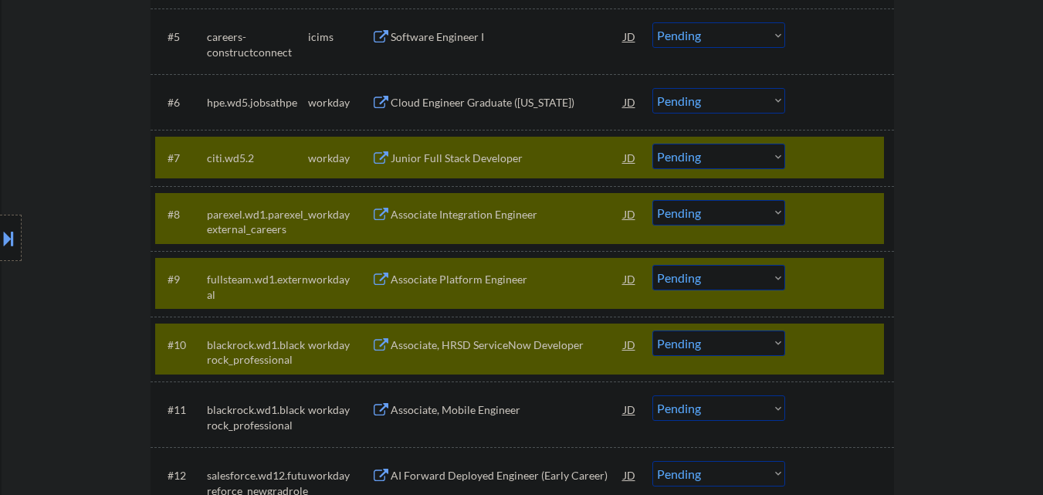
drag, startPoint x: 380, startPoint y: 96, endPoint x: 402, endPoint y: 87, distance: 23.9
click at [380, 96] on button at bounding box center [380, 103] width 19 height 15
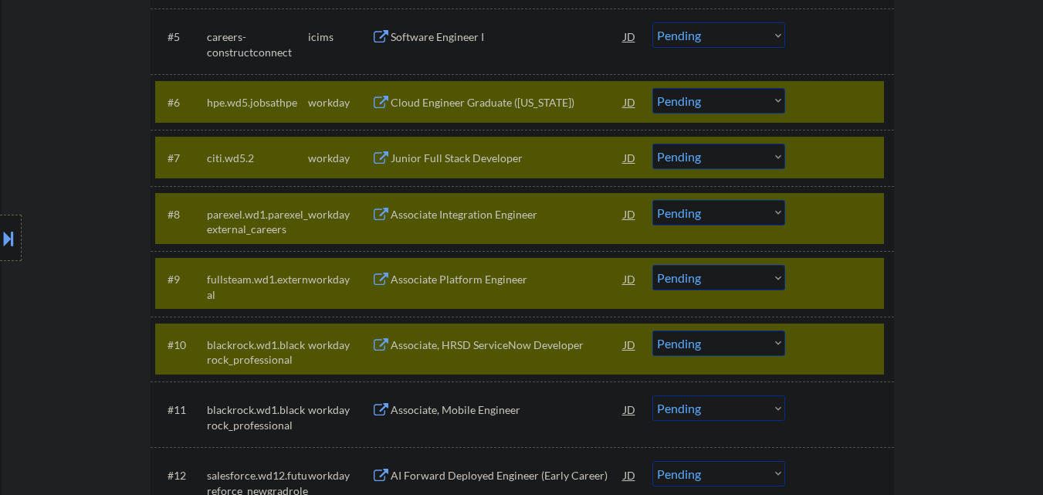
drag, startPoint x: 758, startPoint y: 344, endPoint x: 749, endPoint y: 366, distance: 23.5
click at [757, 346] on select "Choose an option... Pending Applied Excluded (Questions) Excluded (Expired) Exc…" at bounding box center [718, 342] width 133 height 25
click at [652, 330] on select "Choose an option... Pending Applied Excluded (Questions) Excluded (Expired) Exc…" at bounding box center [718, 342] width 133 height 25
click at [729, 284] on select "Choose an option... Pending Applied Excluded (Questions) Excluded (Expired) Exc…" at bounding box center [718, 277] width 133 height 25
click at [652, 265] on select "Choose an option... Pending Applied Excluded (Questions) Excluded (Expired) Exc…" at bounding box center [718, 277] width 133 height 25
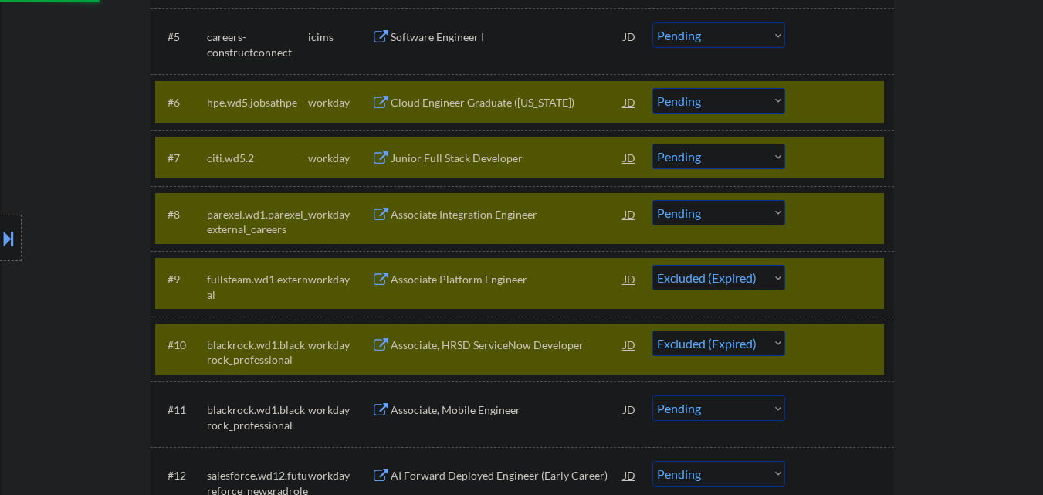
click at [820, 355] on div at bounding box center [841, 344] width 68 height 28
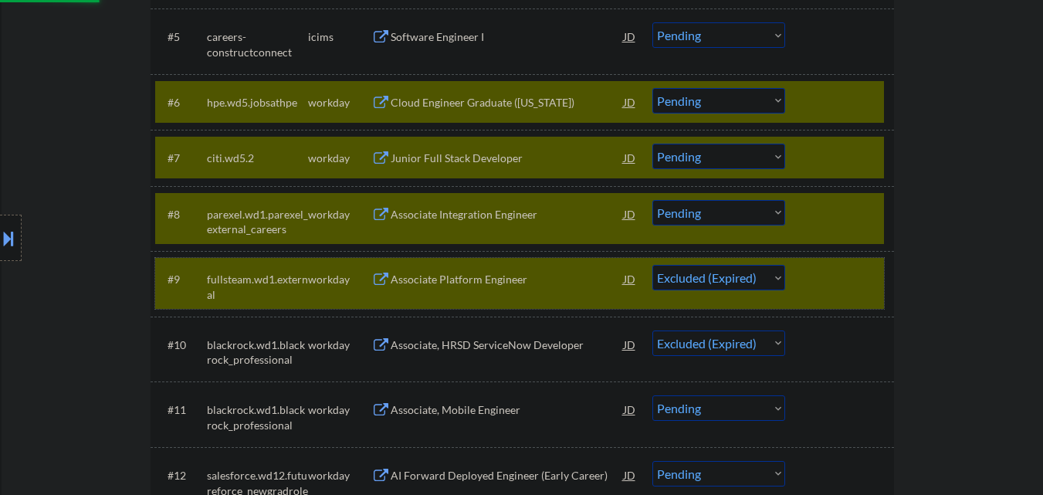
click at [817, 298] on div "#9 fullsteam.wd1.external workday Associate Platform Engineer JD Choose an opti…" at bounding box center [519, 283] width 729 height 51
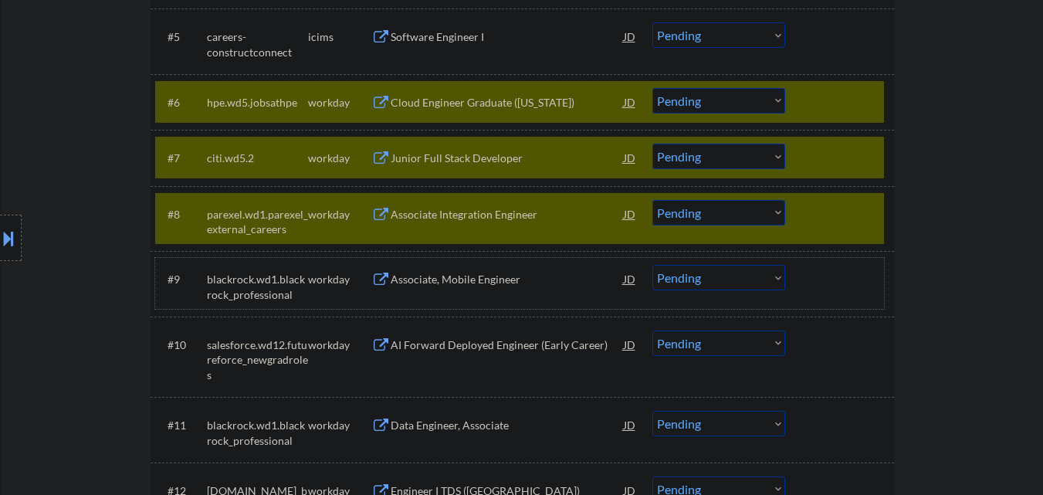
click at [709, 160] on select "Choose an option... Pending Applied Excluded (Questions) Excluded (Expired) Exc…" at bounding box center [718, 156] width 133 height 25
click at [652, 144] on select "Choose an option... Pending Applied Excluded (Questions) Excluded (Expired) Exc…" at bounding box center [718, 156] width 133 height 25
click at [736, 103] on select "Choose an option... Pending Applied Excluded (Questions) Excluded (Expired) Exc…" at bounding box center [718, 100] width 133 height 25
click at [652, 88] on select "Choose an option... Pending Applied Excluded (Questions) Excluded (Expired) Exc…" at bounding box center [718, 100] width 133 height 25
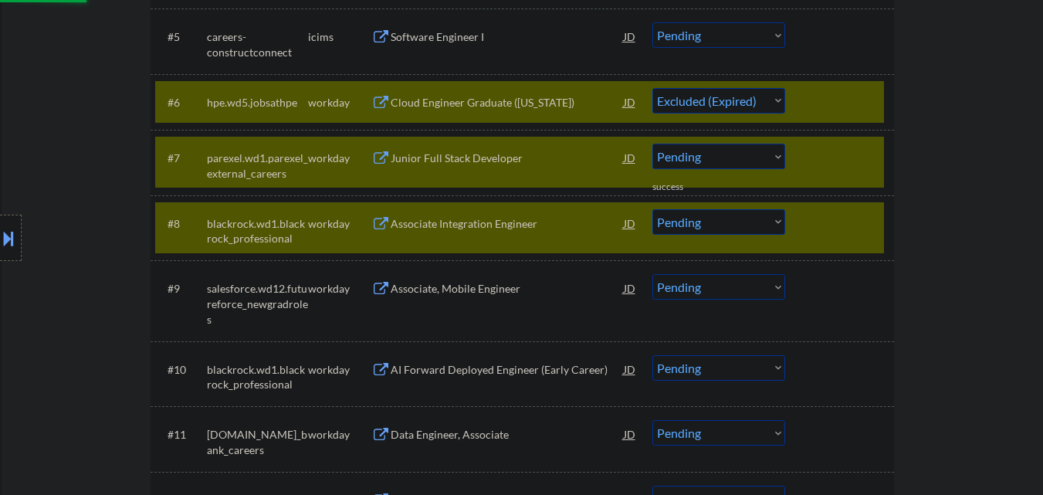
click at [874, 209] on div at bounding box center [841, 223] width 68 height 28
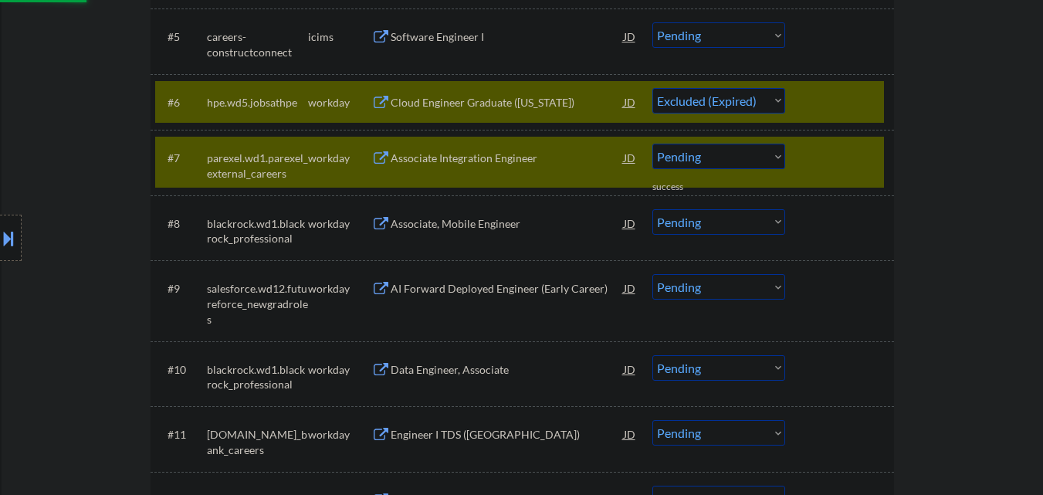
drag, startPoint x: 858, startPoint y: 160, endPoint x: 858, endPoint y: 140, distance: 19.3
click at [858, 157] on div at bounding box center [841, 158] width 68 height 28
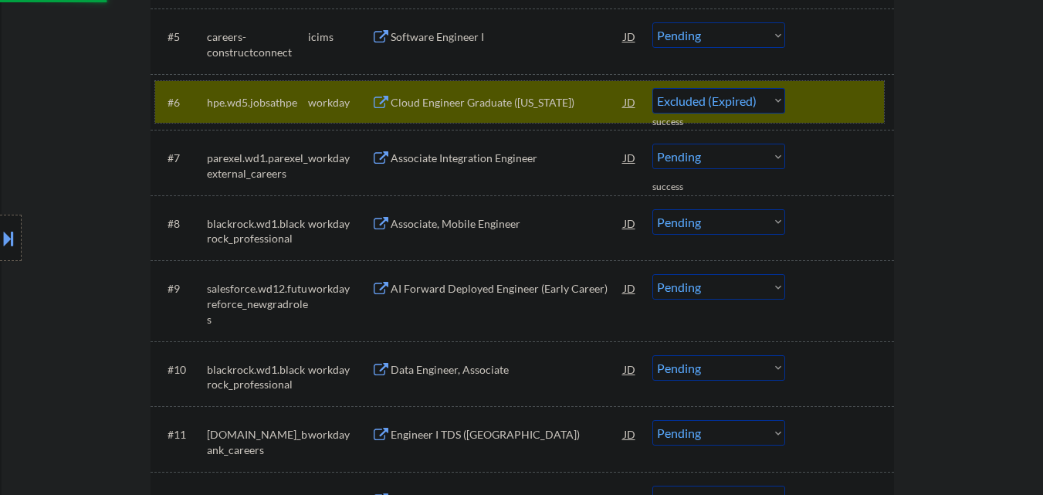
click at [854, 103] on div at bounding box center [841, 102] width 68 height 28
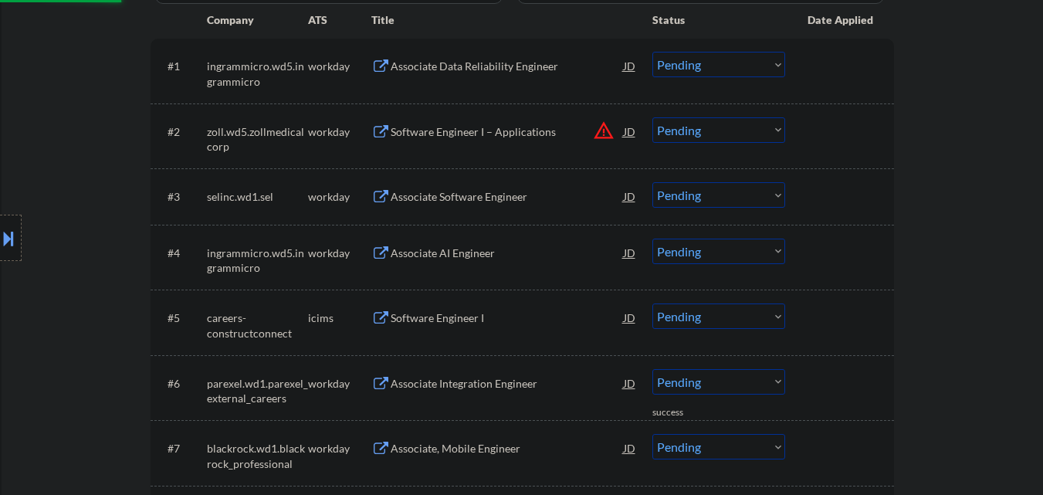
scroll to position [450, 0]
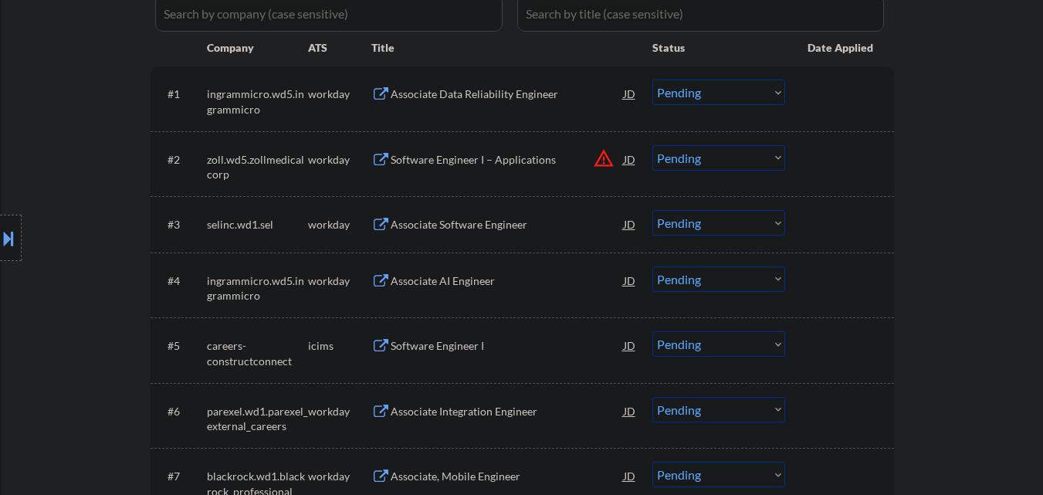
drag, startPoint x: 382, startPoint y: 339, endPoint x: 384, endPoint y: 291, distance: 47.9
click at [381, 333] on div "Software Engineer I JD" at bounding box center [504, 345] width 266 height 28
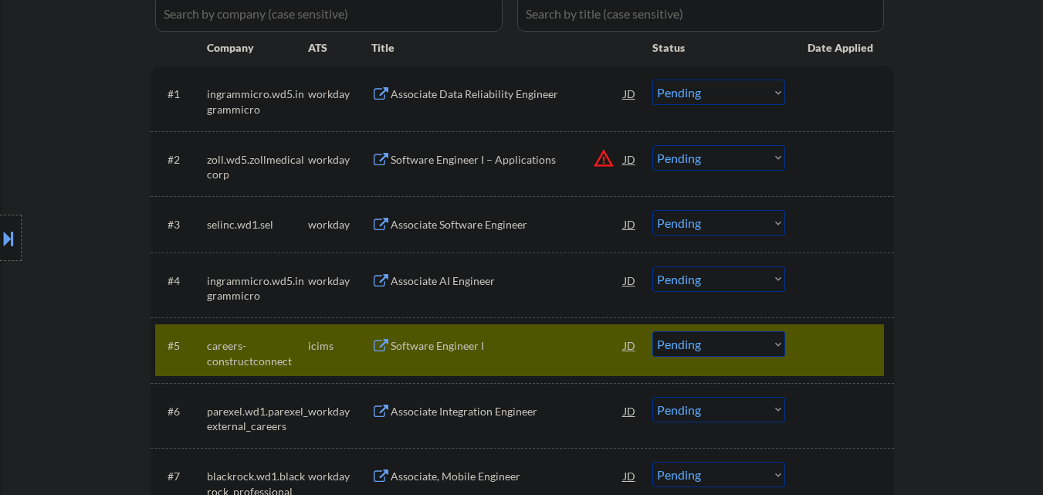
click at [380, 278] on button at bounding box center [380, 281] width 19 height 15
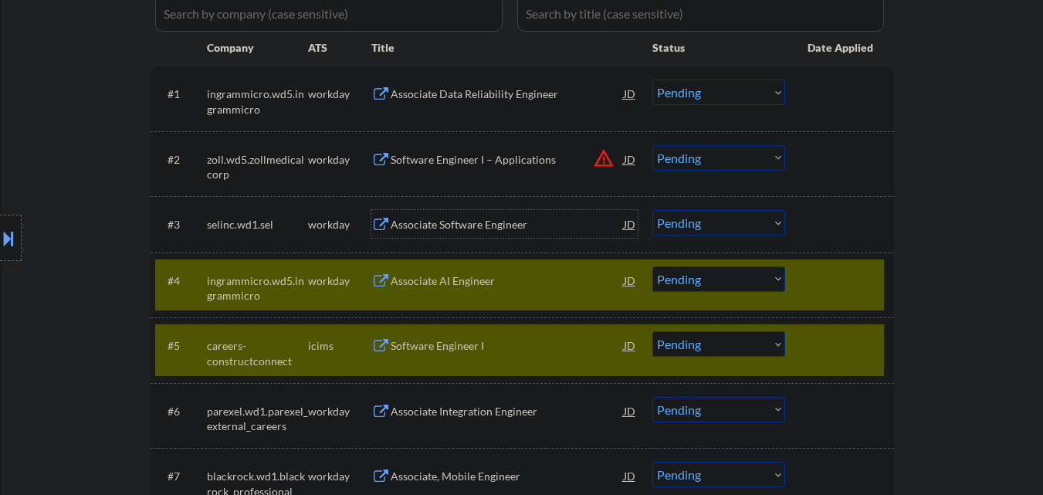
click at [385, 214] on div "Associate Software Engineer JD" at bounding box center [504, 224] width 266 height 28
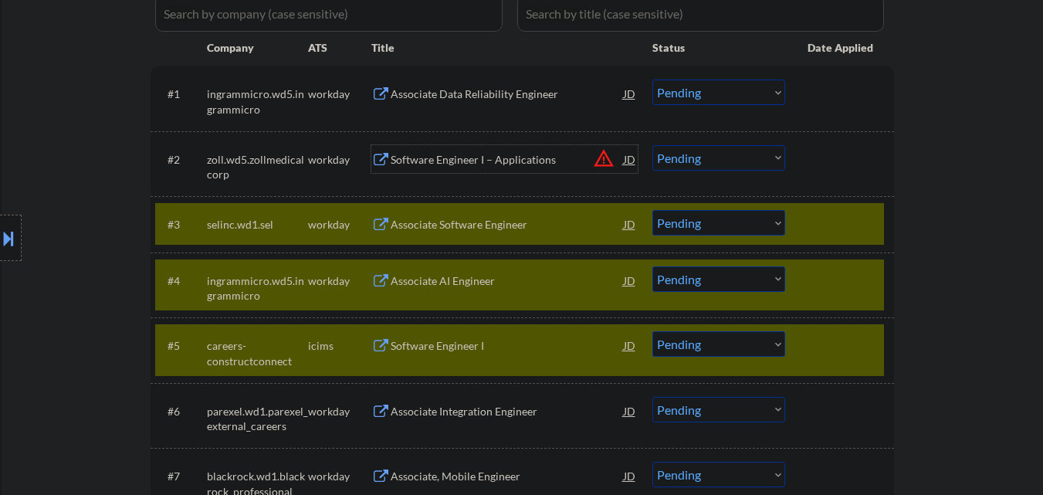
click at [378, 147] on div "Software Engineer I – Applications JD warning_amber" at bounding box center [504, 159] width 266 height 28
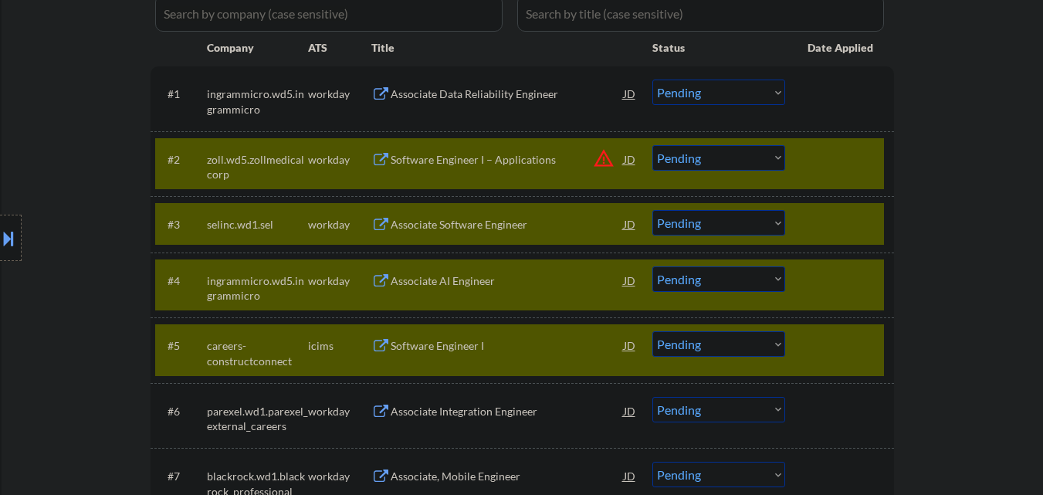
drag, startPoint x: 381, startPoint y: 90, endPoint x: 401, endPoint y: 102, distance: 22.9
click at [381, 89] on button at bounding box center [380, 94] width 19 height 15
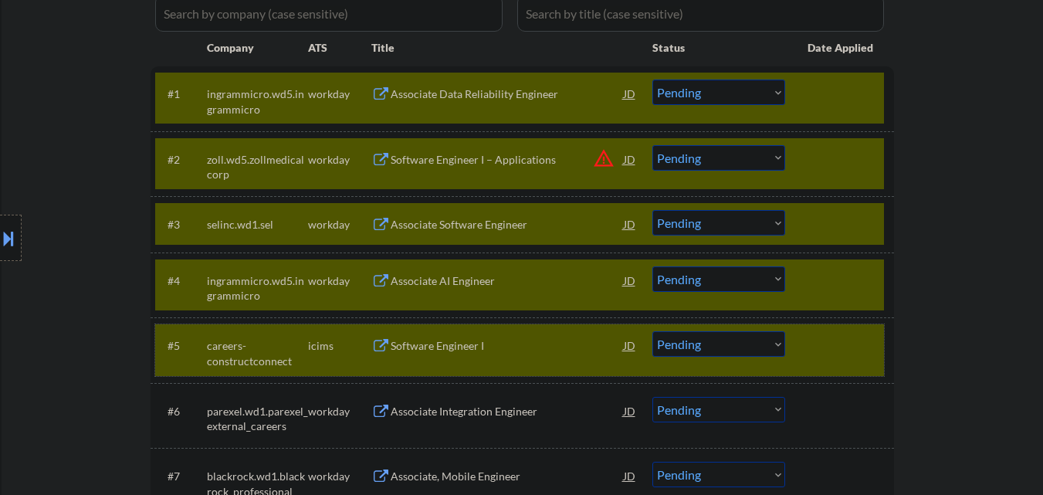
click at [865, 350] on div at bounding box center [841, 345] width 68 height 28
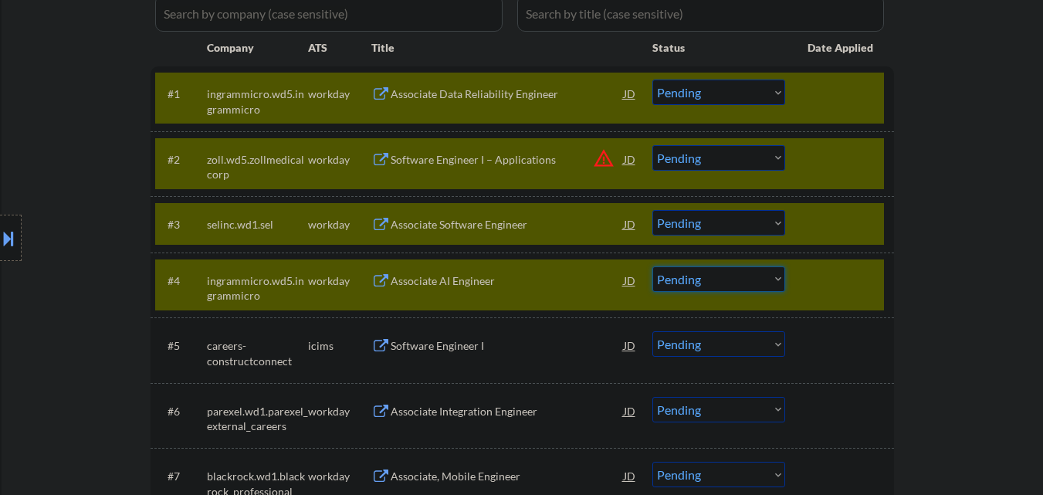
click at [722, 276] on select "Choose an option... Pending Applied Excluded (Questions) Excluded (Expired) Exc…" at bounding box center [718, 278] width 133 height 25
click at [652, 266] on select "Choose an option... Pending Applied Excluded (Questions) Excluded (Expired) Exc…" at bounding box center [718, 278] width 133 height 25
click at [733, 215] on select "Choose an option... Pending Applied Excluded (Questions) Excluded (Expired) Exc…" at bounding box center [718, 222] width 133 height 25
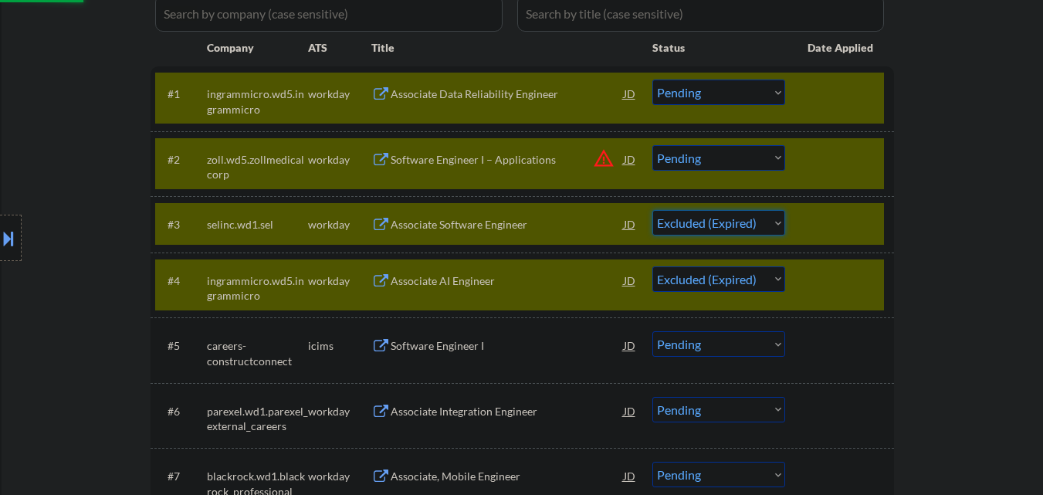
click at [652, 210] on select "Choose an option... Pending Applied Excluded (Questions) Excluded (Expired) Exc…" at bounding box center [718, 222] width 133 height 25
click at [739, 151] on select "Choose an option... Pending Applied Excluded (Questions) Excluded (Expired) Exc…" at bounding box center [718, 157] width 133 height 25
click at [652, 145] on select "Choose an option... Pending Applied Excluded (Questions) Excluded (Expired) Exc…" at bounding box center [718, 157] width 133 height 25
click at [742, 93] on select "Choose an option... Pending Applied Excluded (Questions) Excluded (Expired) Exc…" at bounding box center [718, 91] width 133 height 25
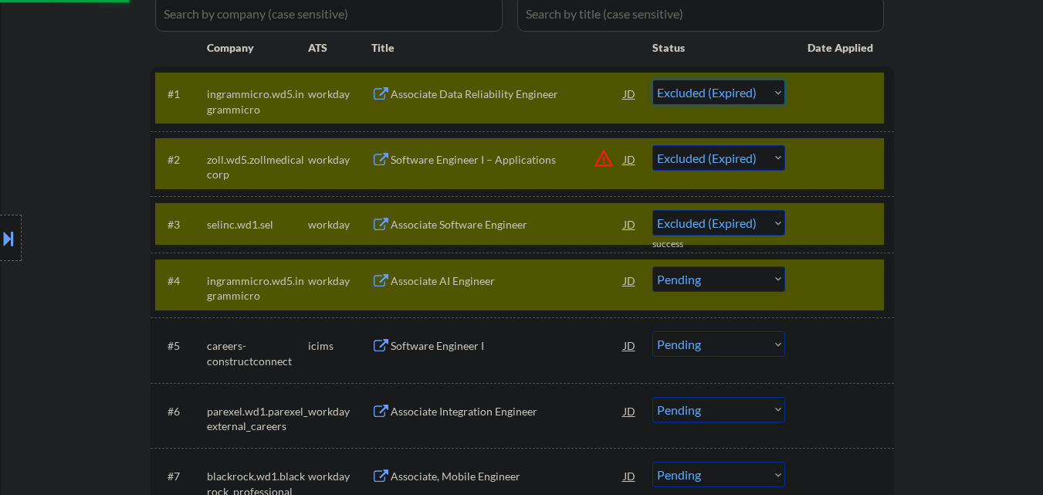
click at [652, 79] on select "Choose an option... Pending Applied Excluded (Questions) Excluded (Expired) Exc…" at bounding box center [718, 91] width 133 height 25
click at [868, 272] on div at bounding box center [841, 280] width 68 height 28
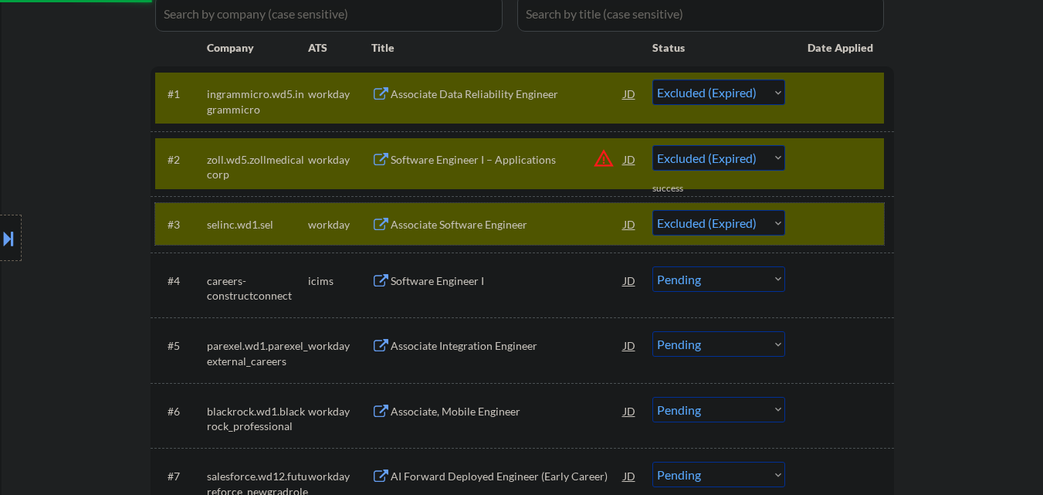
drag, startPoint x: 867, startPoint y: 230, endPoint x: 856, endPoint y: 157, distance: 73.3
click at [867, 223] on div at bounding box center [841, 224] width 68 height 28
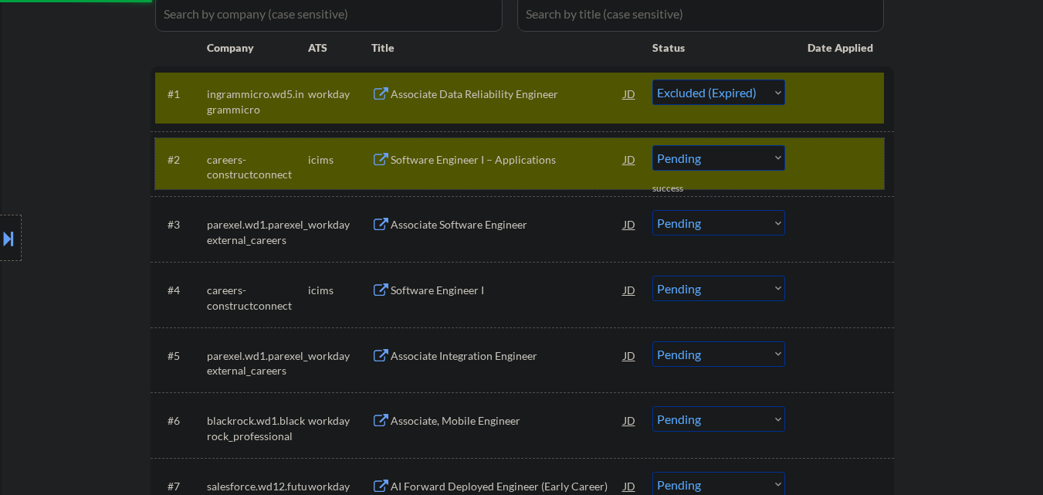
drag, startPoint x: 856, startPoint y: 157, endPoint x: 856, endPoint y: 113, distance: 44.0
click at [856, 155] on div at bounding box center [841, 159] width 68 height 28
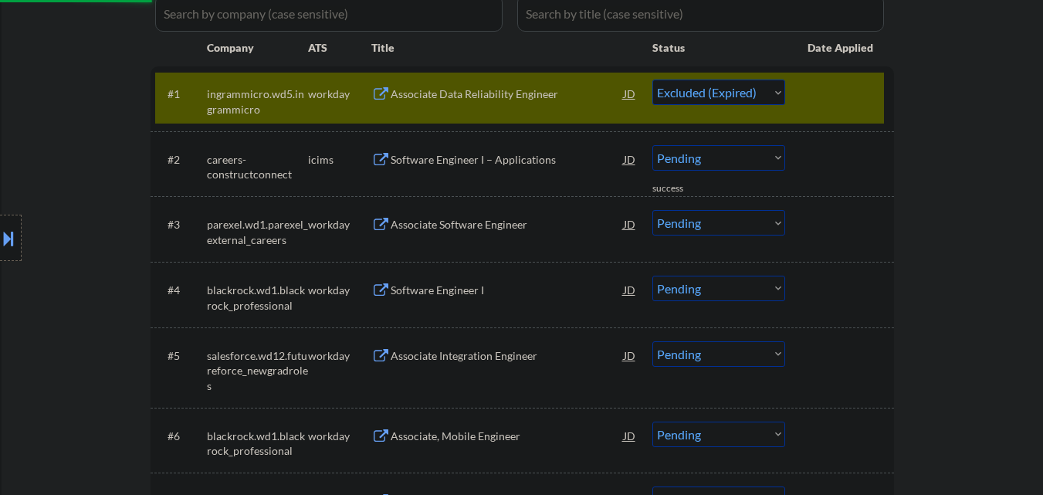
click at [856, 107] on div at bounding box center [841, 93] width 68 height 28
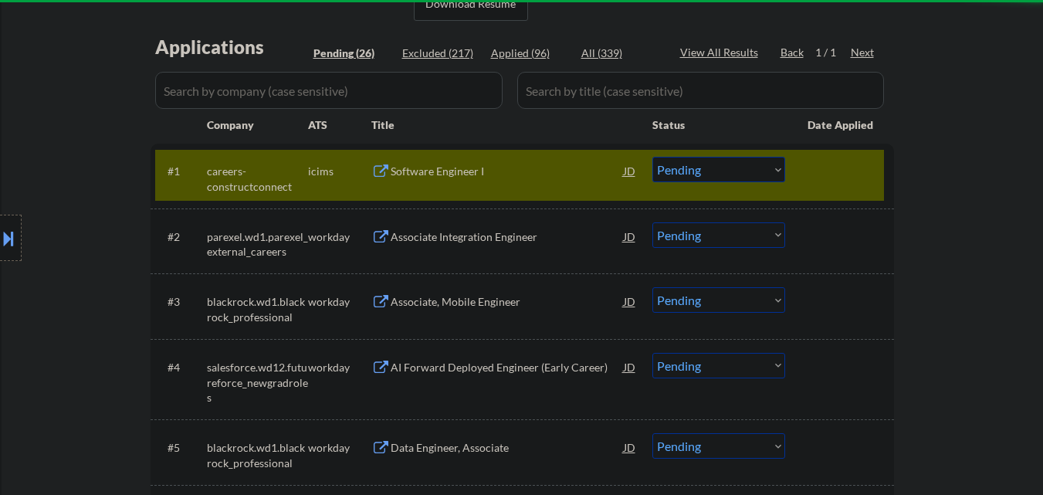
click at [834, 163] on div at bounding box center [841, 171] width 68 height 28
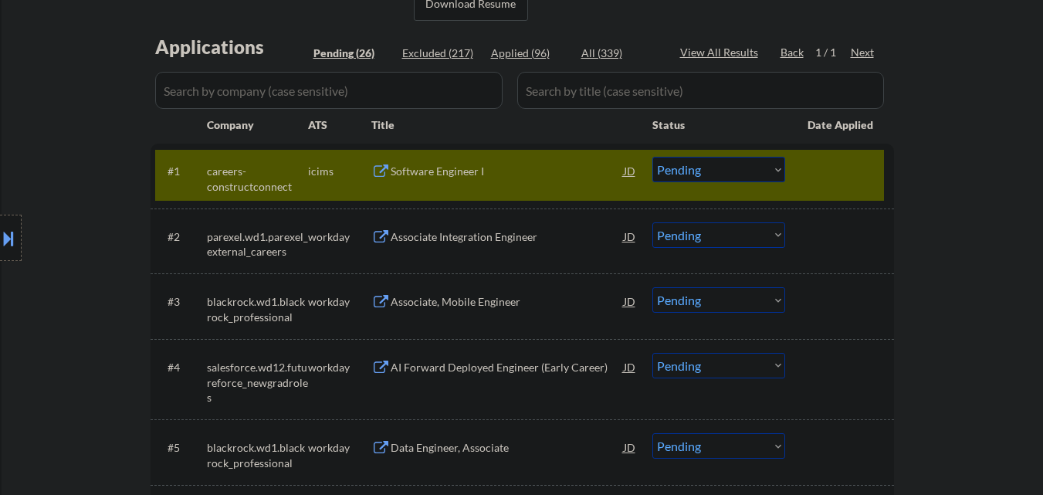
click at [866, 181] on div at bounding box center [841, 171] width 68 height 28
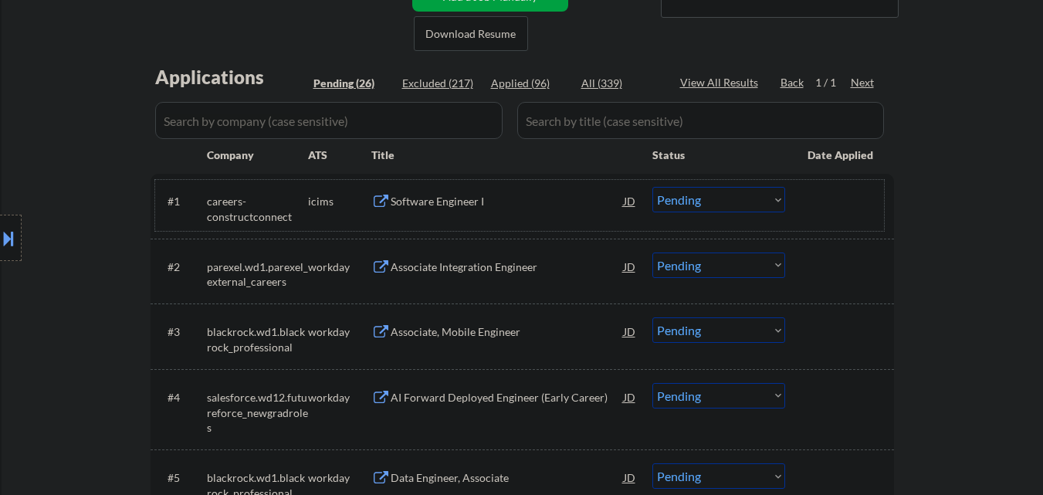
scroll to position [386, 0]
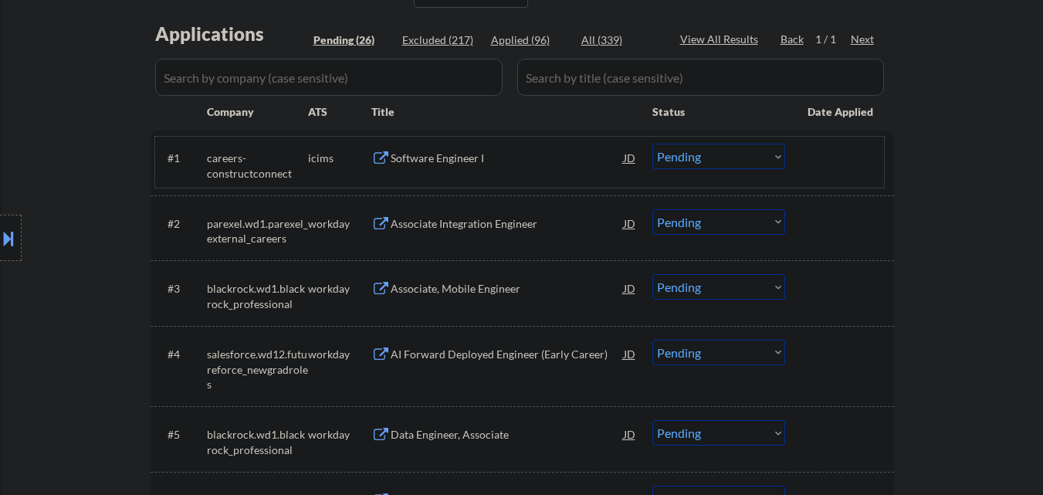
click at [445, 154] on div "Software Engineer I" at bounding box center [507, 158] width 233 height 15
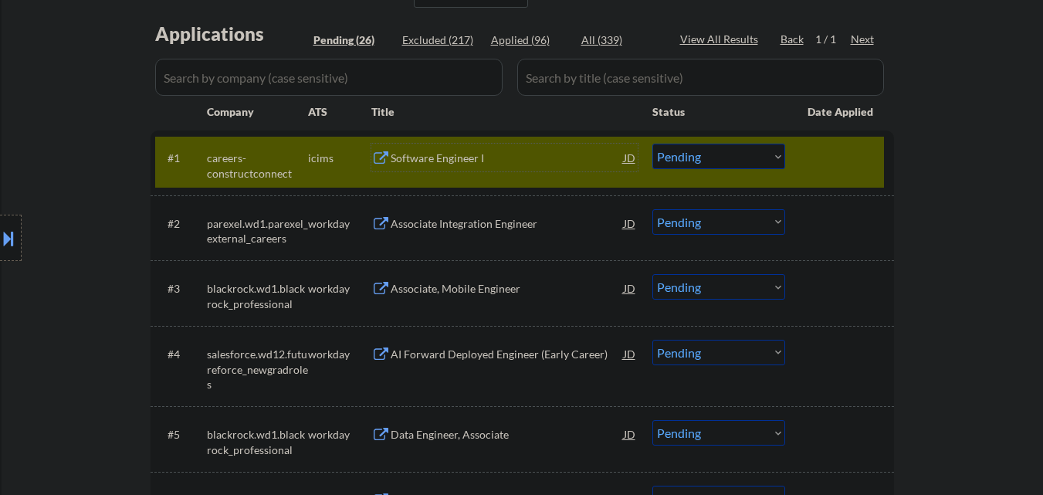
click at [468, 157] on div "Software Engineer I" at bounding box center [507, 158] width 233 height 15
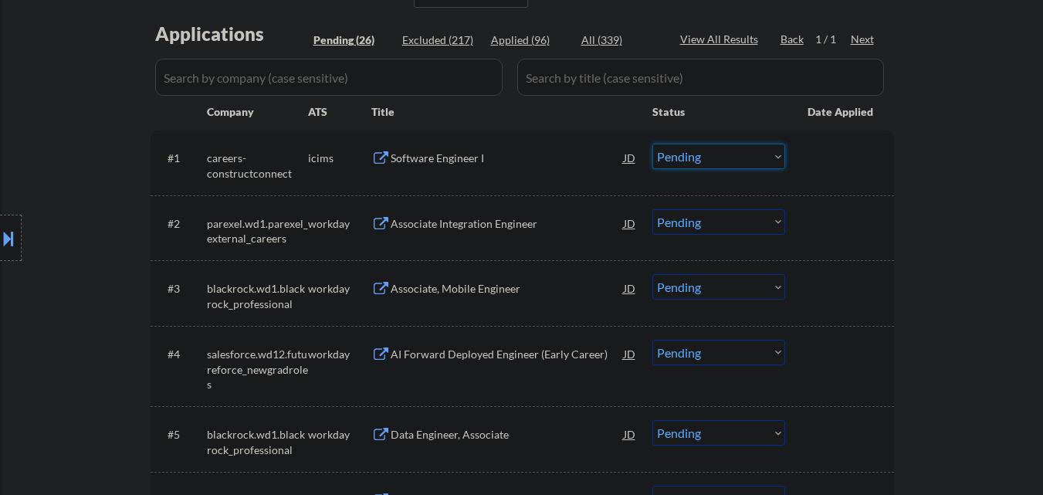
drag, startPoint x: 691, startPoint y: 157, endPoint x: 688, endPoint y: 167, distance: 10.5
click at [691, 161] on select "Choose an option... Pending Applied Excluded (Questions) Excluded (Expired) Exc…" at bounding box center [718, 156] width 133 height 25
click at [652, 144] on select "Choose an option... Pending Applied Excluded (Questions) Excluded (Expired) Exc…" at bounding box center [718, 156] width 133 height 25
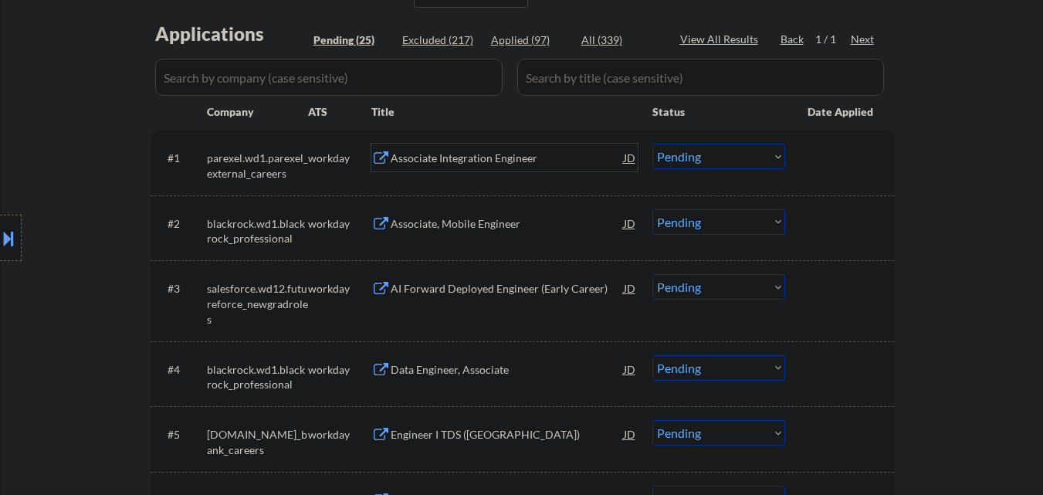
click at [512, 157] on div "Associate Integration Engineer" at bounding box center [507, 158] width 233 height 15
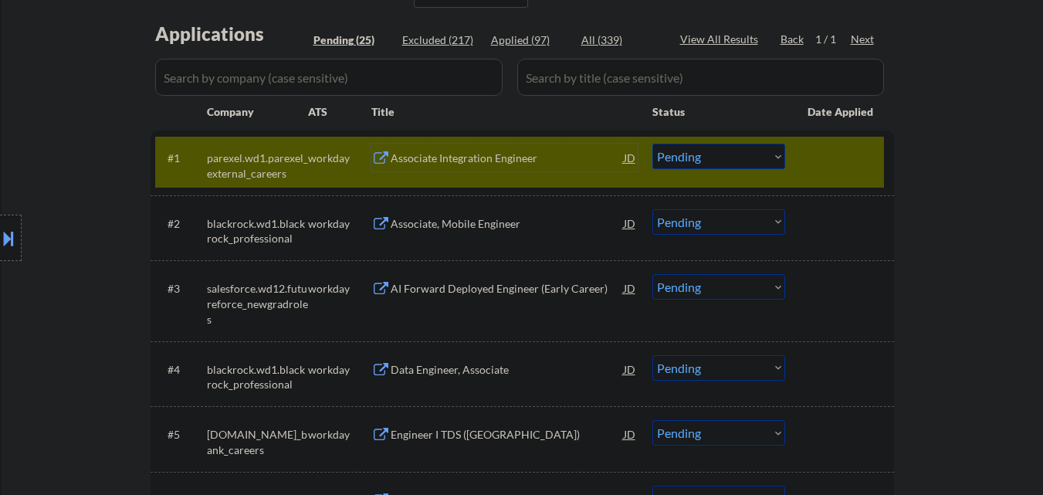
click at [489, 161] on div "Associate Integration Engineer" at bounding box center [507, 158] width 233 height 15
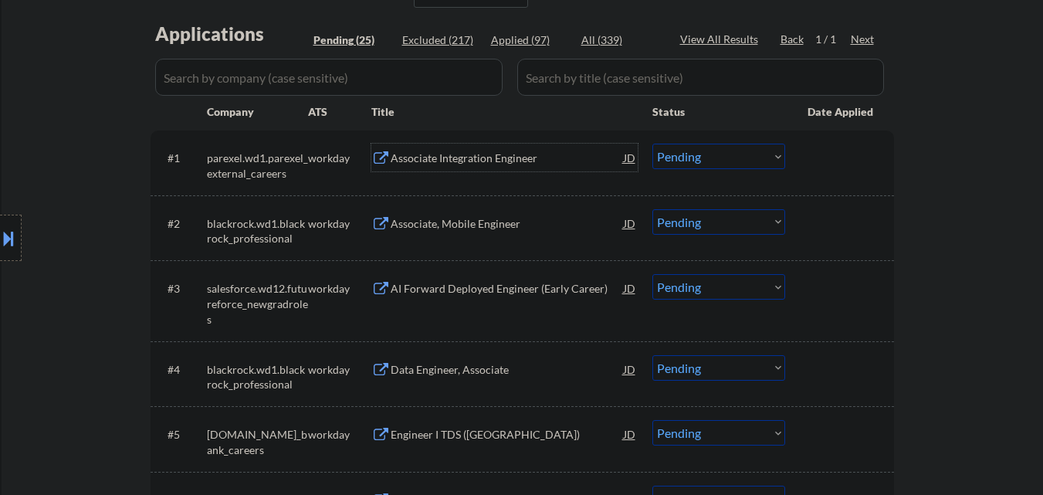
click at [678, 161] on select "Choose an option... Pending Applied Excluded (Questions) Excluded (Expired) Exc…" at bounding box center [718, 156] width 133 height 25
click at [652, 144] on select "Choose an option... Pending Applied Excluded (Questions) Excluded (Expired) Exc…" at bounding box center [718, 156] width 133 height 25
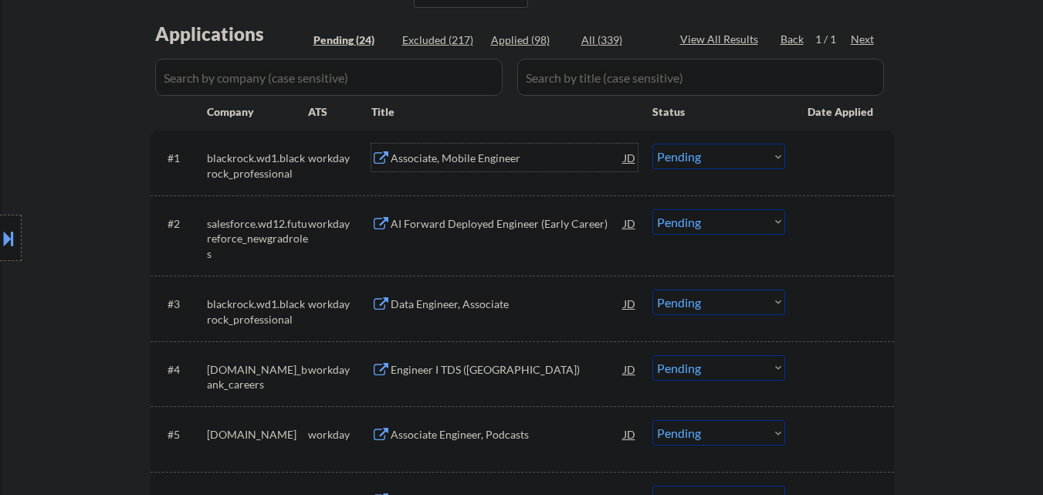
click at [511, 161] on div "Associate, Mobile Engineer" at bounding box center [507, 158] width 233 height 15
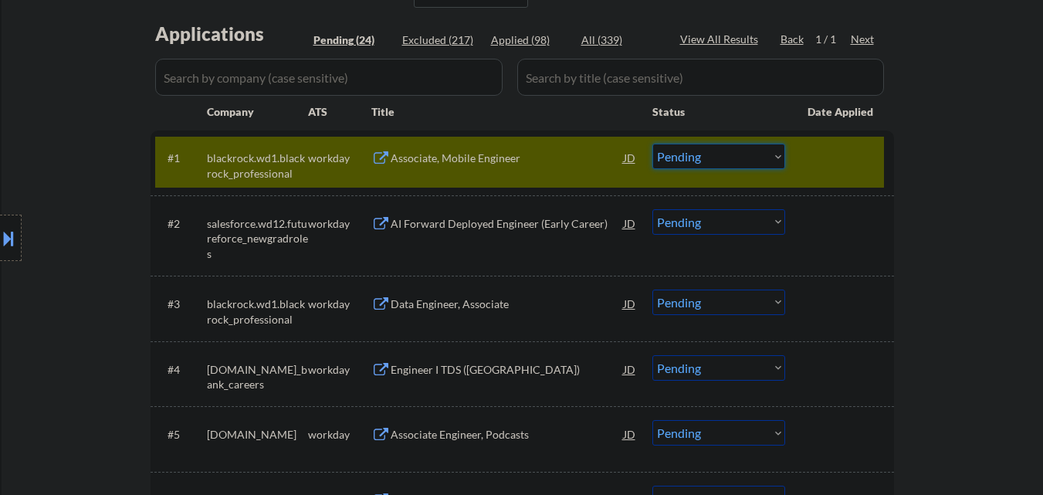
drag, startPoint x: 777, startPoint y: 145, endPoint x: 763, endPoint y: 165, distance: 24.4
click at [776, 145] on select "Choose an option... Pending Applied Excluded (Questions) Excluded (Expired) Exc…" at bounding box center [718, 156] width 133 height 25
click at [652, 144] on select "Choose an option... Pending Applied Excluded (Questions) Excluded (Expired) Exc…" at bounding box center [718, 156] width 133 height 25
click at [849, 154] on div at bounding box center [841, 158] width 68 height 28
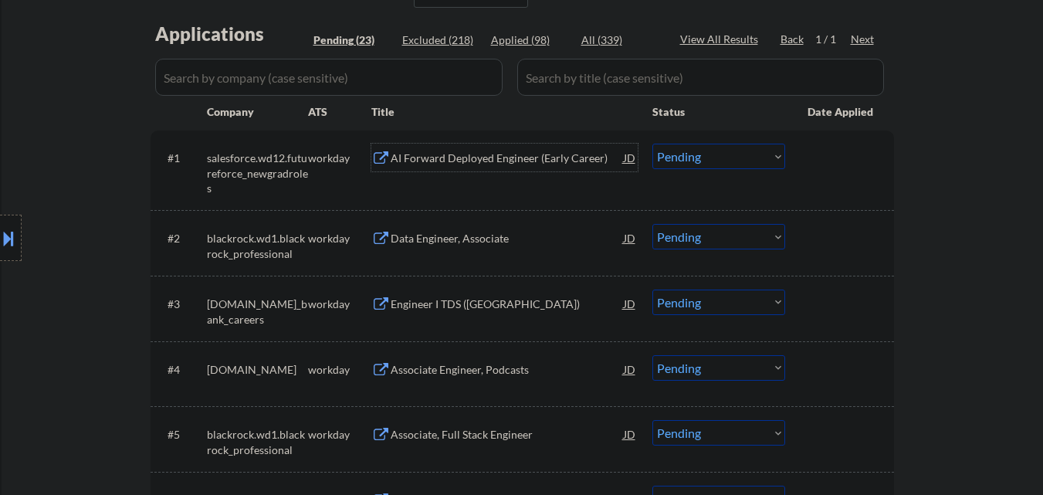
click at [488, 161] on div "AI Forward Deployed Engineer (Early Career)" at bounding box center [507, 158] width 233 height 15
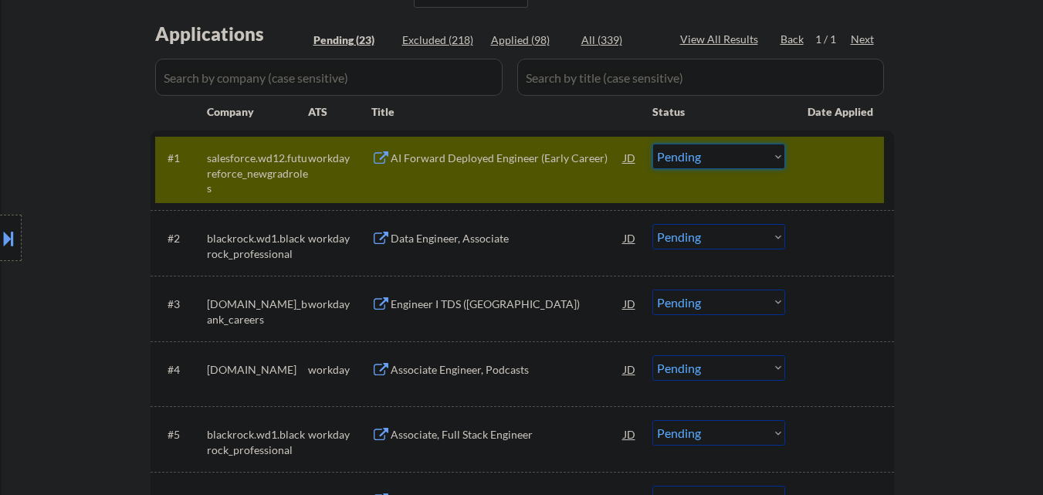
click at [732, 151] on select "Choose an option... Pending Applied Excluded (Questions) Excluded (Expired) Exc…" at bounding box center [718, 156] width 133 height 25
click at [652, 144] on select "Choose an option... Pending Applied Excluded (Questions) Excluded (Expired) Exc…" at bounding box center [718, 156] width 133 height 25
click at [851, 157] on div at bounding box center [841, 158] width 68 height 28
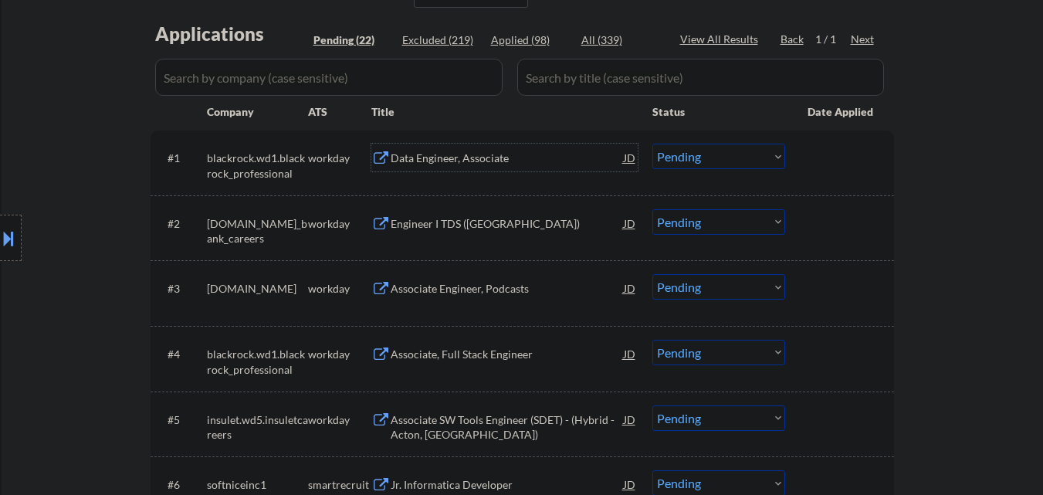
click at [499, 159] on div "Data Engineer, Associate" at bounding box center [507, 158] width 233 height 15
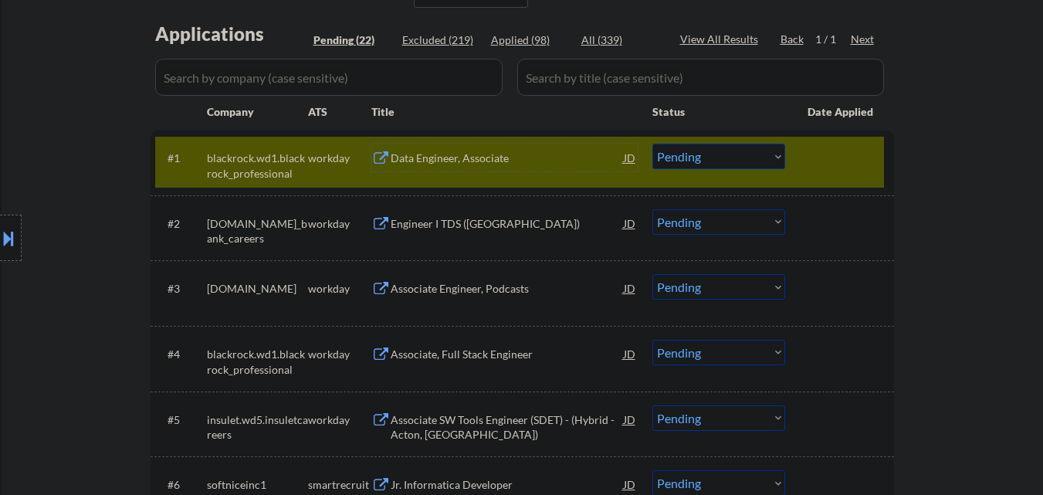
click at [742, 156] on select "Choose an option... Pending Applied Excluded (Questions) Excluded (Expired) Exc…" at bounding box center [718, 156] width 133 height 25
click at [652, 144] on select "Choose an option... Pending Applied Excluded (Questions) Excluded (Expired) Exc…" at bounding box center [718, 156] width 133 height 25
click at [840, 166] on div at bounding box center [841, 158] width 68 height 28
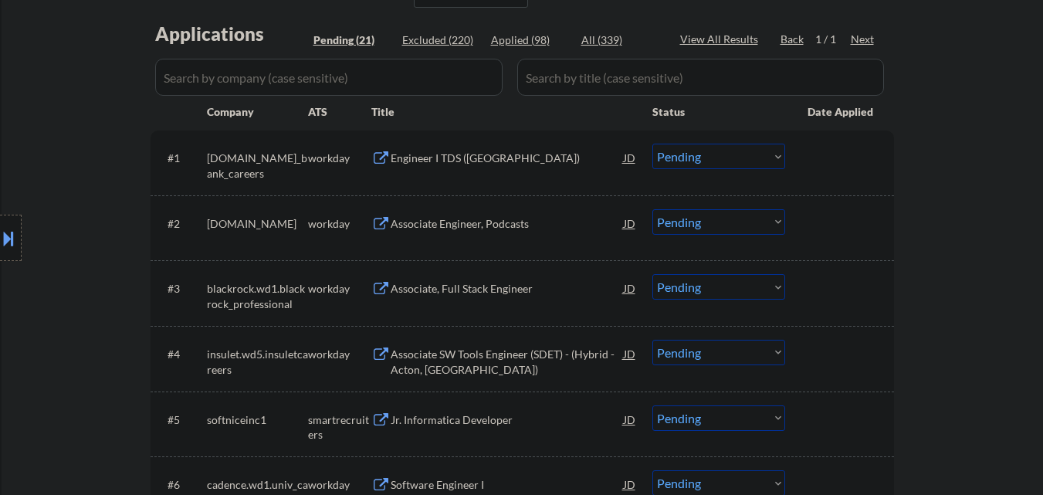
click at [466, 161] on div "Engineer I TDS ([GEOGRAPHIC_DATA])" at bounding box center [507, 158] width 233 height 15
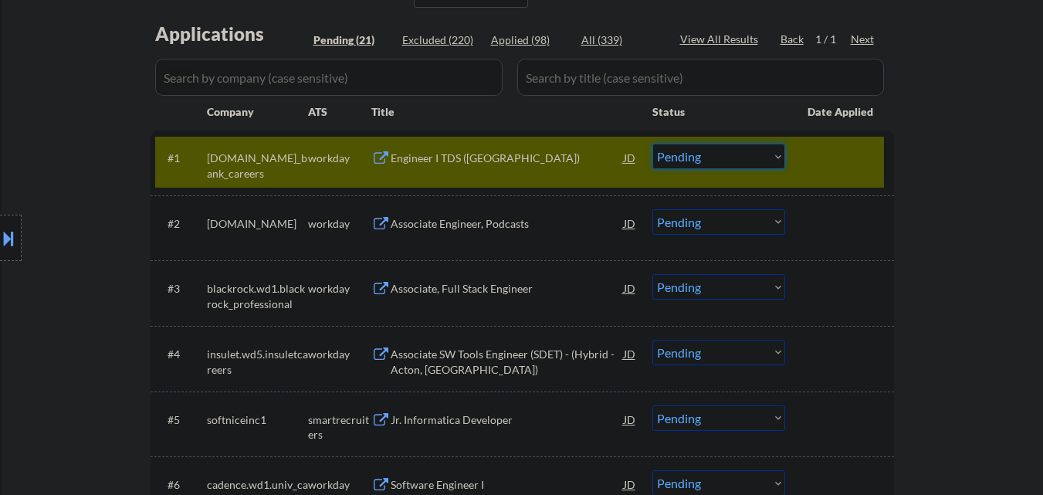
drag, startPoint x: 746, startPoint y: 145, endPoint x: 754, endPoint y: 167, distance: 23.7
click at [747, 145] on select "Choose an option... Pending Applied Excluded (Questions) Excluded (Expired) Exc…" at bounding box center [718, 156] width 133 height 25
click at [652, 144] on select "Choose an option... Pending Applied Excluded (Questions) Excluded (Expired) Exc…" at bounding box center [718, 156] width 133 height 25
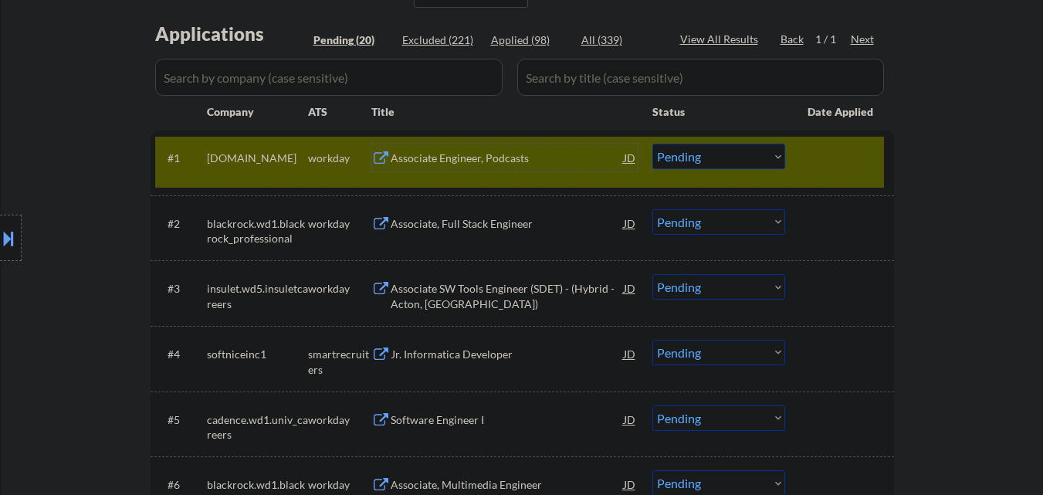
click at [552, 162] on div "Associate Engineer, Podcasts" at bounding box center [507, 158] width 233 height 15
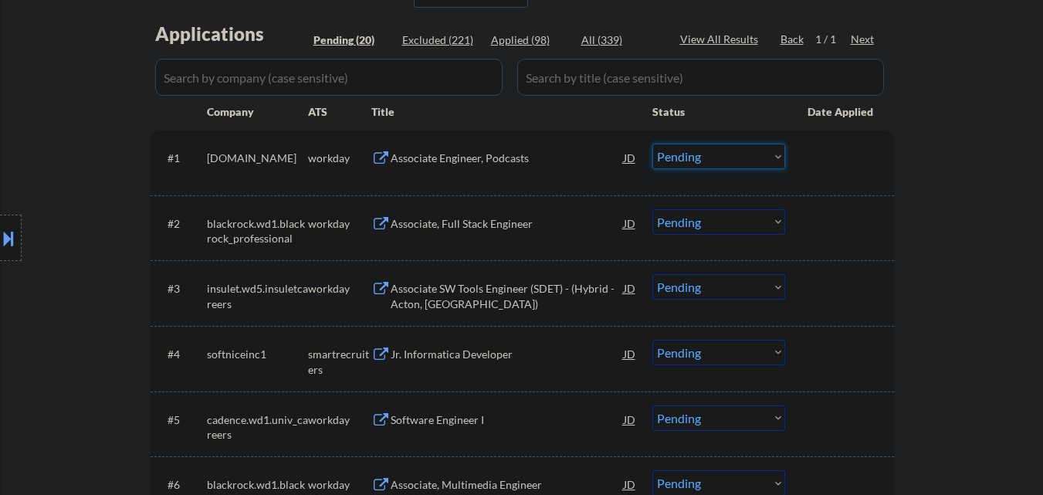
click at [728, 154] on select "Choose an option... Pending Applied Excluded (Questions) Excluded (Expired) Exc…" at bounding box center [718, 156] width 133 height 25
click at [652, 144] on select "Choose an option... Pending Applied Excluded (Questions) Excluded (Expired) Exc…" at bounding box center [718, 156] width 133 height 25
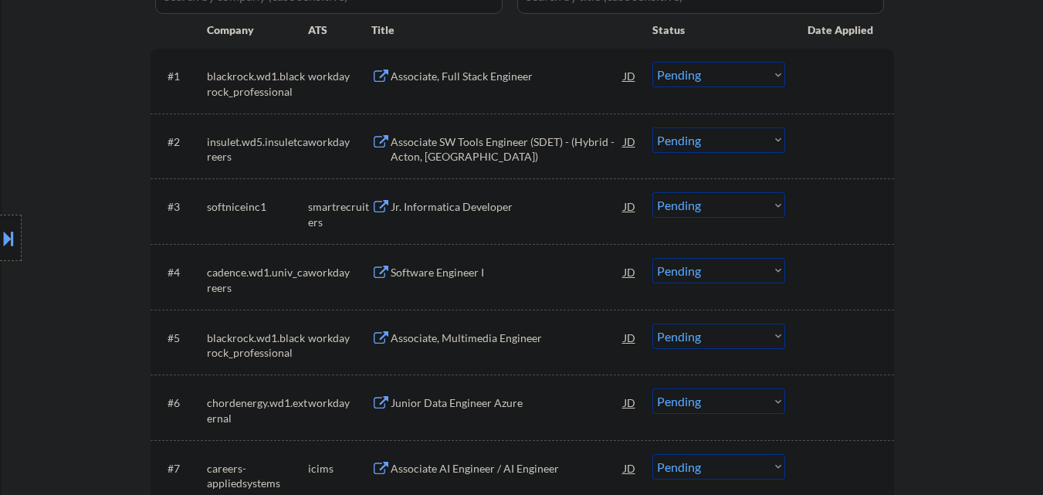
scroll to position [432, 0]
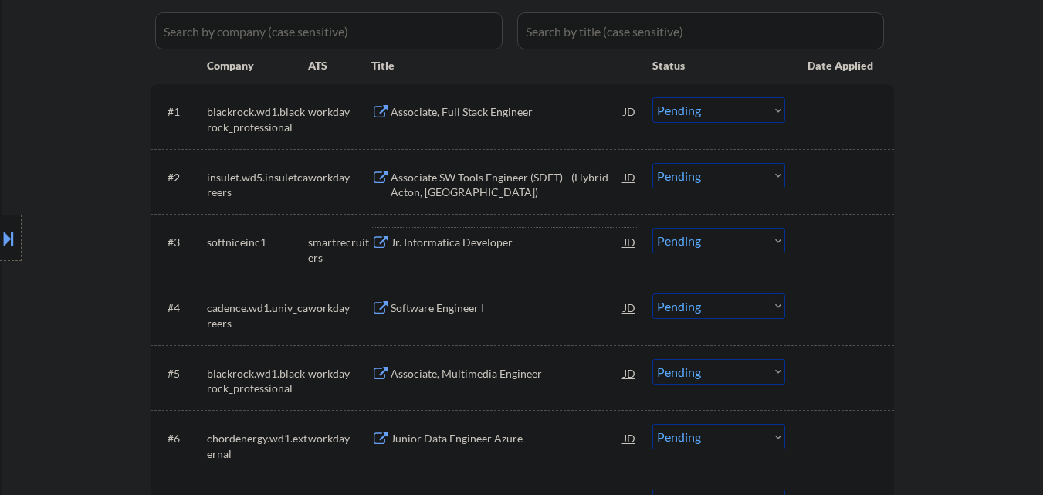
click at [476, 247] on div "Jr. Informatica Developer" at bounding box center [507, 242] width 233 height 15
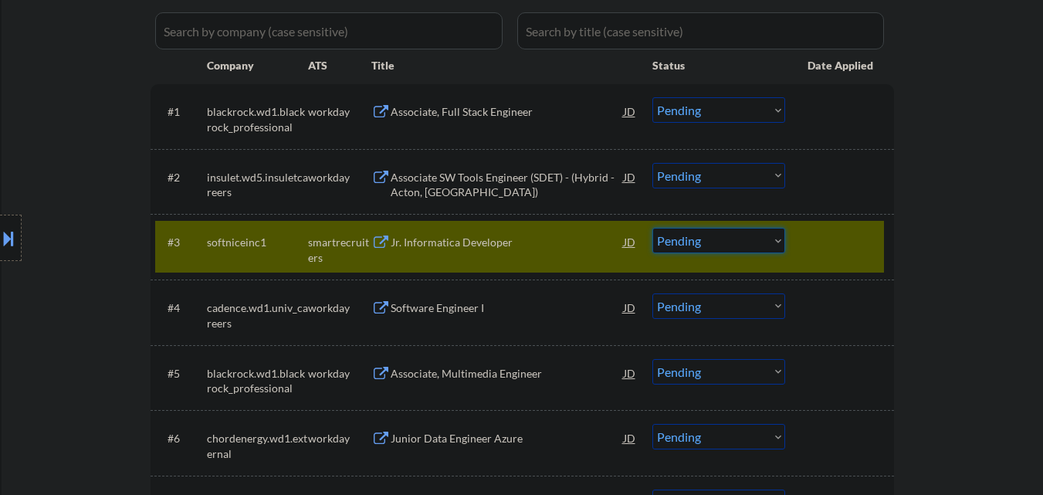
drag, startPoint x: 716, startPoint y: 246, endPoint x: 726, endPoint y: 232, distance: 17.8
click at [723, 243] on select "Choose an option... Pending Applied Excluded (Questions) Excluded (Expired) Exc…" at bounding box center [718, 240] width 133 height 25
click at [652, 228] on select "Choose an option... Pending Applied Excluded (Questions) Excluded (Expired) Exc…" at bounding box center [718, 240] width 133 height 25
click at [845, 247] on div at bounding box center [841, 242] width 68 height 28
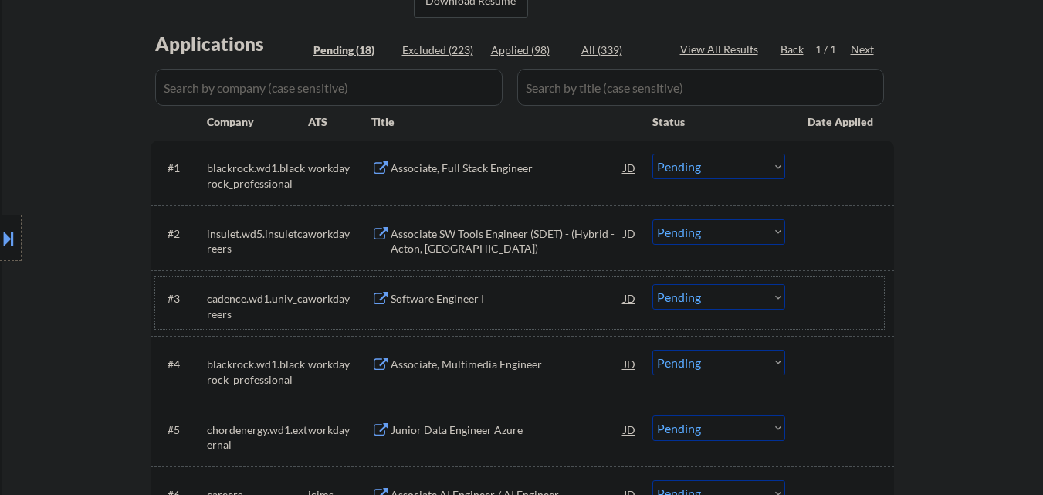
scroll to position [355, 0]
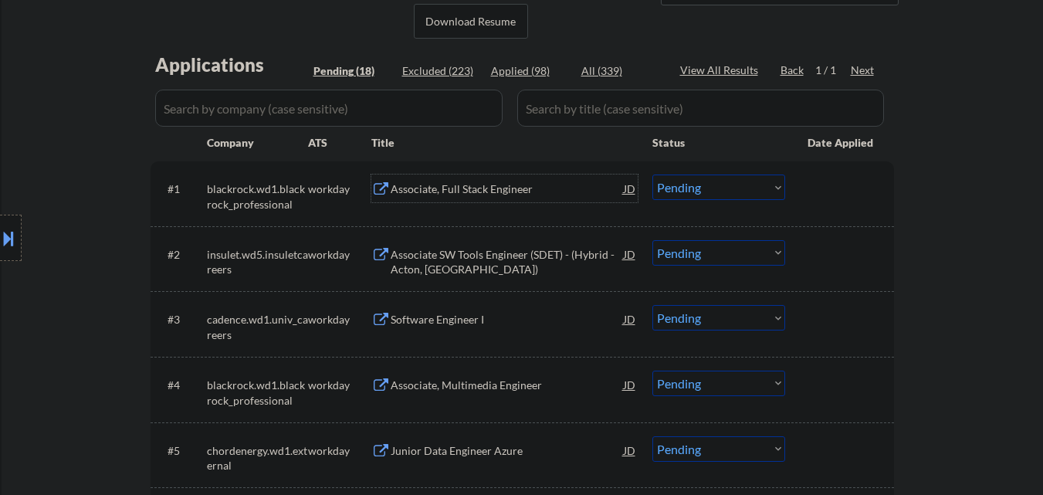
click at [509, 184] on div "Associate, Full Stack Engineer" at bounding box center [507, 188] width 233 height 15
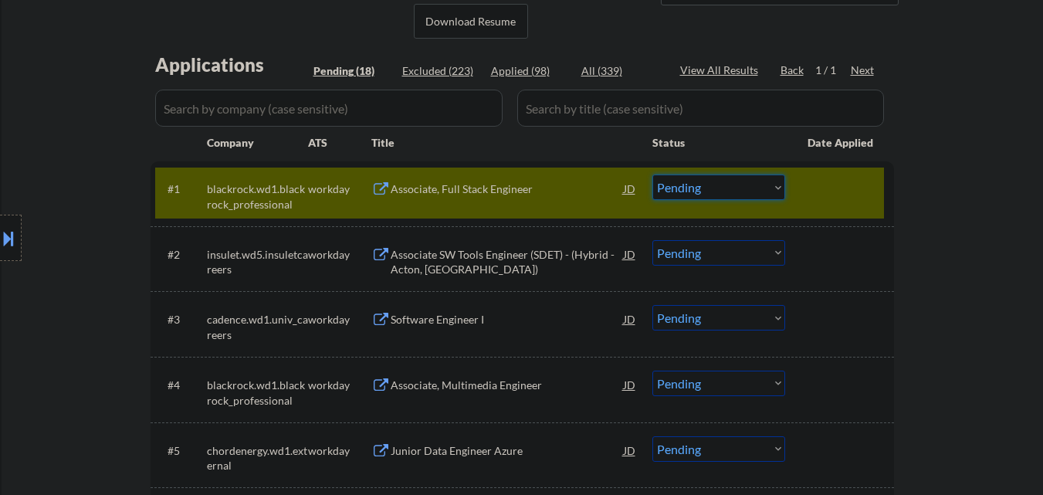
drag, startPoint x: 690, startPoint y: 188, endPoint x: 695, endPoint y: 199, distance: 12.5
click at [692, 190] on select "Choose an option... Pending Applied Excluded (Questions) Excluded (Expired) Exc…" at bounding box center [718, 186] width 133 height 25
click at [652, 174] on select "Choose an option... Pending Applied Excluded (Questions) Excluded (Expired) Exc…" at bounding box center [718, 186] width 133 height 25
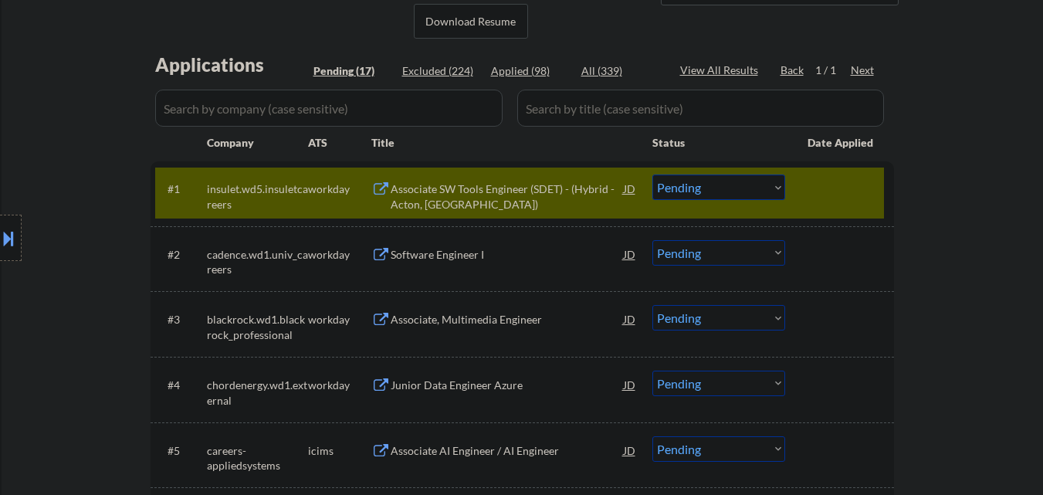
click at [502, 168] on div "#1 insulet.wd5.insuletcareers workday Associate SW Tools Engineer (SDET) - (Hyb…" at bounding box center [519, 192] width 729 height 51
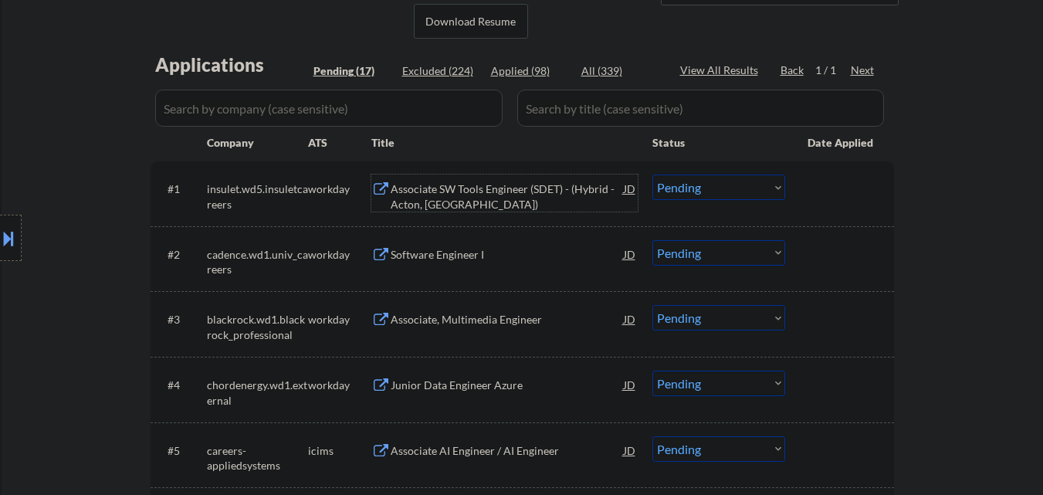
click at [509, 184] on div "Associate SW Tools Engineer (SDET) - (Hybrid - Acton, [GEOGRAPHIC_DATA])" at bounding box center [507, 196] width 233 height 30
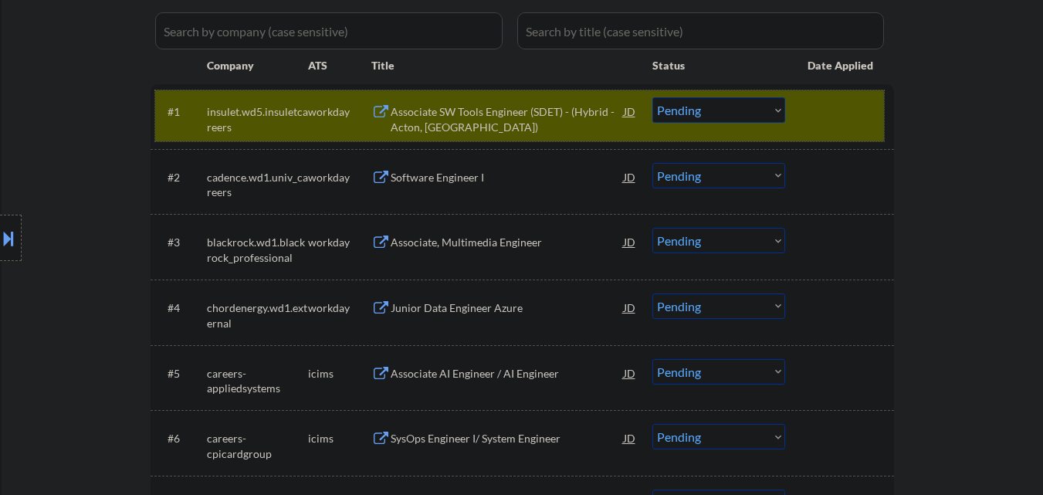
drag, startPoint x: 829, startPoint y: 110, endPoint x: 754, endPoint y: 115, distance: 75.0
click at [825, 113] on div at bounding box center [841, 111] width 68 height 28
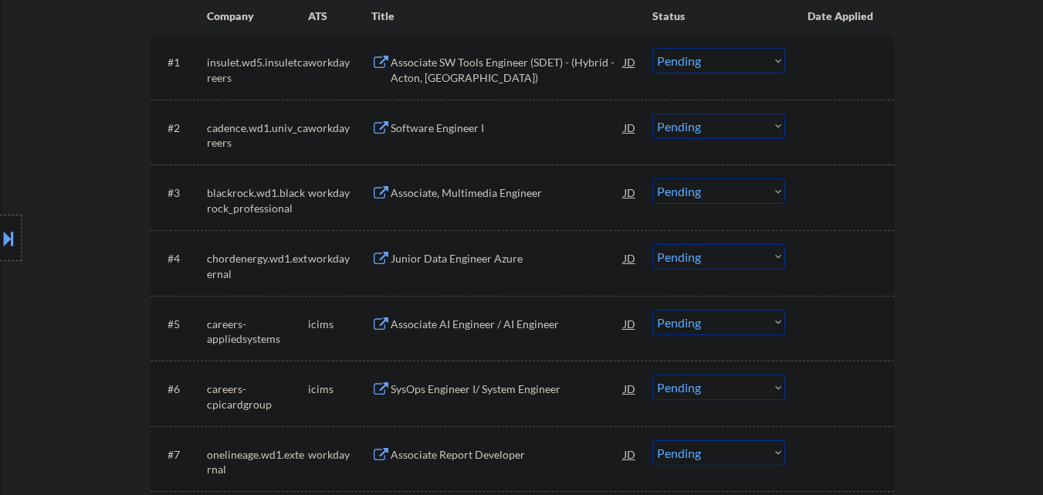
scroll to position [509, 0]
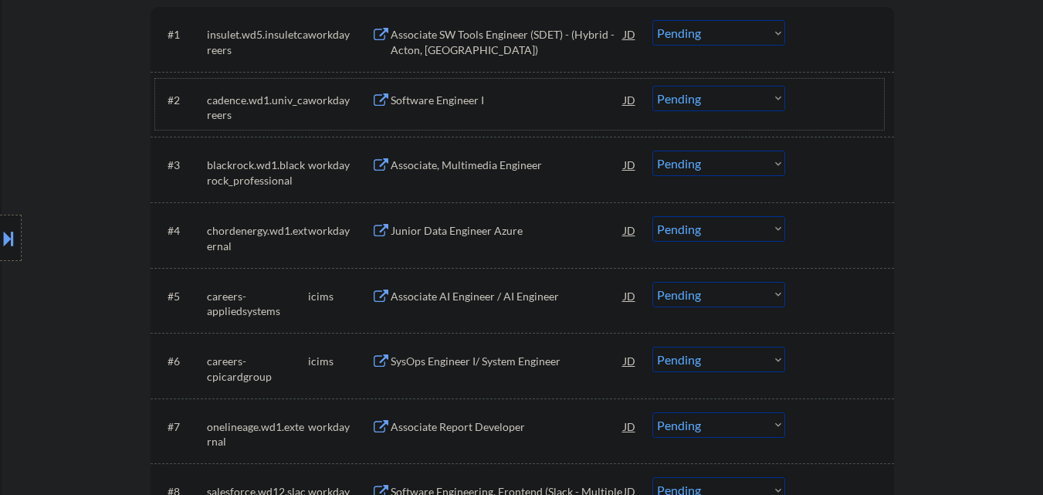
click at [487, 80] on div "#2 cadence.wd1.univ_careers workday Software Engineer I JD warning_amber Choose…" at bounding box center [519, 104] width 729 height 51
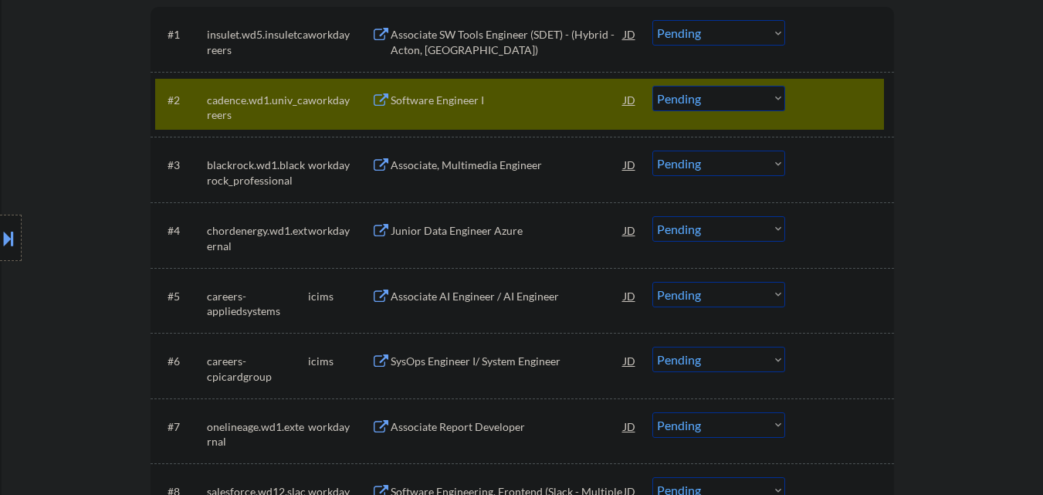
click at [481, 101] on div "Software Engineer I" at bounding box center [507, 100] width 233 height 15
